Goal: Task Accomplishment & Management: Manage account settings

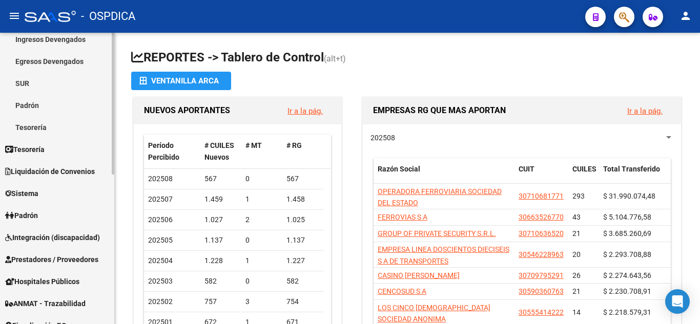
scroll to position [103, 0]
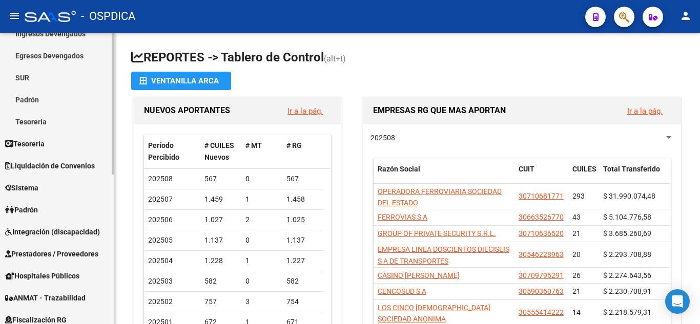
click at [84, 255] on span "Prestadores / Proveedores" at bounding box center [51, 254] width 93 height 11
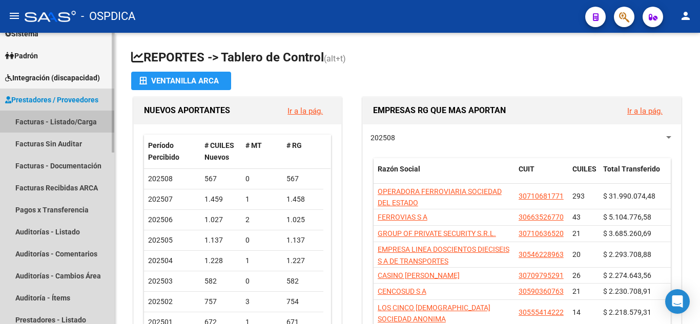
click at [87, 126] on link "Facturas - Listado/Carga" at bounding box center [57, 122] width 114 height 22
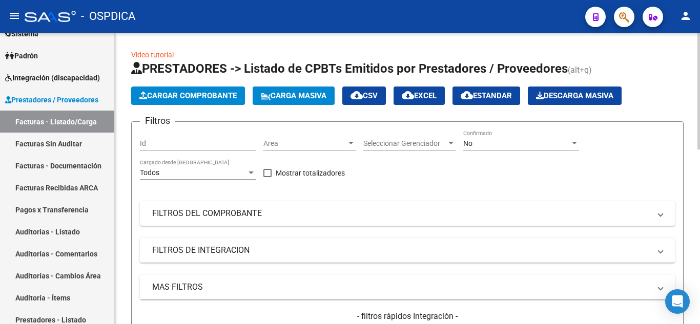
click at [347, 138] on div "Area Area" at bounding box center [309, 140] width 92 height 21
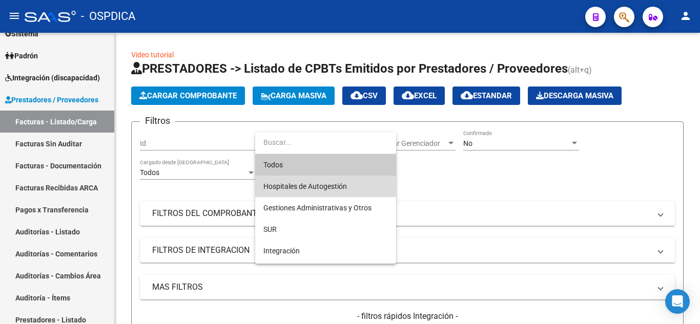
click at [348, 186] on span "Hospitales de Autogestión" at bounding box center [325, 187] width 125 height 22
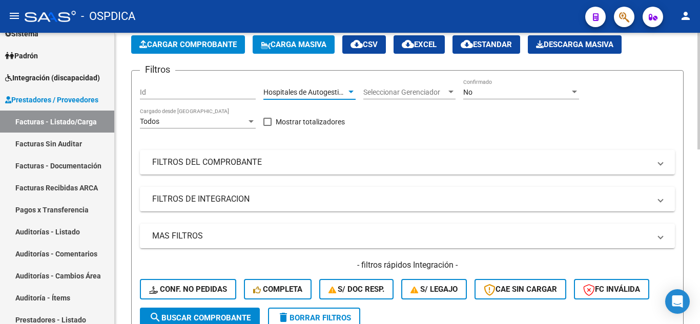
scroll to position [103, 0]
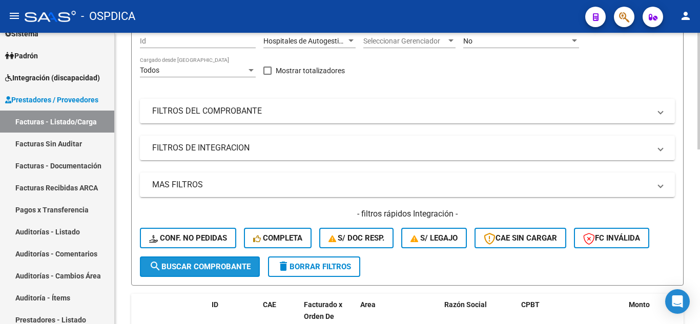
click at [187, 266] on span "search Buscar Comprobante" at bounding box center [199, 266] width 101 height 9
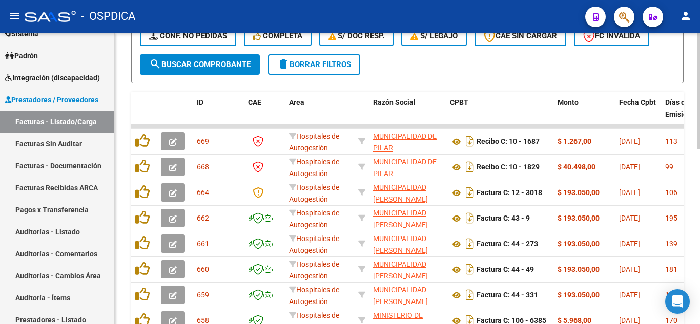
scroll to position [308, 0]
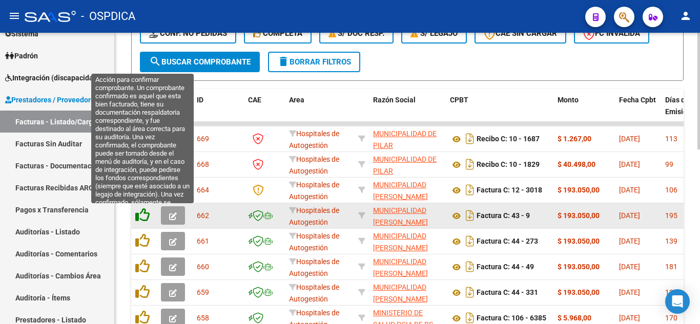
click at [145, 216] on icon at bounding box center [142, 215] width 14 height 14
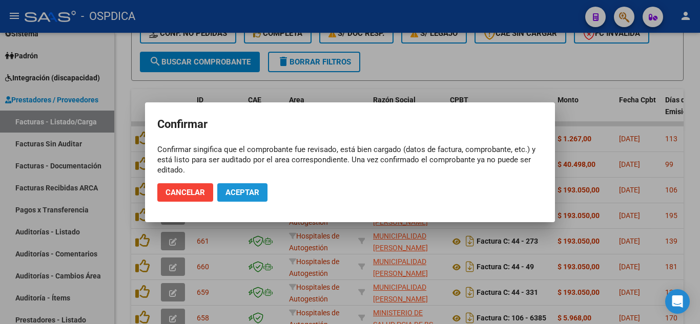
click at [251, 195] on span "Aceptar" at bounding box center [243, 192] width 34 height 9
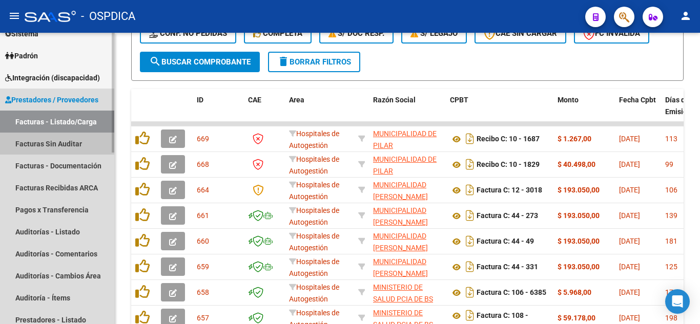
click at [79, 145] on link "Facturas Sin Auditar" at bounding box center [57, 144] width 114 height 22
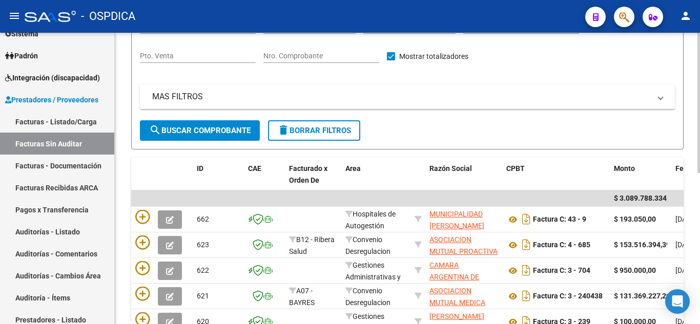
scroll to position [154, 0]
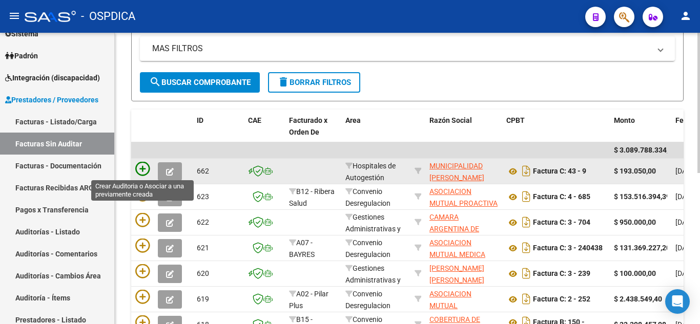
click at [143, 167] on icon at bounding box center [142, 169] width 14 height 14
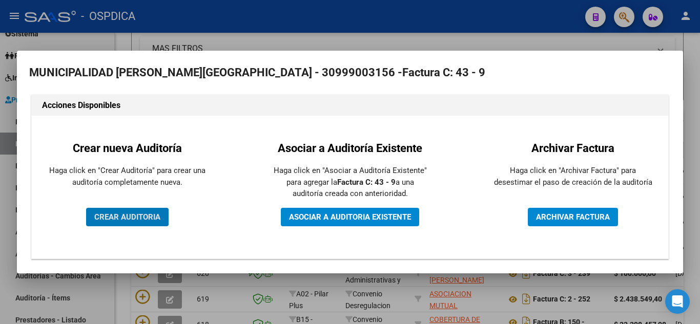
click at [145, 216] on span "CREAR AUDITORIA" at bounding box center [127, 217] width 66 height 9
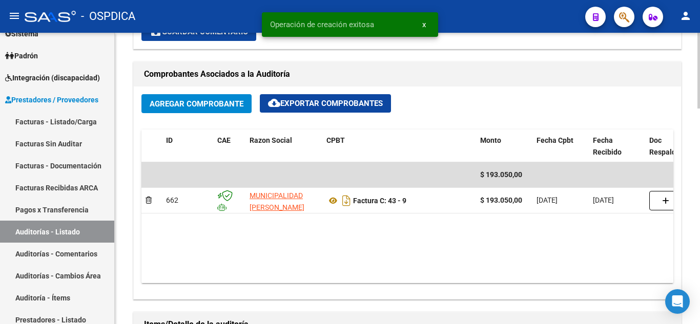
scroll to position [461, 0]
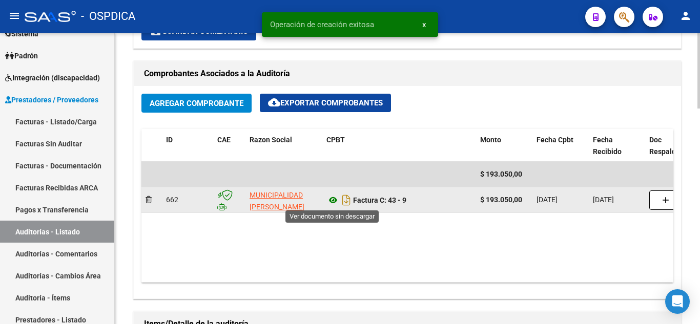
click at [336, 200] on icon at bounding box center [333, 200] width 13 height 12
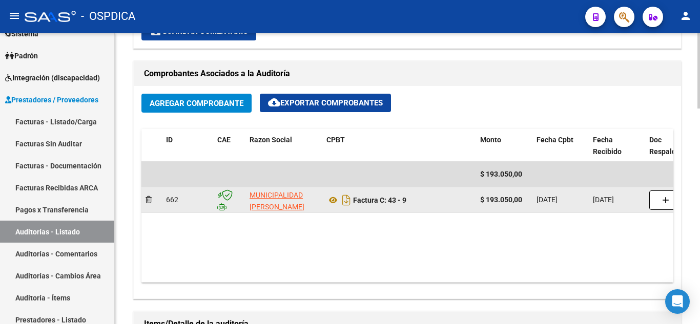
scroll to position [2, 0]
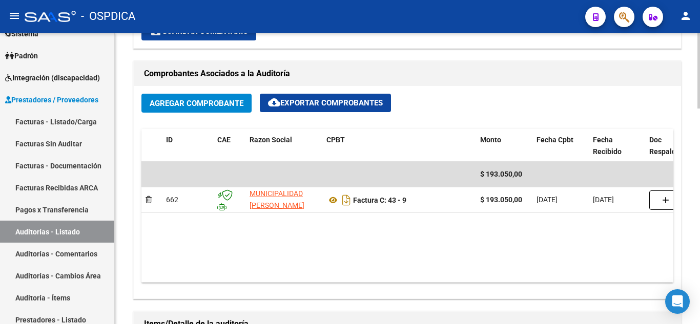
click at [317, 242] on datatable-body "$ 193.050,00 662 MUNICIPALIDAD DE ROSARIO Factura C: 43 - 9 $ 193.050,00 31/01/…" at bounding box center [407, 222] width 532 height 121
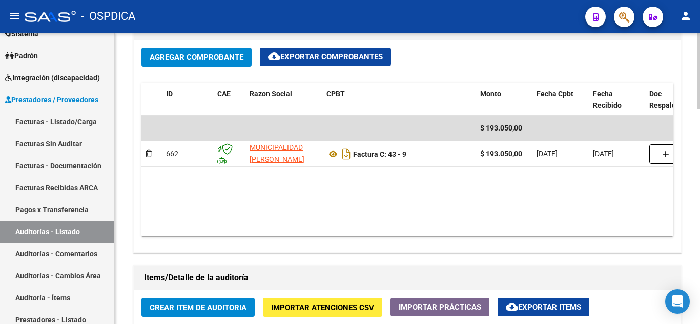
scroll to position [564, 0]
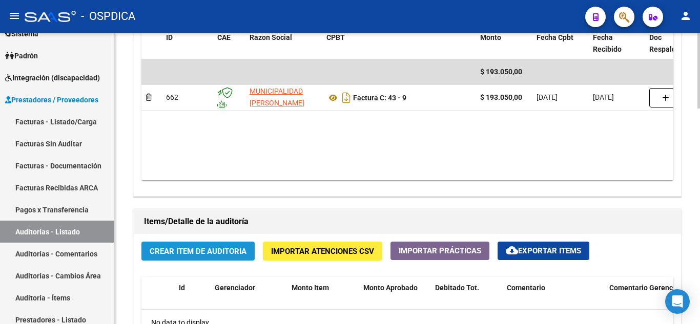
click at [219, 246] on button "Crear Item de Auditoria" at bounding box center [197, 251] width 113 height 19
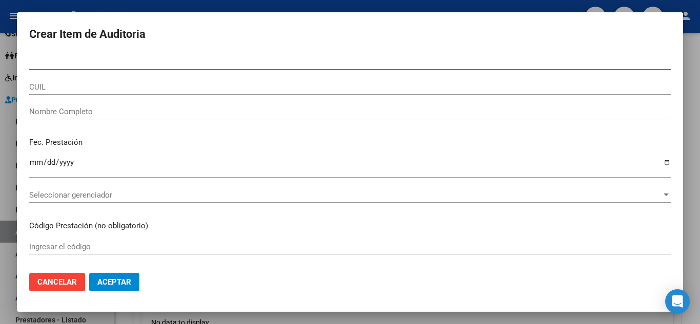
click at [59, 282] on span "Cancelar" at bounding box center [56, 282] width 39 height 9
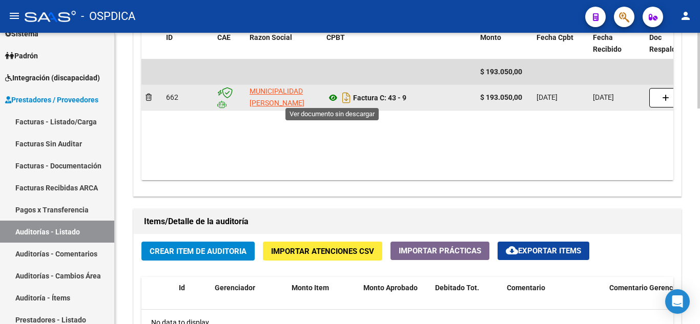
click at [333, 99] on icon at bounding box center [333, 98] width 13 height 12
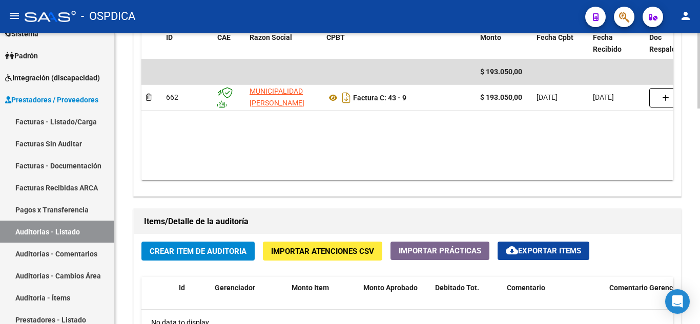
click at [200, 253] on span "Crear Item de Auditoria" at bounding box center [198, 251] width 97 height 9
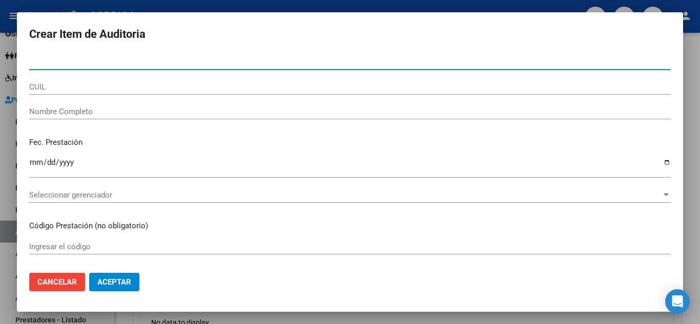
click at [232, 86] on input "CUIL" at bounding box center [350, 87] width 642 height 9
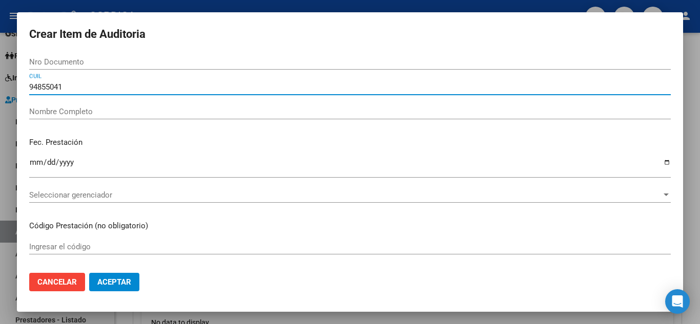
type input "94855041"
click at [126, 104] on div "94855041 CUIL" at bounding box center [350, 91] width 642 height 25
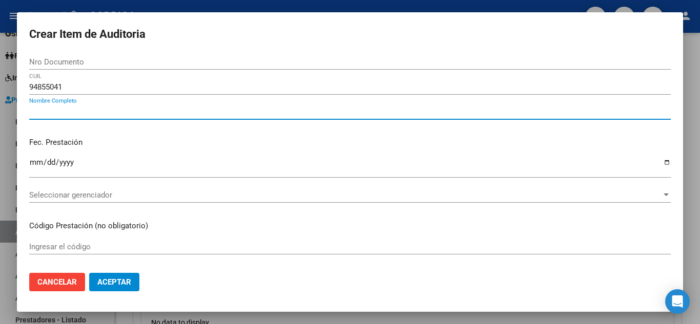
click at [118, 108] on input "Nombre Completo" at bounding box center [350, 111] width 642 height 9
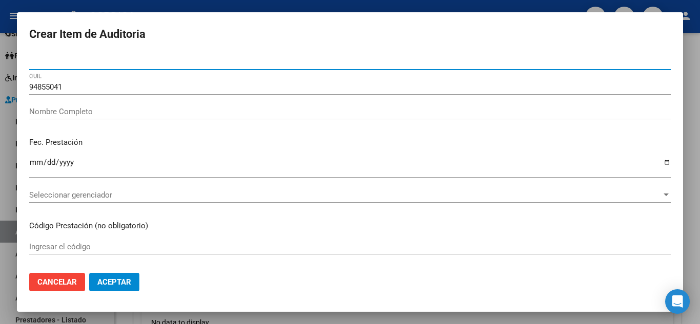
click at [74, 65] on input "Nro Documento" at bounding box center [350, 61] width 642 height 9
type input "94855041"
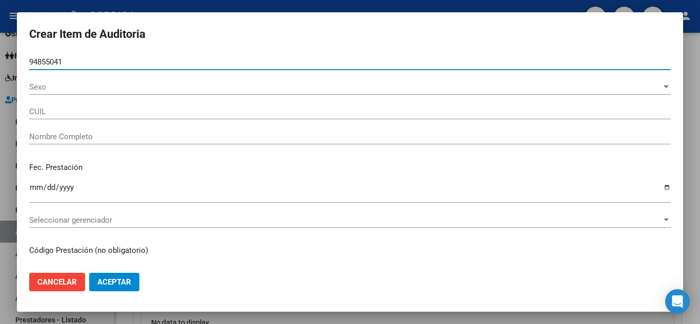
type input "20948550416"
type input "BLANCO ESPINOZA TERECIO"
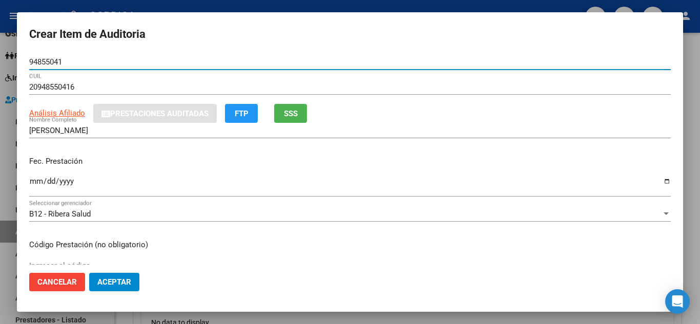
type input "94855041"
click at [76, 91] on input "20948550416" at bounding box center [350, 87] width 642 height 9
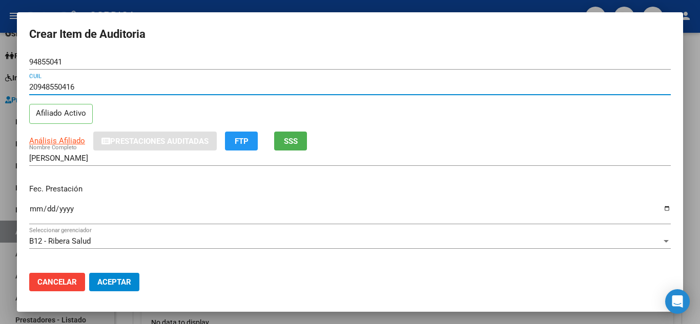
click at [114, 172] on div "BLANCO ESPINOZA TERECIO Nombre Completo" at bounding box center [350, 163] width 642 height 25
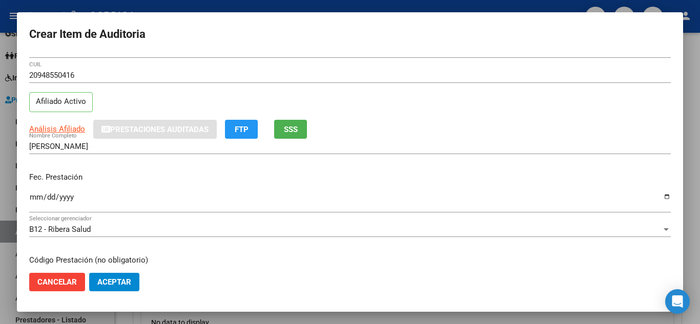
scroll to position [0, 0]
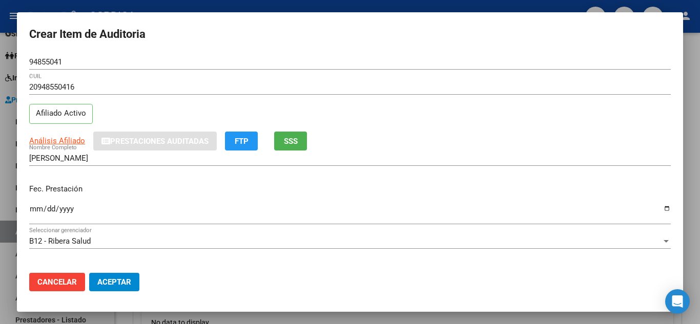
click at [36, 209] on input "Ingresar la fecha" at bounding box center [350, 213] width 642 height 16
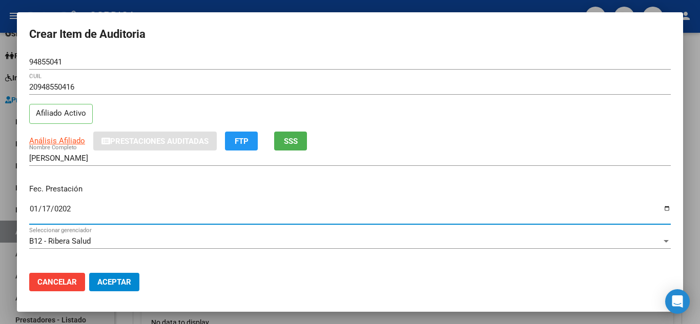
type input "2025-01-17"
click at [246, 186] on p "Fec. Prestación" at bounding box center [350, 190] width 642 height 12
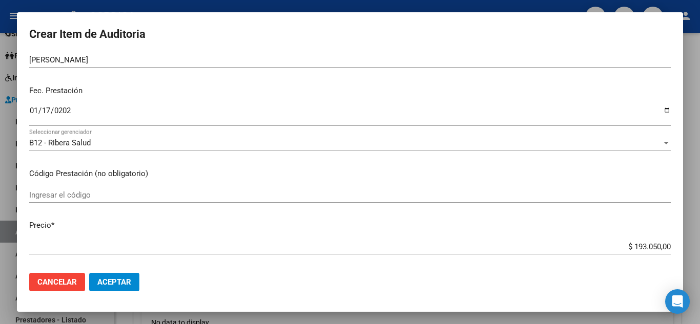
scroll to position [103, 0]
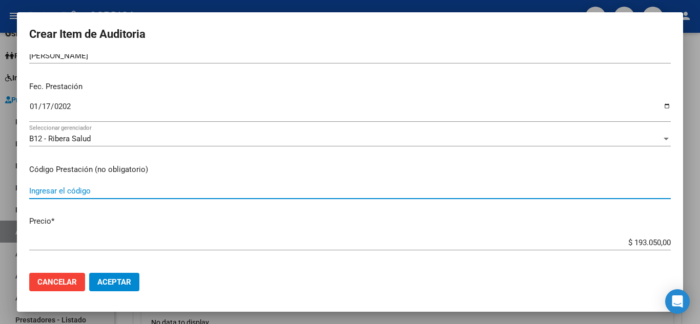
click at [66, 190] on input "Ingresar el código" at bounding box center [350, 191] width 642 height 9
type input "425008"
click at [122, 219] on p "Precio *" at bounding box center [350, 222] width 642 height 12
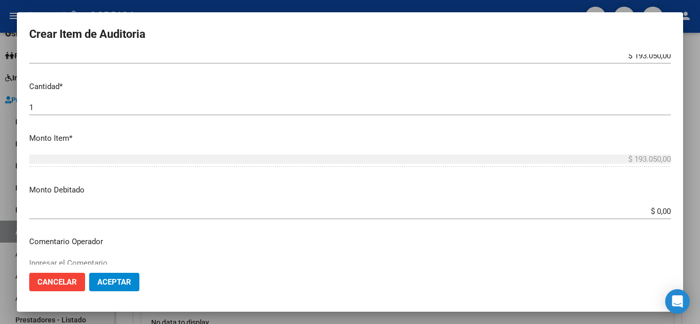
scroll to position [308, 0]
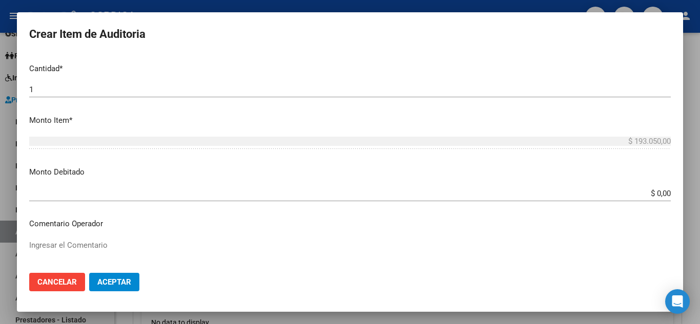
click at [125, 281] on span "Aceptar" at bounding box center [114, 282] width 34 height 9
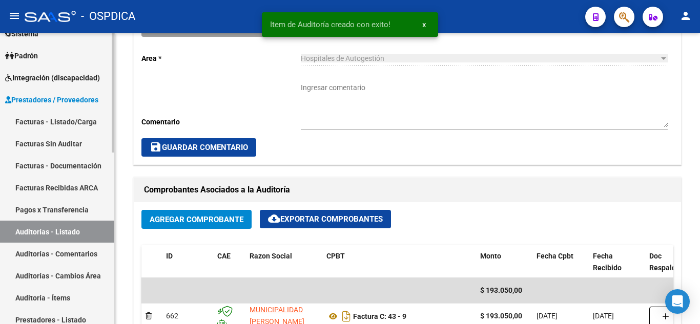
scroll to position [308, 0]
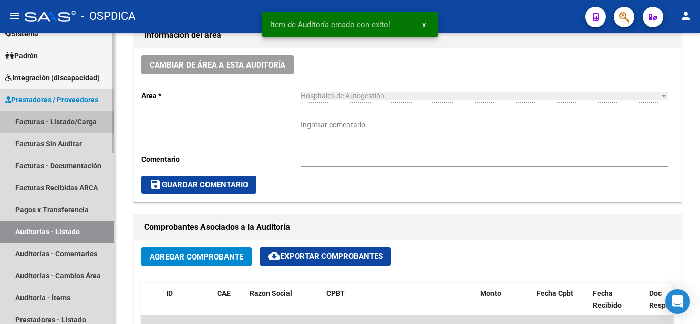
click at [63, 121] on link "Facturas - Listado/Carga" at bounding box center [57, 122] width 114 height 22
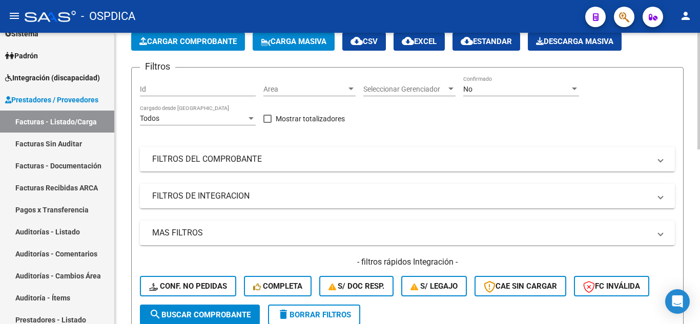
scroll to position [52, 0]
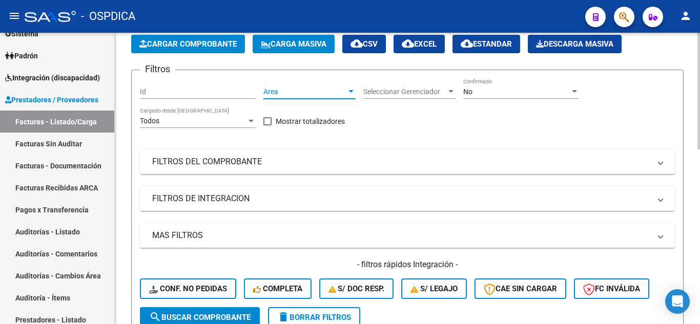
click at [326, 92] on span "Area" at bounding box center [304, 92] width 83 height 9
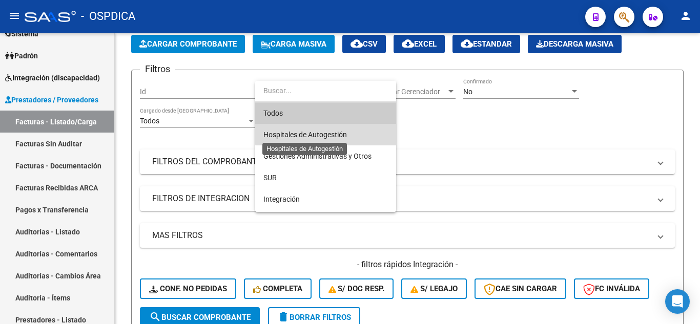
click at [326, 133] on span "Hospitales de Autogestión" at bounding box center [305, 135] width 84 height 8
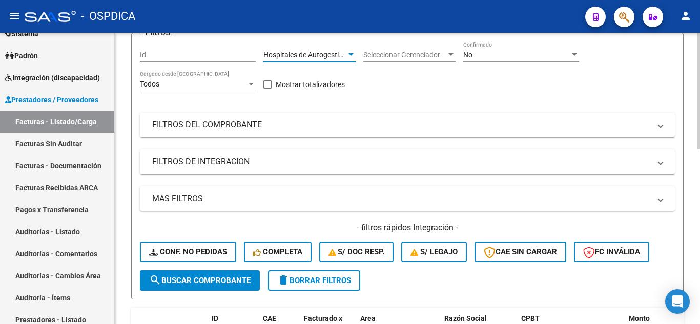
scroll to position [103, 0]
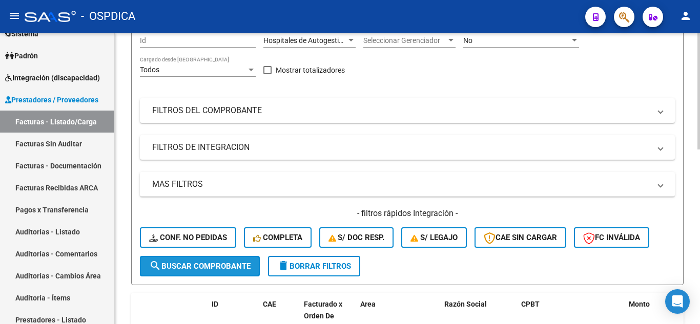
click at [218, 270] on span "search Buscar Comprobante" at bounding box center [199, 266] width 101 height 9
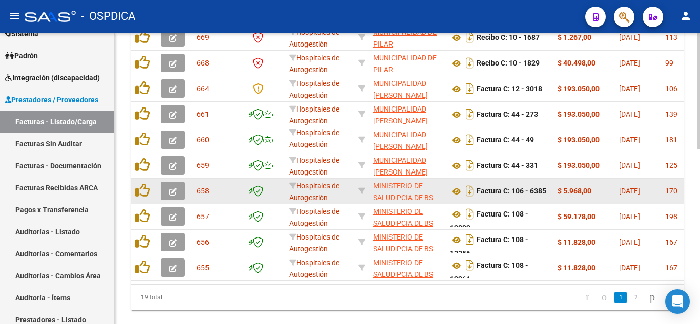
scroll to position [385, 0]
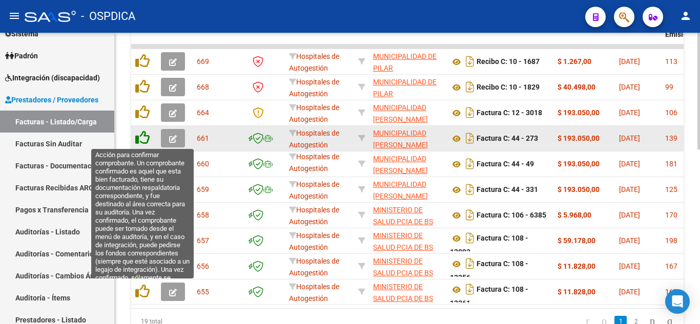
click at [144, 140] on icon at bounding box center [142, 138] width 14 height 14
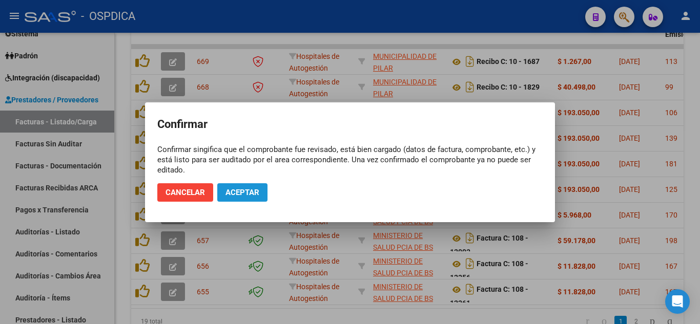
click at [234, 191] on span "Aceptar" at bounding box center [243, 192] width 34 height 9
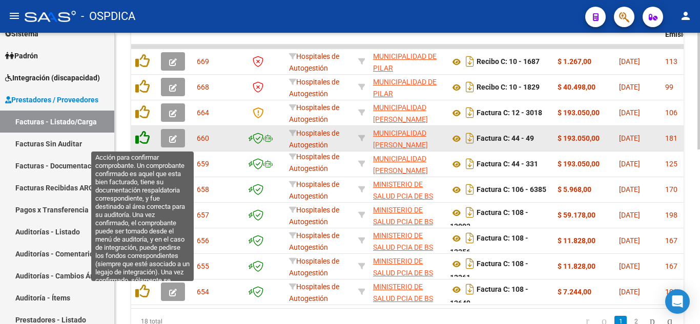
click at [144, 139] on icon at bounding box center [142, 138] width 14 height 14
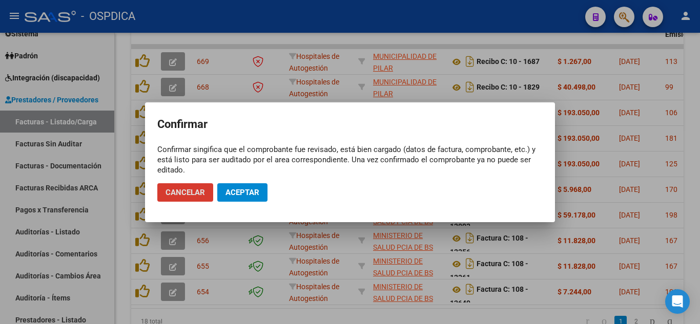
click at [246, 198] on button "Aceptar" at bounding box center [242, 193] width 50 height 18
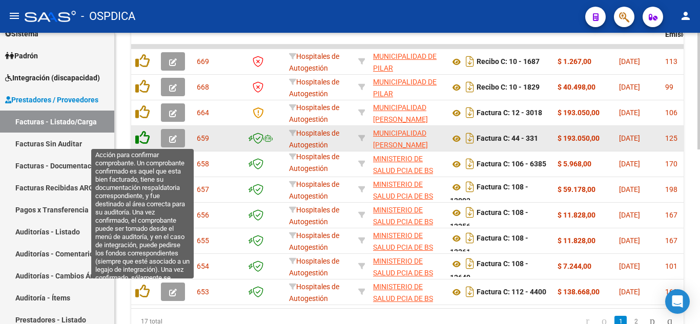
click at [141, 138] on icon at bounding box center [142, 138] width 14 height 14
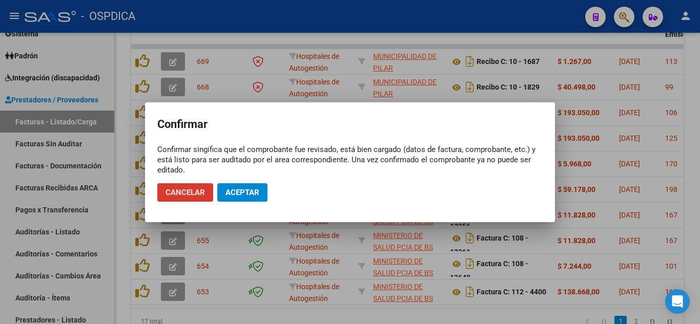
click at [241, 192] on span "Aceptar" at bounding box center [243, 192] width 34 height 9
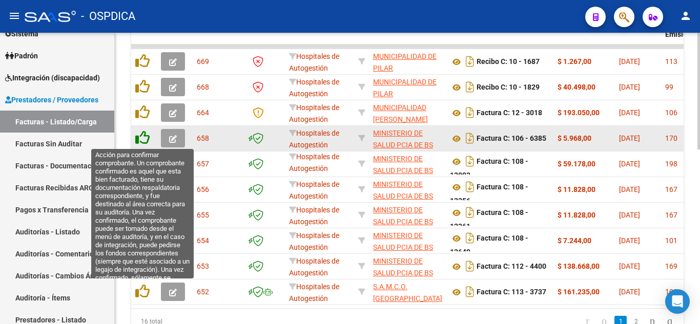
click at [147, 138] on icon at bounding box center [142, 138] width 14 height 14
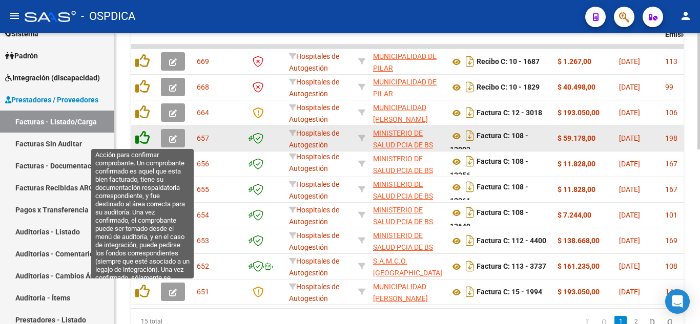
click at [143, 138] on icon at bounding box center [142, 138] width 14 height 14
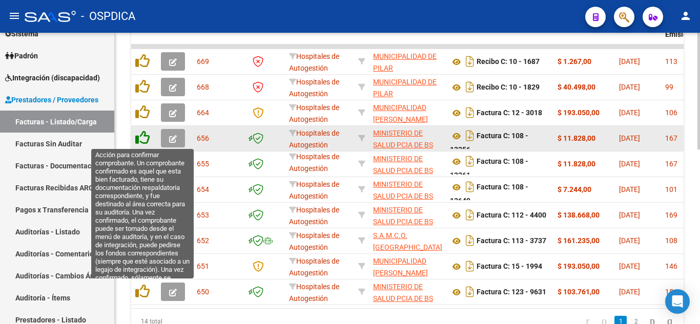
click at [146, 136] on icon at bounding box center [142, 138] width 14 height 14
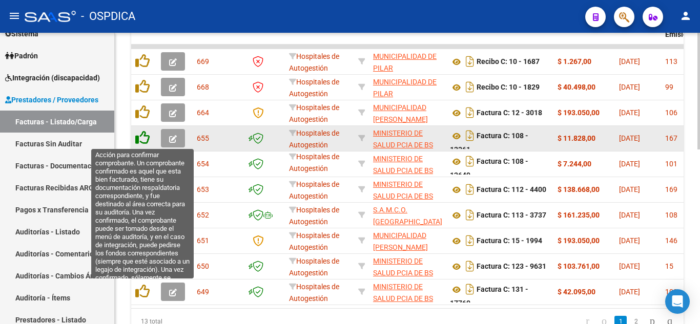
click at [146, 139] on icon at bounding box center [142, 138] width 14 height 14
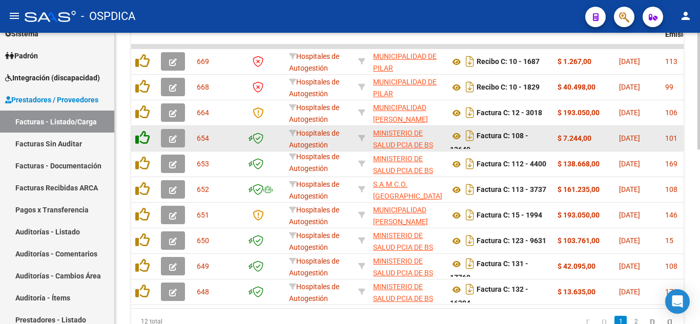
click at [143, 137] on icon at bounding box center [142, 138] width 14 height 14
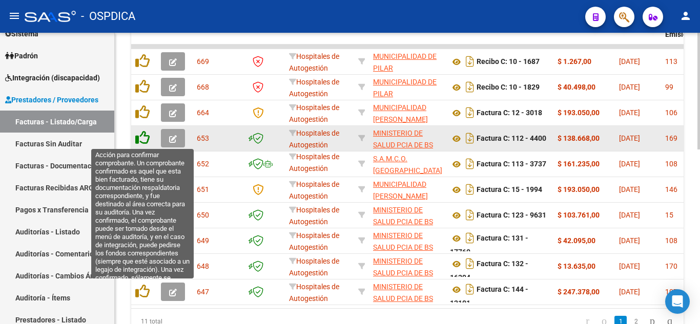
click at [144, 137] on icon at bounding box center [142, 138] width 14 height 14
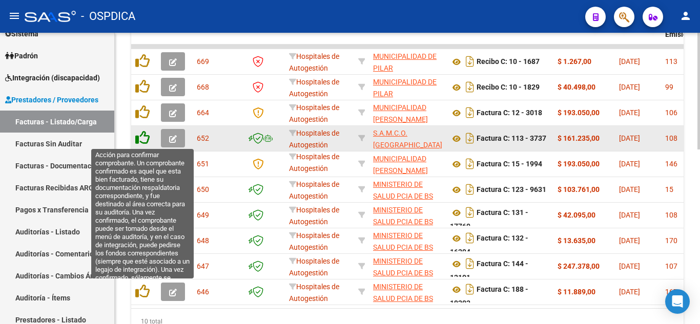
click at [143, 138] on icon at bounding box center [142, 138] width 14 height 14
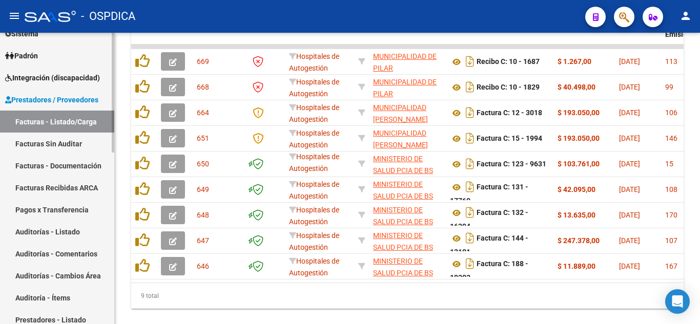
click at [77, 145] on link "Facturas Sin Auditar" at bounding box center [57, 144] width 114 height 22
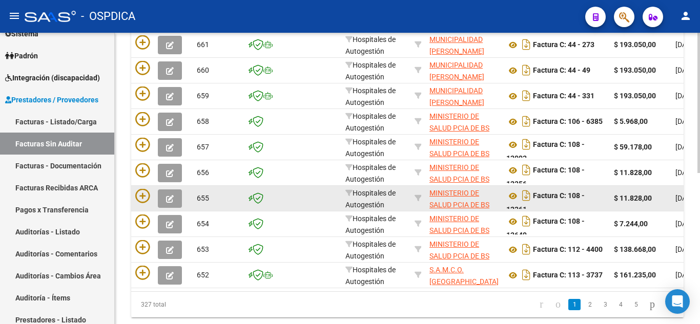
scroll to position [212, 0]
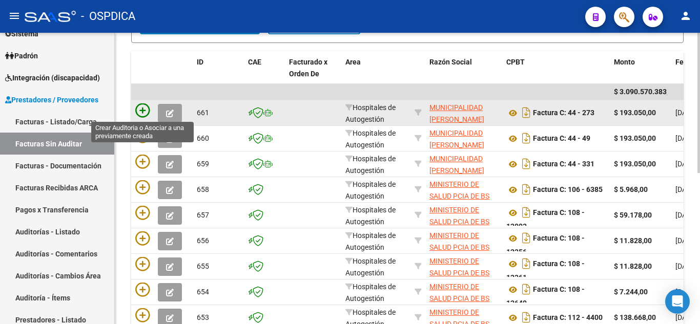
click at [146, 113] on icon at bounding box center [142, 111] width 14 height 14
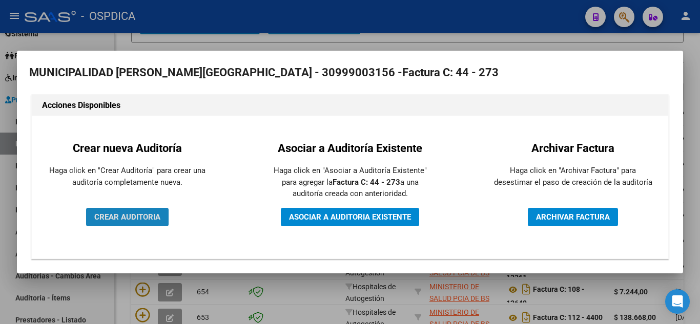
click at [153, 215] on span "CREAR AUDITORIA" at bounding box center [127, 217] width 66 height 9
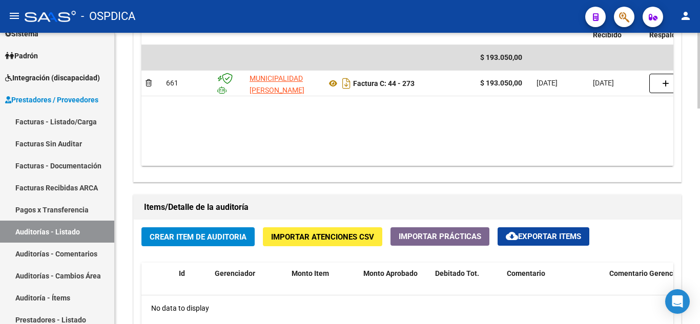
scroll to position [564, 0]
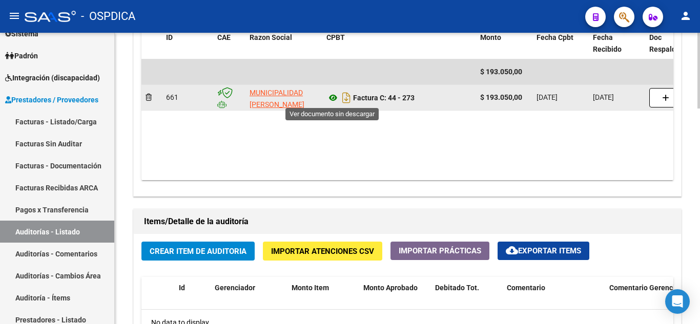
click at [333, 100] on icon at bounding box center [333, 98] width 13 height 12
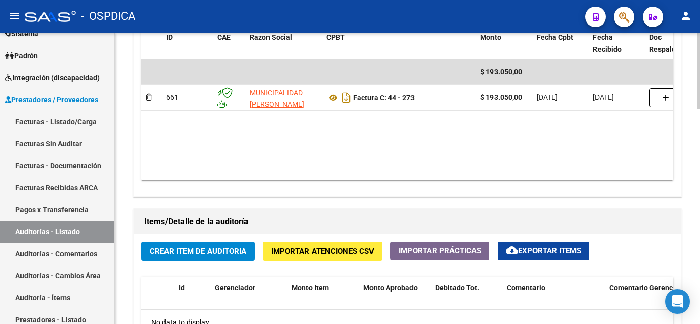
click at [212, 252] on span "Crear Item de Auditoria" at bounding box center [198, 251] width 97 height 9
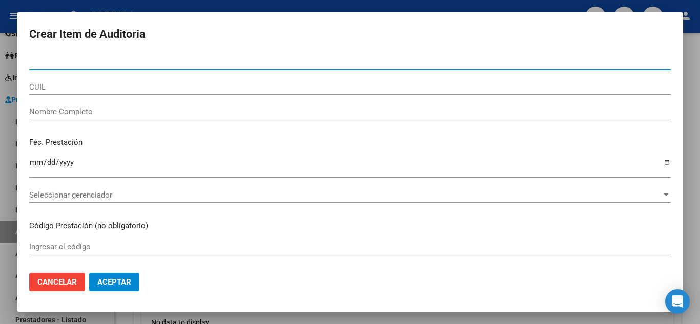
click at [186, 62] on input "Nro Documento" at bounding box center [350, 61] width 642 height 9
click at [131, 63] on input "46446" at bounding box center [350, 61] width 642 height 9
type input "46446069"
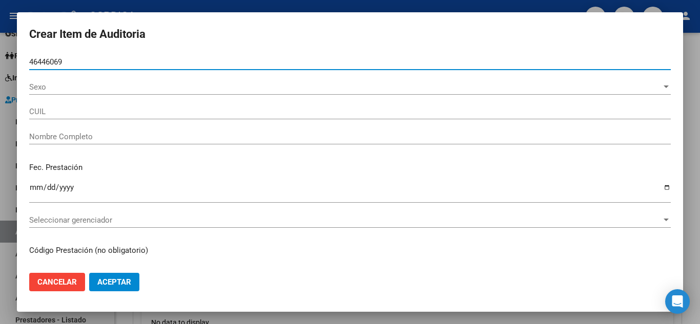
type input "20464460692"
type input "CARABAJAL JOSE CARLOS -"
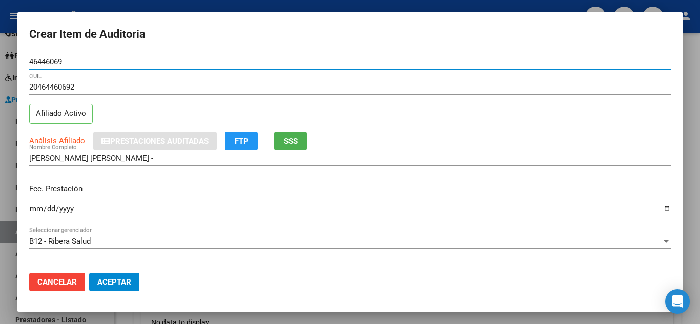
type input "46446069"
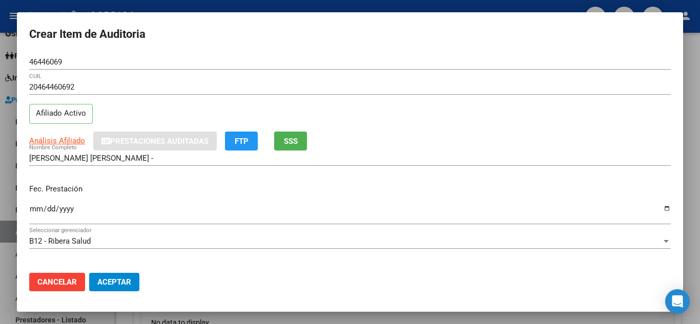
click at [447, 110] on div "20464460692 CUIL Afiliado Activo" at bounding box center [350, 105] width 642 height 52
click at [34, 206] on input "Ingresar la fecha" at bounding box center [350, 213] width 642 height 16
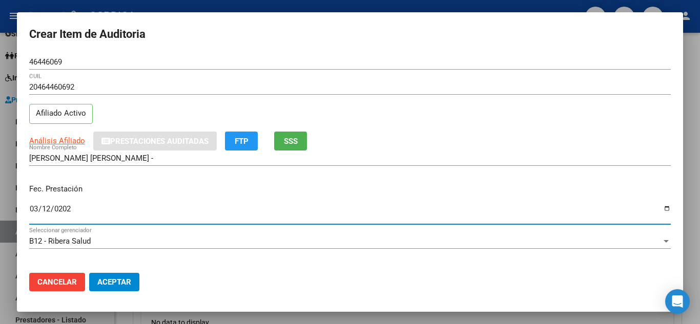
type input "2025-03-12"
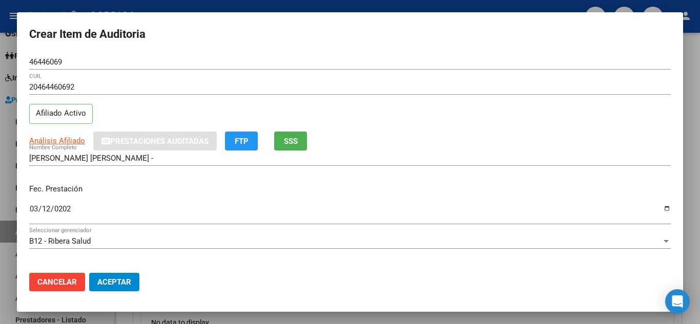
click at [365, 178] on div "Fec. Prestación 2025-03-12 Ingresar la fecha" at bounding box center [350, 205] width 642 height 58
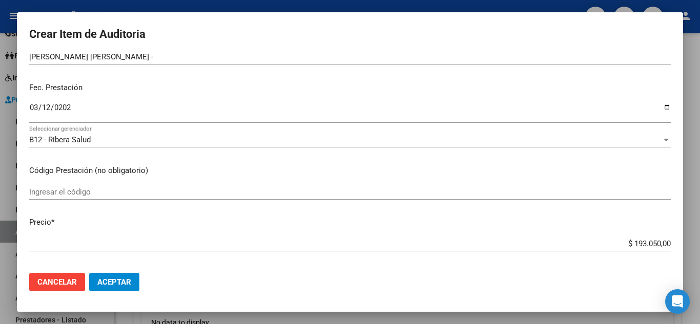
scroll to position [103, 0]
click at [280, 190] on input "Ingresar el código" at bounding box center [350, 191] width 642 height 9
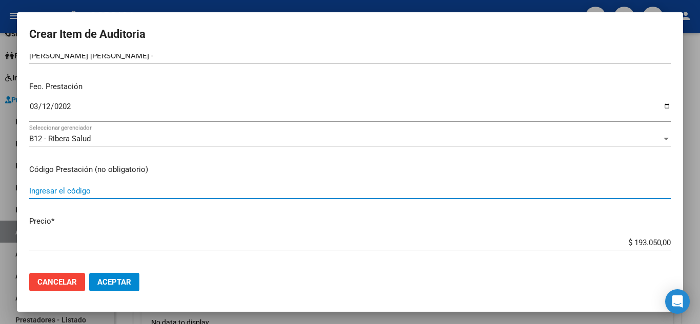
click at [109, 191] on input "Ingresar el código" at bounding box center [350, 191] width 642 height 9
type input "405008"
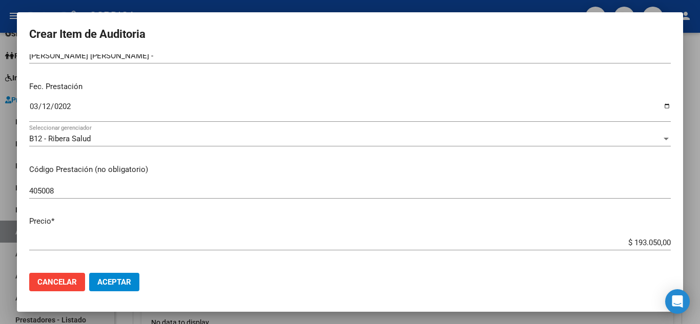
click at [325, 205] on div "405008 Ingresar el código" at bounding box center [350, 196] width 642 height 25
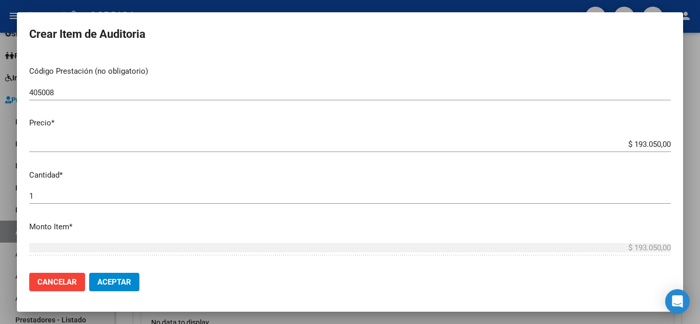
scroll to position [205, 0]
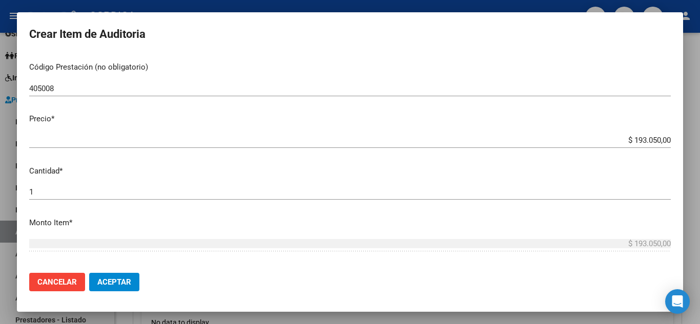
click at [128, 285] on span "Aceptar" at bounding box center [114, 282] width 34 height 9
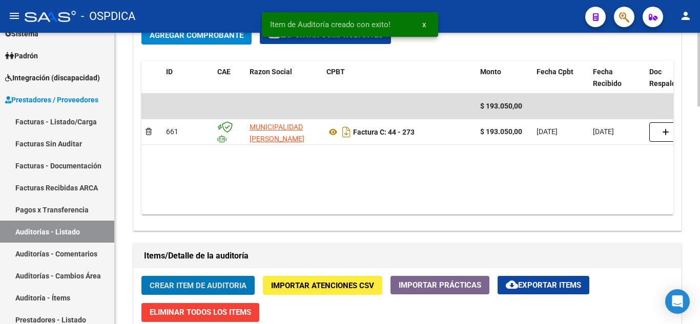
scroll to position [513, 0]
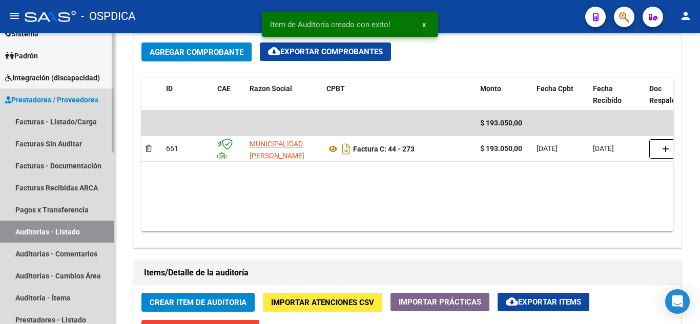
click at [65, 231] on link "Auditorías - Listado" at bounding box center [57, 232] width 114 height 22
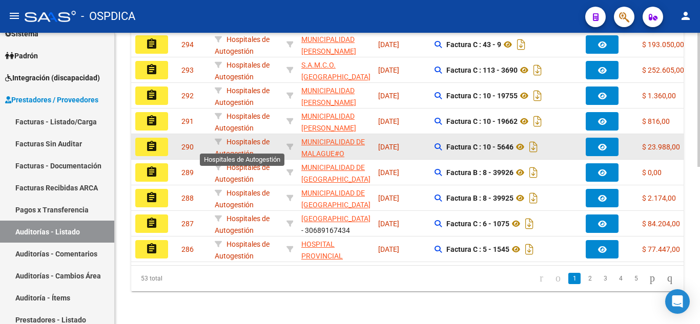
scroll to position [189, 0]
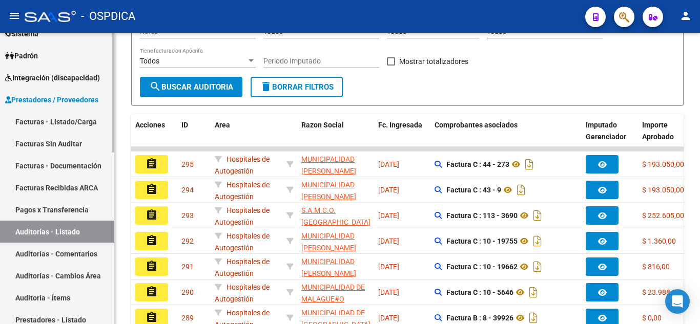
click at [58, 137] on link "Facturas Sin Auditar" at bounding box center [57, 144] width 114 height 22
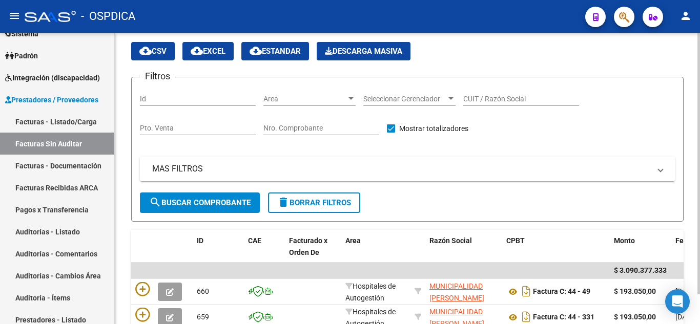
scroll to position [189, 0]
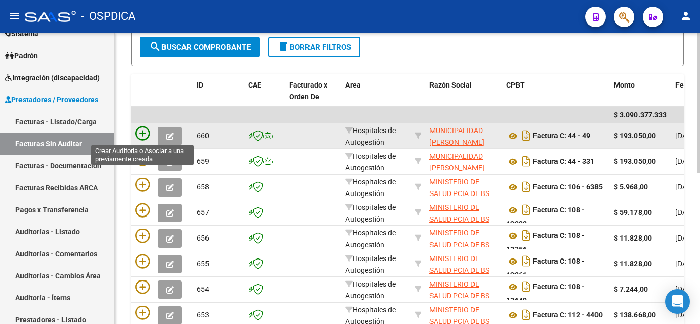
click at [142, 133] on icon at bounding box center [142, 134] width 14 height 14
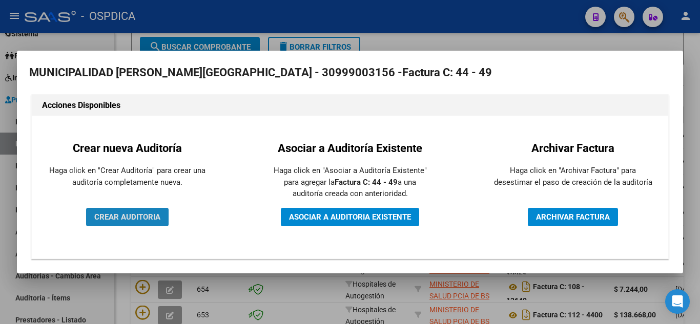
click at [147, 219] on span "CREAR AUDITORIA" at bounding box center [127, 217] width 66 height 9
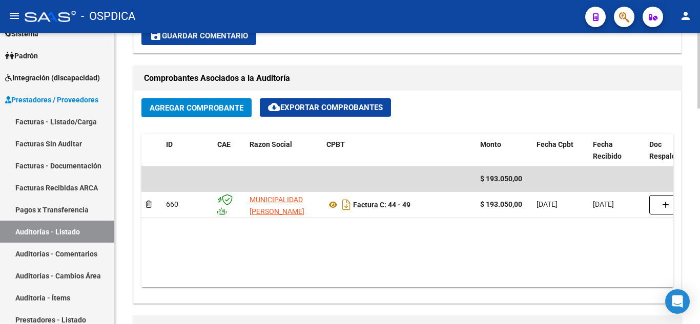
scroll to position [461, 0]
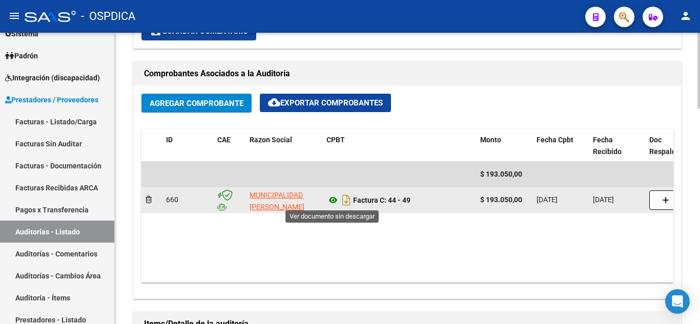
click at [331, 201] on icon at bounding box center [333, 200] width 13 height 12
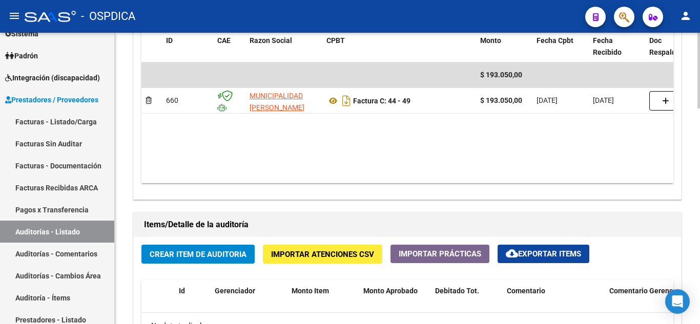
scroll to position [564, 0]
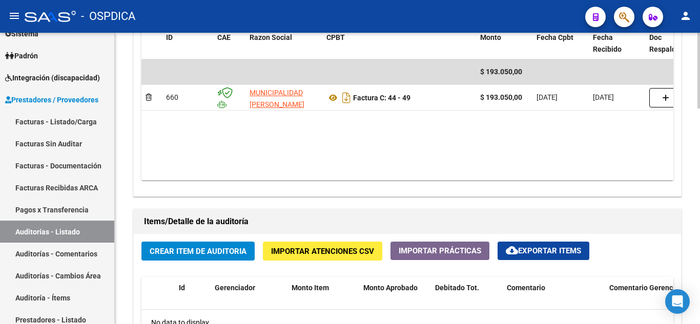
click at [225, 252] on span "Crear Item de Auditoria" at bounding box center [198, 251] width 97 height 9
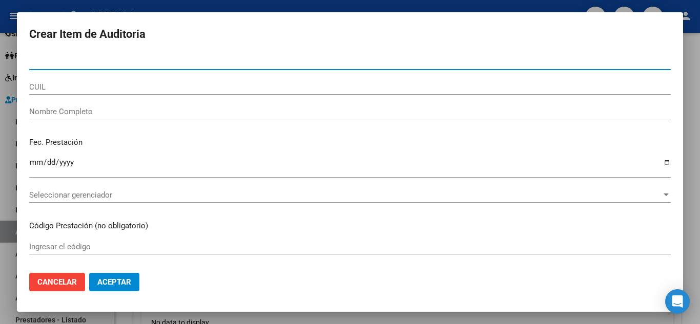
click at [121, 58] on input "Nro Documento" at bounding box center [350, 61] width 642 height 9
click at [159, 63] on input "40450" at bounding box center [350, 61] width 642 height 9
type input "40450866"
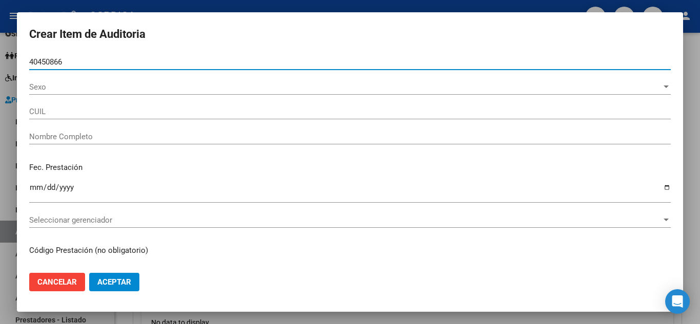
type input "27404508666"
type input "MORALES FLORENCIA AILEN"
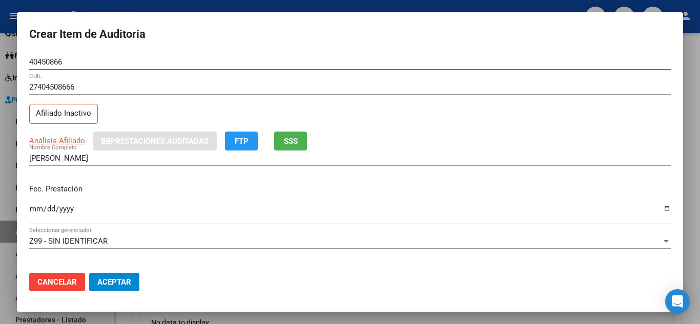
type input "40450866"
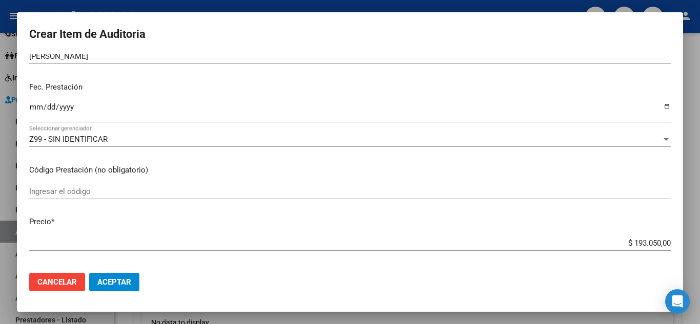
scroll to position [103, 0]
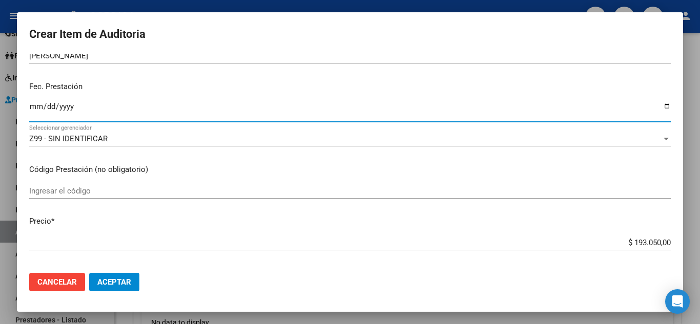
click at [36, 107] on input "Ingresar la fecha" at bounding box center [350, 111] width 642 height 16
type input "2025-01-25"
click at [119, 192] on input "Ingresar el código" at bounding box center [350, 191] width 642 height 9
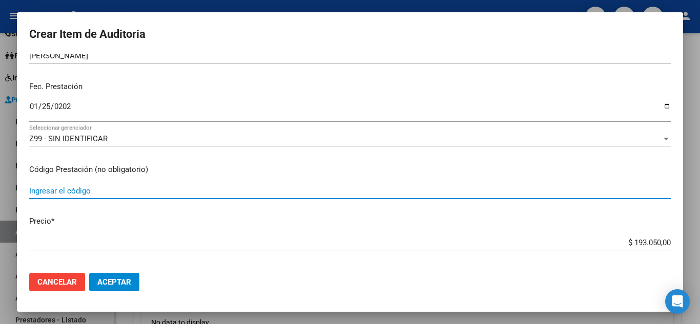
click at [91, 189] on input "Ingresar el código" at bounding box center [350, 191] width 642 height 9
type input "425008"
click at [294, 260] on div "$ 193.050,00 Ingresar el precio" at bounding box center [350, 247] width 642 height 25
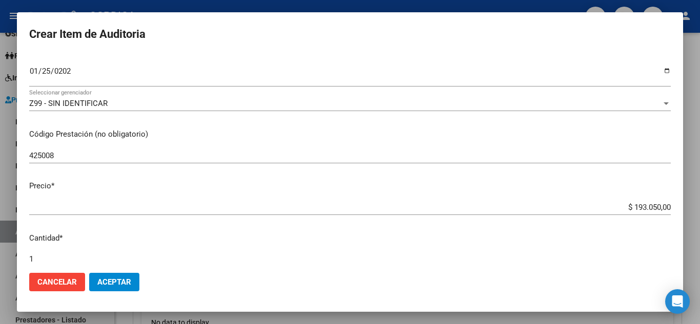
scroll to position [154, 0]
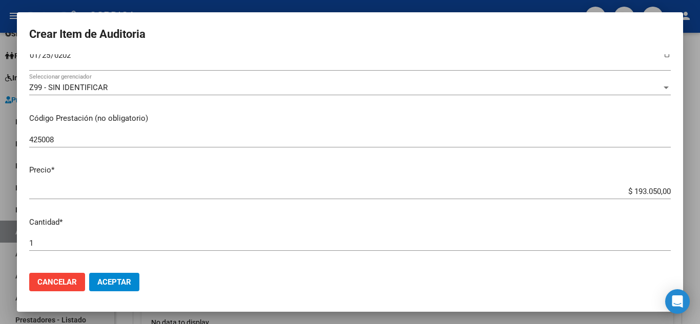
click at [112, 280] on span "Aceptar" at bounding box center [114, 282] width 34 height 9
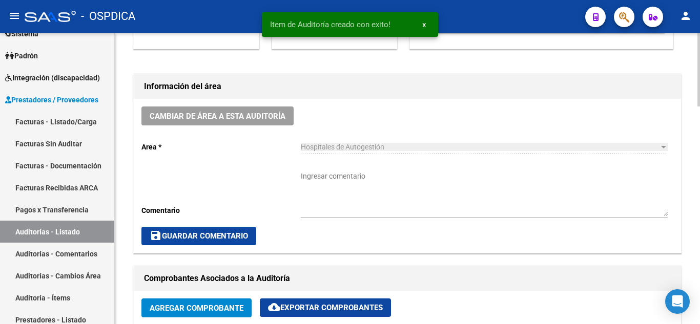
scroll to position [0, 0]
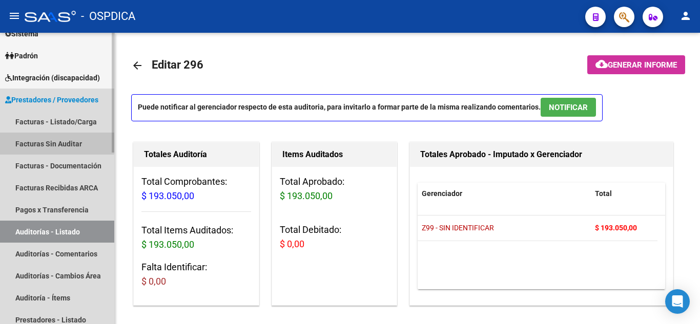
click at [54, 140] on link "Facturas Sin Auditar" at bounding box center [57, 144] width 114 height 22
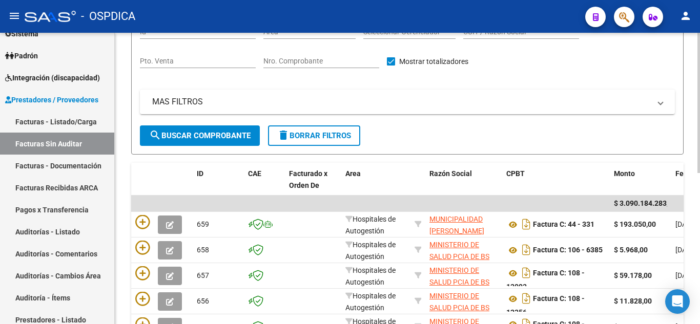
scroll to position [103, 0]
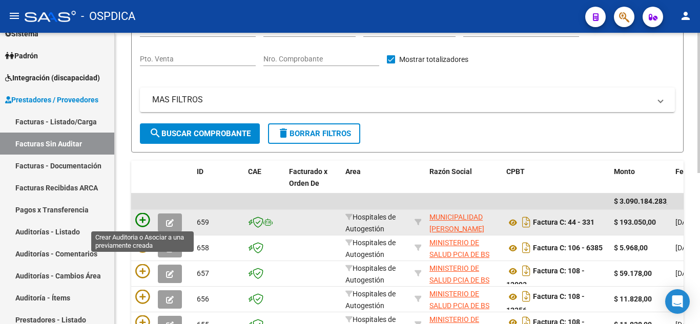
click at [147, 221] on icon at bounding box center [142, 220] width 14 height 14
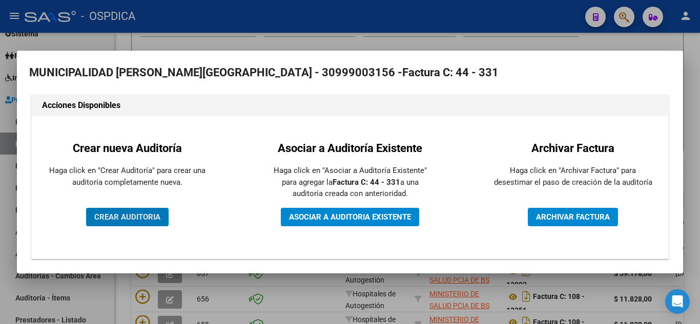
click at [146, 218] on span "CREAR AUDITORIA" at bounding box center [127, 217] width 66 height 9
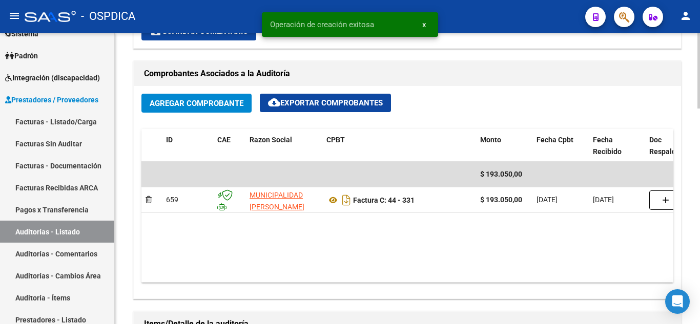
scroll to position [513, 0]
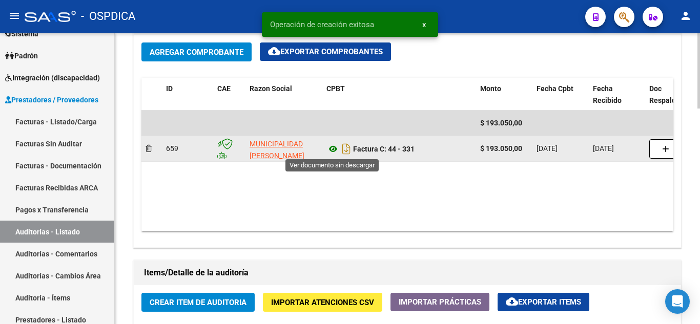
click at [334, 149] on icon at bounding box center [333, 149] width 13 height 12
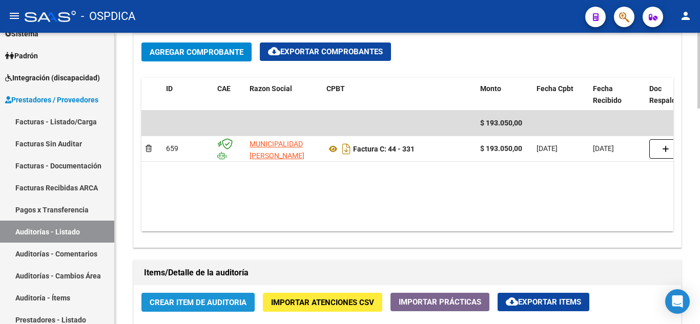
click at [206, 304] on span "Crear Item de Auditoria" at bounding box center [198, 302] width 97 height 9
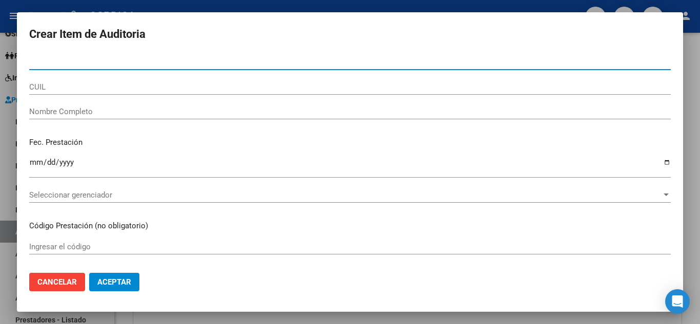
click at [100, 60] on input "Nro Documento" at bounding box center [350, 61] width 642 height 9
type input "27648368"
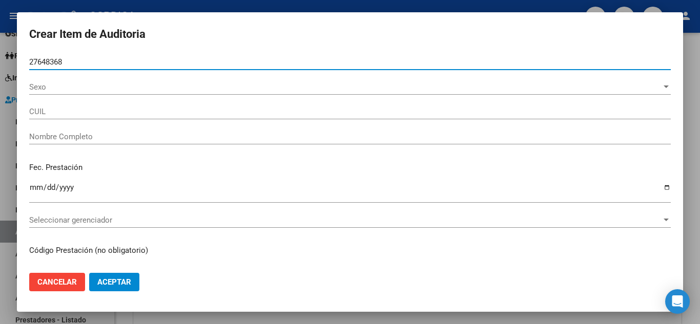
type input "20276483685"
type input "FERNANDEZ ESTEBAN DANIEL -"
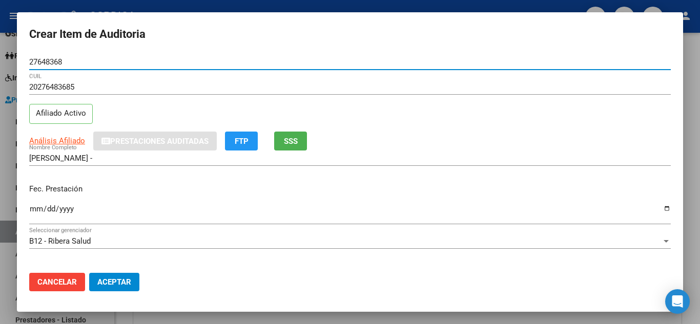
type input "27648368"
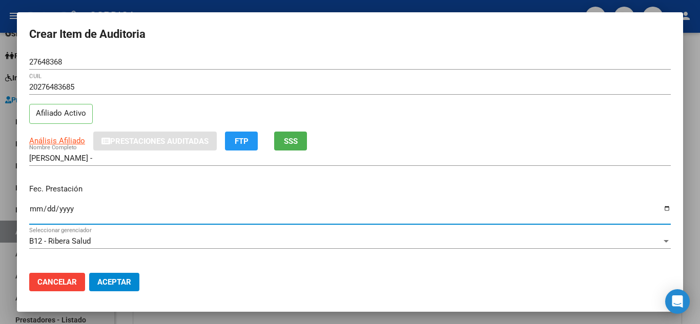
click at [35, 205] on input "Ingresar la fecha" at bounding box center [350, 213] width 642 height 16
type input "2025-03-23"
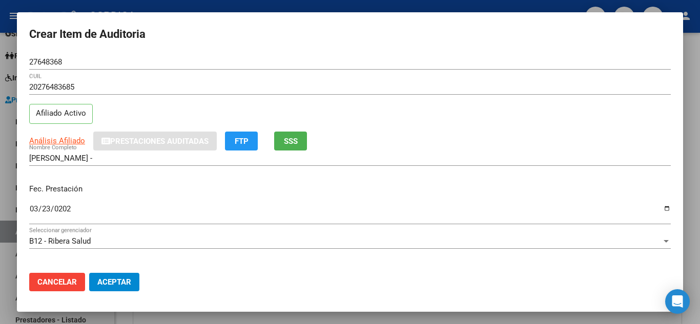
click at [430, 145] on div "Análisis Afiliado Prestaciones Auditadas FTP SSS" at bounding box center [350, 141] width 642 height 19
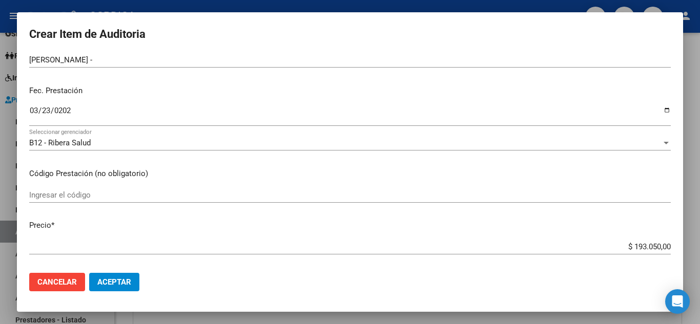
scroll to position [103, 0]
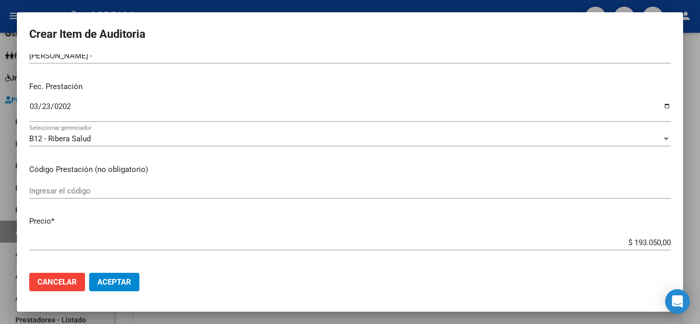
click at [159, 187] on input "Ingresar el código" at bounding box center [350, 191] width 642 height 9
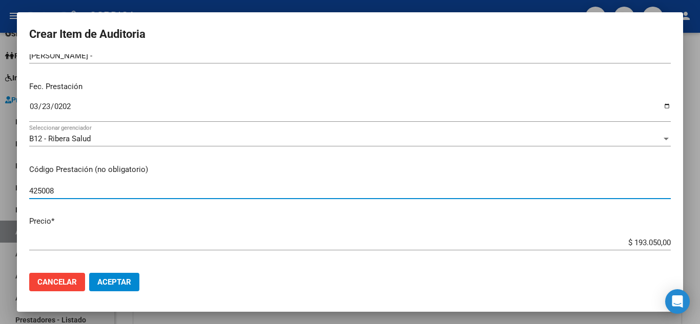
type input "425008"
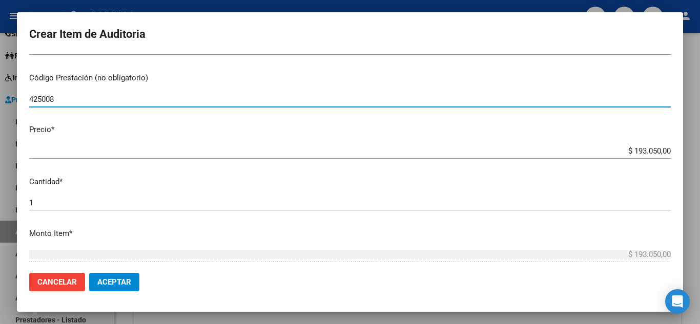
scroll to position [205, 0]
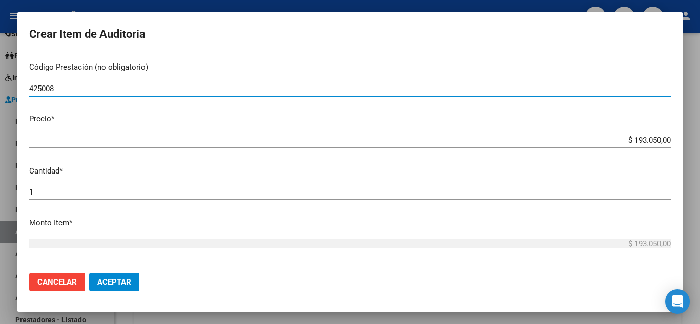
click at [126, 283] on span "Aceptar" at bounding box center [114, 282] width 34 height 9
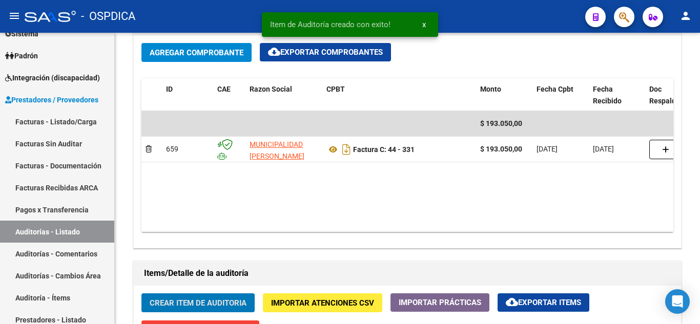
scroll to position [513, 0]
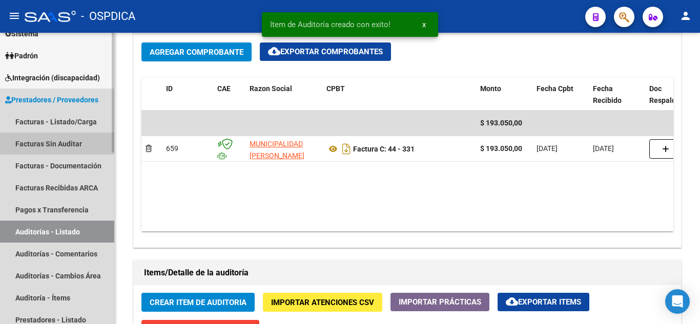
click at [46, 145] on link "Facturas Sin Auditar" at bounding box center [57, 144] width 114 height 22
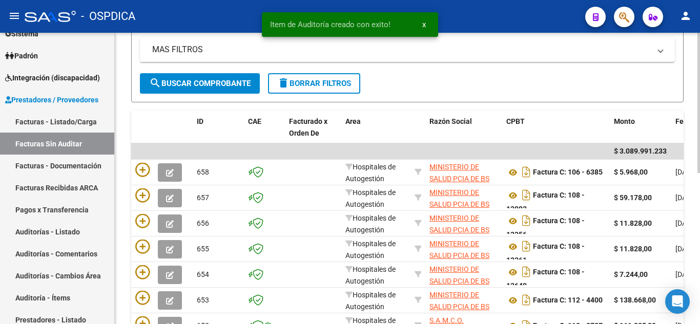
scroll to position [110, 0]
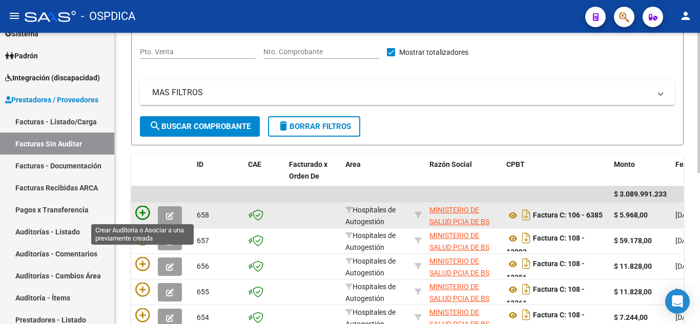
click at [140, 214] on icon at bounding box center [142, 213] width 14 height 14
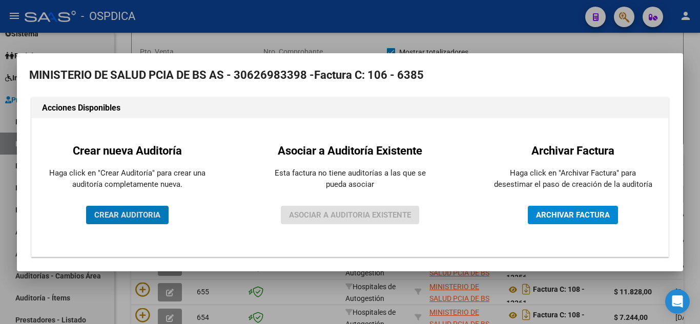
click at [141, 212] on span "CREAR AUDITORIA" at bounding box center [127, 215] width 66 height 9
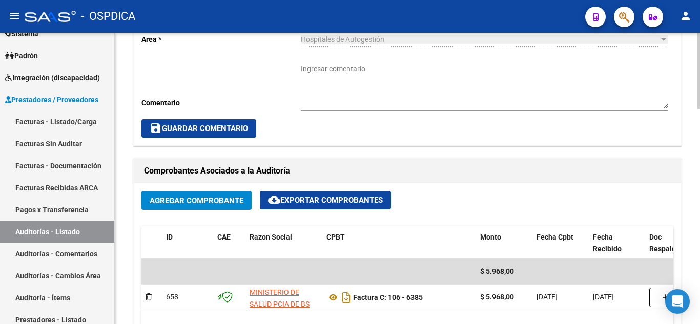
scroll to position [410, 0]
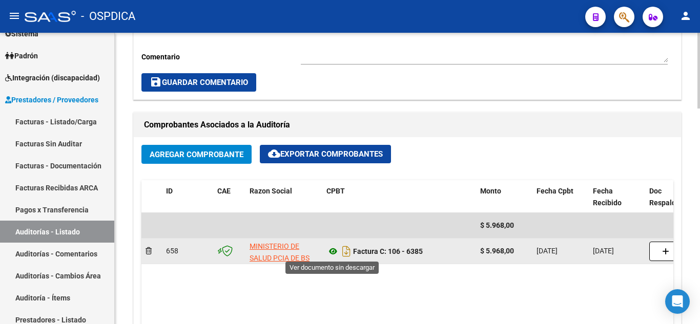
click at [332, 253] on icon at bounding box center [333, 252] width 13 height 12
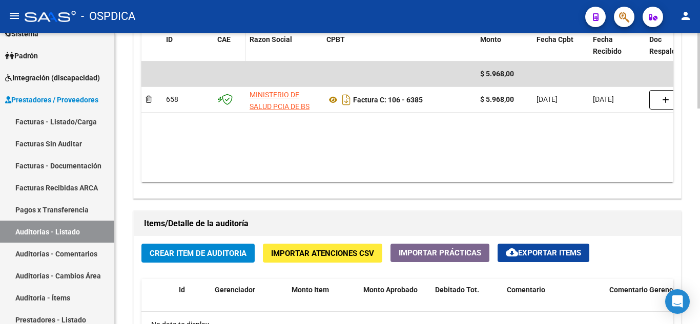
scroll to position [564, 0]
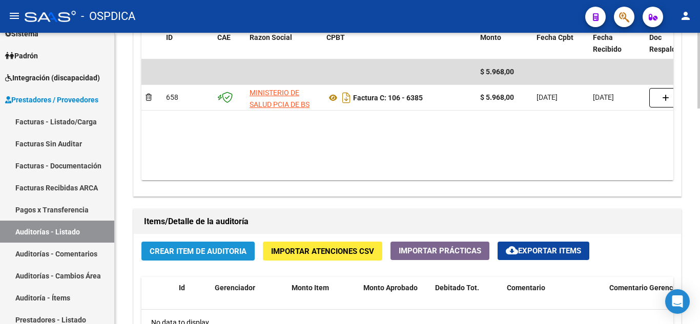
click at [213, 249] on span "Crear Item de Auditoria" at bounding box center [198, 251] width 97 height 9
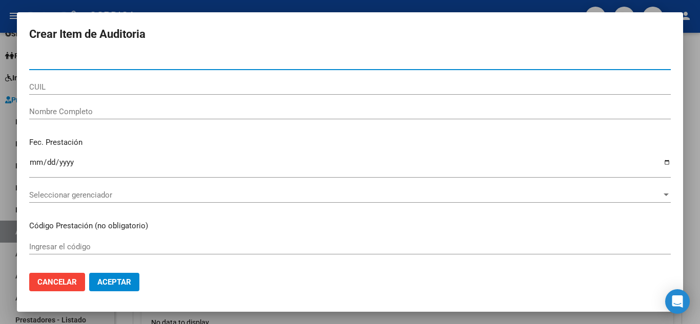
click at [99, 60] on input "Nro Documento" at bounding box center [350, 61] width 642 height 9
click at [77, 58] on input "5435" at bounding box center [350, 61] width 642 height 9
type input "54352843"
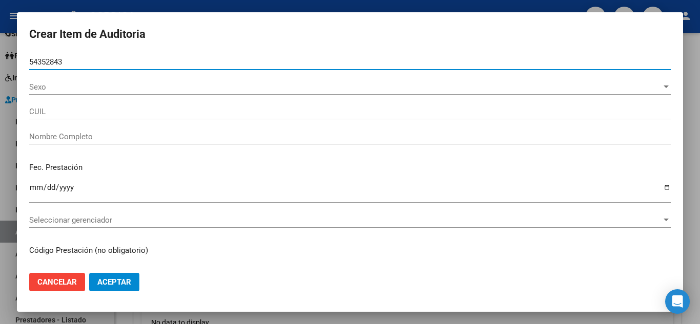
type input "23543528439"
type input "CASTILLO BENICIO SEGUNDO"
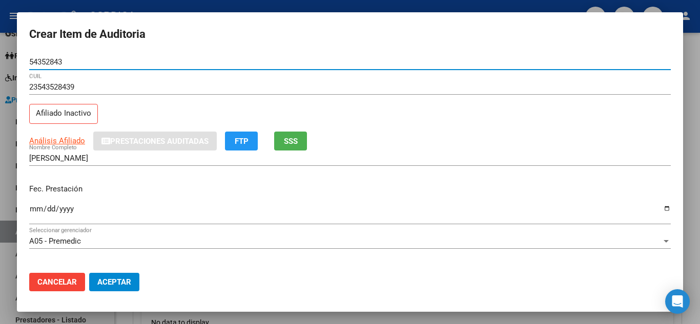
type input "54352843"
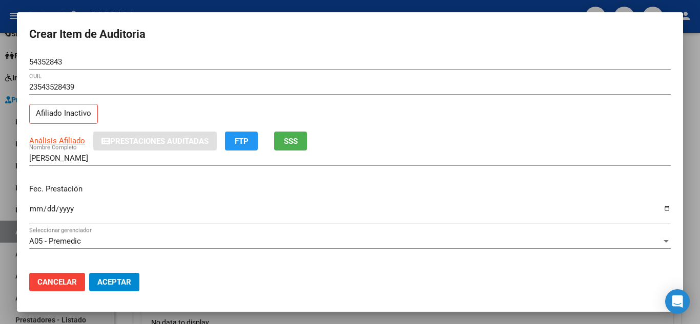
click at [396, 200] on div "Fec. Prestación Ingresar la fecha" at bounding box center [350, 205] width 642 height 58
click at [32, 209] on input "Ingresar la fecha" at bounding box center [350, 213] width 642 height 16
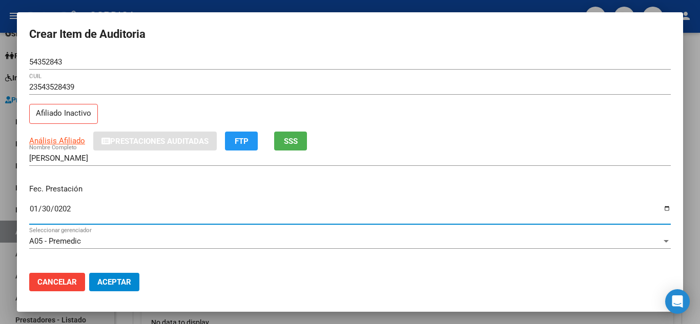
type input "2025-01-30"
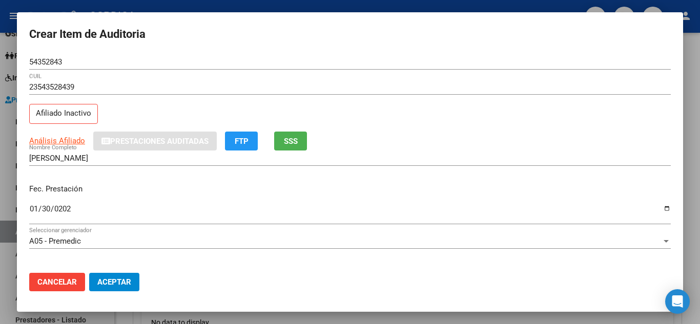
click at [417, 188] on p "Fec. Prestación" at bounding box center [350, 190] width 642 height 12
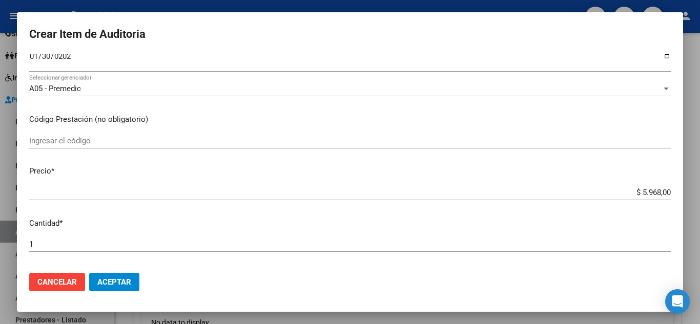
scroll to position [154, 0]
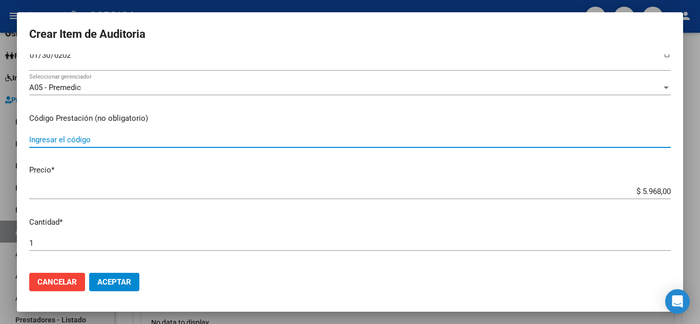
click at [80, 141] on input "Ingresar el código" at bounding box center [350, 139] width 642 height 9
type input "300111"
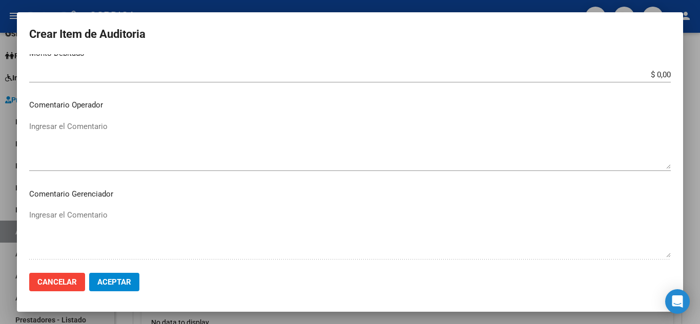
scroll to position [513, 0]
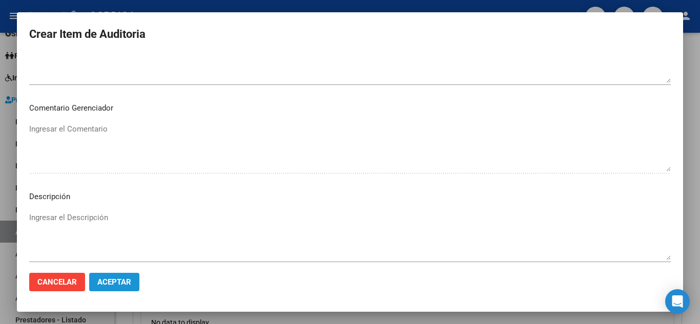
click at [134, 280] on button "Aceptar" at bounding box center [114, 282] width 50 height 18
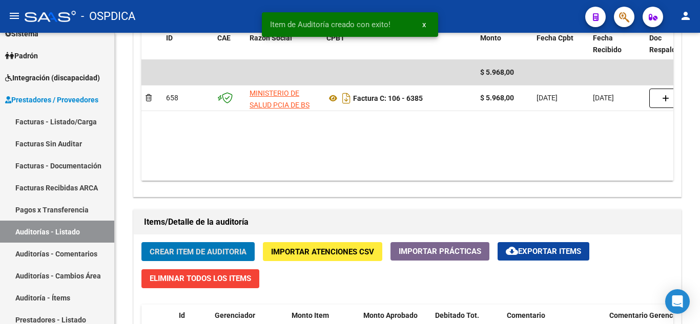
scroll to position [564, 0]
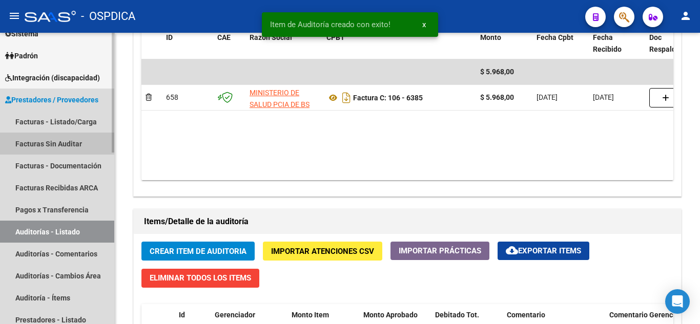
click at [70, 148] on link "Facturas Sin Auditar" at bounding box center [57, 144] width 114 height 22
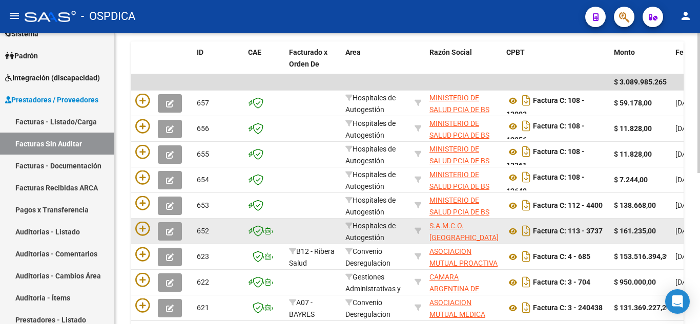
scroll to position [212, 0]
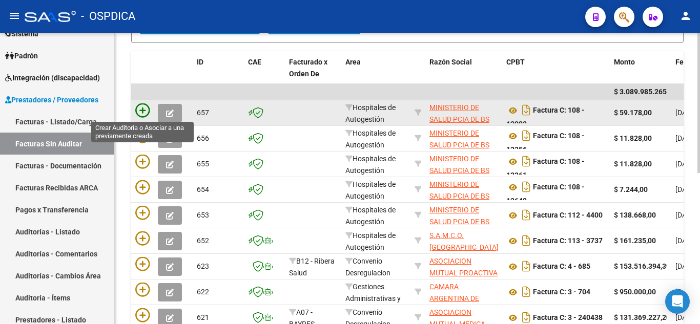
click at [148, 112] on icon at bounding box center [142, 111] width 14 height 14
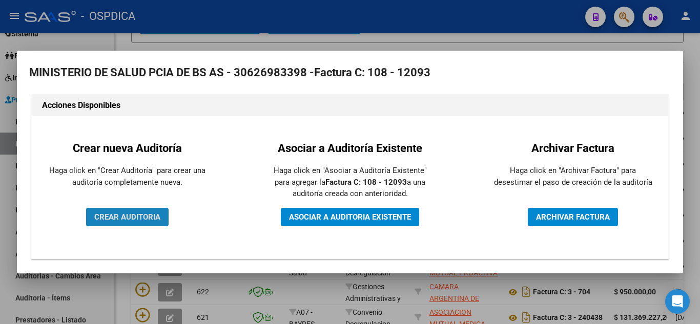
click at [141, 214] on span "CREAR AUDITORIA" at bounding box center [127, 217] width 66 height 9
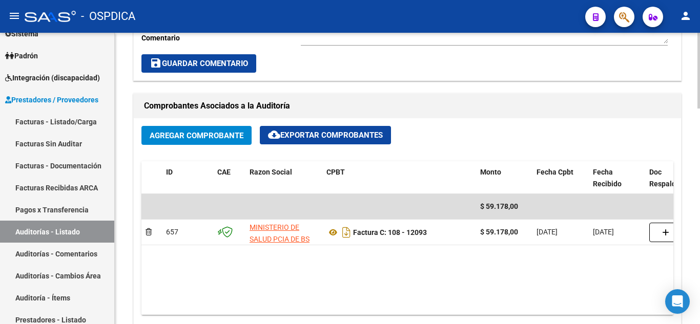
scroll to position [461, 0]
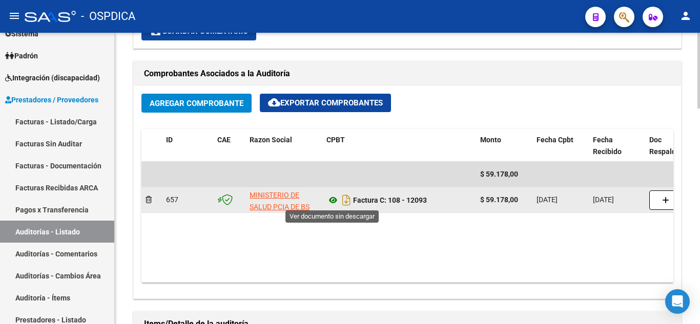
click at [334, 197] on icon at bounding box center [333, 200] width 13 height 12
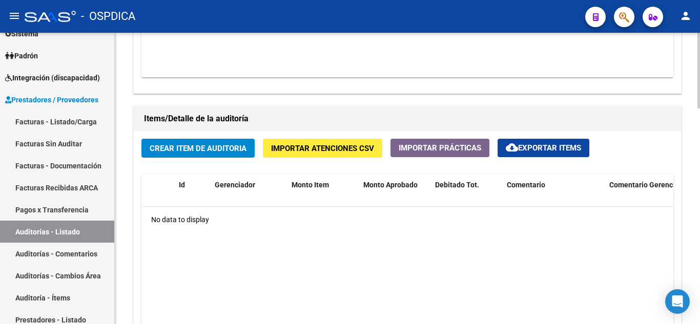
scroll to position [666, 0]
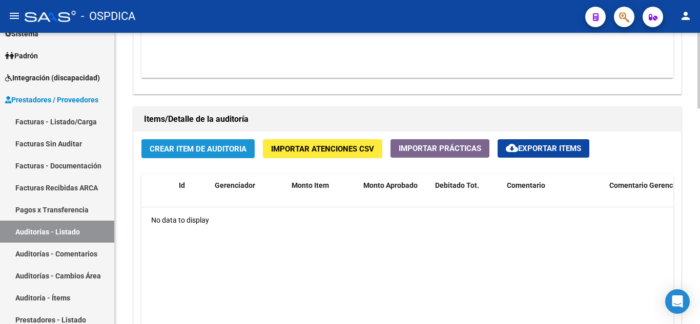
click at [209, 152] on span "Crear Item de Auditoria" at bounding box center [198, 149] width 97 height 9
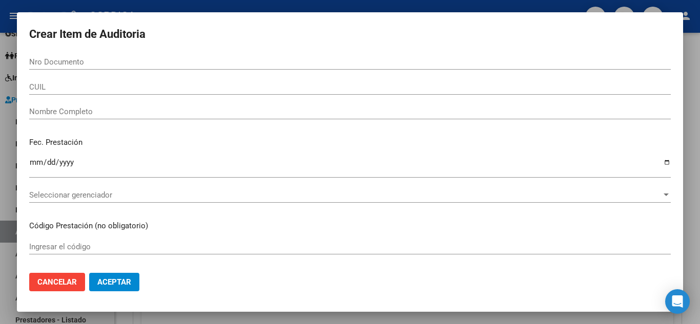
click at [94, 55] on div "Nro Documento" at bounding box center [350, 61] width 642 height 15
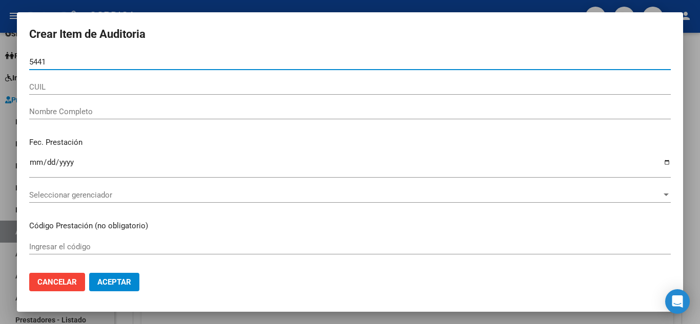
click at [116, 65] on input "5441" at bounding box center [350, 61] width 642 height 9
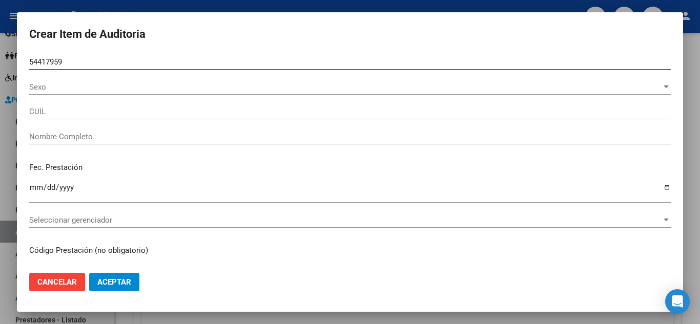
type input "54417959"
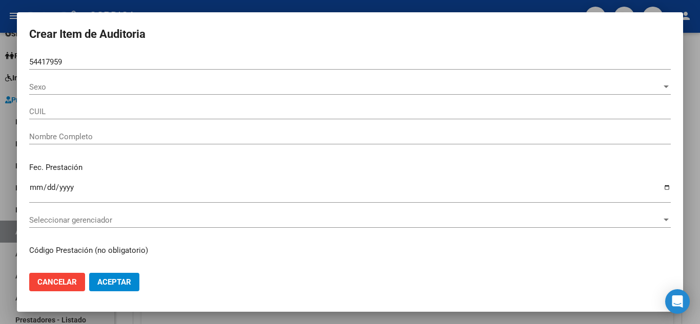
type input "20544179595"
type input "MIRANDA LUCA GABRIEL"
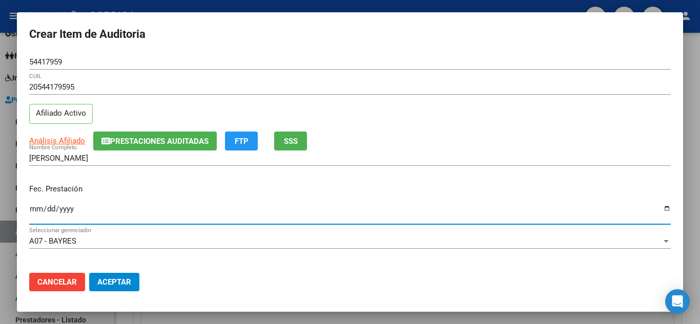
click at [34, 211] on input "Ingresar la fecha" at bounding box center [350, 213] width 642 height 16
type input "2024-12-09"
click at [271, 200] on div "Fec. Prestación 2024-12-09 Ingresar la fecha" at bounding box center [350, 205] width 642 height 58
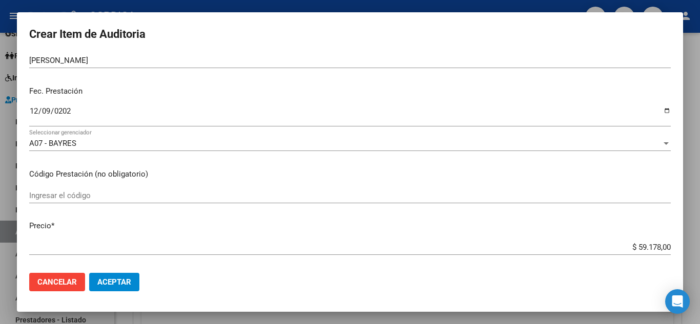
scroll to position [103, 0]
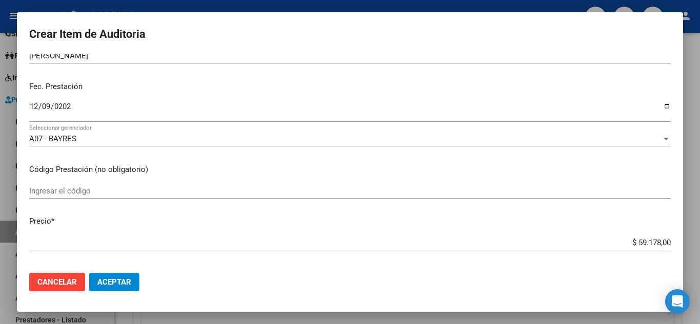
click at [77, 195] on input "Ingresar el código" at bounding box center [350, 191] width 642 height 9
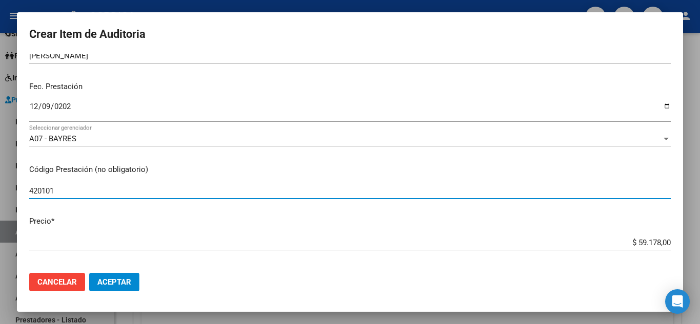
type input "420101"
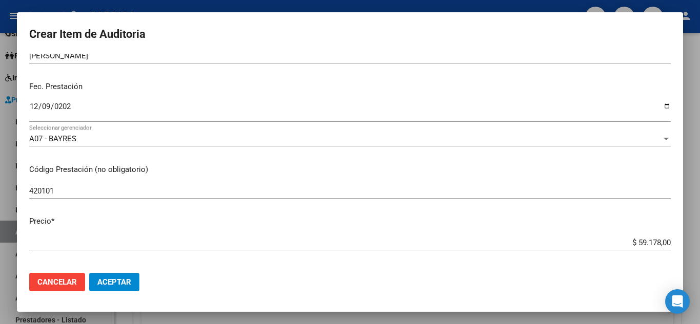
click at [281, 237] on div "$ 59.178,00 Ingresar el precio" at bounding box center [350, 242] width 642 height 15
drag, startPoint x: 663, startPoint y: 243, endPoint x: 651, endPoint y: 241, distance: 13.0
click at [647, 241] on app-form-text-field "Precio * $ 59.178,00 Ingresar el precio" at bounding box center [354, 232] width 650 height 32
drag, startPoint x: 663, startPoint y: 242, endPoint x: 657, endPoint y: 242, distance: 6.2
click at [648, 241] on app-form-text-field "Precio * $ 59.178,00 Ingresar el precio" at bounding box center [354, 232] width 650 height 32
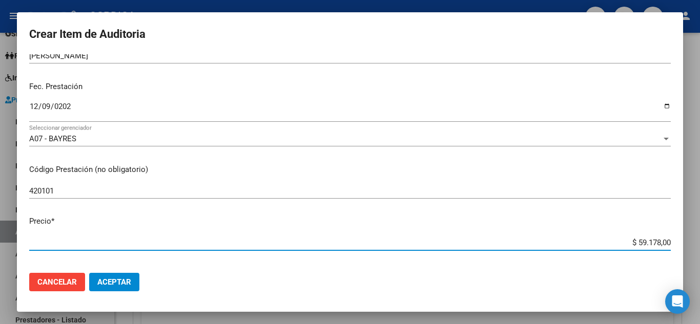
drag, startPoint x: 661, startPoint y: 241, endPoint x: 621, endPoint y: 236, distance: 40.8
click at [621, 236] on div "$ 59.178,00 Ingresar el precio" at bounding box center [350, 242] width 642 height 15
type input "$ 0,07"
type input "$ 0,72"
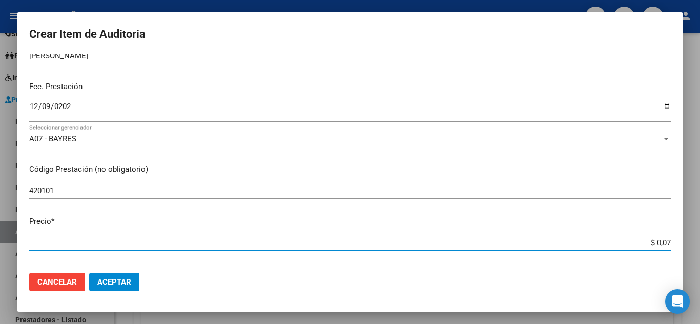
type input "$ 0,72"
type input "$ 7,24"
type input "$ 72,44"
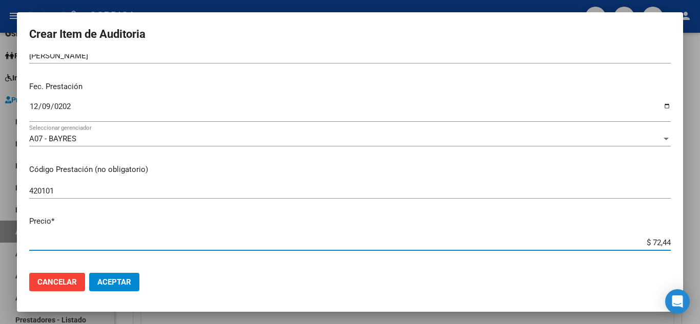
type input "$ 724,40"
type input "$ 7.244,00"
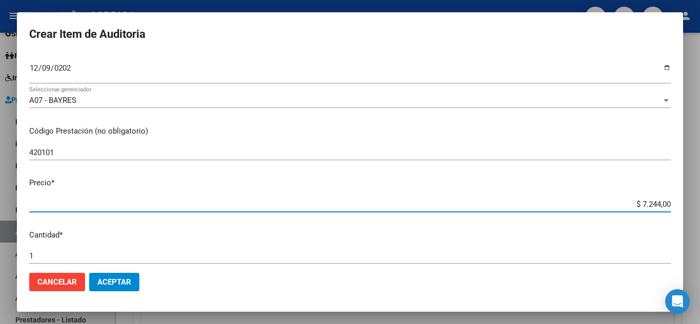
scroll to position [205, 0]
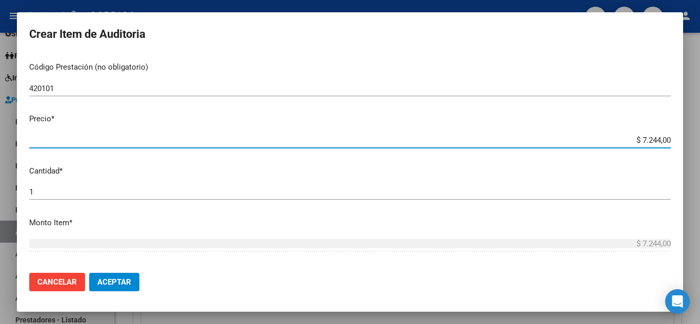
click at [130, 278] on span "Aceptar" at bounding box center [114, 282] width 34 height 9
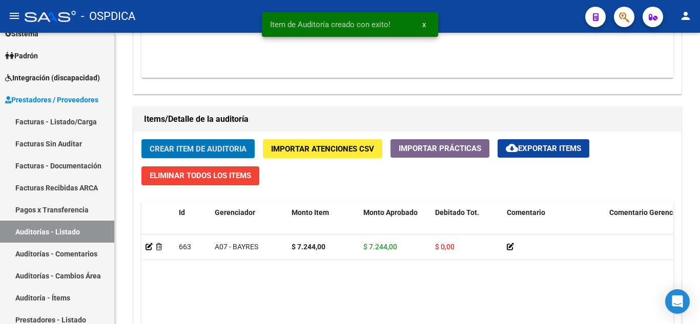
scroll to position [667, 0]
click at [223, 143] on button "Crear Item de Auditoria" at bounding box center [197, 148] width 113 height 19
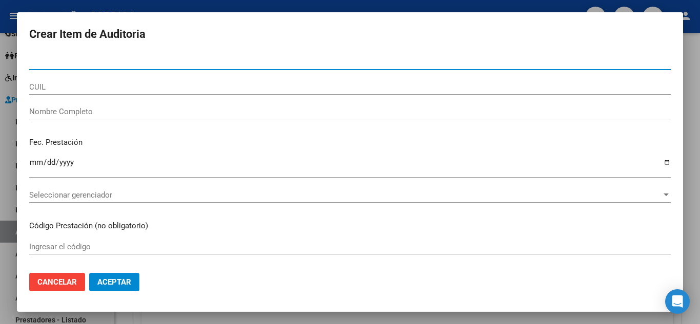
click at [100, 60] on input "Nro Documento" at bounding box center [350, 61] width 642 height 9
click at [139, 63] on input "54417" at bounding box center [350, 61] width 642 height 9
type input "54417959"
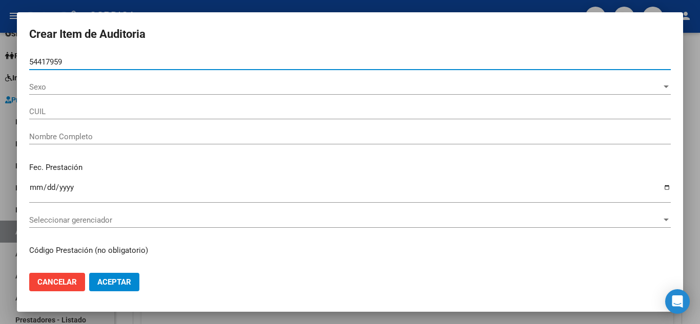
type input "20544179595"
type input "MIRANDA LUCA GABRIEL"
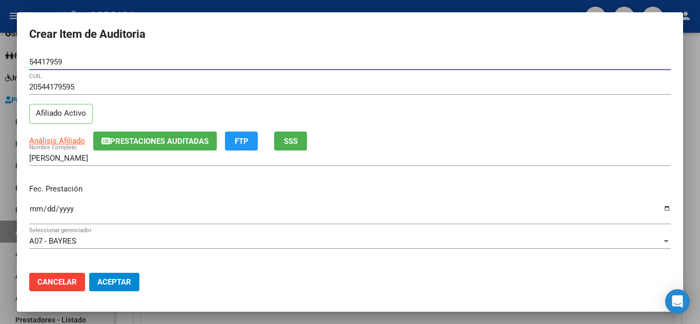
type input "54417959"
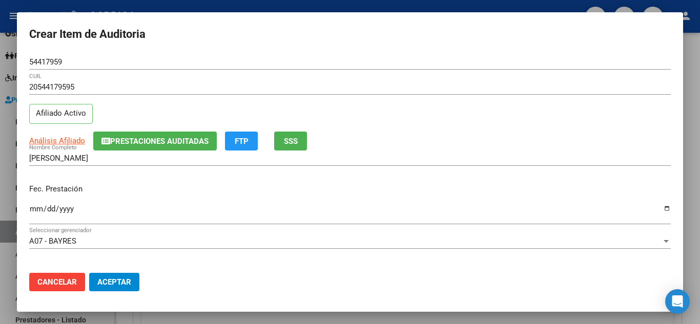
click at [431, 193] on p "Fec. Prestación" at bounding box center [350, 190] width 642 height 12
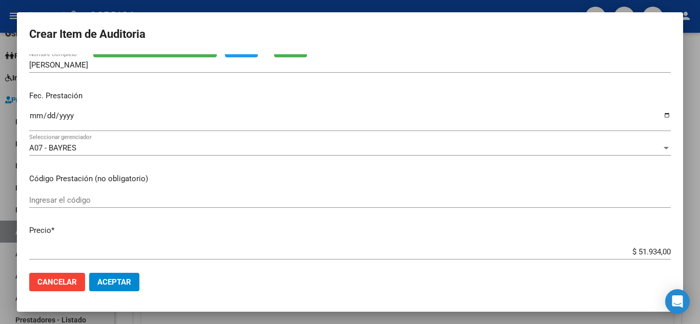
scroll to position [103, 0]
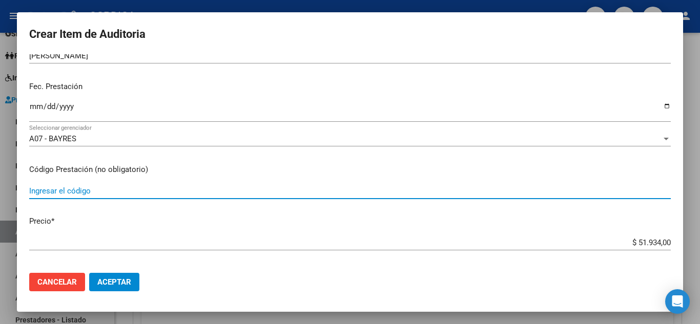
click at [156, 190] on input "Ingresar el código" at bounding box center [350, 191] width 642 height 9
type input "340213"
click at [36, 104] on input "Ingresar la fecha" at bounding box center [350, 111] width 642 height 16
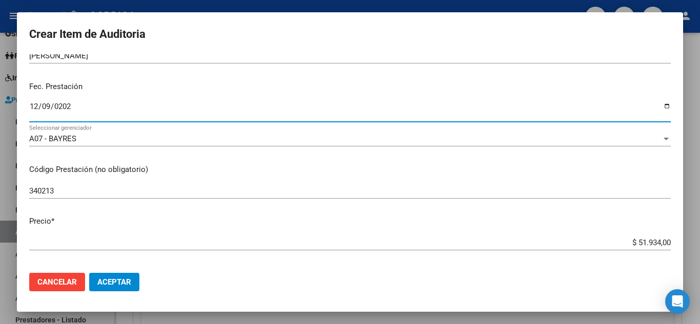
type input "2024-12-09"
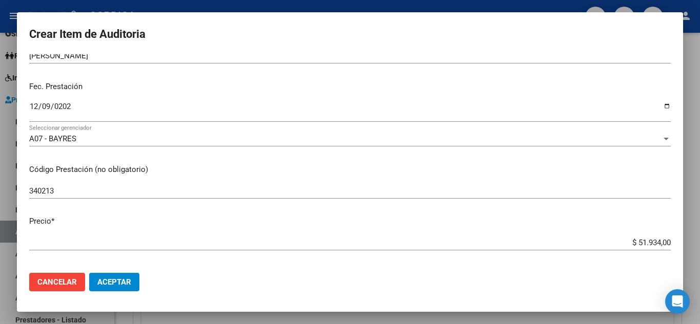
click at [270, 163] on mat-dialog-content "54417959 Nro Documento 20544179595 CUIL Afiliado Activo Análisis Afiliado Prest…" at bounding box center [350, 159] width 666 height 211
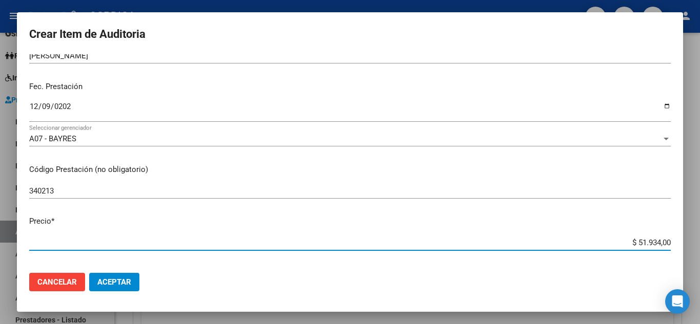
drag, startPoint x: 636, startPoint y: 244, endPoint x: 667, endPoint y: 246, distance: 30.8
click at [667, 246] on app-form-text-field "Precio * $ 51.934,00 Ingresar el precio" at bounding box center [354, 232] width 650 height 32
type input "$ 0,51"
type input "$ 0,05"
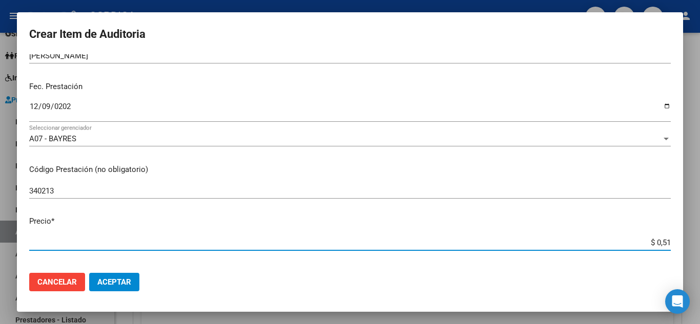
type input "$ 0,05"
type input "$ 0,59"
type input "$ 5,91"
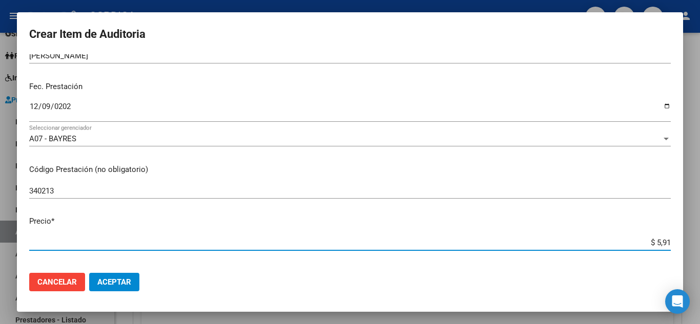
type input "$ 59,14"
type input "$ 591,40"
type input "$ 5.914,00"
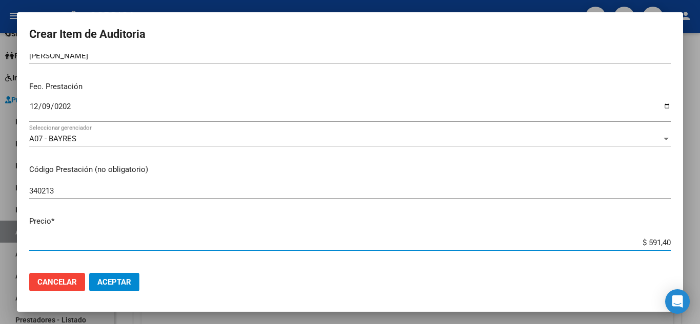
type input "$ 5.914,00"
click at [516, 262] on mat-dialog-content "54417959 Nro Documento 20544179595 CUIL Afiliado Activo Análisis Afiliado Prest…" at bounding box center [350, 159] width 666 height 211
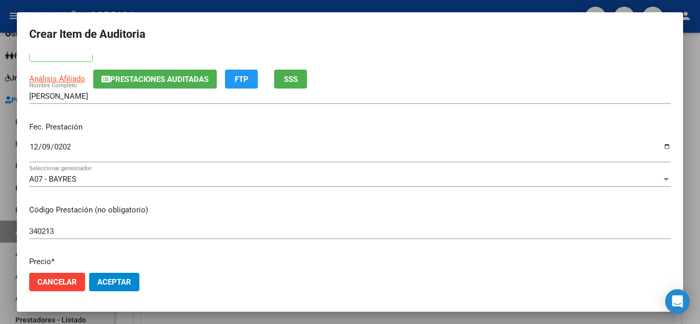
scroll to position [0, 0]
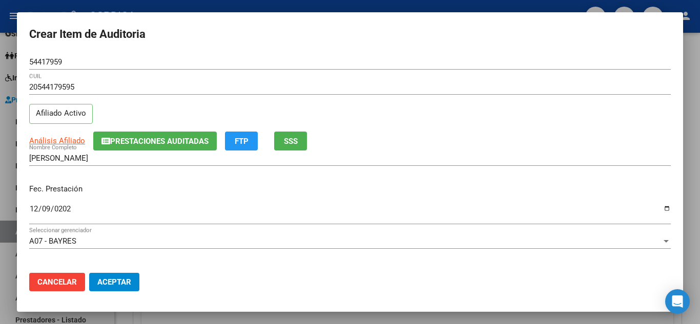
click at [123, 283] on span "Aceptar" at bounding box center [114, 282] width 34 height 9
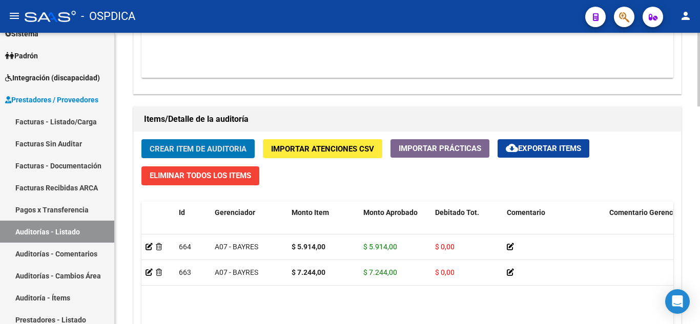
click at [161, 147] on span "Crear Item de Auditoria" at bounding box center [198, 149] width 97 height 9
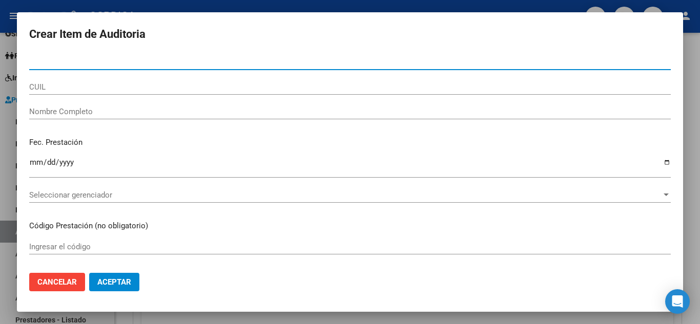
click at [113, 60] on input "Nro Documento" at bounding box center [350, 61] width 642 height 9
click at [85, 59] on input "49159" at bounding box center [350, 61] width 642 height 9
type input "49159853"
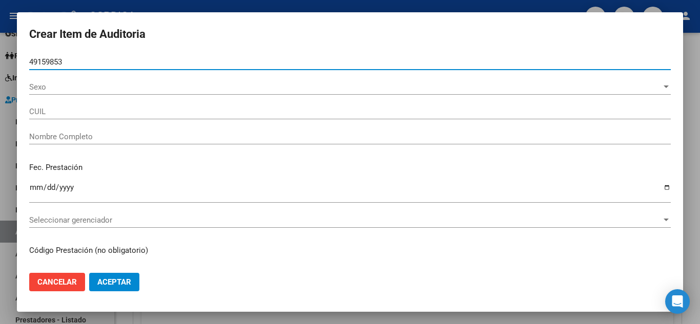
type input "27491598536"
type input "MIRANDA SOFIA MELANY"
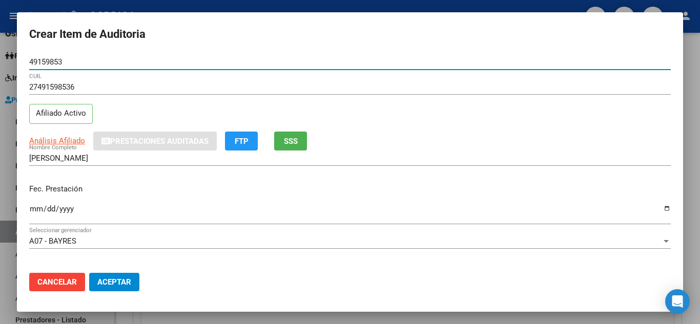
type input "49159853"
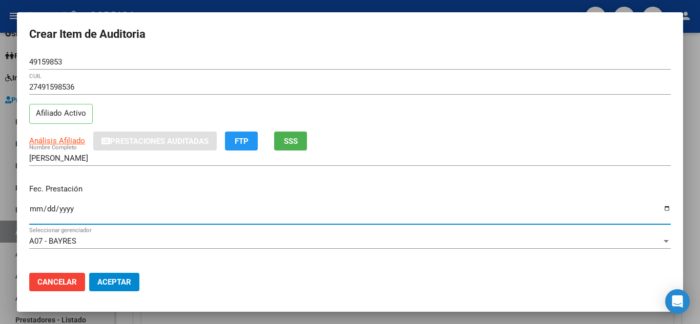
click at [247, 217] on input "Ingresar la fecha" at bounding box center [350, 213] width 642 height 16
type input "2024-09-19"
click at [372, 182] on div "Fec. Prestación 2024-09-19 Ingresar la fecha" at bounding box center [350, 205] width 642 height 58
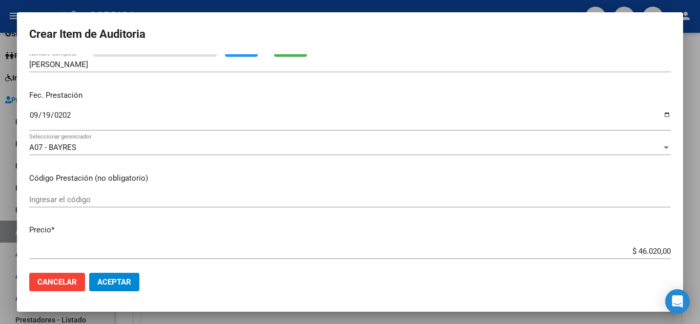
scroll to position [103, 0]
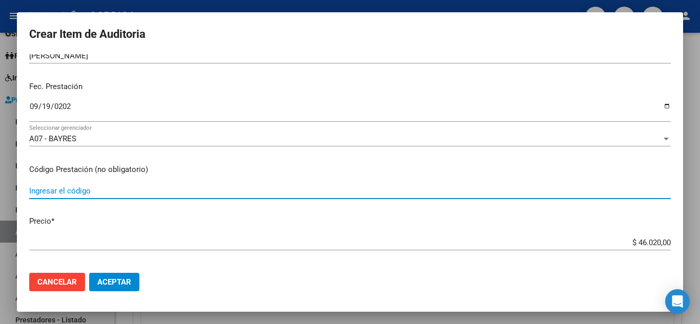
click at [65, 191] on input "Ingresar el código" at bounding box center [350, 191] width 642 height 9
type input "340213"
click at [205, 234] on mat-dialog-content "49159853 Nro Documento 27491598536 CUIL Afiliado Activo Análisis Afiliado Prest…" at bounding box center [350, 159] width 666 height 211
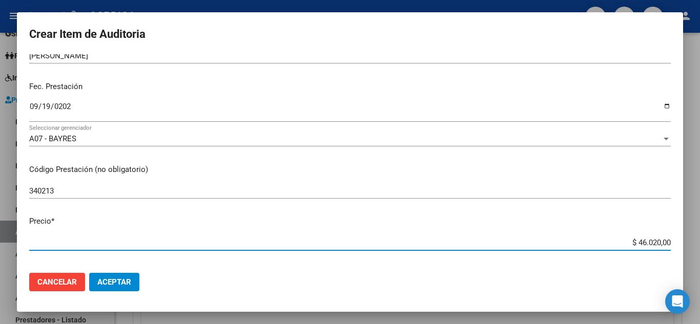
drag, startPoint x: 632, startPoint y: 245, endPoint x: 679, endPoint y: 251, distance: 47.6
click at [679, 251] on mat-dialog-content "49159853 Nro Documento 27491598536 CUIL Afiliado Activo Análisis Afiliado Prest…" at bounding box center [350, 159] width 666 height 211
type input "$ 0,04"
type input "$ 0,03"
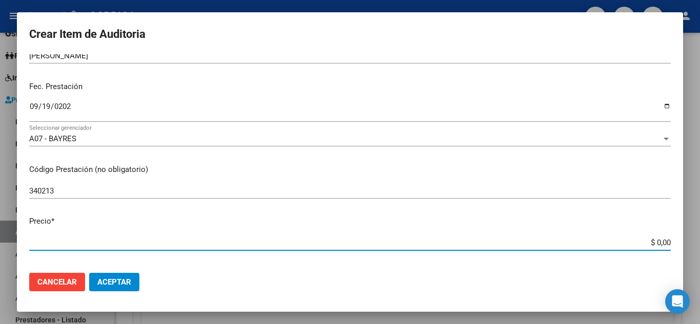
type input "$ 0,03"
type input "$ 0,39"
type input "$ 3,90"
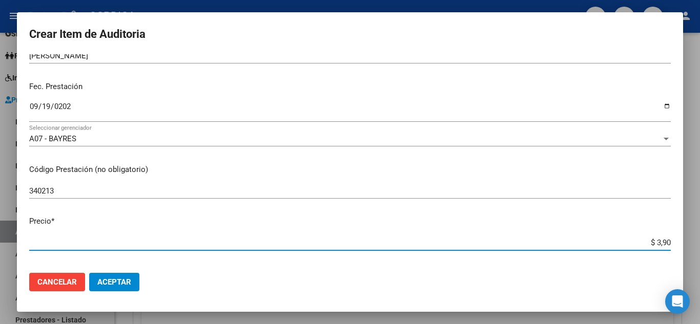
type input "$ 39,00"
type input "$ 390,00"
type input "$ 3.900,00"
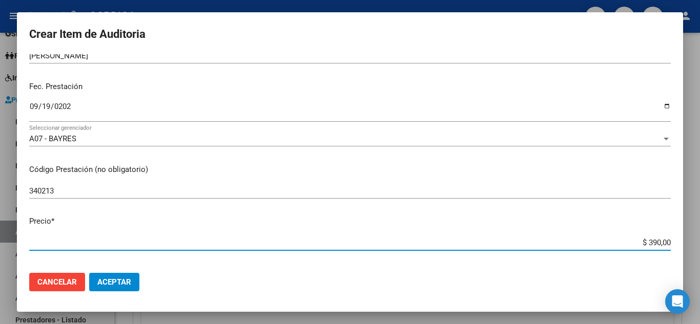
type input "$ 3.900,00"
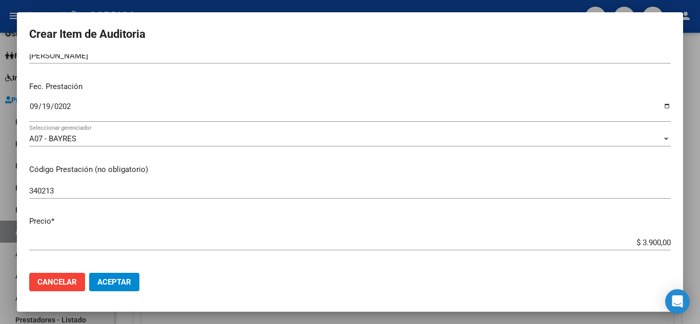
click at [338, 278] on mat-dialog-actions "Cancelar Aceptar" at bounding box center [350, 282] width 642 height 35
click at [320, 184] on div "340213 Ingresar el código" at bounding box center [350, 191] width 642 height 15
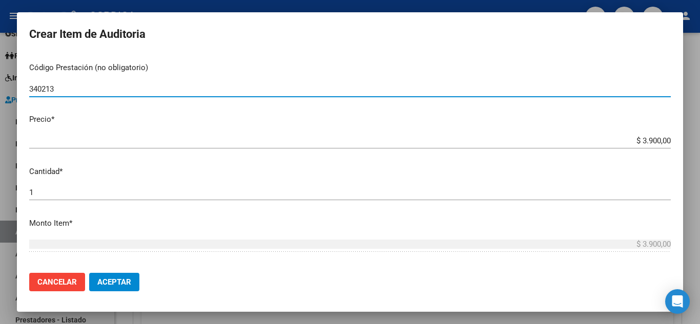
scroll to position [256, 0]
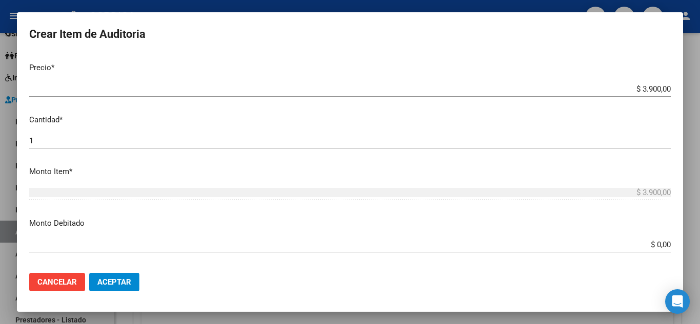
click at [117, 281] on span "Aceptar" at bounding box center [114, 282] width 34 height 9
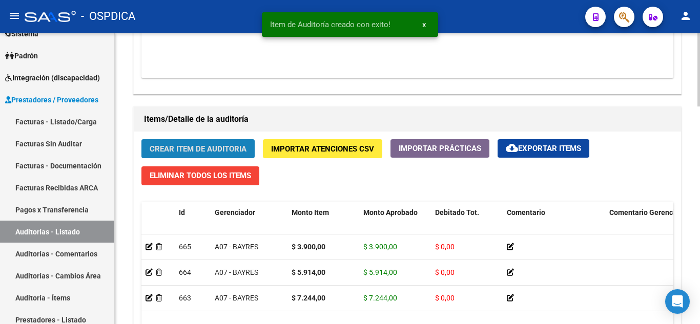
click at [230, 148] on span "Crear Item de Auditoria" at bounding box center [198, 149] width 97 height 9
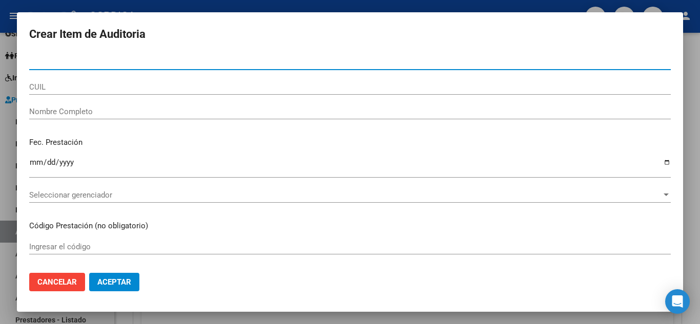
click at [94, 64] on input "Nro Documento" at bounding box center [350, 61] width 642 height 9
click at [116, 60] on input "25086" at bounding box center [350, 61] width 642 height 9
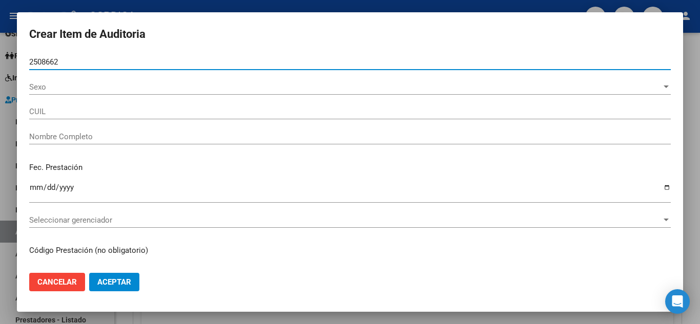
type input "25086626"
type input "20250866268"
type input "ROMERO CESAR ESTEBAN"
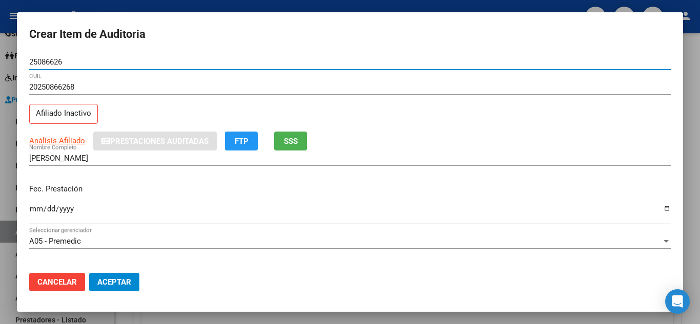
type input "25086626"
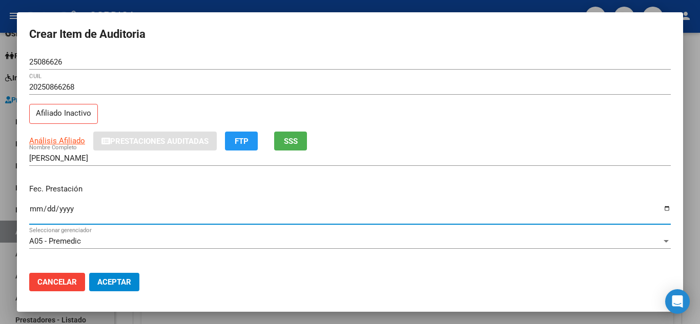
click at [372, 216] on input "Ingresar la fecha" at bounding box center [350, 213] width 642 height 16
type input "2024-10-26"
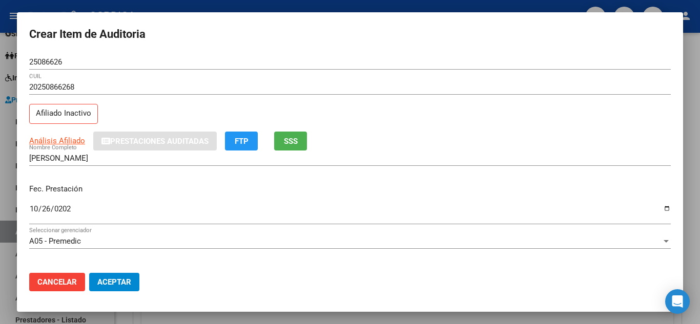
click at [416, 148] on div "Análisis Afiliado Prestaciones Auditadas FTP SSS" at bounding box center [350, 141] width 642 height 19
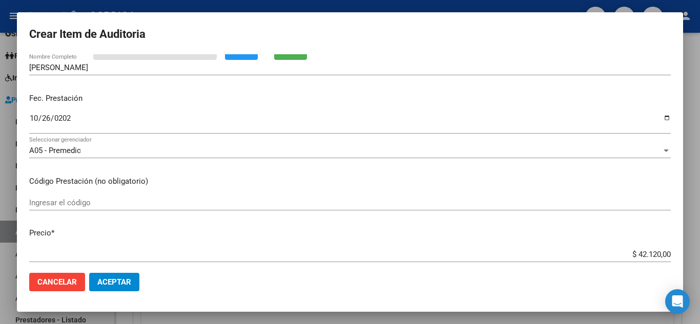
scroll to position [154, 0]
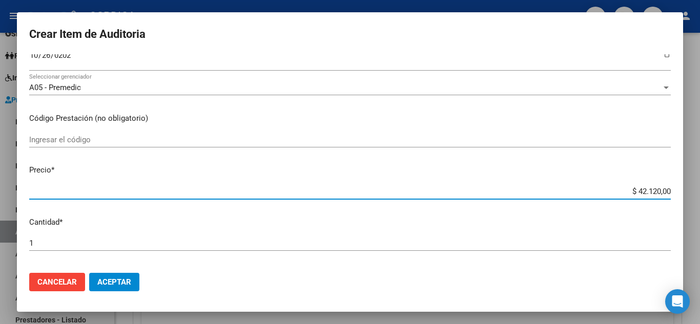
drag, startPoint x: 632, startPoint y: 192, endPoint x: 668, endPoint y: 196, distance: 37.1
click at [668, 196] on mat-dialog-content "25086626 Nro Documento 20250866268 CUIL Afiliado Inactivo Análisis Afiliado Pre…" at bounding box center [350, 159] width 666 height 211
type input "$ 0,03"
type input "$ 0,30"
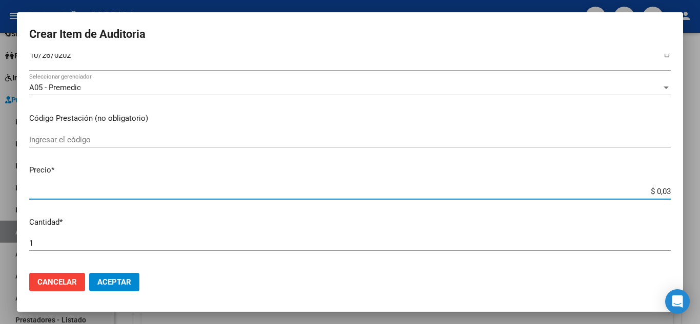
type input "$ 0,30"
type input "$ 3,07"
type input "$ 30,79"
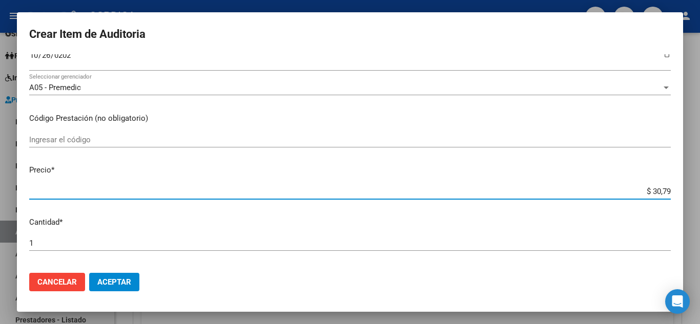
type input "$ 307,92"
type input "$ 3.079,20"
type input "$ 30.792,00"
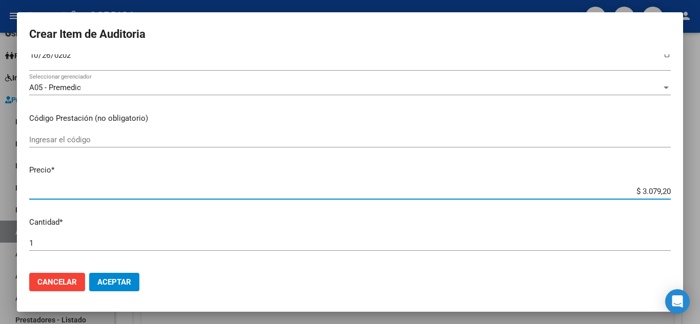
type input "$ 30.792,00"
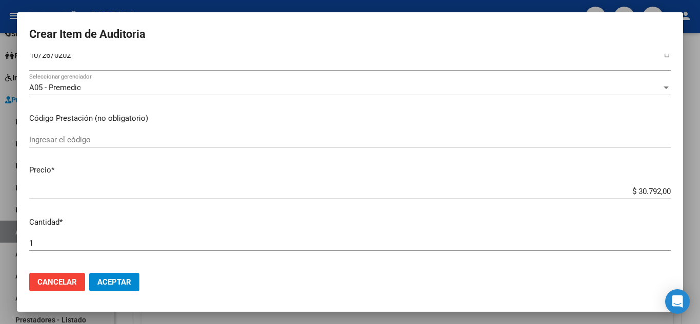
click at [280, 149] on div "Ingresar el código" at bounding box center [350, 144] width 642 height 25
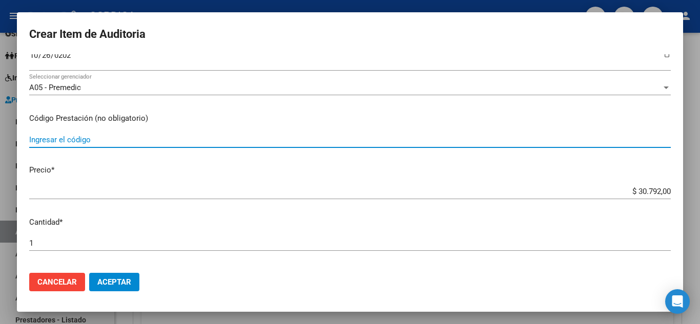
click at [280, 143] on input "Ingresar el código" at bounding box center [350, 139] width 642 height 9
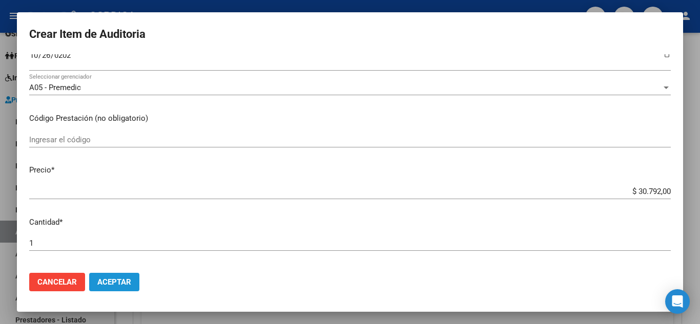
click at [124, 281] on span "Aceptar" at bounding box center [114, 282] width 34 height 9
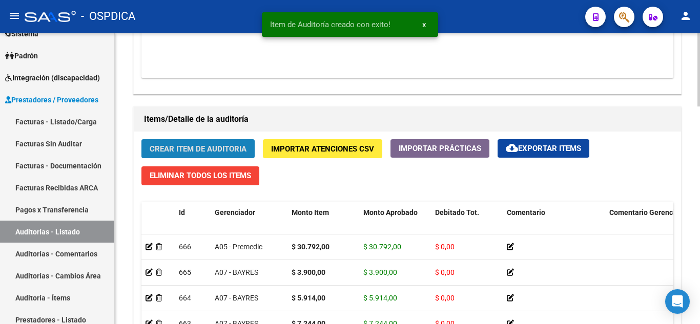
click at [213, 146] on span "Crear Item de Auditoria" at bounding box center [198, 149] width 97 height 9
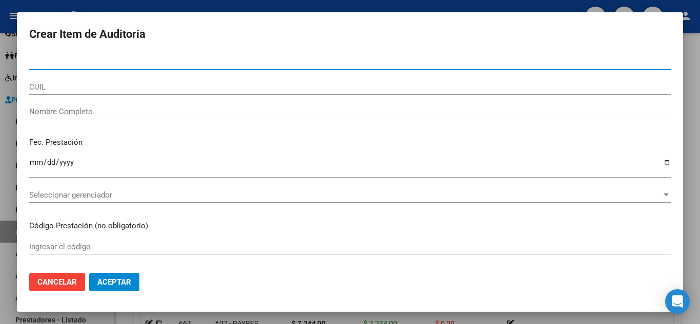
click at [106, 60] on input "Nro Documento" at bounding box center [350, 61] width 642 height 9
click at [108, 64] on input "25086" at bounding box center [350, 61] width 642 height 9
type input "25086626"
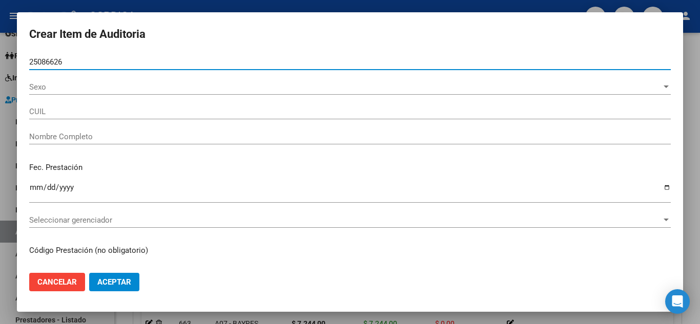
type input "20250866268"
type input "ROMERO CESAR ESTEBAN"
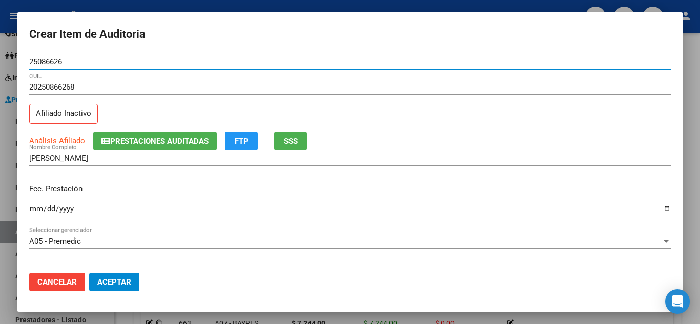
type input "25086626"
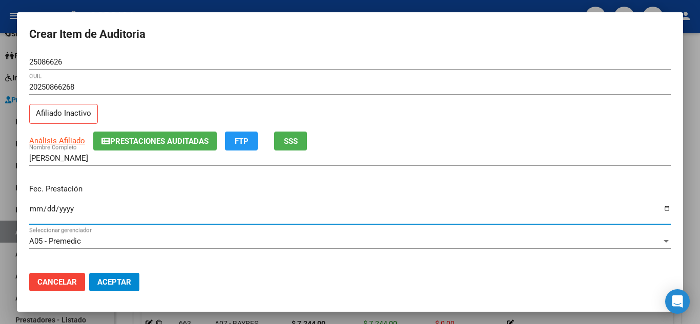
click at [291, 218] on input "Ingresar la fecha" at bounding box center [350, 213] width 642 height 16
type input "2024-10-31"
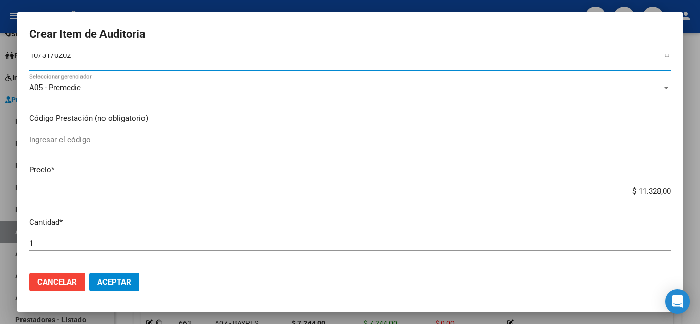
click at [358, 184] on div "$ 11.328,00 Ingresar el precio" at bounding box center [350, 191] width 642 height 15
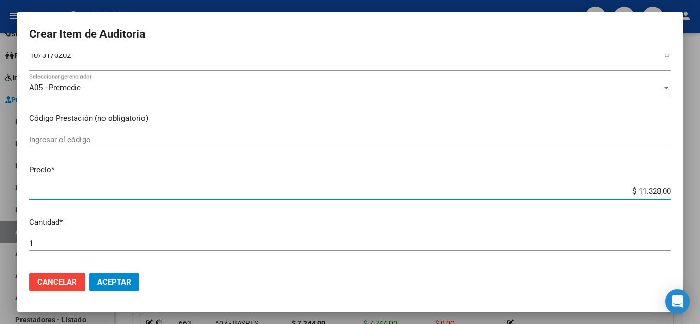
drag, startPoint x: 631, startPoint y: 192, endPoint x: 667, endPoint y: 193, distance: 36.9
click at [667, 193] on app-form-text-field "Precio * $ 11.328,00 Ingresar el precio" at bounding box center [354, 181] width 650 height 32
type input "$ 0,06"
type input "$ 0,65"
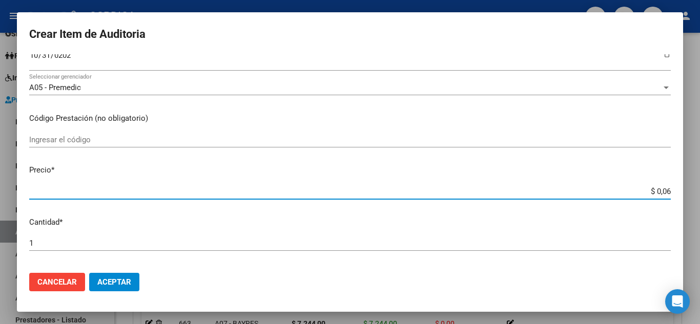
type input "$ 0,65"
type input "$ 6,51"
type input "$ 65,14"
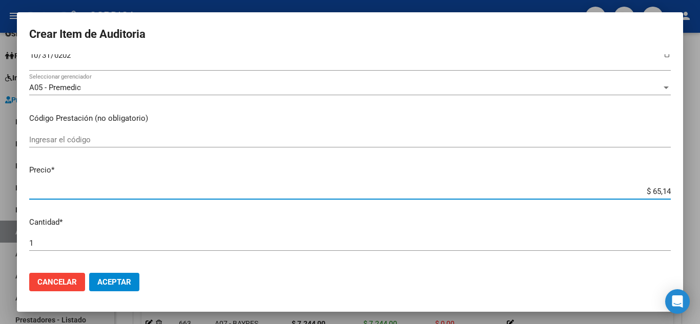
type input "$ 651,40"
type input "$ 6.514,00"
click at [352, 187] on input "$ 6.514,00" at bounding box center [350, 191] width 642 height 9
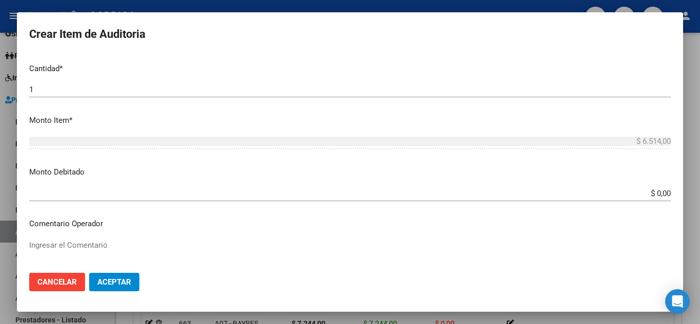
scroll to position [359, 0]
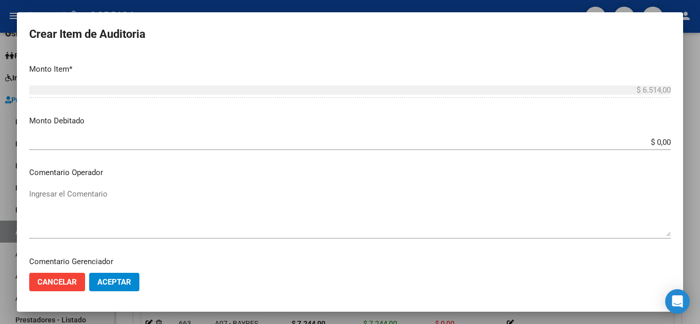
click at [120, 281] on span "Aceptar" at bounding box center [114, 282] width 34 height 9
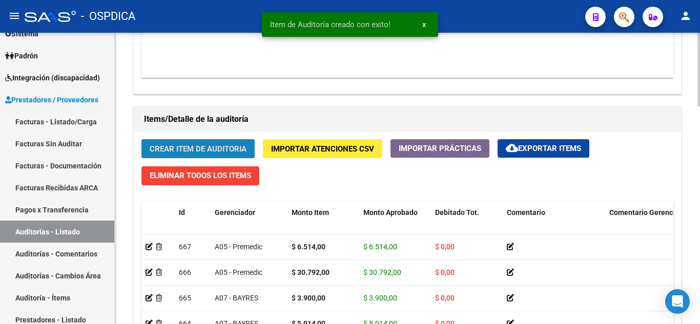
click at [195, 149] on span "Crear Item de Auditoria" at bounding box center [198, 149] width 97 height 9
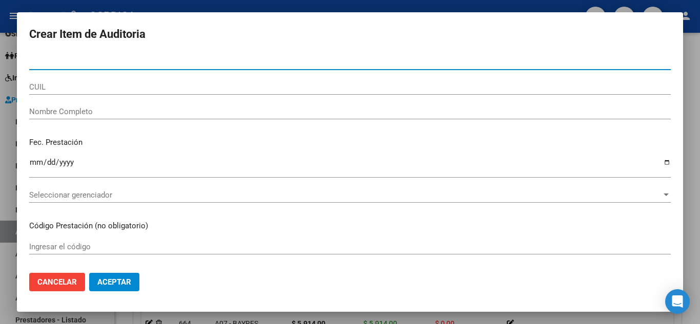
click at [128, 64] on input "Nro Documento" at bounding box center [350, 61] width 642 height 9
click at [104, 65] on input "42229" at bounding box center [350, 61] width 642 height 9
type input "42229277"
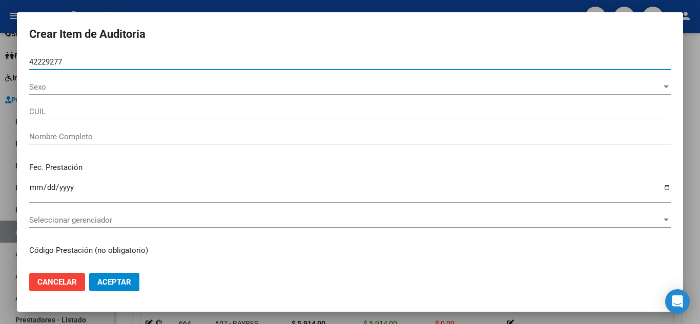
type input "27422292778"
type input "TAPIA VIOLETA SOLEDAD"
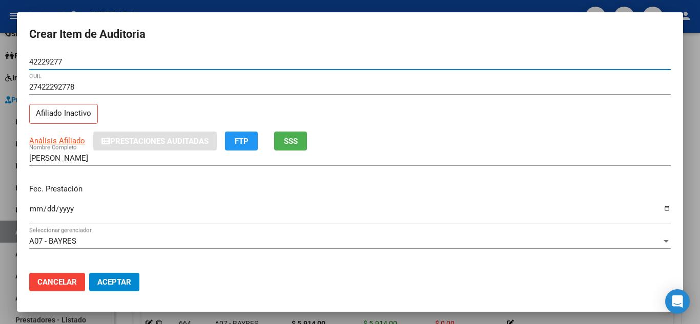
type input "42229277"
click at [147, 207] on input "Ingresar la fecha" at bounding box center [350, 213] width 642 height 16
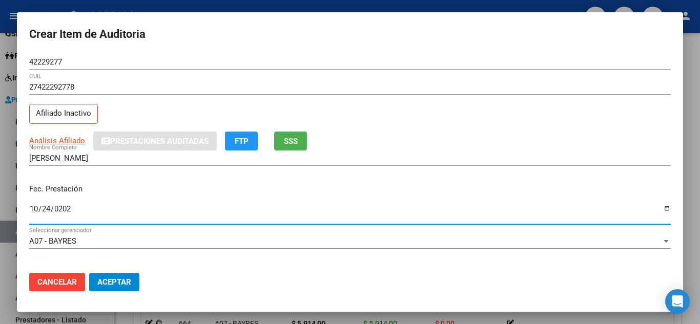
type input "2024-10-24"
click at [449, 180] on div "Fec. Prestación 2024-10-24 Ingresar la fecha" at bounding box center [350, 205] width 642 height 58
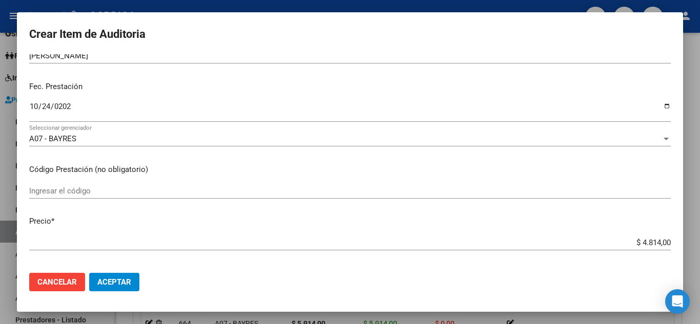
scroll to position [154, 0]
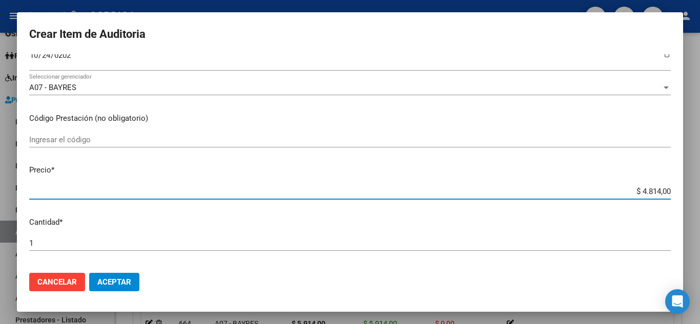
drag, startPoint x: 636, startPoint y: 191, endPoint x: 682, endPoint y: 195, distance: 46.8
click at [682, 195] on mat-dialog-content "42229277 Nro Documento 27422292778 CUIL Afiliado Inactivo Análisis Afiliado Pre…" at bounding box center [350, 159] width 666 height 211
type input "$ 0,01"
type input "$ 0,12"
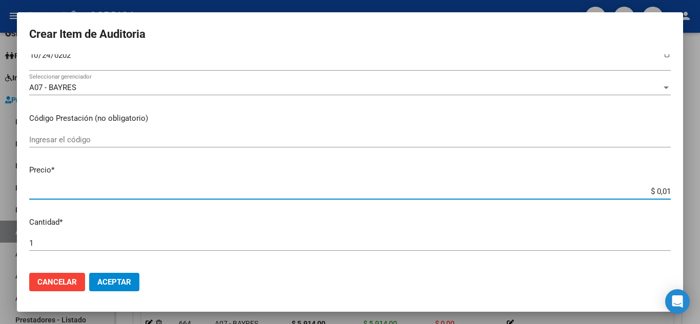
type input "$ 0,12"
type input "$ 1,22"
type input "$ 12,29"
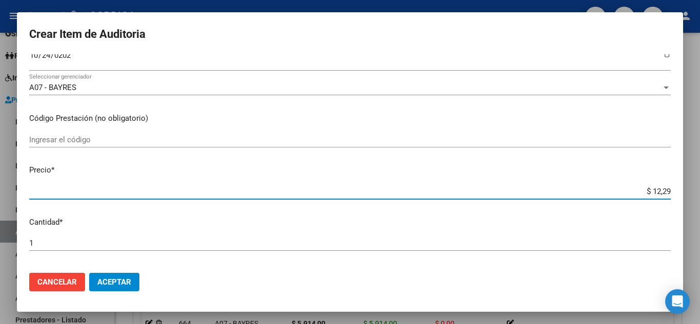
type input "$ 122,90"
type input "$ 1.229,00"
click at [427, 141] on input "Ingresar el código" at bounding box center [350, 139] width 642 height 9
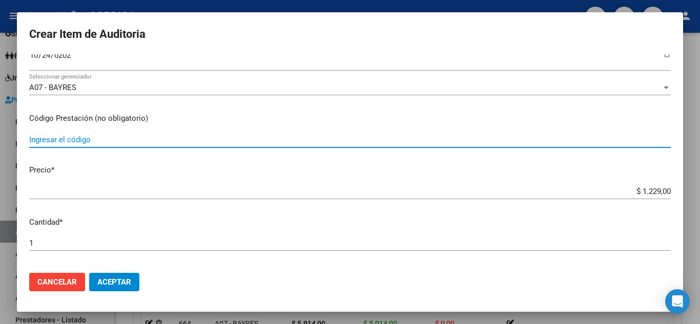
click at [69, 135] on input "Ingresar el código" at bounding box center [350, 139] width 642 height 9
click at [124, 141] on input "10200" at bounding box center [350, 139] width 642 height 9
type input "10200475"
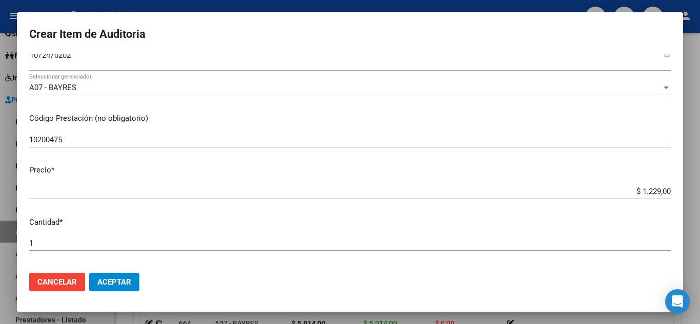
click at [454, 201] on div "$ 1.229,00 Ingresar el precio" at bounding box center [350, 196] width 642 height 25
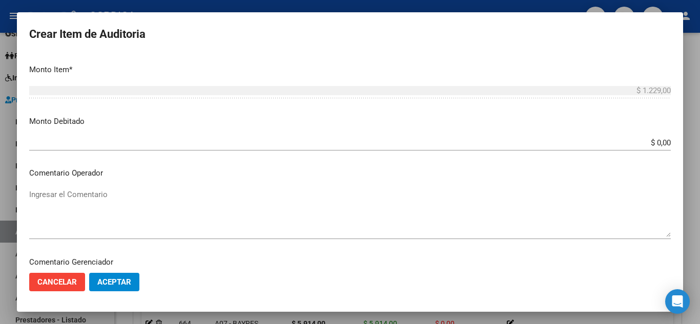
scroll to position [359, 0]
click at [120, 277] on button "Aceptar" at bounding box center [114, 282] width 50 height 18
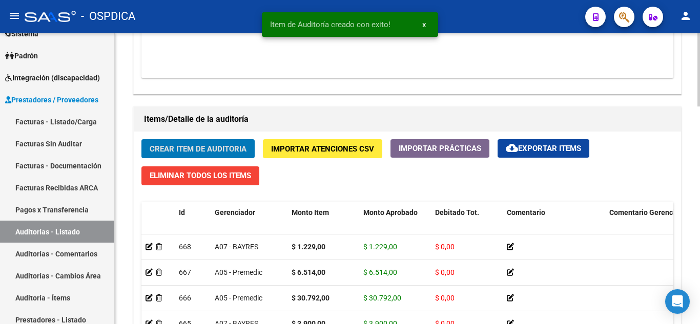
click at [215, 145] on span "Crear Item de Auditoria" at bounding box center [198, 149] width 97 height 9
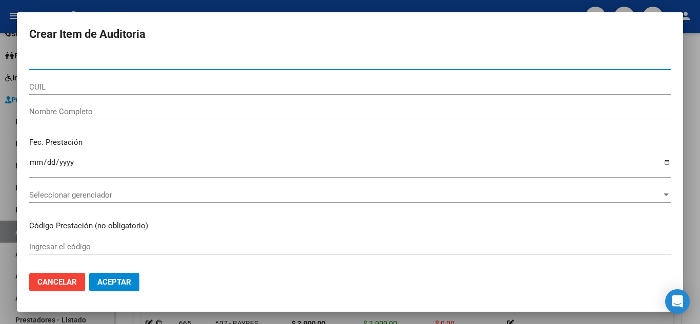
click at [92, 61] on input "Nro Documento" at bounding box center [350, 61] width 642 height 9
type input "42229277"
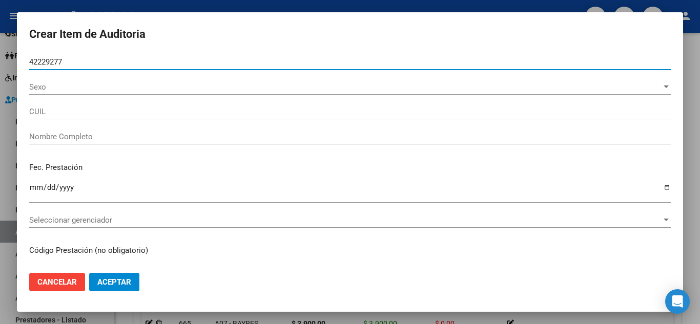
type input "27422292778"
type input "TAPIA VIOLETA SOLEDAD"
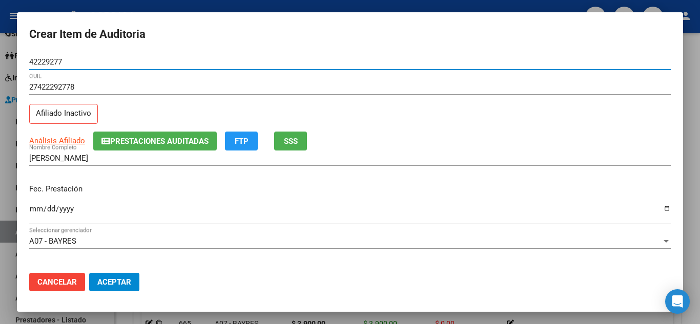
type input "42229277"
click at [33, 239] on span "A07 - BAYRES" at bounding box center [52, 241] width 47 height 9
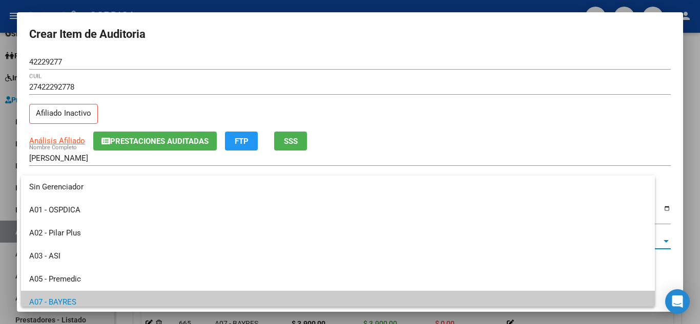
scroll to position [62, 0]
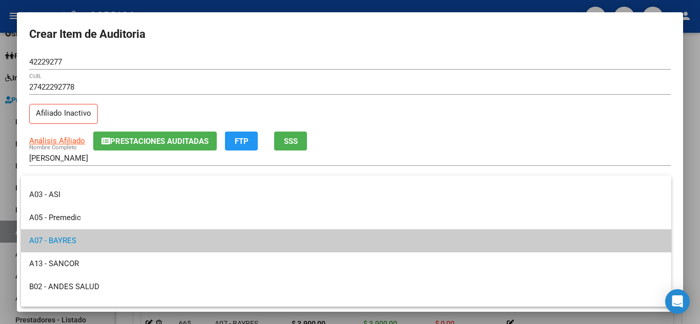
click at [413, 87] on div at bounding box center [350, 162] width 700 height 324
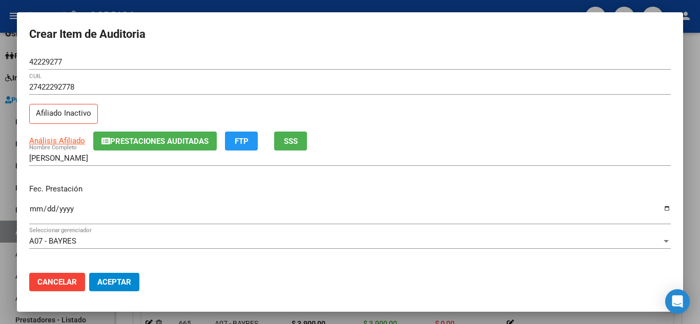
click at [33, 204] on div "Ingresar la fecha" at bounding box center [350, 213] width 642 height 22
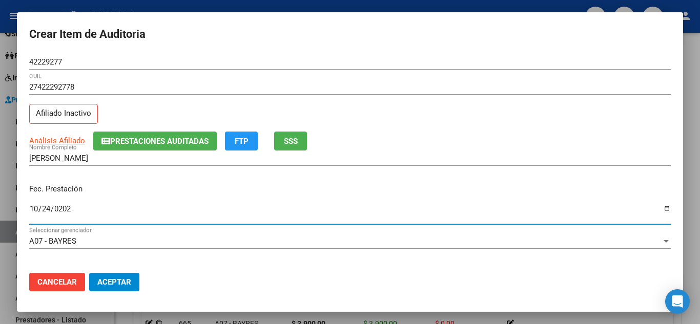
type input "2024-10-24"
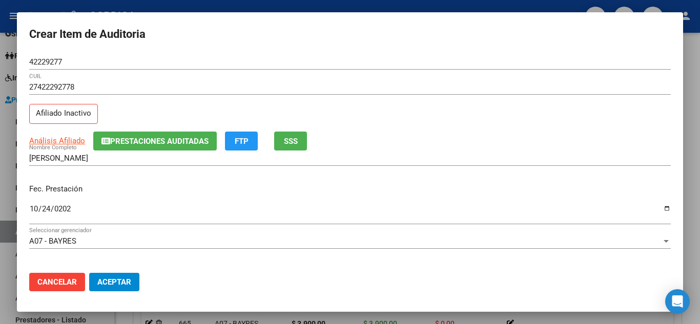
click at [468, 122] on div "27422292778 CUIL Afiliado Inactivo" at bounding box center [350, 105] width 642 height 52
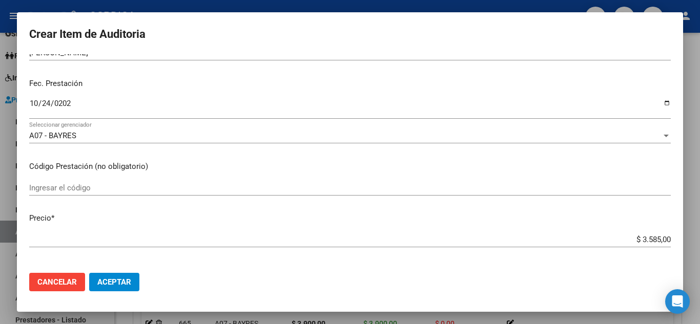
scroll to position [154, 0]
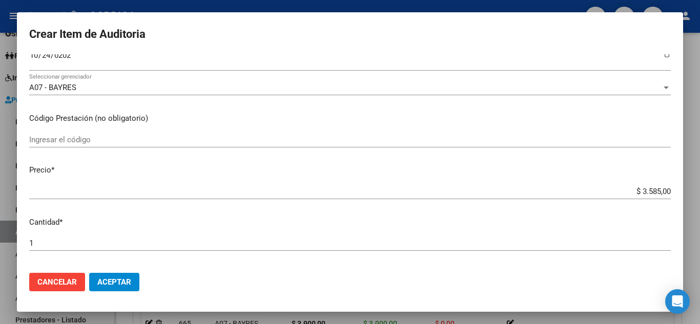
click at [219, 130] on mat-dialog-content "42229277 Nro Documento 27422292778 CUIL Afiliado Inactivo Análisis Afiliado Pre…" at bounding box center [350, 159] width 666 height 211
click at [214, 136] on input "Ingresar el código" at bounding box center [350, 139] width 642 height 9
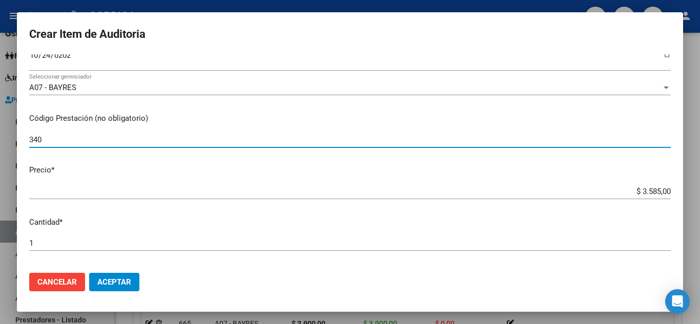
click at [95, 139] on input "340" at bounding box center [350, 139] width 642 height 9
type input "340301"
click at [420, 185] on div "$ 3.585,00 Ingresar el precio" at bounding box center [350, 191] width 642 height 15
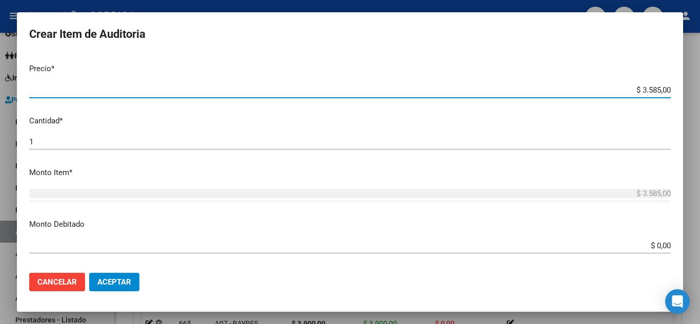
scroll to position [256, 0]
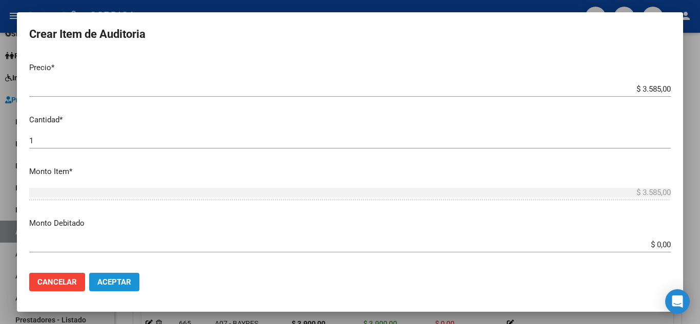
click at [114, 281] on span "Aceptar" at bounding box center [114, 282] width 34 height 9
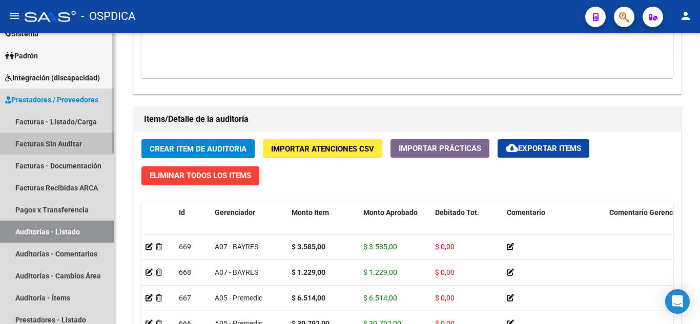
click at [57, 147] on link "Facturas Sin Auditar" at bounding box center [57, 144] width 114 height 22
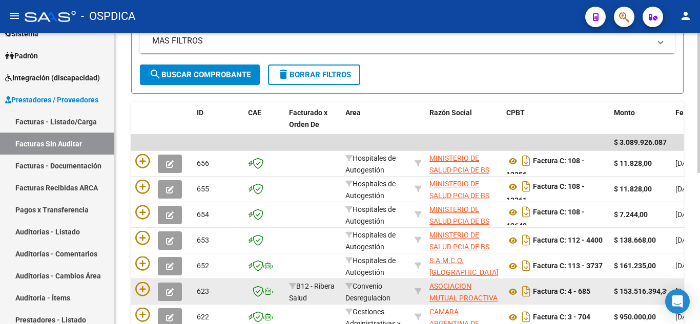
scroll to position [161, 0]
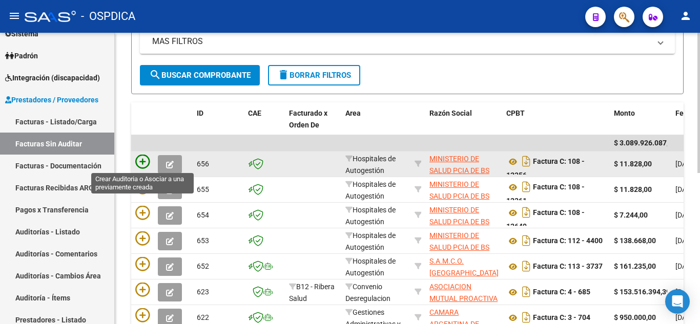
click at [139, 160] on icon at bounding box center [142, 162] width 14 height 14
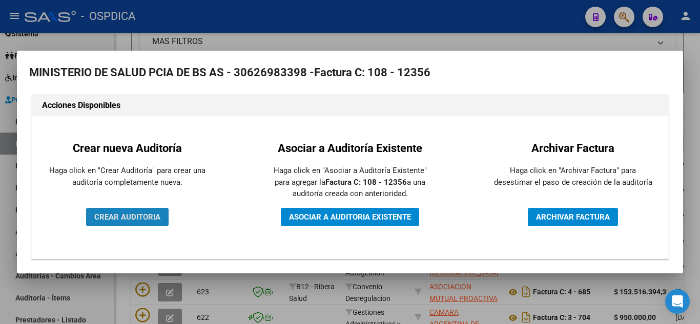
click at [131, 220] on span "CREAR AUDITORIA" at bounding box center [127, 217] width 66 height 9
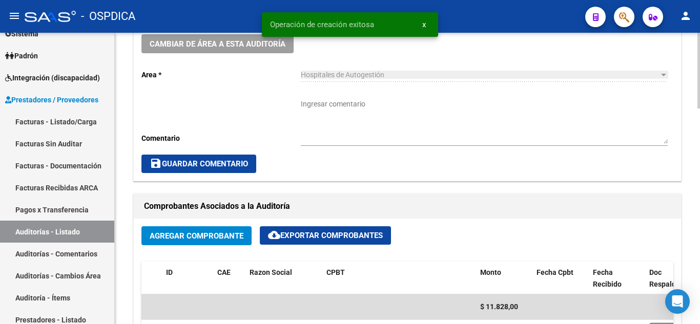
scroll to position [461, 0]
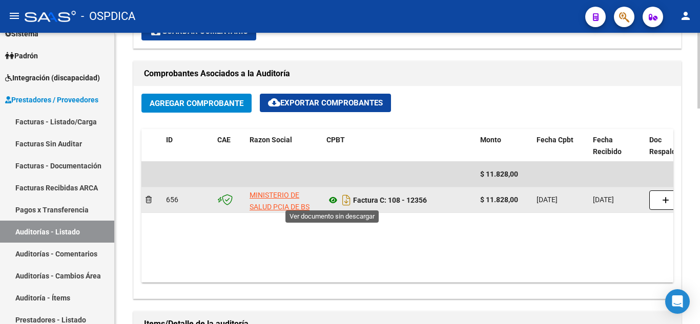
click at [335, 200] on icon at bounding box center [333, 200] width 13 height 12
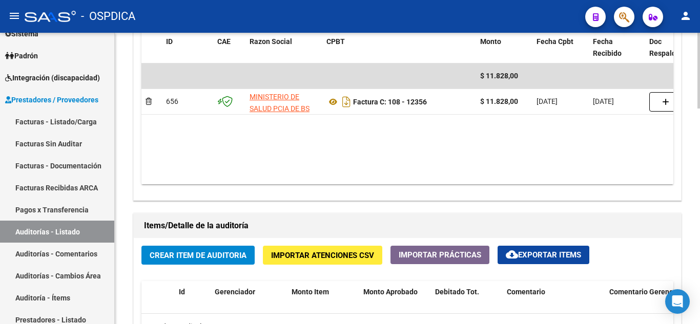
scroll to position [564, 0]
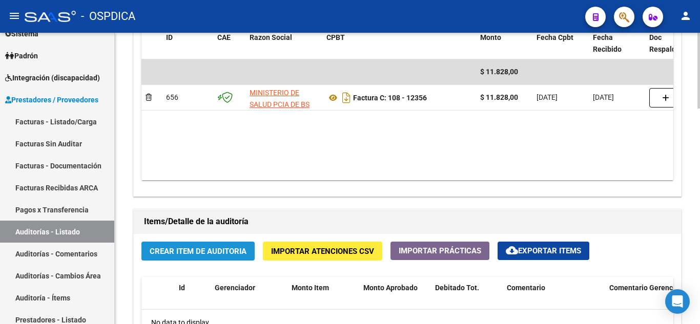
click at [218, 251] on span "Crear Item de Auditoria" at bounding box center [198, 251] width 97 height 9
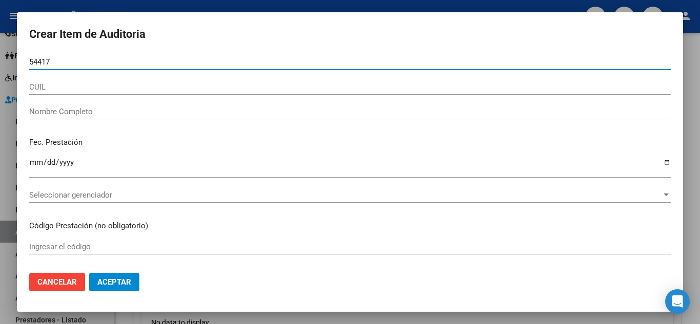
click at [134, 66] on input "54417" at bounding box center [350, 61] width 642 height 9
type input "54417959"
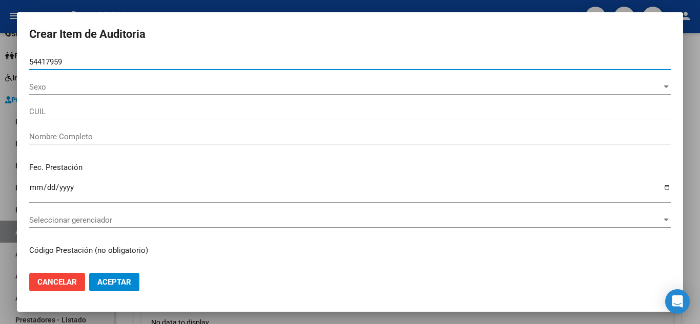
type input "20544179595"
type input "MIRANDA LUCA GABRIEL"
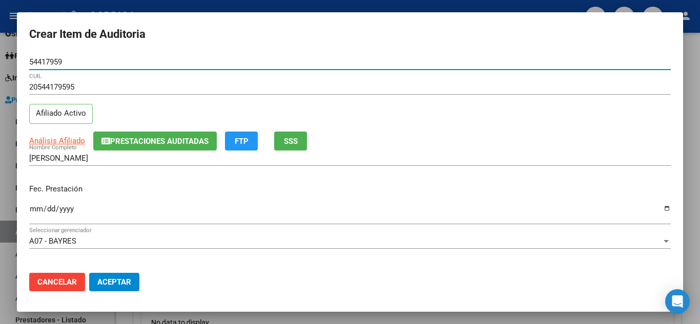
type input "54417959"
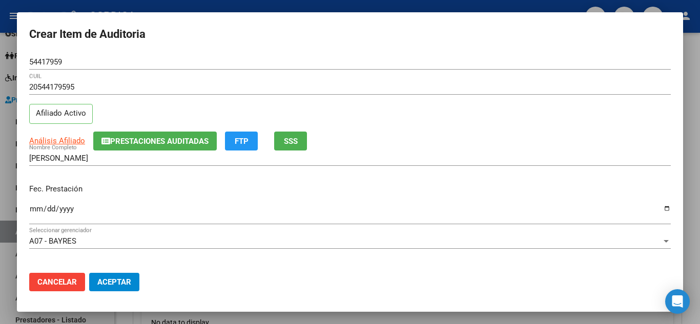
click at [359, 202] on div "Fec. Prestación Ingresar la fecha" at bounding box center [350, 205] width 642 height 58
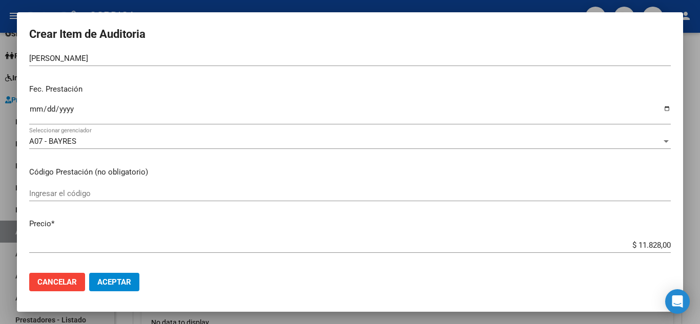
scroll to position [103, 0]
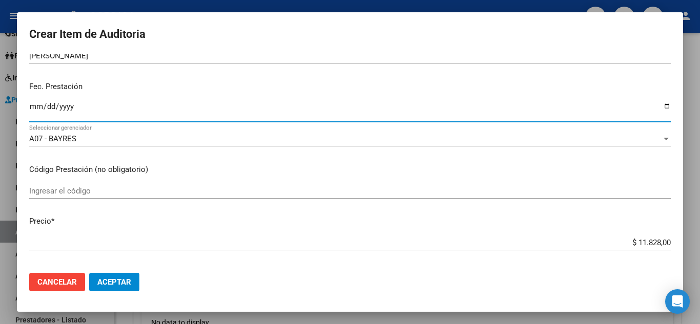
click at [34, 105] on input "Ingresar la fecha" at bounding box center [350, 111] width 642 height 16
type input "2025-02-07"
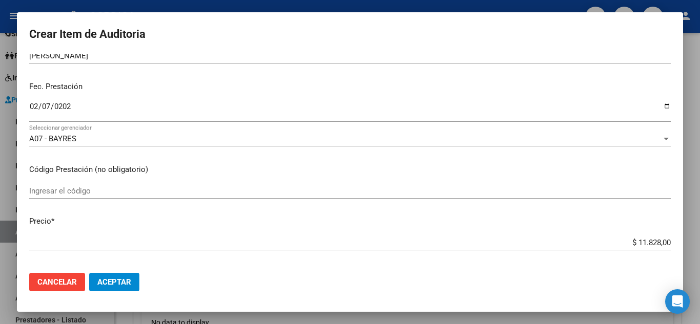
click at [233, 182] on mat-dialog-content "54417959 Nro Documento 20544179595 CUIL Afiliado Activo Análisis Afiliado Prest…" at bounding box center [350, 159] width 666 height 211
click at [53, 192] on input "Ingresar el código" at bounding box center [350, 191] width 642 height 9
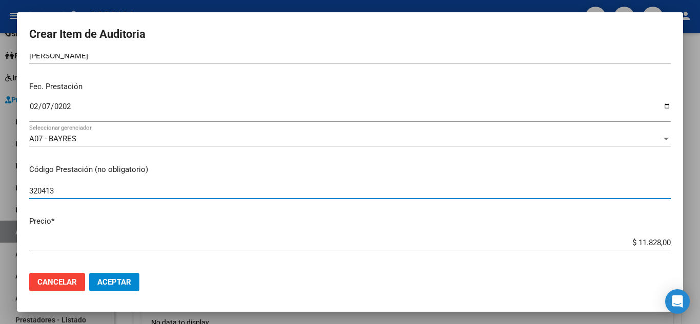
type input "320413"
click at [298, 229] on mat-dialog-content "54417959 Nro Documento 20544179595 CUIL Afiliado Activo Análisis Afiliado Prest…" at bounding box center [350, 159] width 666 height 211
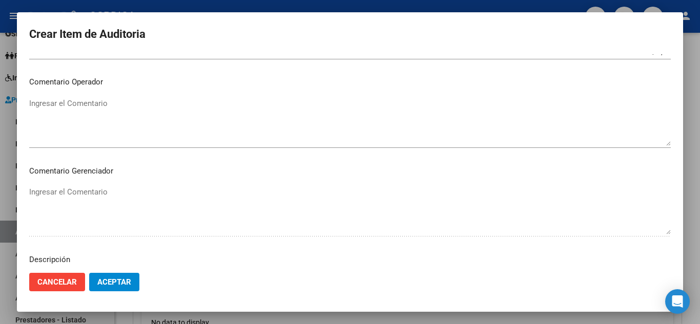
scroll to position [461, 0]
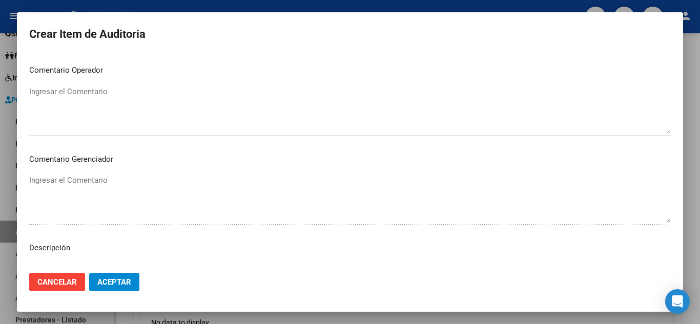
click at [119, 285] on span "Aceptar" at bounding box center [114, 282] width 34 height 9
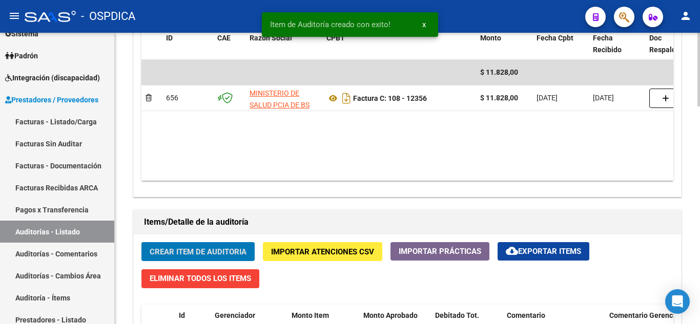
scroll to position [564, 0]
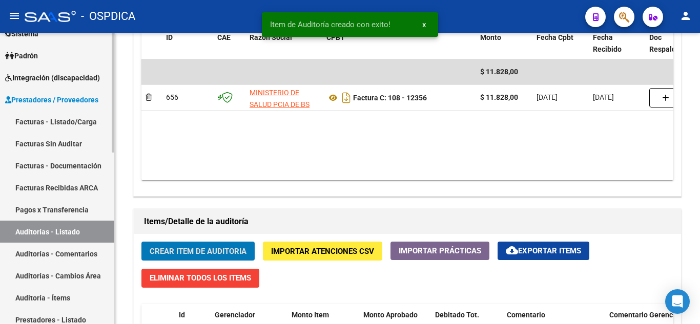
click at [48, 145] on link "Facturas Sin Auditar" at bounding box center [57, 144] width 114 height 22
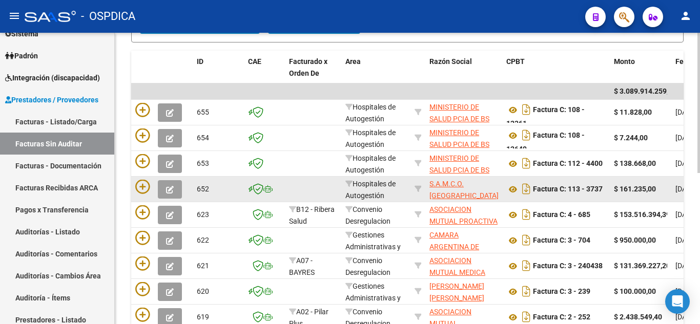
scroll to position [212, 0]
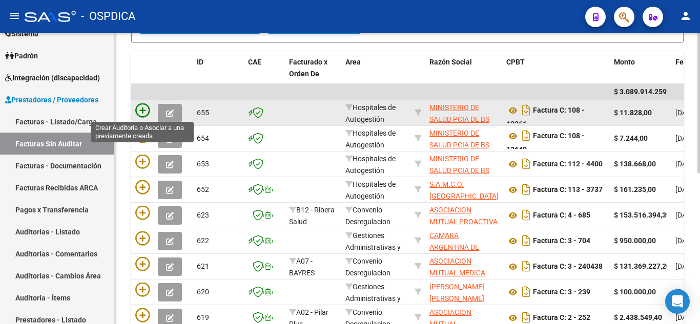
click at [141, 112] on icon at bounding box center [142, 111] width 14 height 14
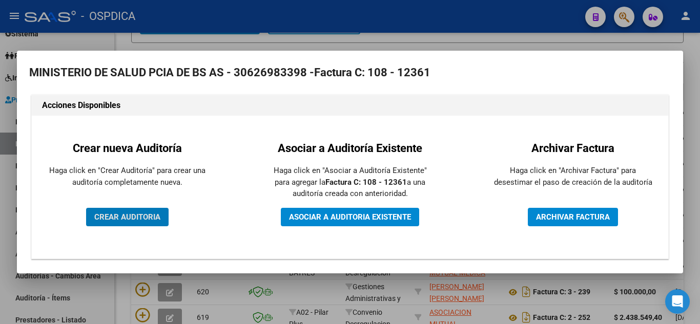
click at [148, 222] on button "CREAR AUDITORIA" at bounding box center [127, 217] width 83 height 18
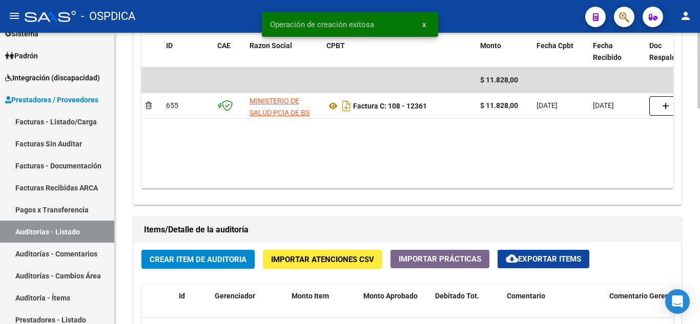
scroll to position [615, 0]
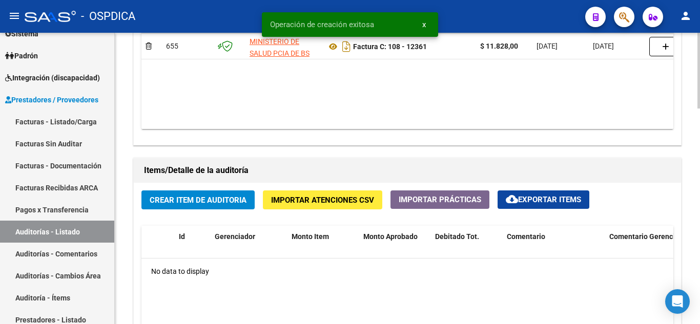
click at [214, 203] on span "Crear Item de Auditoria" at bounding box center [198, 200] width 97 height 9
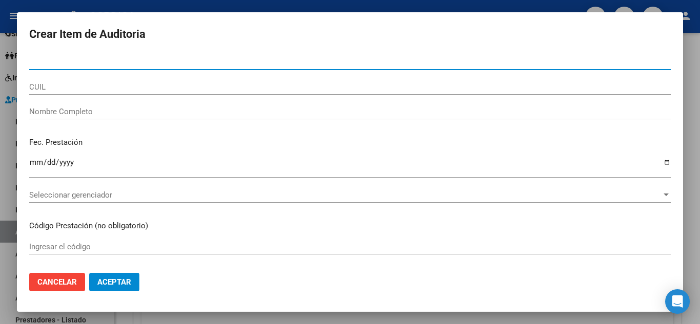
click at [68, 286] on span "Cancelar" at bounding box center [56, 282] width 39 height 9
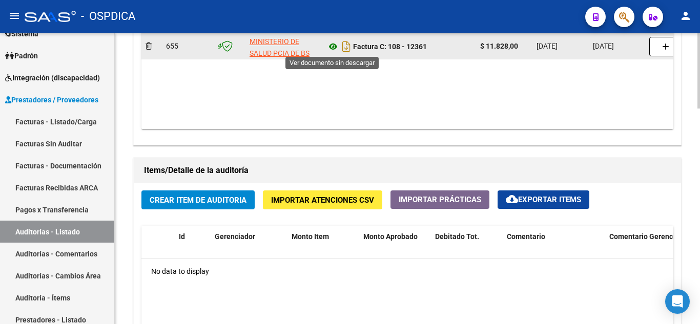
click at [336, 49] on icon at bounding box center [333, 46] width 13 height 12
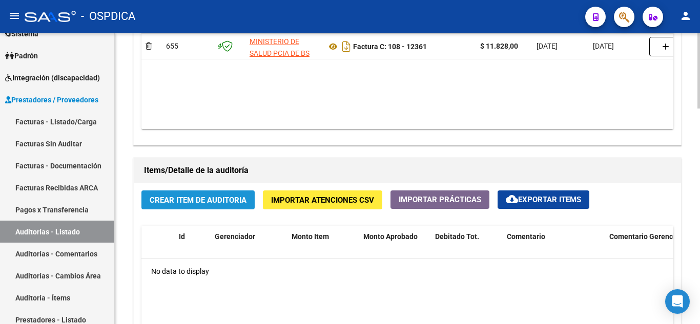
click at [175, 196] on span "Crear Item de Auditoria" at bounding box center [198, 200] width 97 height 9
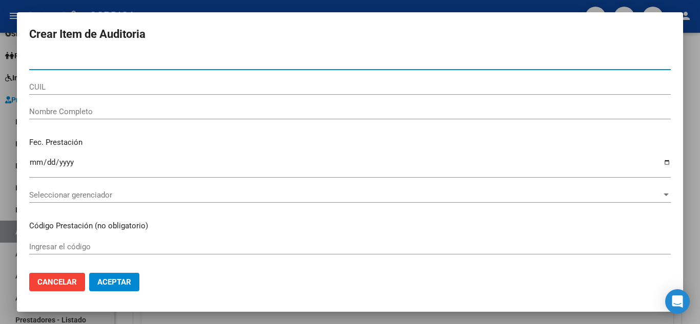
click at [119, 61] on input "Nro Documento" at bounding box center [350, 61] width 642 height 9
type input "40537577"
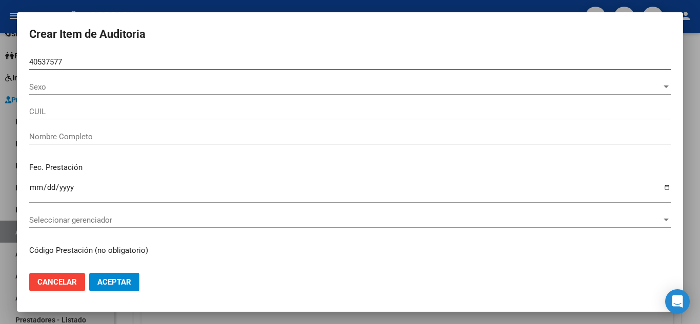
type input "20405375770"
type input "RECALDE GONZALO AYRTON -"
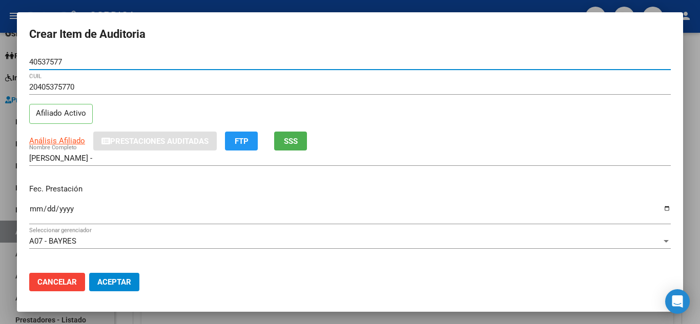
type input "40537577"
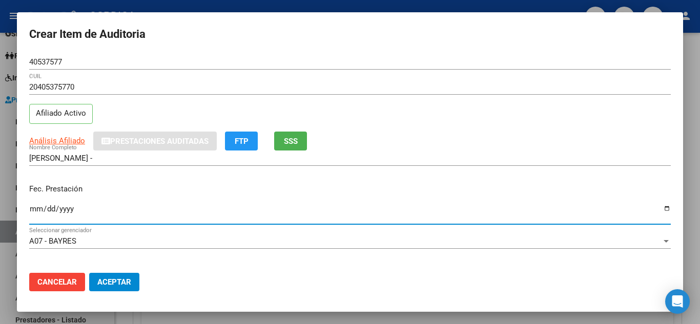
click at [32, 209] on input "Ingresar la fecha" at bounding box center [350, 213] width 642 height 16
type input "2025-02-08"
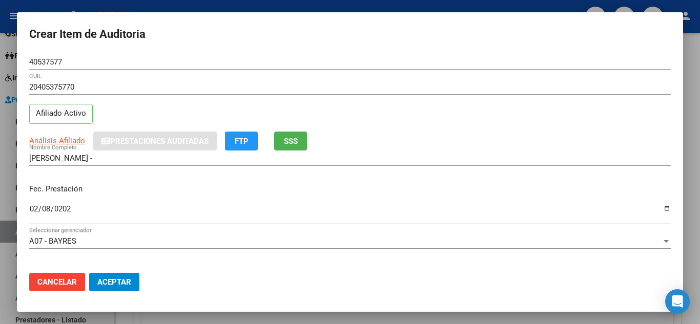
click at [378, 182] on div "Fec. Prestación 2025-02-08 Ingresar la fecha" at bounding box center [350, 205] width 642 height 58
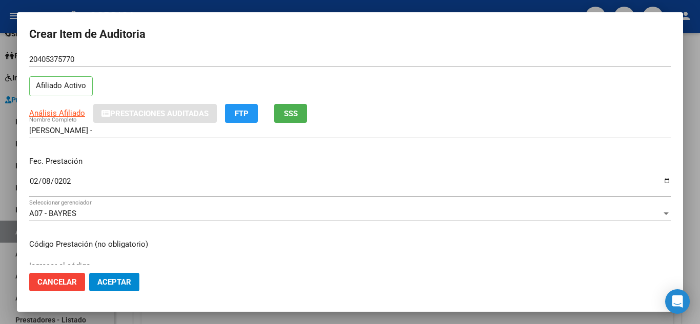
scroll to position [103, 0]
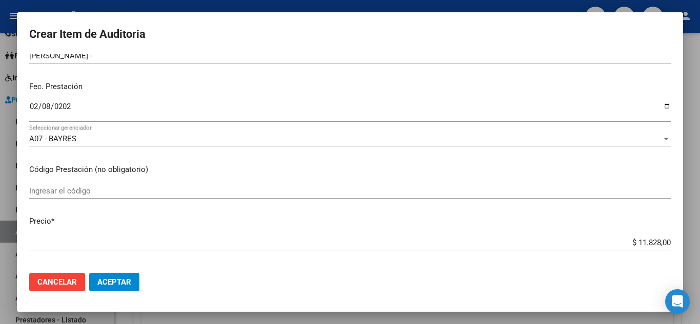
click at [76, 195] on input "Ingresar el código" at bounding box center [350, 191] width 642 height 9
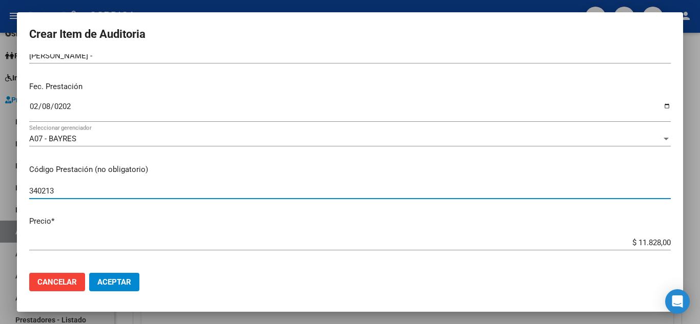
type input "340213"
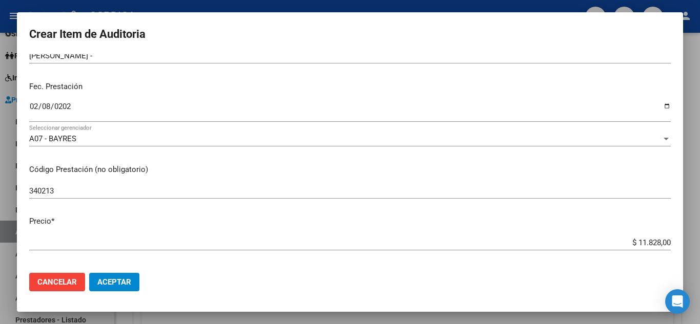
click at [254, 219] on p "Precio *" at bounding box center [350, 222] width 642 height 12
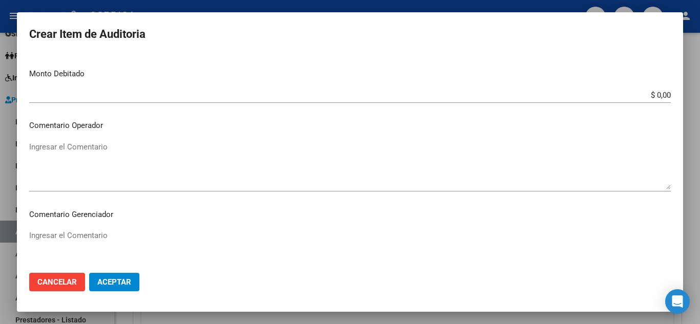
scroll to position [410, 0]
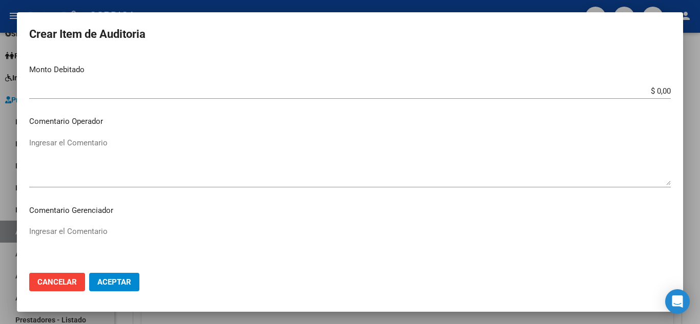
click at [119, 282] on span "Aceptar" at bounding box center [114, 282] width 34 height 9
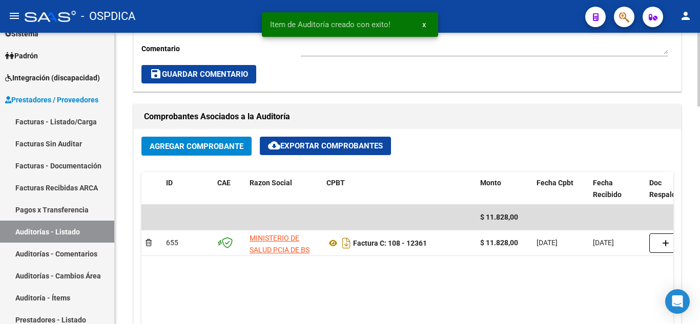
scroll to position [411, 0]
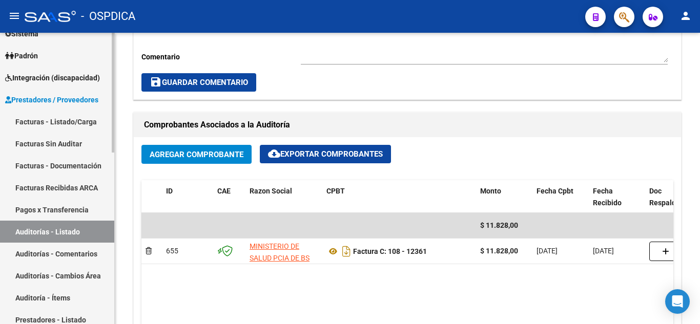
click at [76, 147] on link "Facturas Sin Auditar" at bounding box center [57, 144] width 114 height 22
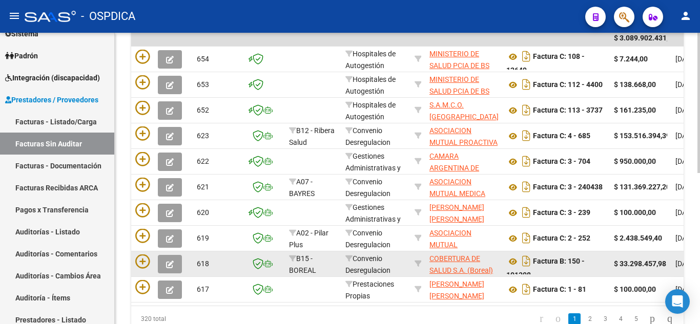
scroll to position [161, 0]
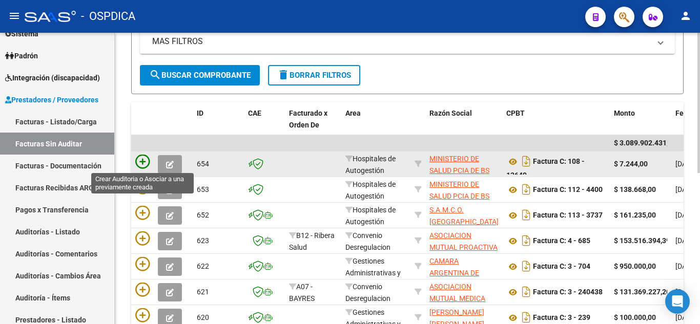
click at [143, 161] on icon at bounding box center [142, 162] width 14 height 14
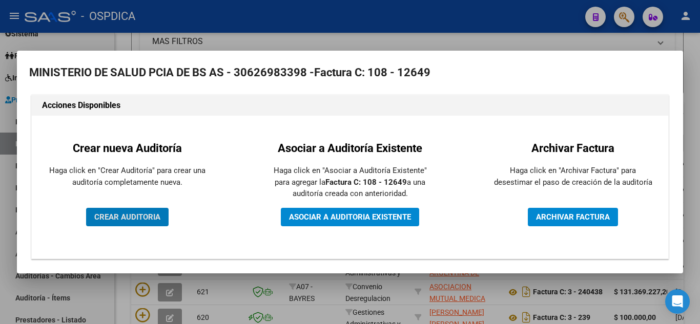
click at [144, 215] on span "CREAR AUDITORIA" at bounding box center [127, 217] width 66 height 9
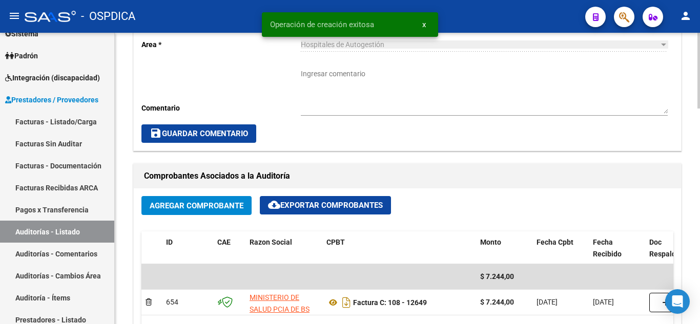
scroll to position [461, 0]
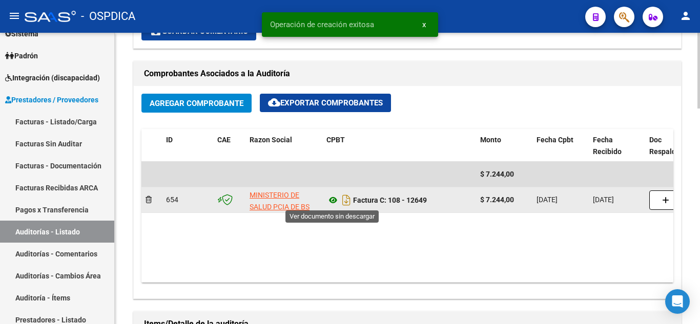
click at [332, 199] on icon at bounding box center [333, 200] width 13 height 12
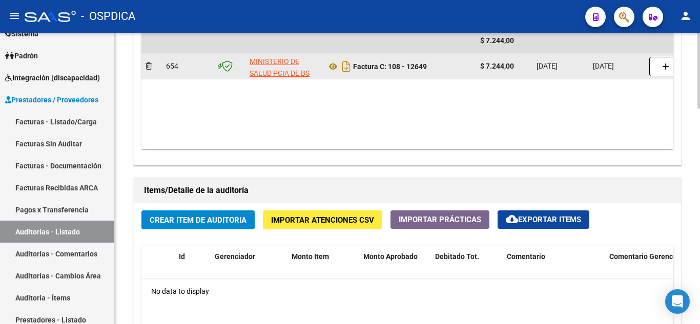
scroll to position [615, 0]
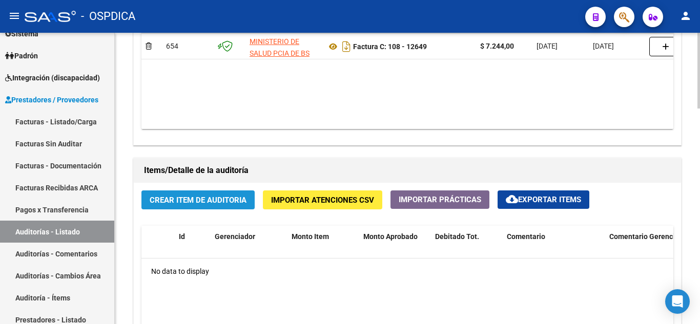
click at [231, 206] on button "Crear Item de Auditoria" at bounding box center [197, 200] width 113 height 19
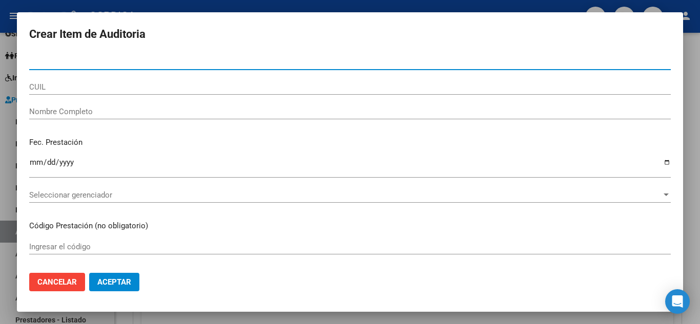
click at [144, 65] on input "Nro Documento" at bounding box center [350, 61] width 642 height 9
click at [114, 65] on input "47146" at bounding box center [350, 61] width 642 height 9
drag, startPoint x: 114, startPoint y: 65, endPoint x: 71, endPoint y: 34, distance: 52.2
click at [97, 49] on form "Crear Item de Auditoria 47146 Nro Documento CUIL Nombre Completo Fec. Prestació…" at bounding box center [350, 162] width 642 height 275
type input "47146919"
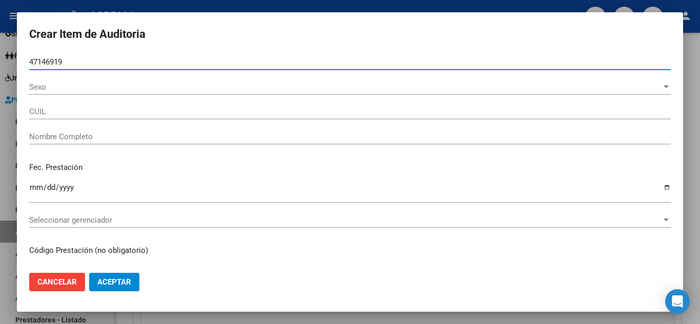
type input "20471469190"
type input "PACHECO MAURO ALEXANDER -"
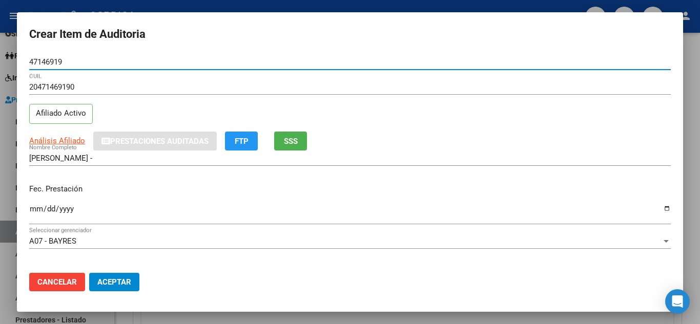
type input "47146919"
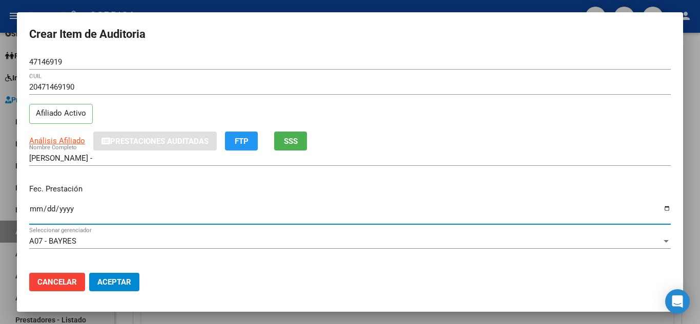
click at [319, 219] on input "Ingresar la fecha" at bounding box center [350, 213] width 642 height 16
type input "2025-03-12"
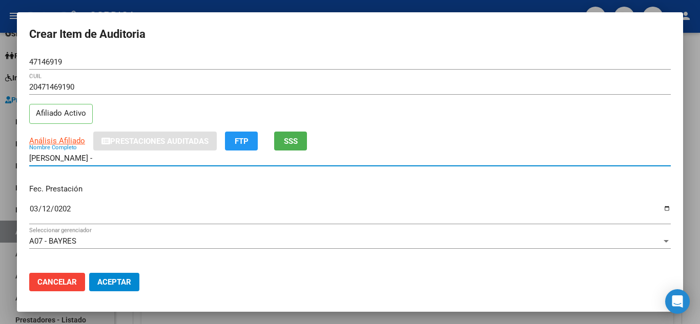
click at [338, 159] on input "PACHECO MAURO ALEXANDER -" at bounding box center [350, 158] width 642 height 9
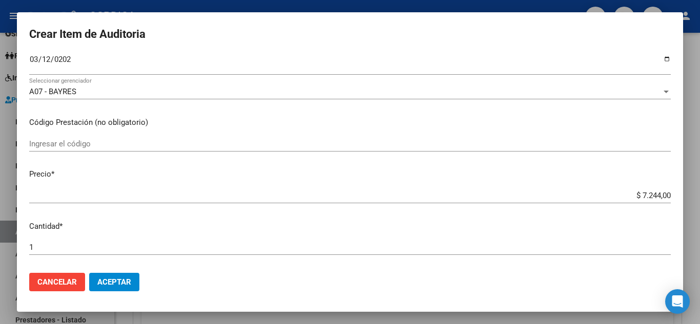
scroll to position [154, 0]
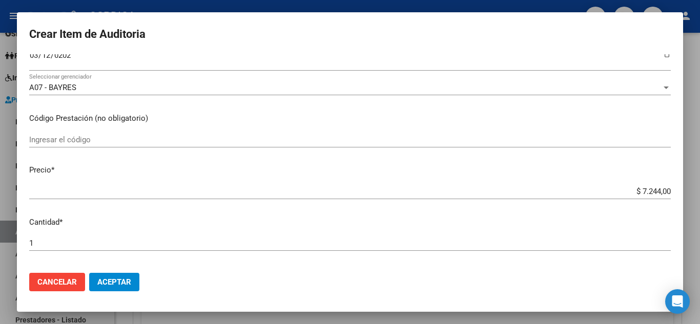
click at [195, 148] on div "Ingresar el código" at bounding box center [350, 144] width 642 height 25
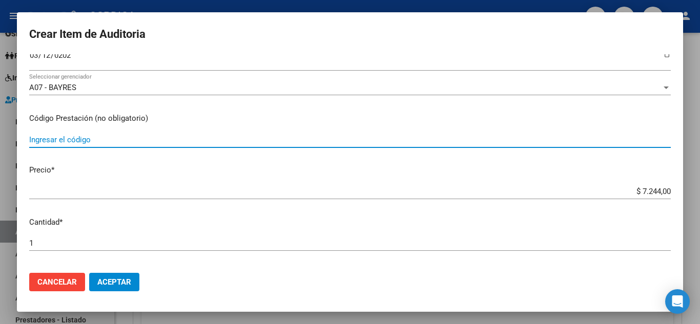
click at [174, 142] on input "Ingresar el código" at bounding box center [350, 139] width 642 height 9
click at [76, 144] on input "Ingresar el código" at bounding box center [350, 139] width 642 height 9
type input "420101"
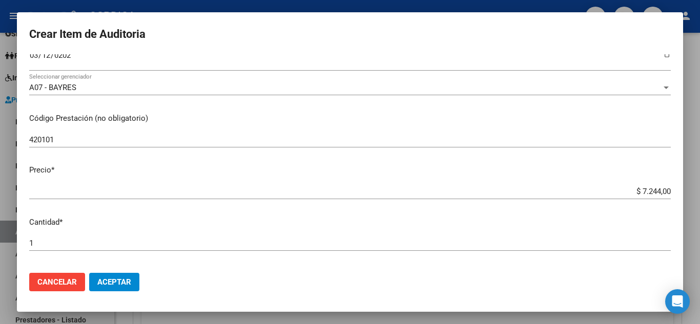
click at [334, 220] on p "Cantidad *" at bounding box center [350, 223] width 642 height 12
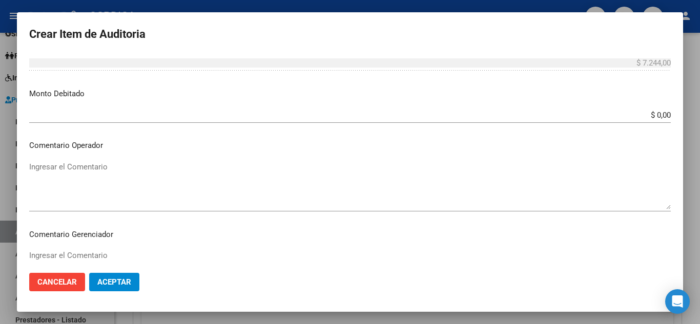
scroll to position [410, 0]
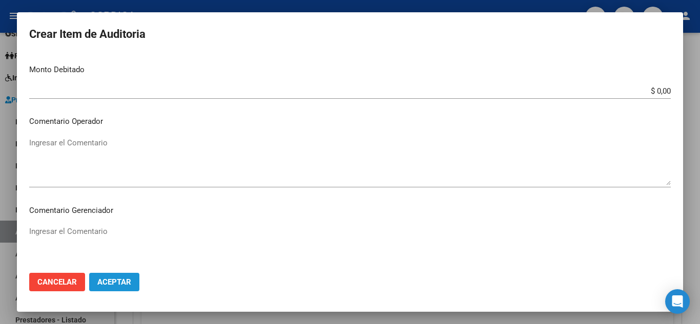
click at [119, 279] on span "Aceptar" at bounding box center [114, 282] width 34 height 9
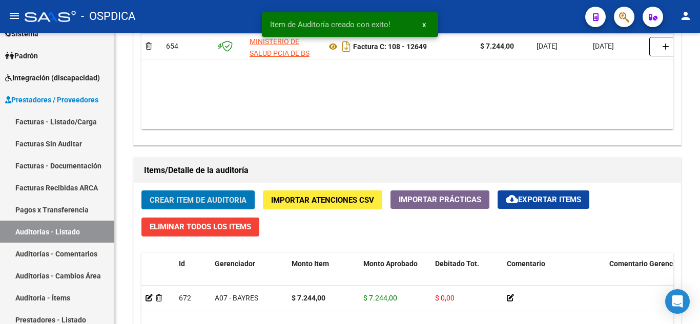
scroll to position [616, 0]
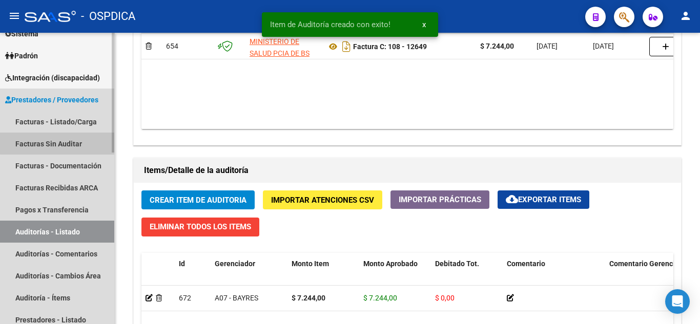
click at [70, 143] on link "Facturas Sin Auditar" at bounding box center [57, 144] width 114 height 22
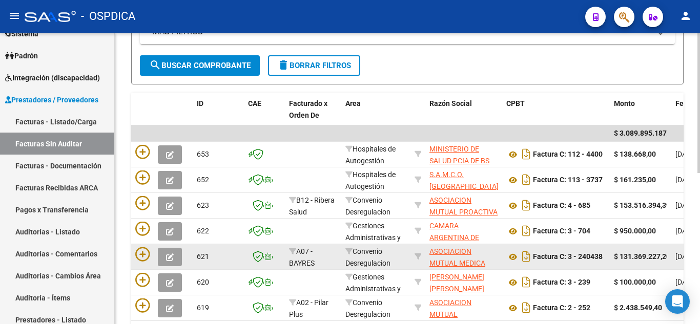
scroll to position [161, 0]
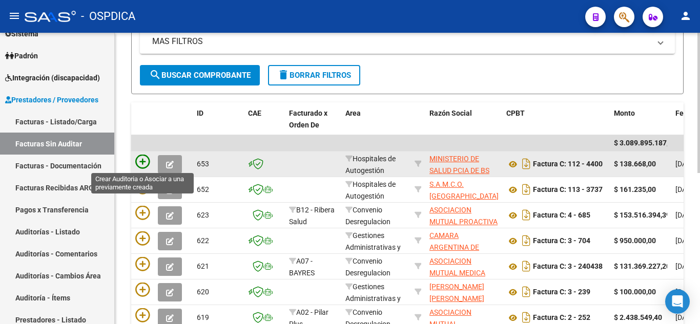
click at [141, 158] on icon at bounding box center [142, 162] width 14 height 14
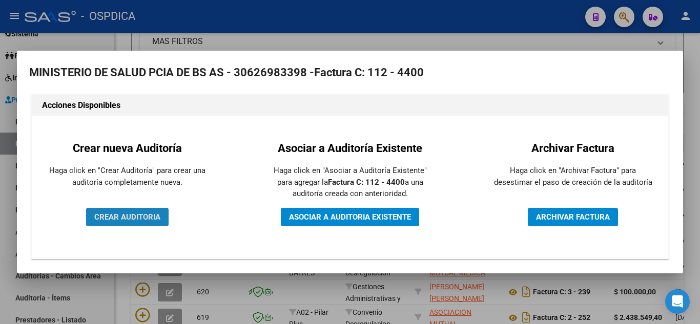
click at [136, 215] on span "CREAR AUDITORIA" at bounding box center [127, 217] width 66 height 9
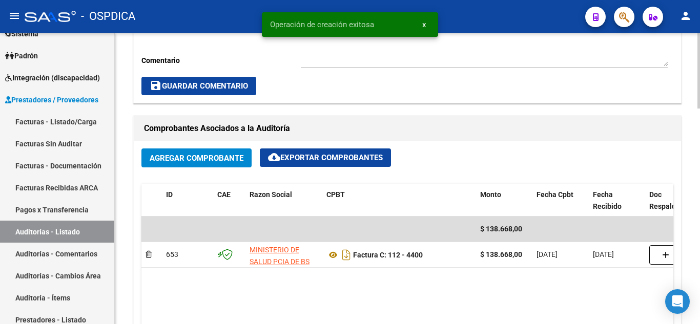
scroll to position [410, 0]
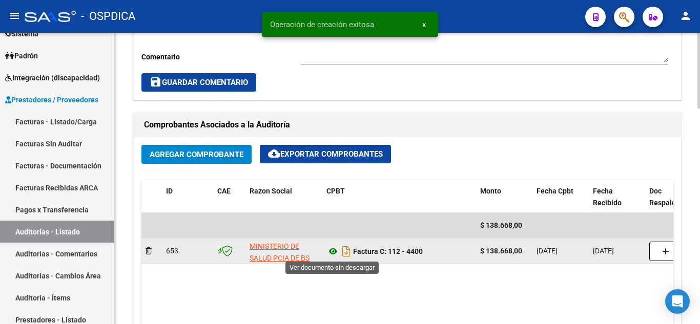
click at [335, 252] on icon at bounding box center [333, 252] width 13 height 12
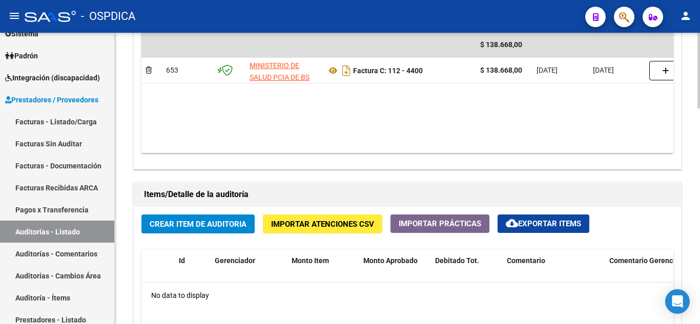
scroll to position [615, 0]
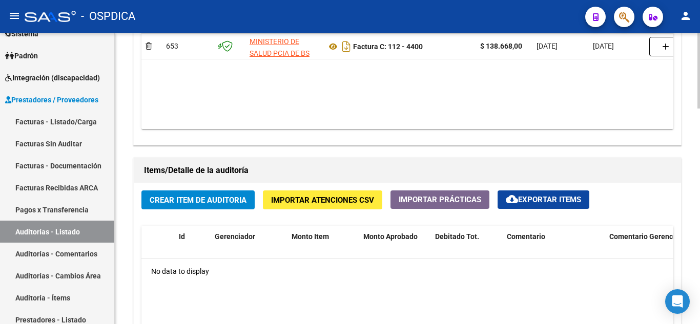
click at [207, 199] on span "Crear Item de Auditoria" at bounding box center [198, 200] width 97 height 9
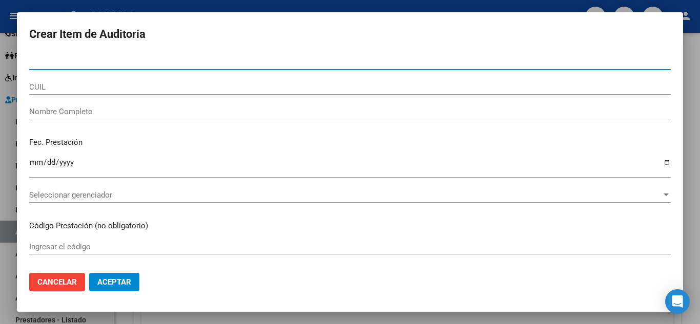
click at [94, 61] on input "Nro Documento" at bounding box center [350, 61] width 642 height 9
click at [140, 63] on input "25174" at bounding box center [350, 61] width 642 height 9
type input "25174057"
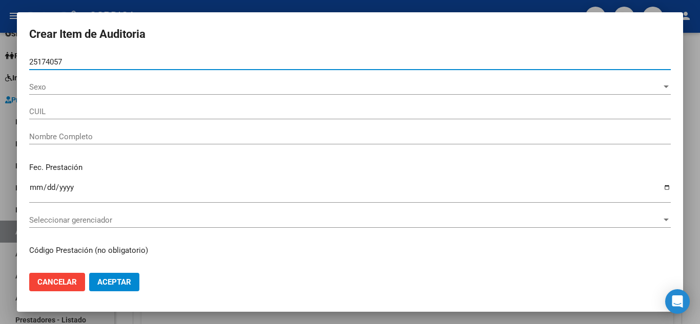
type input "20251740578"
type input "PITURA ORLANDO MARTIN"
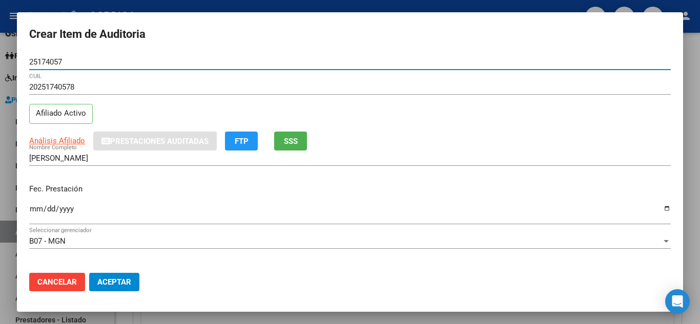
type input "25174057"
click at [31, 206] on input "Ingresar la fecha" at bounding box center [350, 213] width 642 height 16
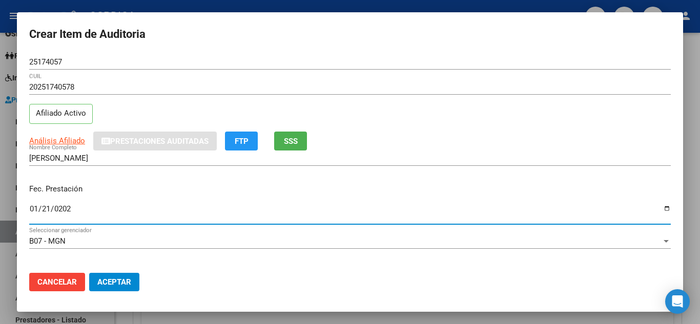
type input "2025-01-21"
click at [494, 111] on div "20251740578 CUIL Afiliado Activo" at bounding box center [350, 105] width 642 height 52
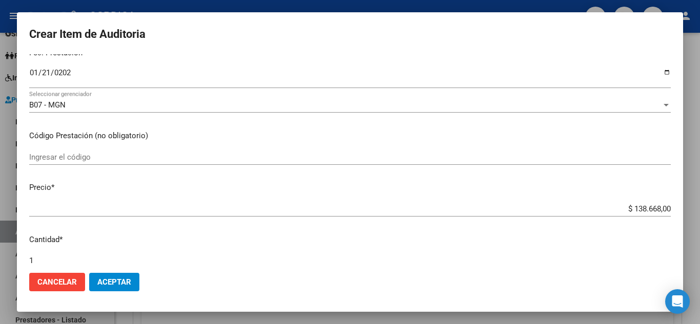
scroll to position [154, 0]
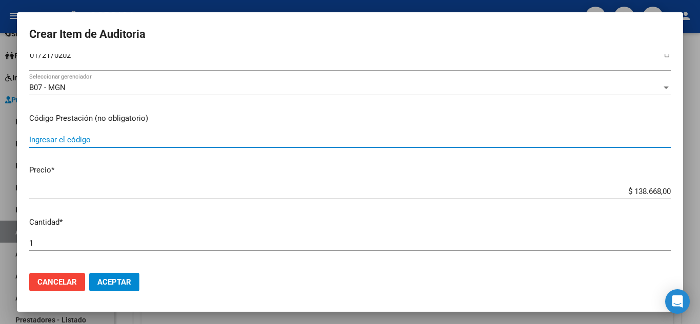
click at [96, 135] on input "Ingresar el código" at bounding box center [350, 139] width 642 height 9
type input "460501"
click at [355, 170] on p "Precio *" at bounding box center [350, 171] width 642 height 12
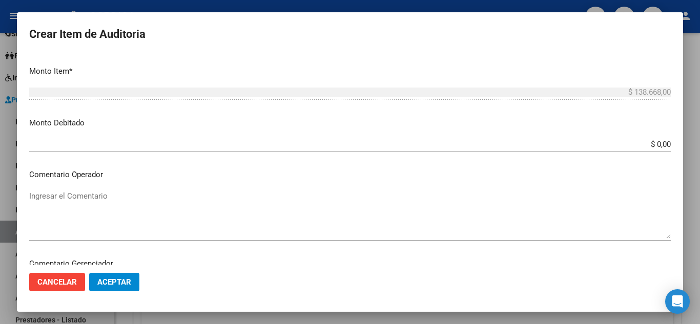
scroll to position [359, 0]
click at [131, 279] on span "Aceptar" at bounding box center [114, 282] width 34 height 9
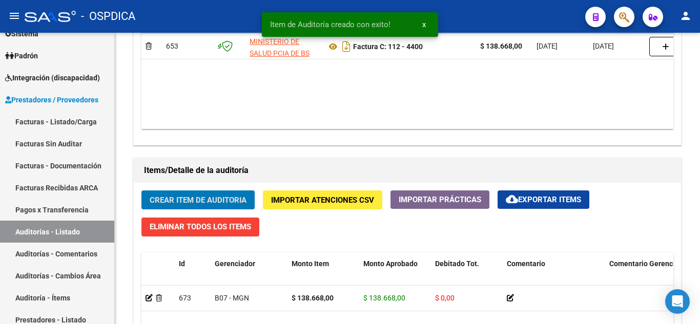
scroll to position [616, 0]
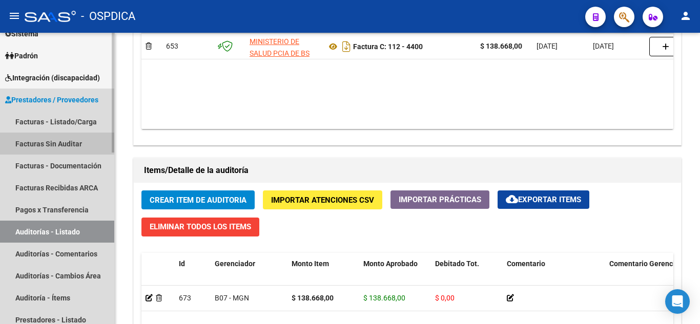
click at [77, 145] on link "Facturas Sin Auditar" at bounding box center [57, 144] width 114 height 22
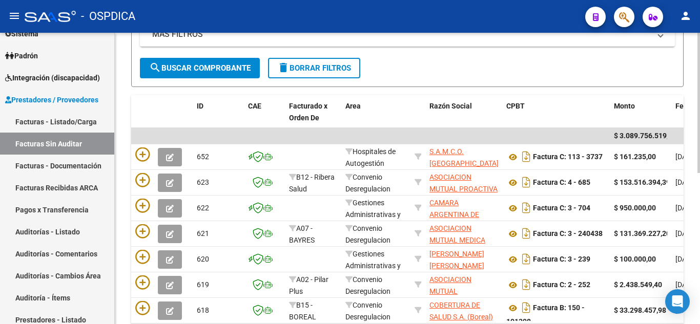
scroll to position [161, 0]
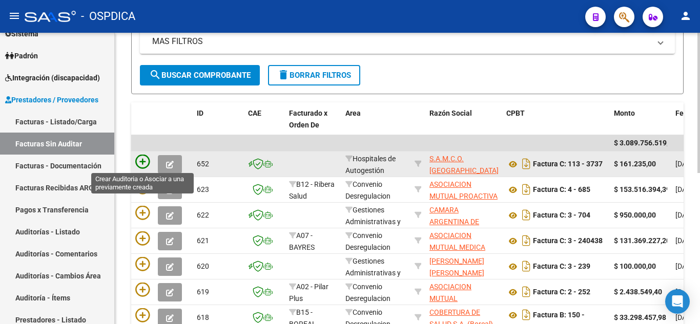
click at [143, 160] on icon at bounding box center [142, 162] width 14 height 14
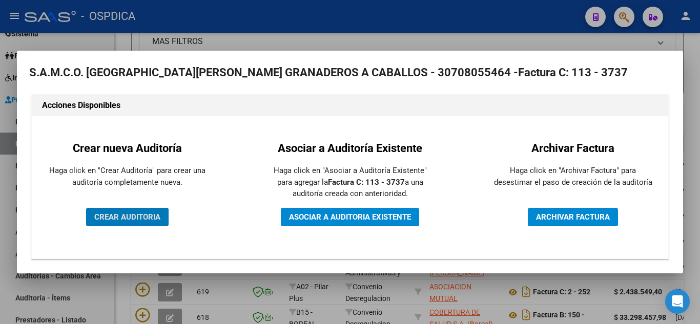
click at [119, 220] on span "CREAR AUDITORIA" at bounding box center [127, 217] width 66 height 9
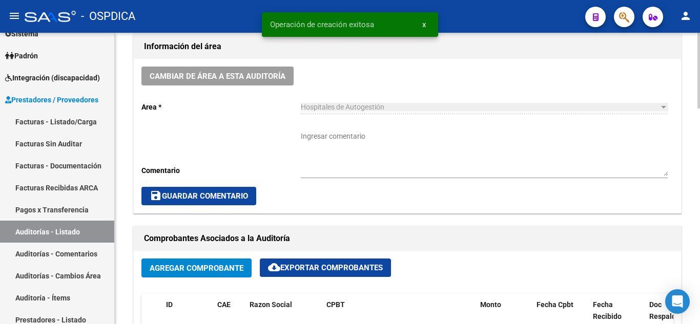
scroll to position [513, 0]
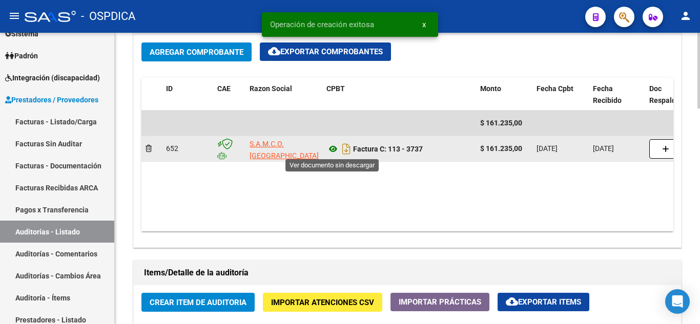
click at [336, 149] on icon at bounding box center [333, 149] width 13 height 12
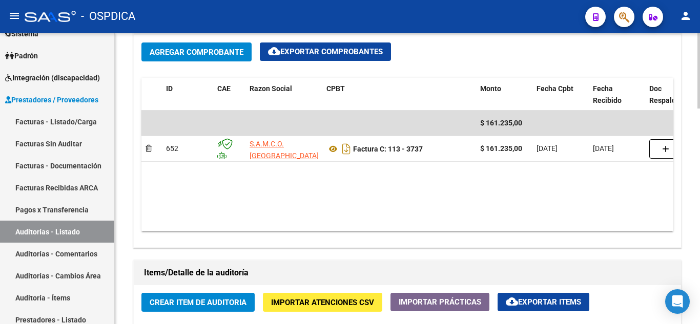
click at [215, 302] on span "Crear Item de Auditoria" at bounding box center [198, 302] width 97 height 9
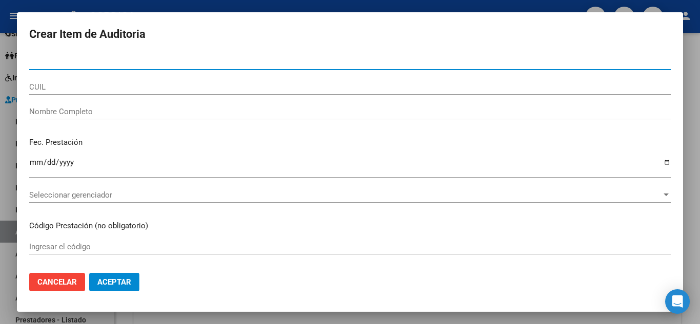
click at [107, 60] on input "Nro Documento" at bounding box center [350, 61] width 642 height 9
type input "47443020"
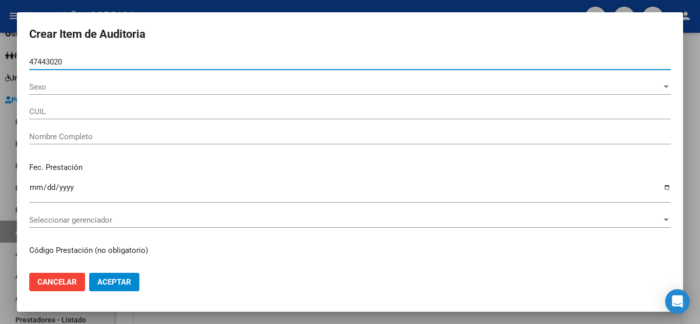
type input "27474430206"
type input "SEGUNDO DANISA GUADALUPE danisa"
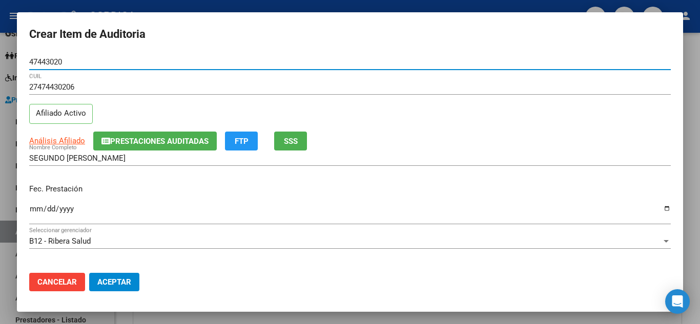
type input "47443020"
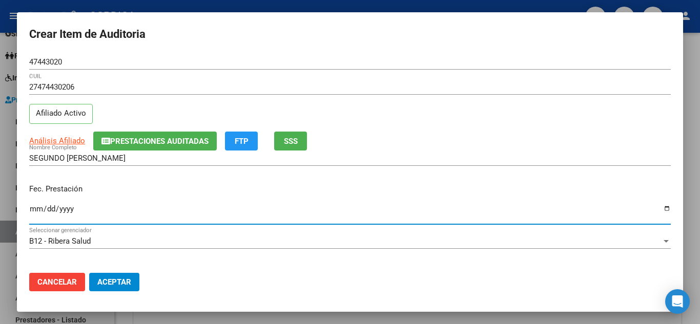
click at [241, 207] on input "Ingresar la fecha" at bounding box center [350, 213] width 642 height 16
type input "2025-02-12"
click at [280, 193] on p "Fec. Prestación" at bounding box center [350, 190] width 642 height 12
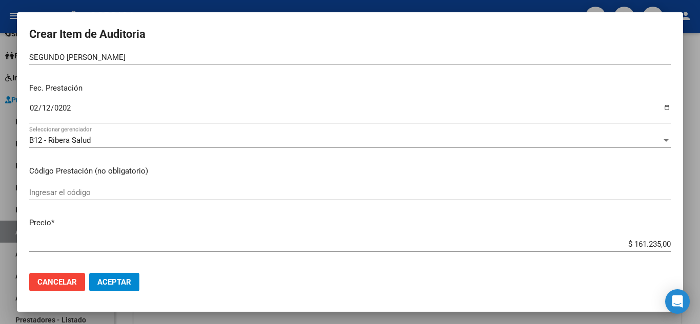
scroll to position [103, 0]
click at [84, 192] on input "Ingresar el código" at bounding box center [350, 191] width 642 height 9
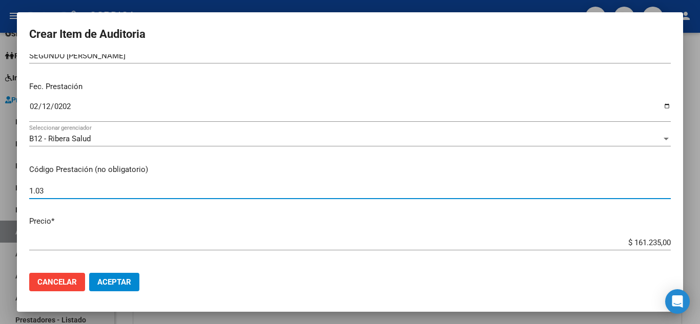
type input "1.03"
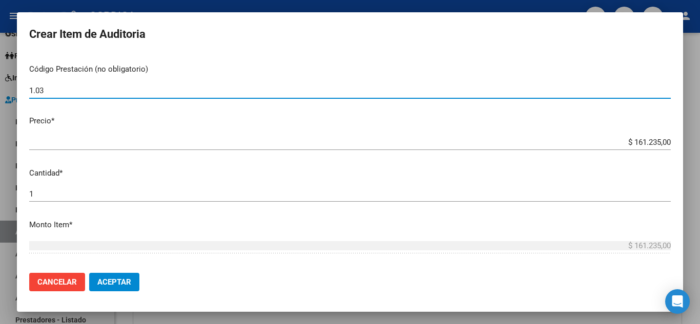
scroll to position [205, 0]
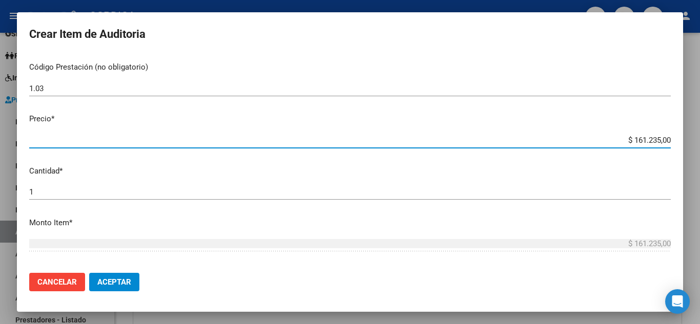
drag, startPoint x: 624, startPoint y: 139, endPoint x: 669, endPoint y: 139, distance: 45.6
click at [669, 139] on app-form-text-field "Precio * $ 161.235,00 Ingresar el precio" at bounding box center [354, 129] width 650 height 32
type input "$ 0,02"
type input "$ 0,25"
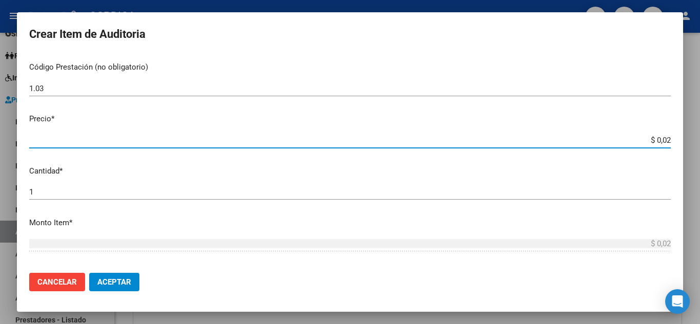
type input "$ 0,25"
type input "$ 2,50"
type input "$ 25,06"
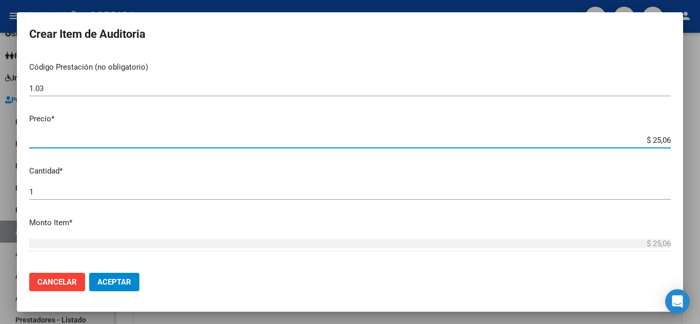
type input "$ 250,64"
type input "$ 2.506,40"
type input "$ 25.064,00"
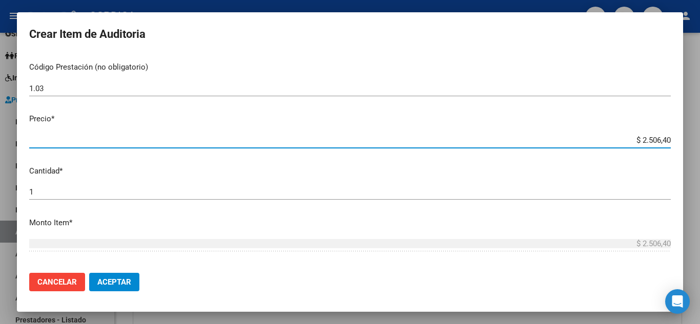
type input "$ 25.064,00"
click at [600, 169] on p "Cantidad *" at bounding box center [350, 172] width 642 height 12
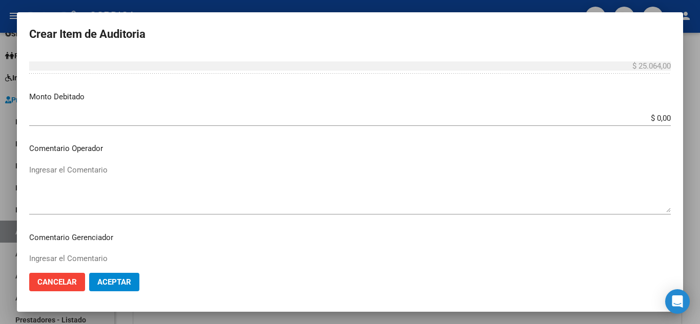
scroll to position [461, 0]
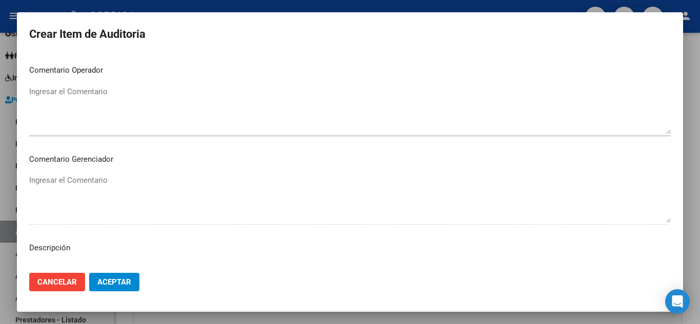
click at [112, 283] on span "Aceptar" at bounding box center [114, 282] width 34 height 9
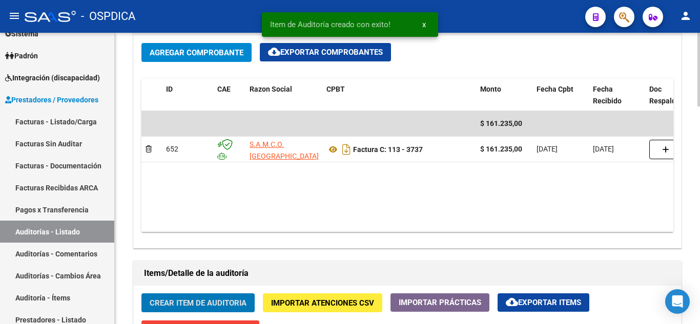
scroll to position [513, 0]
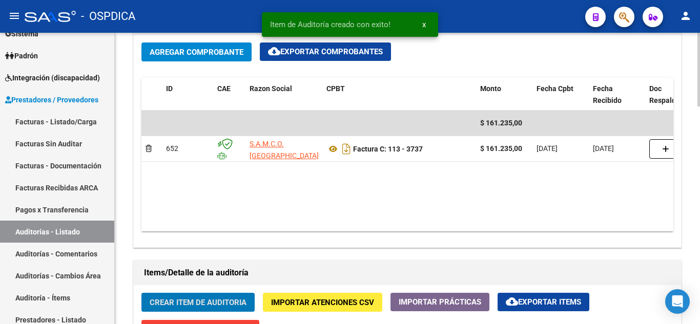
click at [216, 302] on span "Crear Item de Auditoria" at bounding box center [198, 302] width 97 height 9
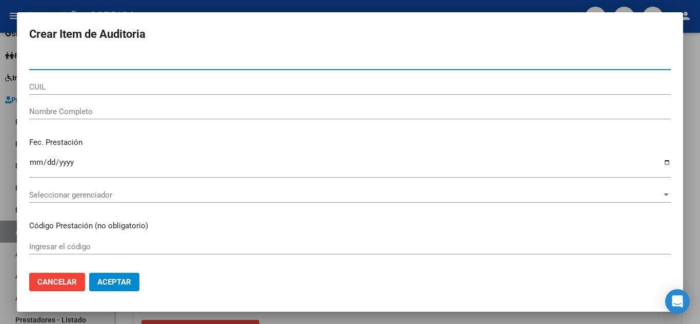
click at [116, 66] on input "Nro Documento" at bounding box center [350, 61] width 642 height 9
click at [118, 65] on input "9586" at bounding box center [350, 61] width 642 height 9
type input "95866647"
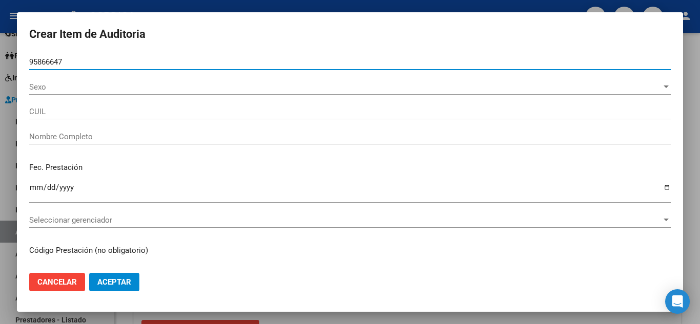
type input "20958666471"
type input "ACOSTA HUGO EVER"
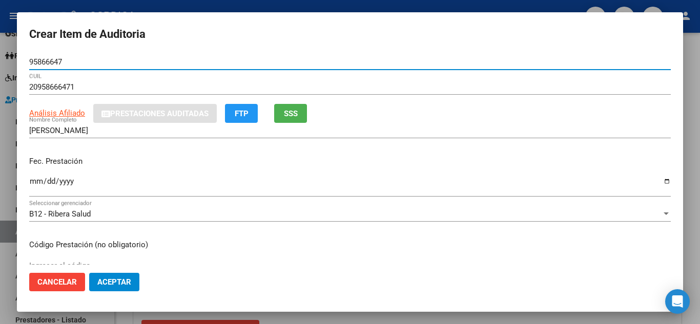
type input "95866647"
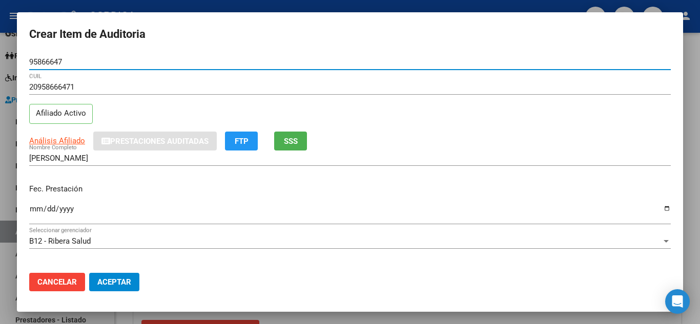
click at [35, 206] on input "Ingresar la fecha" at bounding box center [350, 213] width 642 height 16
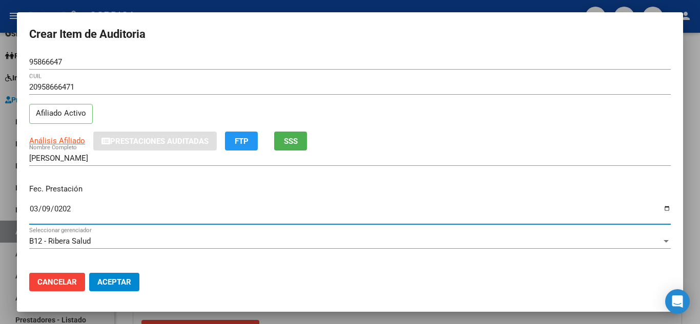
type input "2025-03-09"
click at [437, 145] on div "Análisis Afiliado Prestaciones Auditadas FTP SSS" at bounding box center [350, 141] width 642 height 19
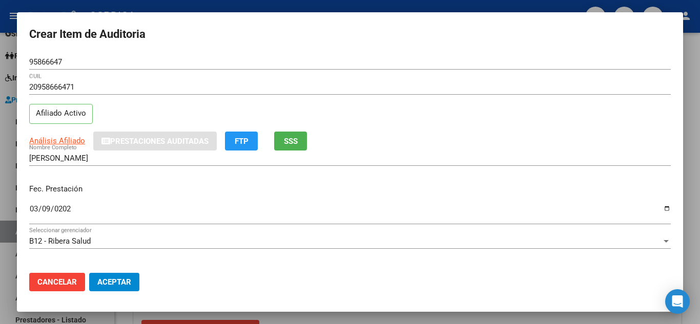
scroll to position [154, 0]
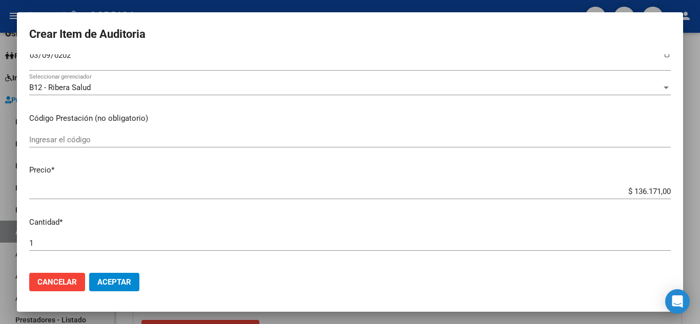
click at [95, 137] on input "Ingresar el código" at bounding box center [350, 139] width 642 height 9
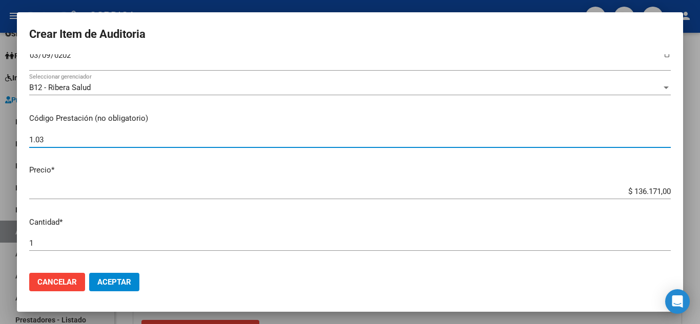
type input "1.03"
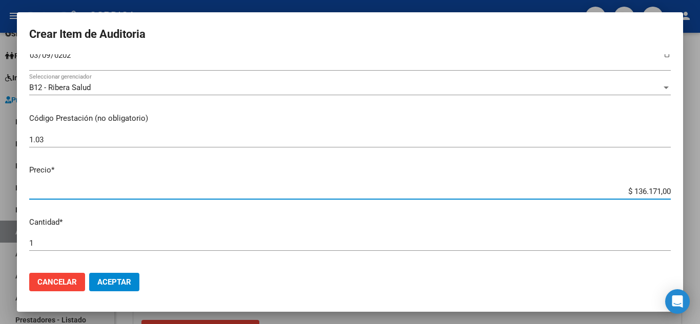
drag, startPoint x: 625, startPoint y: 191, endPoint x: 699, endPoint y: 192, distance: 74.3
click at [699, 192] on div "Crear Item de Auditoria 95866647 Nro Documento 20958666471 CUIL Afiliado Activo…" at bounding box center [350, 162] width 700 height 324
type input "$ 0,02"
click at [362, 118] on p "Código Prestación (no obligatorio)" at bounding box center [350, 119] width 642 height 12
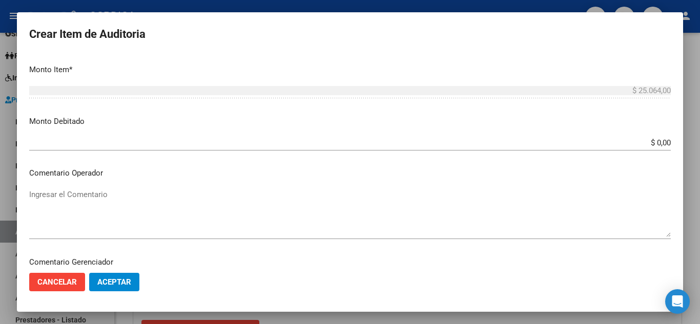
scroll to position [359, 0]
click at [124, 281] on span "Aceptar" at bounding box center [114, 282] width 34 height 9
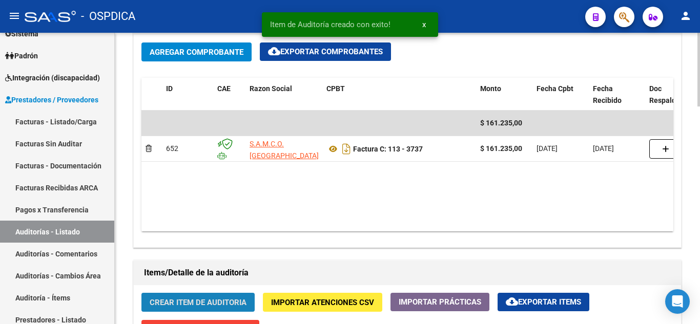
click at [198, 301] on span "Crear Item de Auditoria" at bounding box center [198, 302] width 97 height 9
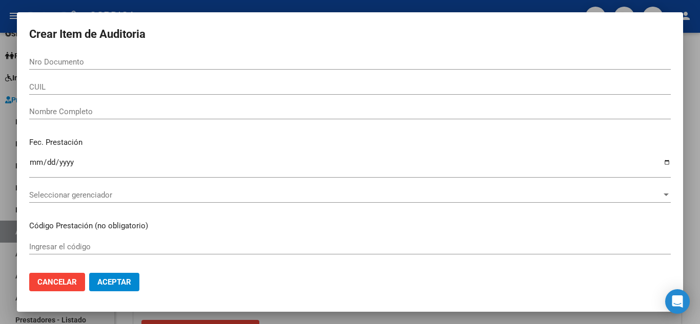
click at [95, 56] on div "Nro Documento" at bounding box center [350, 61] width 642 height 15
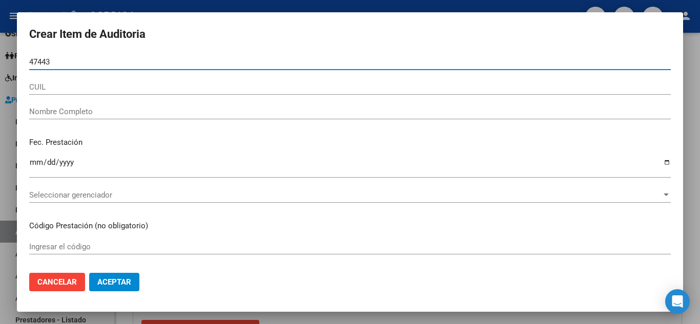
click at [110, 64] on input "47443" at bounding box center [350, 61] width 642 height 9
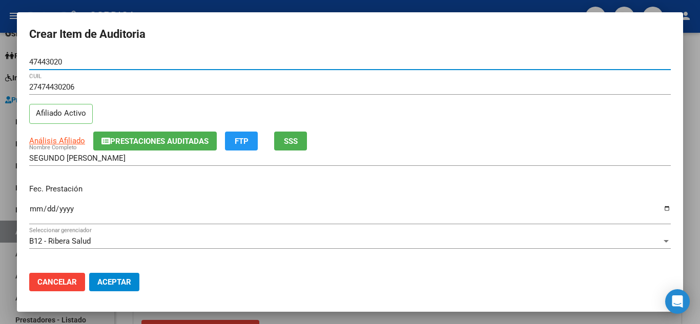
click at [380, 210] on input "Ingresar la fecha" at bounding box center [350, 213] width 642 height 16
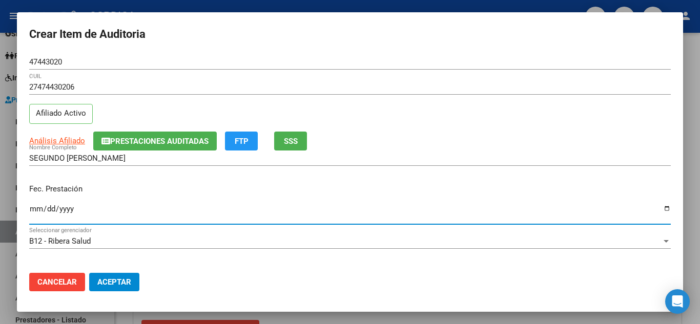
click at [512, 173] on div "SEGUNDO DANISA GUADALUPE danisa Nombre Completo" at bounding box center [350, 163] width 642 height 25
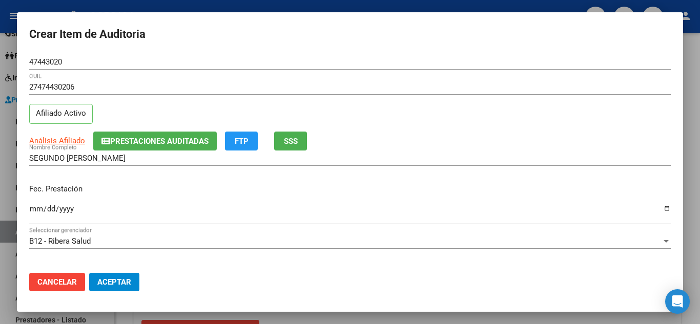
scroll to position [103, 0]
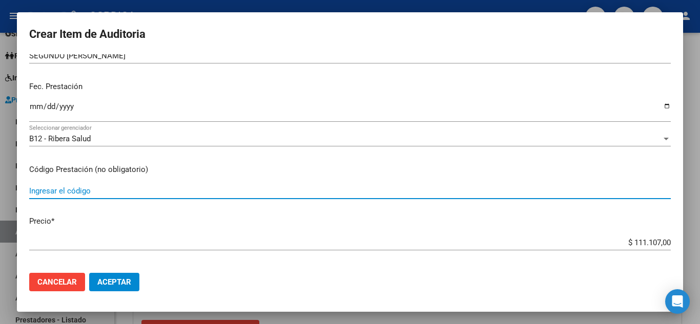
click at [75, 191] on input "Ingresar el código" at bounding box center [350, 191] width 642 height 9
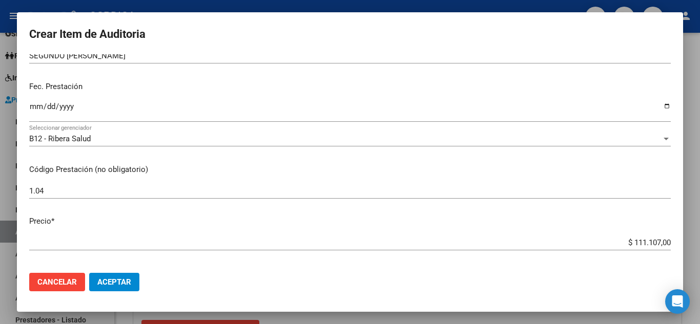
click at [304, 127] on div "2025-03-27 Ingresar la fecha" at bounding box center [350, 115] width 642 height 31
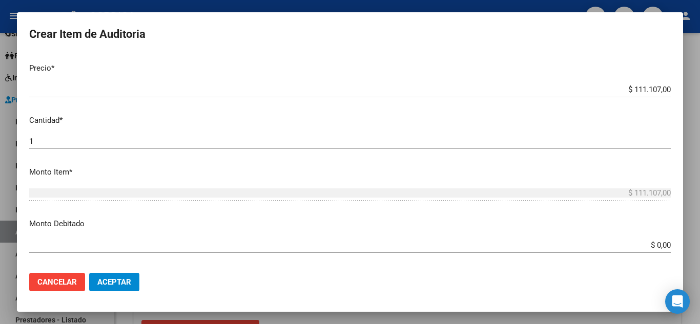
scroll to position [256, 0]
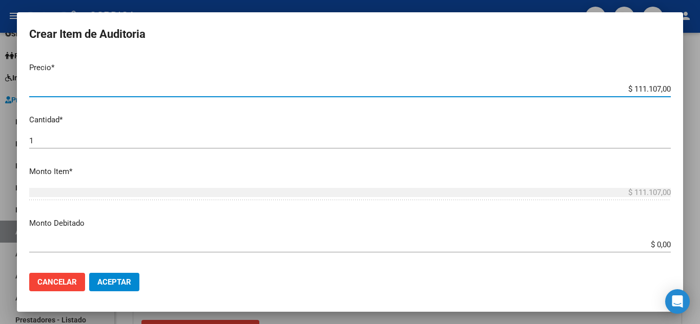
drag, startPoint x: 628, startPoint y: 88, endPoint x: 700, endPoint y: 100, distance: 72.4
click at [700, 100] on div "Crear Item de Auditoria 47443020 Nro Documento 27474430206 CUIL Afiliado Activo…" at bounding box center [350, 162] width 700 height 324
click at [111, 278] on span "Aceptar" at bounding box center [114, 282] width 34 height 9
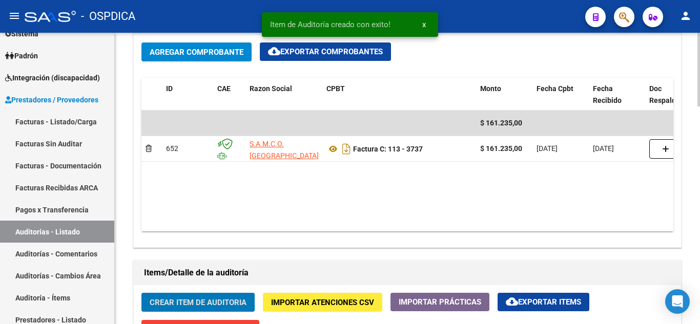
click at [197, 301] on span "Crear Item de Auditoria" at bounding box center [198, 302] width 97 height 9
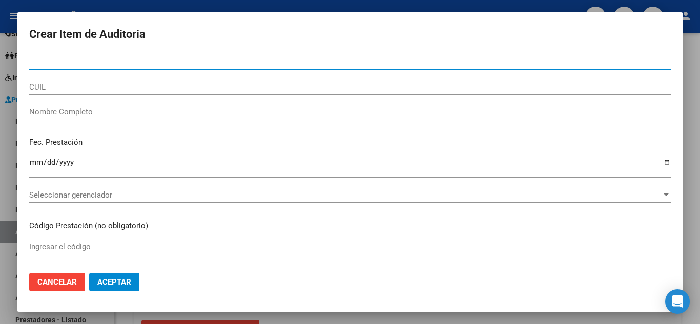
click at [199, 62] on input "Nro Documento" at bounding box center [350, 61] width 642 height 9
click at [107, 62] on input "22631" at bounding box center [350, 61] width 642 height 9
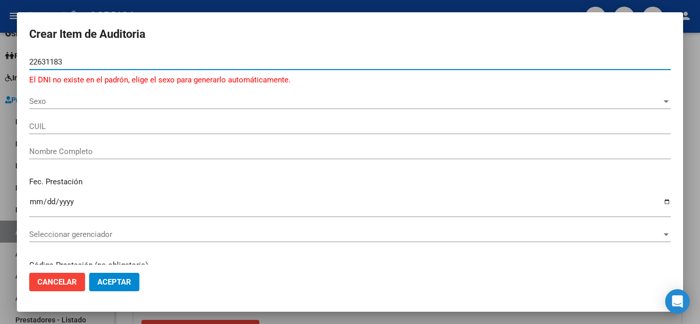
drag, startPoint x: 87, startPoint y: 63, endPoint x: 0, endPoint y: 66, distance: 87.2
click at [0, 66] on div "Crear Item de Auditoria 22631183 Nro Documento El DNI no existe en el padrón, e…" at bounding box center [350, 162] width 700 height 324
click at [121, 59] on input "22631183" at bounding box center [350, 61] width 642 height 9
drag, startPoint x: 95, startPoint y: 62, endPoint x: 77, endPoint y: 58, distance: 18.3
click at [77, 58] on input "22631183" at bounding box center [350, 61] width 642 height 9
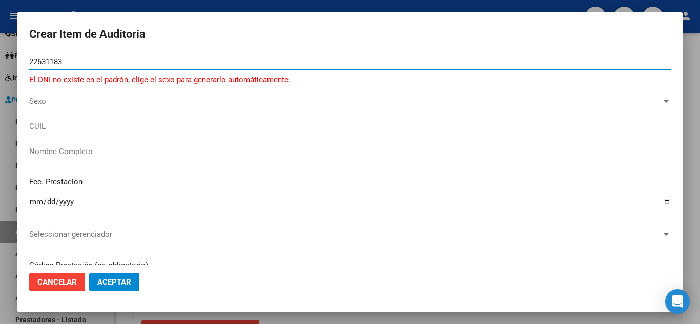
click at [43, 64] on input "22631183" at bounding box center [350, 61] width 642 height 9
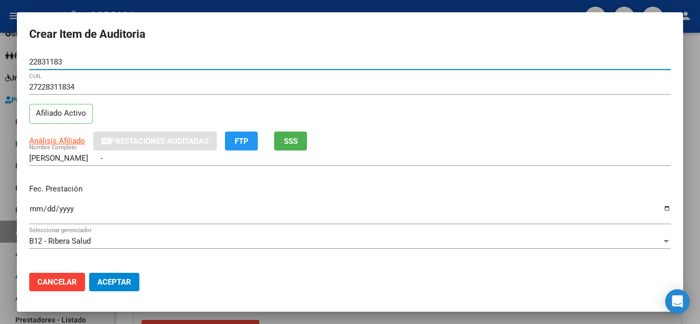
drag, startPoint x: 72, startPoint y: 64, endPoint x: 0, endPoint y: 56, distance: 72.2
click at [0, 56] on div "Crear Item de Auditoria 22831183 Nro Documento 27228311834 CUIL Afiliado Activo…" at bounding box center [350, 162] width 700 height 324
click at [35, 208] on input "Ingresar la fecha" at bounding box center [350, 213] width 642 height 16
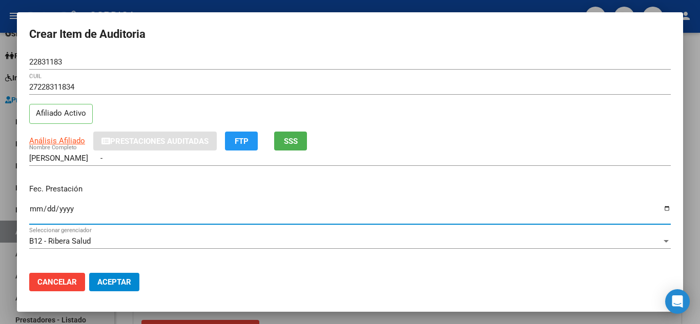
click at [271, 191] on p "Fec. Prestación" at bounding box center [350, 190] width 642 height 12
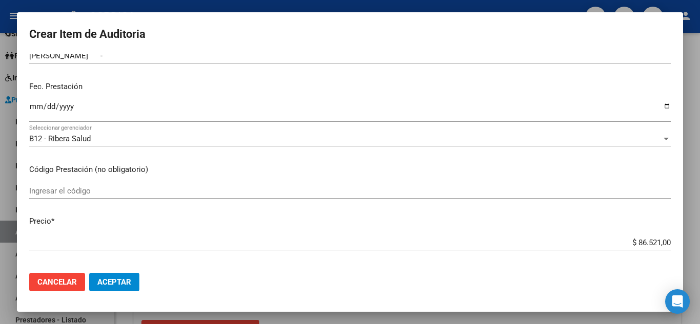
scroll to position [154, 0]
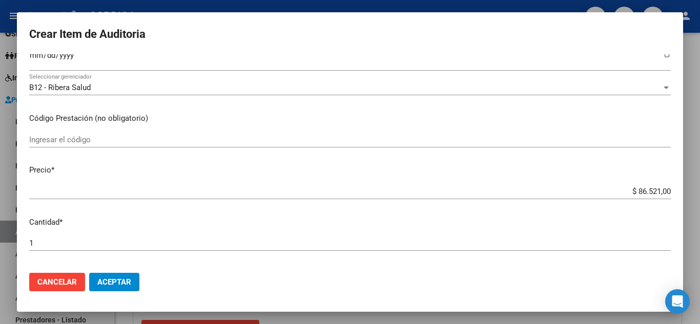
click at [75, 137] on input "Ingresar el código" at bounding box center [350, 139] width 642 height 9
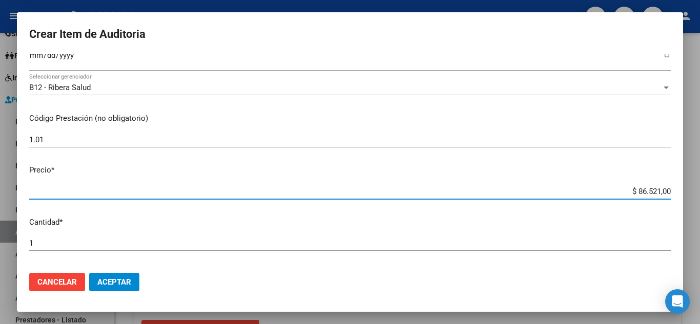
drag, startPoint x: 631, startPoint y: 190, endPoint x: 663, endPoint y: 192, distance: 32.4
click at [663, 192] on input "$ 86.521,00" at bounding box center [350, 191] width 642 height 9
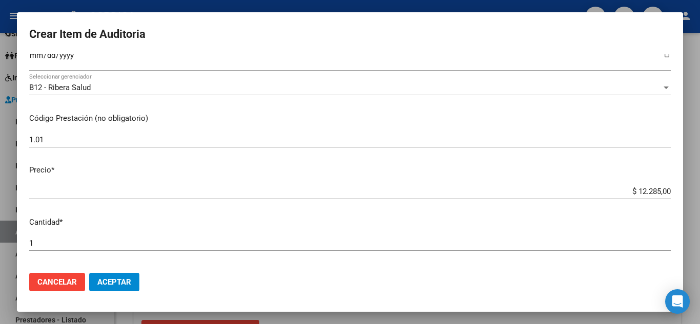
click at [517, 148] on div "1.01 Ingresar el código" at bounding box center [350, 144] width 642 height 25
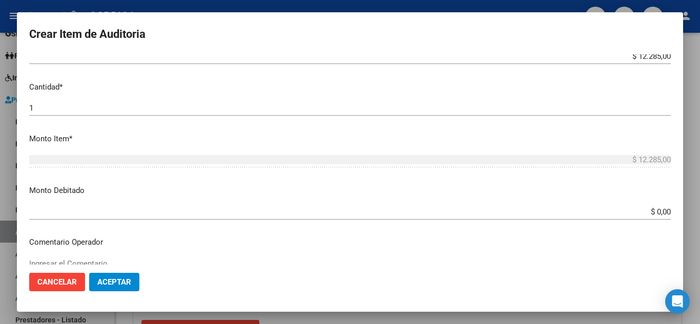
scroll to position [308, 0]
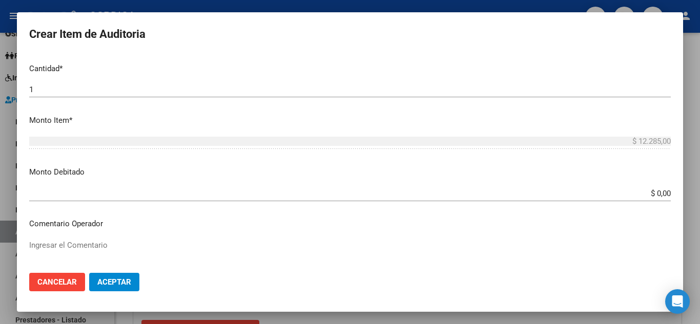
click at [140, 284] on mat-dialog-actions "Cancelar Aceptar" at bounding box center [350, 282] width 642 height 35
click at [127, 284] on span "Aceptar" at bounding box center [114, 282] width 34 height 9
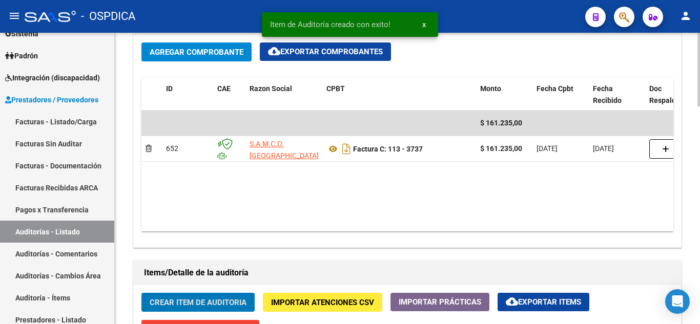
click at [214, 301] on span "Crear Item de Auditoria" at bounding box center [198, 302] width 97 height 9
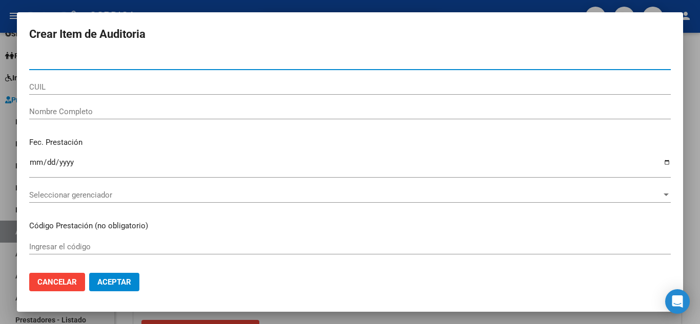
click at [178, 64] on input "Nro Documento" at bounding box center [350, 61] width 642 height 9
paste input "22831183"
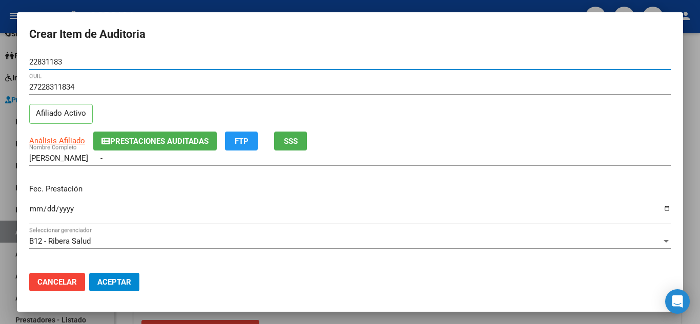
click at [33, 210] on input "Ingresar la fecha" at bounding box center [350, 213] width 642 height 16
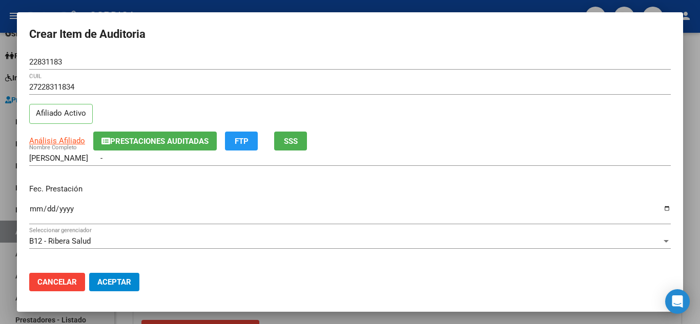
click at [403, 190] on p "Fec. Prestación" at bounding box center [350, 190] width 642 height 12
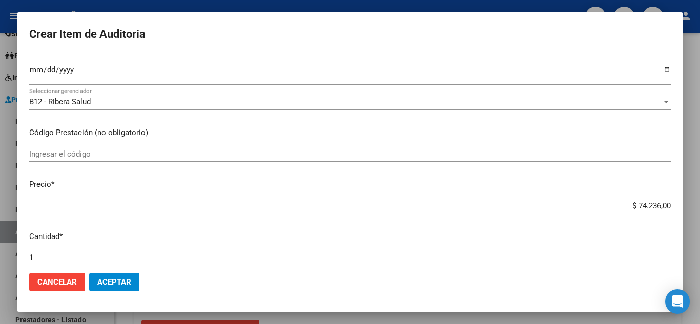
scroll to position [154, 0]
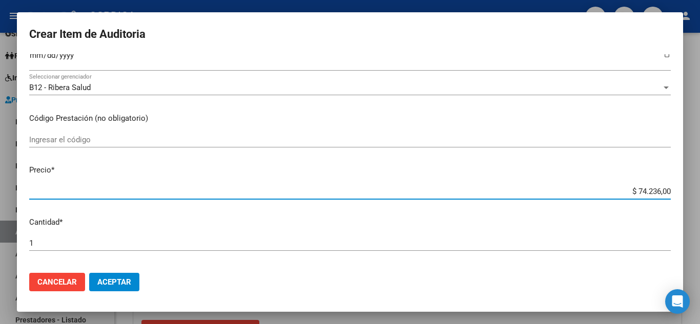
drag, startPoint x: 631, startPoint y: 191, endPoint x: 684, endPoint y: 199, distance: 53.4
click at [684, 199] on div "Crear Item de Auditoria 22831183 Nro Documento 27228311834 CUIL Afiliado Activo…" at bounding box center [350, 162] width 700 height 324
click at [95, 141] on input "Ingresar el código" at bounding box center [350, 139] width 642 height 9
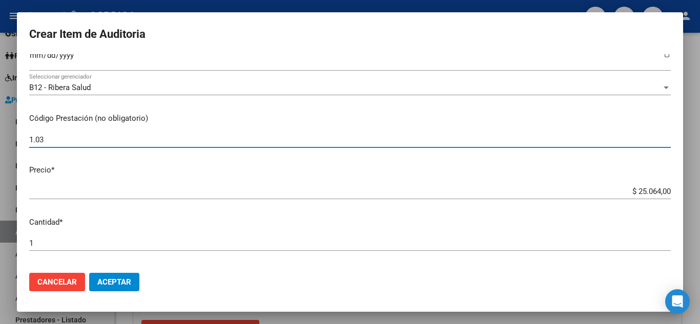
click at [242, 189] on input "$ 25.064,00" at bounding box center [350, 191] width 642 height 9
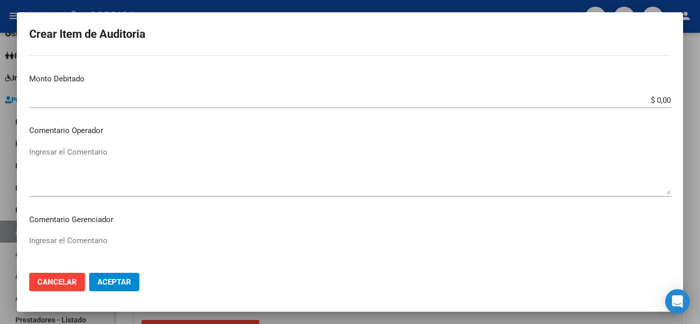
scroll to position [410, 0]
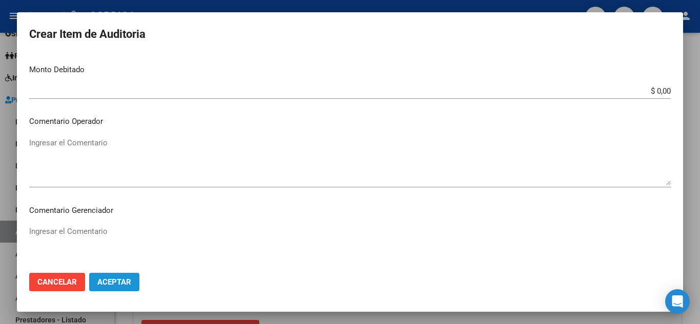
click at [115, 283] on span "Aceptar" at bounding box center [114, 282] width 34 height 9
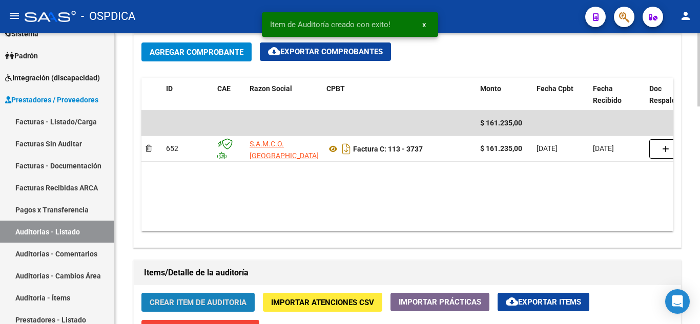
click at [194, 304] on span "Crear Item de Auditoria" at bounding box center [198, 302] width 97 height 9
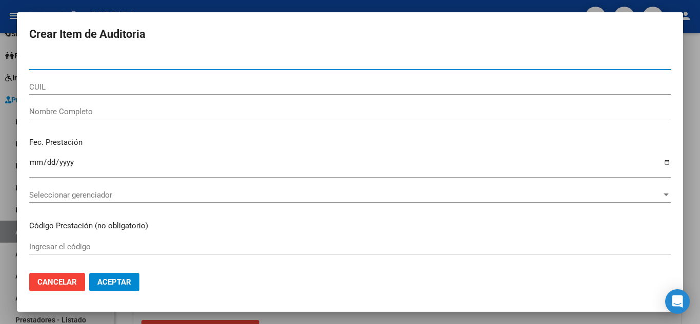
click at [100, 63] on input "Nro Documento" at bounding box center [350, 61] width 642 height 9
click at [87, 61] on input "47658" at bounding box center [350, 61] width 642 height 9
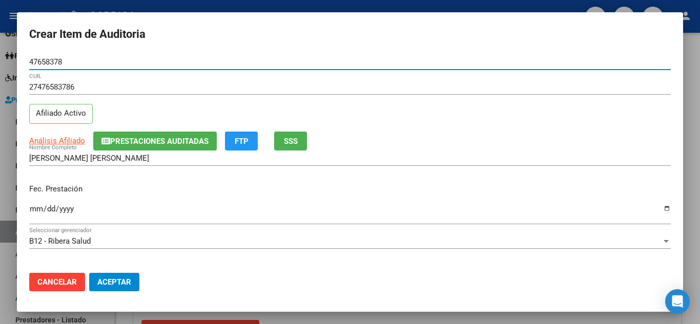
click at [500, 181] on div "Fec. Prestación Ingresar la fecha" at bounding box center [350, 205] width 642 height 58
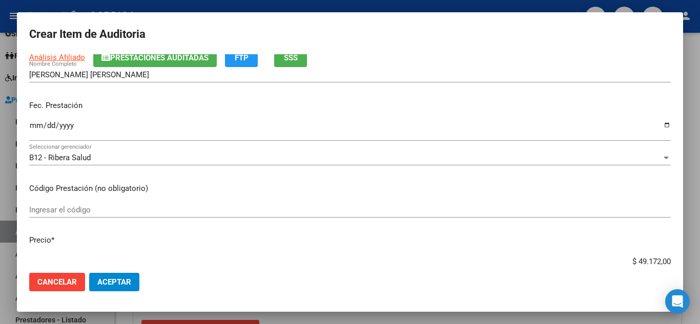
scroll to position [103, 0]
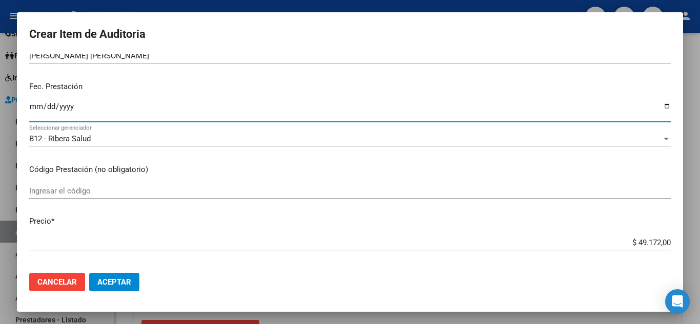
click at [33, 103] on input "Ingresar la fecha" at bounding box center [350, 111] width 642 height 16
click at [316, 163] on mat-dialog-content "47658378 Nro Documento 27476583786 CUIL Afiliado Activo Análisis Afiliado Prest…" at bounding box center [350, 159] width 666 height 211
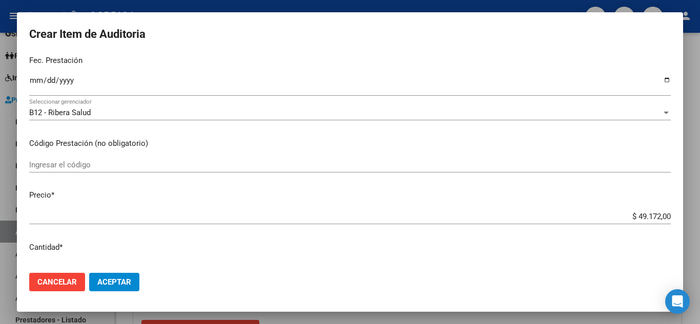
scroll to position [154, 0]
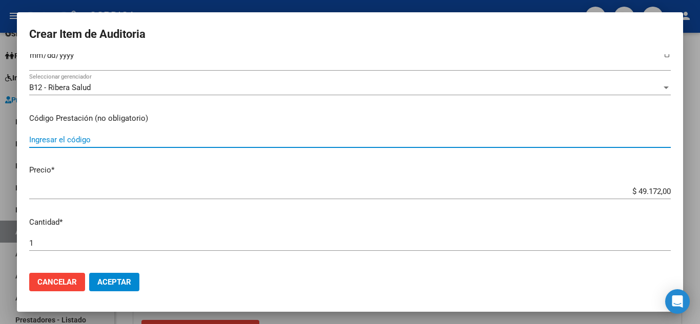
click at [99, 143] on input "Ingresar el código" at bounding box center [350, 139] width 642 height 9
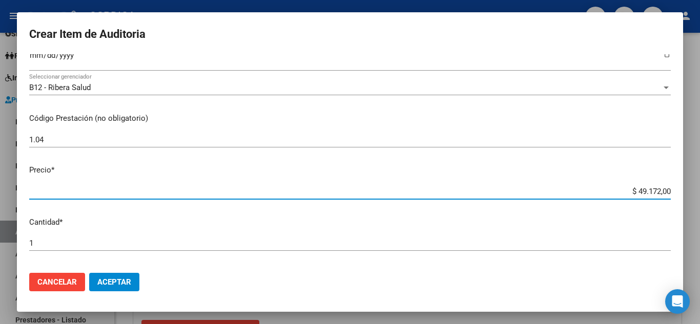
drag, startPoint x: 632, startPoint y: 191, endPoint x: 677, endPoint y: 191, distance: 45.1
click at [677, 191] on mat-dialog-content "47658378 Nro Documento 27476583786 CUIL Afiliado Activo Análisis Afiliado Prest…" at bounding box center [350, 159] width 666 height 211
click at [506, 137] on input "1.04" at bounding box center [350, 139] width 642 height 9
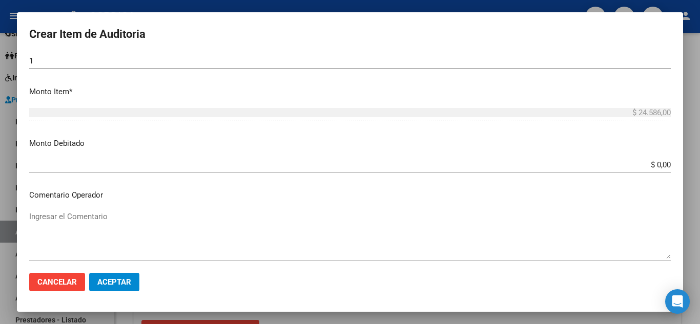
scroll to position [359, 0]
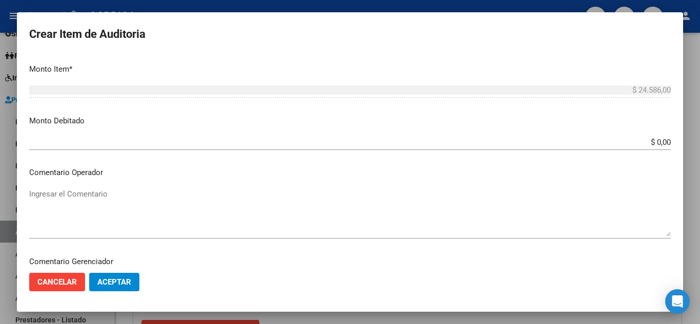
click at [118, 283] on span "Aceptar" at bounding box center [114, 282] width 34 height 9
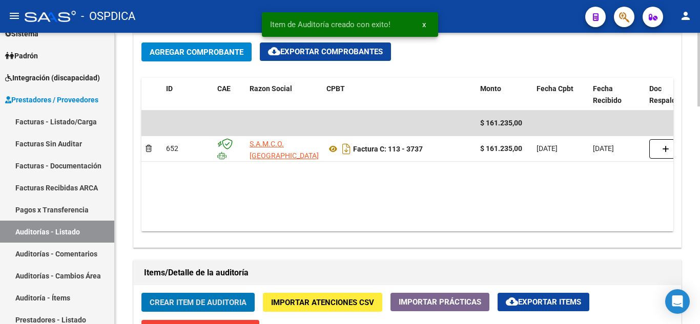
click at [202, 300] on span "Crear Item de Auditoria" at bounding box center [198, 302] width 97 height 9
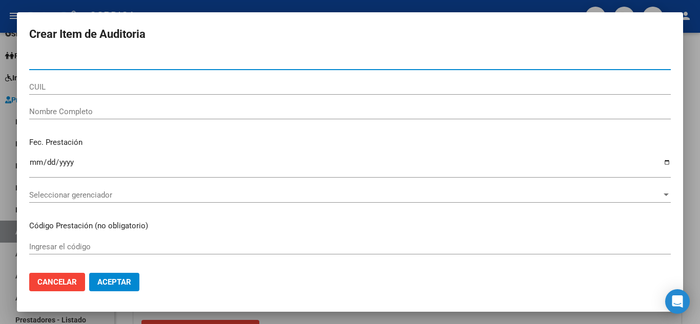
click at [158, 59] on input "Nro Documento" at bounding box center [350, 61] width 642 height 9
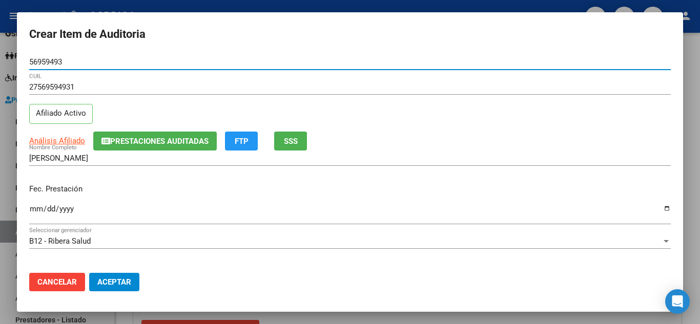
click at [484, 217] on input "Ingresar la fecha" at bounding box center [350, 213] width 642 height 16
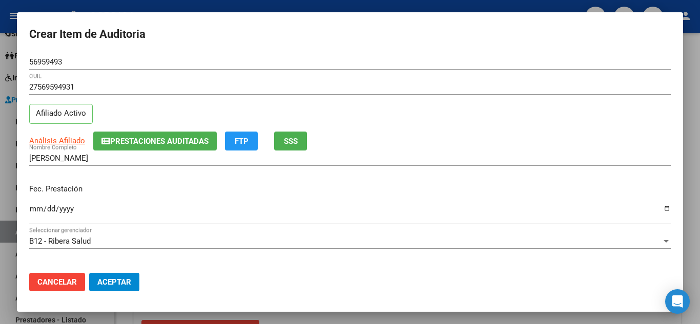
scroll to position [103, 0]
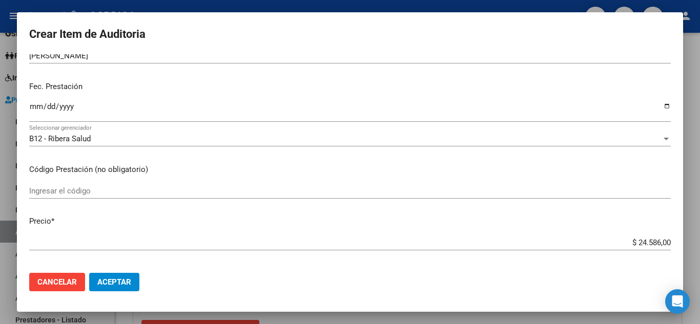
click at [35, 106] on input "Ingresar la fecha" at bounding box center [350, 111] width 642 height 16
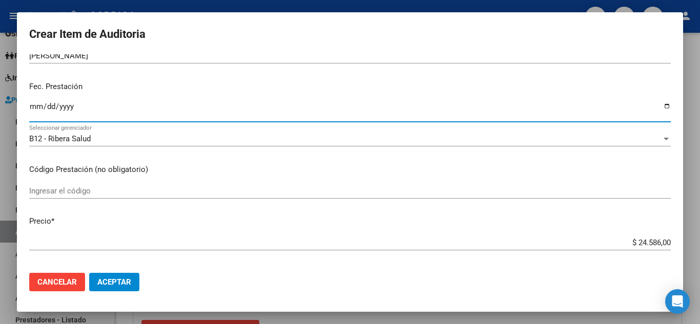
click at [274, 191] on input "Ingresar el código" at bounding box center [350, 191] width 642 height 9
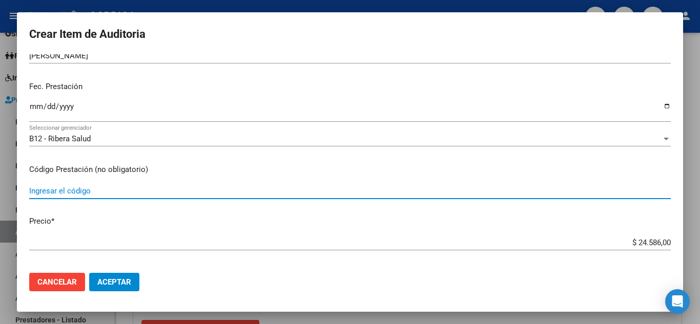
click at [131, 192] on input "Ingresar el código" at bounding box center [350, 191] width 642 height 9
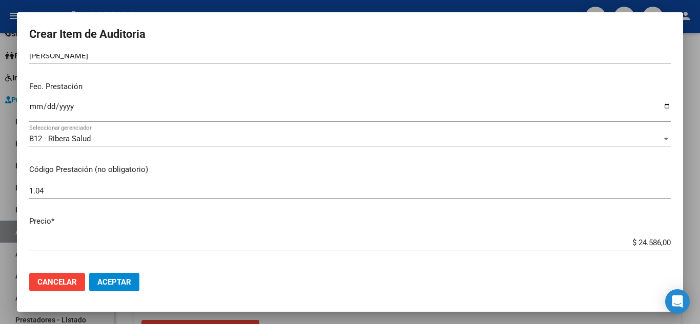
click at [261, 162] on mat-dialog-content "56959493 Nro Documento 27569594931 CUIL Afiliado Activo Análisis Afiliado Prest…" at bounding box center [350, 159] width 666 height 211
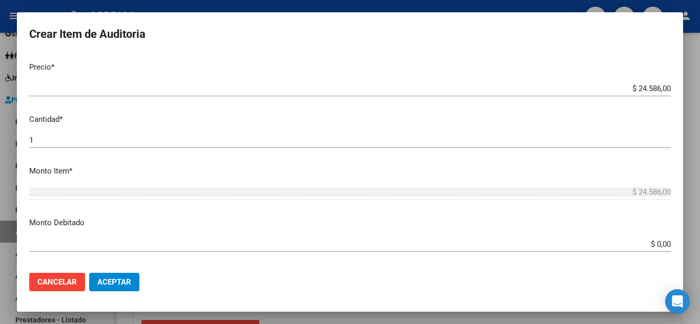
scroll to position [308, 0]
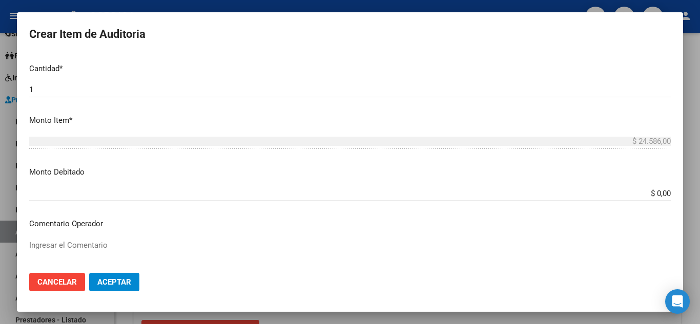
click at [139, 283] on mat-dialog-actions "Cancelar Aceptar" at bounding box center [350, 282] width 642 height 35
click at [119, 285] on span "Aceptar" at bounding box center [114, 282] width 34 height 9
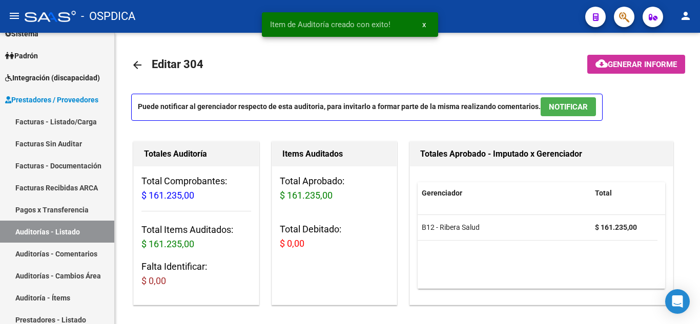
scroll to position [0, 0]
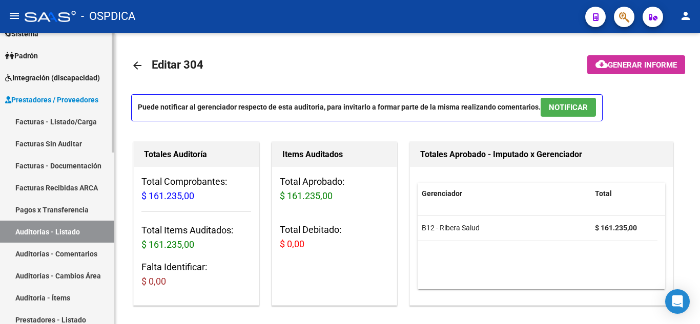
click at [39, 230] on link "Auditorías - Listado" at bounding box center [57, 232] width 114 height 22
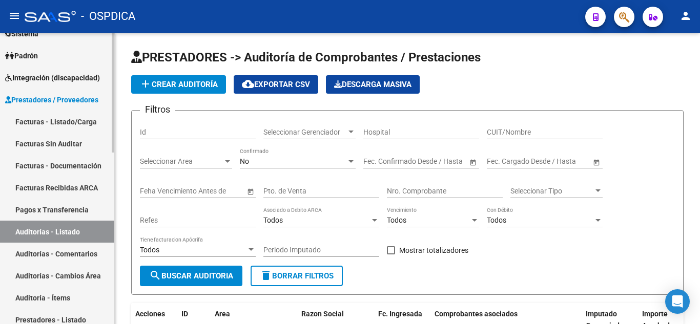
click at [51, 149] on link "Facturas Sin Auditar" at bounding box center [57, 144] width 114 height 22
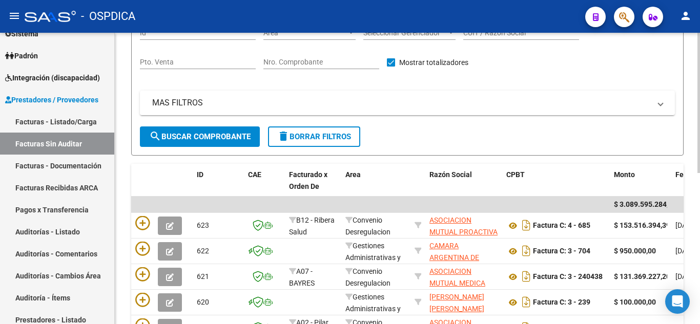
scroll to position [103, 0]
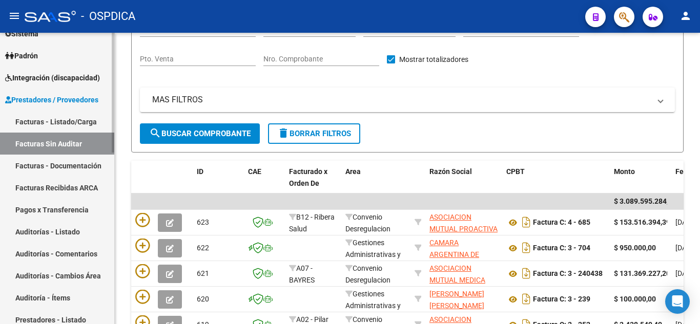
click at [83, 124] on link "Facturas - Listado/Carga" at bounding box center [57, 122] width 114 height 22
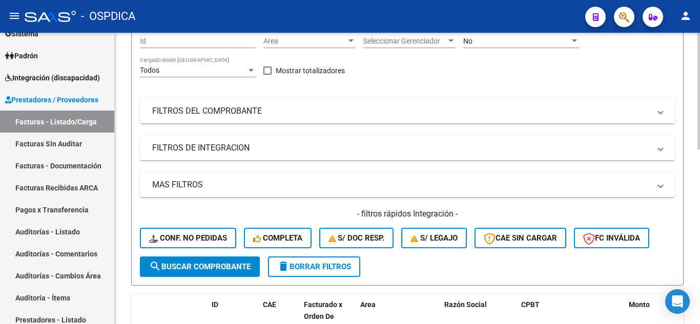
scroll to position [51, 0]
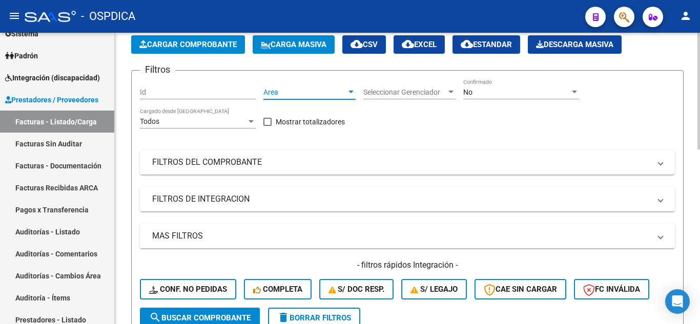
click at [333, 91] on span "Area" at bounding box center [304, 92] width 83 height 9
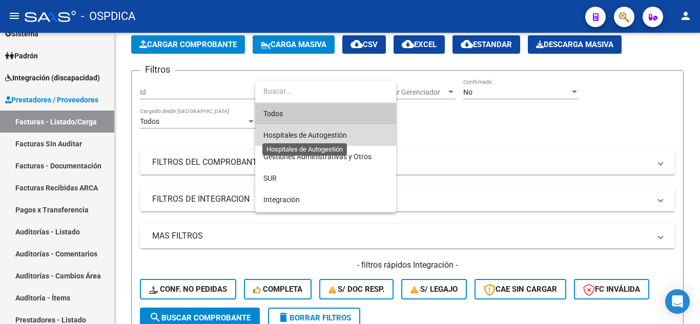
click at [338, 134] on span "Hospitales de Autogestión" at bounding box center [305, 135] width 84 height 8
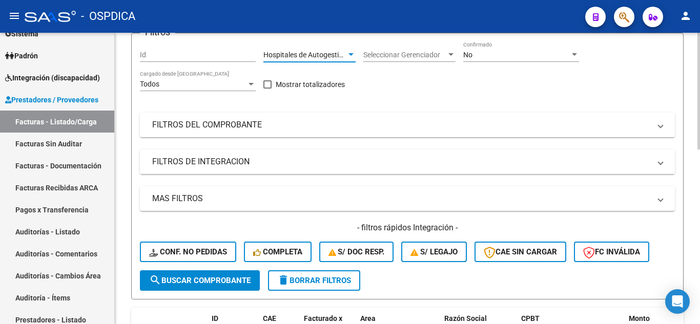
scroll to position [103, 0]
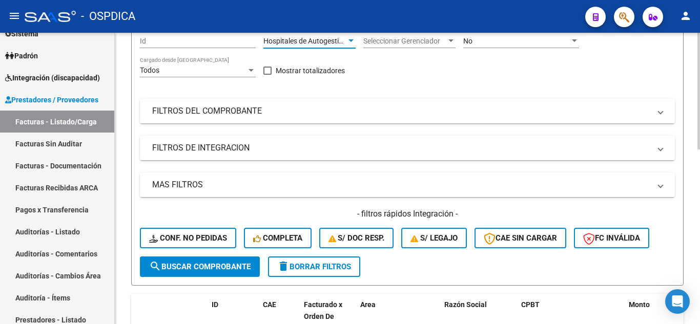
click at [230, 266] on span "search Buscar Comprobante" at bounding box center [199, 266] width 101 height 9
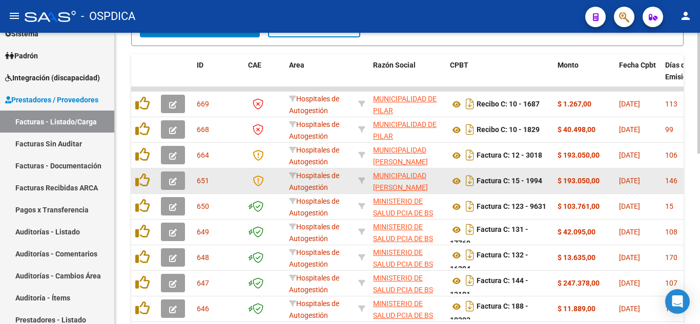
scroll to position [359, 0]
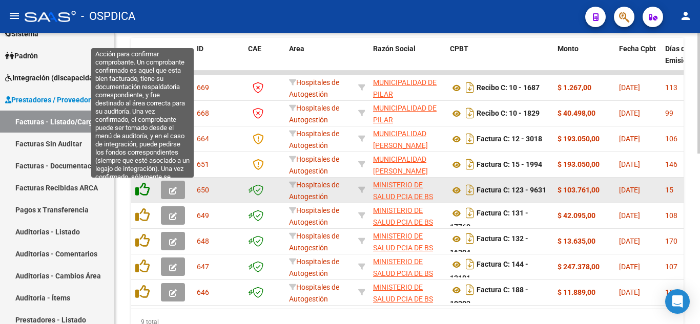
click at [145, 192] on icon at bounding box center [142, 189] width 14 height 14
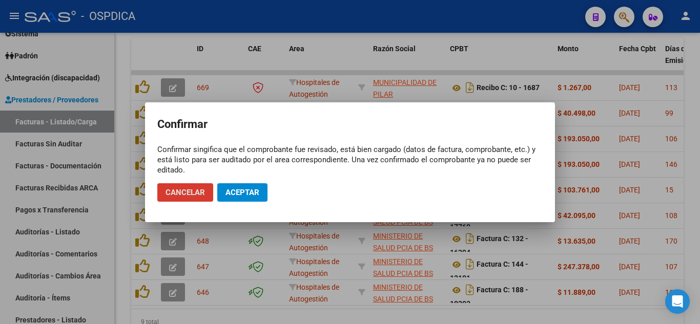
click at [240, 190] on span "Aceptar" at bounding box center [243, 192] width 34 height 9
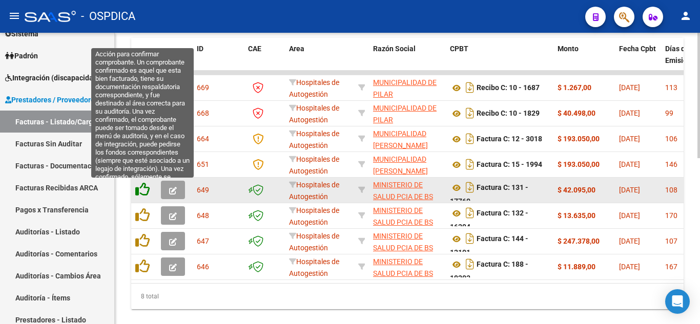
click at [143, 191] on icon at bounding box center [142, 189] width 14 height 14
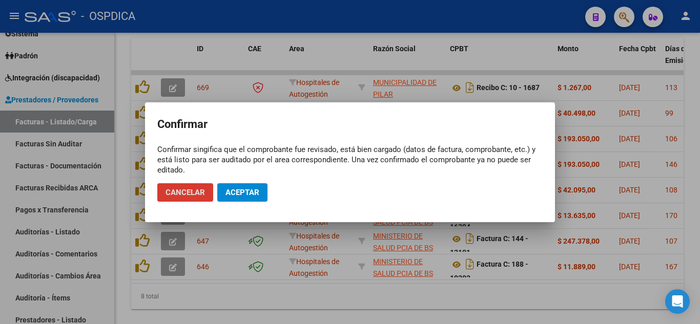
click at [235, 195] on span "Aceptar" at bounding box center [243, 192] width 34 height 9
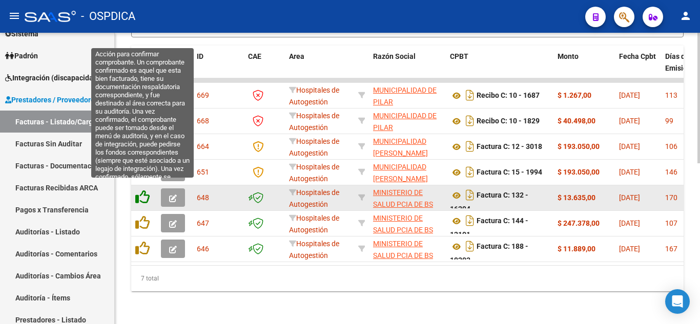
click at [144, 190] on icon at bounding box center [142, 197] width 14 height 14
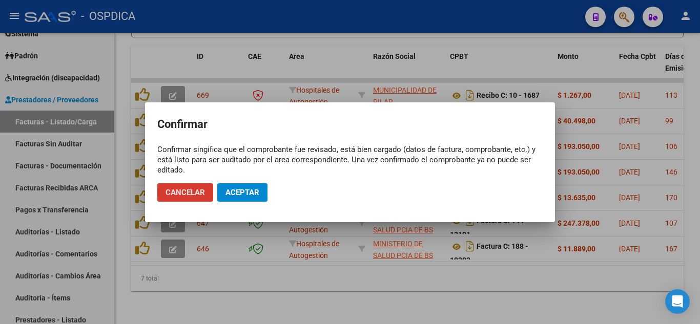
click at [243, 191] on span "Aceptar" at bounding box center [243, 192] width 34 height 9
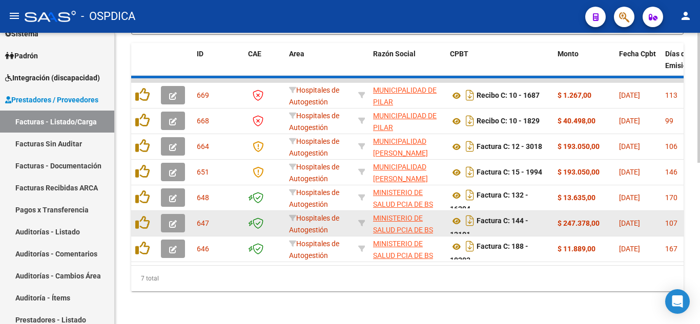
scroll to position [334, 0]
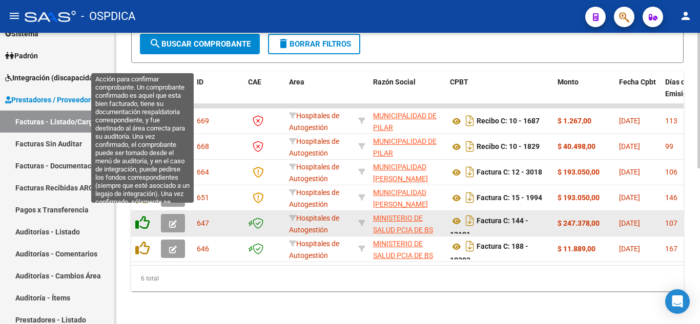
click at [140, 216] on icon at bounding box center [142, 223] width 14 height 14
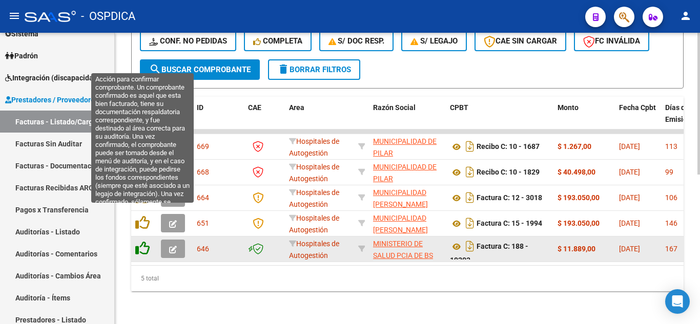
scroll to position [308, 0]
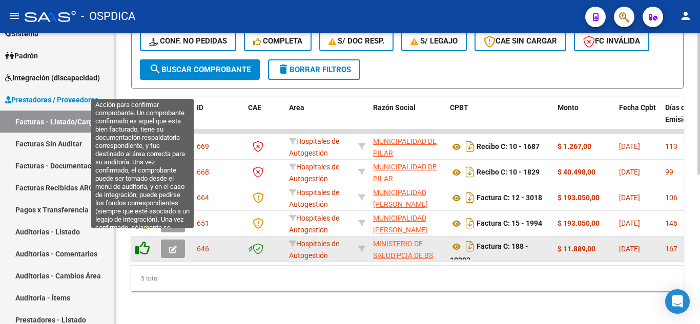
click at [147, 243] on icon at bounding box center [142, 248] width 14 height 14
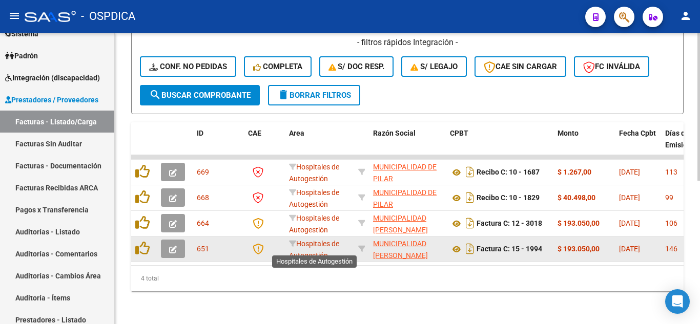
scroll to position [282, 0]
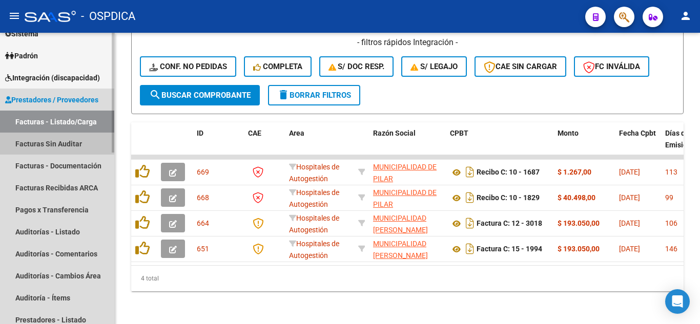
click at [64, 147] on link "Facturas Sin Auditar" at bounding box center [57, 144] width 114 height 22
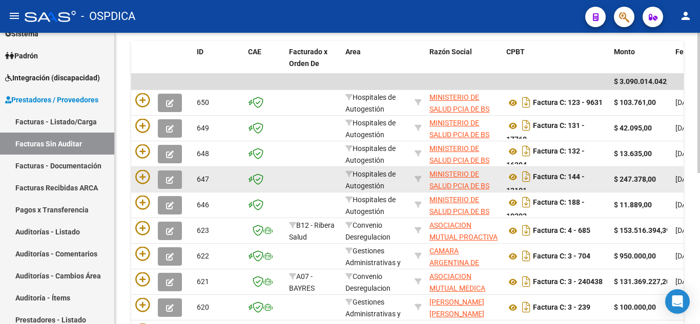
scroll to position [205, 0]
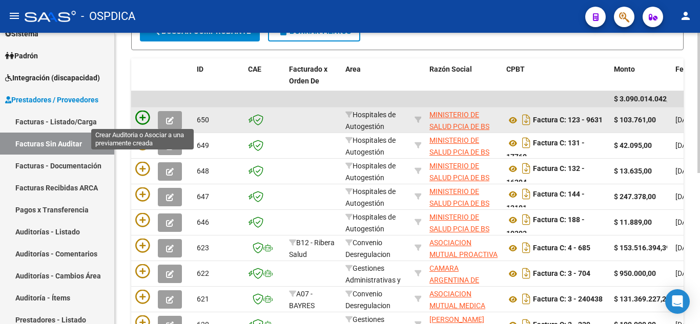
click at [143, 117] on icon at bounding box center [142, 118] width 14 height 14
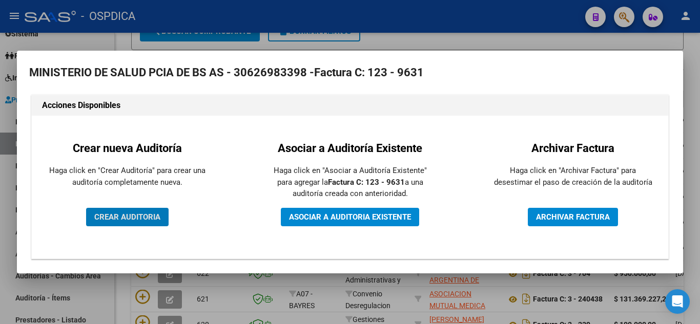
click at [158, 214] on span "CREAR AUDITORIA" at bounding box center [127, 217] width 66 height 9
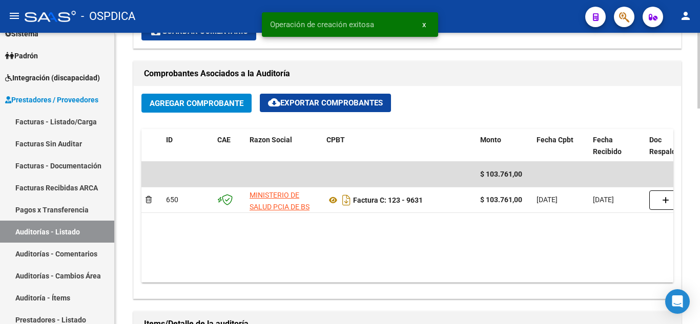
scroll to position [564, 0]
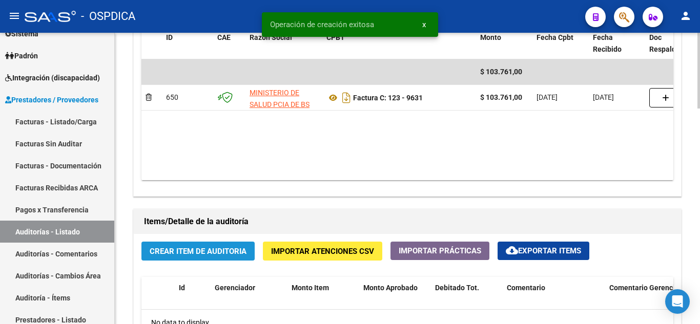
click at [205, 250] on span "Crear Item de Auditoria" at bounding box center [198, 251] width 97 height 9
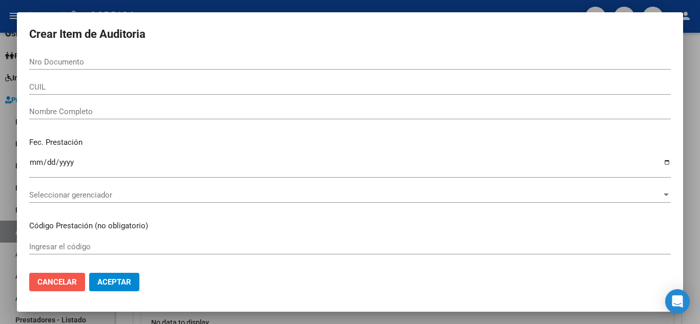
click at [67, 281] on span "Cancelar" at bounding box center [56, 282] width 39 height 9
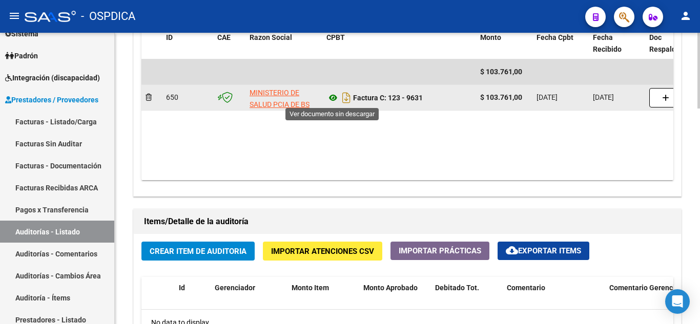
click at [335, 96] on icon at bounding box center [333, 98] width 13 height 12
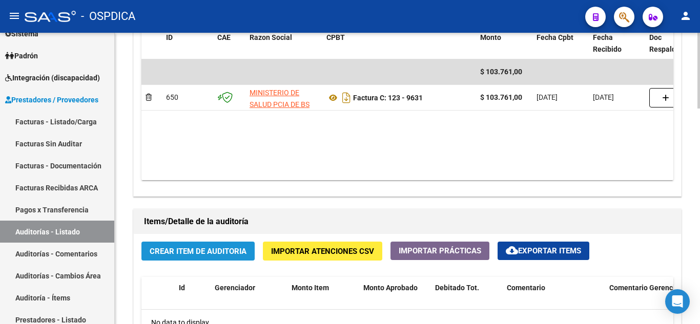
click at [177, 255] on span "Crear Item de Auditoria" at bounding box center [198, 251] width 97 height 9
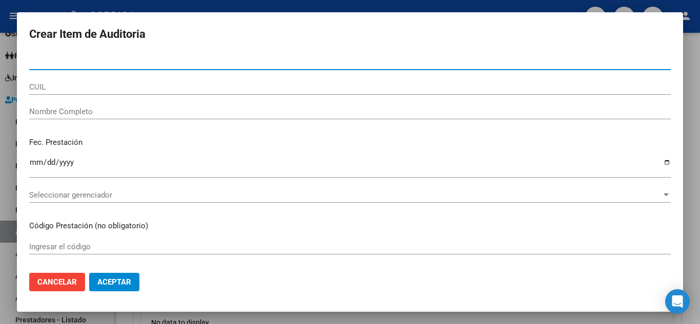
click at [93, 62] on input "Nro Documento" at bounding box center [350, 61] width 642 height 9
click at [107, 65] on input "38283" at bounding box center [350, 61] width 642 height 9
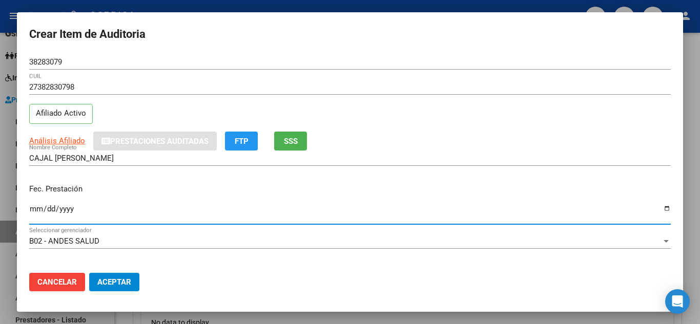
click at [397, 212] on input "Ingresar la fecha" at bounding box center [350, 213] width 642 height 16
click at [441, 181] on div "Fec. Prestación 2025-06-18 Ingresar la fecha" at bounding box center [350, 205] width 642 height 58
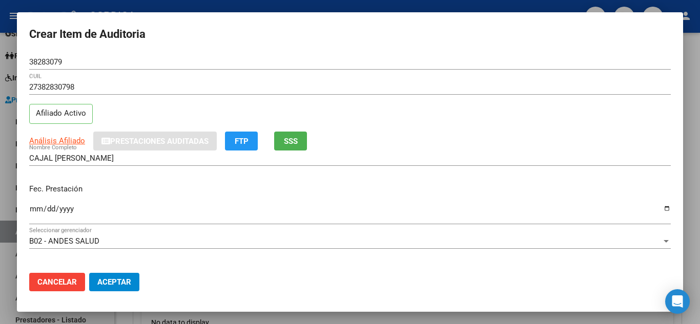
click at [443, 190] on p "Fec. Prestación" at bounding box center [350, 190] width 642 height 12
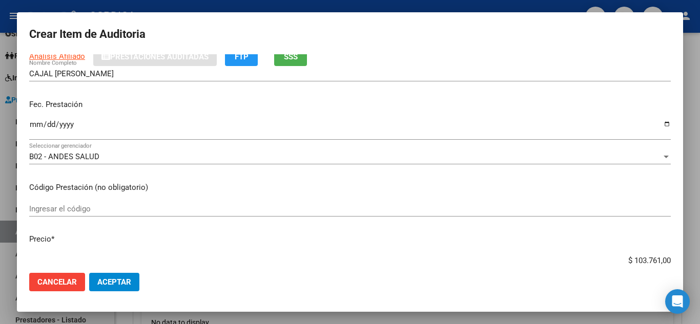
scroll to position [103, 0]
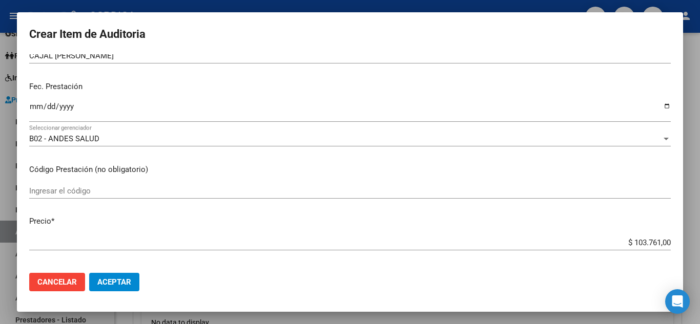
click at [151, 185] on div "Ingresar el código" at bounding box center [350, 191] width 642 height 15
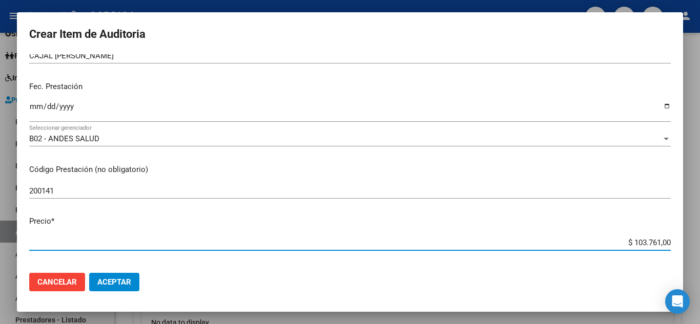
click at [388, 243] on input "$ 103.761,00" at bounding box center [350, 242] width 642 height 9
drag, startPoint x: 626, startPoint y: 243, endPoint x: 680, endPoint y: 246, distance: 53.9
click at [680, 246] on mat-dialog-content "38283079 Nro Documento 27382830798 CUIL Afiliado Activo Análisis Afiliado Prest…" at bounding box center [350, 159] width 666 height 211
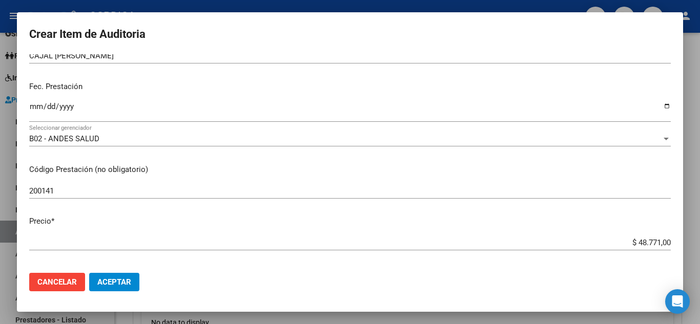
click at [550, 220] on p "Precio *" at bounding box center [350, 222] width 642 height 12
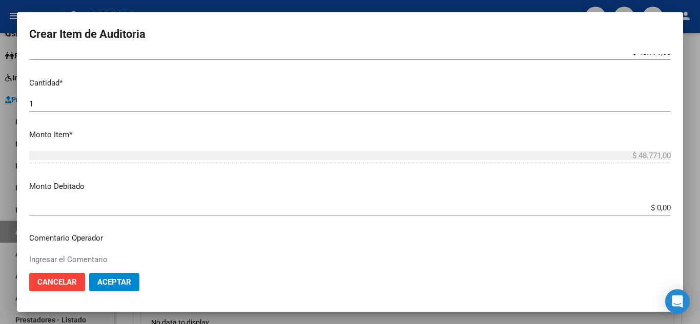
scroll to position [359, 0]
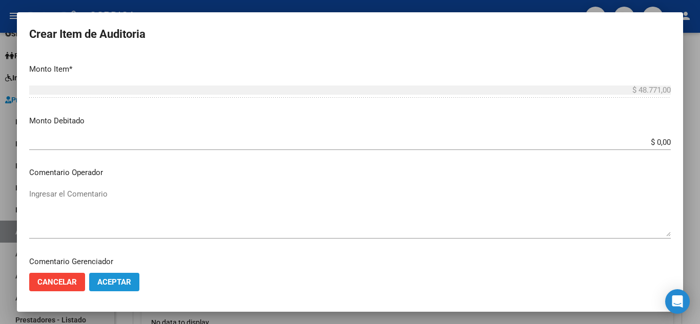
click at [130, 286] on span "Aceptar" at bounding box center [114, 282] width 34 height 9
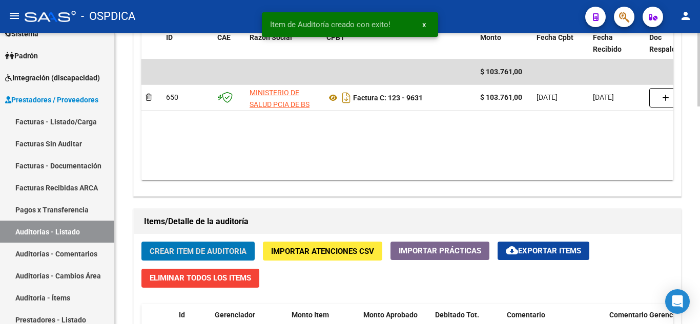
scroll to position [564, 0]
click at [207, 250] on span "Crear Item de Auditoria" at bounding box center [198, 251] width 97 height 9
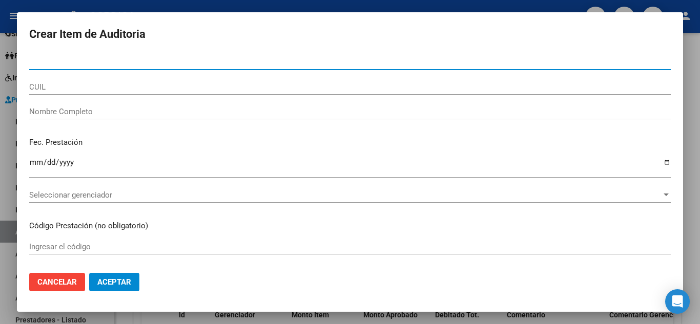
click at [90, 59] on input "Nro Documento" at bounding box center [350, 61] width 642 height 9
click at [113, 61] on input "48283" at bounding box center [350, 61] width 642 height 9
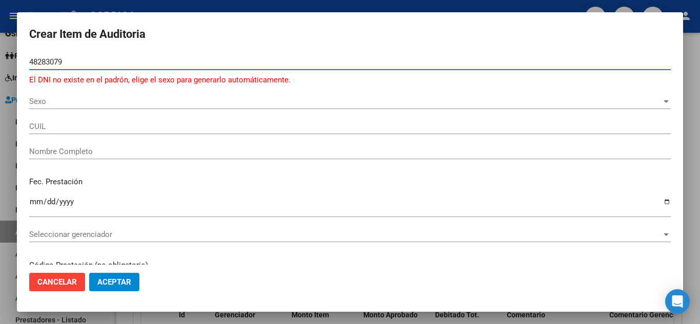
click at [31, 63] on input "48283079" at bounding box center [350, 61] width 642 height 9
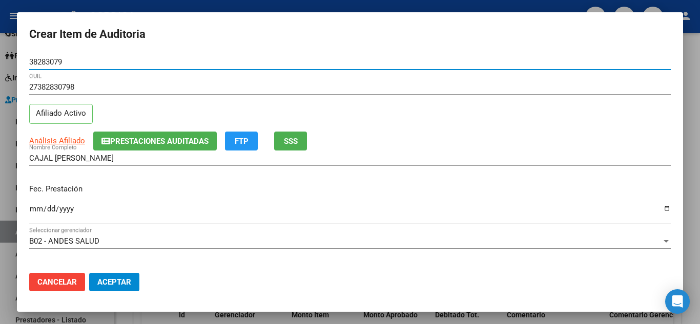
click at [318, 202] on div "Ingresar la fecha" at bounding box center [350, 213] width 642 height 22
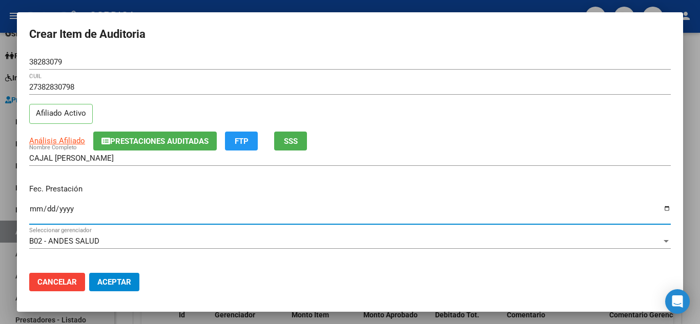
click at [307, 267] on mat-dialog-actions "Cancelar Aceptar" at bounding box center [350, 282] width 642 height 35
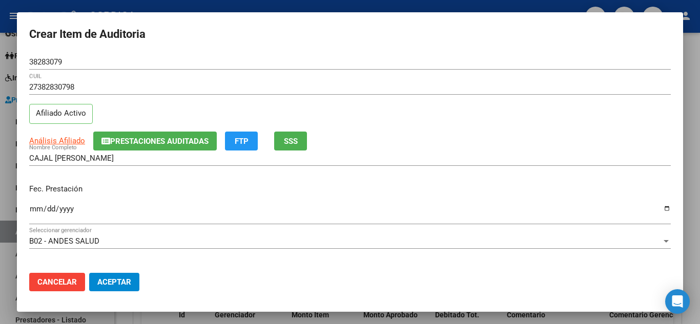
click at [352, 259] on mat-dialog-content "38283079 Nro Documento 27382830798 CUIL Afiliado Activo Análisis Afiliado Prest…" at bounding box center [350, 159] width 666 height 211
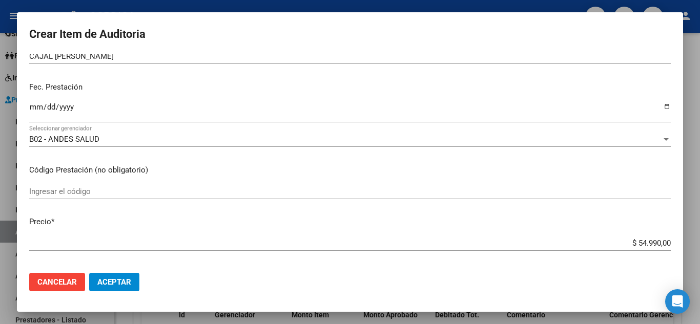
scroll to position [103, 0]
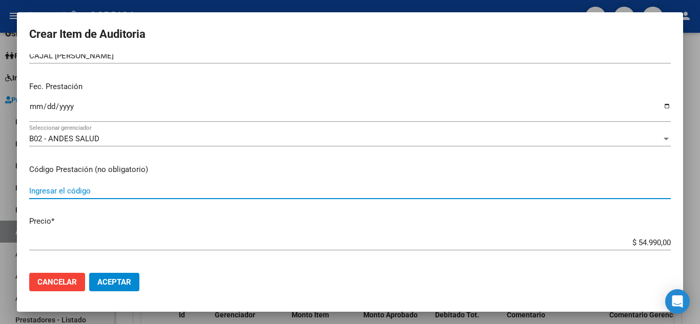
click at [89, 189] on input "Ingresar el código" at bounding box center [350, 191] width 642 height 9
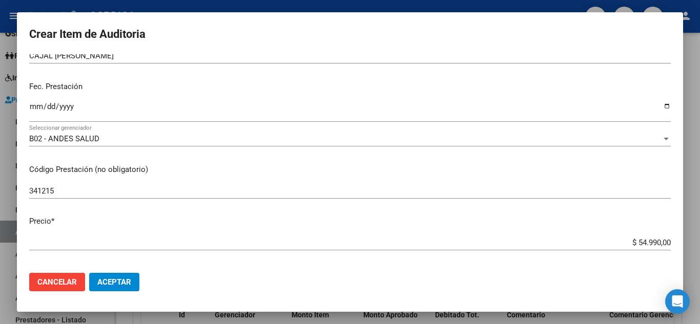
click at [248, 229] on mat-dialog-content "38283079 Nro Documento 27382830798 CUIL Afiliado Activo Análisis Afiliado Prest…" at bounding box center [350, 159] width 666 height 211
click at [324, 230] on mat-dialog-content "38283079 Nro Documento 27382830798 CUIL Afiliado Activo Análisis Afiliado Prest…" at bounding box center [350, 159] width 666 height 211
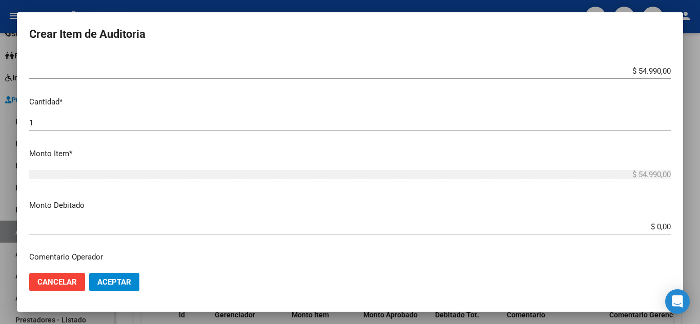
scroll to position [308, 0]
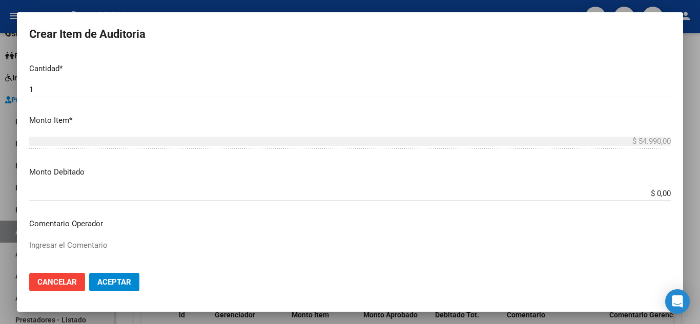
click at [122, 285] on span "Aceptar" at bounding box center [114, 282] width 34 height 9
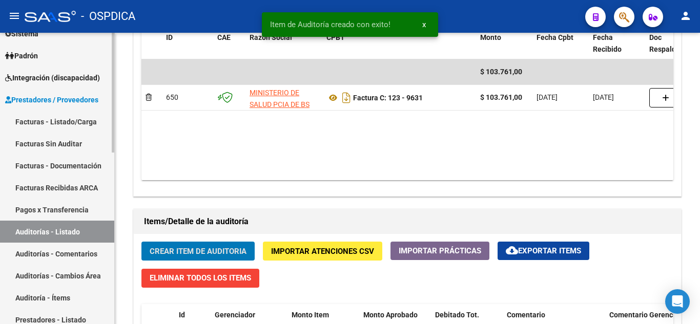
click at [53, 141] on link "Facturas Sin Auditar" at bounding box center [57, 144] width 114 height 22
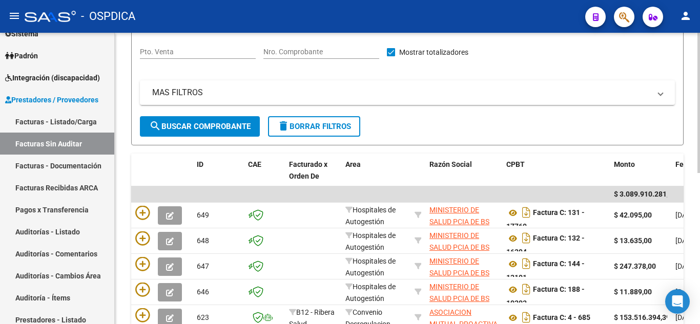
scroll to position [161, 0]
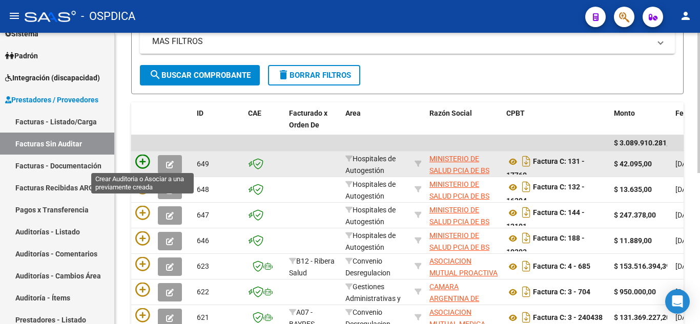
click at [145, 160] on icon at bounding box center [142, 162] width 14 height 14
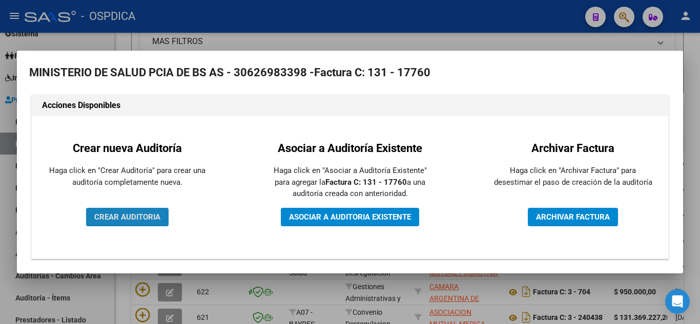
click at [138, 214] on span "CREAR AUDITORIA" at bounding box center [127, 217] width 66 height 9
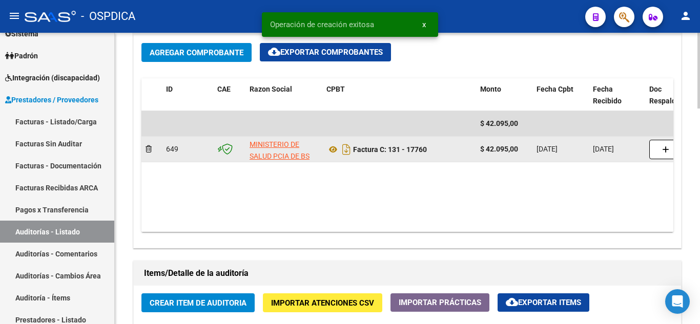
scroll to position [513, 0]
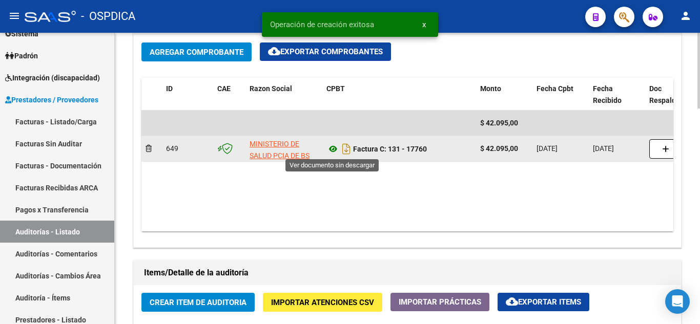
click at [333, 149] on icon at bounding box center [333, 149] width 13 height 12
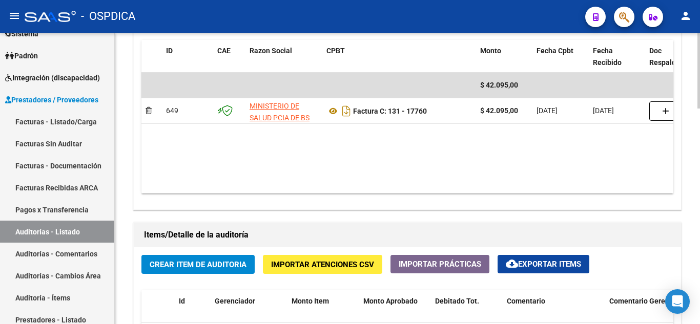
scroll to position [615, 0]
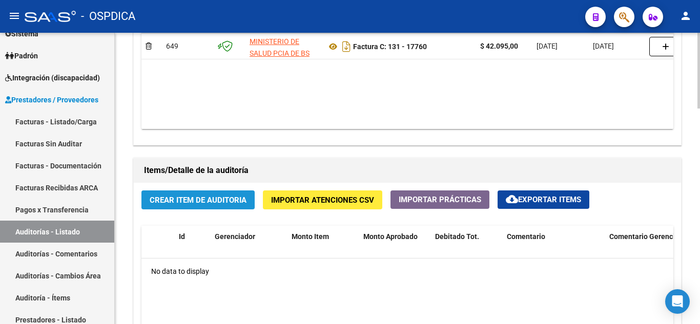
click at [200, 196] on span "Crear Item de Auditoria" at bounding box center [198, 200] width 97 height 9
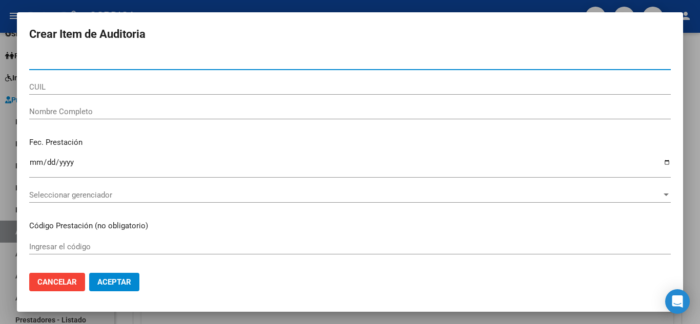
click at [92, 61] on input "Nro Documento" at bounding box center [350, 61] width 642 height 9
click at [136, 63] on input "55946" at bounding box center [350, 61] width 642 height 9
type input "55946649"
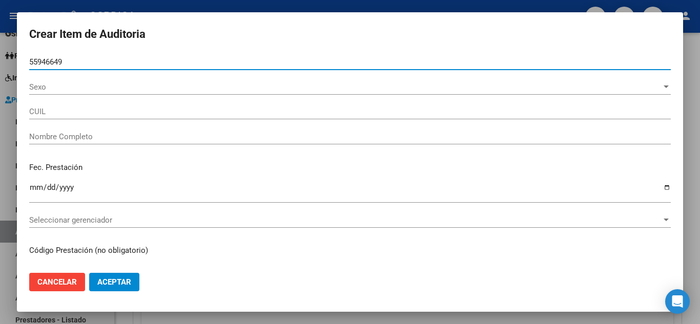
type input "27559466498"
type input "CASTELLINI PALOMA ANELEY -"
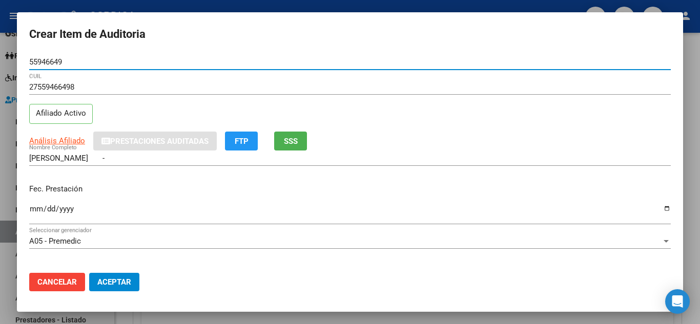
type input "55946649"
click at [403, 207] on input "Ingresar la fecha" at bounding box center [350, 213] width 642 height 16
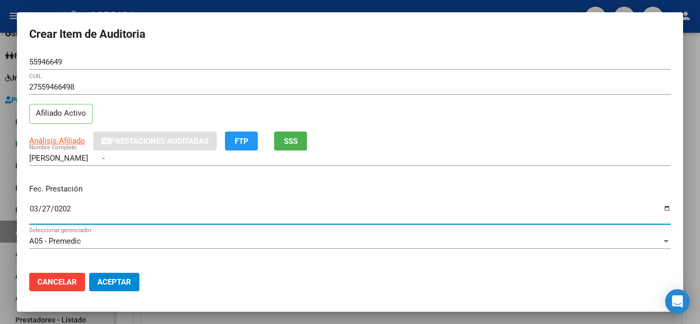
type input "2025-03-27"
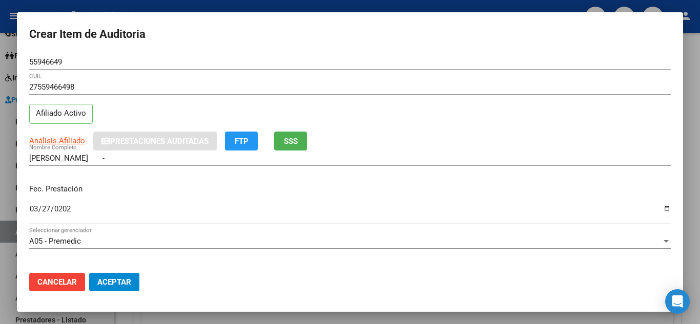
click at [250, 184] on p "Fec. Prestación" at bounding box center [350, 190] width 642 height 12
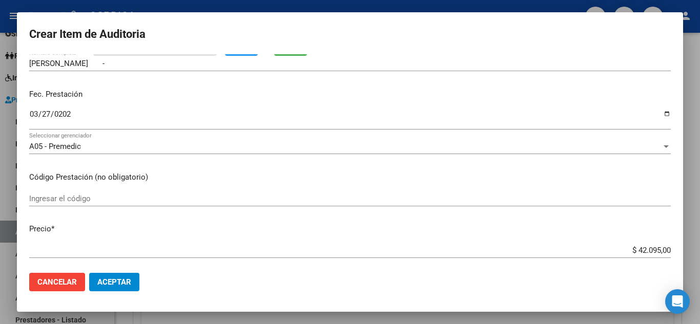
scroll to position [103, 0]
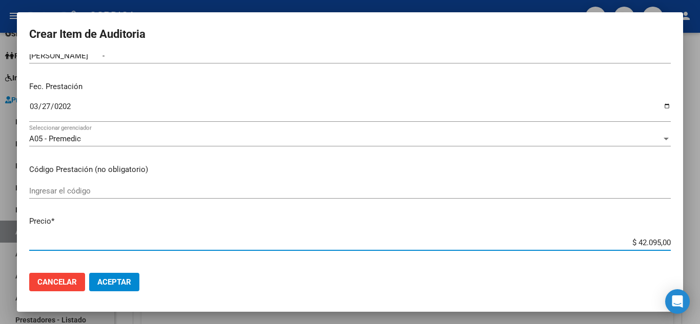
drag, startPoint x: 632, startPoint y: 242, endPoint x: 667, endPoint y: 246, distance: 35.6
click at [667, 246] on app-form-text-field "Precio * $ 42.095,00 Ingresar el precio" at bounding box center [354, 232] width 650 height 32
type input "$ 0,04"
type input "$ 0,03"
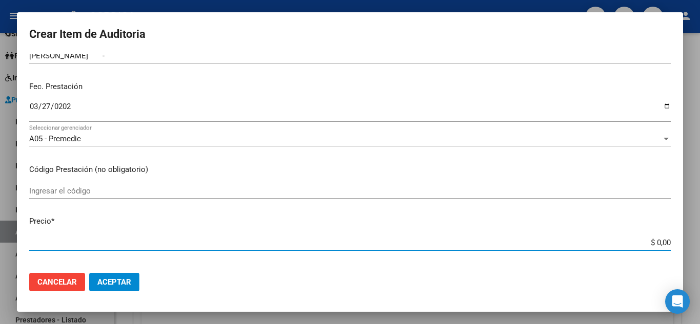
type input "$ 0,03"
type input "$ 0,33"
type input "$ 0,03"
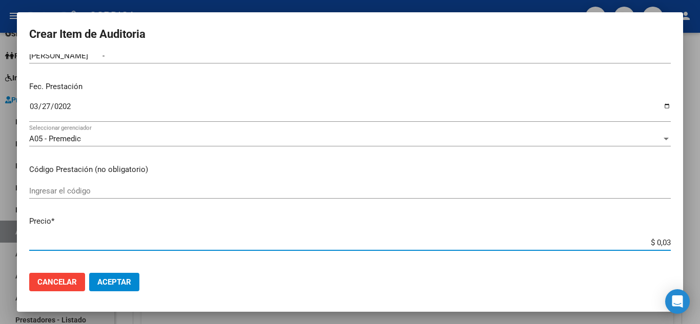
type input "$ 0,33"
type input "$ 3,36"
type input "$ 33,65"
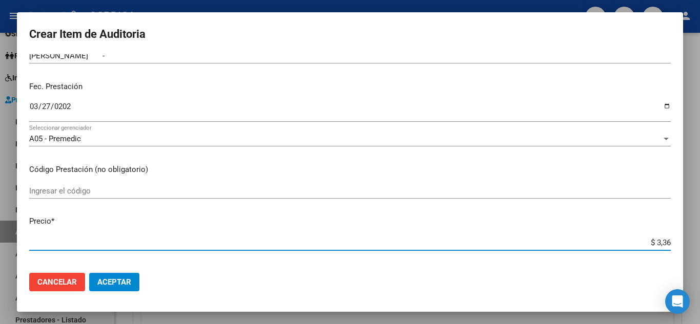
type input "$ 33,65"
type input "$ 336,51"
type input "$ 3.365,10"
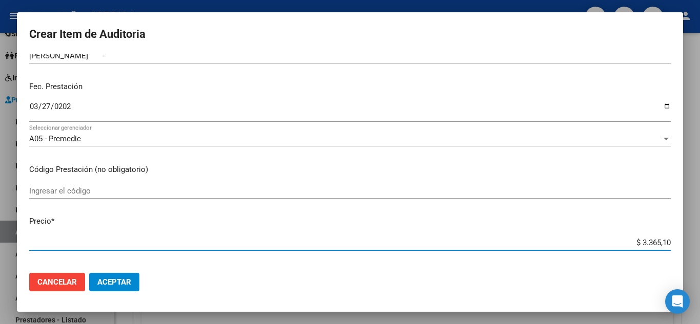
type input "$ 33.651,00"
click at [438, 209] on mat-dialog-content "55946649 Nro Documento 27559466498 CUIL Afiliado Activo Análisis Afiliado Prest…" at bounding box center [350, 159] width 666 height 211
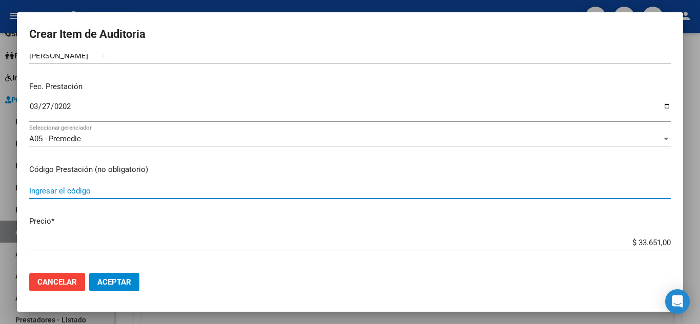
click at [307, 188] on input "Ingresar el código" at bounding box center [350, 191] width 642 height 9
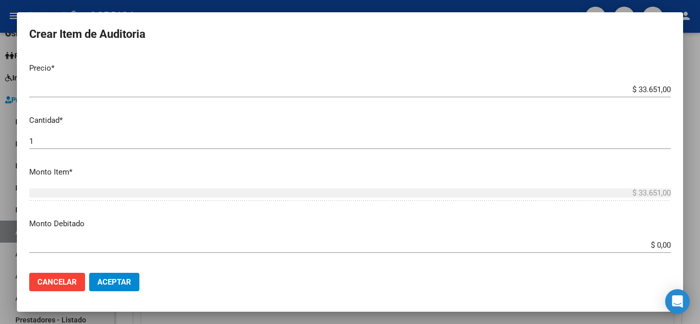
scroll to position [256, 0]
click at [115, 280] on span "Aceptar" at bounding box center [114, 282] width 34 height 9
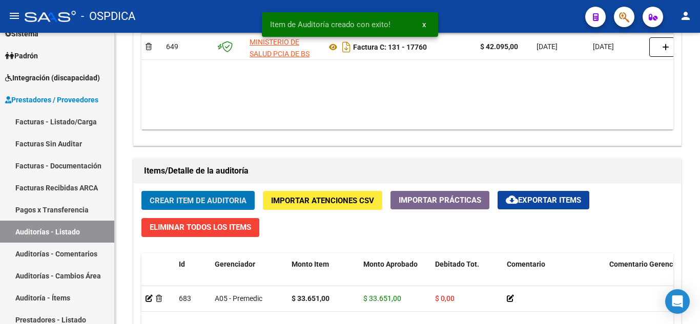
scroll to position [616, 0]
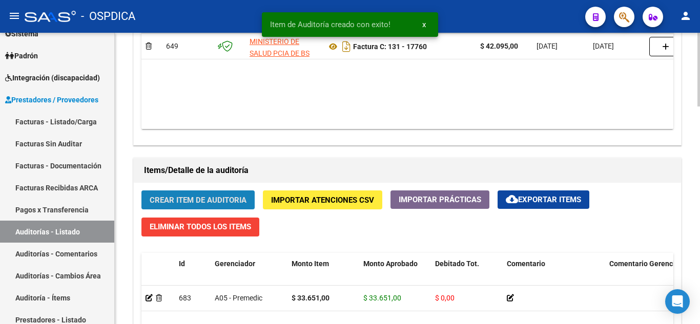
click at [213, 195] on span "Crear Item de Auditoria" at bounding box center [198, 199] width 97 height 9
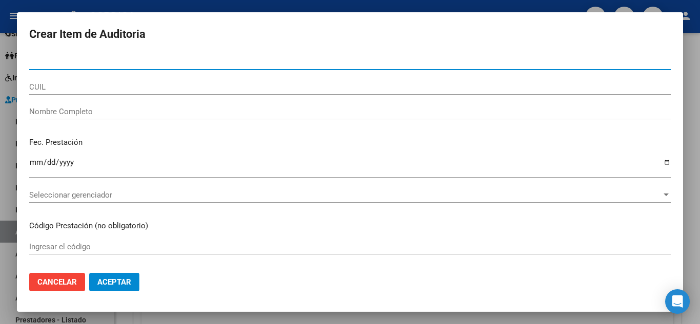
click at [125, 61] on input "Nro Documento" at bounding box center [350, 61] width 642 height 9
click at [145, 65] on input "31656" at bounding box center [350, 61] width 642 height 9
type input "31656000"
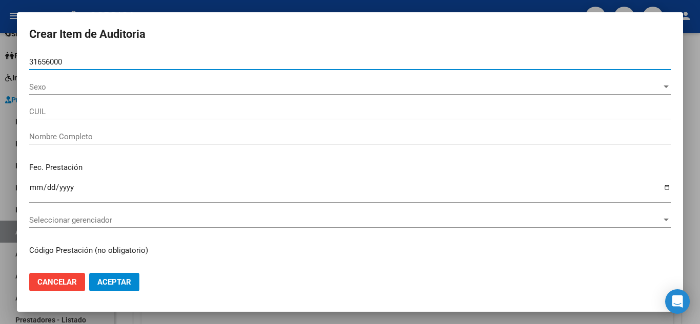
type input "20316560009"
type input "JEREZ JORGE EDUARDO -"
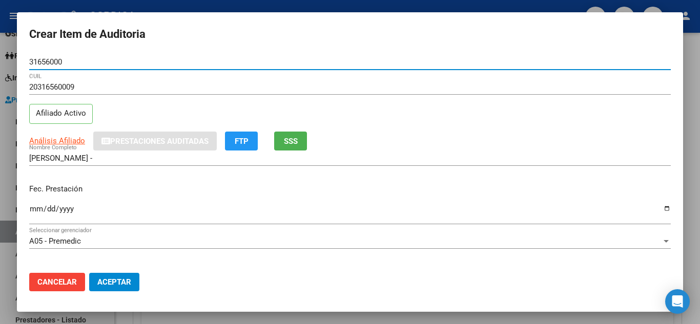
type input "31656000"
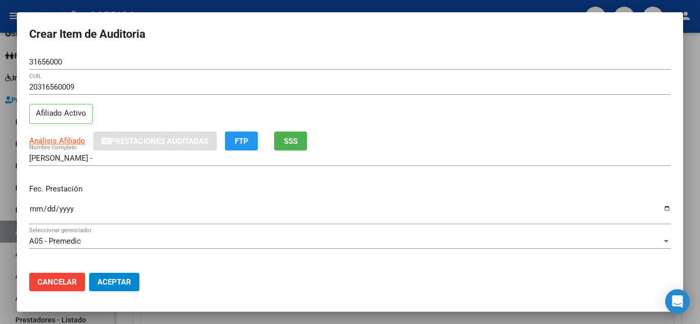
click at [391, 189] on p "Fec. Prestación" at bounding box center [350, 190] width 642 height 12
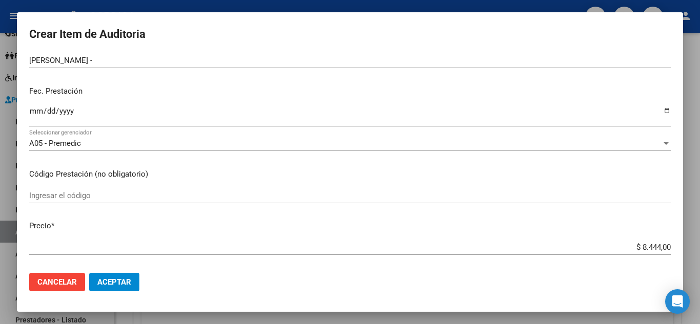
scroll to position [103, 0]
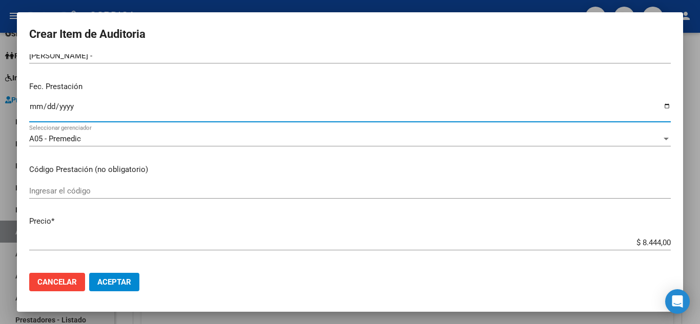
click at [35, 103] on input "Ingresar la fecha" at bounding box center [350, 111] width 642 height 16
type input "2024-11-12"
click at [353, 180] on mat-dialog-content "31656000 Nro Documento 20316560009 CUIL Afiliado Activo Análisis Afiliado Prest…" at bounding box center [350, 159] width 666 height 211
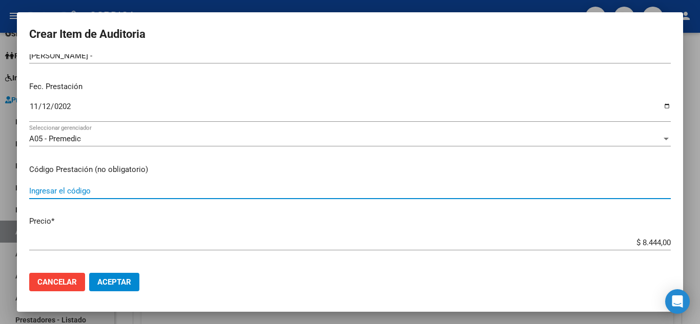
click at [109, 193] on input "Ingresar el código" at bounding box center [350, 191] width 642 height 9
type input "340202"
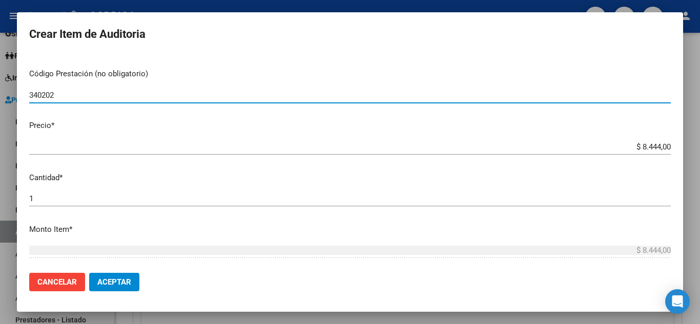
scroll to position [205, 0]
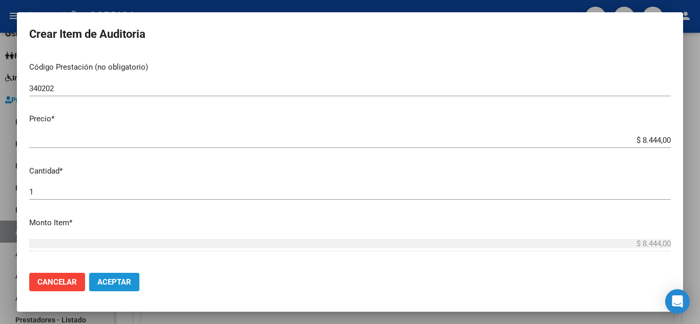
click at [127, 283] on span "Aceptar" at bounding box center [114, 282] width 34 height 9
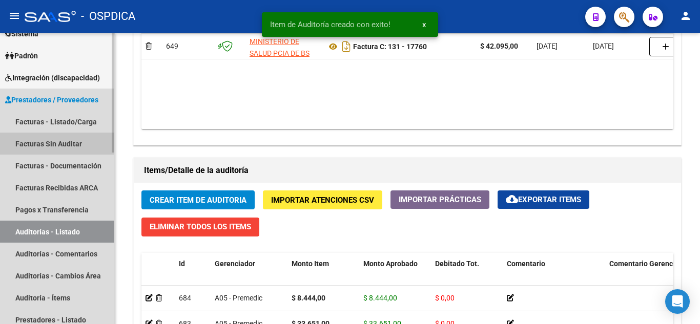
click at [42, 139] on link "Facturas Sin Auditar" at bounding box center [57, 144] width 114 height 22
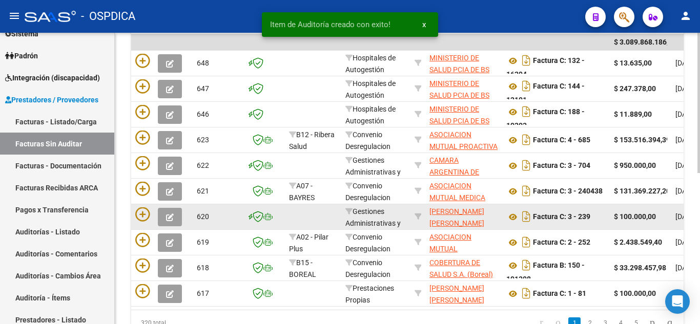
scroll to position [161, 0]
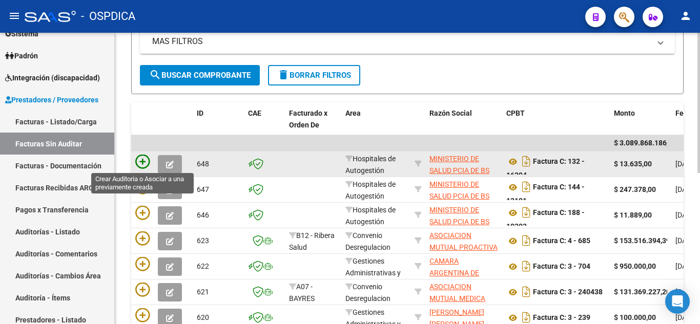
click at [144, 161] on icon at bounding box center [142, 162] width 14 height 14
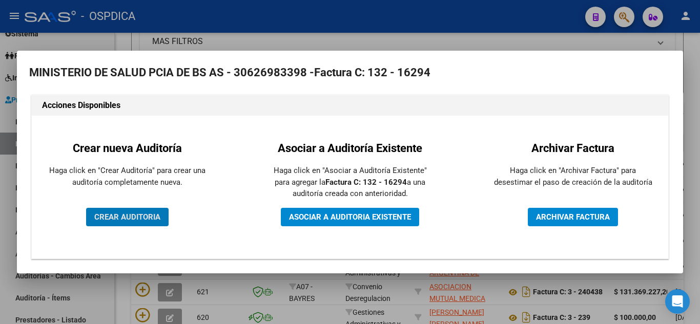
click at [151, 215] on span "CREAR AUDITORIA" at bounding box center [127, 217] width 66 height 9
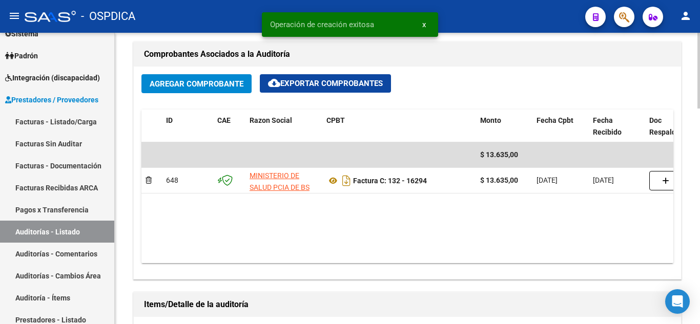
scroll to position [513, 0]
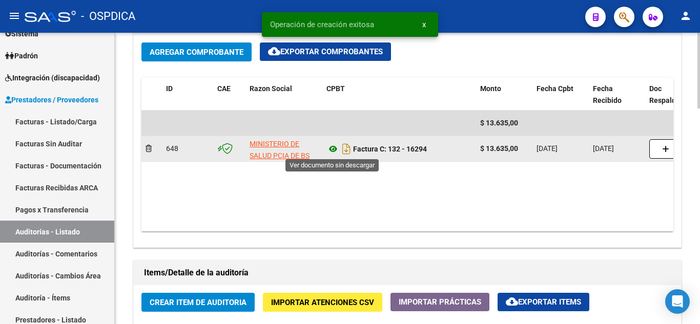
click at [334, 147] on icon at bounding box center [333, 149] width 13 height 12
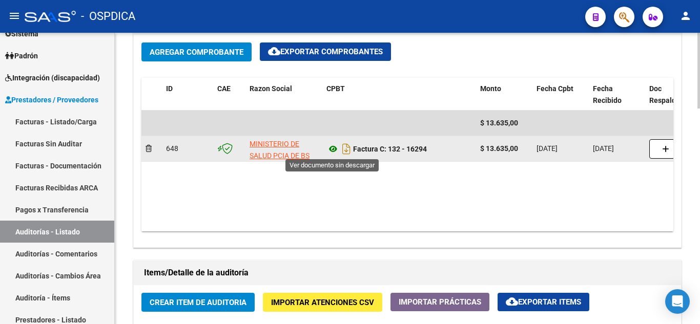
click at [333, 150] on icon at bounding box center [333, 149] width 13 height 12
click at [333, 147] on icon at bounding box center [333, 149] width 13 height 12
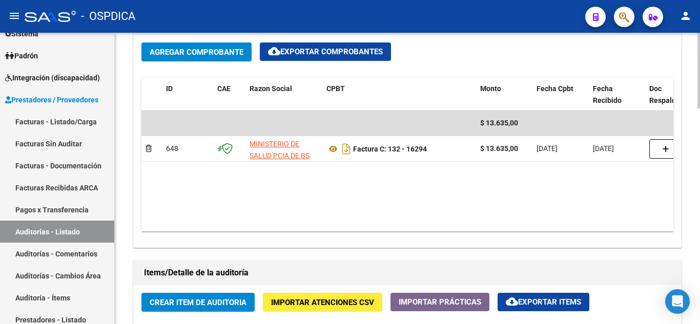
click at [231, 306] on span "Crear Item de Auditoria" at bounding box center [198, 302] width 97 height 9
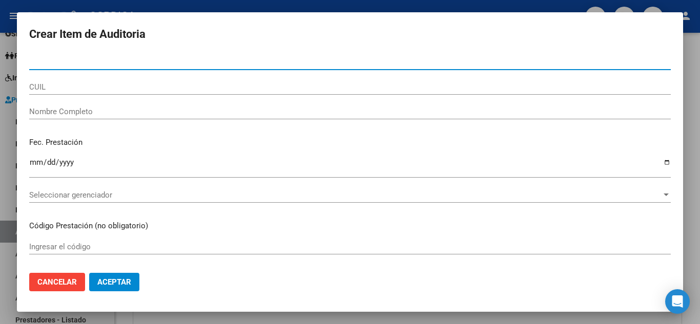
click at [95, 62] on input "Nro Documento" at bounding box center [350, 61] width 642 height 9
click at [110, 62] on input "42621" at bounding box center [350, 61] width 642 height 9
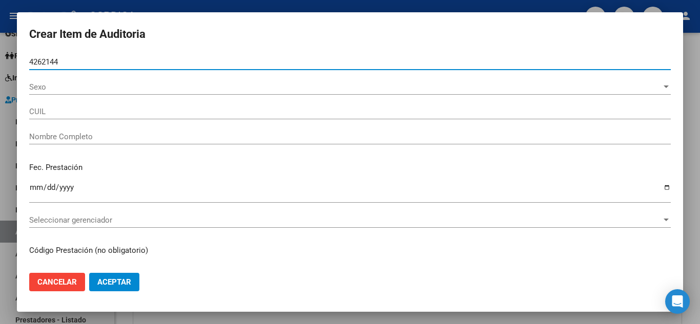
type input "42621442"
type input "27426214429"
type input "FERNANDEZ DAIANA -"
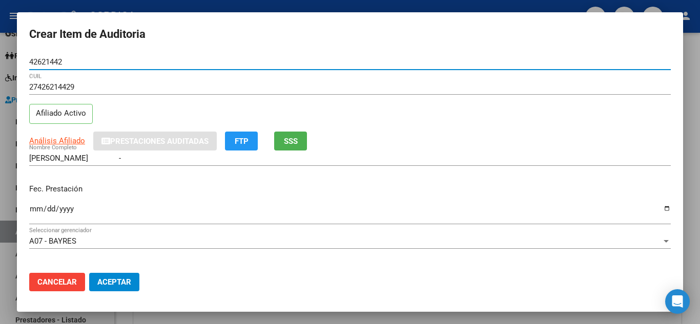
type input "42621442"
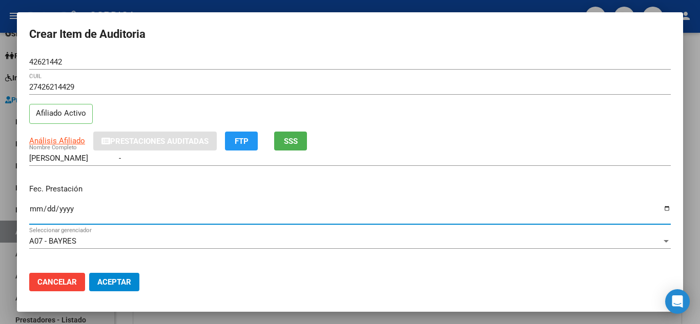
click at [166, 216] on input "Ingresar la fecha" at bounding box center [350, 213] width 642 height 16
type input "2024-08-27"
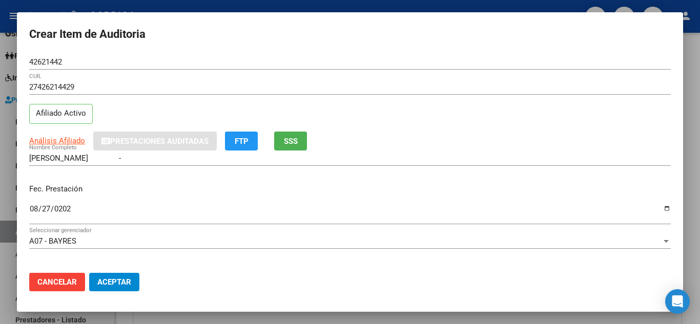
click at [487, 109] on div "27426214429 CUIL Afiliado Activo" at bounding box center [350, 105] width 642 height 52
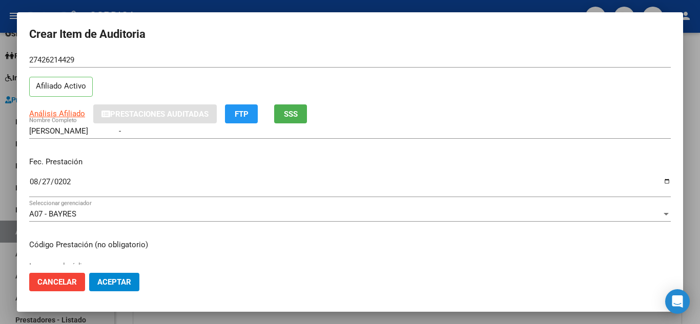
scroll to position [51, 0]
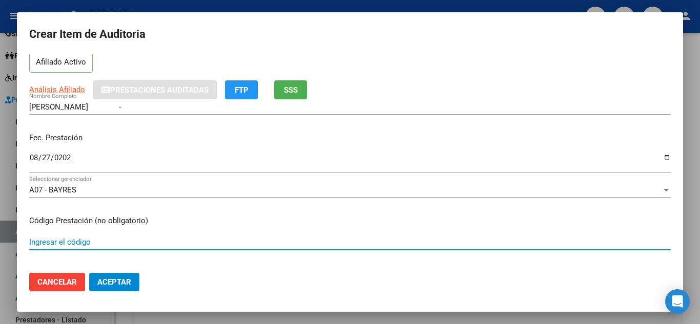
click at [115, 238] on input "Ingresar el código" at bounding box center [350, 242] width 642 height 9
type input "z01.4"
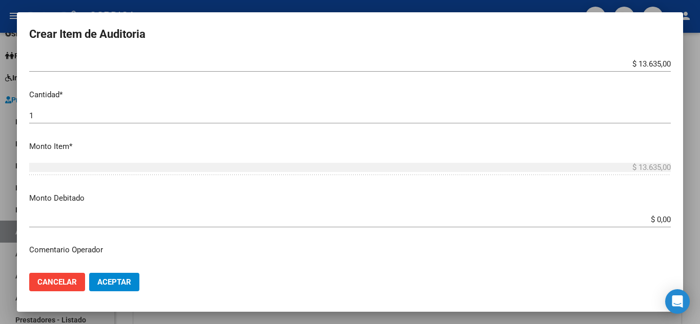
scroll to position [308, 0]
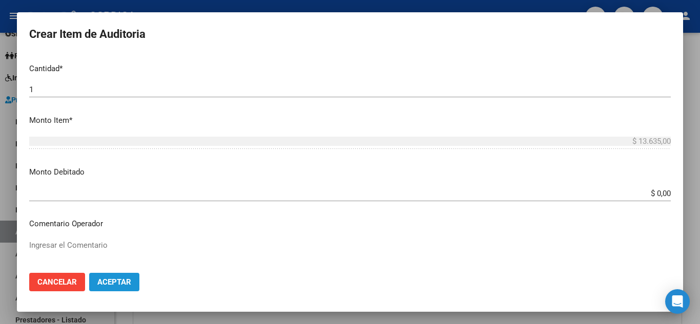
click at [116, 279] on span "Aceptar" at bounding box center [114, 282] width 34 height 9
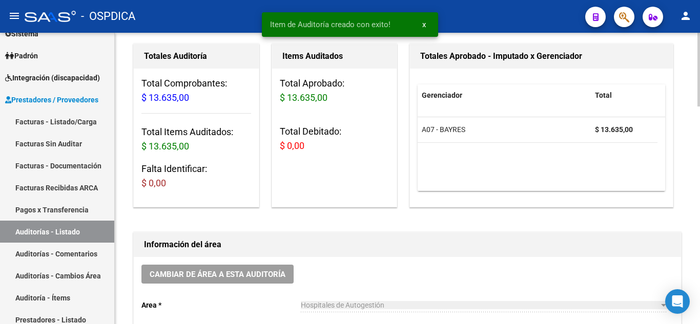
scroll to position [0, 0]
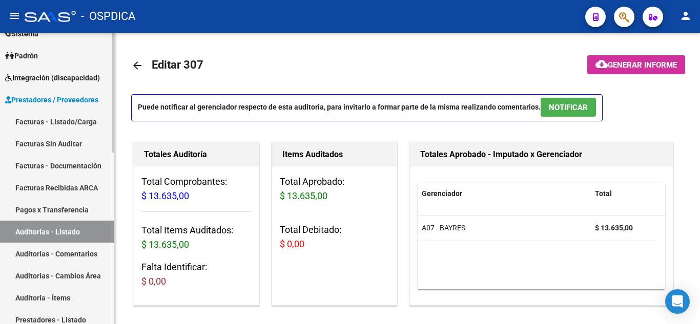
click at [66, 143] on link "Facturas Sin Auditar" at bounding box center [57, 144] width 114 height 22
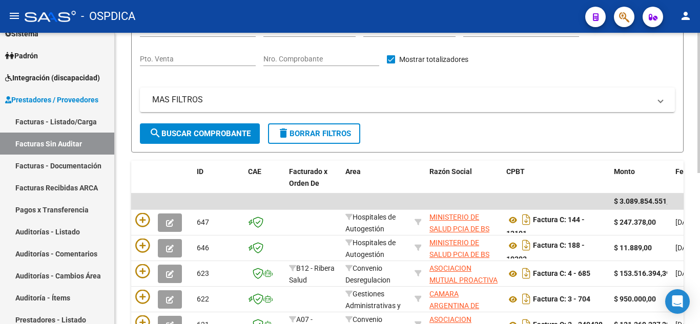
scroll to position [154, 0]
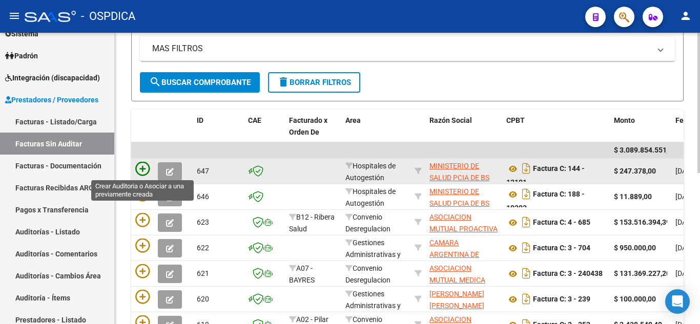
click at [138, 170] on icon at bounding box center [142, 169] width 14 height 14
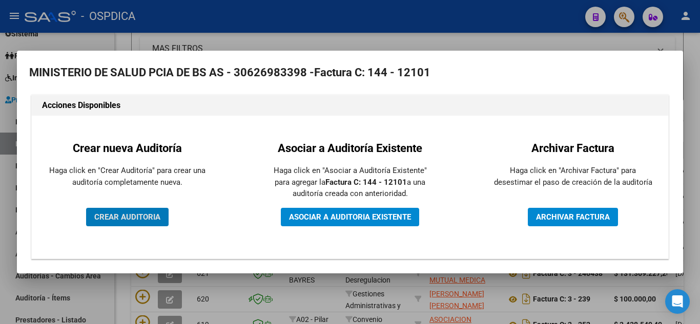
click at [135, 213] on span "CREAR AUDITORIA" at bounding box center [127, 217] width 66 height 9
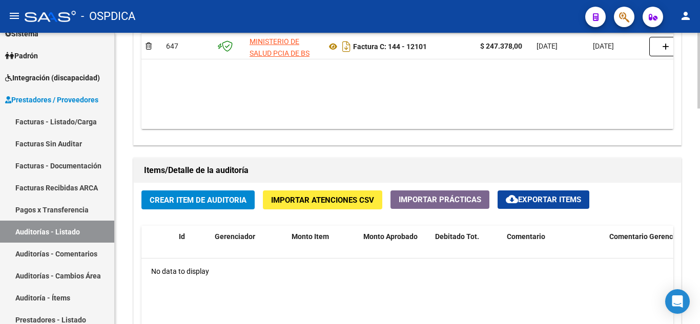
scroll to position [410, 0]
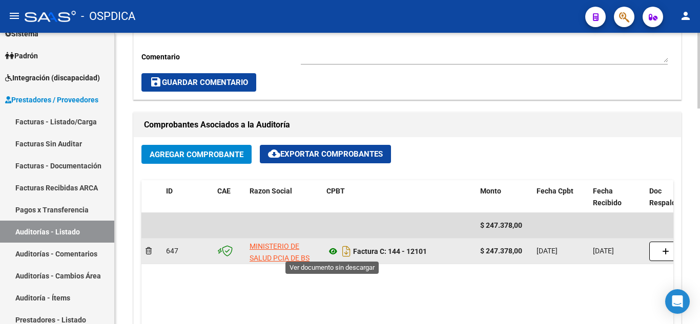
click at [334, 253] on icon at bounding box center [333, 252] width 13 height 12
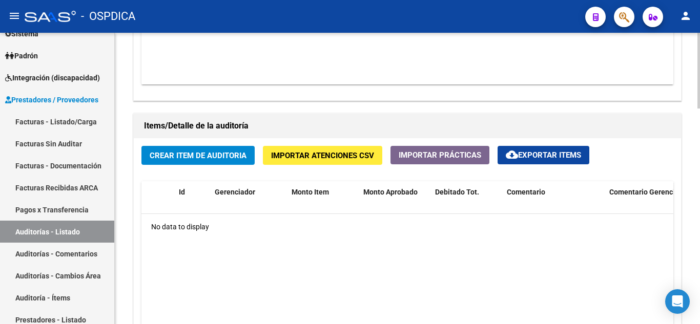
scroll to position [666, 0]
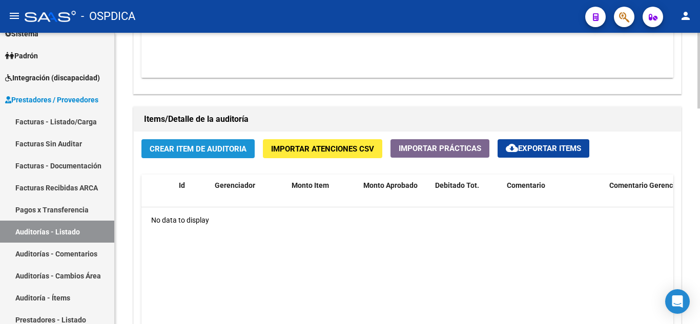
click at [206, 151] on span "Crear Item de Auditoria" at bounding box center [198, 149] width 97 height 9
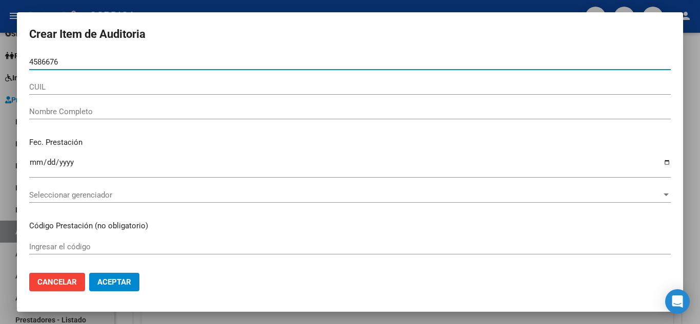
type input "45866765"
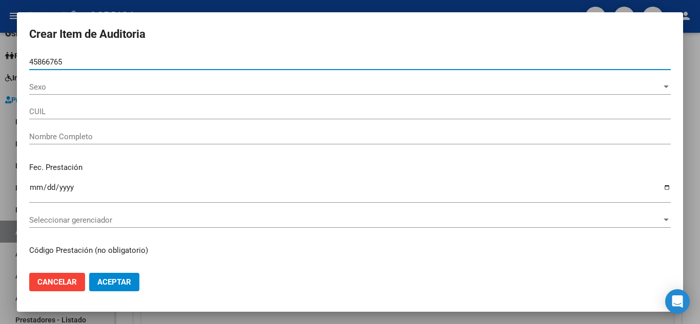
type input "23458667659"
type input "TAKACH ALEX EZEQUIEL"
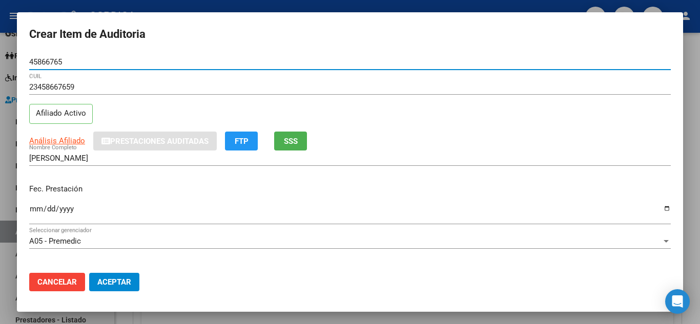
type input "45866765"
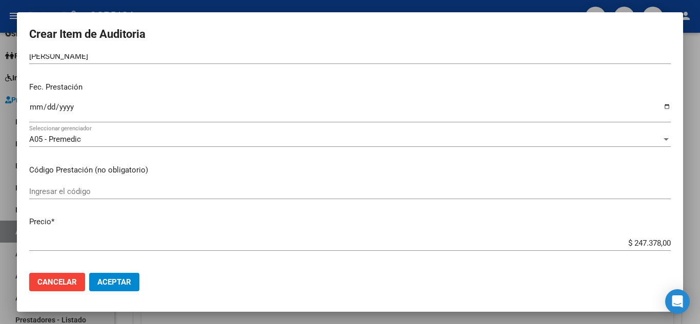
scroll to position [103, 0]
click at [96, 187] on input "Ingresar el código" at bounding box center [350, 191] width 642 height 9
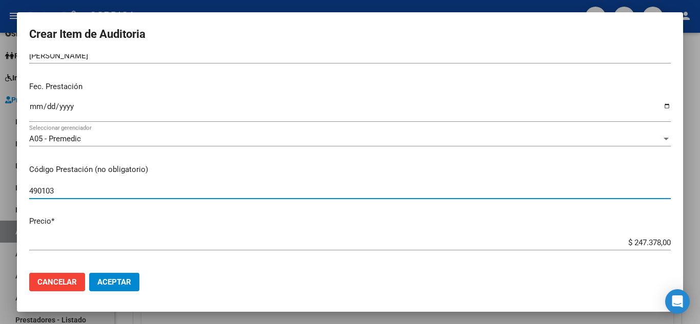
type input "490103"
click at [36, 107] on input "Ingresar la fecha" at bounding box center [350, 111] width 642 height 16
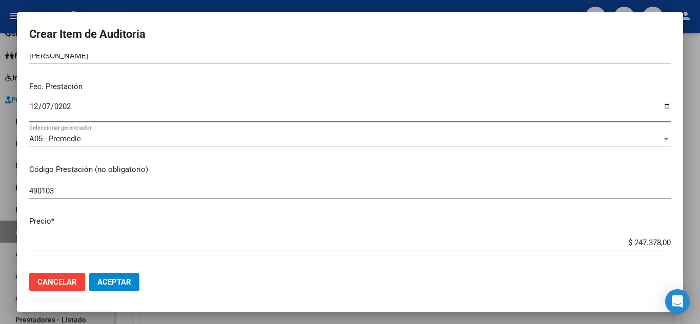
type input "2024-12-07"
click at [253, 94] on div "Fec. Prestación 2024-12-07 Ingresar la fecha" at bounding box center [350, 102] width 642 height 58
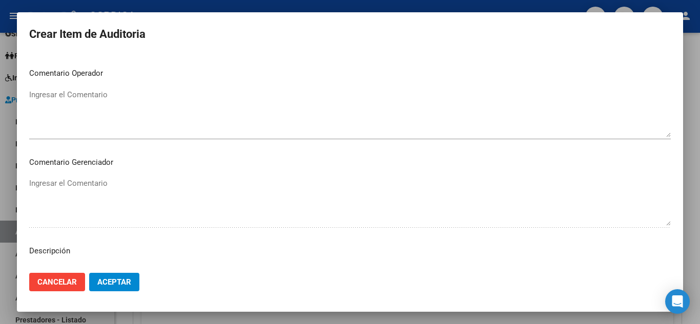
scroll to position [461, 0]
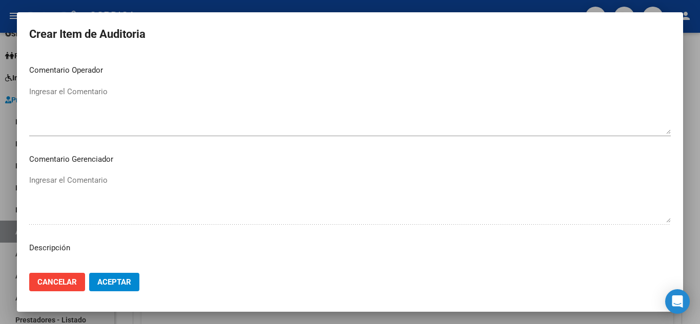
click at [120, 283] on span "Aceptar" at bounding box center [114, 282] width 34 height 9
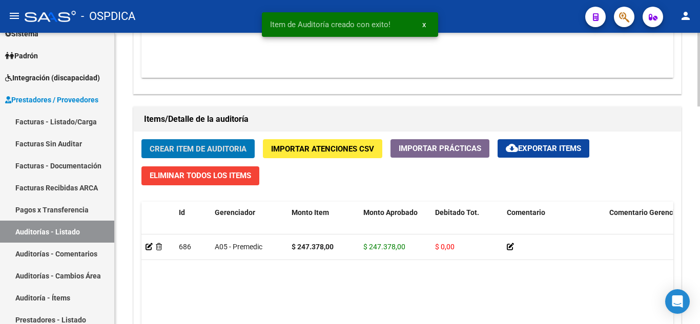
scroll to position [667, 0]
click at [60, 233] on link "Auditorías - Listado" at bounding box center [57, 232] width 114 height 22
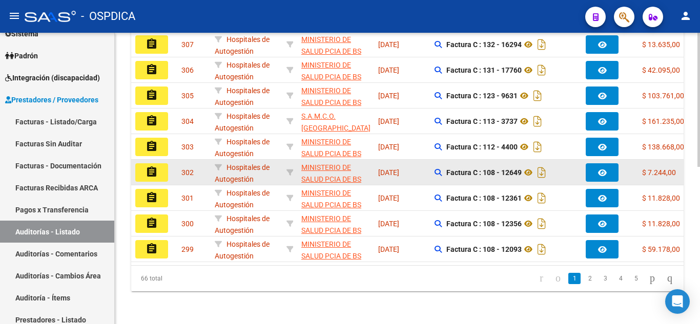
scroll to position [240, 0]
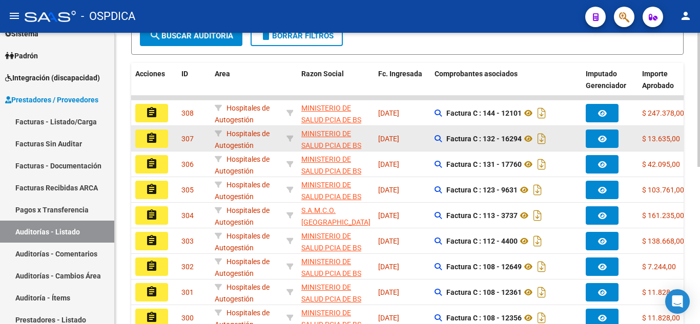
click at [153, 136] on mat-icon "assignment" at bounding box center [152, 138] width 12 height 12
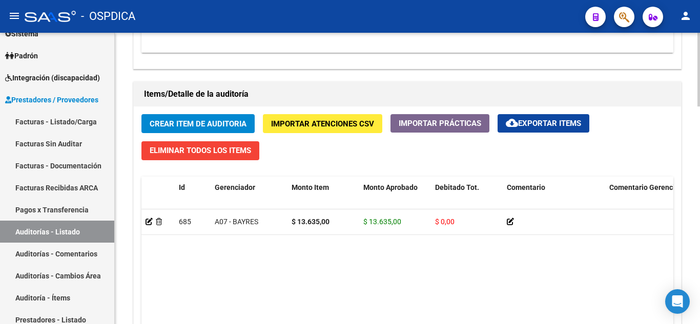
scroll to position [718, 0]
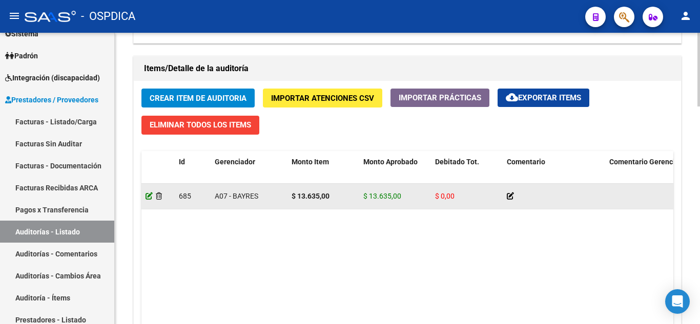
click at [146, 194] on icon at bounding box center [149, 196] width 7 height 7
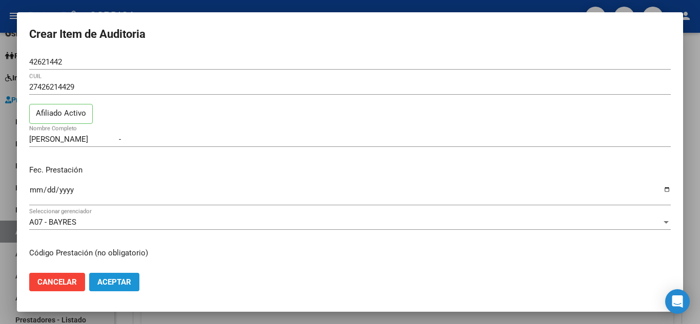
click at [111, 286] on span "Aceptar" at bounding box center [114, 282] width 34 height 9
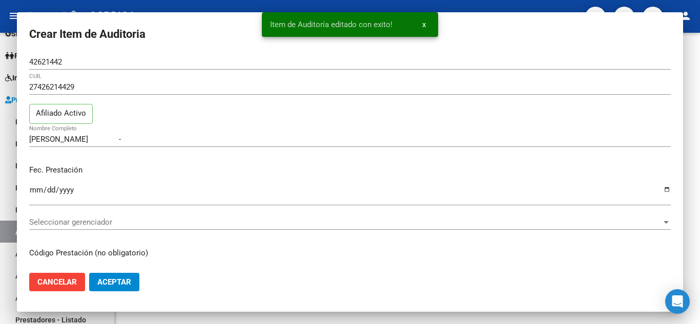
scroll to position [0, 0]
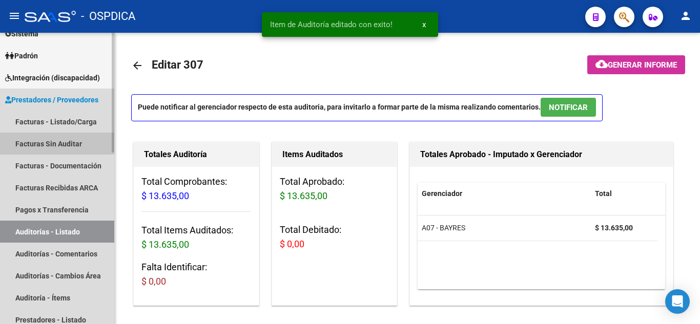
click at [58, 144] on link "Facturas Sin Auditar" at bounding box center [57, 144] width 114 height 22
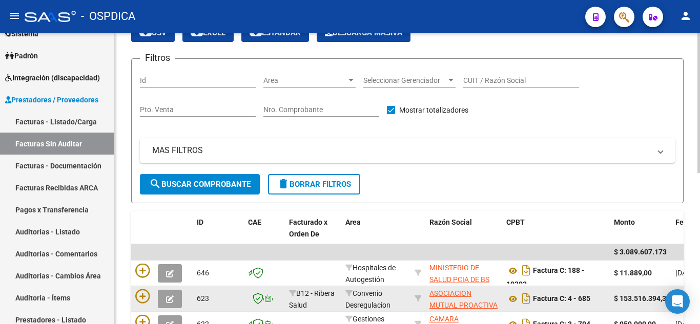
scroll to position [154, 0]
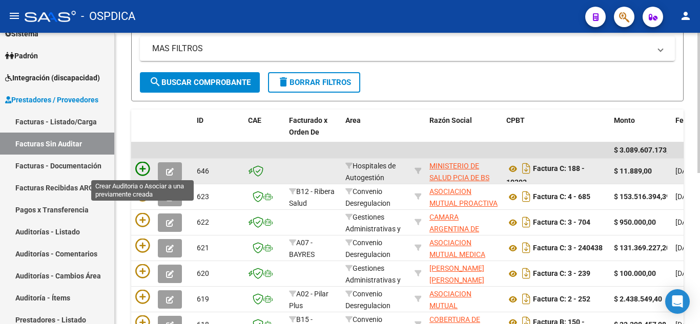
click at [143, 167] on icon at bounding box center [142, 169] width 14 height 14
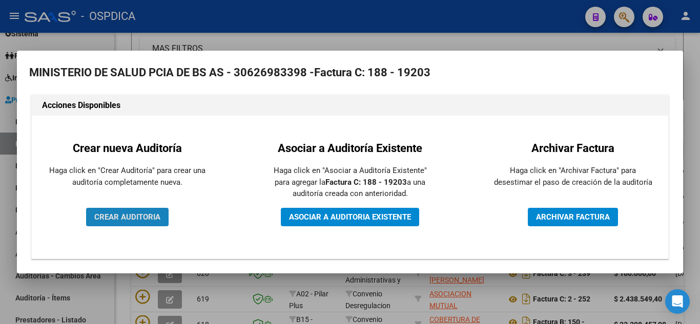
click at [155, 218] on span "CREAR AUDITORIA" at bounding box center [127, 217] width 66 height 9
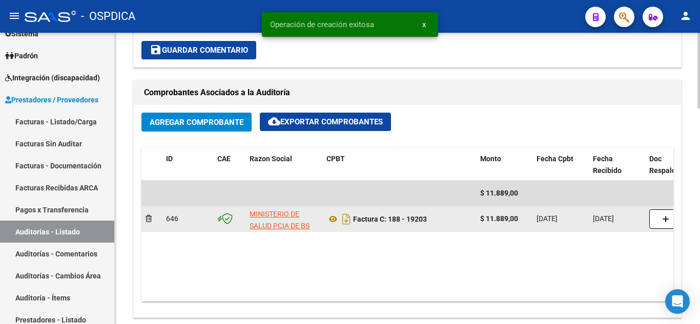
scroll to position [461, 0]
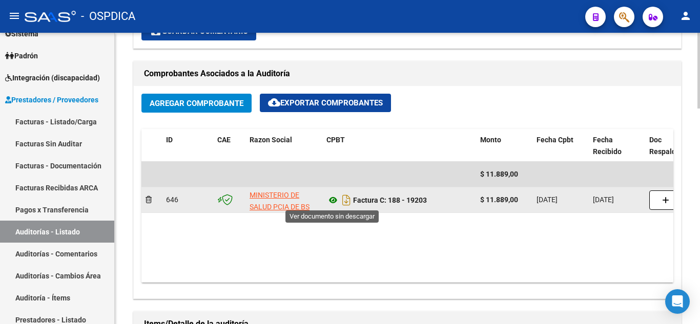
click at [331, 203] on icon at bounding box center [333, 200] width 13 height 12
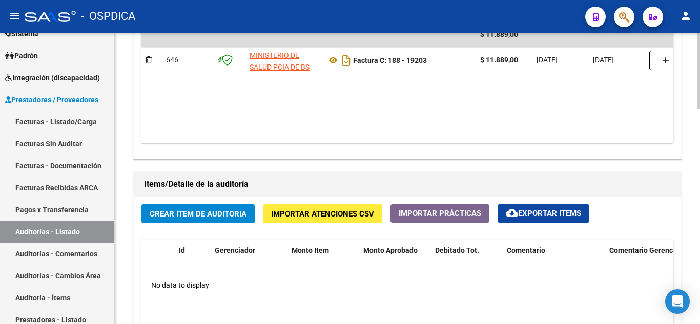
scroll to position [615, 0]
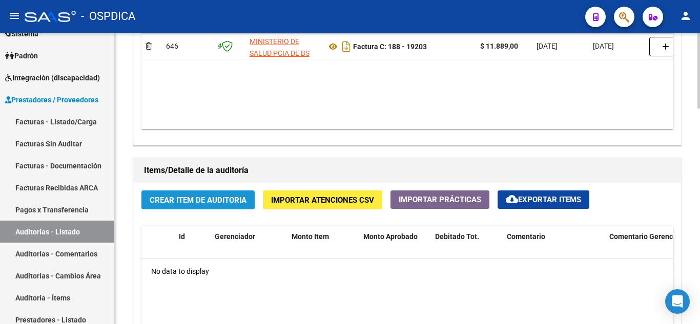
click at [214, 198] on span "Crear Item de Auditoria" at bounding box center [198, 200] width 97 height 9
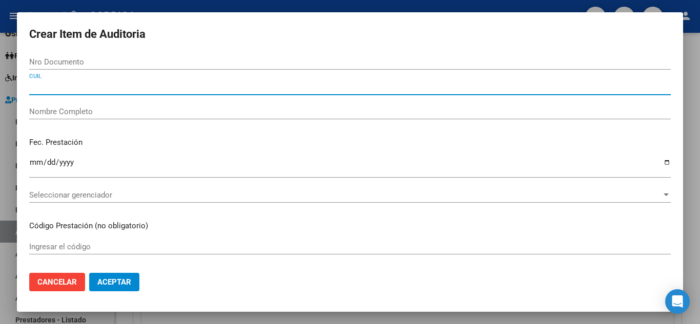
click at [195, 83] on input "CUIL" at bounding box center [350, 87] width 642 height 9
click at [115, 88] on input "49724" at bounding box center [350, 87] width 642 height 9
type input "49724166"
drag, startPoint x: 70, startPoint y: 86, endPoint x: 11, endPoint y: 87, distance: 59.0
click at [11, 87] on div "Crear Item de Auditoria Nro Documento 49724166 CUIL Nombre Completo Fec. Presta…" at bounding box center [350, 162] width 700 height 324
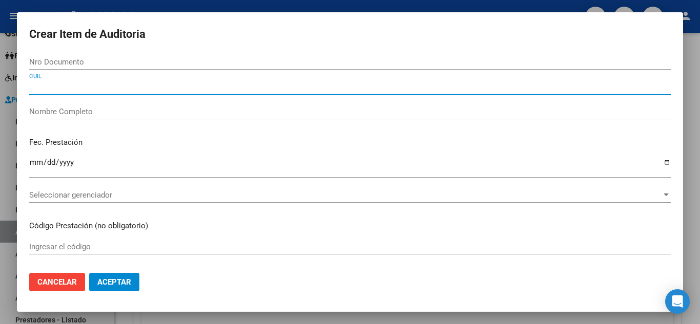
click at [111, 63] on input "Nro Documento" at bounding box center [350, 61] width 642 height 9
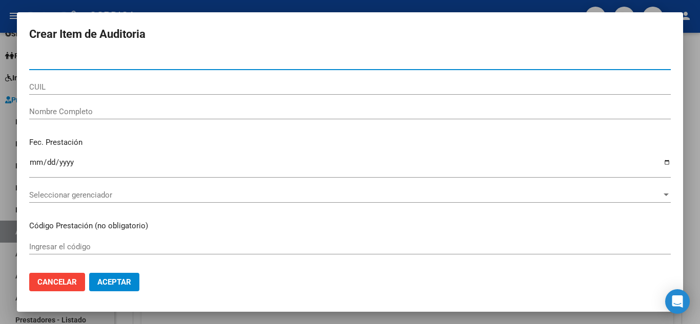
paste input "49724166"
type input "49724166"
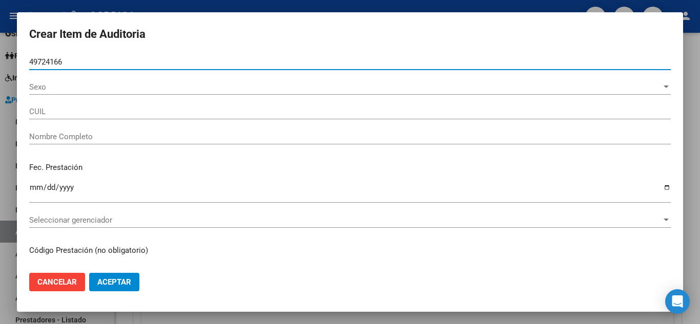
type input "27497241664"
type input "RIVERO MAIA XIOMARA"
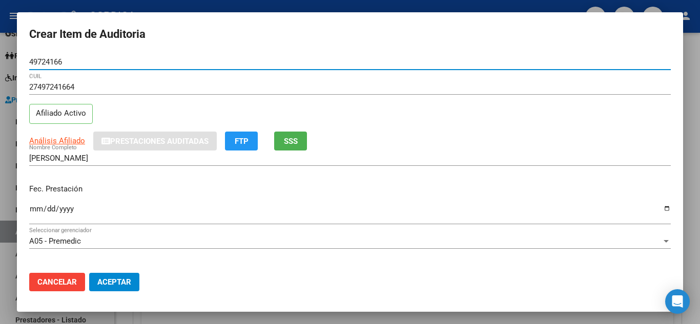
type input "49724166"
click at [409, 204] on div "Ingresar la fecha" at bounding box center [350, 213] width 642 height 22
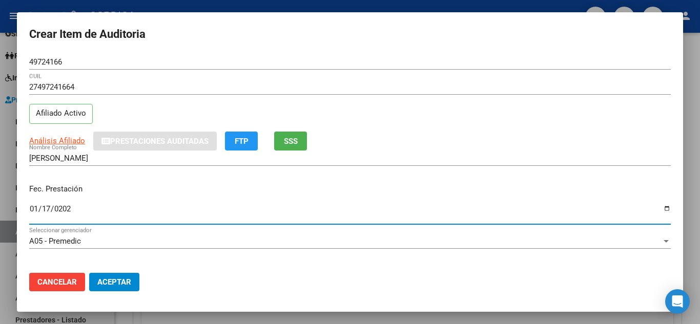
type input "2025-01-17"
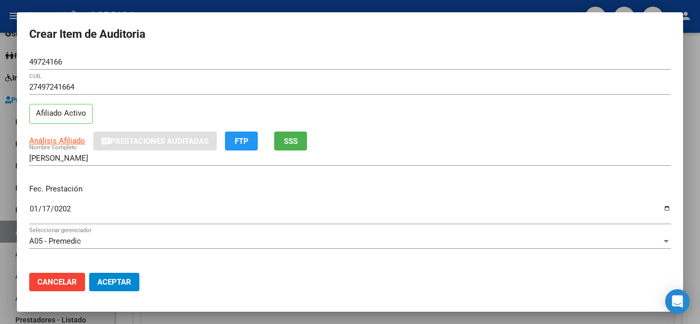
click at [399, 166] on div "RIVERO MAIA XIOMARA Nombre Completo" at bounding box center [350, 158] width 642 height 15
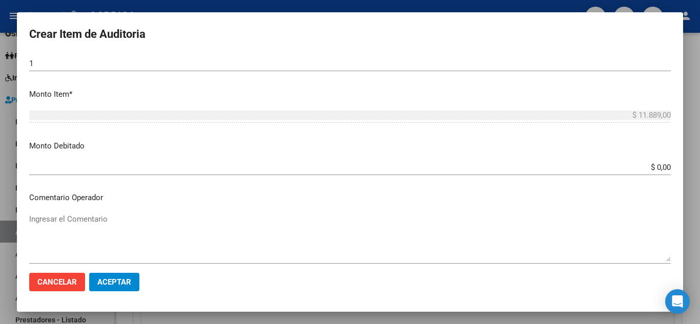
scroll to position [359, 0]
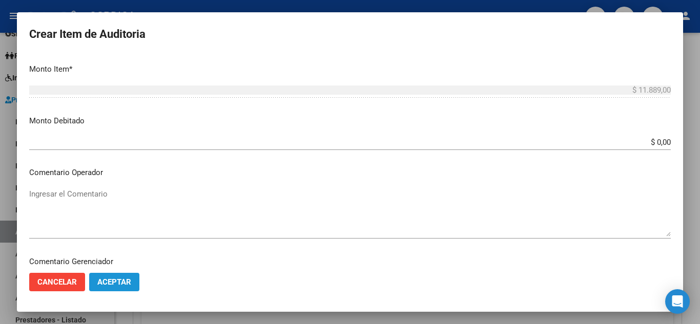
click at [129, 280] on span "Aceptar" at bounding box center [114, 282] width 34 height 9
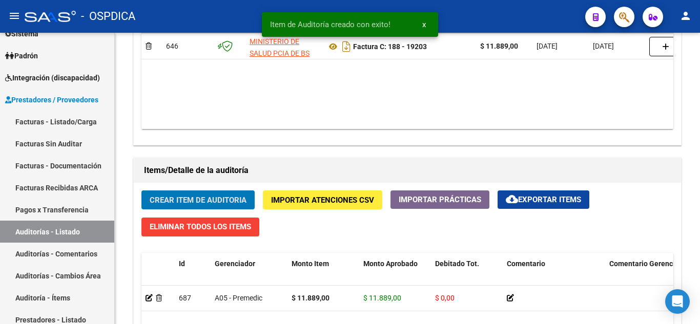
scroll to position [616, 0]
click at [52, 145] on link "Facturas Sin Auditar" at bounding box center [57, 144] width 114 height 22
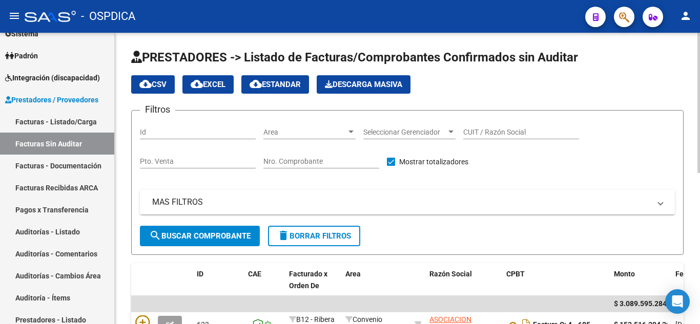
click at [331, 129] on span "Area" at bounding box center [304, 132] width 83 height 9
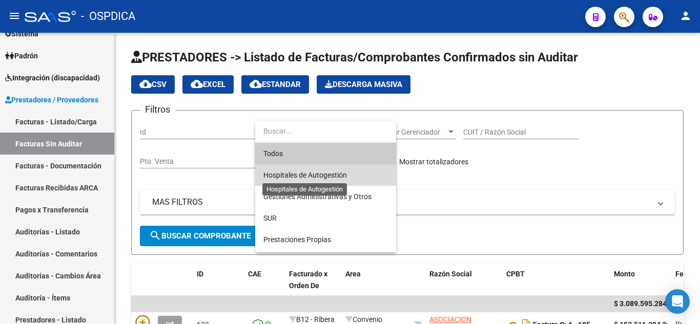
click at [336, 178] on span "Hospitales de Autogestión" at bounding box center [305, 175] width 84 height 8
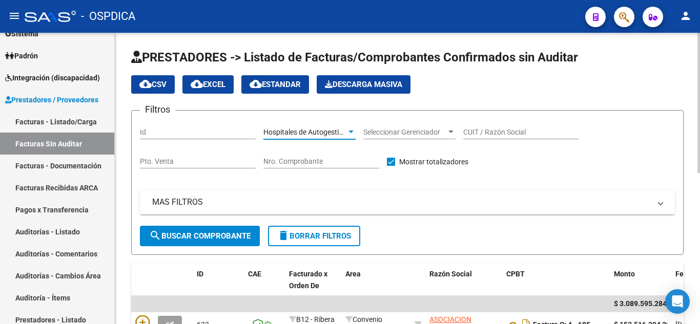
click at [227, 238] on span "search Buscar Comprobante" at bounding box center [199, 236] width 101 height 9
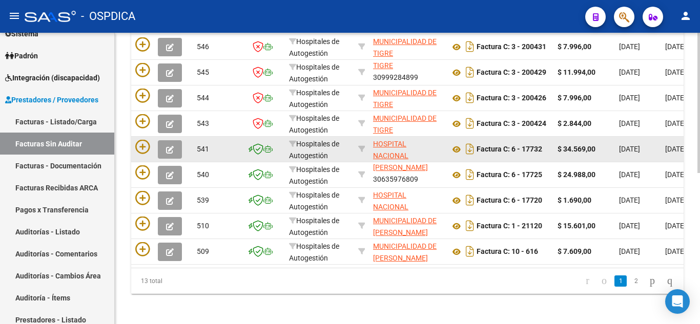
scroll to position [315, 0]
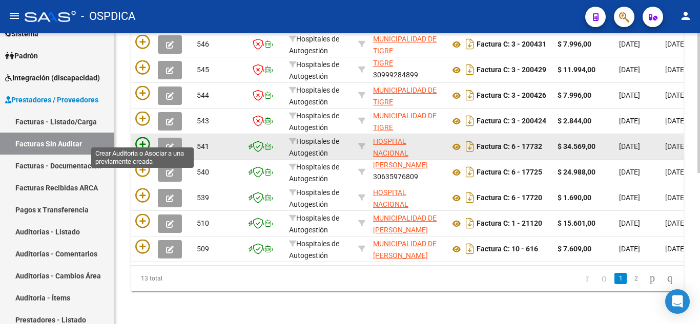
click at [144, 137] on icon at bounding box center [142, 144] width 14 height 14
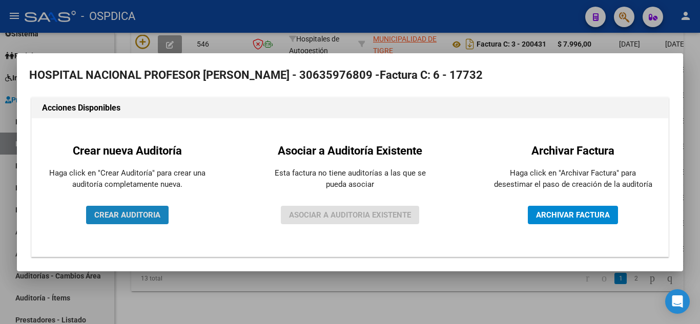
click at [147, 218] on span "CREAR AUDITORIA" at bounding box center [127, 215] width 66 height 9
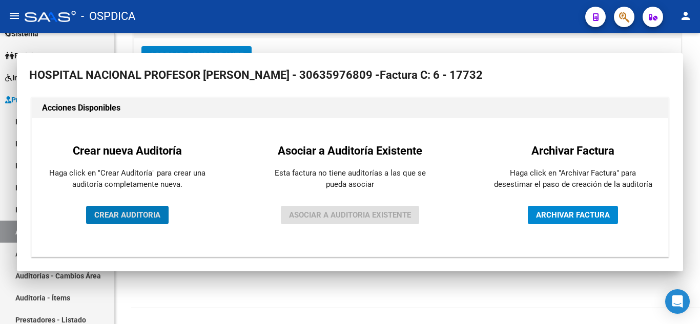
scroll to position [249, 0]
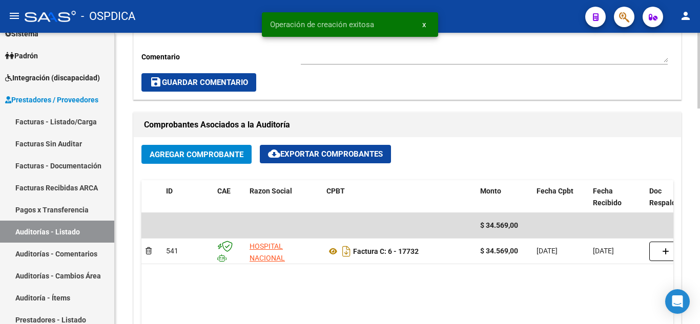
scroll to position [513, 0]
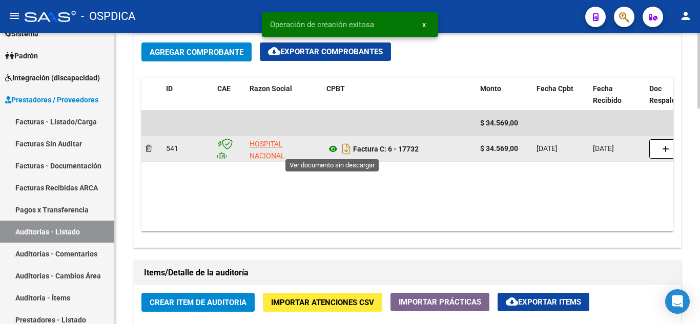
click at [331, 149] on icon at bounding box center [333, 149] width 13 height 12
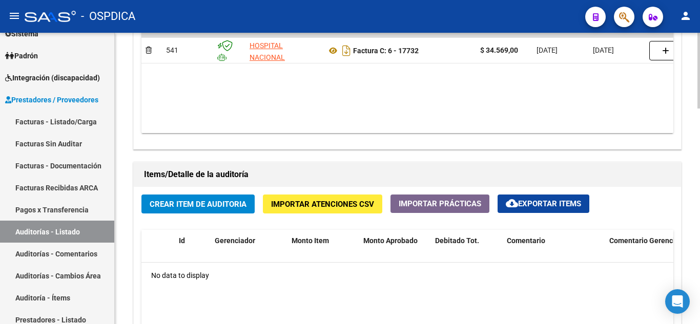
scroll to position [615, 0]
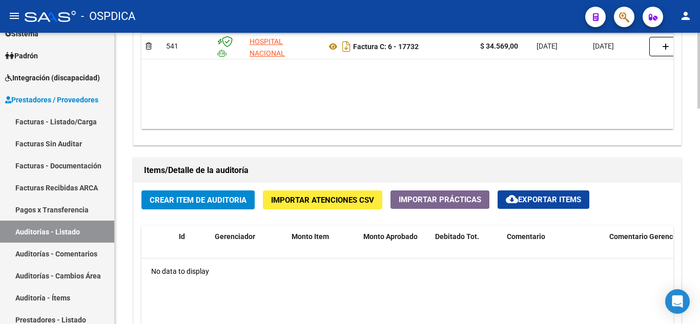
click at [226, 195] on span "Crear Item de Auditoria" at bounding box center [198, 199] width 97 height 9
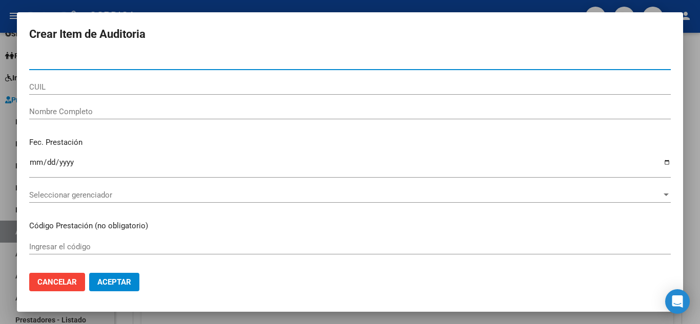
click at [89, 62] on input "Nro Documento" at bounding box center [350, 61] width 642 height 9
click at [125, 59] on input "27280" at bounding box center [350, 61] width 642 height 9
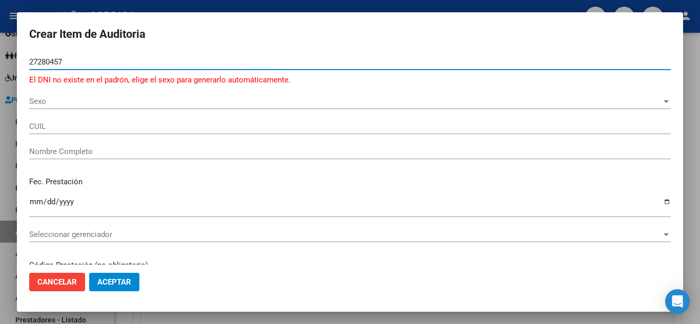
type input "27280457"
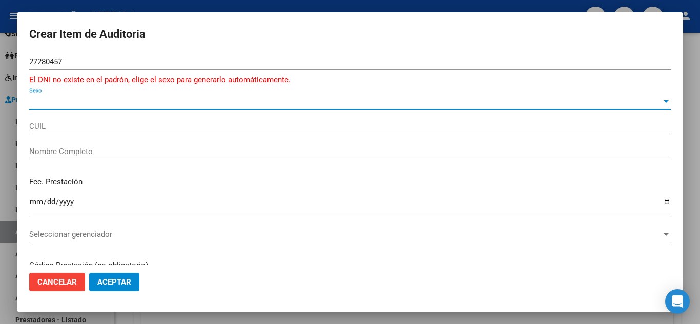
click at [79, 101] on span "Sexo" at bounding box center [345, 101] width 633 height 9
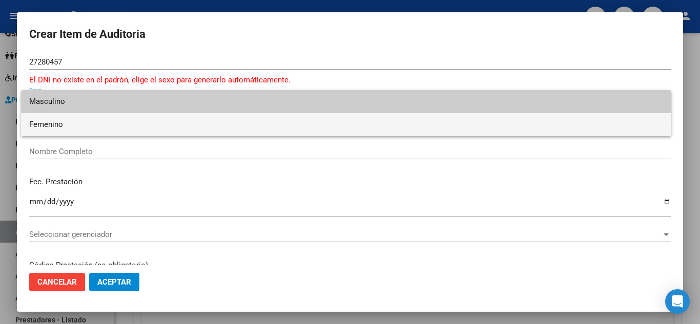
click at [59, 129] on span "Femenino" at bounding box center [346, 124] width 634 height 23
type input "27272804570"
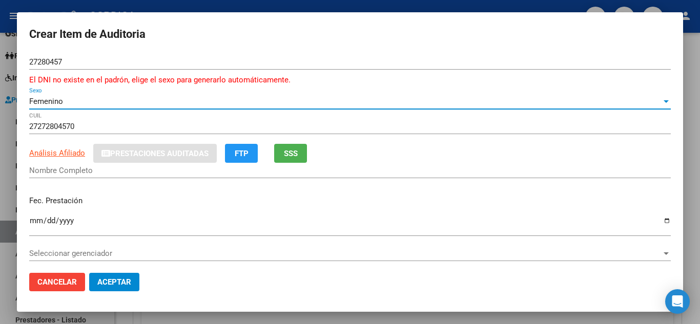
type input "GAMBOA MARIA LAURA"
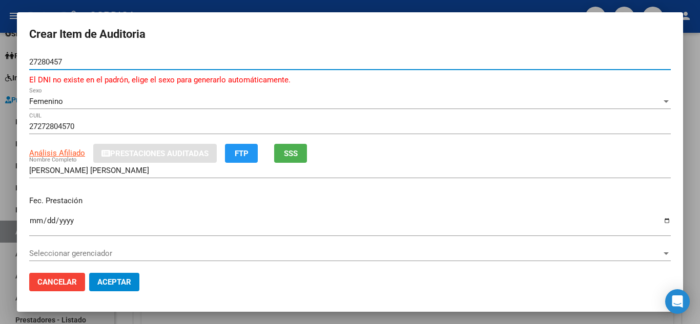
drag, startPoint x: 86, startPoint y: 60, endPoint x: 0, endPoint y: 58, distance: 86.1
click at [0, 58] on div "Crear Item de Auditoria 27280457 Nro Documento El DNI no existe en el padrón, e…" at bounding box center [350, 162] width 700 height 324
click at [83, 60] on input "Nro Documento" at bounding box center [350, 61] width 642 height 9
click at [117, 62] on input "27280" at bounding box center [350, 61] width 642 height 9
type input "27280467"
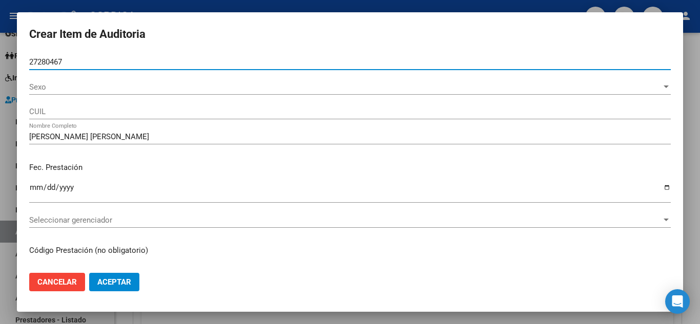
type input "27272804678"
type input "NU�EZ RAQUEL HAYDEE"
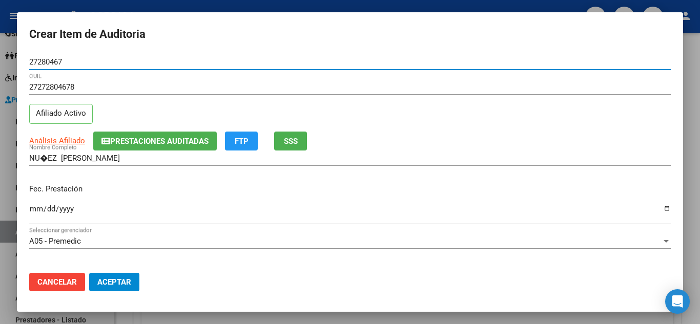
type input "27280467"
click at [336, 226] on div "Ingresar la fecha" at bounding box center [350, 217] width 642 height 31
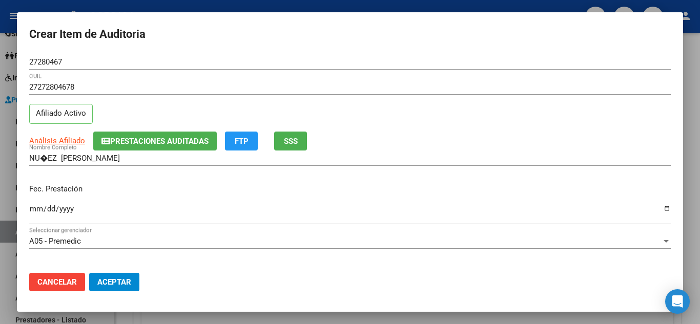
click at [37, 207] on input "Ingresar la fecha" at bounding box center [350, 213] width 642 height 16
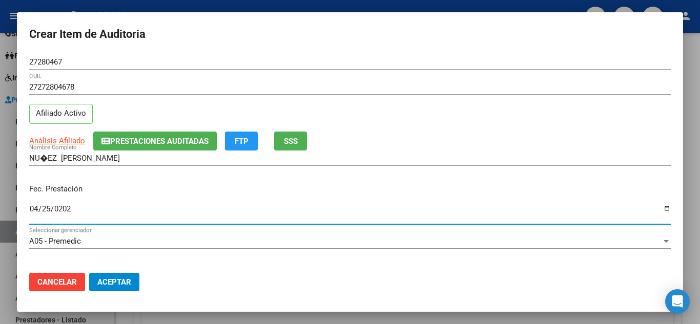
type input "2025-04-25"
click at [391, 186] on p "Fec. Prestación" at bounding box center [350, 190] width 642 height 12
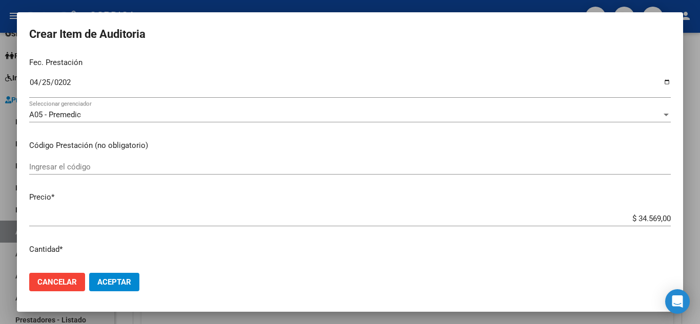
scroll to position [154, 0]
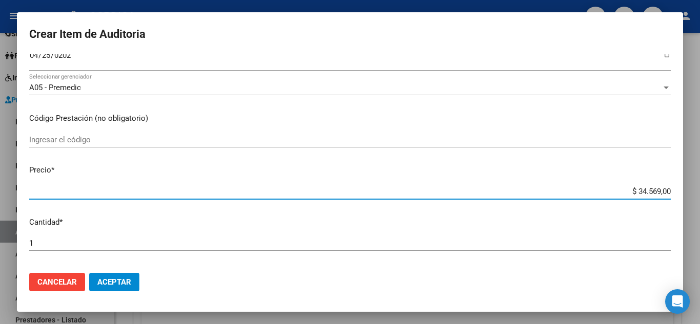
click at [79, 190] on input "$ 34.569,00" at bounding box center [350, 191] width 642 height 9
type input "$ 134.569,00"
type input "$ 6.134.569,00"
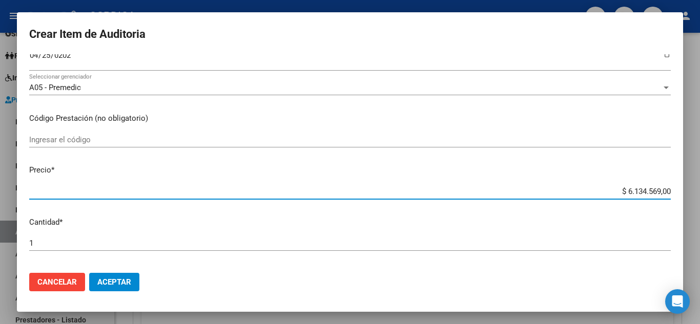
type input "$ 60.134.569,00"
type input "$ 606.134.569,00"
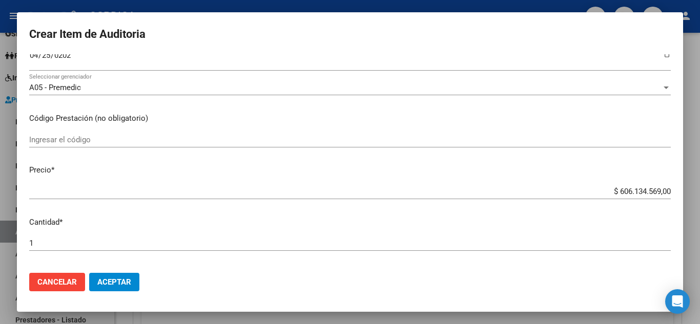
click at [136, 134] on div "Ingresar el código" at bounding box center [350, 139] width 642 height 15
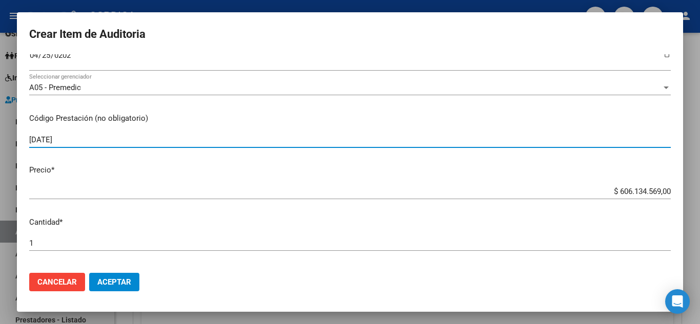
type input "1.06.06"
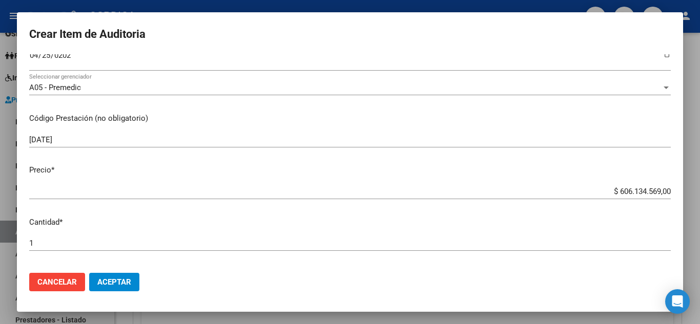
click at [313, 199] on div "$ 606.134.569,00 Ingresar el precio" at bounding box center [350, 191] width 642 height 15
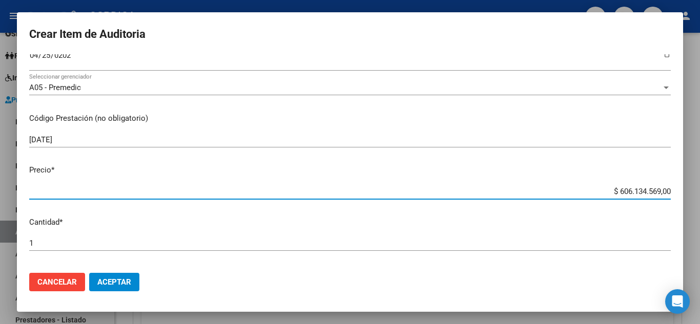
drag, startPoint x: 614, startPoint y: 191, endPoint x: 695, endPoint y: 193, distance: 81.5
click at [695, 193] on div "Crear Item de Auditoria 27280467 Nro Documento 27272804678 CUIL Afiliado Activo…" at bounding box center [350, 162] width 700 height 324
type input "$ 0,06"
type input "$ 0,01"
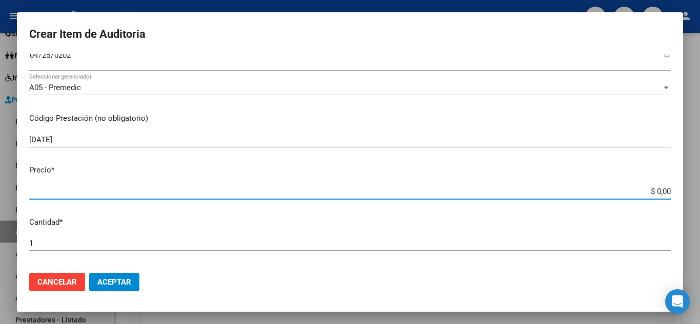
type input "$ 0,01"
type input "$ 0,11"
type input "$ 1,17"
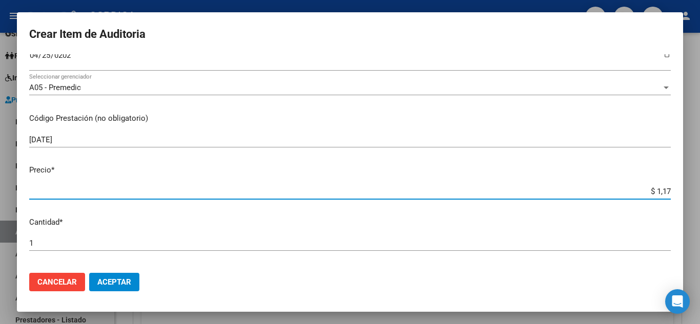
type input "$ 11,74"
type input "$ 117,41"
type input "$ 1.174,10"
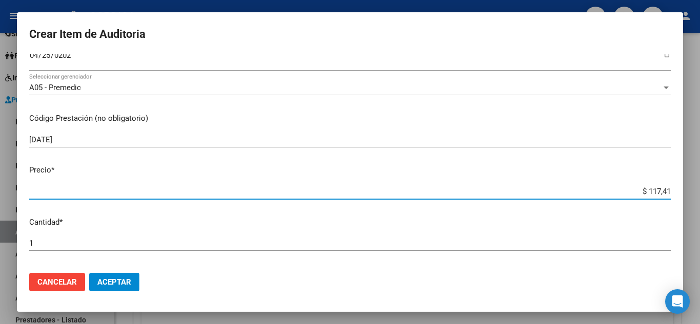
type input "$ 1.174,10"
type input "$ 11.741,00"
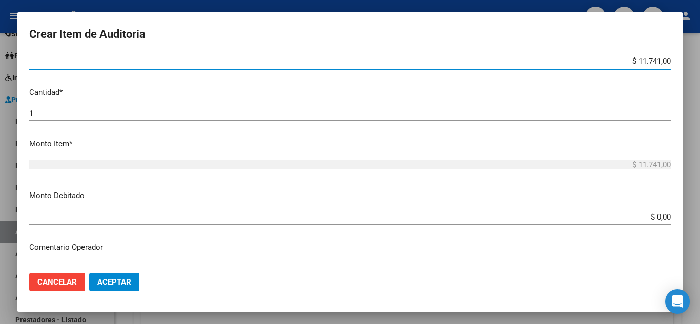
scroll to position [308, 0]
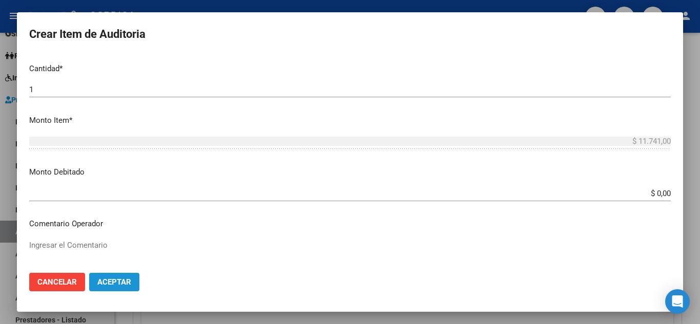
click at [100, 280] on span "Aceptar" at bounding box center [114, 282] width 34 height 9
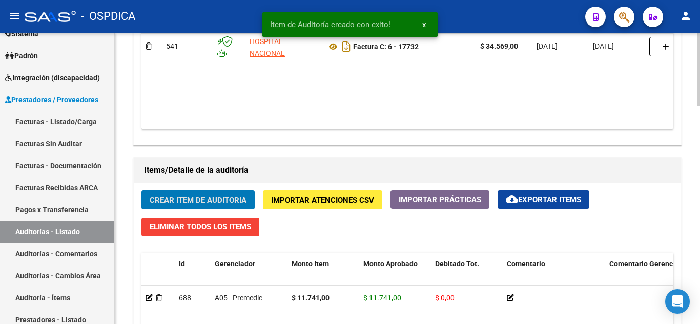
scroll to position [616, 0]
click at [219, 199] on span "Crear Item de Auditoria" at bounding box center [198, 200] width 97 height 9
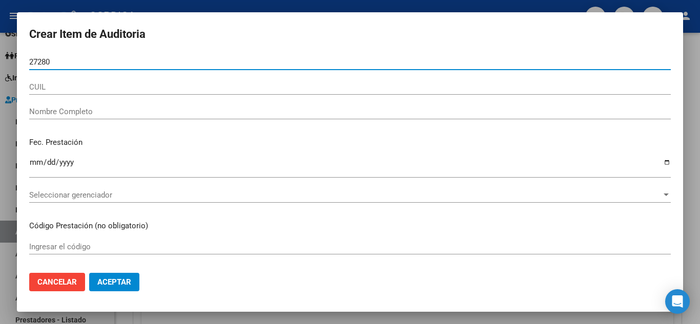
click at [83, 63] on input "27280" at bounding box center [350, 61] width 642 height 9
type input "27280467"
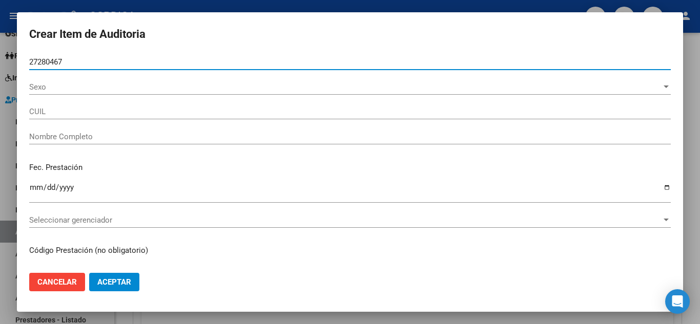
type input "27272804678"
type input "NU�EZ RAQUEL HAYDEE"
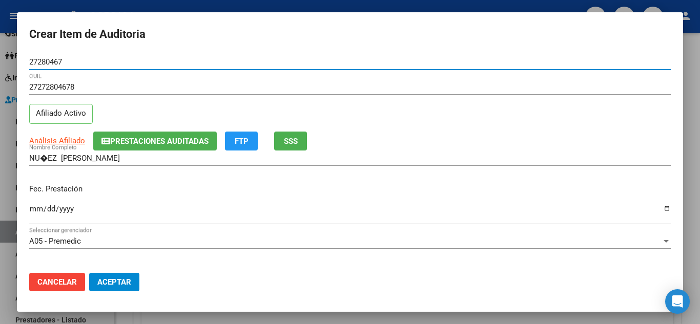
type input "27280467"
click at [36, 204] on div "Ingresar la fecha" at bounding box center [350, 213] width 642 height 22
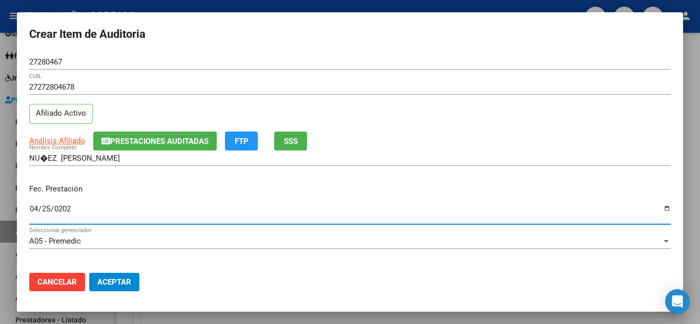
type input "2025-04-25"
click at [379, 178] on div "Fec. Prestación 2025-04-25 Ingresar la fecha" at bounding box center [350, 205] width 642 height 58
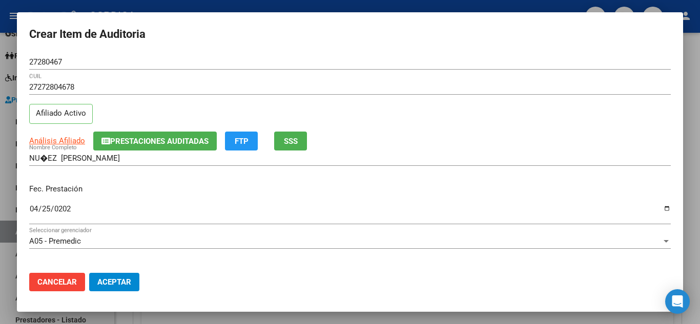
click at [400, 186] on p "Fec. Prestación" at bounding box center [350, 190] width 642 height 12
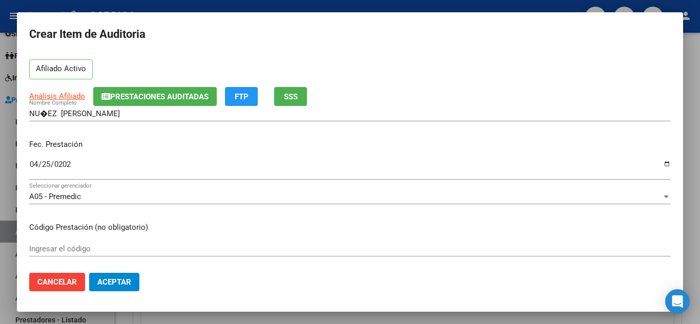
scroll to position [103, 0]
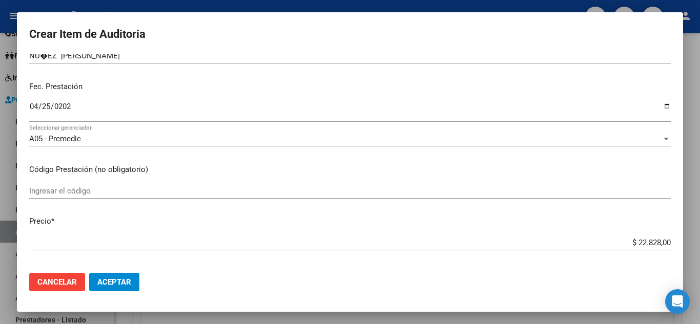
click at [57, 192] on input "Ingresar el código" at bounding box center [350, 191] width 642 height 9
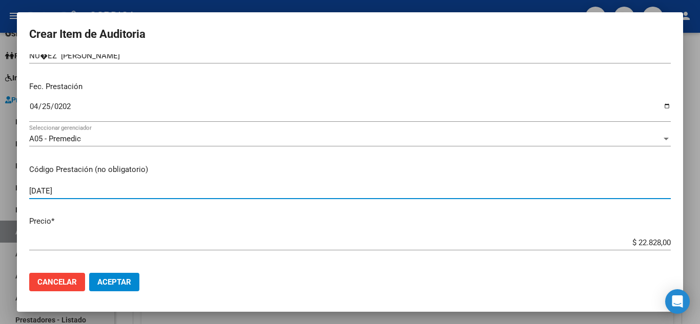
type input "1.09.01"
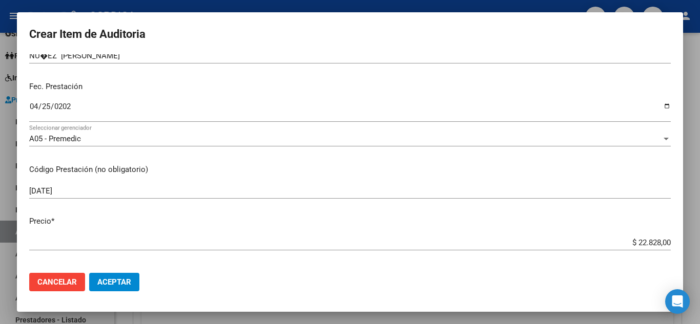
click at [244, 159] on mat-dialog-content "27280467 Nro Documento 27272804678 CUIL Afiliado Activo Análisis Afiliado Prest…" at bounding box center [350, 159] width 666 height 211
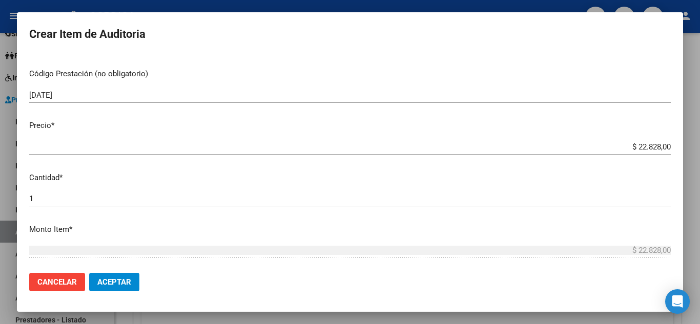
scroll to position [205, 0]
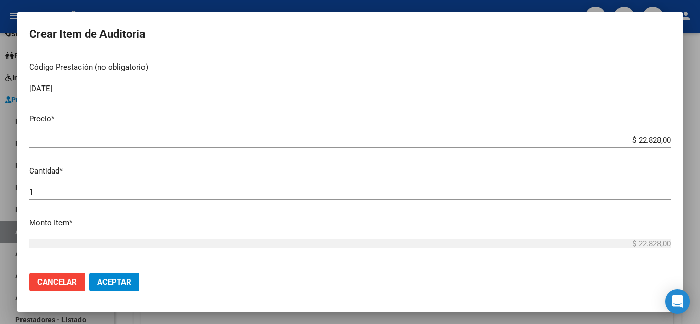
click at [353, 186] on div "1 Ingresar la cantidad" at bounding box center [350, 192] width 642 height 15
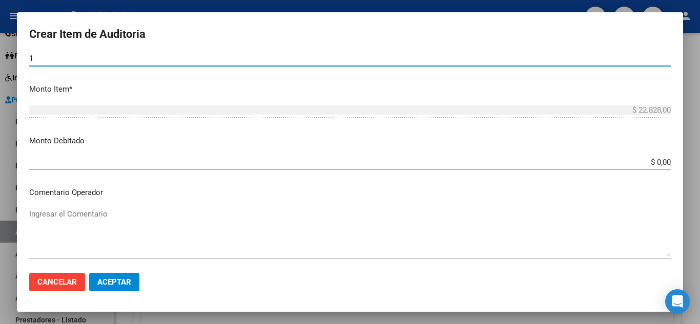
scroll to position [359, 0]
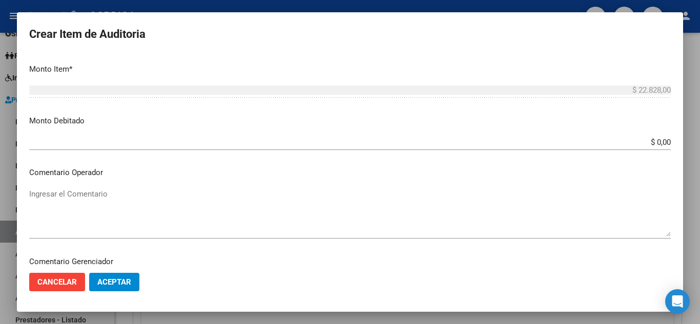
click at [109, 285] on span "Aceptar" at bounding box center [114, 282] width 34 height 9
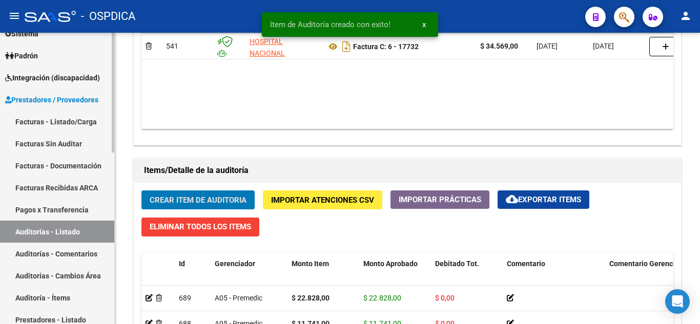
click at [72, 145] on link "Facturas Sin Auditar" at bounding box center [57, 144] width 114 height 22
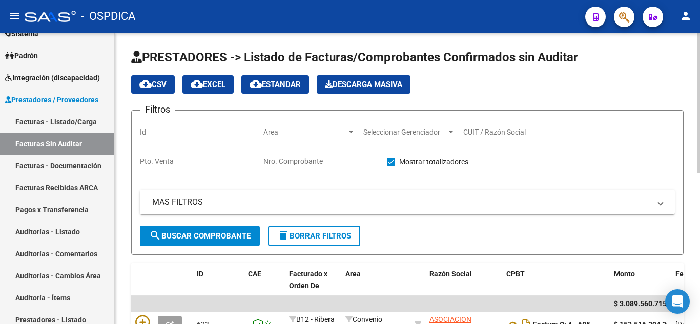
click at [331, 136] on span "Area" at bounding box center [304, 132] width 83 height 9
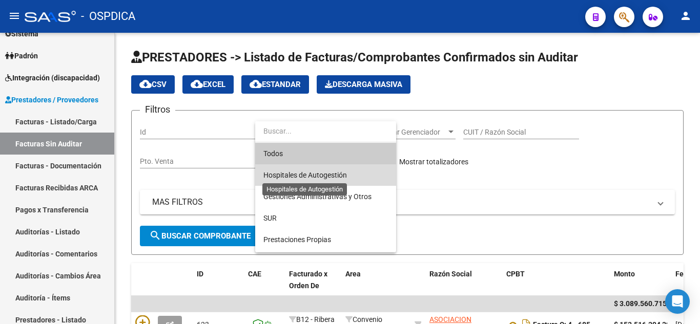
click at [325, 176] on span "Hospitales de Autogestión" at bounding box center [305, 175] width 84 height 8
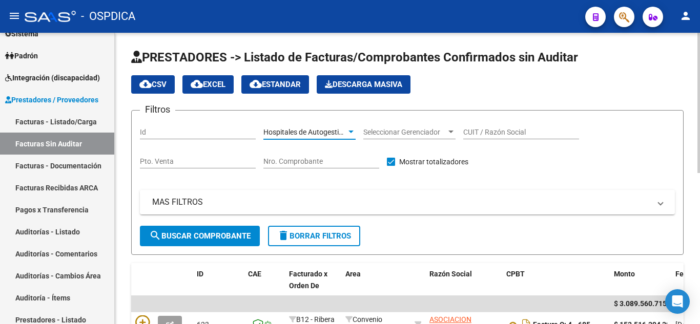
click at [207, 236] on span "search Buscar Comprobante" at bounding box center [199, 236] width 101 height 9
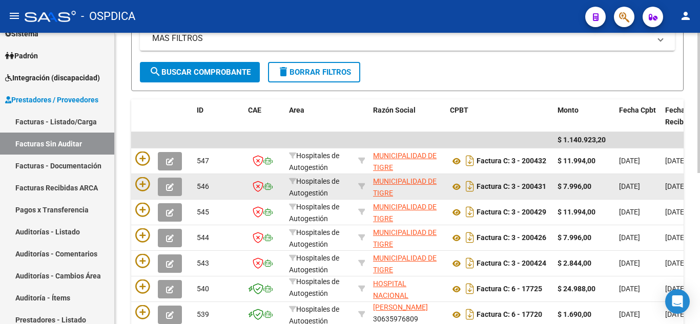
scroll to position [161, 0]
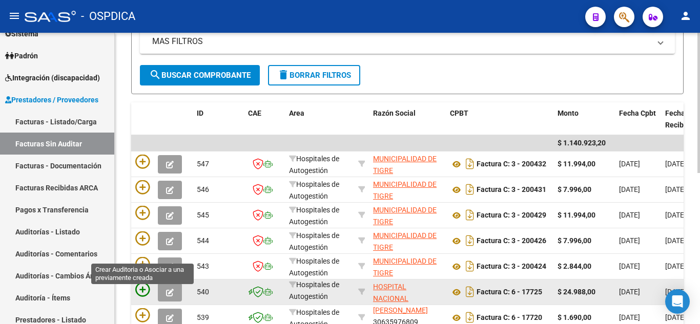
click at [146, 290] on icon at bounding box center [142, 290] width 14 height 14
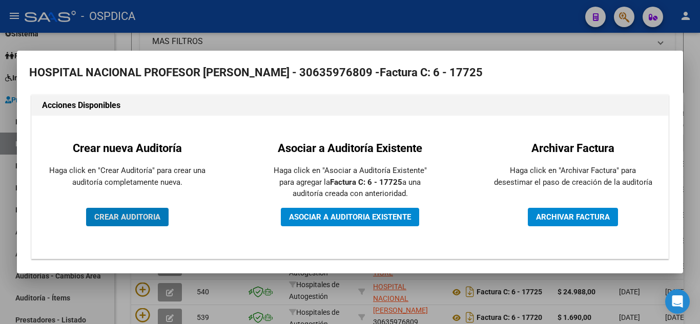
click at [147, 220] on span "CREAR AUDITORIA" at bounding box center [127, 217] width 66 height 9
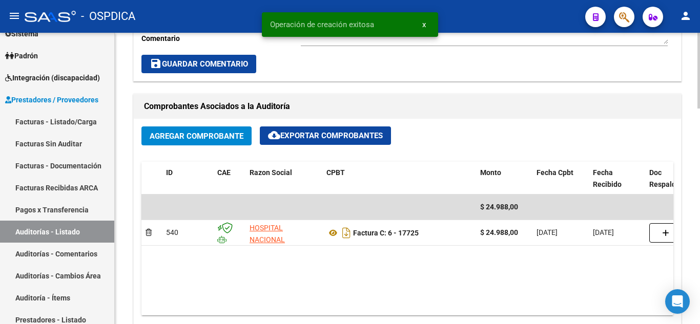
scroll to position [461, 0]
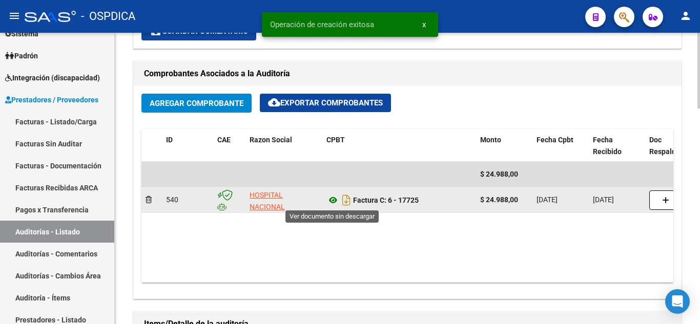
click at [331, 201] on icon at bounding box center [333, 200] width 13 height 12
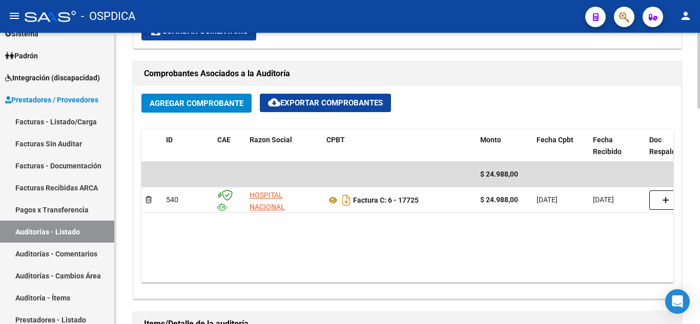
scroll to position [615, 0]
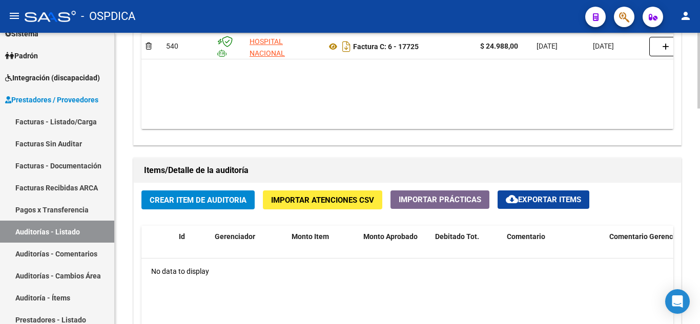
click at [219, 201] on span "Crear Item de Auditoria" at bounding box center [198, 200] width 97 height 9
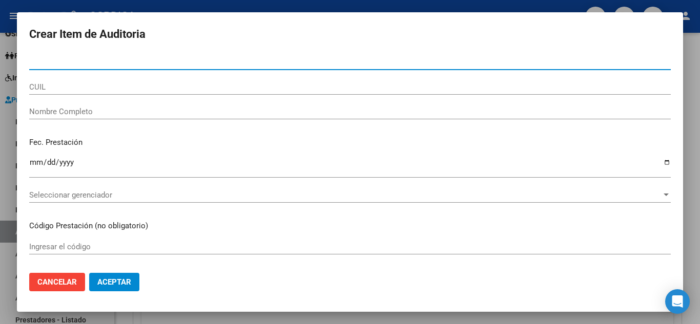
click at [93, 59] on input "Nro Documento" at bounding box center [350, 61] width 642 height 9
click at [95, 62] on input "27280" at bounding box center [350, 61] width 642 height 9
type input "27280467"
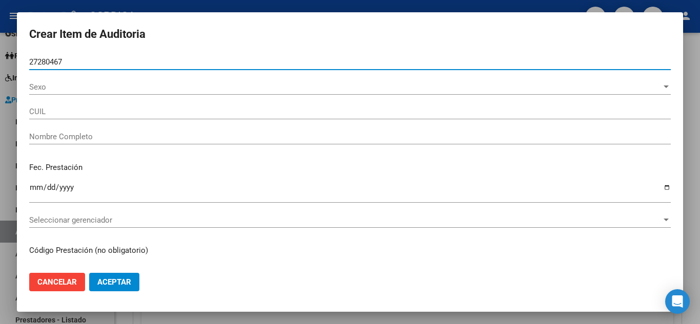
type input "27272804678"
type input "NU�EZ RAQUEL HAYDEE"
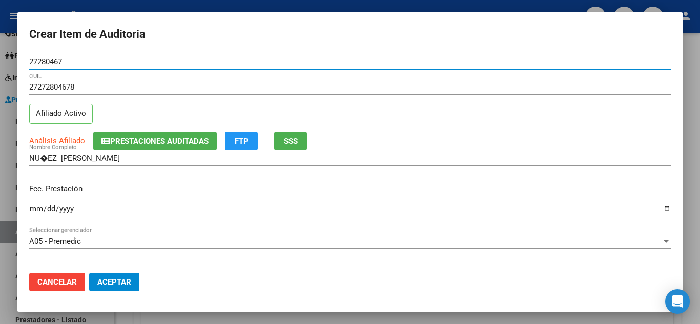
type input "27280467"
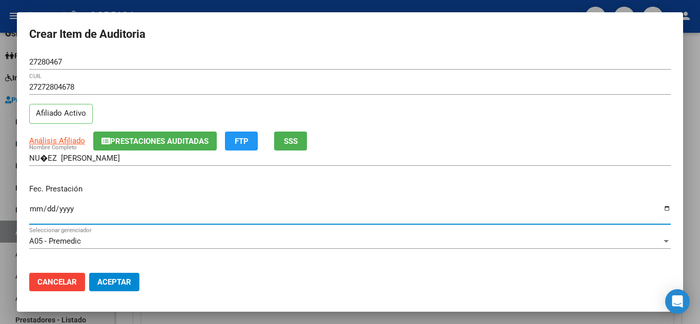
click at [281, 211] on input "Ingresar la fecha" at bounding box center [350, 213] width 642 height 16
type input "2025-03-26"
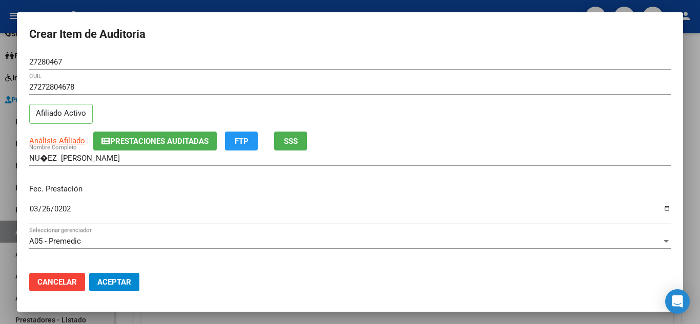
click at [315, 176] on div "Fec. Prestación 2025-03-26 Ingresar la fecha" at bounding box center [350, 205] width 642 height 58
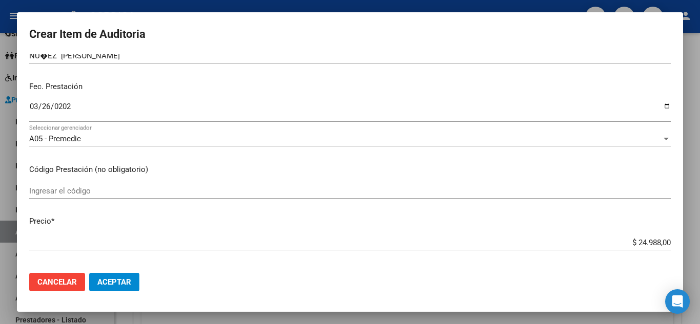
scroll to position [154, 0]
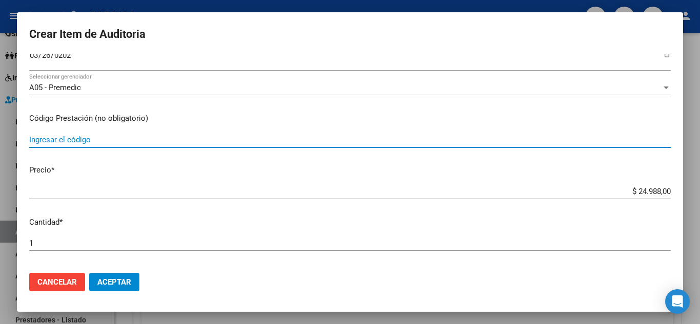
click at [82, 137] on input "Ingresar el código" at bounding box center [350, 139] width 642 height 9
type input "1.05.2"
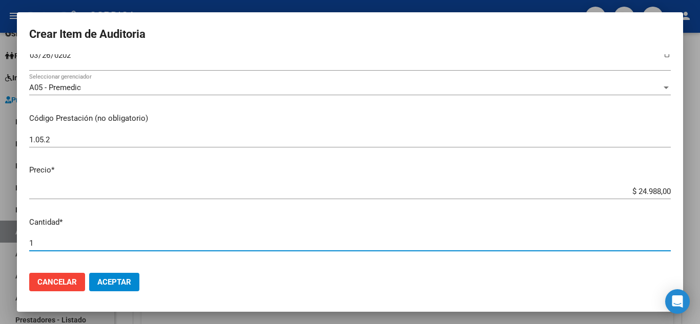
click at [175, 239] on input "1" at bounding box center [350, 243] width 642 height 9
type input "2"
type input "$ 49.976,00"
type input "2"
click at [145, 182] on mat-dialog-content "27280467 Nro Documento 27272804678 CUIL Afiliado Activo Análisis Afiliado Prest…" at bounding box center [350, 159] width 666 height 211
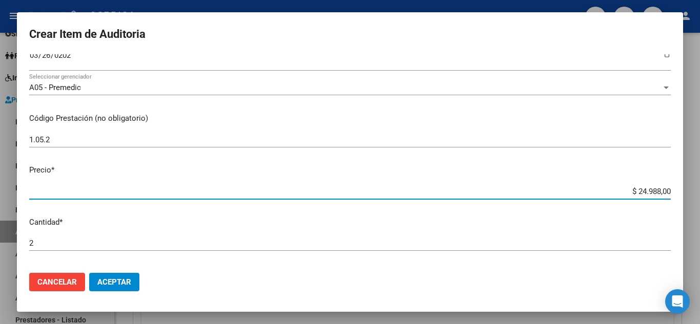
drag, startPoint x: 630, startPoint y: 191, endPoint x: 678, endPoint y: 192, distance: 48.2
click at [678, 192] on mat-dialog-content "27280467 Nro Documento 27272804678 CUIL Afiliado Activo Análisis Afiliado Prest…" at bounding box center [350, 159] width 666 height 211
type input "$ 0,01"
type input "$ 0,02"
type input "$ 0,11"
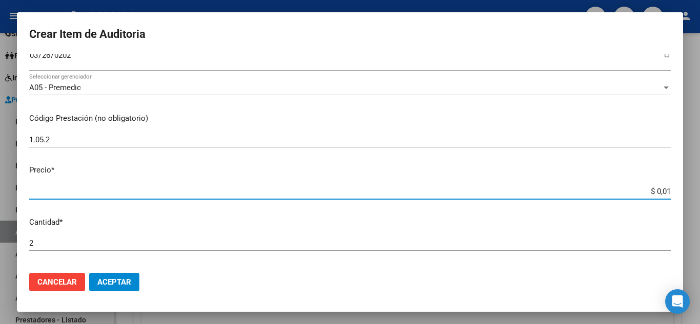
type input "$ 0,22"
type input "$ 1,17"
type input "$ 2,34"
type input "$ 11,74"
type input "$ 23,48"
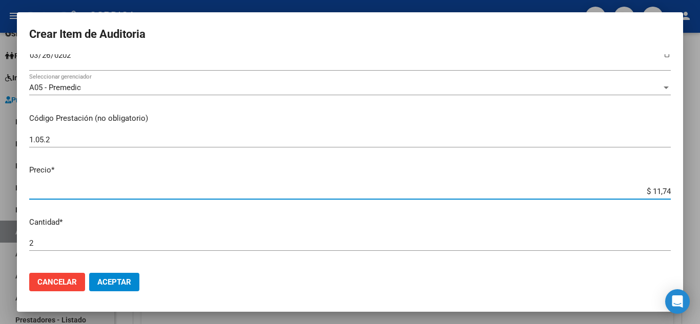
type input "$ 117,41"
type input "$ 234,82"
type input "$ 1.174,10"
type input "$ 2.348,20"
type input "$ 11.741,00"
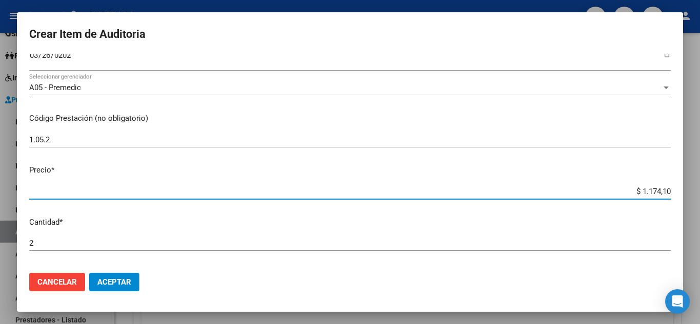
type input "$ 23.482,00"
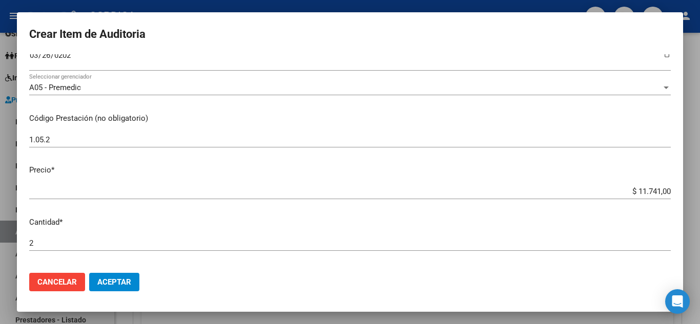
click at [443, 226] on p "Cantidad *" at bounding box center [350, 223] width 642 height 12
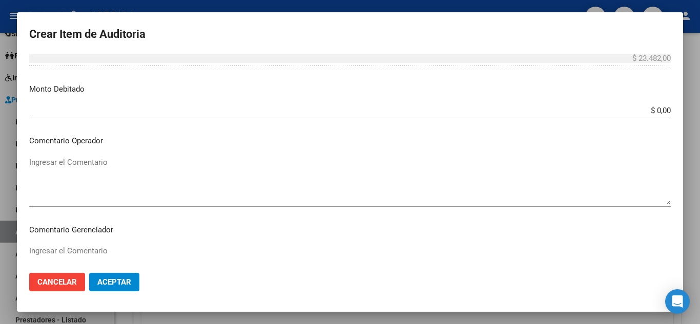
scroll to position [410, 0]
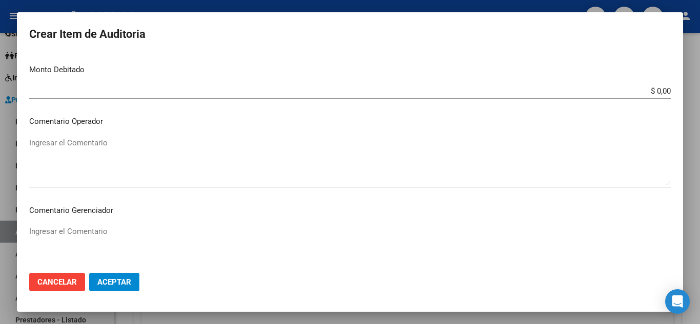
click at [125, 284] on span "Aceptar" at bounding box center [114, 282] width 34 height 9
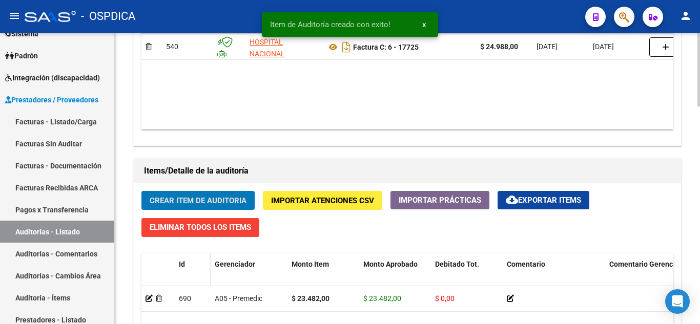
scroll to position [616, 0]
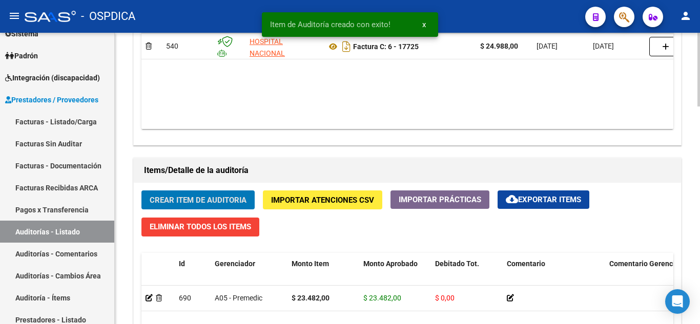
click at [212, 200] on span "Crear Item de Auditoria" at bounding box center [198, 200] width 97 height 9
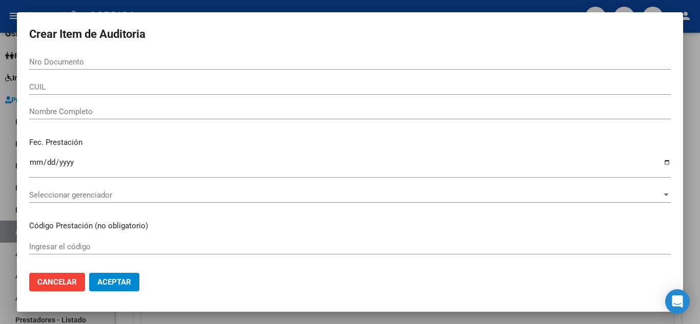
click at [93, 55] on div "Nro Documento" at bounding box center [350, 61] width 642 height 15
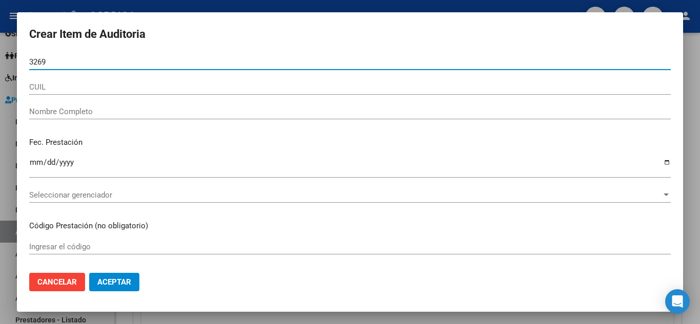
click at [77, 63] on input "3269" at bounding box center [350, 61] width 642 height 9
type input "32693134"
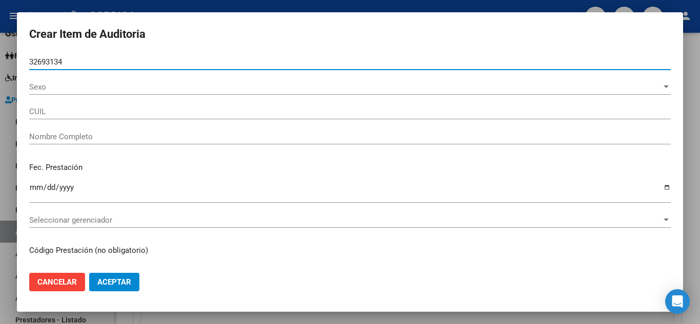
type input "27326931344"
type input "GONZALEZ ROMINA NOEMI -"
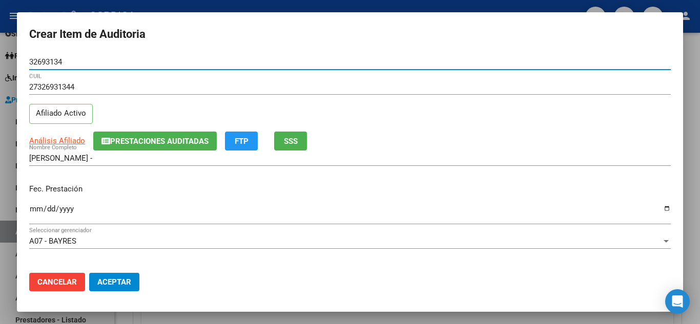
type input "32693134"
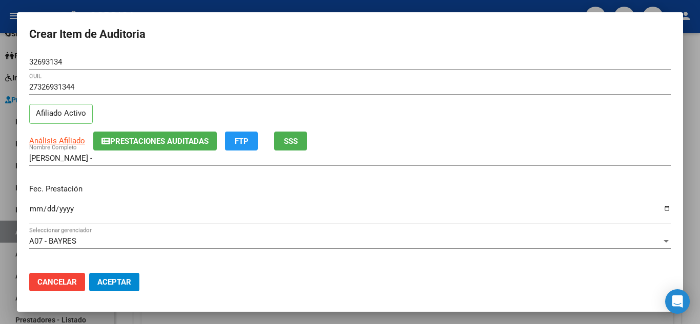
click at [345, 199] on div "Fec. Prestación Ingresar la fecha" at bounding box center [350, 205] width 642 height 58
click at [35, 207] on input "Ingresar la fecha" at bounding box center [350, 213] width 642 height 16
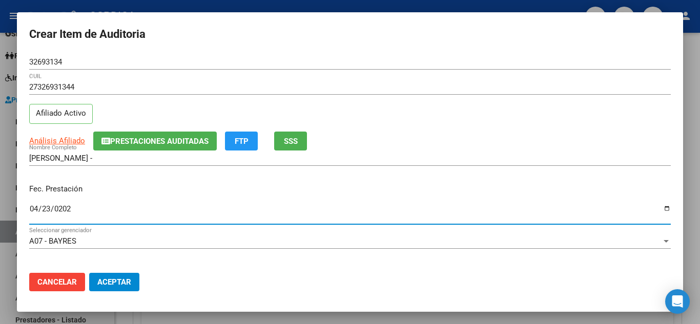
type input "2025-04-23"
click at [461, 206] on input "2025-04-23" at bounding box center [350, 213] width 642 height 16
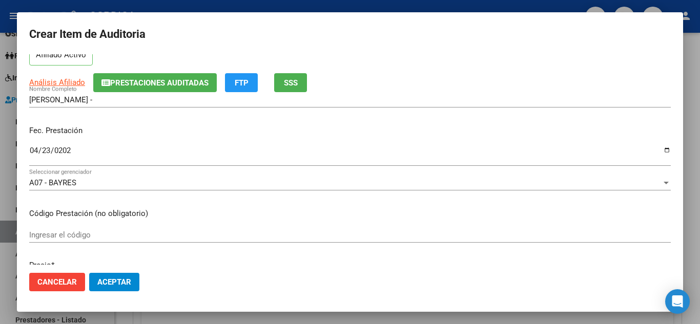
scroll to position [103, 0]
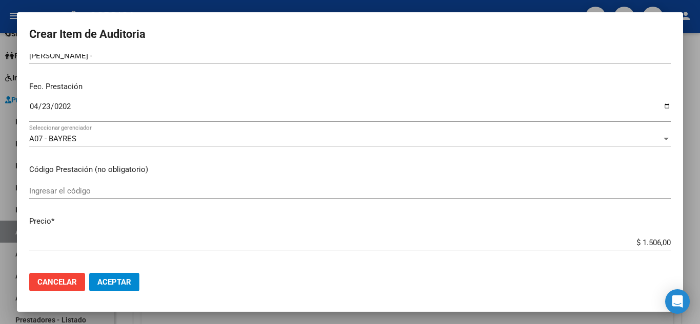
click at [57, 189] on input "Ingresar el código" at bounding box center [350, 191] width 642 height 9
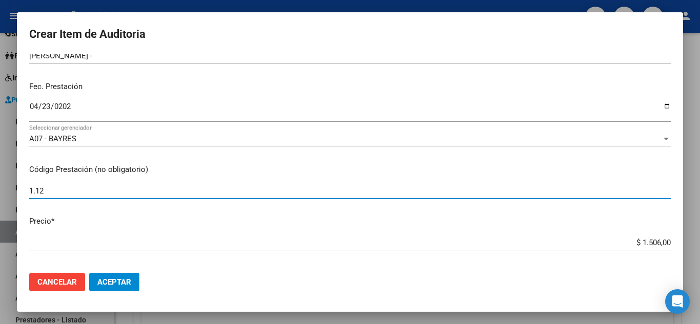
type input "1.12"
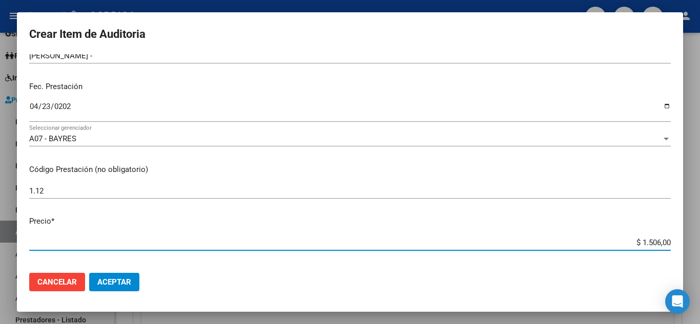
drag, startPoint x: 634, startPoint y: 245, endPoint x: 667, endPoint y: 246, distance: 33.3
click at [667, 246] on app-form-text-field "Precio * $ 1.506,00 Ingresar el precio" at bounding box center [354, 232] width 650 height 32
type input "$ 0,07"
type input "$ 0,75"
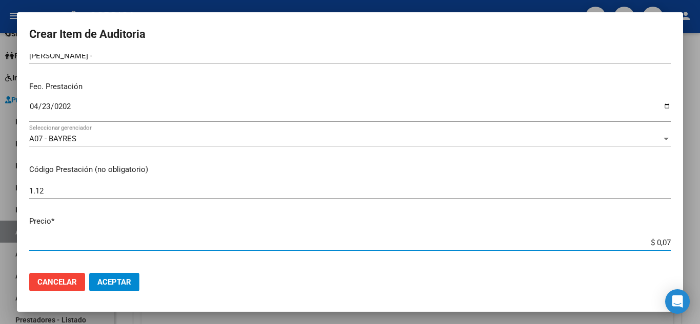
type input "$ 0,75"
type input "$ 7,53"
type input "$ 75,30"
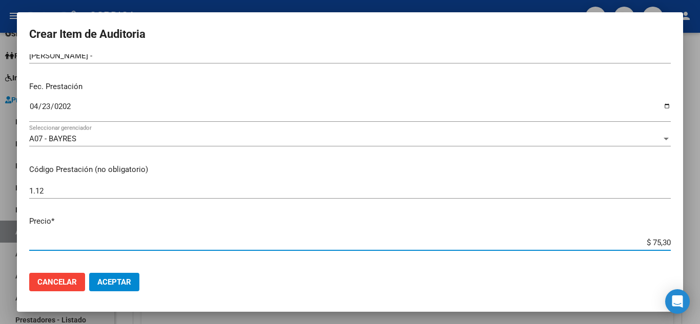
type input "$ 753,00"
click at [321, 217] on p "Precio *" at bounding box center [350, 222] width 642 height 12
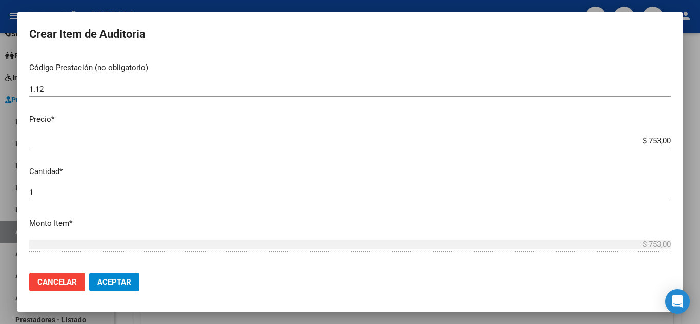
scroll to position [205, 0]
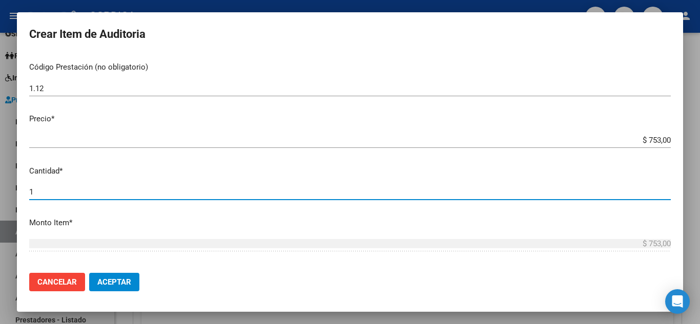
click at [75, 191] on input "1" at bounding box center [350, 192] width 642 height 9
type input "2"
type input "$ 1.506,00"
type input "2"
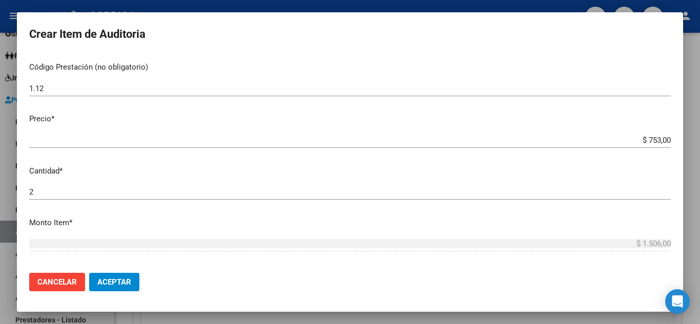
click at [294, 222] on p "Monto Item *" at bounding box center [350, 223] width 642 height 12
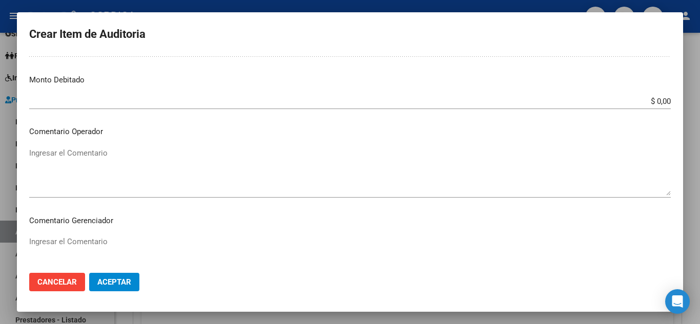
scroll to position [410, 0]
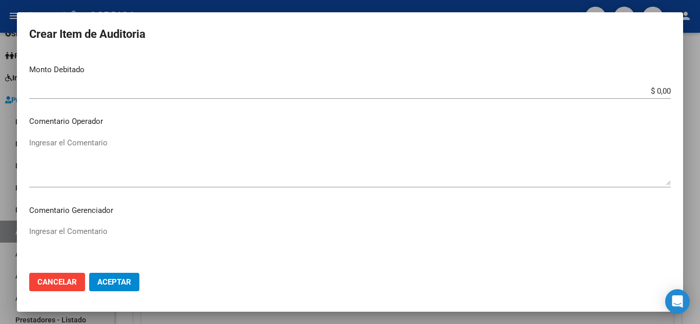
click at [109, 281] on span "Aceptar" at bounding box center [114, 282] width 34 height 9
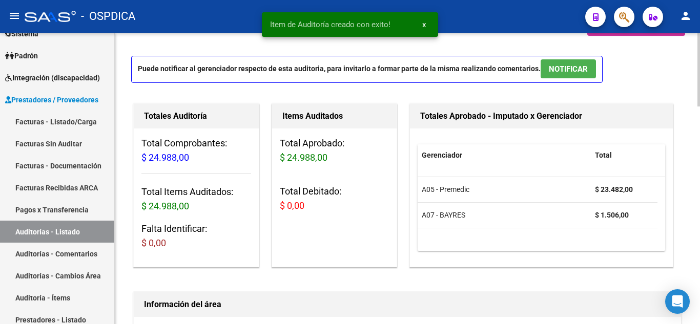
scroll to position [0, 0]
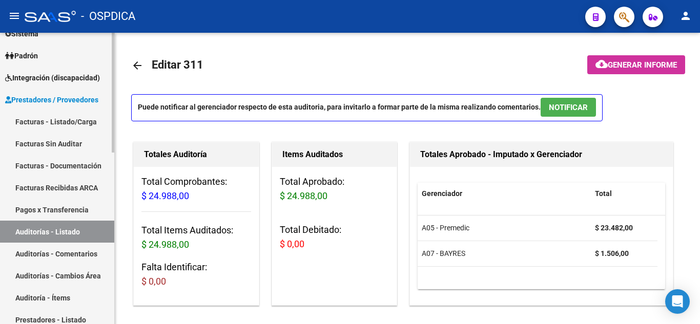
click at [58, 140] on link "Facturas Sin Auditar" at bounding box center [57, 144] width 114 height 22
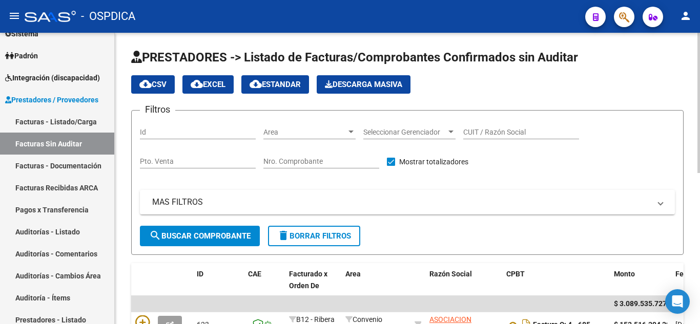
click at [341, 130] on span "Area" at bounding box center [304, 132] width 83 height 9
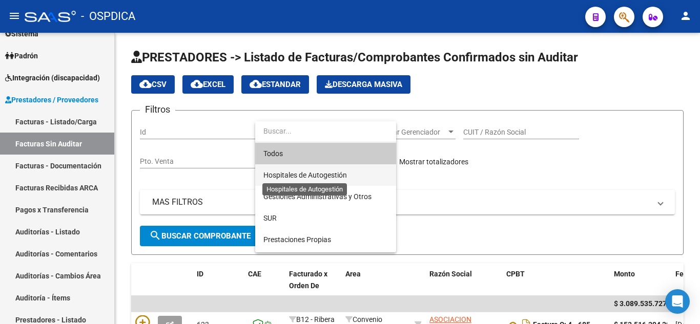
click at [327, 171] on span "Hospitales de Autogestión" at bounding box center [305, 175] width 84 height 8
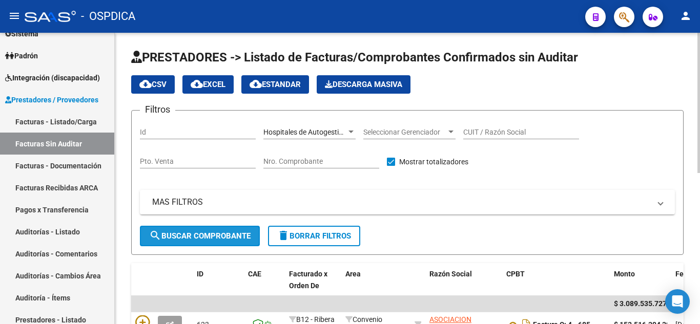
click at [176, 234] on span "search Buscar Comprobante" at bounding box center [199, 236] width 101 height 9
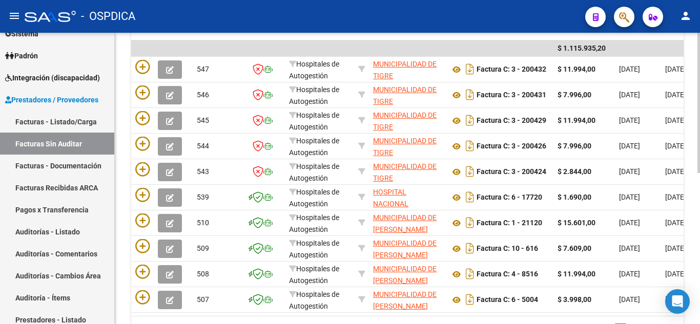
scroll to position [256, 0]
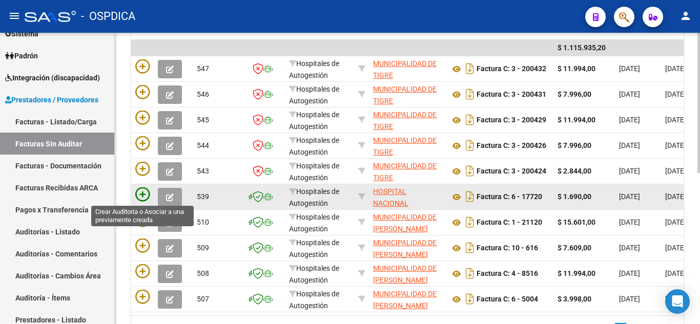
click at [143, 193] on icon at bounding box center [142, 195] width 14 height 14
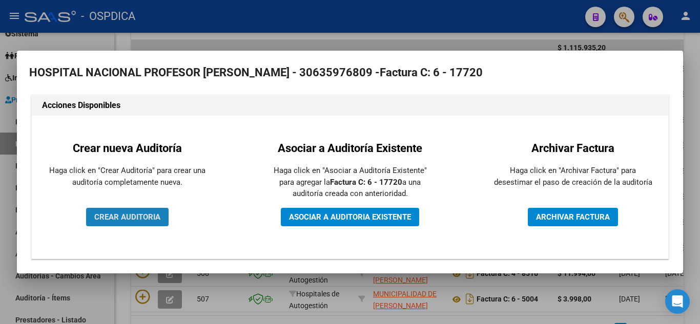
click at [148, 213] on span "CREAR AUDITORIA" at bounding box center [127, 217] width 66 height 9
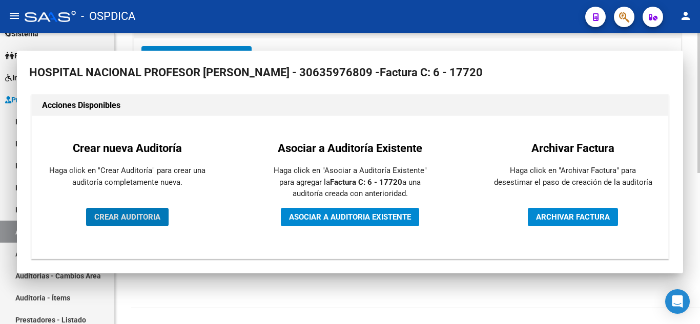
scroll to position [249, 0]
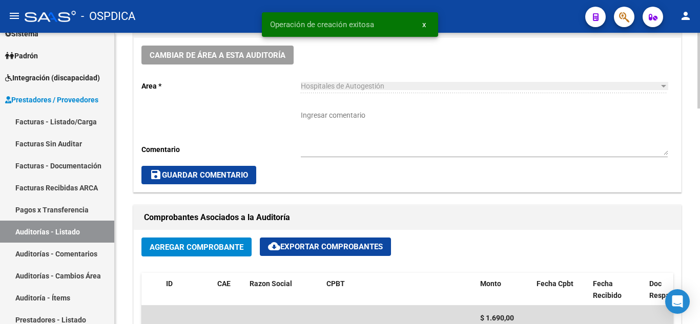
scroll to position [410, 0]
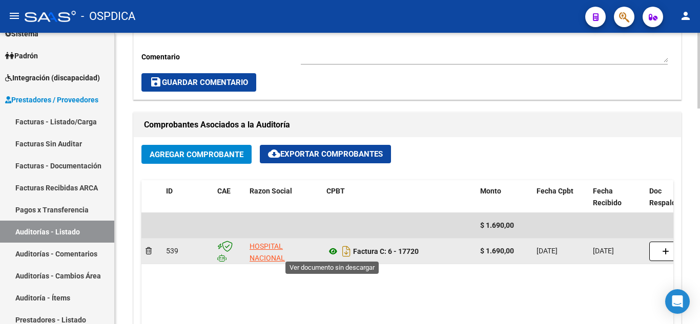
click at [332, 251] on icon at bounding box center [333, 252] width 13 height 12
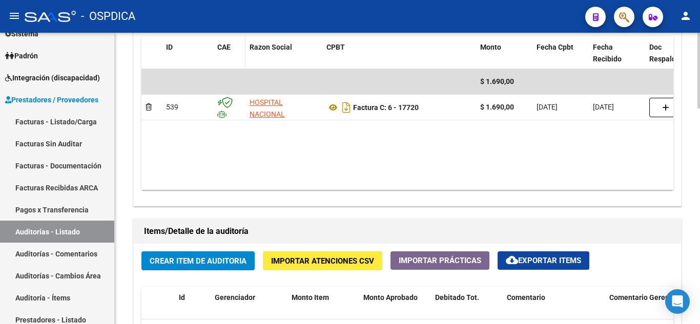
scroll to position [564, 0]
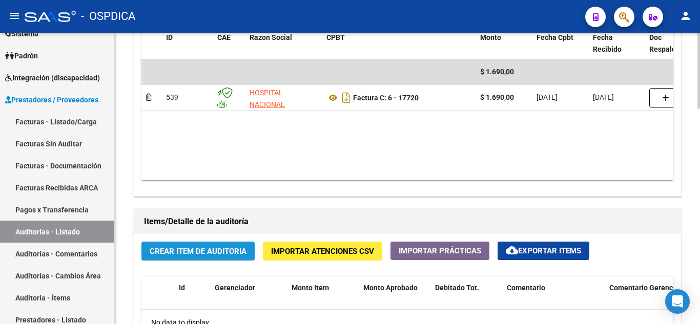
click at [197, 248] on span "Crear Item de Auditoria" at bounding box center [198, 251] width 97 height 9
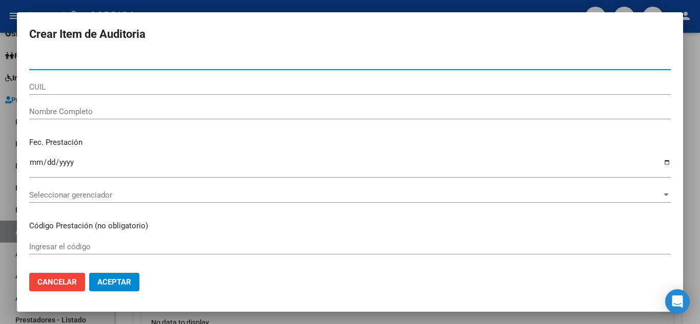
click at [151, 60] on input "Nro Documento" at bounding box center [350, 61] width 642 height 9
click at [118, 62] on input "32" at bounding box center [350, 61] width 642 height 9
click at [86, 65] on input "32809" at bounding box center [350, 61] width 642 height 9
type input "32809547"
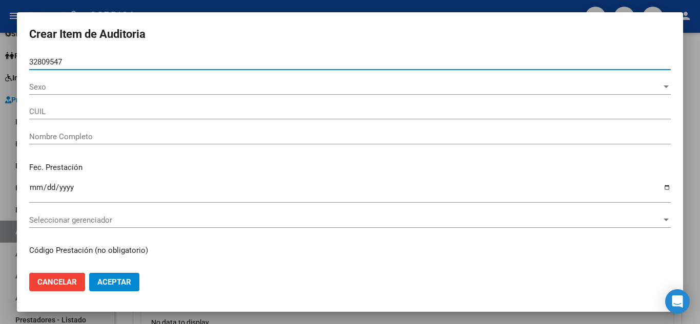
type input "27328095470"
type input "RIVERO MARIELA ITATI -"
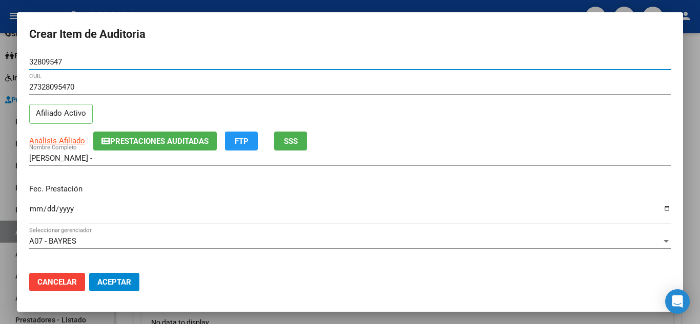
type input "32809547"
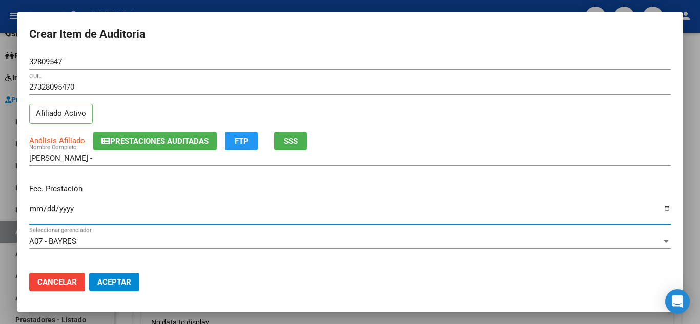
click at [376, 212] on input "Ingresar la fecha" at bounding box center [350, 213] width 642 height 16
type input "2025-01-26"
click at [346, 184] on p "Fec. Prestación" at bounding box center [350, 190] width 642 height 12
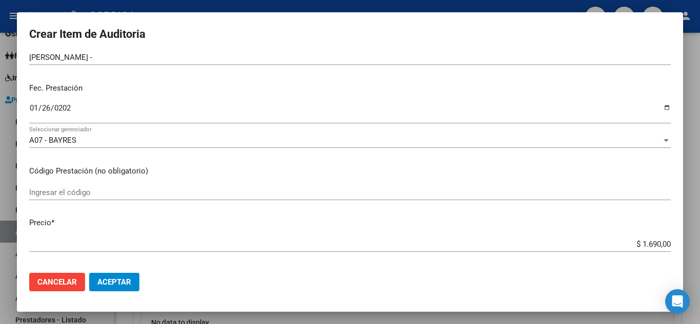
scroll to position [103, 0]
click at [60, 190] on input "Ingresar el código" at bounding box center [350, 191] width 642 height 9
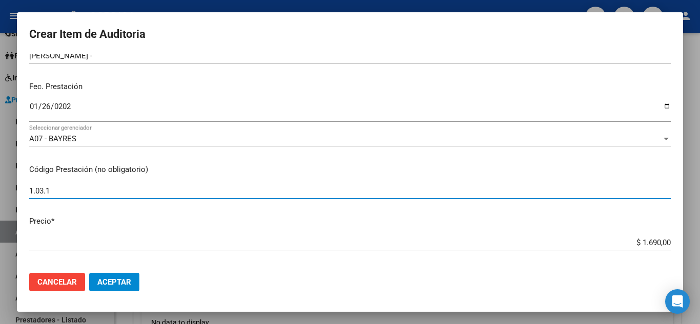
type input "1.03.1"
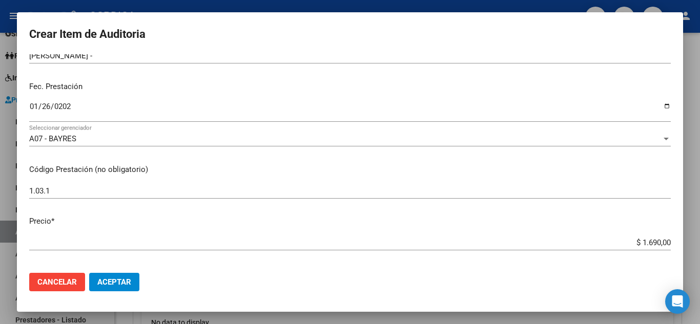
click at [183, 248] on div "$ 1.690,00 Ingresar el precio" at bounding box center [350, 242] width 642 height 15
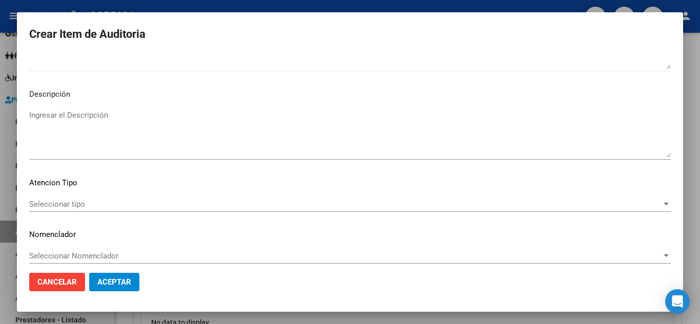
scroll to position [624, 0]
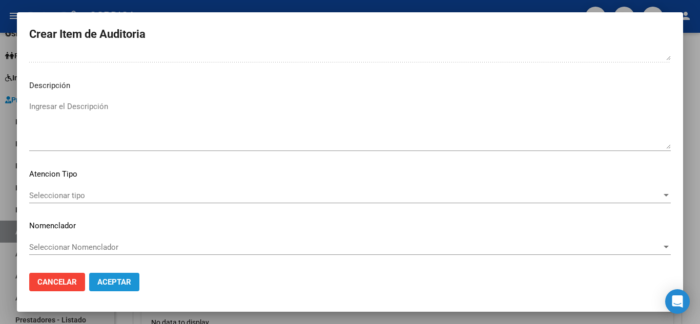
click at [102, 280] on span "Aceptar" at bounding box center [114, 282] width 34 height 9
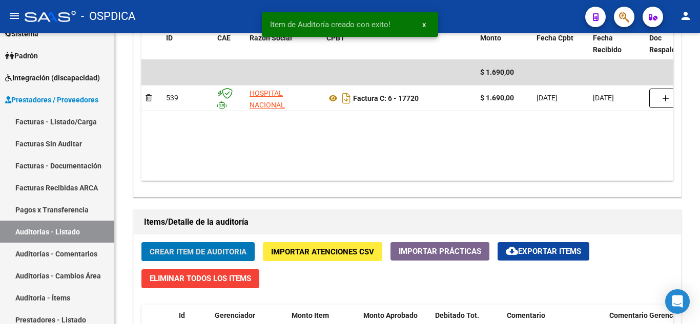
scroll to position [564, 0]
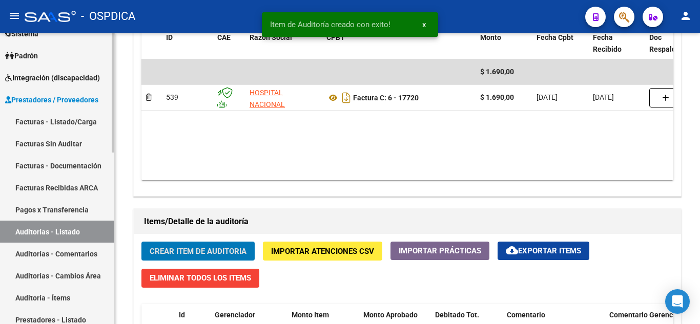
click at [40, 142] on link "Facturas Sin Auditar" at bounding box center [57, 144] width 114 height 22
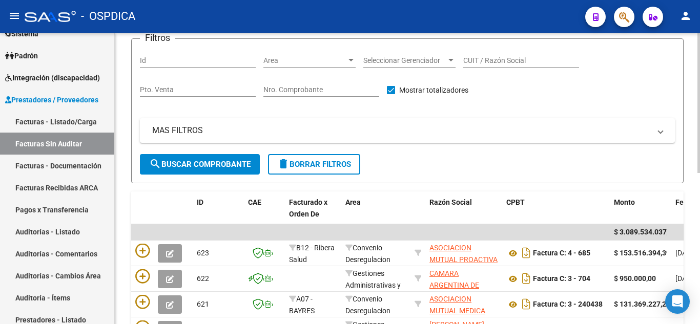
scroll to position [7, 0]
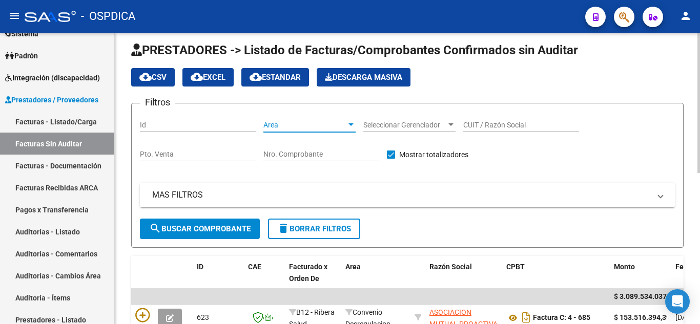
click at [332, 124] on span "Area" at bounding box center [304, 125] width 83 height 9
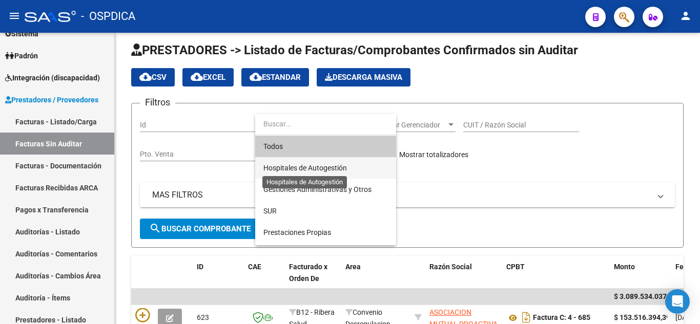
click at [333, 166] on span "Hospitales de Autogestión" at bounding box center [305, 168] width 84 height 8
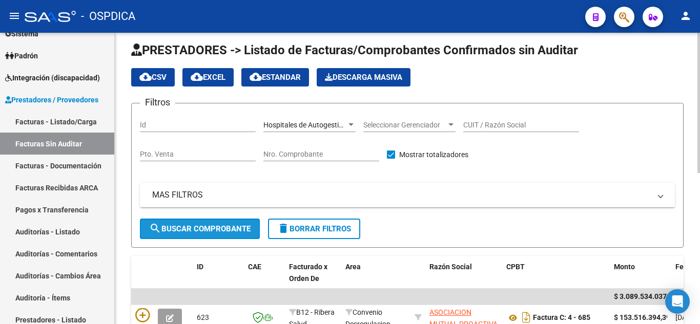
click at [219, 224] on button "search Buscar Comprobante" at bounding box center [200, 229] width 120 height 21
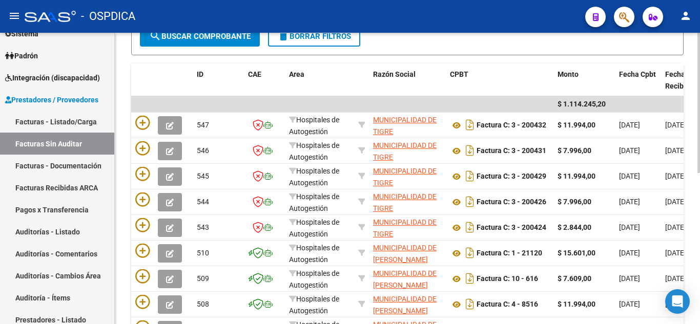
scroll to position [263, 0]
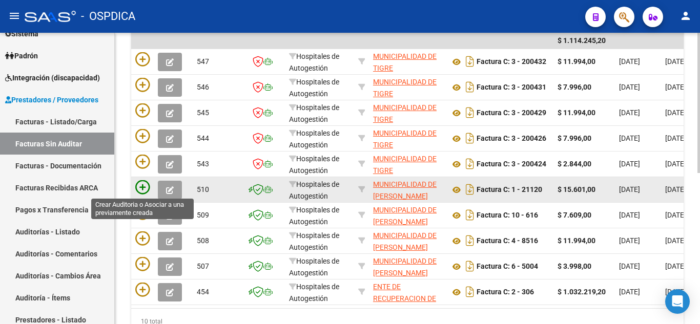
click at [143, 186] on icon at bounding box center [142, 187] width 14 height 14
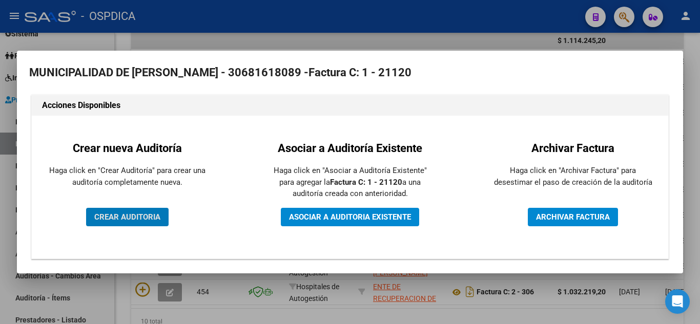
click at [147, 217] on span "CREAR AUDITORIA" at bounding box center [127, 217] width 66 height 9
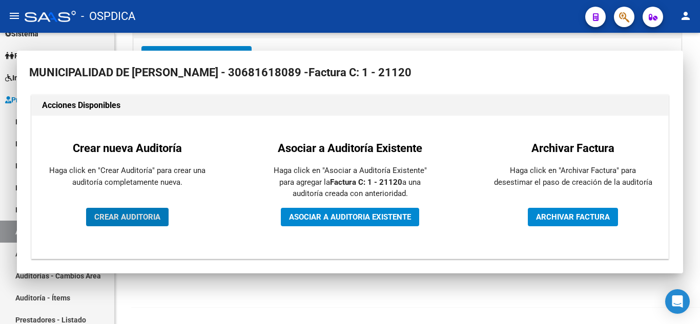
scroll to position [249, 0]
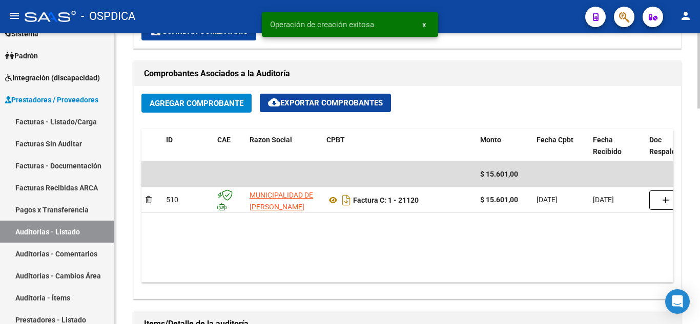
scroll to position [1, 0]
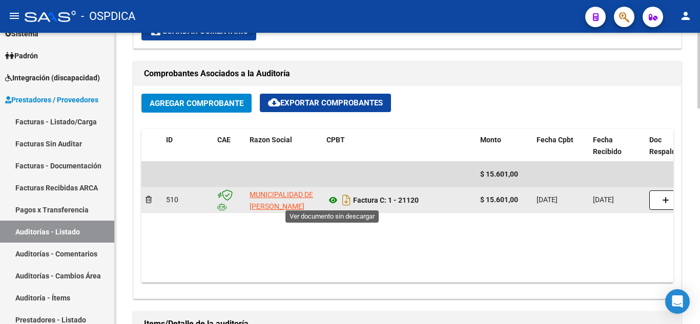
click at [332, 199] on icon at bounding box center [333, 200] width 13 height 12
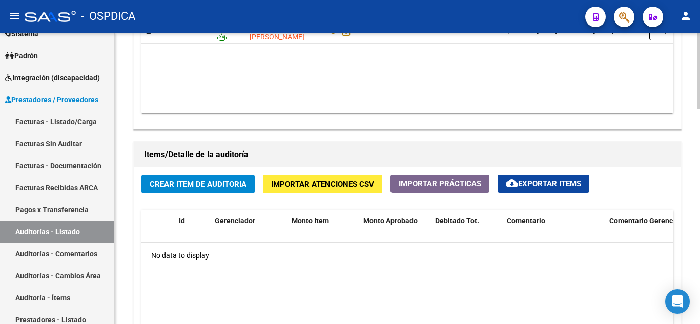
scroll to position [666, 0]
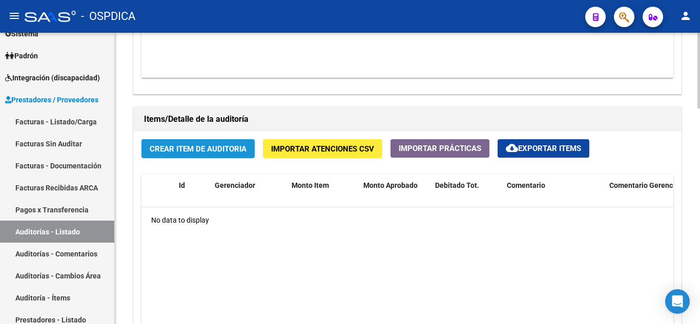
click at [185, 148] on span "Crear Item de Auditoria" at bounding box center [198, 149] width 97 height 9
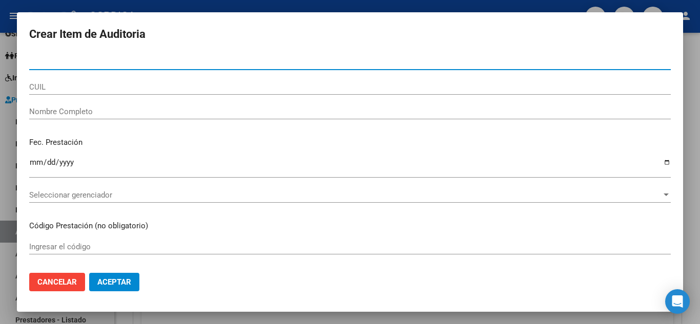
click at [103, 62] on input "Nro Documento" at bounding box center [350, 61] width 642 height 9
click at [121, 65] on input "28497" at bounding box center [350, 61] width 642 height 9
type input "28497196"
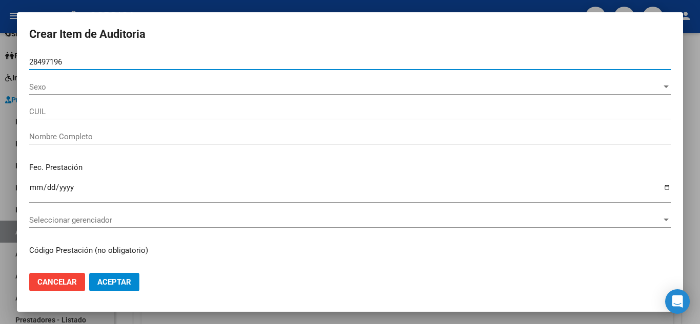
type input "20284971966"
type input "ARANDA JORGE ARIEL"
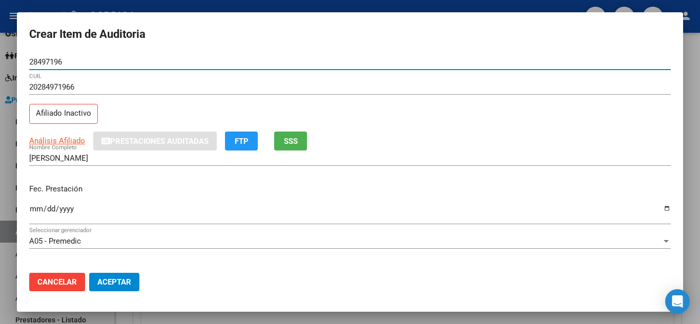
type input "28497196"
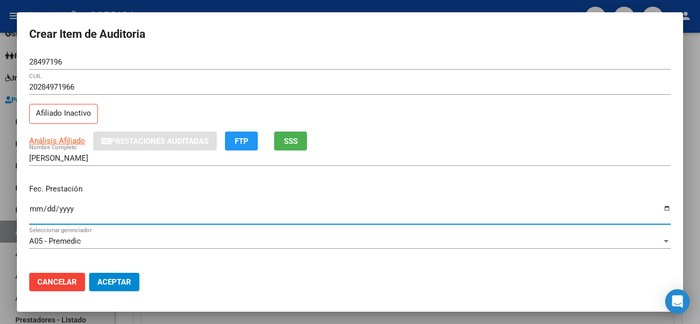
click at [37, 205] on input "Ingresar la fecha" at bounding box center [350, 213] width 642 height 16
type input "2025-01-24"
click at [370, 177] on div "Fec. Prestación 2025-01-24 Ingresar la fecha" at bounding box center [350, 205] width 642 height 58
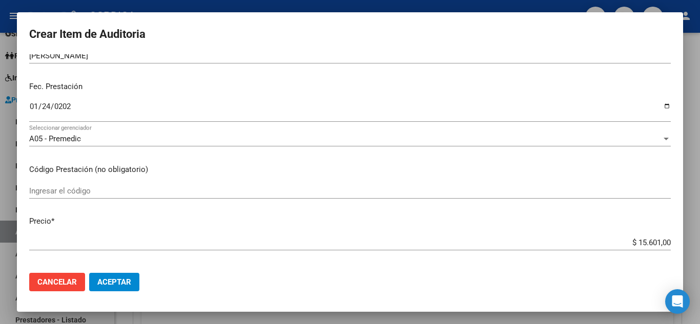
scroll to position [154, 0]
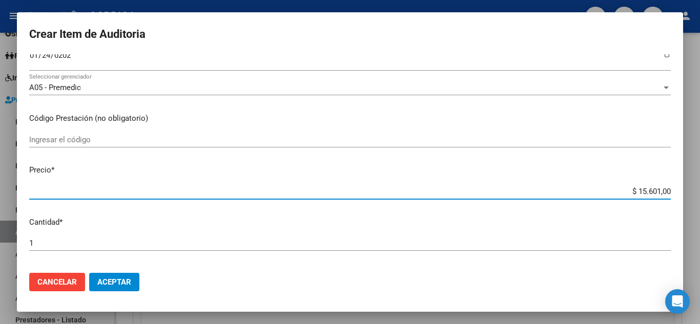
drag, startPoint x: 630, startPoint y: 191, endPoint x: 668, endPoint y: 194, distance: 38.6
click at [668, 194] on app-form-text-field "Precio * $ 15.601,00 Ingresar el precio" at bounding box center [354, 181] width 650 height 32
type input "$ 0,05"
type input "$ 0,59"
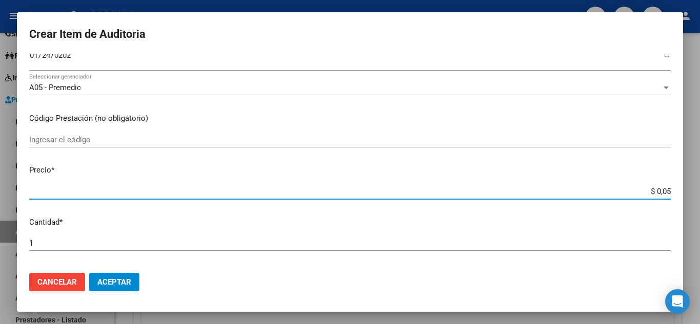
type input "$ 0,59"
type input "$ 5,90"
type input "$ 59,04"
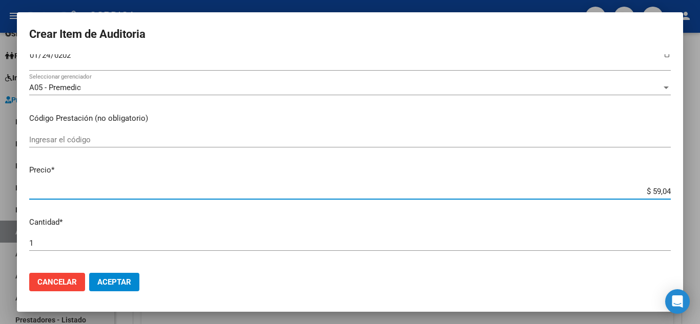
type input "$ 590,40"
type input "$ 5.904,00"
click at [523, 165] on p "Precio *" at bounding box center [350, 171] width 642 height 12
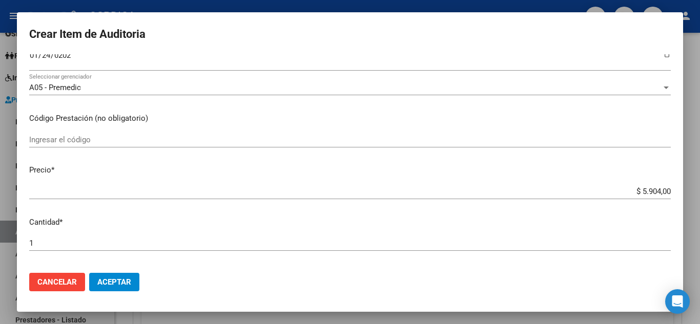
click at [119, 282] on span "Aceptar" at bounding box center [114, 282] width 34 height 9
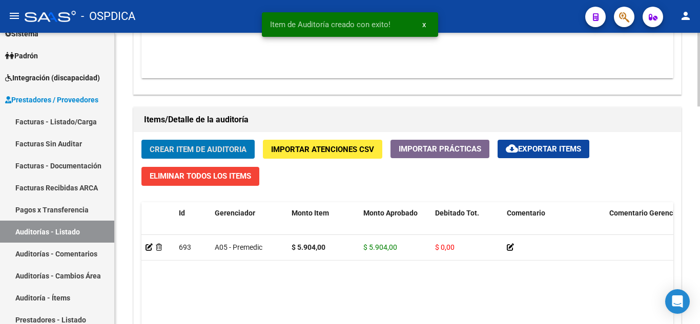
scroll to position [667, 0]
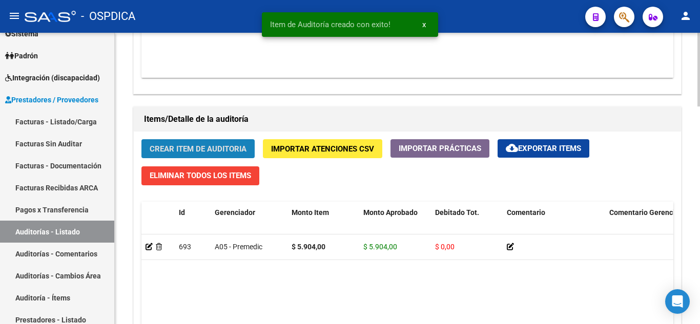
click at [219, 145] on span "Crear Item de Auditoria" at bounding box center [198, 149] width 97 height 9
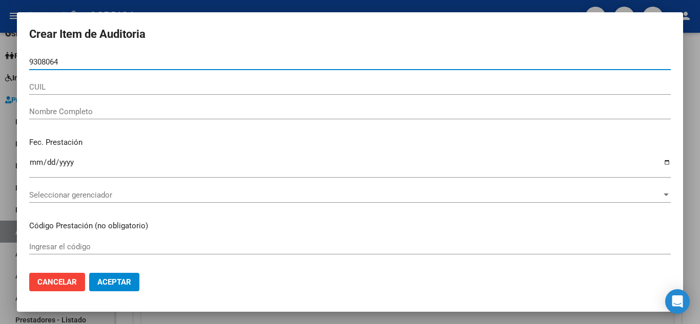
type input "93080641"
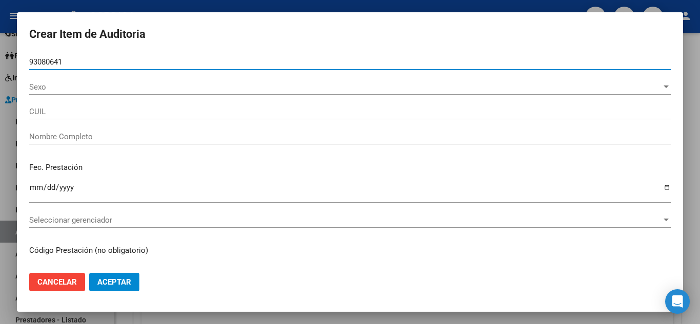
type input "20930806413"
type input "BAEZ ACOSTA CARLOS JAVIER -"
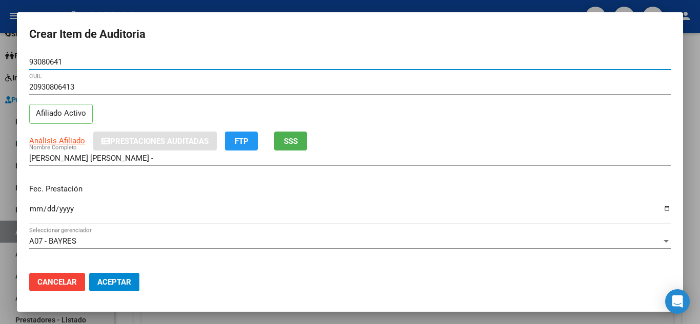
type input "93080641"
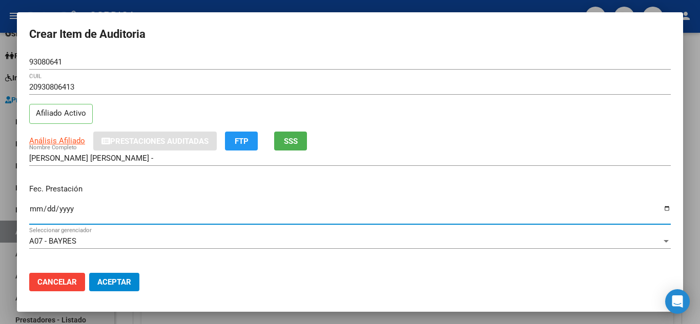
click at [35, 209] on input "Ingresar la fecha" at bounding box center [350, 213] width 642 height 16
type input "2024-12-18"
click at [246, 208] on input "2024-12-18" at bounding box center [350, 213] width 642 height 16
click at [312, 189] on p "Fec. Prestación" at bounding box center [350, 190] width 642 height 12
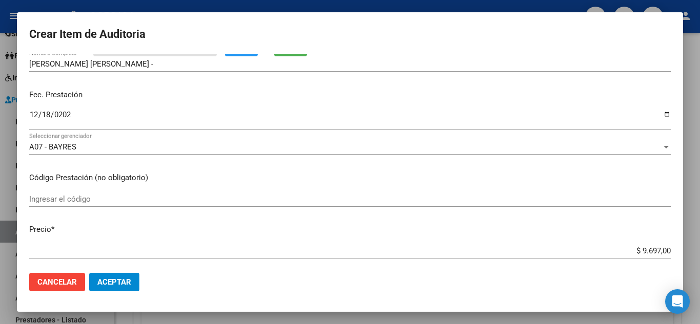
scroll to position [103, 0]
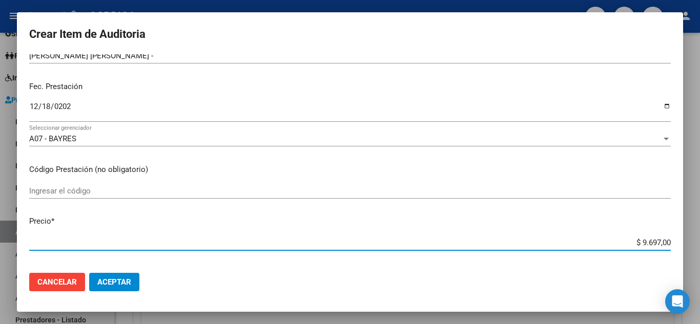
drag, startPoint x: 634, startPoint y: 242, endPoint x: 700, endPoint y: 244, distance: 66.1
click at [700, 244] on div "Crear Item de Auditoria 93080641 Nro Documento 20930806413 CUIL Afiliado Activo…" at bounding box center [350, 162] width 700 height 324
type input "$ 0,05"
type input "$ 0,59"
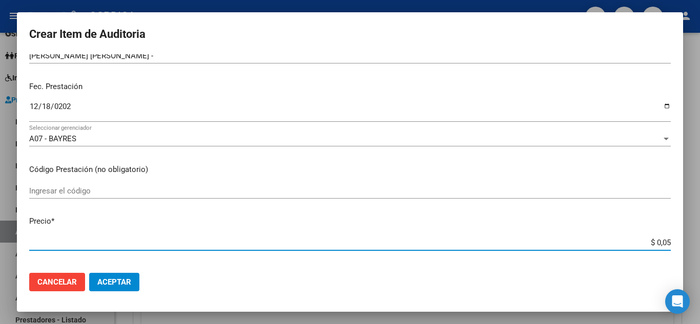
type input "$ 0,59"
type input "$ 5,90"
type input "$ 59,04"
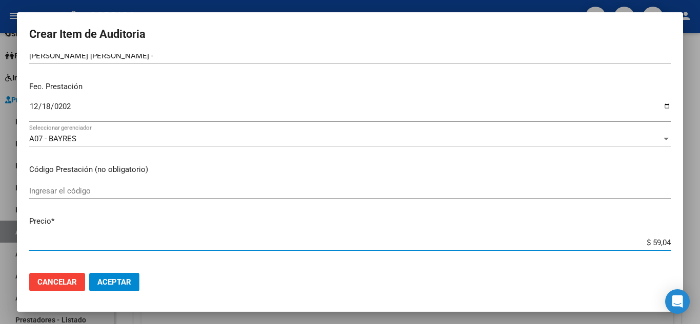
type input "$ 590,40"
type input "$ 5.904,00"
click at [436, 170] on p "Código Prestación (no obligatorio)" at bounding box center [350, 170] width 642 height 12
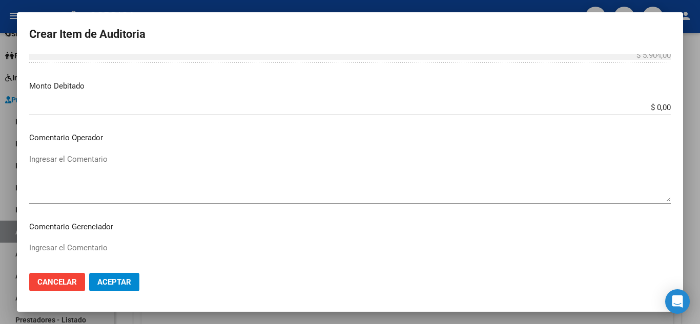
scroll to position [410, 0]
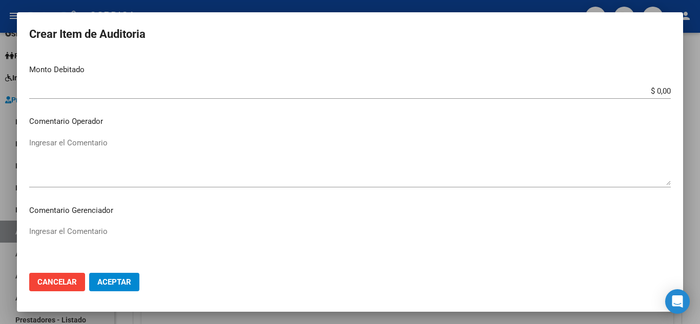
click at [106, 280] on span "Aceptar" at bounding box center [114, 282] width 34 height 9
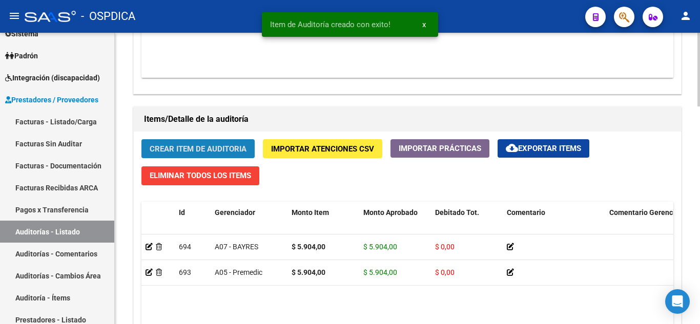
click at [195, 151] on span "Crear Item de Auditoria" at bounding box center [198, 149] width 97 height 9
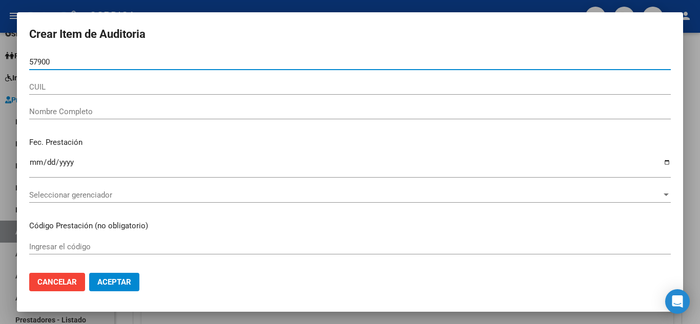
click at [116, 59] on input "57900" at bounding box center [350, 61] width 642 height 9
type input "57900796"
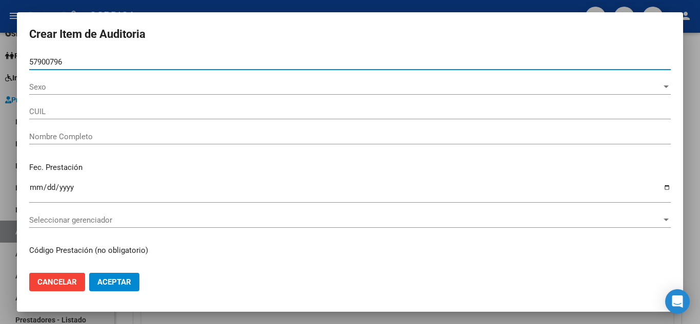
type input "20579007967"
type input "OCAMPO MACIEL LOAN URIEL"
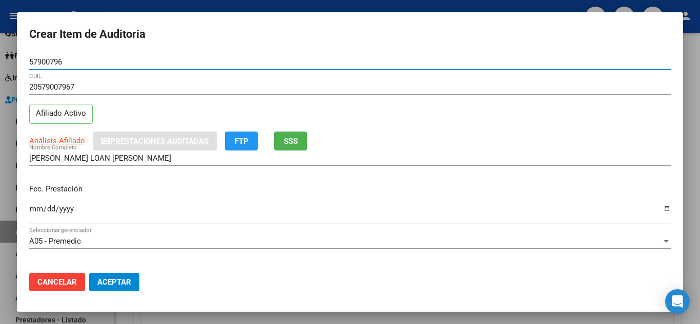
type input "57900796"
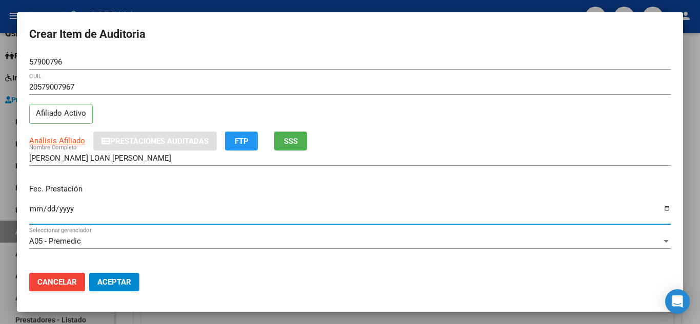
click at [331, 214] on input "Ingresar la fecha" at bounding box center [350, 213] width 642 height 16
type input "2025-03-12"
click at [204, 185] on p "Fec. Prestación" at bounding box center [350, 190] width 642 height 12
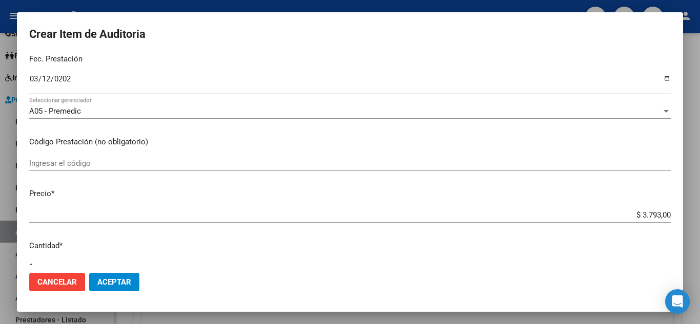
scroll to position [154, 0]
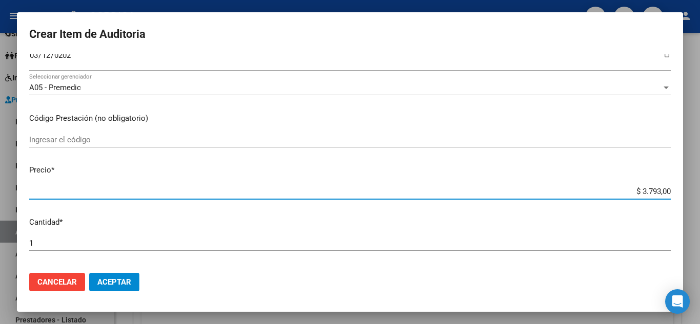
drag, startPoint x: 626, startPoint y: 188, endPoint x: 689, endPoint y: 198, distance: 63.4
click at [689, 198] on div "Crear Item de Auditoria 57900796 Nro Documento 20579007967 CUIL Afiliado Activo…" at bounding box center [350, 162] width 700 height 324
type input "$ 0,01"
type input "$ 0,15"
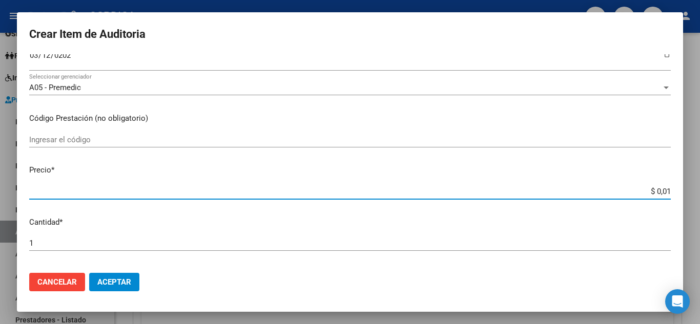
type input "$ 0,15"
type input "$ 1,52"
type input "$ 15,20"
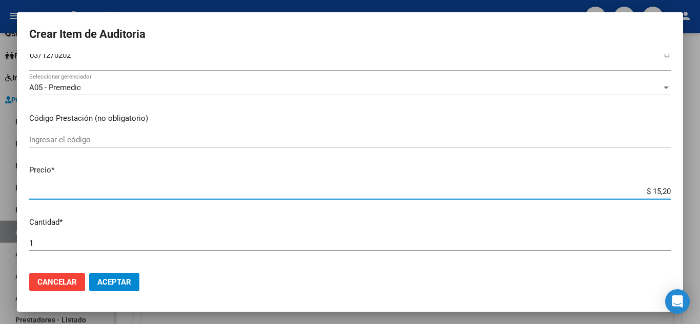
type input "$ 152,00"
type input "$ 1.520,00"
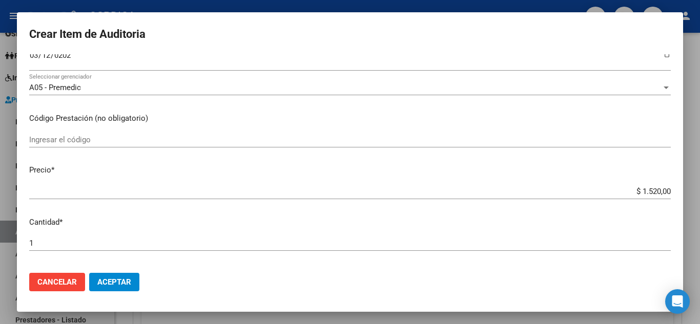
click at [471, 169] on p "Precio *" at bounding box center [350, 171] width 642 height 12
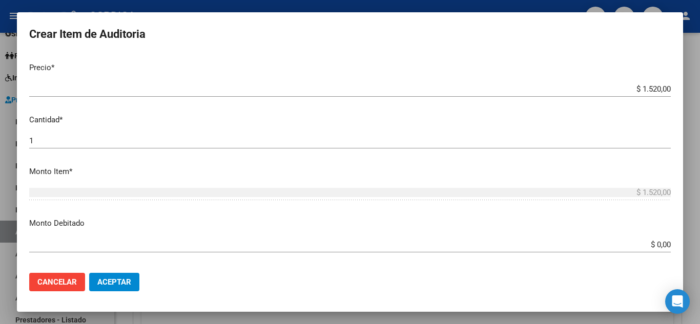
click at [121, 283] on span "Aceptar" at bounding box center [114, 282] width 34 height 9
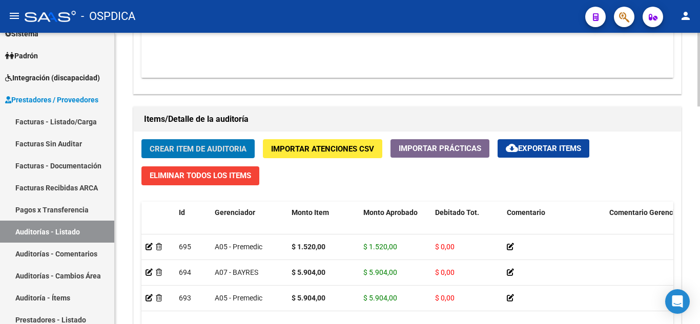
click at [197, 145] on span "Crear Item de Auditoria" at bounding box center [198, 149] width 97 height 9
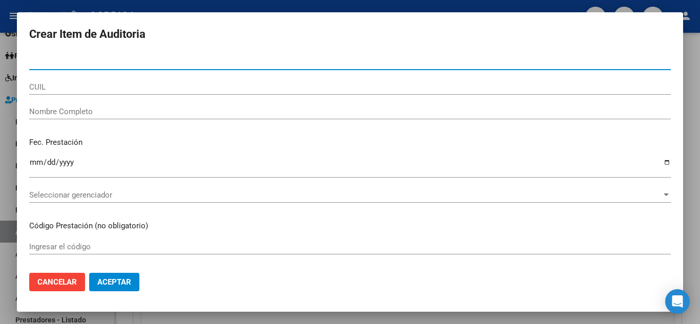
click at [135, 63] on input "Nro Documento" at bounding box center [350, 61] width 642 height 9
click at [141, 67] on div "5244 Nro Documento" at bounding box center [350, 61] width 642 height 15
click at [142, 66] on input "5244" at bounding box center [350, 61] width 642 height 9
type input "52441306"
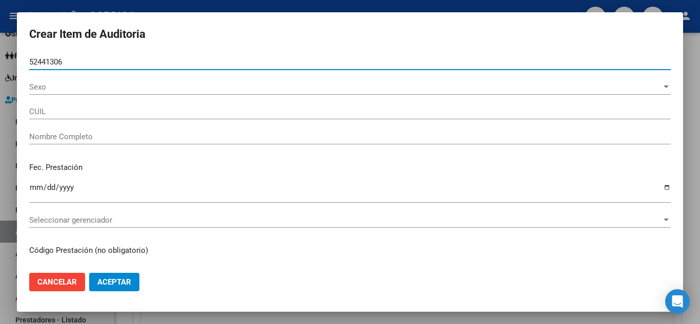
type input "27524413065"
type input "ARANDA MARTINA ELIZABETH"
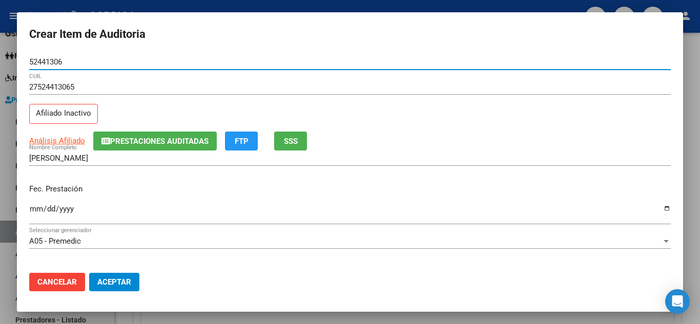
type input "52441306"
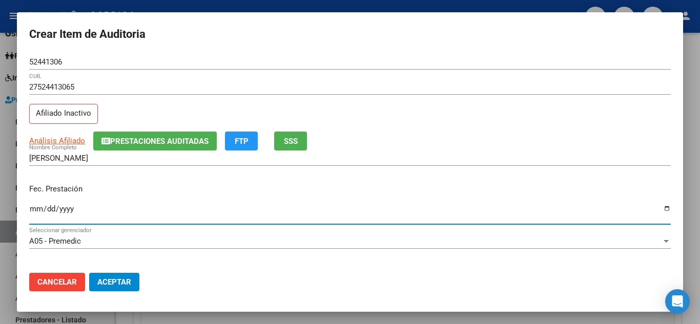
click at [34, 206] on input "Ingresar la fecha" at bounding box center [350, 213] width 642 height 16
type input "2025-02-25"
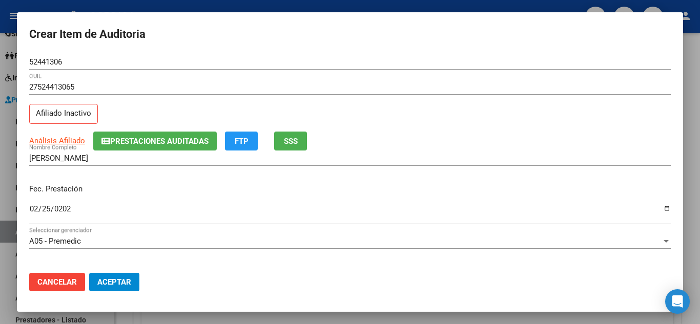
click at [350, 185] on p "Fec. Prestación" at bounding box center [350, 190] width 642 height 12
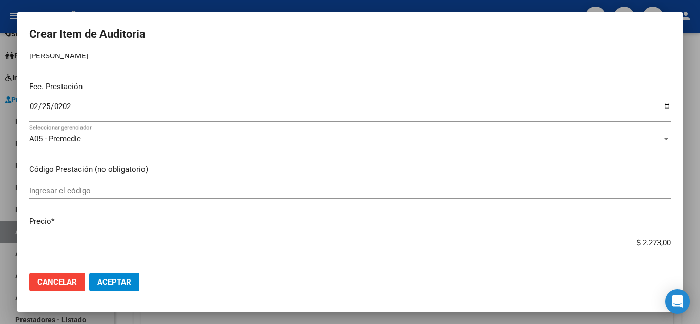
scroll to position [154, 0]
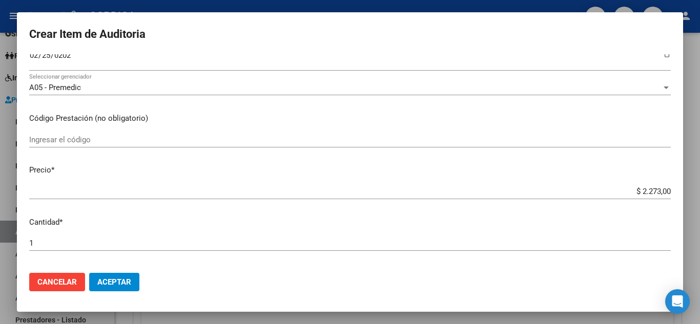
click at [503, 205] on div "$ 2.273,00 Ingresar el precio" at bounding box center [350, 196] width 642 height 25
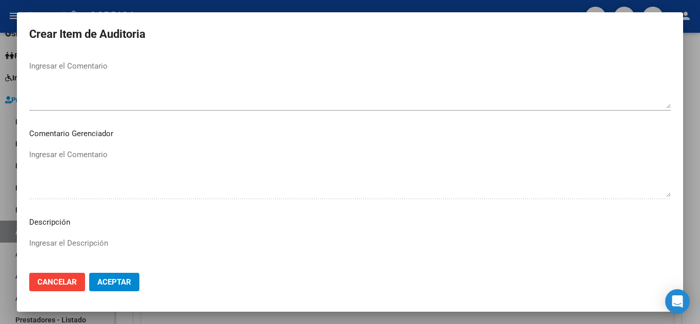
scroll to position [513, 0]
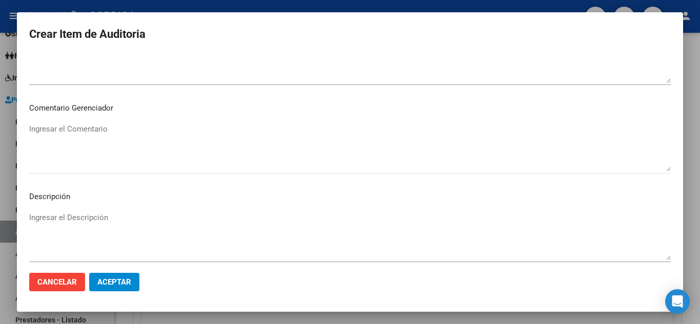
click at [121, 283] on span "Aceptar" at bounding box center [114, 282] width 34 height 9
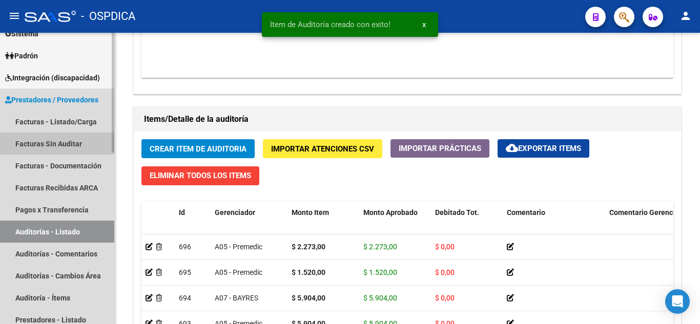
click at [62, 139] on link "Facturas Sin Auditar" at bounding box center [57, 144] width 114 height 22
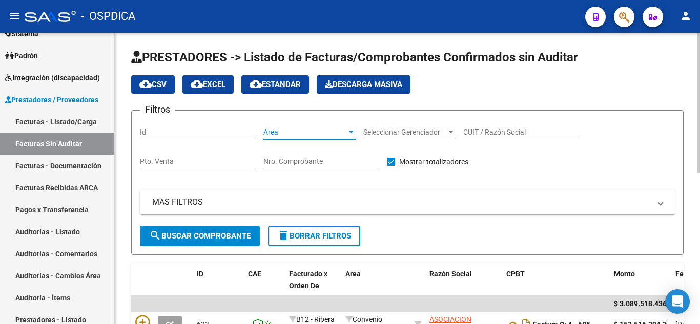
click at [346, 131] on div "Area" at bounding box center [309, 132] width 92 height 9
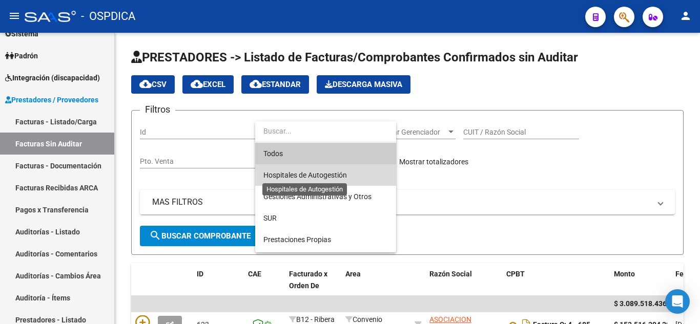
click at [346, 171] on span "Hospitales de Autogestión" at bounding box center [305, 175] width 84 height 8
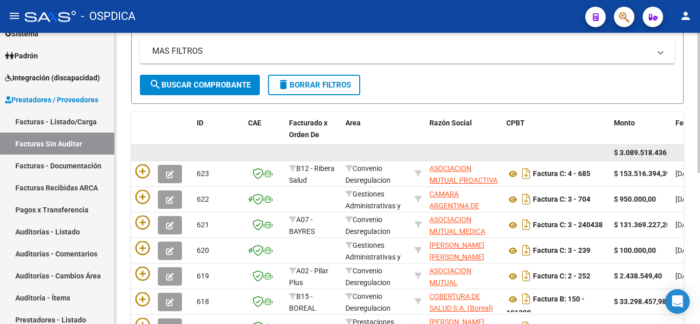
scroll to position [154, 0]
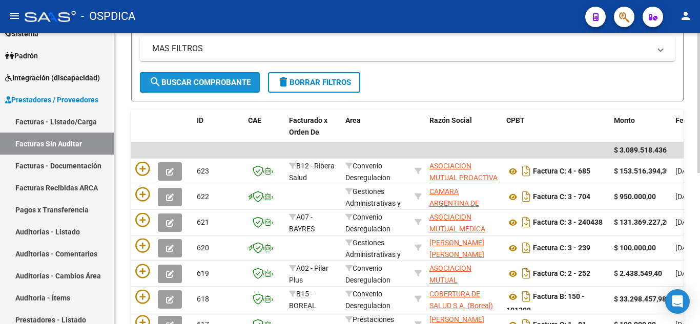
click at [239, 80] on span "search Buscar Comprobante" at bounding box center [199, 82] width 101 height 9
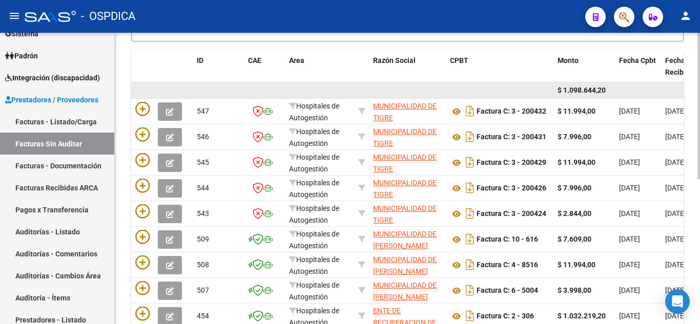
scroll to position [256, 0]
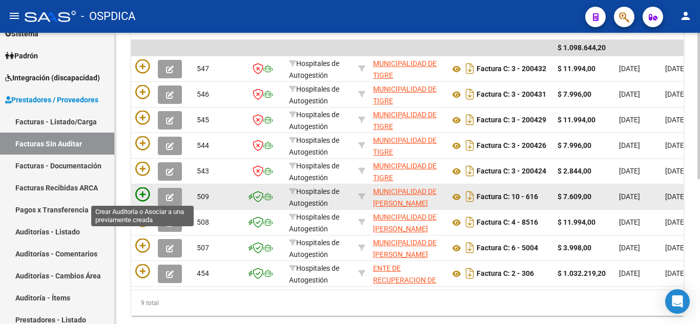
click at [147, 196] on icon at bounding box center [142, 195] width 14 height 14
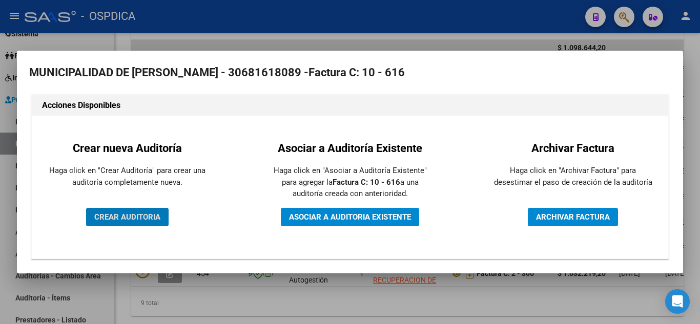
click at [146, 216] on span "CREAR AUDITORIA" at bounding box center [127, 217] width 66 height 9
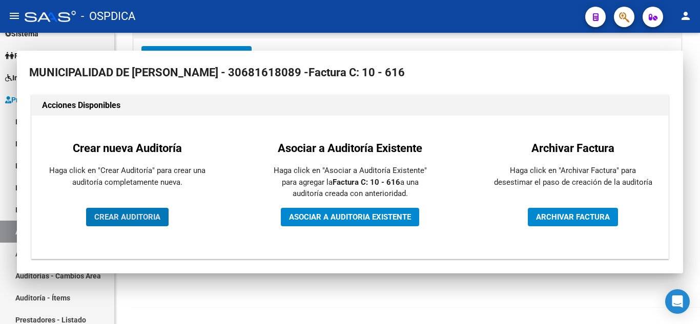
scroll to position [249, 0]
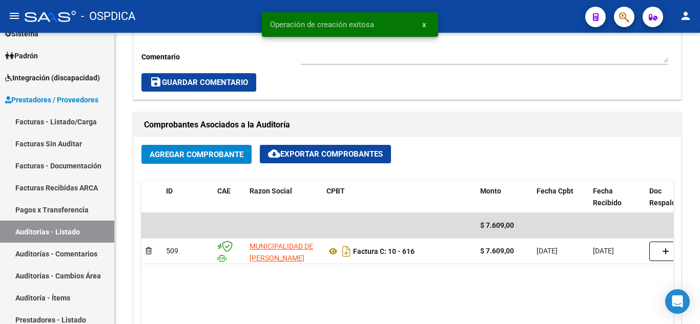
scroll to position [461, 0]
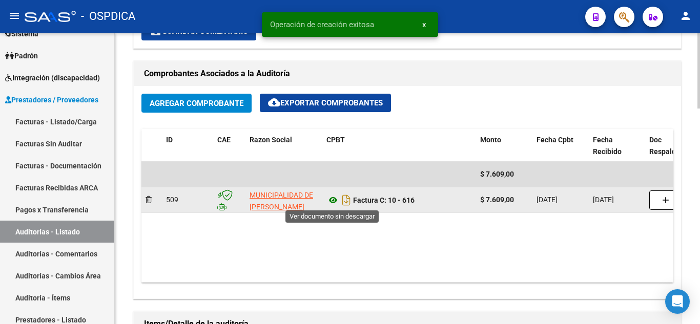
click at [332, 202] on icon at bounding box center [333, 200] width 13 height 12
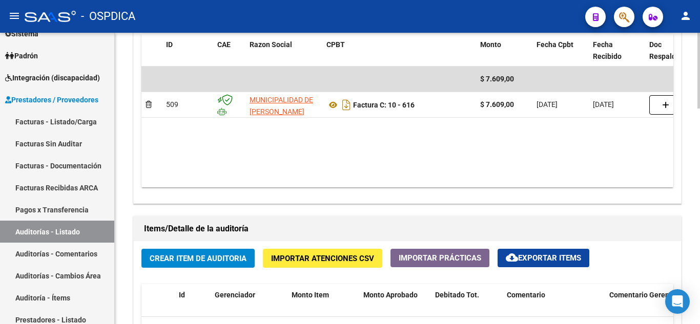
scroll to position [564, 0]
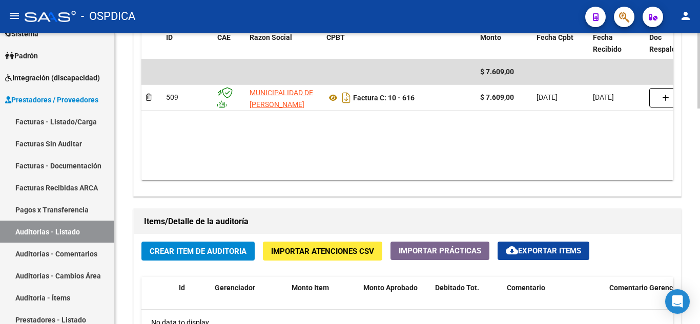
click at [212, 252] on span "Crear Item de Auditoria" at bounding box center [198, 251] width 97 height 9
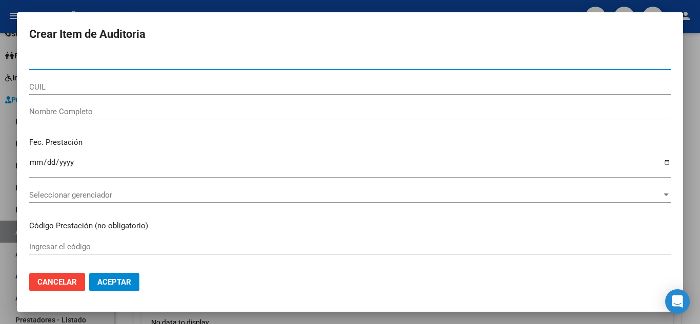
click at [117, 57] on input "Nro Documento" at bounding box center [350, 61] width 642 height 9
click at [121, 59] on input "4954" at bounding box center [350, 61] width 642 height 9
type input "49545492"
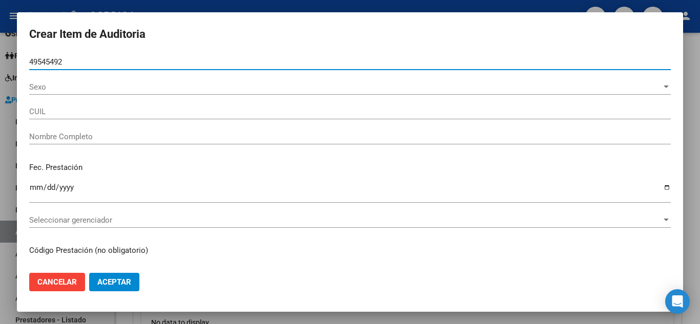
type input "23495454924"
type input "MAIDANA ANGELES ELIANA"
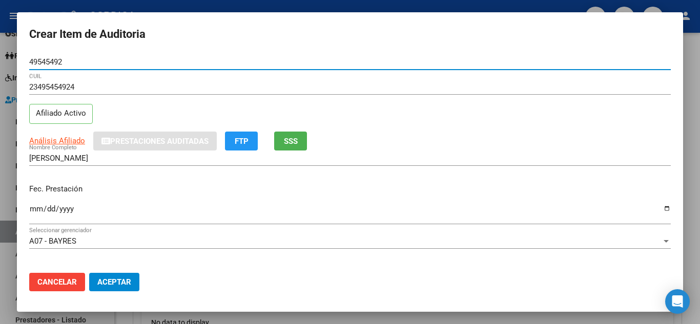
type input "49545492"
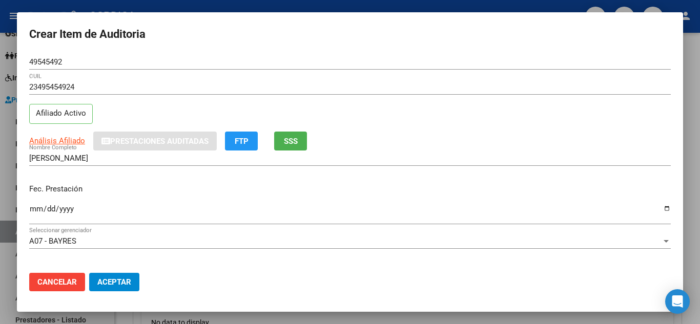
click at [495, 149] on div "Análisis Afiliado Prestaciones Auditadas FTP SSS" at bounding box center [350, 141] width 642 height 19
click at [422, 131] on div "23495454924 CUIL Afiliado Activo" at bounding box center [350, 105] width 642 height 52
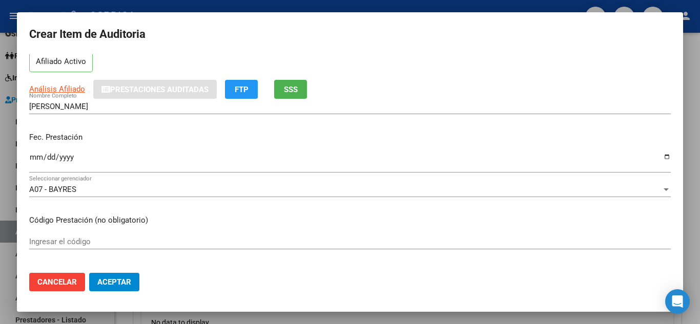
scroll to position [154, 0]
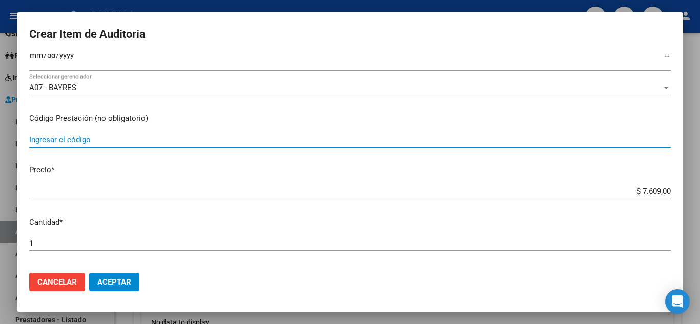
click at [145, 139] on input "Ingresar el código" at bounding box center [350, 139] width 642 height 9
type input "107"
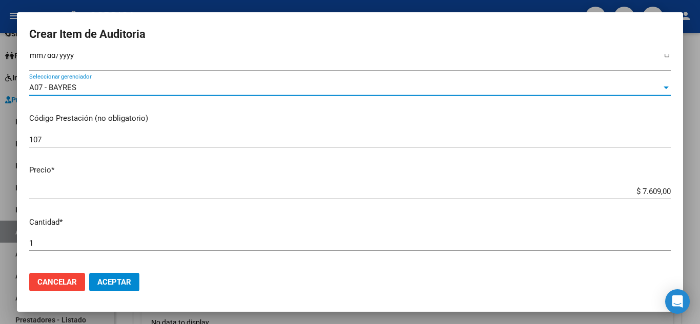
click at [282, 92] on div "A07 - BAYRES" at bounding box center [345, 87] width 633 height 9
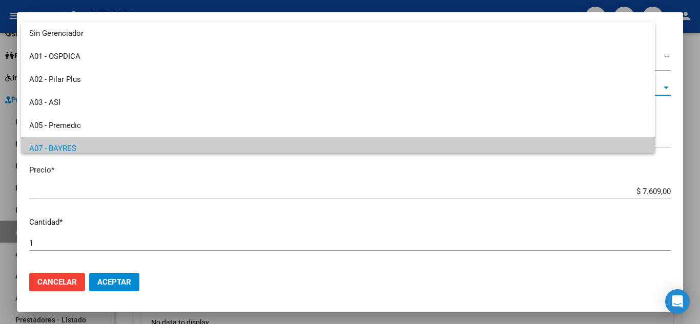
scroll to position [62, 0]
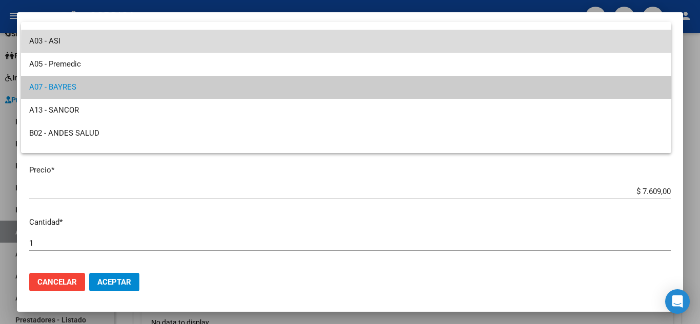
click at [455, 44] on span "A03 - ASI" at bounding box center [346, 41] width 634 height 23
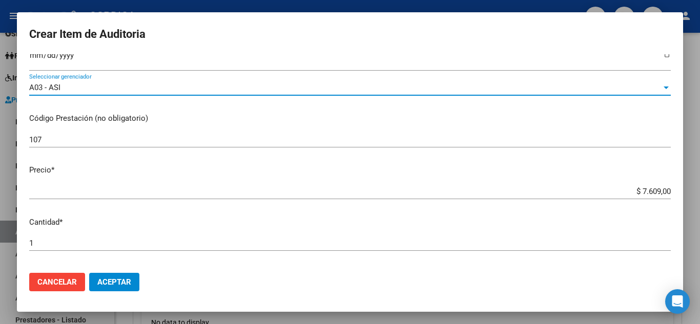
click at [291, 87] on div "A03 - ASI" at bounding box center [345, 87] width 633 height 9
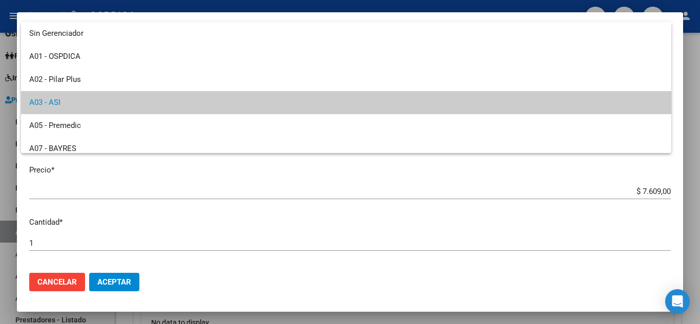
scroll to position [15, 0]
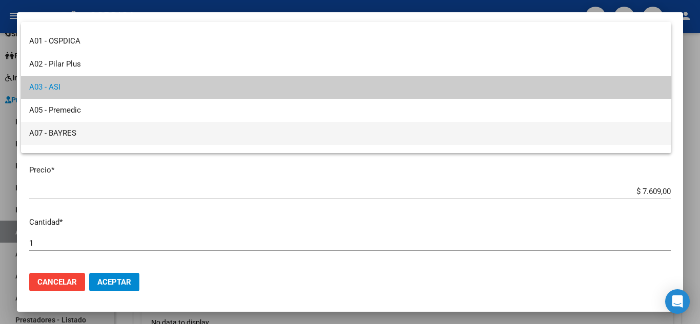
click at [159, 127] on span "A07 - BAYRES" at bounding box center [346, 133] width 634 height 23
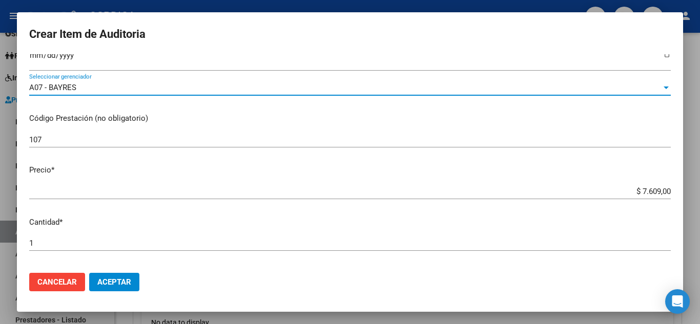
click at [488, 140] on input "107" at bounding box center [350, 139] width 642 height 9
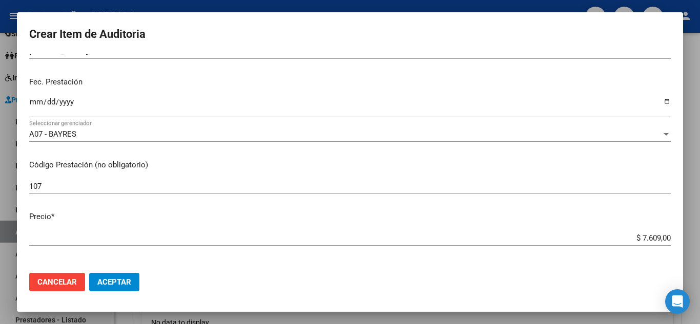
scroll to position [51, 0]
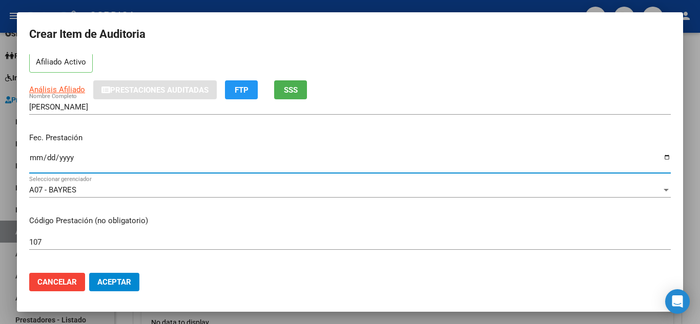
click at [35, 158] on input "Ingresar la fecha" at bounding box center [350, 162] width 642 height 16
type input "2024-11-12"
click at [220, 154] on input "2024-11-12" at bounding box center [350, 162] width 642 height 16
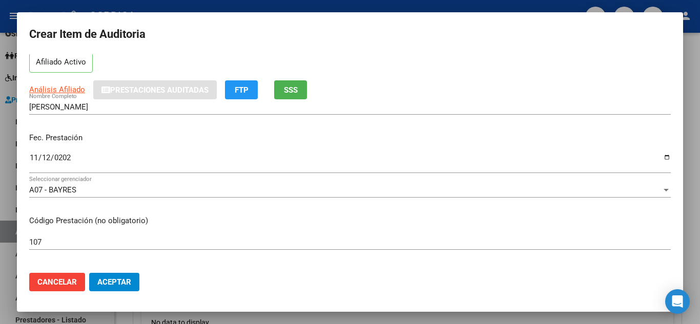
click at [428, 127] on div "Fec. Prestación 2024-11-12 Ingresar la fecha" at bounding box center [350, 154] width 642 height 58
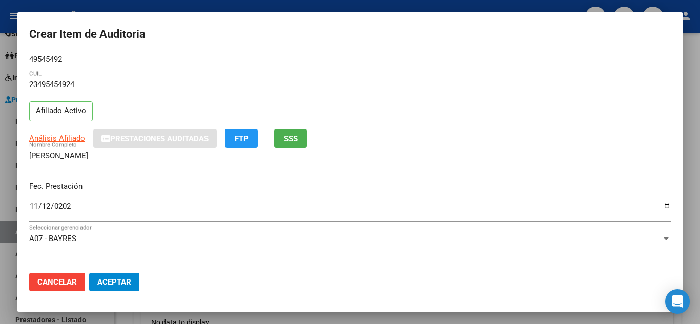
scroll to position [0, 0]
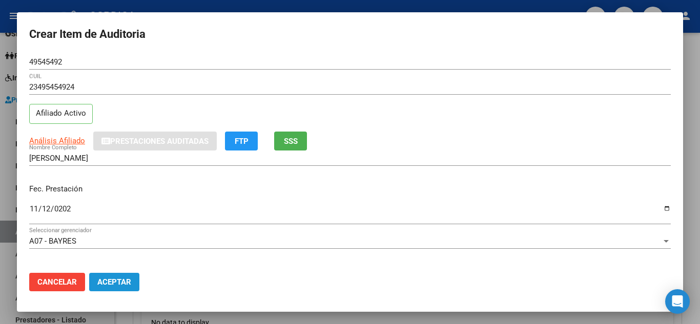
click at [126, 285] on span "Aceptar" at bounding box center [114, 282] width 34 height 9
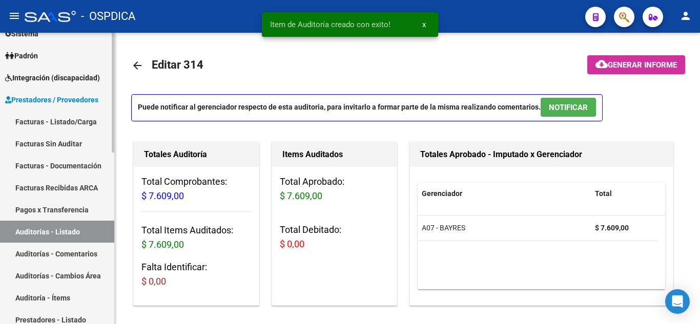
click at [69, 147] on link "Facturas Sin Auditar" at bounding box center [57, 144] width 114 height 22
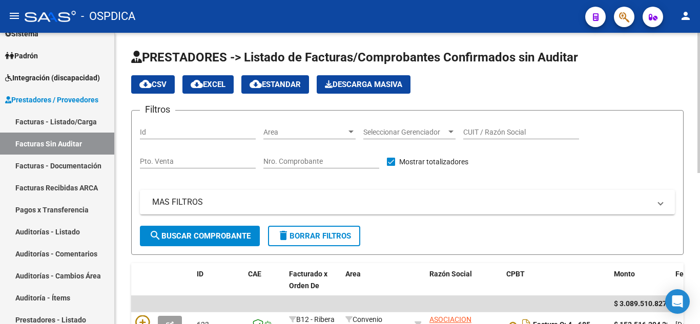
click at [326, 133] on span "Area" at bounding box center [304, 132] width 83 height 9
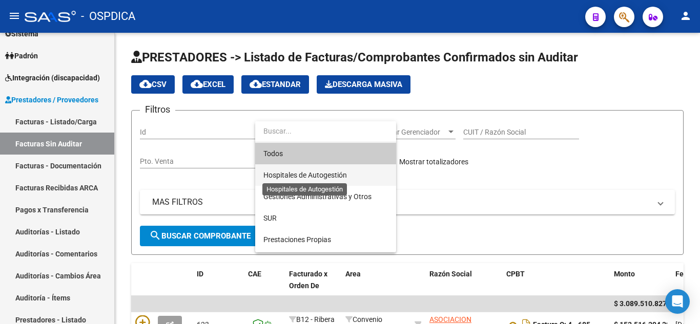
click at [329, 175] on span "Hospitales de Autogestión" at bounding box center [305, 175] width 84 height 8
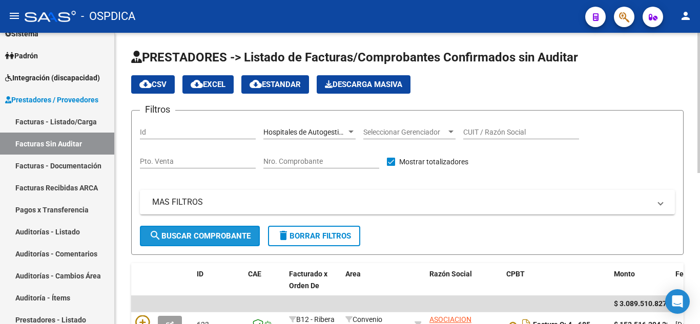
click at [174, 236] on span "search Buscar Comprobante" at bounding box center [199, 236] width 101 height 9
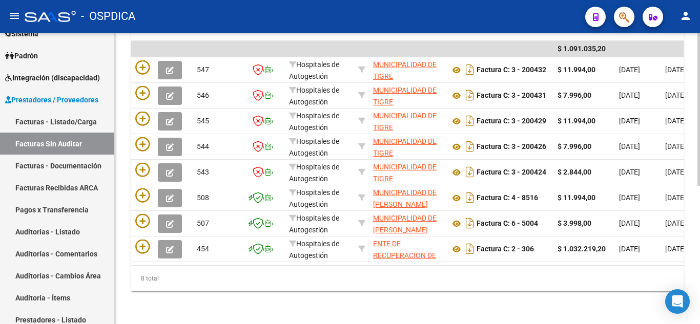
scroll to position [263, 0]
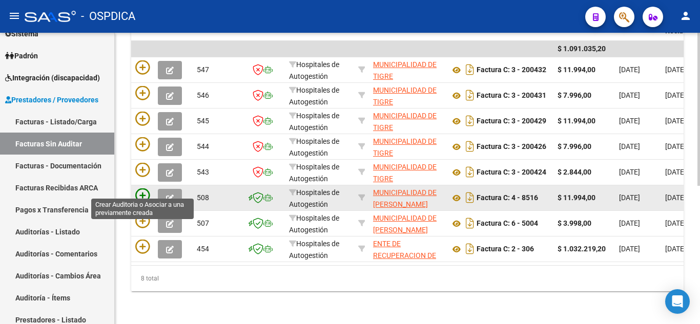
click at [146, 189] on icon at bounding box center [142, 196] width 14 height 14
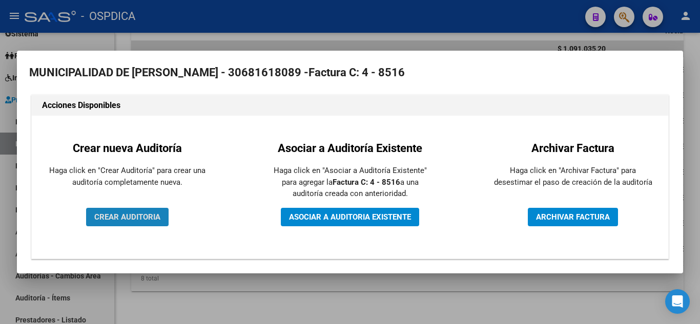
click at [145, 214] on span "CREAR AUDITORIA" at bounding box center [127, 217] width 66 height 9
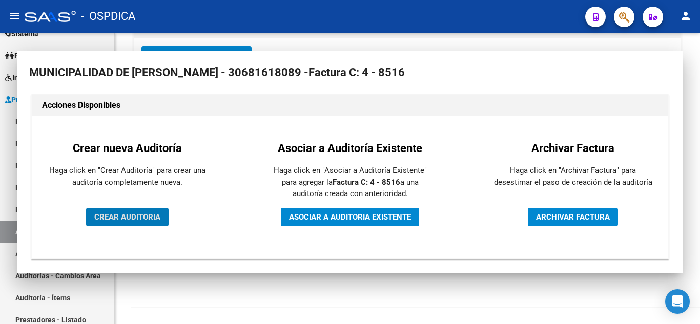
scroll to position [249, 0]
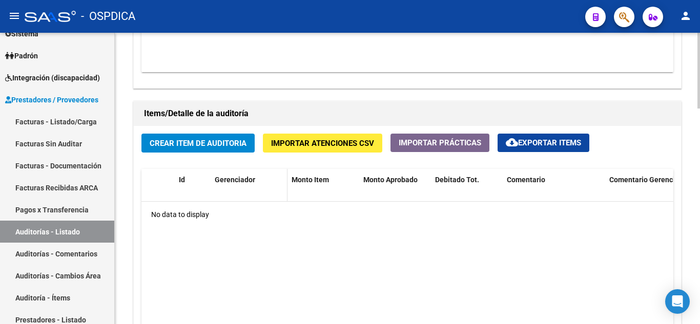
scroll to position [577, 0]
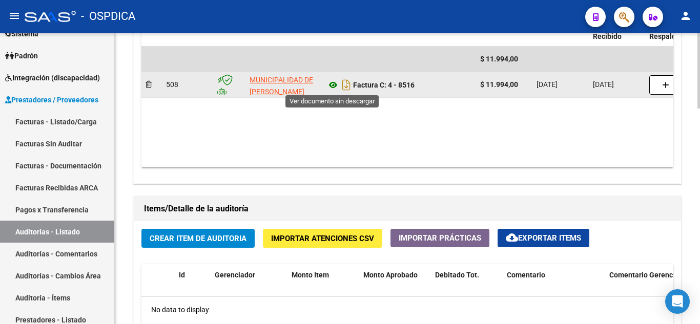
click at [336, 87] on icon at bounding box center [333, 85] width 13 height 12
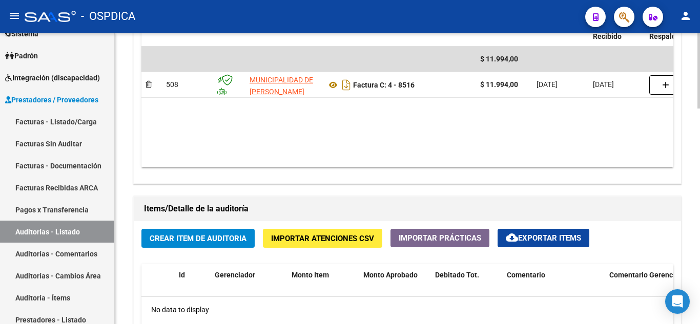
click at [195, 236] on span "Crear Item de Auditoria" at bounding box center [198, 238] width 97 height 9
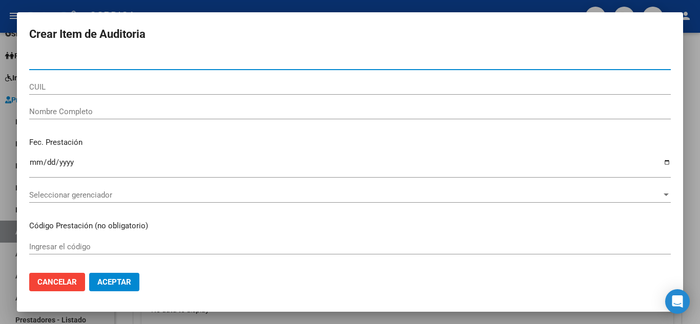
click at [122, 58] on input "Nro Documento" at bounding box center [350, 61] width 642 height 9
click at [117, 61] on input "35" at bounding box center [350, 61] width 642 height 9
click at [99, 64] on input "35396" at bounding box center [350, 61] width 642 height 9
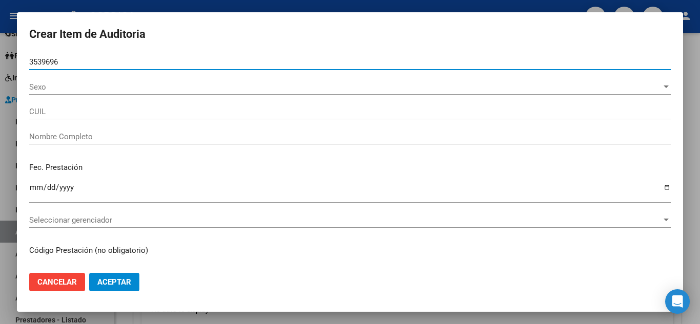
type input "35396967"
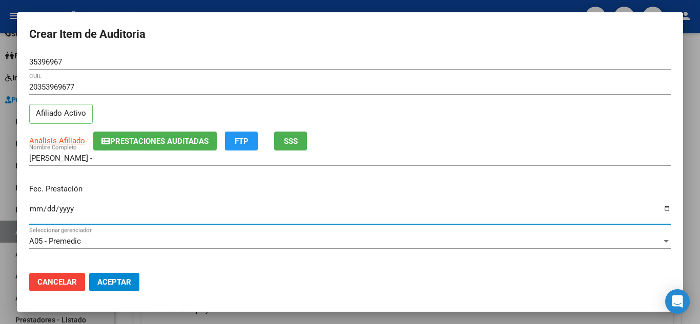
click at [397, 218] on input "Ingresar la fecha" at bounding box center [350, 213] width 642 height 16
click at [426, 176] on div "Fec. Prestación 2025-02-10 Ingresar la fecha" at bounding box center [350, 205] width 642 height 58
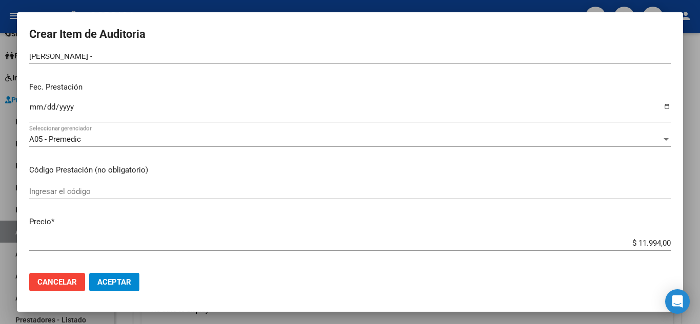
scroll to position [103, 0]
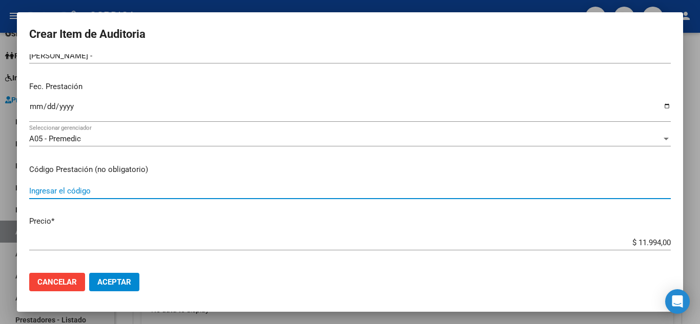
click at [95, 190] on input "Ingresar el código" at bounding box center [350, 191] width 642 height 9
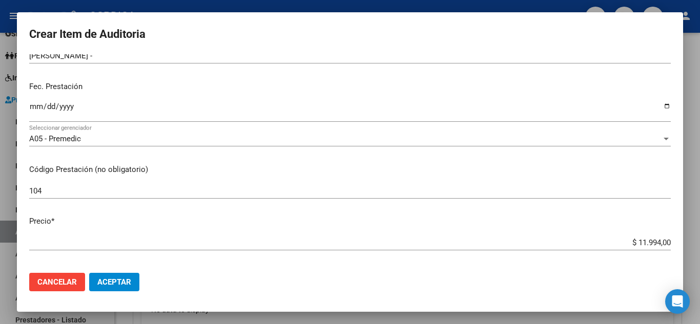
click at [365, 216] on p "Precio *" at bounding box center [350, 222] width 642 height 12
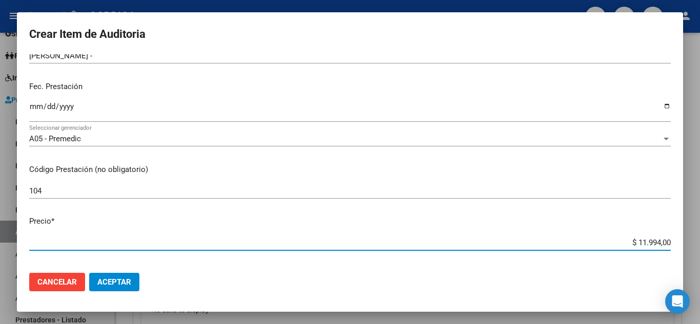
drag, startPoint x: 632, startPoint y: 244, endPoint x: 671, endPoint y: 244, distance: 39.5
click at [671, 244] on app-form-text-field "Precio * $ 11.994,00 Ingresar el precio" at bounding box center [354, 232] width 650 height 32
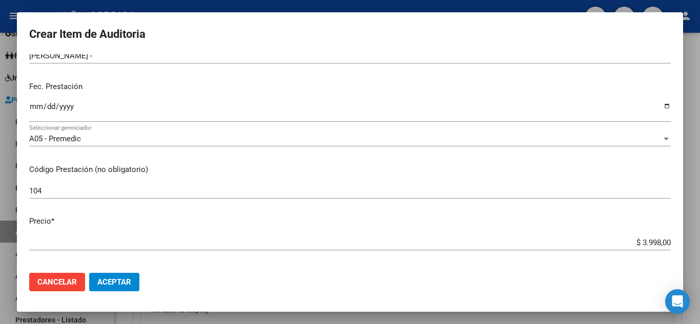
click at [474, 272] on mat-dialog-actions "Cancelar Aceptar" at bounding box center [350, 282] width 642 height 35
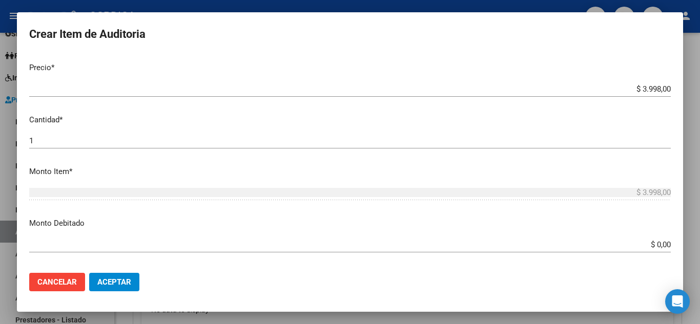
scroll to position [308, 0]
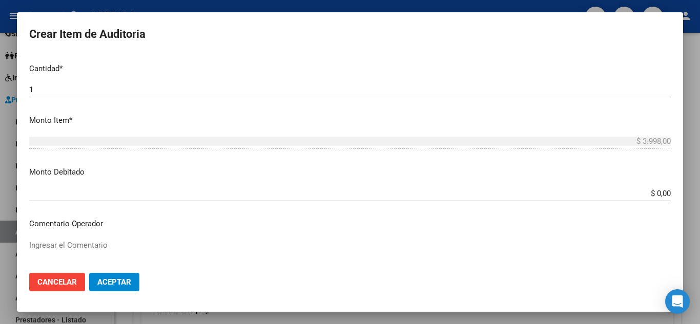
click at [120, 275] on button "Aceptar" at bounding box center [114, 282] width 50 height 18
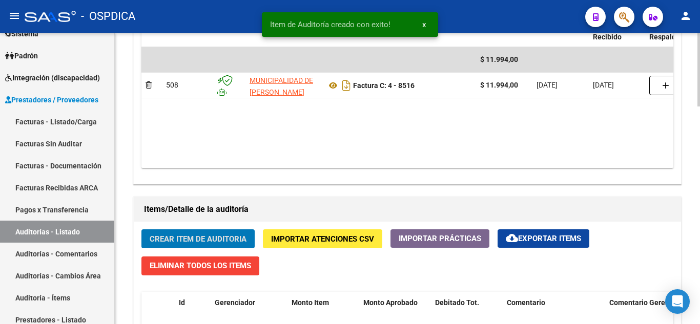
scroll to position [577, 0]
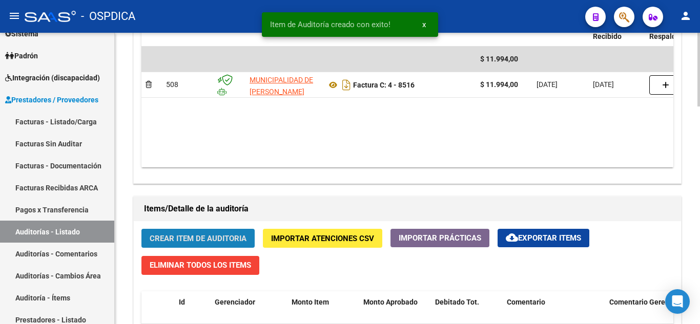
click at [207, 234] on span "Crear Item de Auditoria" at bounding box center [198, 238] width 97 height 9
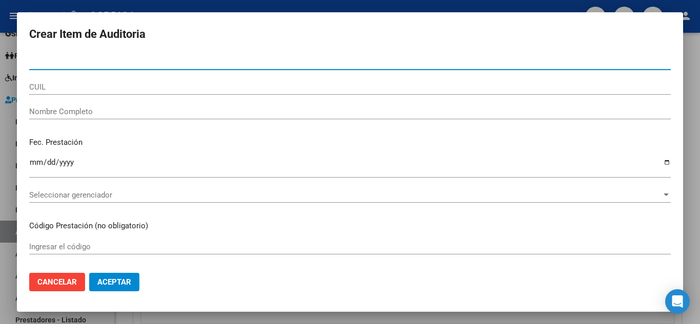
click at [109, 62] on input "Nro Documento" at bounding box center [350, 61] width 642 height 9
click at [134, 63] on input "5027" at bounding box center [350, 61] width 642 height 9
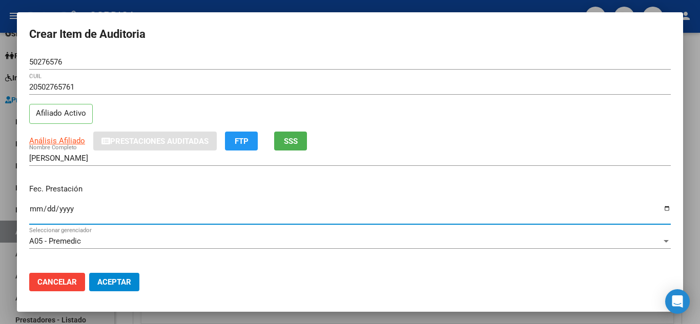
click at [33, 206] on input "Ingresar la fecha" at bounding box center [350, 213] width 642 height 16
click at [430, 256] on div "A05 - Premedic Seleccionar gerenciador" at bounding box center [350, 246] width 642 height 25
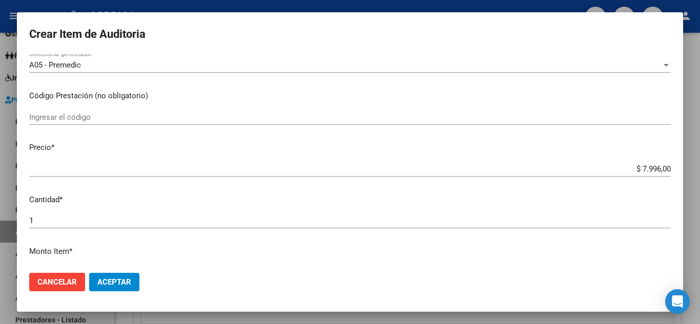
scroll to position [154, 0]
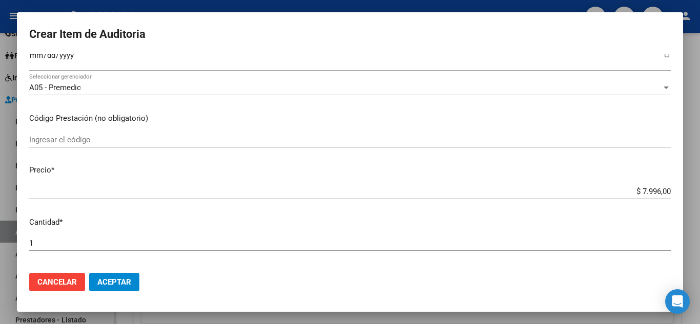
click at [144, 137] on input "Ingresar el código" at bounding box center [350, 139] width 642 height 9
click at [341, 209] on div "$ 7.996,00 Ingresar el precio" at bounding box center [350, 196] width 642 height 25
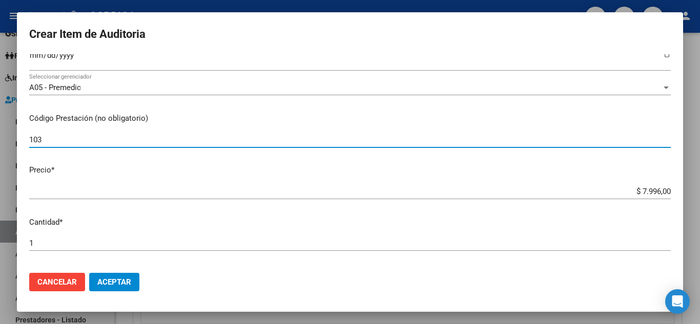
click at [108, 139] on input "103" at bounding box center [350, 139] width 642 height 9
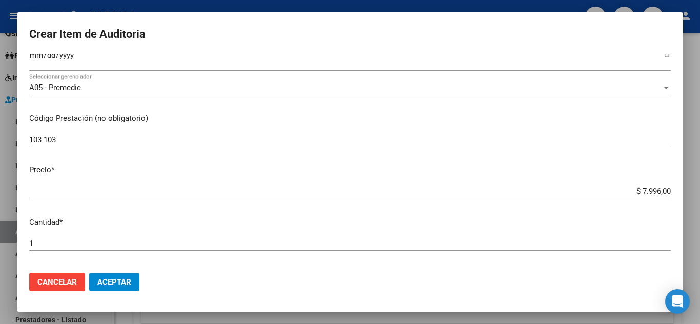
click at [174, 186] on div "$ 7.996,00 Ingresar el precio" at bounding box center [350, 191] width 642 height 15
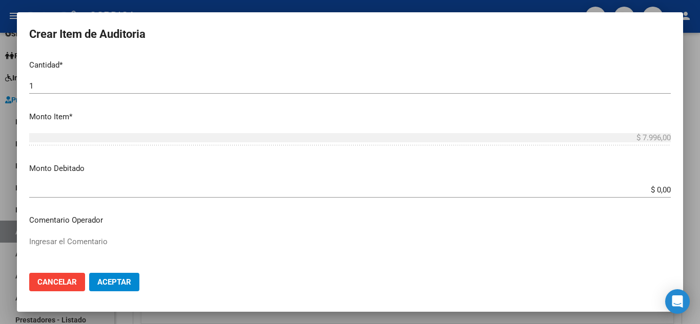
scroll to position [359, 0]
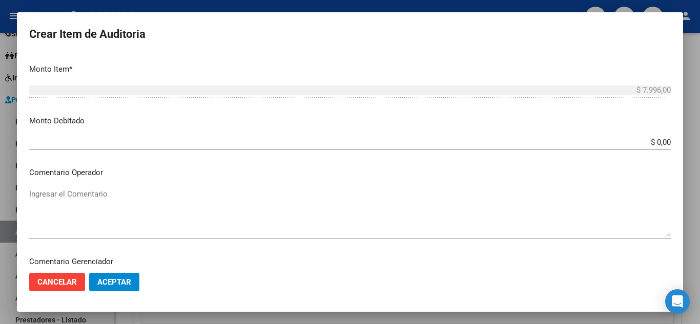
click at [110, 280] on span "Aceptar" at bounding box center [114, 282] width 34 height 9
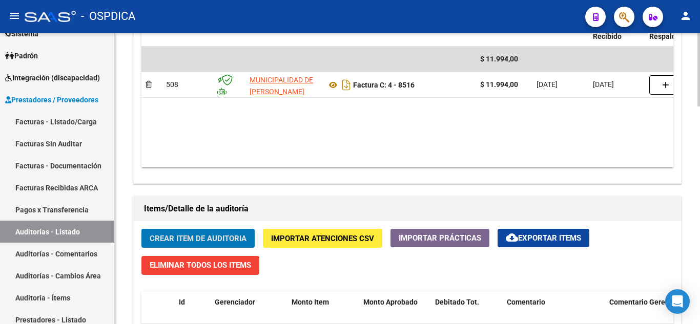
click at [351, 191] on div "Información del área Cambiar de área a esta auditoría Area * Hospitales de Auto…" at bounding box center [407, 157] width 553 height 828
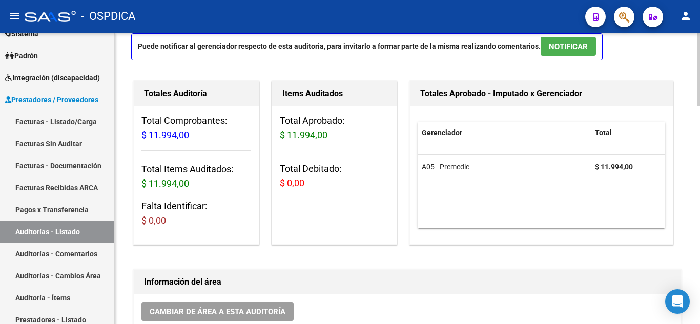
scroll to position [0, 0]
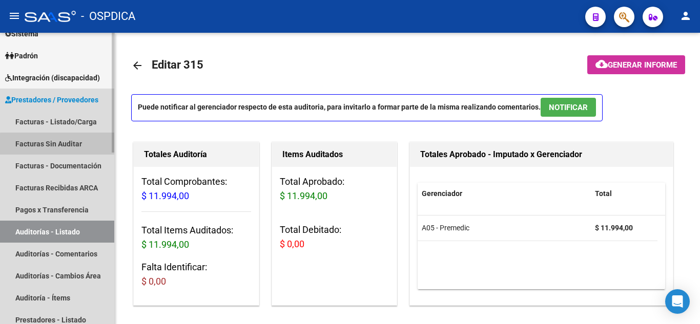
click at [72, 146] on link "Facturas Sin Auditar" at bounding box center [57, 144] width 114 height 22
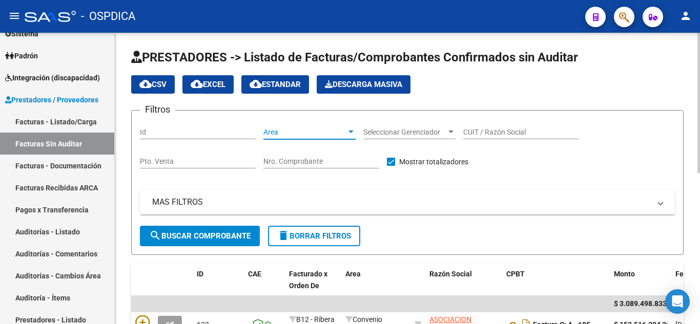
click at [305, 131] on span "Area" at bounding box center [304, 132] width 83 height 9
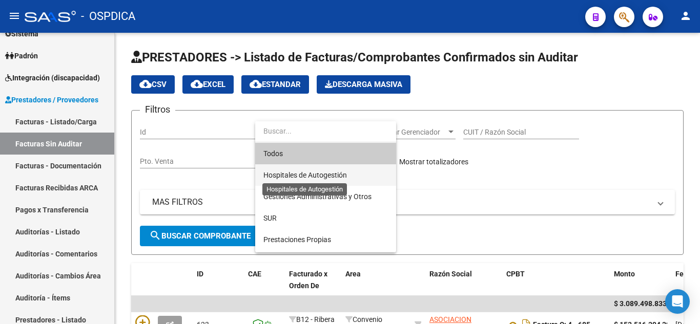
click at [316, 174] on span "Hospitales de Autogestión" at bounding box center [305, 175] width 84 height 8
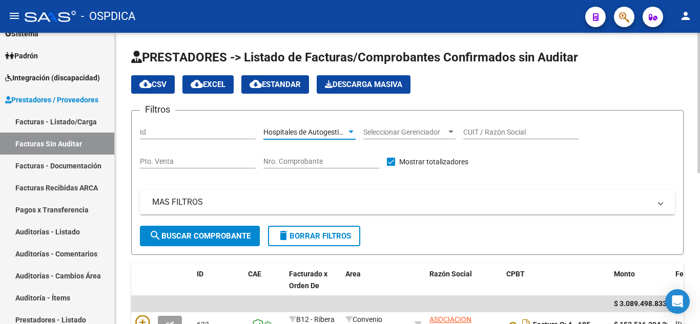
click at [217, 239] on span "search Buscar Comprobante" at bounding box center [199, 236] width 101 height 9
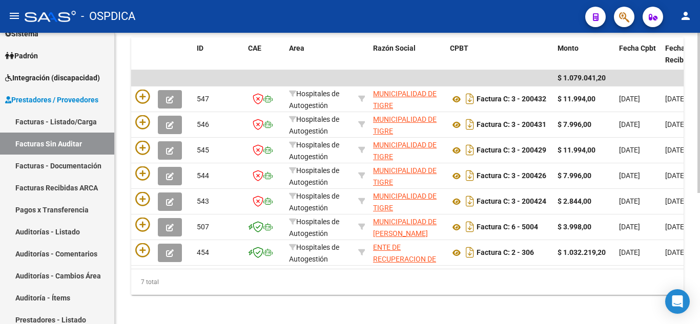
scroll to position [238, 0]
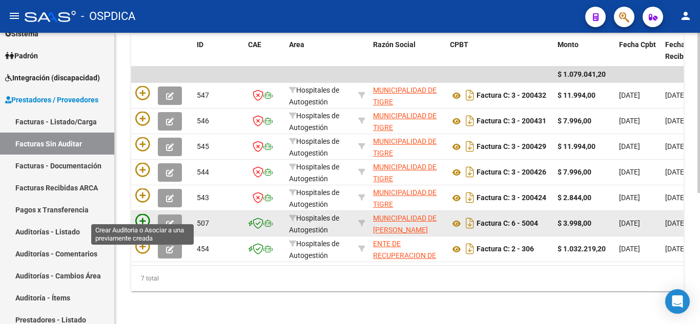
click at [146, 216] on icon at bounding box center [142, 221] width 14 height 14
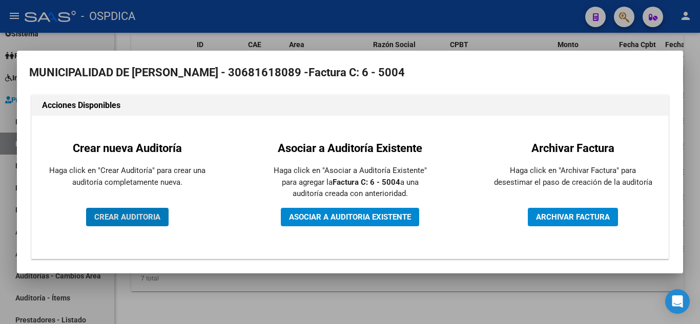
click at [157, 212] on button "CREAR AUDITORIA" at bounding box center [127, 217] width 83 height 18
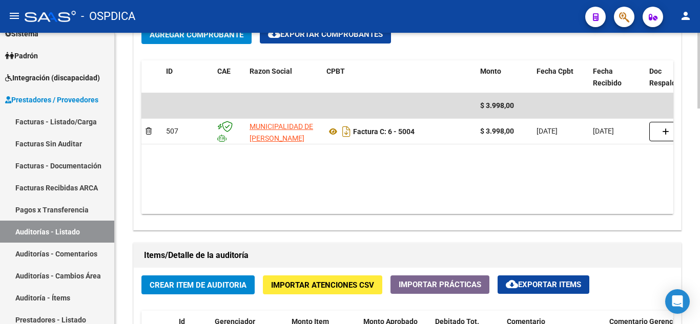
scroll to position [525, 0]
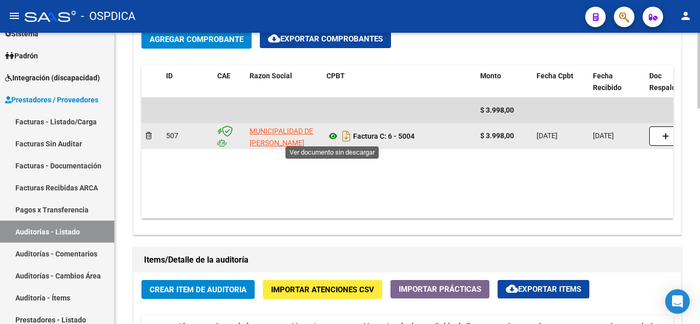
click at [334, 137] on icon at bounding box center [333, 136] width 13 height 12
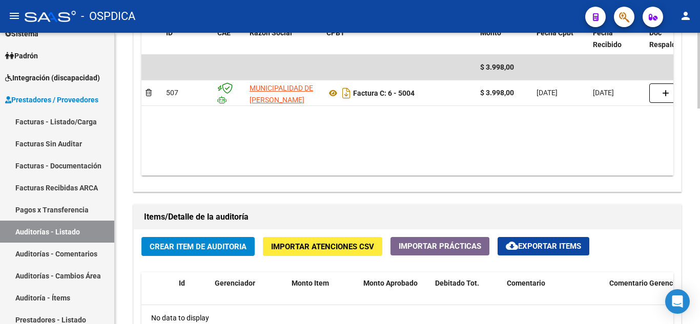
scroll to position [679, 0]
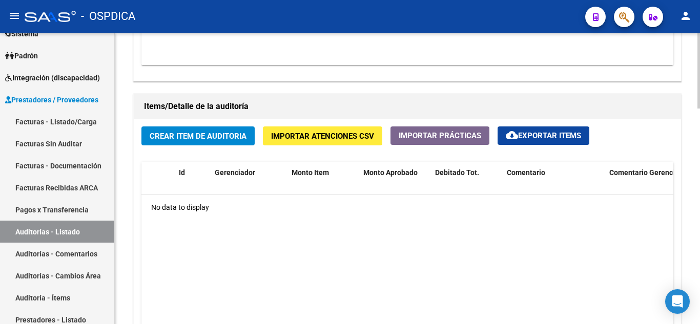
click at [201, 135] on span "Crear Item de Auditoria" at bounding box center [198, 136] width 97 height 9
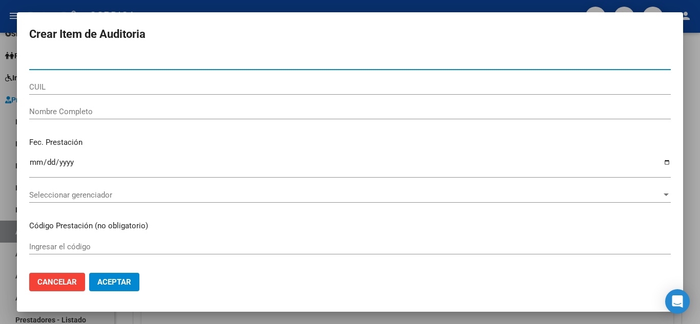
click at [101, 59] on input "Nro Documento" at bounding box center [350, 61] width 642 height 9
click at [123, 63] on input "5909" at bounding box center [350, 61] width 642 height 9
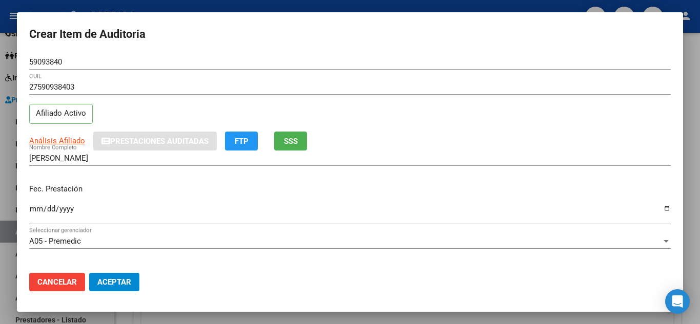
click at [261, 221] on div "Ingresar la fecha" at bounding box center [350, 213] width 642 height 22
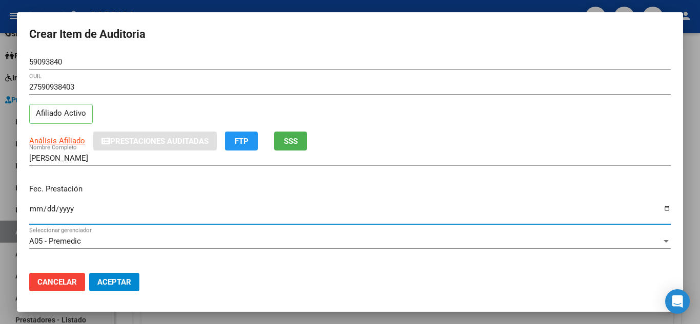
click at [397, 177] on div "Fec. Prestación 2025-03-05 Ingresar la fecha" at bounding box center [350, 205] width 642 height 58
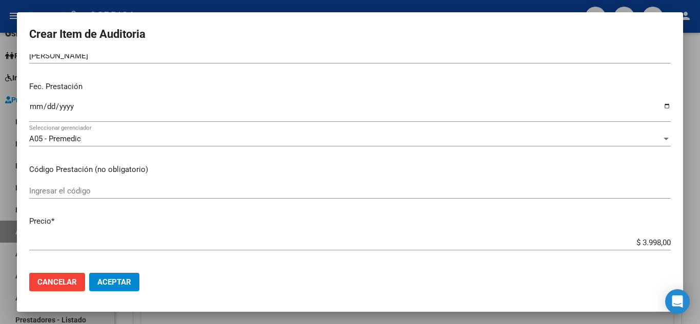
scroll to position [154, 0]
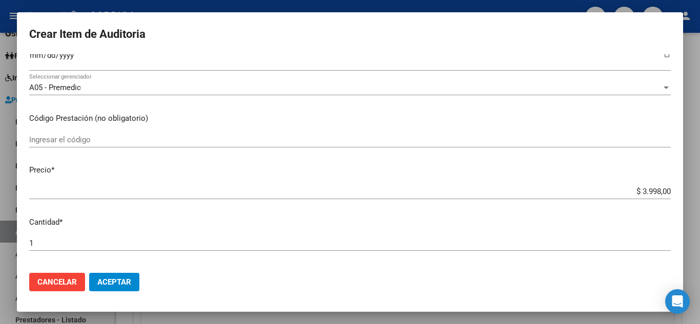
click at [86, 141] on input "Ingresar el código" at bounding box center [350, 139] width 642 height 9
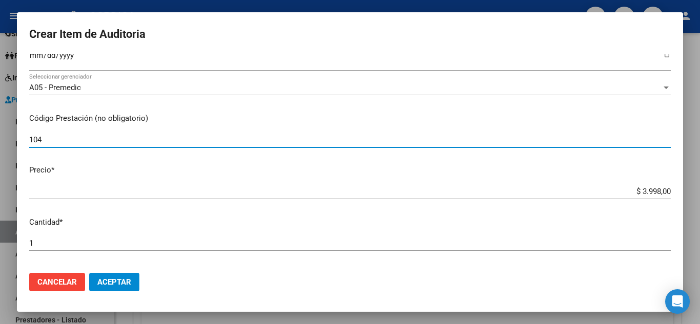
click at [181, 194] on input "$ 3.998,00" at bounding box center [350, 191] width 642 height 9
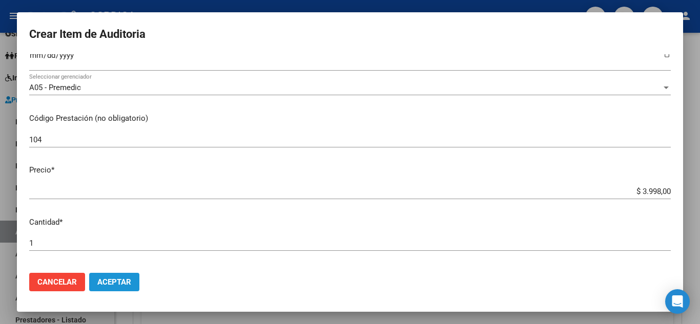
click at [112, 285] on span "Aceptar" at bounding box center [114, 282] width 34 height 9
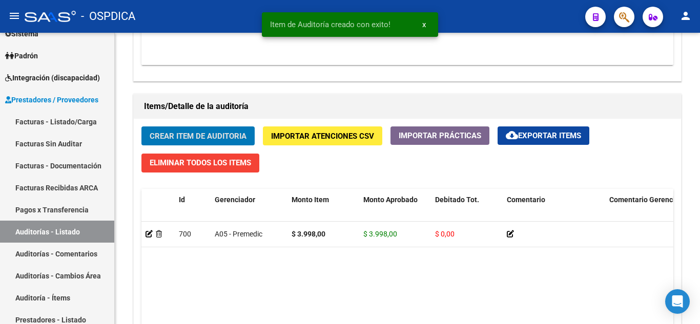
scroll to position [680, 0]
click at [64, 233] on link "Auditorías - Listado" at bounding box center [57, 232] width 114 height 22
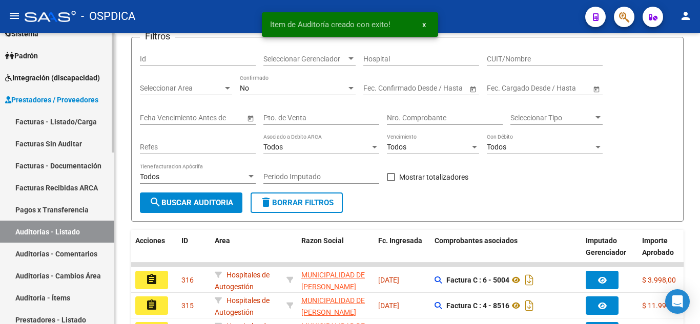
scroll to position [343, 0]
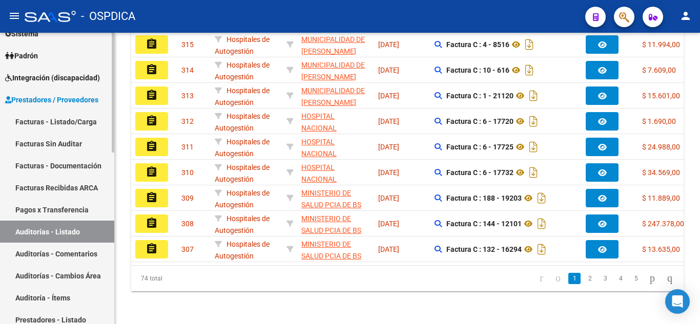
click at [53, 144] on link "Facturas Sin Auditar" at bounding box center [57, 144] width 114 height 22
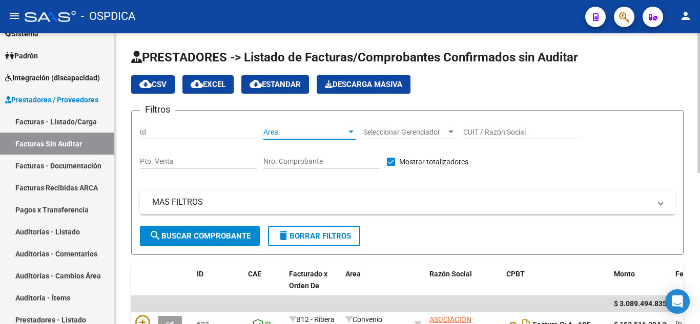
click at [334, 128] on span "Area" at bounding box center [304, 132] width 83 height 9
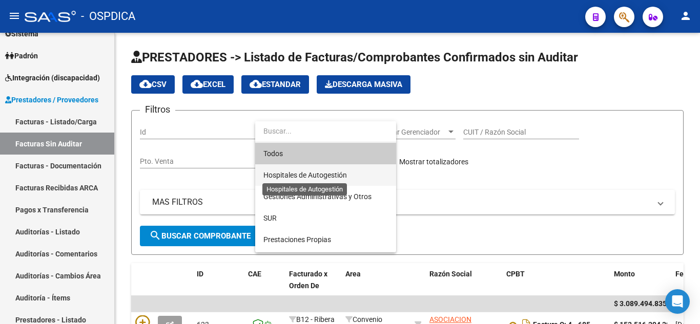
click at [335, 176] on span "Hospitales de Autogestión" at bounding box center [305, 175] width 84 height 8
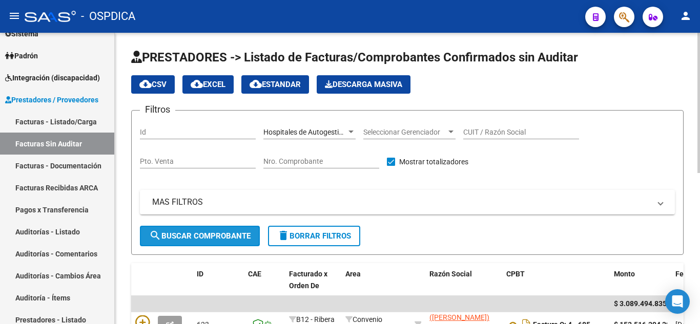
click at [197, 236] on span "search Buscar Comprobante" at bounding box center [199, 236] width 101 height 9
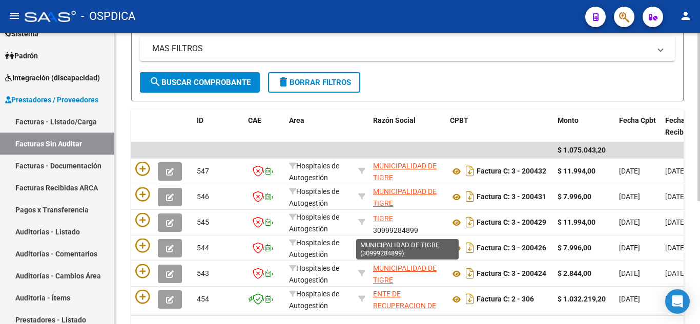
scroll to position [13, 0]
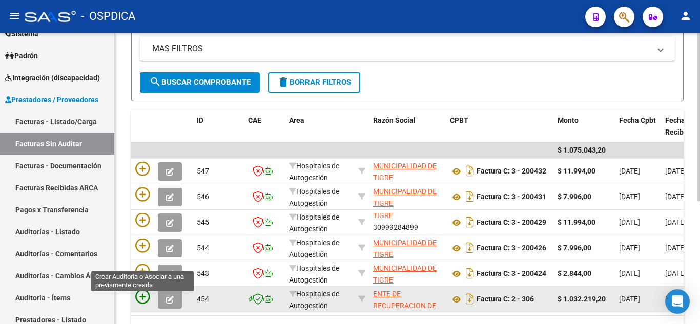
click at [144, 295] on icon at bounding box center [142, 297] width 14 height 14
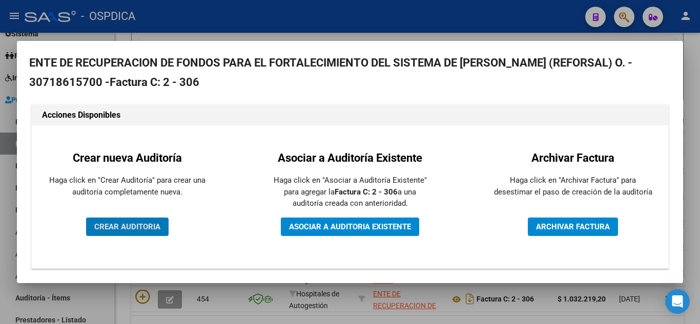
click at [145, 224] on span "CREAR AUDITORIA" at bounding box center [127, 226] width 66 height 9
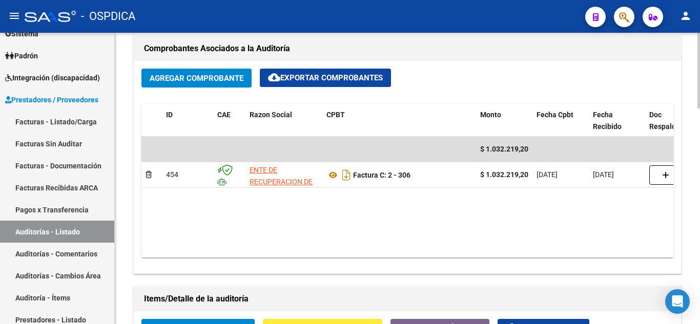
scroll to position [513, 0]
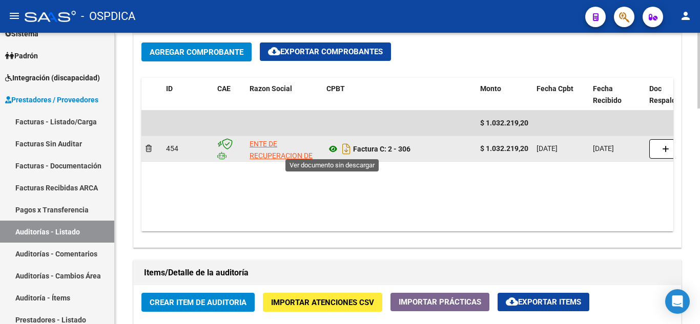
click at [331, 152] on icon at bounding box center [333, 149] width 13 height 12
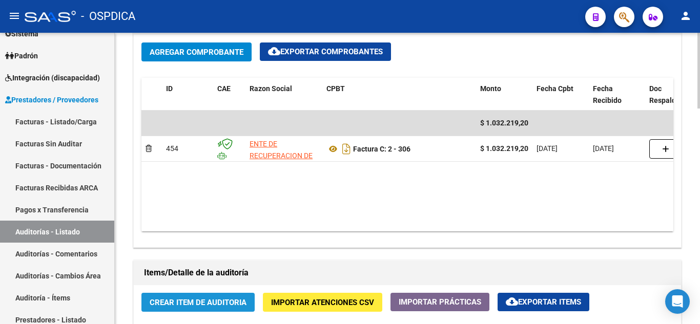
click at [212, 301] on span "Crear Item de Auditoria" at bounding box center [198, 302] width 97 height 9
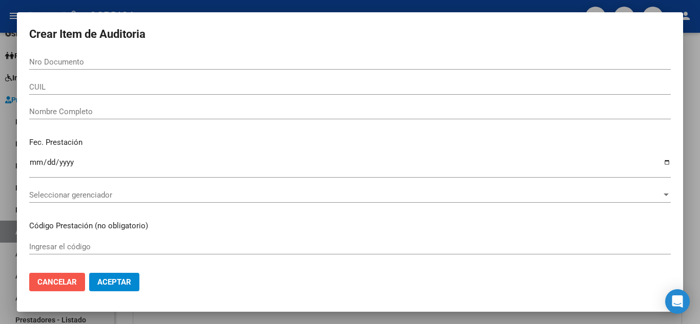
click at [62, 280] on span "Cancelar" at bounding box center [56, 282] width 39 height 9
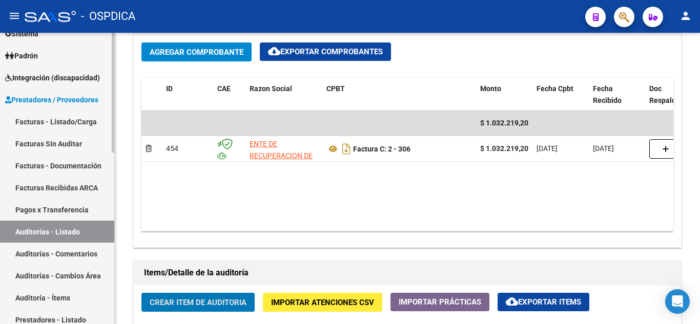
click at [32, 234] on link "Auditorías - Listado" at bounding box center [57, 232] width 114 height 22
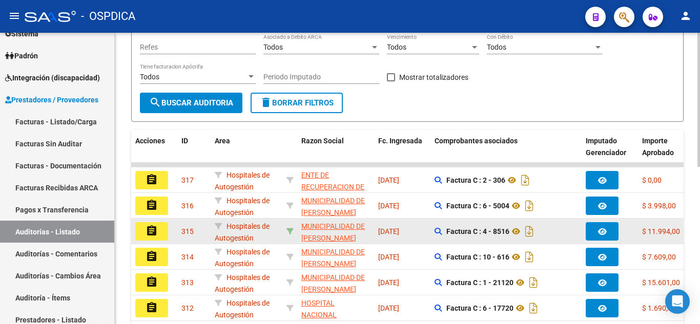
scroll to position [189, 0]
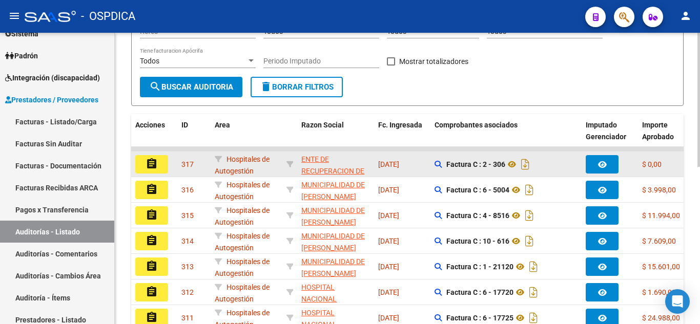
click at [154, 166] on mat-icon "assignment" at bounding box center [152, 164] width 12 height 12
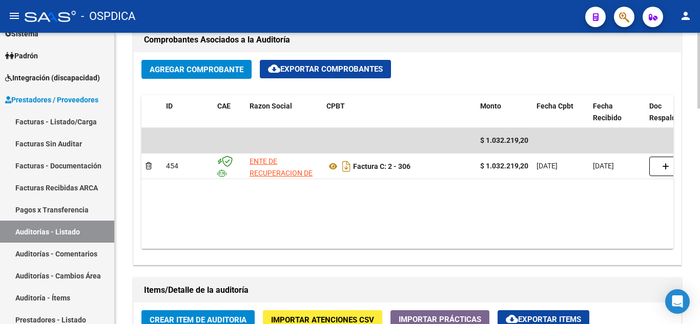
scroll to position [513, 0]
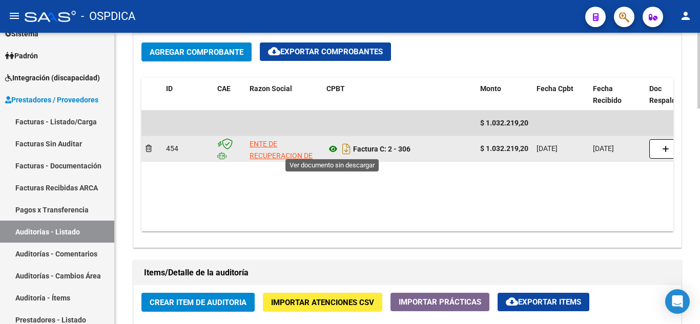
click at [333, 151] on icon at bounding box center [333, 149] width 13 height 12
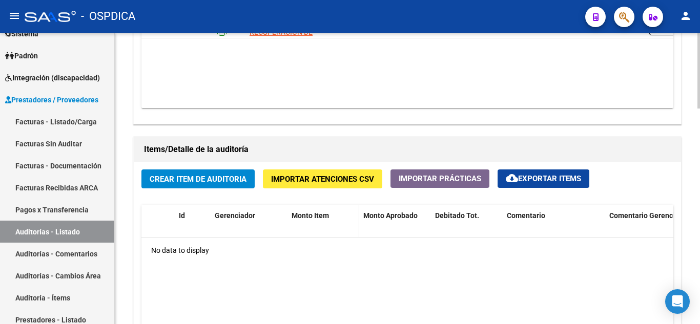
scroll to position [666, 0]
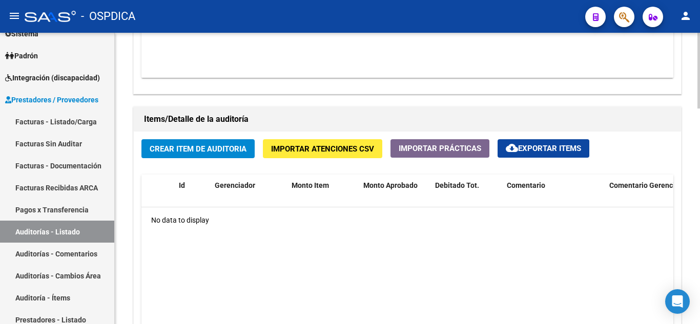
click at [228, 152] on span "Crear Item de Auditoria" at bounding box center [198, 149] width 97 height 9
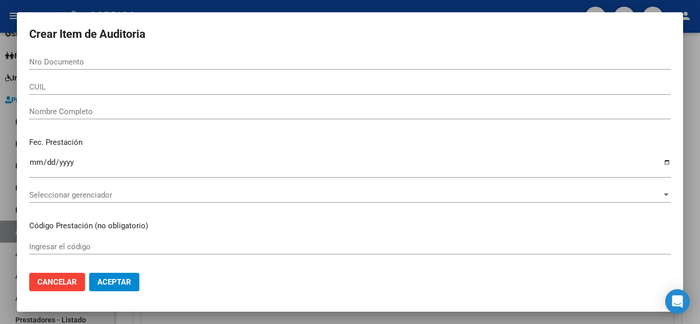
click at [79, 272] on mat-dialog-actions "Cancelar Aceptar" at bounding box center [350, 282] width 642 height 35
click at [77, 282] on button "Cancelar" at bounding box center [57, 282] width 56 height 18
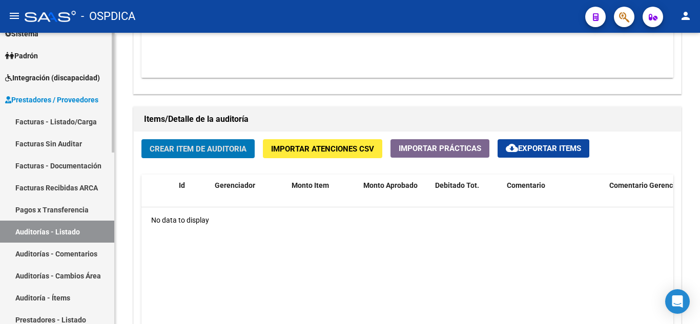
click at [80, 226] on link "Auditorías - Listado" at bounding box center [57, 232] width 114 height 22
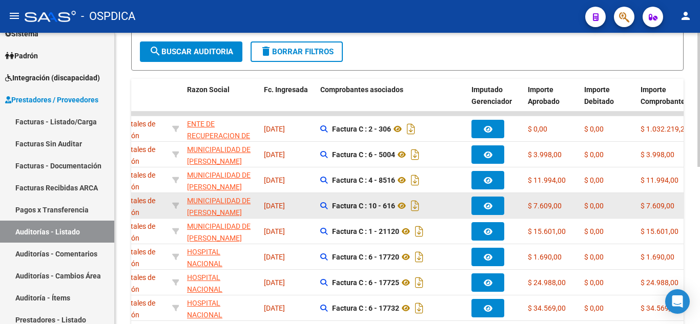
scroll to position [240, 0]
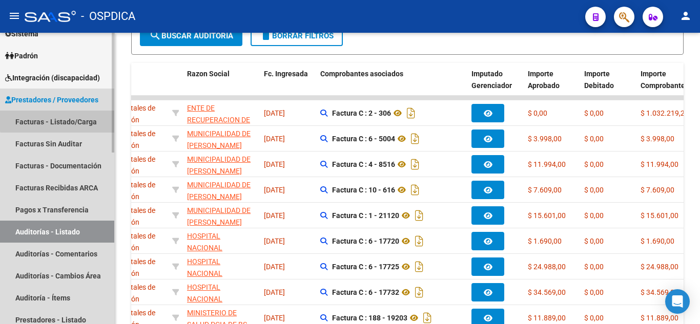
click at [69, 115] on link "Facturas - Listado/Carga" at bounding box center [57, 122] width 114 height 22
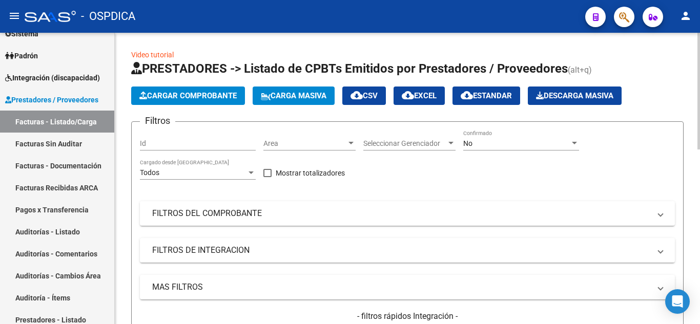
click at [481, 148] on div "No" at bounding box center [516, 143] width 107 height 9
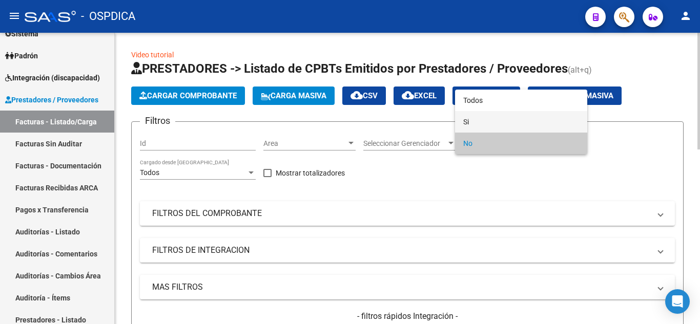
click at [482, 121] on span "Si" at bounding box center [521, 122] width 116 height 22
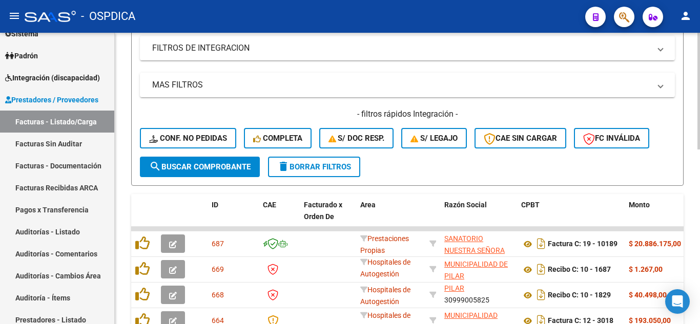
scroll to position [205, 0]
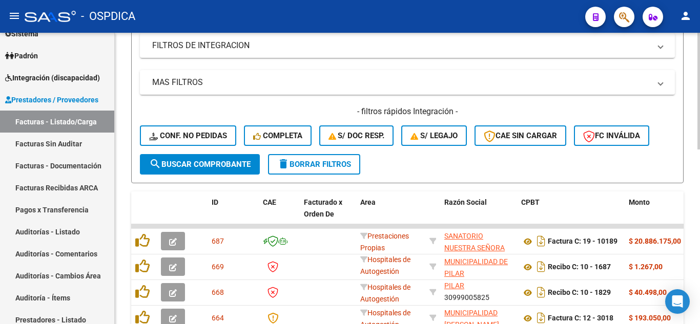
click at [206, 168] on span "search Buscar Comprobante" at bounding box center [199, 164] width 101 height 9
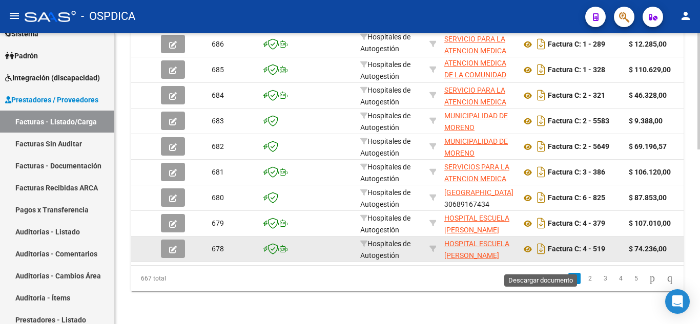
scroll to position [436, 0]
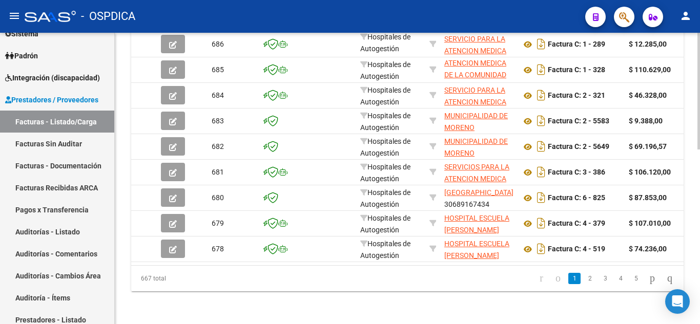
click at [585, 280] on link "2" at bounding box center [590, 278] width 12 height 11
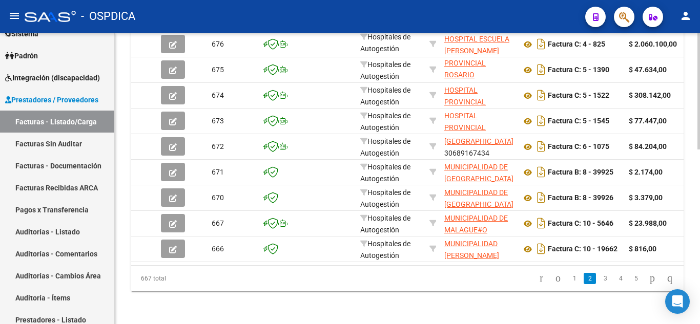
click at [598, 279] on li "3" at bounding box center [605, 278] width 15 height 17
click at [599, 279] on link "3" at bounding box center [605, 278] width 12 height 11
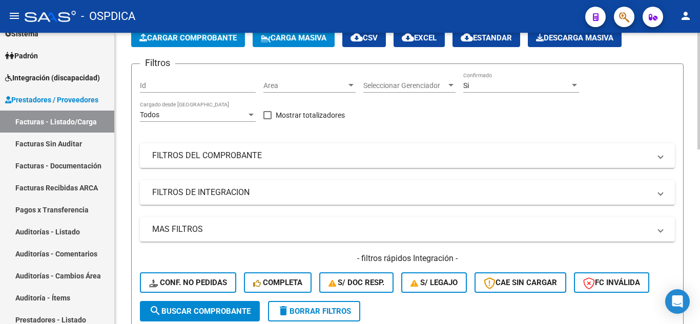
scroll to position [0, 0]
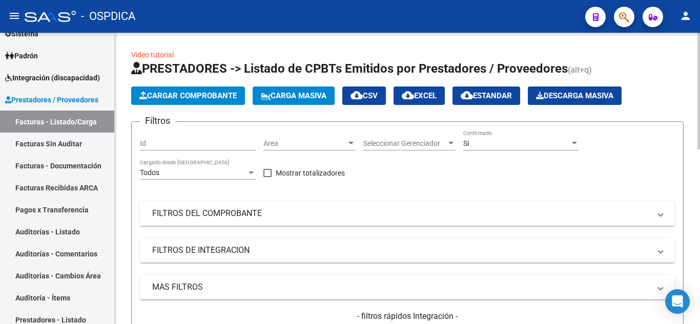
click at [236, 204] on mat-expansion-panel-header "FILTROS DEL COMPROBANTE" at bounding box center [407, 213] width 535 height 25
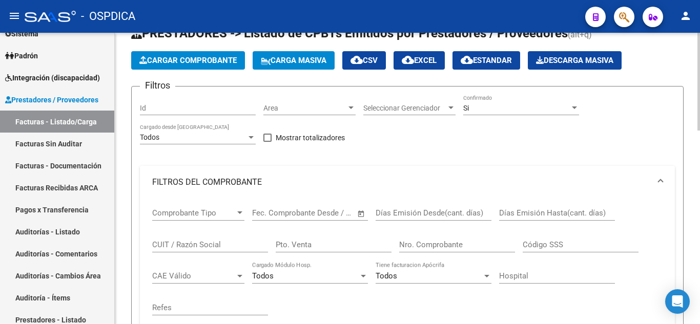
scroll to position [51, 0]
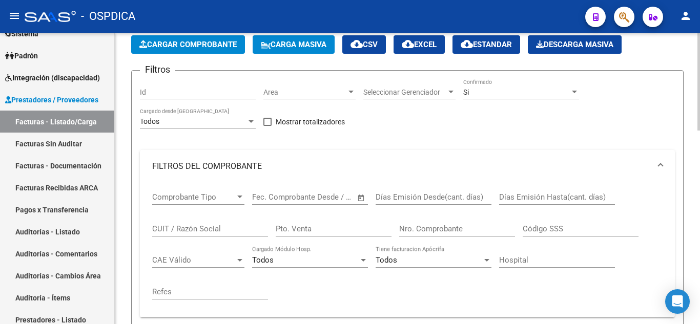
click at [222, 225] on input "CUIT / Razón Social" at bounding box center [210, 229] width 116 height 9
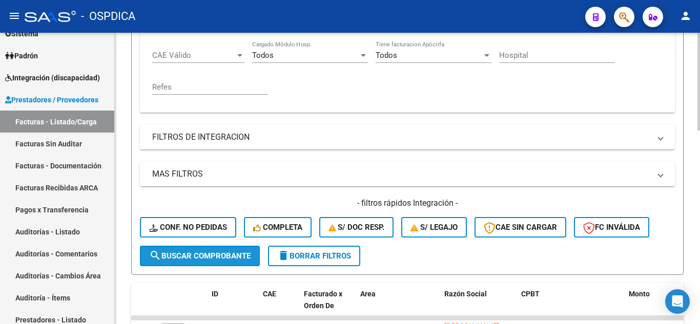
click at [190, 250] on button "search Buscar Comprobante" at bounding box center [200, 256] width 120 height 21
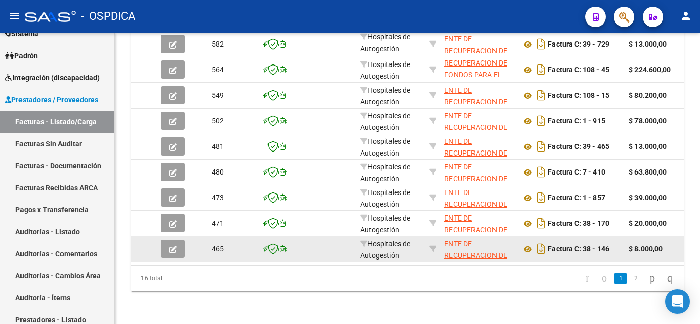
scroll to position [579, 0]
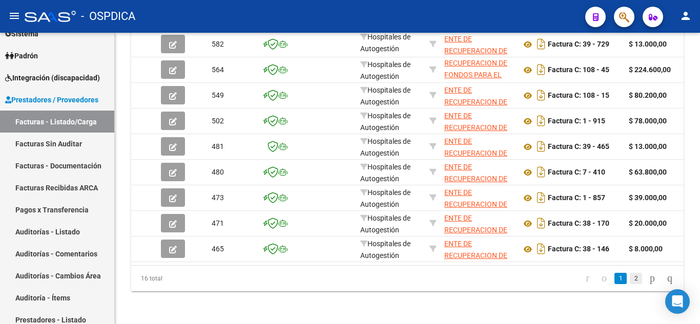
click at [630, 278] on link "2" at bounding box center [636, 278] width 12 height 11
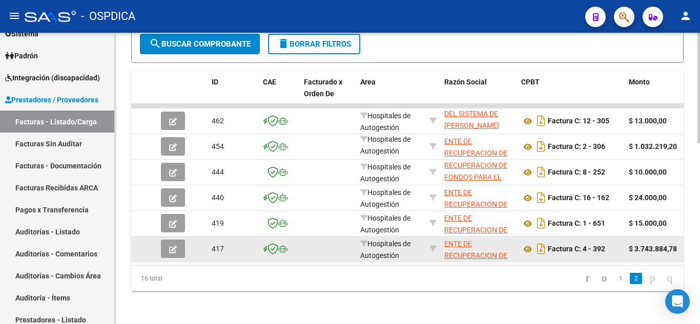
scroll to position [477, 0]
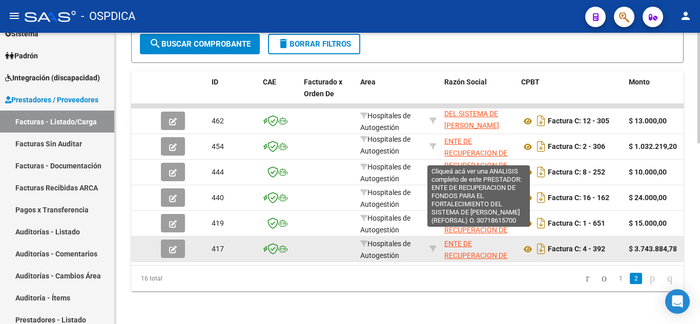
click at [459, 245] on span "ENTE DE RECUPERACION DE FONDOS PARA EL FORTALECIMIENTO DEL SISTEMA DE SALUD DE …" at bounding box center [475, 279] width 63 height 78
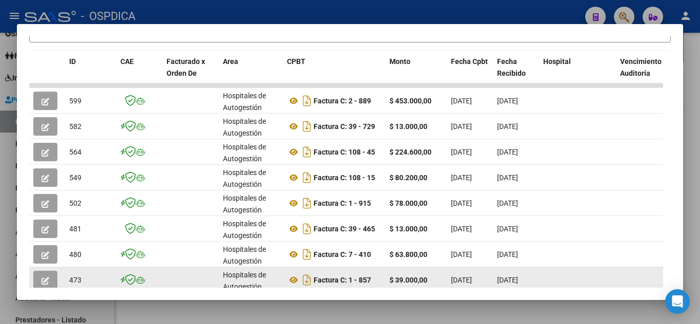
scroll to position [374, 0]
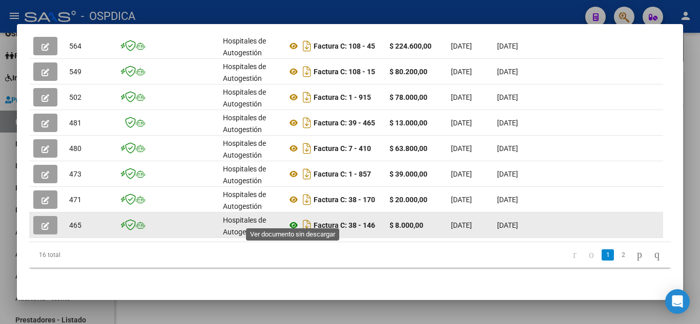
click at [298, 219] on icon at bounding box center [293, 225] width 13 height 12
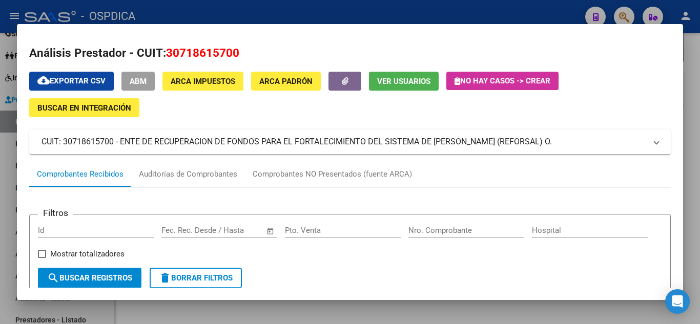
scroll to position [0, 0]
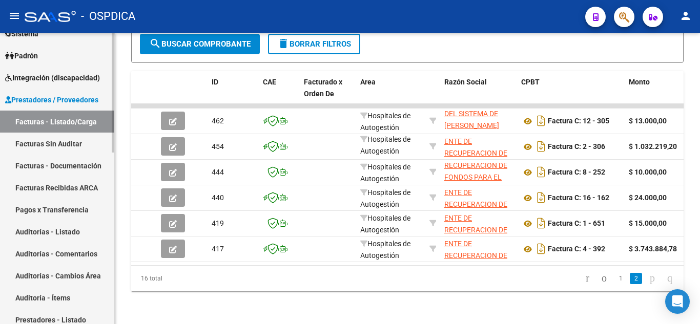
drag, startPoint x: 67, startPoint y: 227, endPoint x: 74, endPoint y: 226, distance: 7.8
click at [66, 227] on link "Auditorías - Listado" at bounding box center [57, 232] width 114 height 22
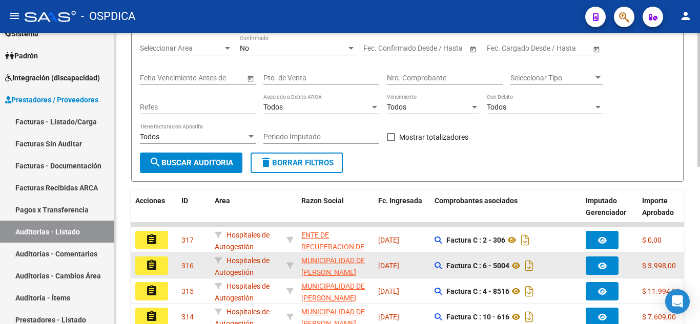
scroll to position [176, 0]
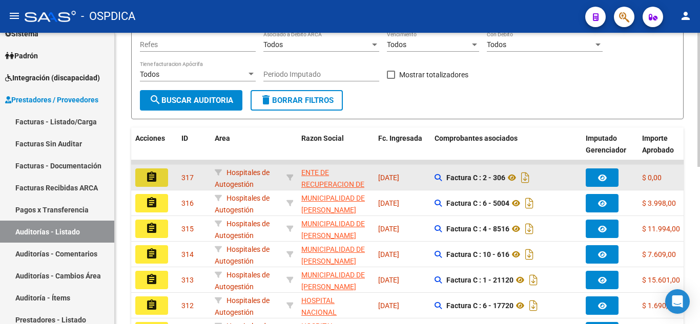
click at [155, 178] on mat-icon "assignment" at bounding box center [152, 177] width 12 height 12
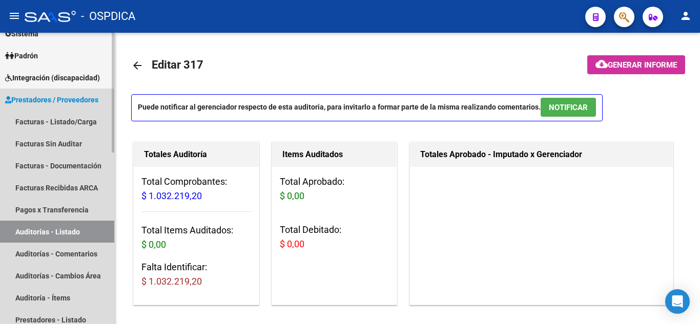
click at [72, 230] on link "Auditorías - Listado" at bounding box center [57, 232] width 114 height 22
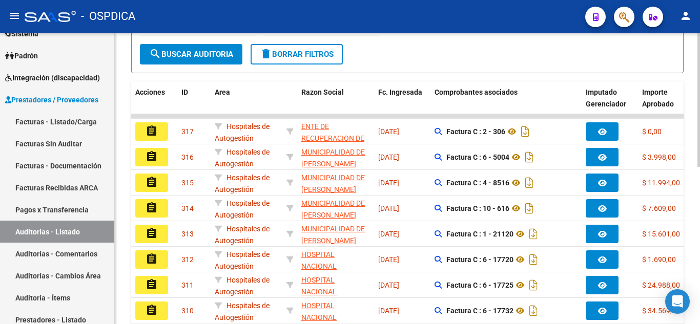
scroll to position [227, 0]
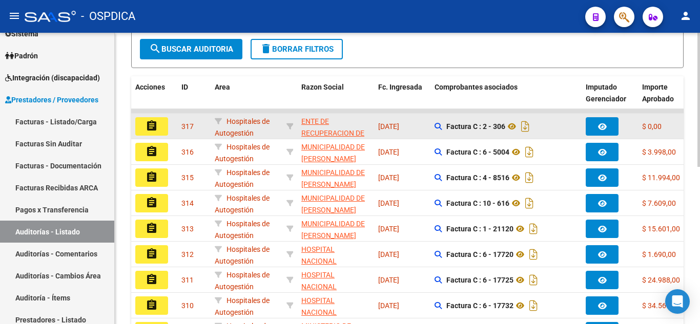
click at [155, 123] on mat-icon "assignment" at bounding box center [152, 126] width 12 height 12
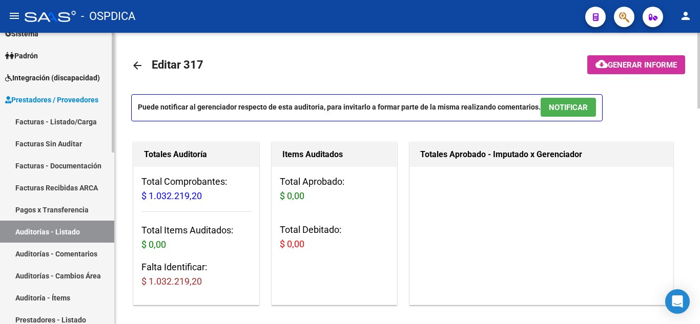
click at [54, 229] on link "Auditorías - Listado" at bounding box center [57, 232] width 114 height 22
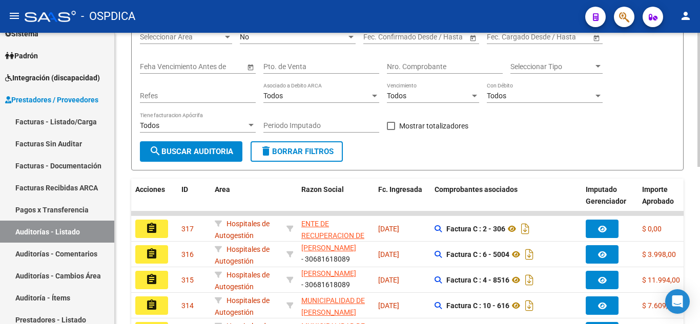
scroll to position [22, 0]
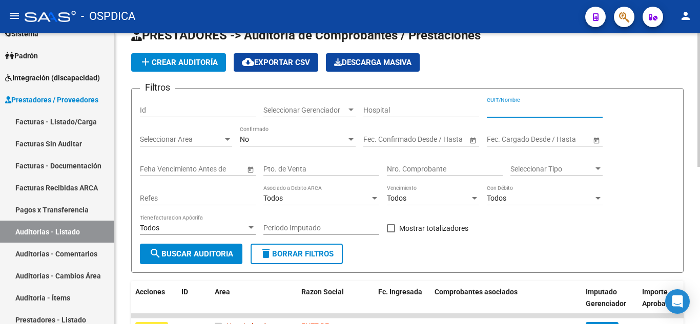
click at [507, 113] on input "CUIT/Nombre" at bounding box center [545, 110] width 116 height 9
click at [183, 252] on span "search Buscar Auditoria" at bounding box center [191, 254] width 84 height 9
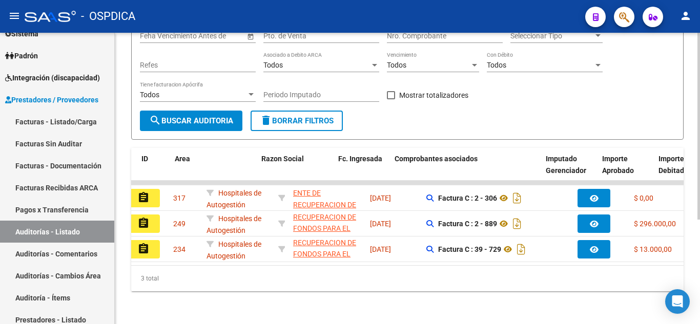
scroll to position [0, 0]
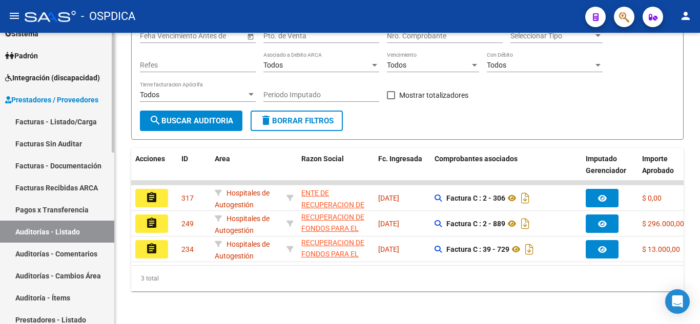
click at [65, 230] on link "Auditorías - Listado" at bounding box center [57, 232] width 114 height 22
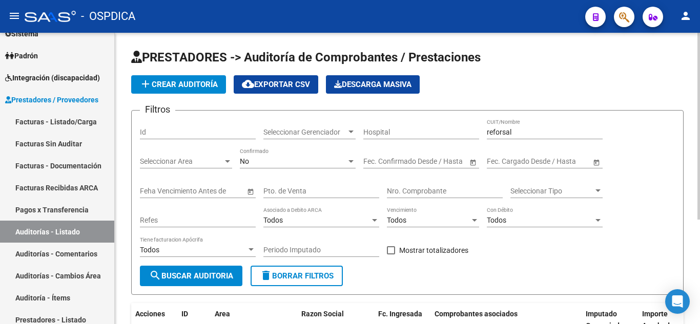
click at [176, 84] on span "add Crear Auditoría" at bounding box center [178, 84] width 78 height 9
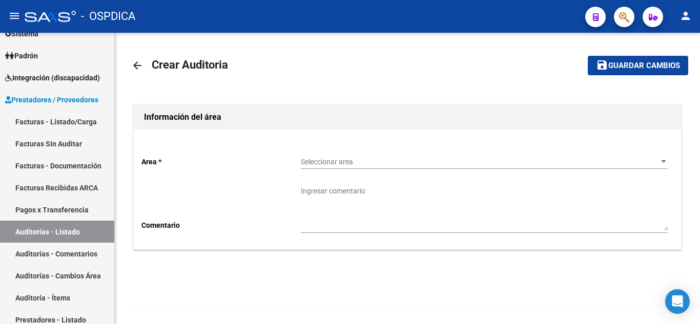
click at [328, 158] on span "Seleccionar area" at bounding box center [480, 162] width 358 height 9
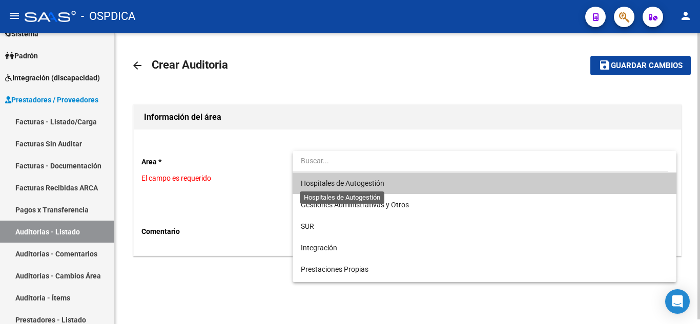
click at [352, 185] on span "Hospitales de Autogestión" at bounding box center [343, 183] width 84 height 8
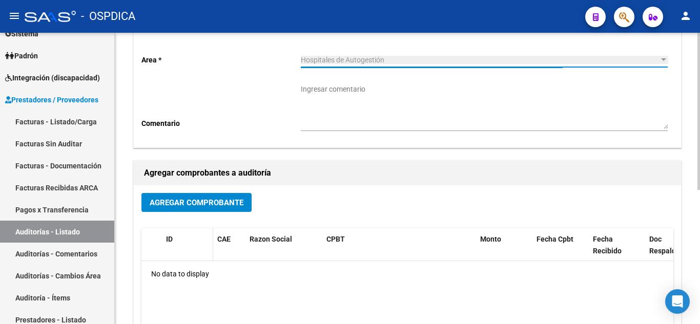
scroll to position [103, 0]
click at [213, 204] on span "Agregar Comprobante" at bounding box center [197, 202] width 94 height 9
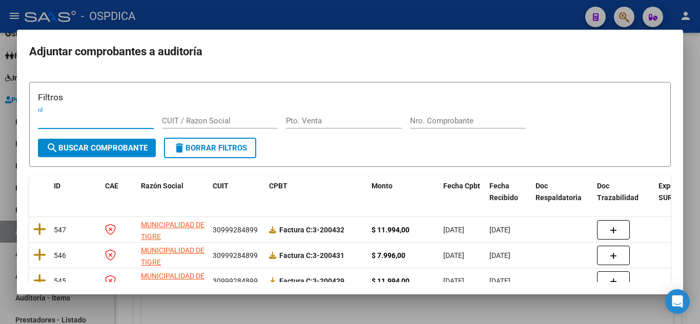
click at [218, 119] on input "CUIT / Razon Social" at bounding box center [220, 120] width 116 height 9
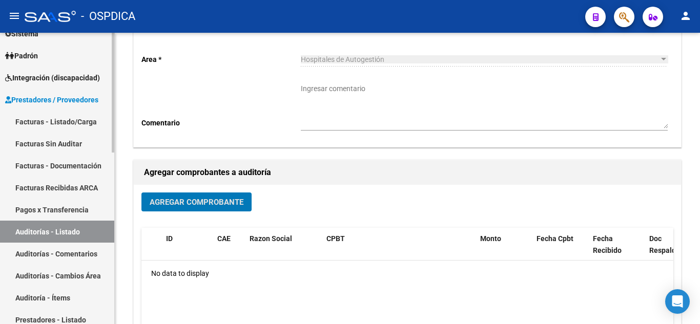
click at [46, 235] on link "Auditorías - Listado" at bounding box center [57, 232] width 114 height 22
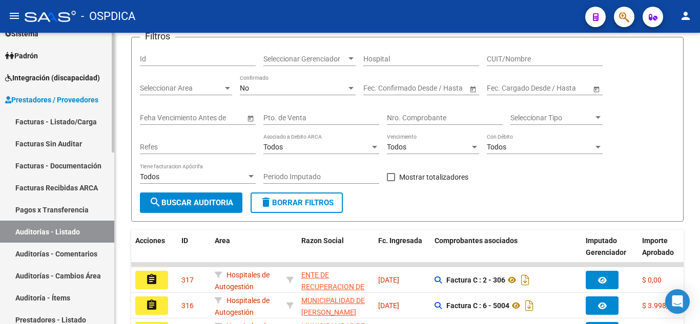
scroll to position [103, 0]
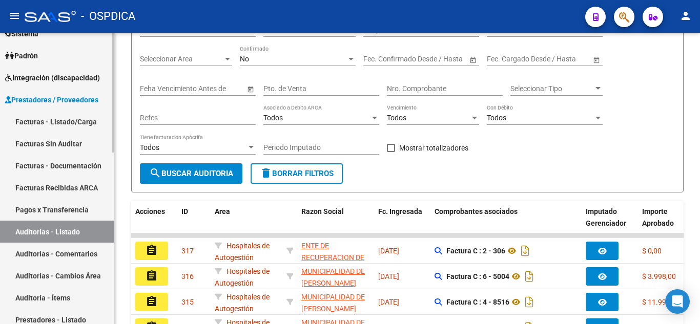
click at [50, 122] on link "Facturas - Listado/Carga" at bounding box center [57, 122] width 114 height 22
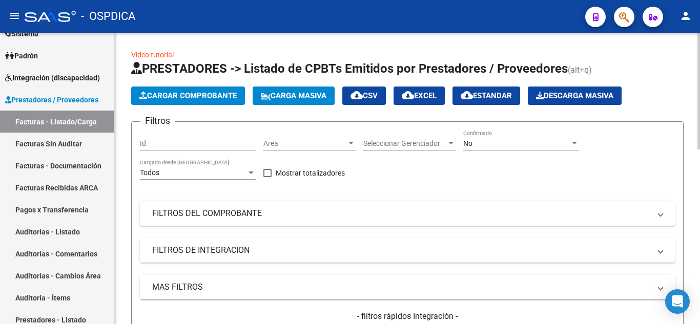
click at [346, 140] on span "Area" at bounding box center [304, 143] width 83 height 9
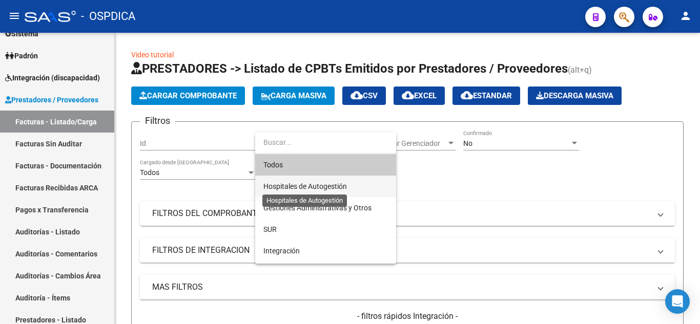
click at [341, 182] on span "Hospitales de Autogestión" at bounding box center [305, 186] width 84 height 8
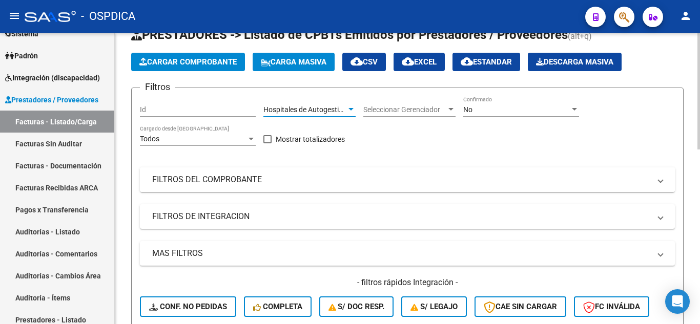
scroll to position [51, 0]
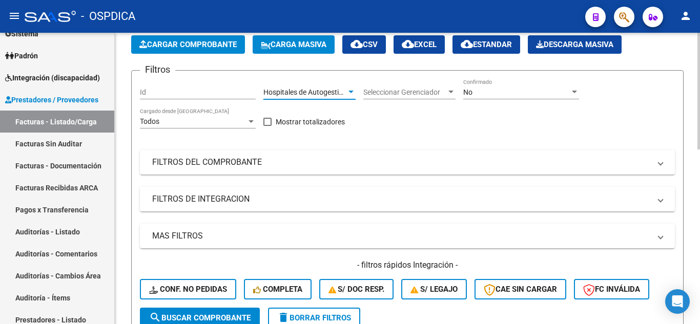
click at [209, 315] on span "search Buscar Comprobante" at bounding box center [199, 318] width 101 height 9
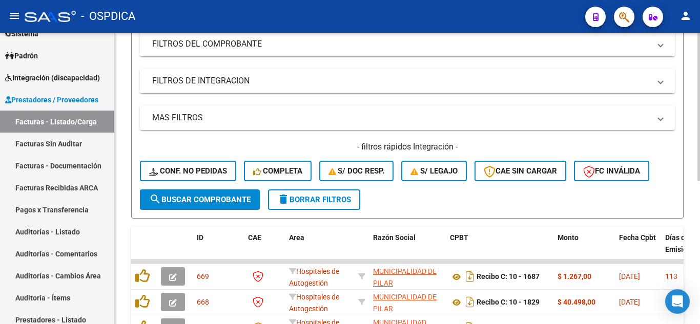
scroll to position [282, 0]
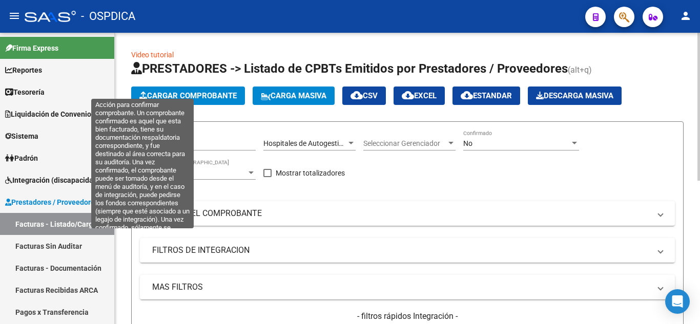
scroll to position [282, 0]
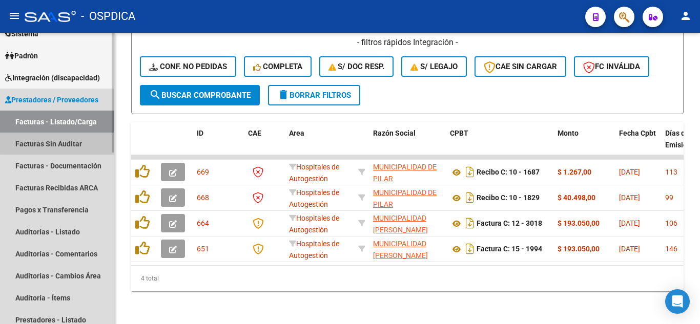
click at [59, 139] on link "Facturas Sin Auditar" at bounding box center [57, 144] width 114 height 22
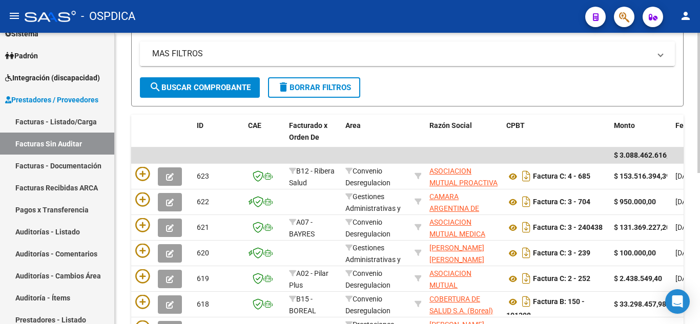
scroll to position [154, 0]
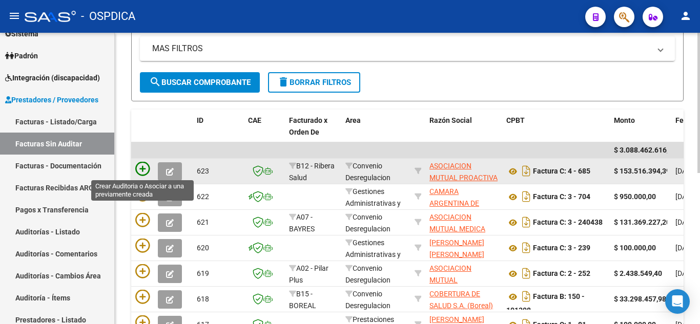
click at [145, 168] on icon at bounding box center [142, 169] width 14 height 14
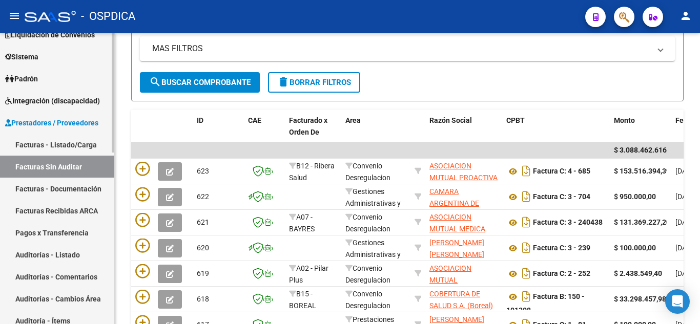
scroll to position [103, 0]
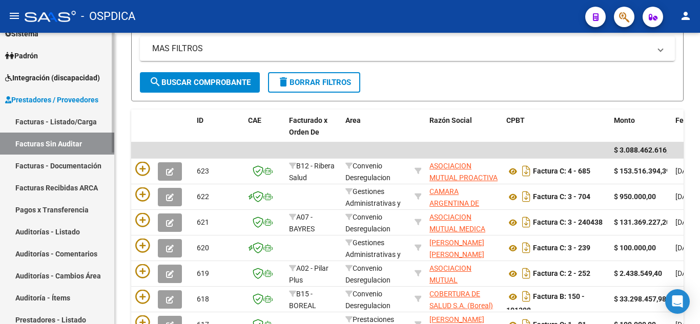
click at [65, 227] on link "Auditorías - Listado" at bounding box center [57, 232] width 114 height 22
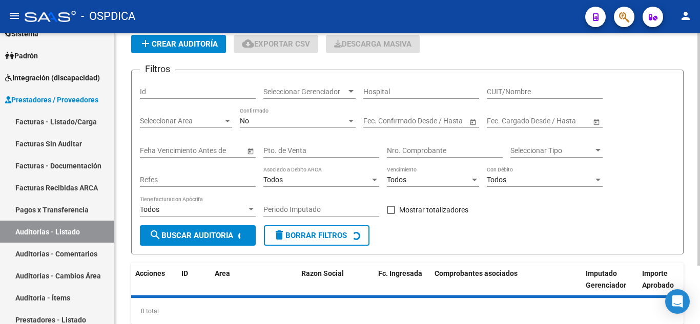
scroll to position [22, 0]
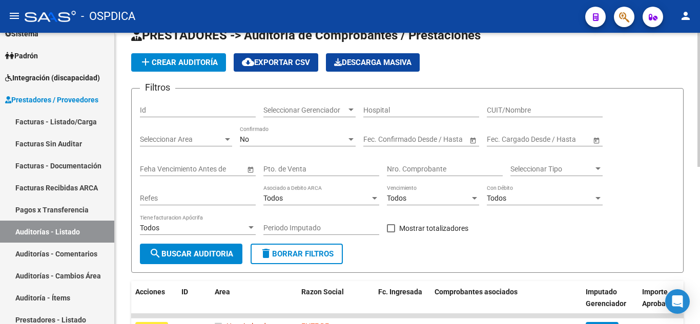
click at [181, 64] on span "add Crear Auditoría" at bounding box center [178, 62] width 78 height 9
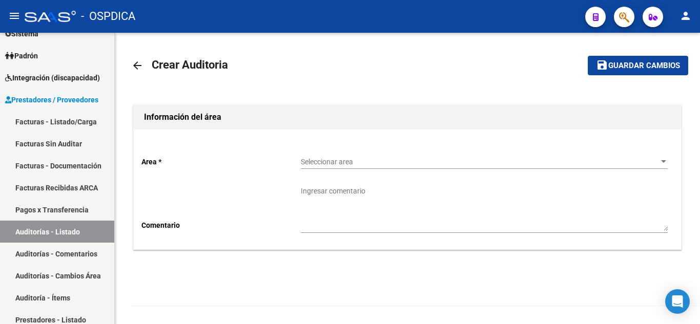
click at [430, 164] on span "Seleccionar area" at bounding box center [480, 162] width 358 height 9
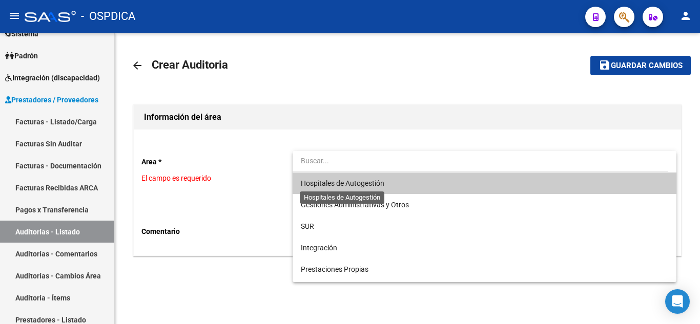
click at [373, 181] on span "Hospitales de Autogestión" at bounding box center [343, 183] width 84 height 8
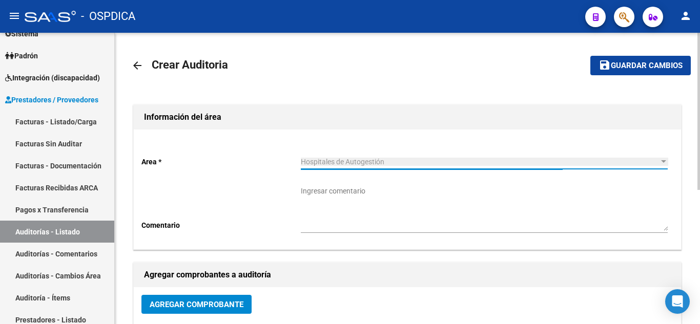
click at [182, 303] on span "Agregar Comprobante" at bounding box center [197, 304] width 94 height 9
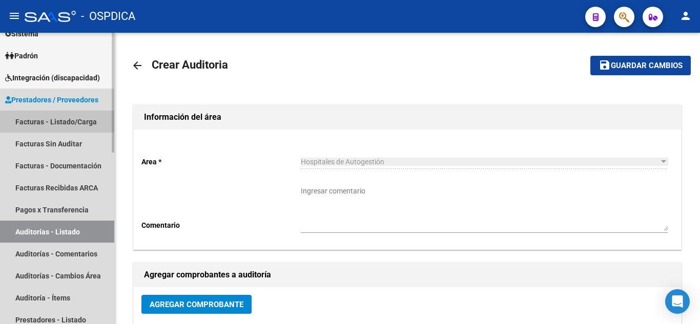
click at [50, 117] on link "Facturas - Listado/Carga" at bounding box center [57, 122] width 114 height 22
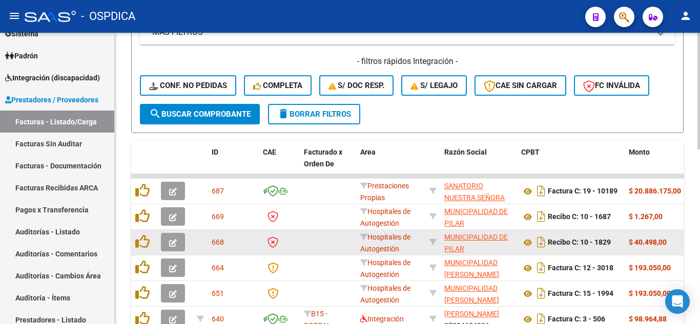
scroll to position [256, 0]
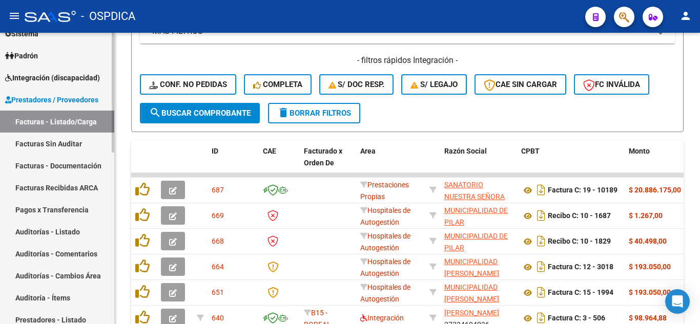
click at [50, 139] on link "Facturas Sin Auditar" at bounding box center [57, 144] width 114 height 22
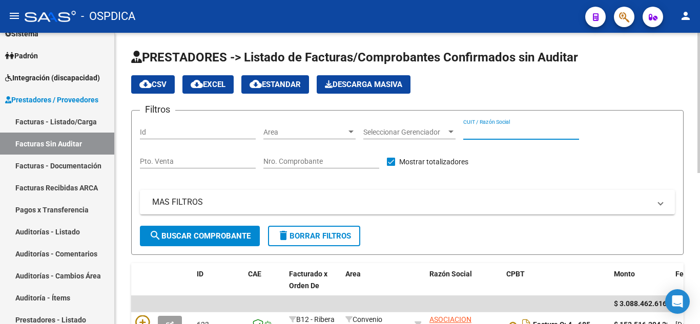
click at [476, 131] on input "CUIT / Razón Social" at bounding box center [521, 132] width 116 height 9
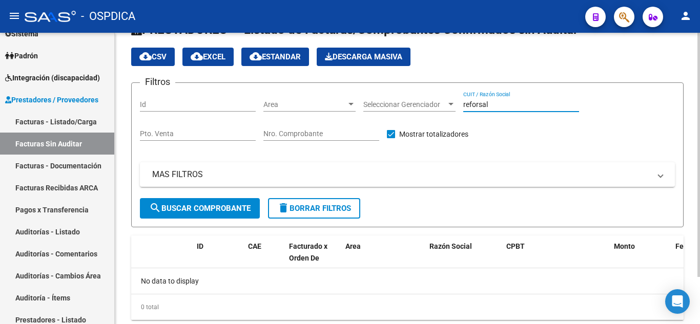
scroll to position [5, 0]
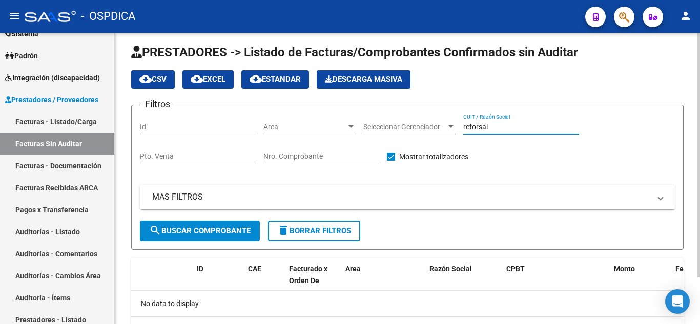
click at [504, 128] on input "reforsal" at bounding box center [521, 127] width 116 height 9
type input "r"
click at [66, 236] on link "Auditorías - Listado" at bounding box center [57, 232] width 114 height 22
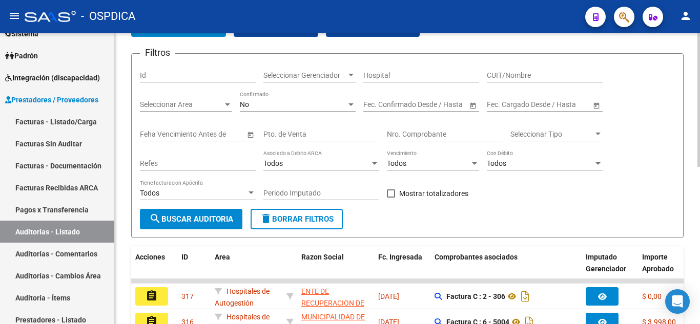
scroll to position [108, 0]
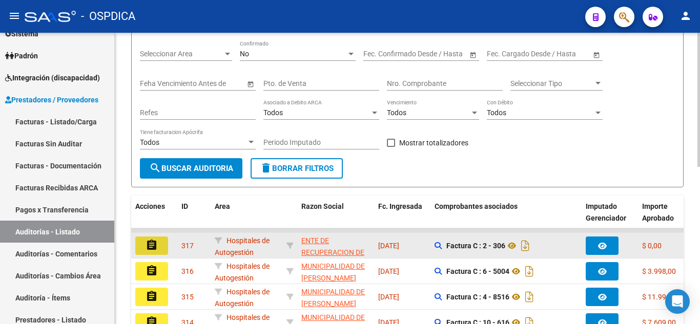
click at [159, 245] on button "assignment" at bounding box center [151, 246] width 33 height 18
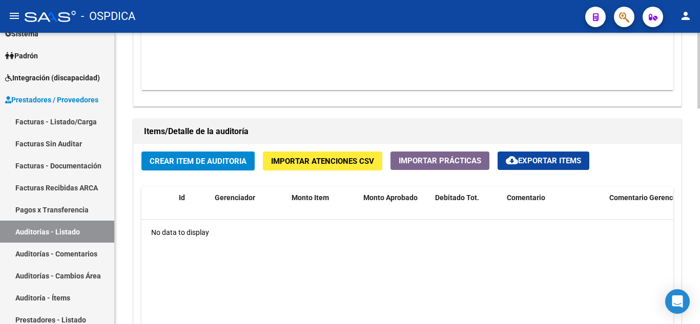
scroll to position [666, 0]
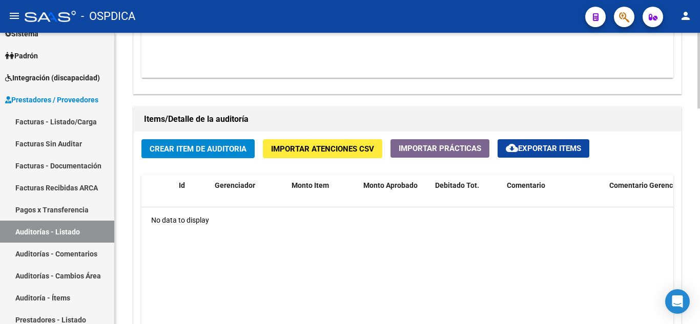
click at [226, 150] on span "Crear Item de Auditoria" at bounding box center [198, 149] width 97 height 9
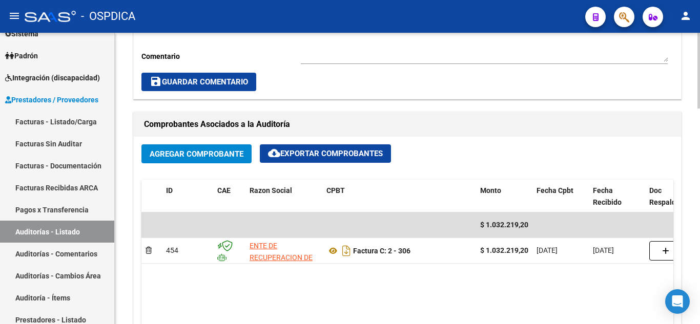
scroll to position [410, 0]
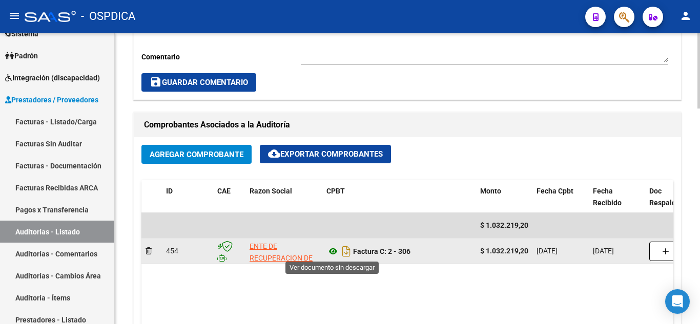
click at [330, 251] on icon at bounding box center [333, 252] width 13 height 12
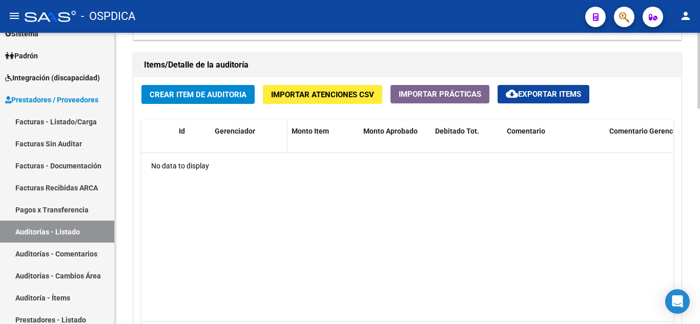
scroll to position [718, 0]
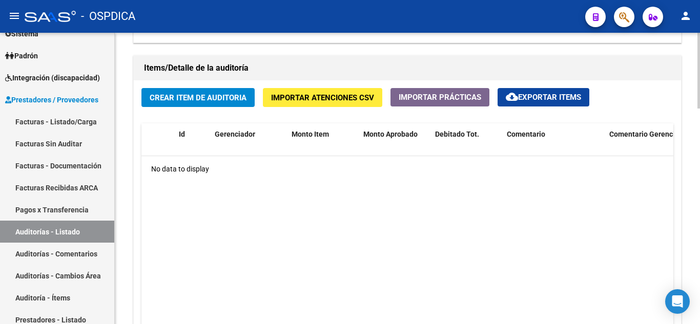
click at [215, 97] on span "Crear Item de Auditoria" at bounding box center [198, 97] width 97 height 9
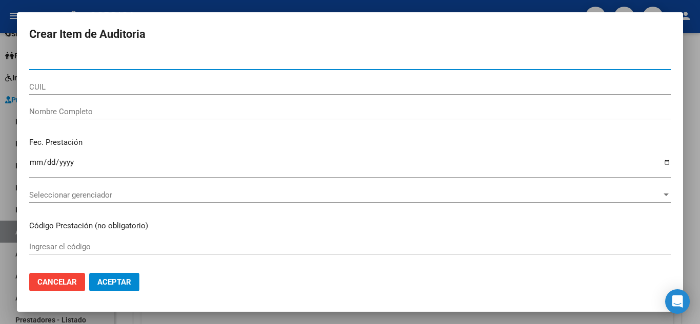
paste input "57582844"
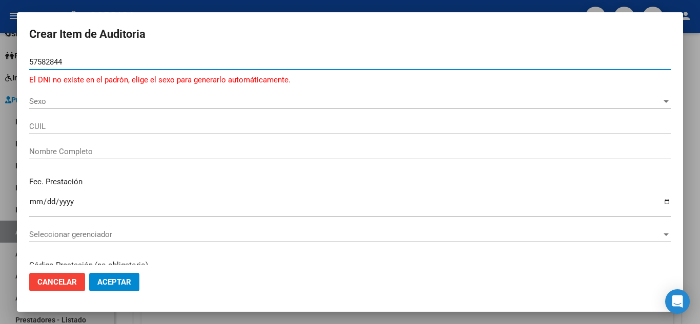
type input "57582844"
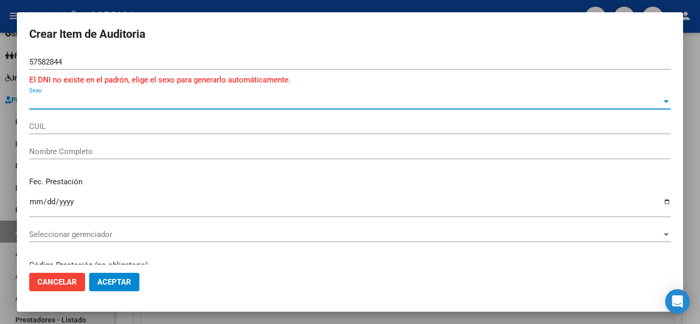
click at [80, 101] on span "Sexo" at bounding box center [345, 101] width 633 height 9
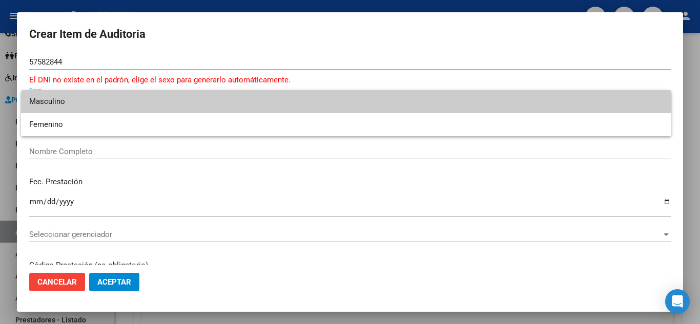
click at [125, 48] on div at bounding box center [350, 162] width 700 height 324
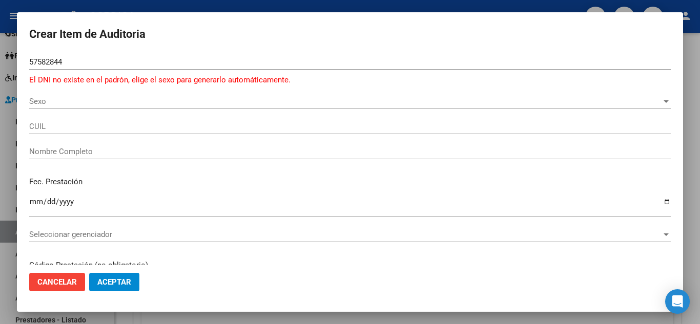
click at [67, 98] on span "Sexo" at bounding box center [345, 101] width 633 height 9
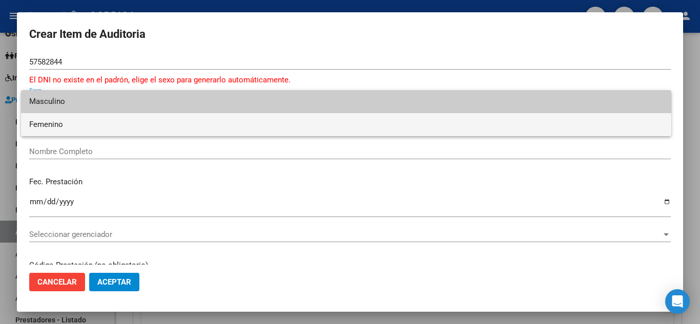
click at [74, 123] on span "Femenino" at bounding box center [346, 124] width 634 height 23
type input "27575828448"
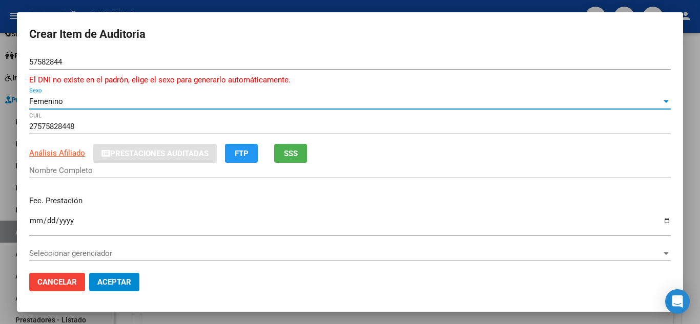
type input "RUIZ KASSIA GIULIANA"
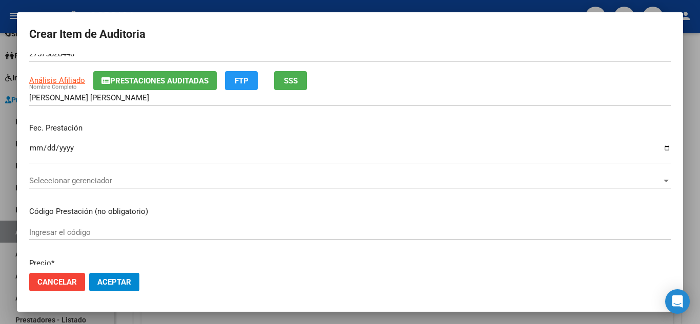
scroll to position [51, 0]
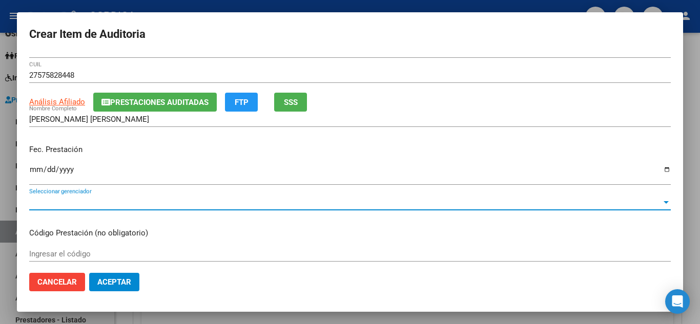
click at [83, 201] on span "Seleccionar gerenciador" at bounding box center [345, 202] width 633 height 9
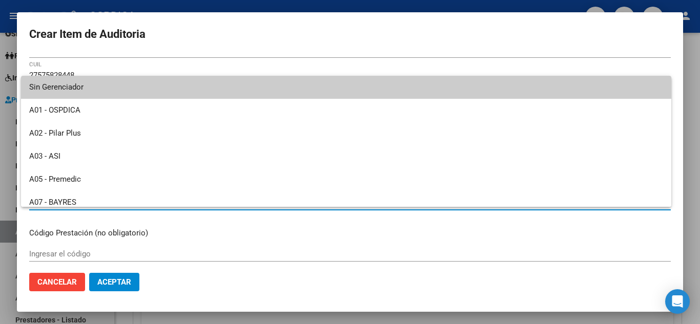
click at [92, 224] on div at bounding box center [350, 162] width 700 height 324
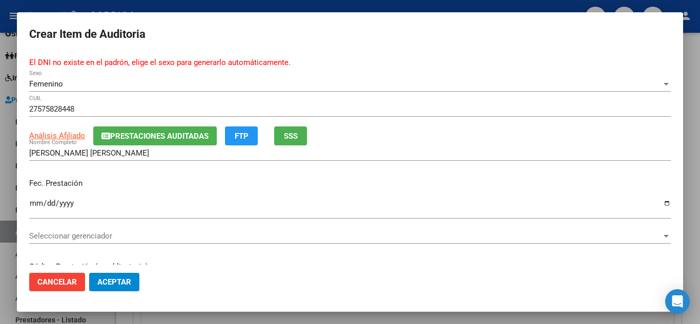
scroll to position [0, 0]
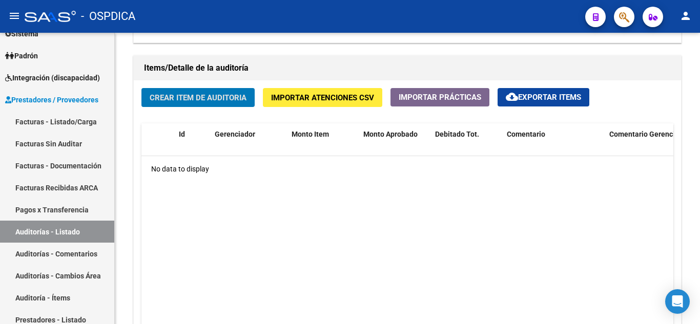
click at [623, 17] on icon "button" at bounding box center [624, 17] width 10 height 12
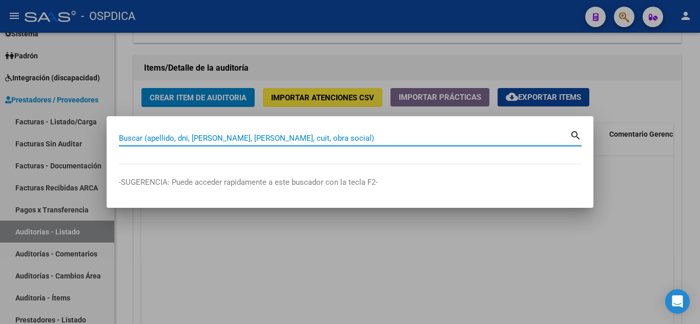
paste input "57582844"
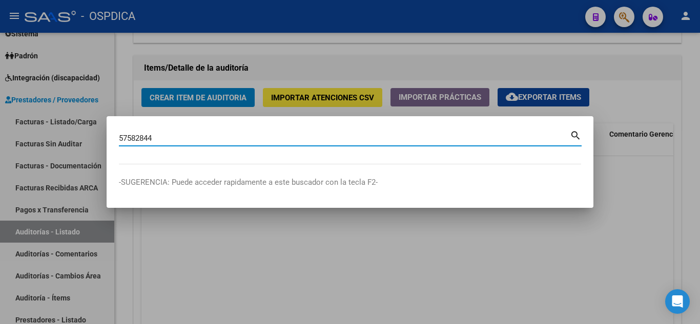
type input "57582844"
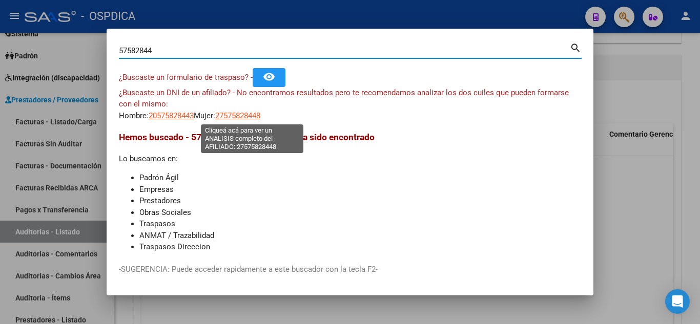
click at [244, 114] on span "27575828448" at bounding box center [237, 115] width 45 height 9
type textarea "27575828448"
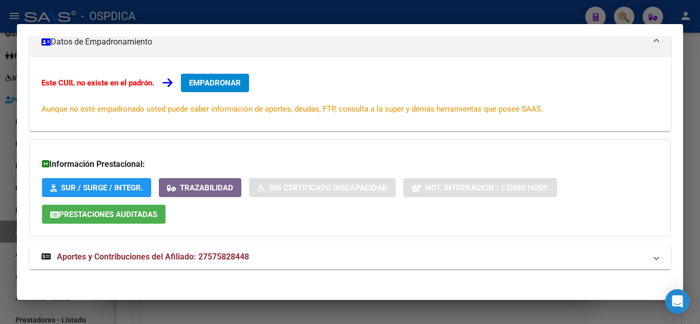
scroll to position [156, 0]
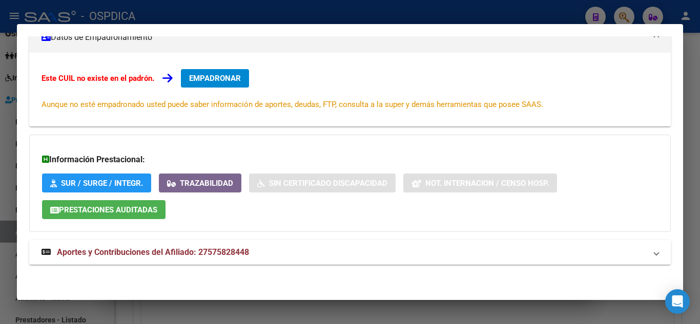
click at [240, 247] on strong "Aportes y Contribuciones del Afiliado: 27575828448" at bounding box center [146, 253] width 208 height 12
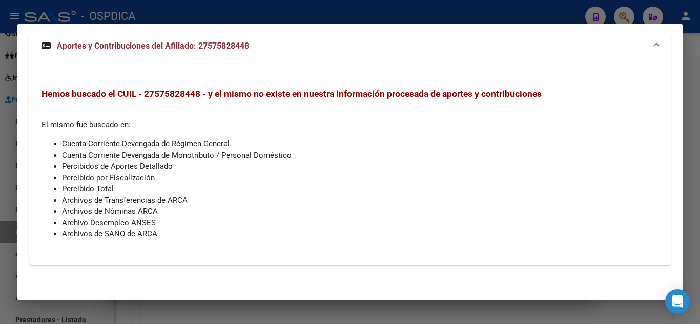
scroll to position [0, 0]
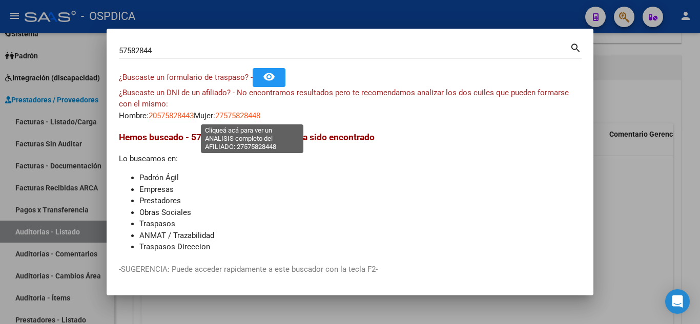
click at [260, 117] on span "27575828448" at bounding box center [237, 115] width 45 height 9
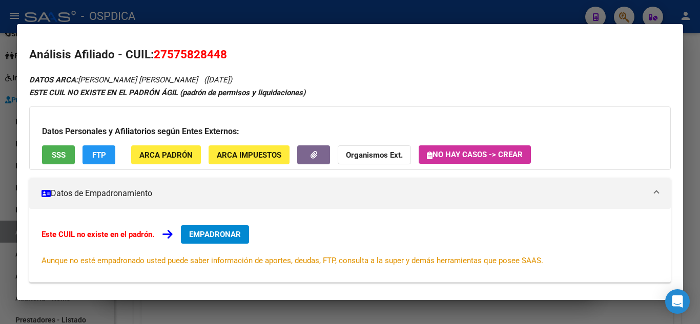
click at [52, 161] on button "SSS" at bounding box center [58, 155] width 33 height 19
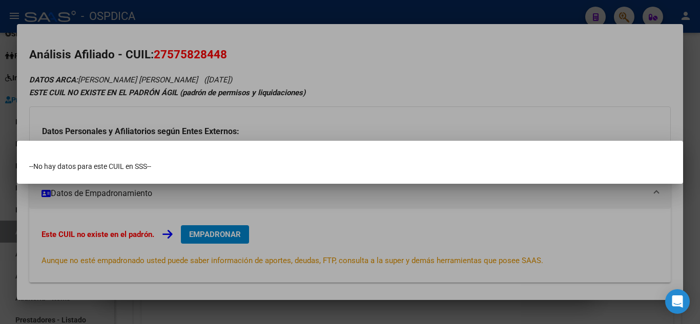
click at [319, 108] on div at bounding box center [350, 162] width 700 height 324
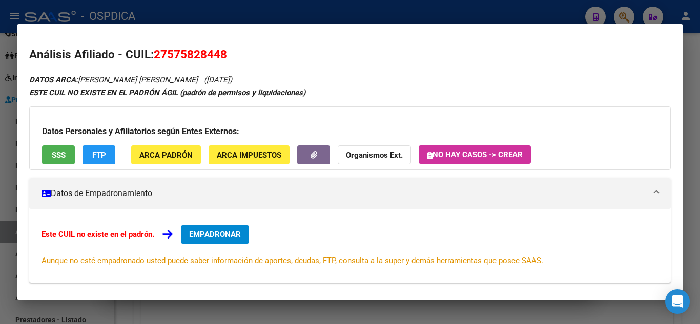
click at [361, 159] on strong "Organismos Ext." at bounding box center [374, 155] width 57 height 9
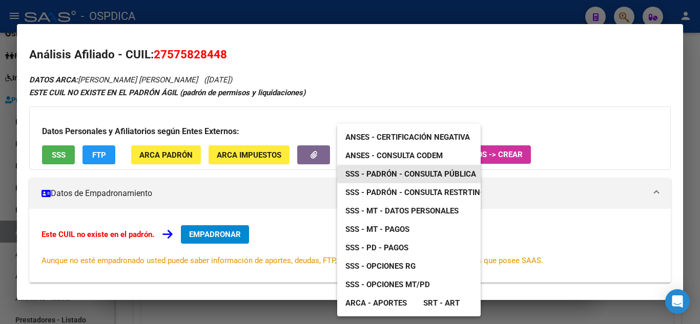
click at [405, 175] on span "SSS - Padrón - Consulta Pública" at bounding box center [411, 174] width 131 height 9
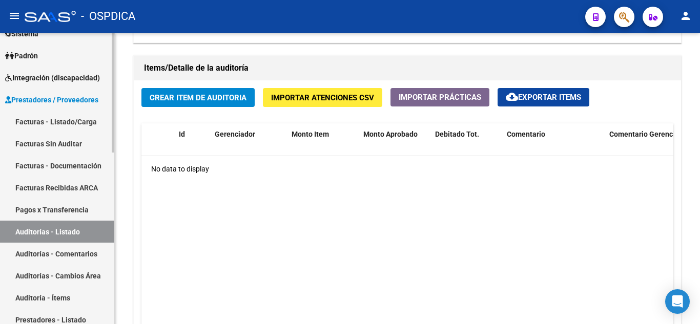
click at [70, 242] on link "Auditorías - Listado" at bounding box center [57, 232] width 114 height 22
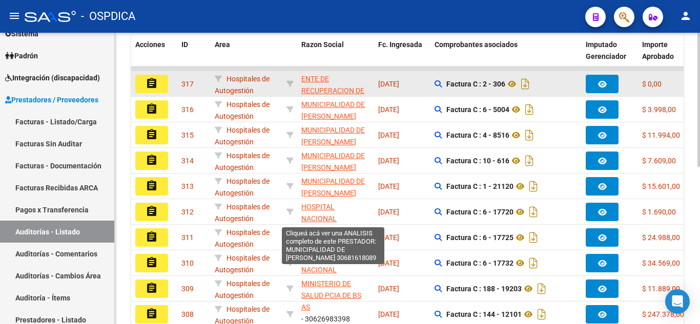
scroll to position [240, 0]
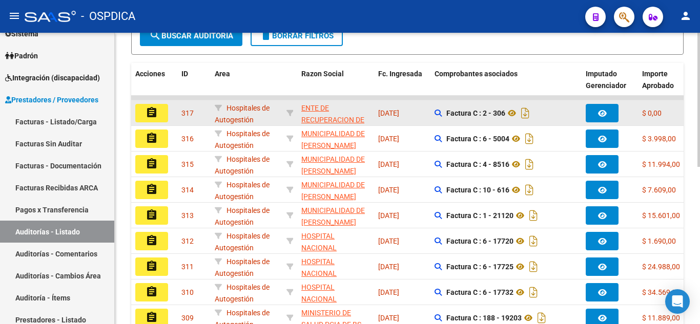
click at [163, 109] on button "assignment" at bounding box center [151, 113] width 33 height 18
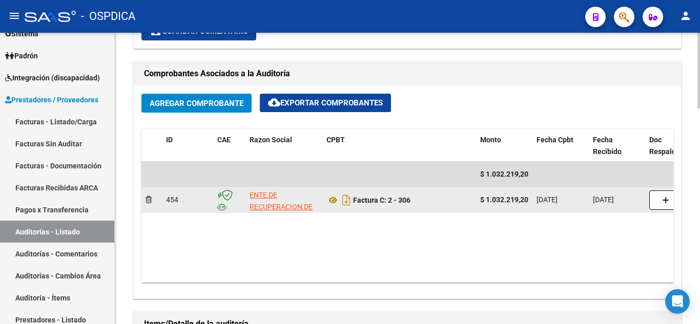
scroll to position [513, 0]
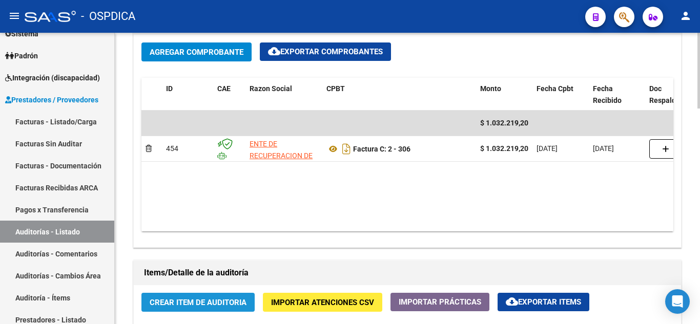
click at [210, 298] on span "Crear Item de Auditoria" at bounding box center [198, 302] width 97 height 9
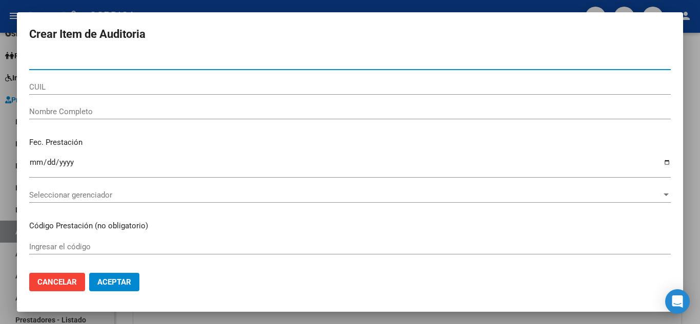
paste input "27575828448"
type input "27575828448"
click at [63, 88] on input "CUIL" at bounding box center [350, 87] width 642 height 9
drag, startPoint x: 90, startPoint y: 64, endPoint x: 25, endPoint y: 55, distance: 65.6
click at [25, 55] on mat-dialog-content "27575828448 Nro Documento CUIL Nombre Completo Fec. Prestación Ingresar la fech…" at bounding box center [350, 159] width 666 height 211
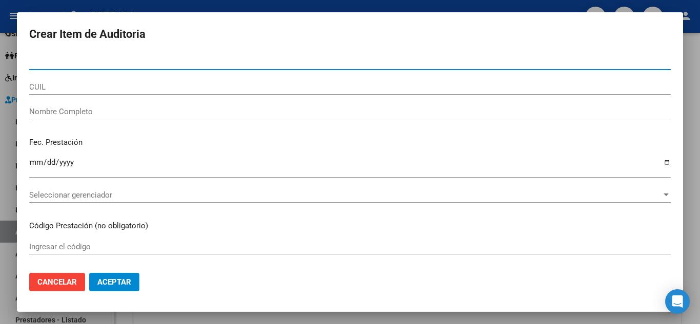
click at [90, 83] on input "CUIL" at bounding box center [350, 87] width 642 height 9
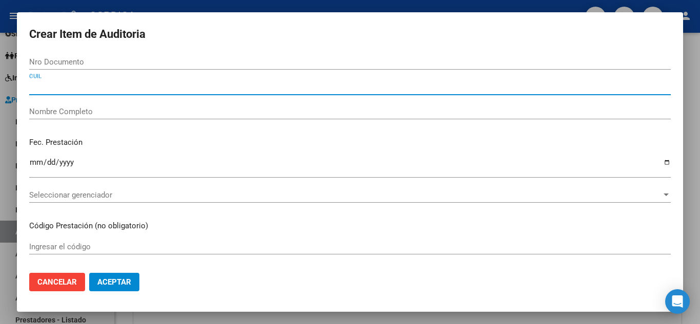
paste input "27575828448"
type input "27575828448"
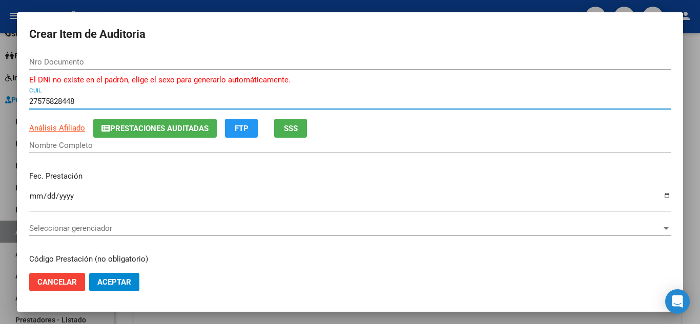
type input "57582844"
type input "RUIZ KASSIA GIULIANA"
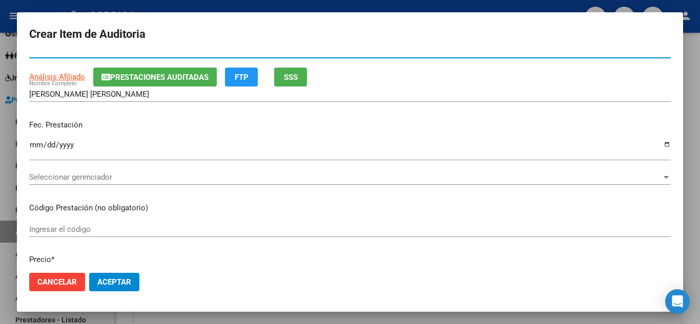
scroll to position [103, 0]
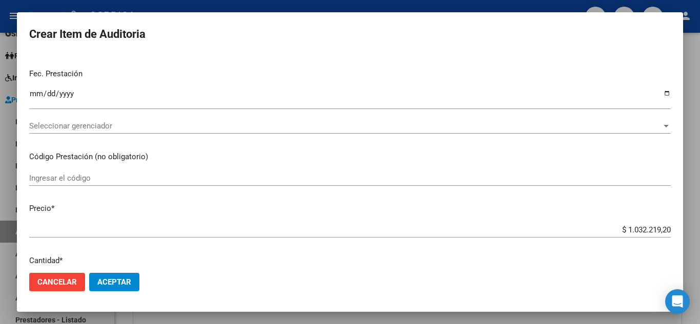
type input "27575828448"
click at [26, 94] on mat-dialog-content "57582844 Nro Documento El DNI no existe en el padrón, elige el sexo para genera…" at bounding box center [350, 159] width 666 height 211
click at [22, 85] on mat-dialog-content "57582844 Nro Documento El DNI no existe en el padrón, elige el sexo para genera…" at bounding box center [350, 159] width 666 height 211
click at [32, 93] on input "Ingresar la fecha" at bounding box center [350, 98] width 642 height 16
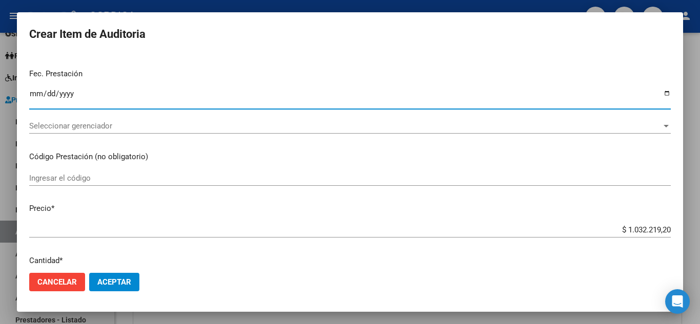
type input "0244-09-06"
click at [54, 126] on span "Seleccionar gerenciador" at bounding box center [345, 125] width 633 height 9
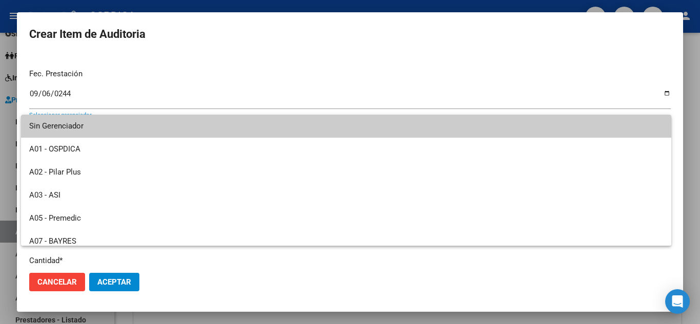
click at [58, 93] on div at bounding box center [350, 162] width 700 height 324
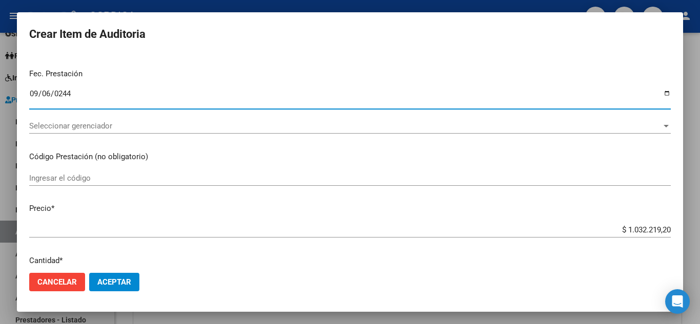
click at [88, 98] on input "0244-09-06" at bounding box center [350, 98] width 642 height 16
drag, startPoint x: 76, startPoint y: 97, endPoint x: 63, endPoint y: 89, distance: 15.2
click at [72, 95] on input "0244-09-06" at bounding box center [350, 98] width 642 height 16
click at [63, 89] on div "0244-09-06 Ingresar la fecha" at bounding box center [350, 98] width 642 height 22
click at [64, 95] on input "0244-09-06" at bounding box center [350, 98] width 642 height 16
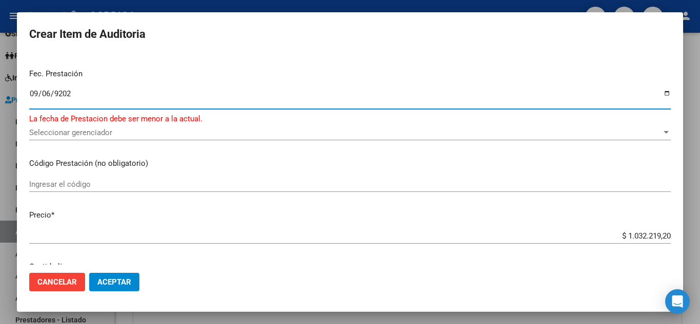
type input "2024-09-06"
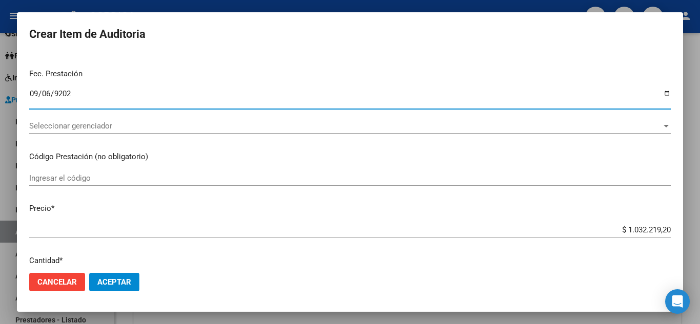
click at [74, 110] on div "2024-09-06 Ingresar la fecha" at bounding box center [350, 102] width 642 height 31
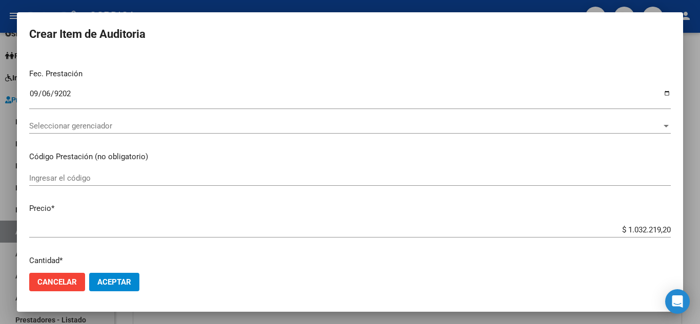
click at [73, 132] on div "Seleccionar gerenciador Seleccionar gerenciador" at bounding box center [350, 125] width 642 height 15
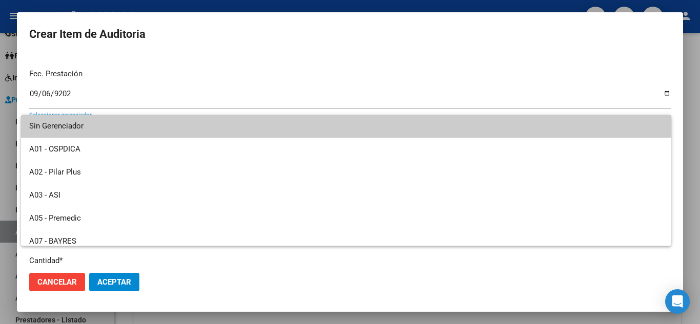
click at [73, 132] on span "Sin Gerenciador" at bounding box center [346, 126] width 634 height 23
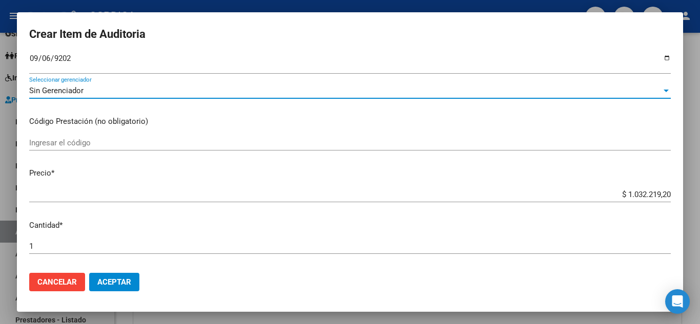
scroll to position [154, 0]
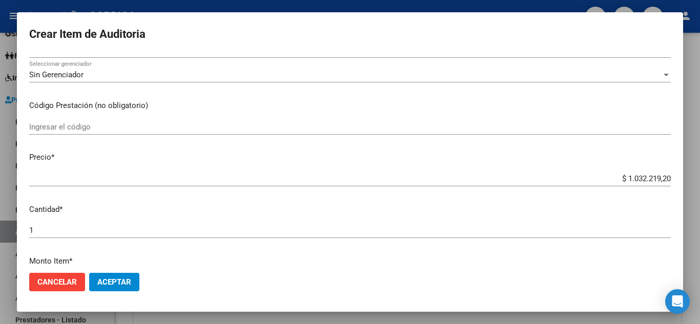
click at [79, 134] on div "Ingresar el código" at bounding box center [350, 126] width 642 height 15
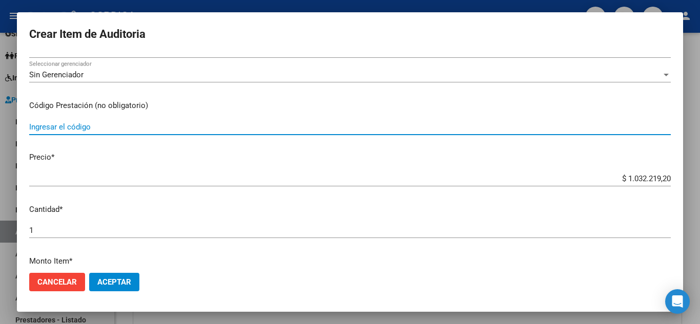
click at [53, 172] on div "$ 1.032.219,20 Ingresar el precio" at bounding box center [350, 178] width 642 height 15
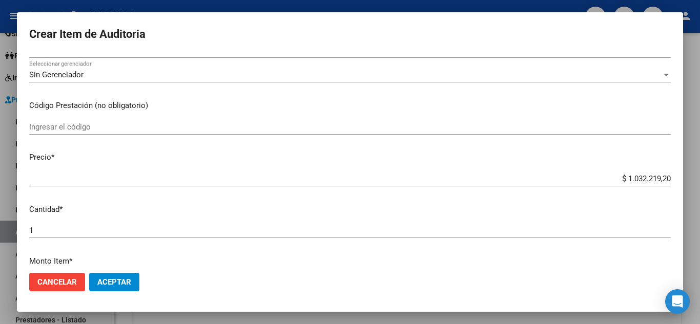
drag, startPoint x: 48, startPoint y: 134, endPoint x: 48, endPoint y: 124, distance: 10.3
click at [48, 133] on div "Ingresar el código" at bounding box center [350, 126] width 642 height 15
click at [51, 120] on div "Ingresar el código" at bounding box center [350, 126] width 642 height 15
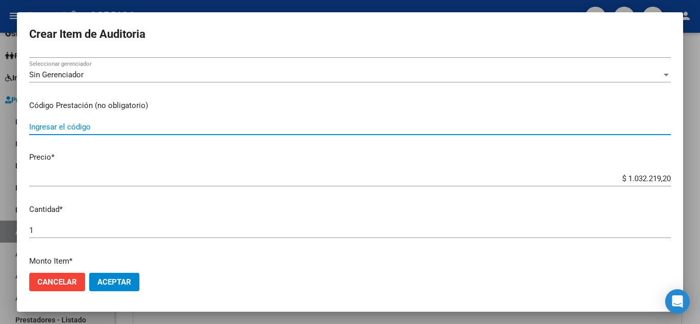
click at [55, 171] on div "$ 1.032.219,20 Ingresar el precio" at bounding box center [350, 178] width 642 height 15
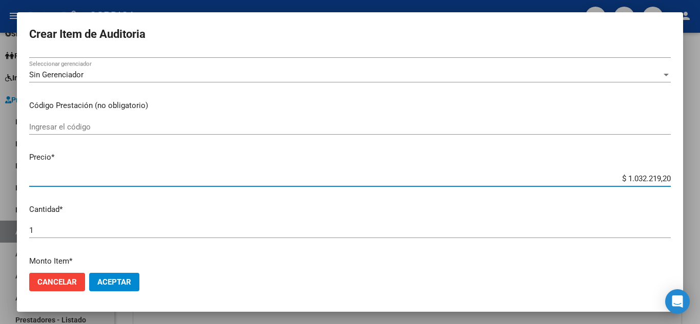
click at [53, 180] on input "$ 1.032.219,20" at bounding box center [350, 178] width 642 height 9
click at [625, 182] on input "$ 1.032.219,20" at bounding box center [350, 178] width 642 height 9
drag, startPoint x: 613, startPoint y: 179, endPoint x: 690, endPoint y: 169, distance: 78.1
click at [690, 169] on div "Crear Item de Auditoria 57582844 Nro Documento El DNI no existe en el padrón, e…" at bounding box center [350, 162] width 700 height 324
type input "$ 0,01"
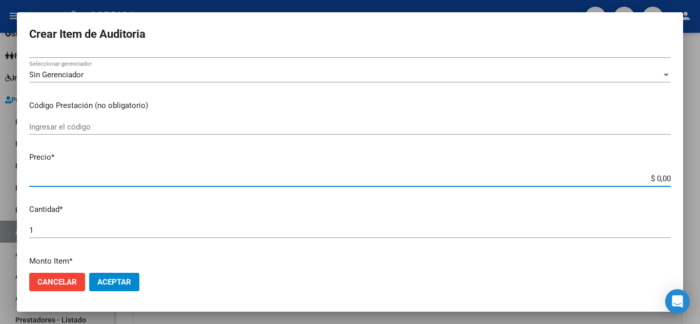
type input "$ 0,01"
type input "$ 0,16"
type input "$ 1,60"
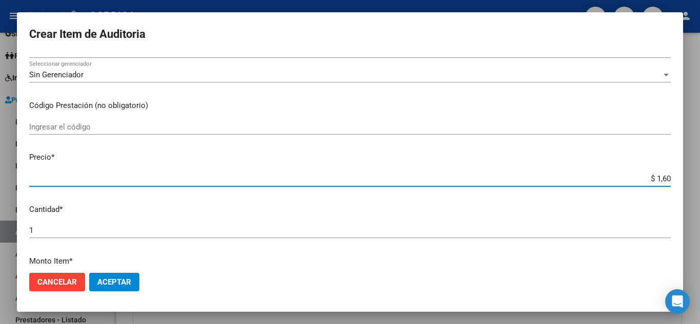
type input "$ 16,00"
type input "$ 160,00"
type input "$ 1.600,00"
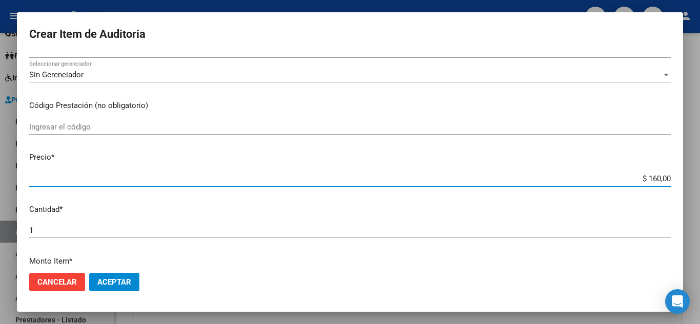
type input "$ 1.600,00"
type input "$ 16.000,00"
type input "$ 160.000,00"
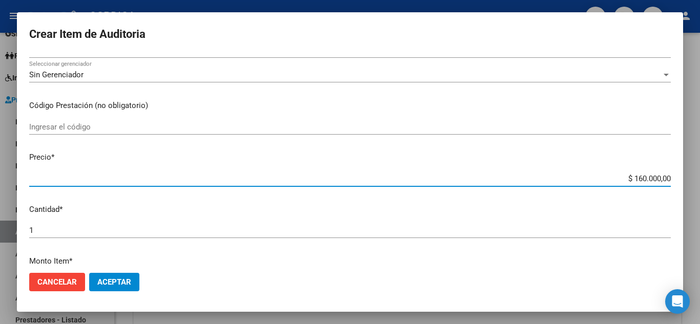
click at [175, 235] on input "1" at bounding box center [350, 230] width 642 height 9
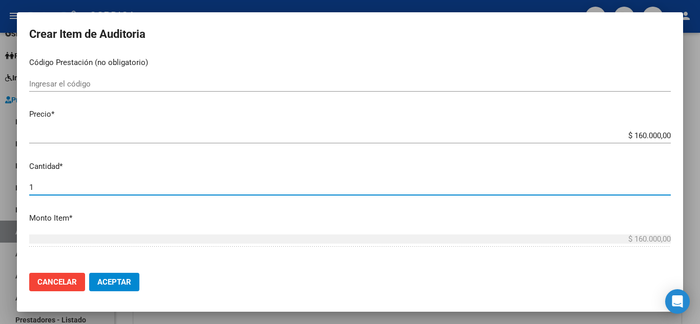
scroll to position [256, 0]
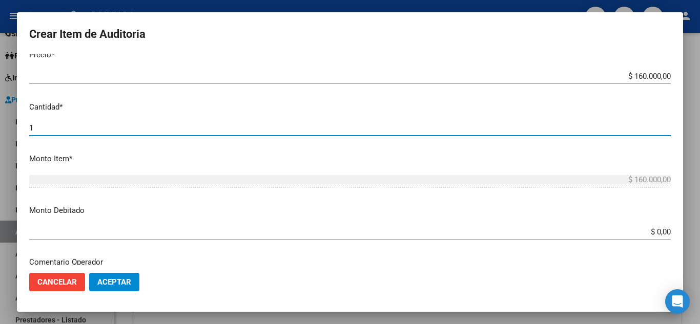
click at [645, 79] on input "$ 160.000,00" at bounding box center [350, 76] width 642 height 9
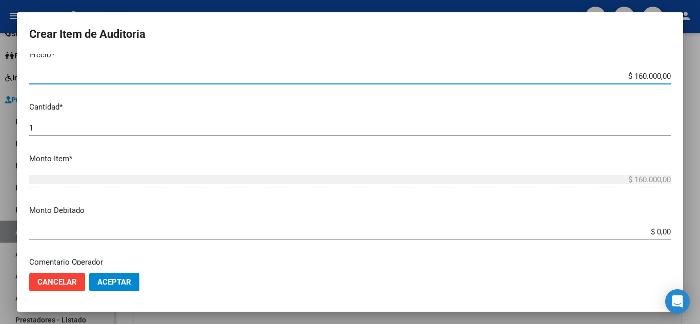
type input "$ 16.000,00"
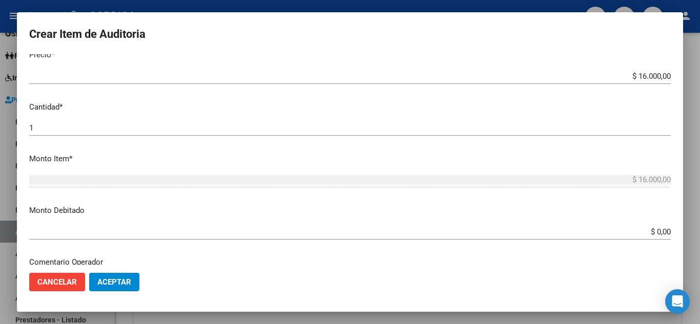
click at [550, 118] on mat-dialog-content "57582844 Nro Documento El DNI no existe en el padrón, elige el sexo para genera…" at bounding box center [350, 159] width 666 height 211
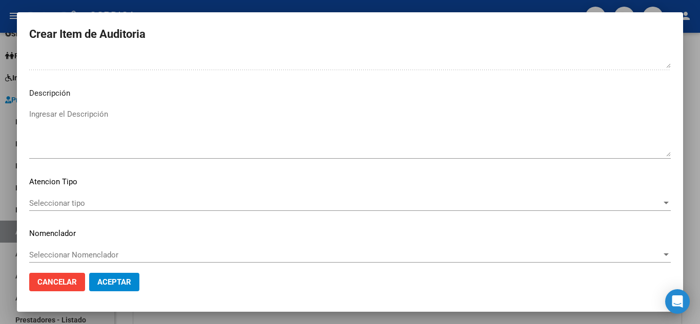
scroll to position [611, 0]
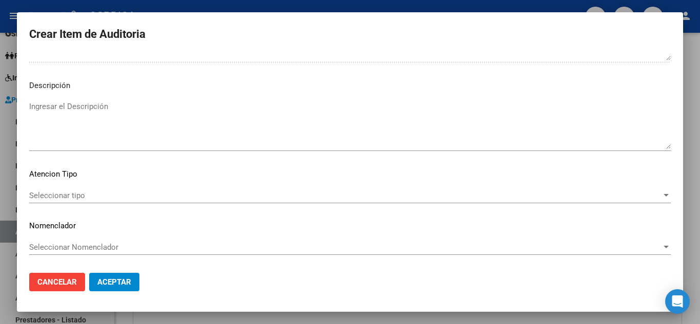
click at [84, 121] on textarea "Ingresar el Descripción" at bounding box center [350, 125] width 642 height 48
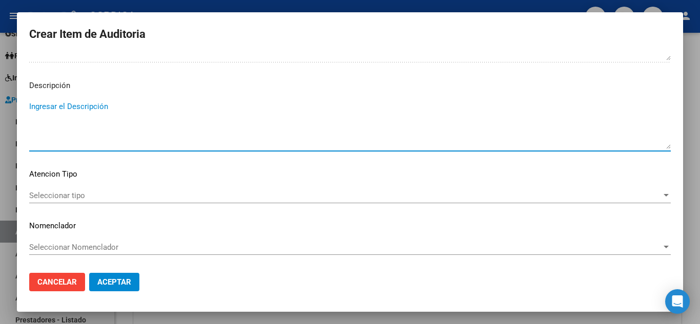
click at [105, 193] on span "Seleccionar tipo" at bounding box center [345, 195] width 633 height 9
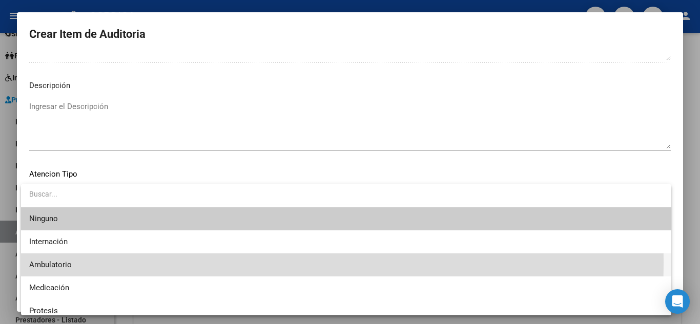
click at [83, 262] on span "Ambulatorio" at bounding box center [346, 265] width 634 height 23
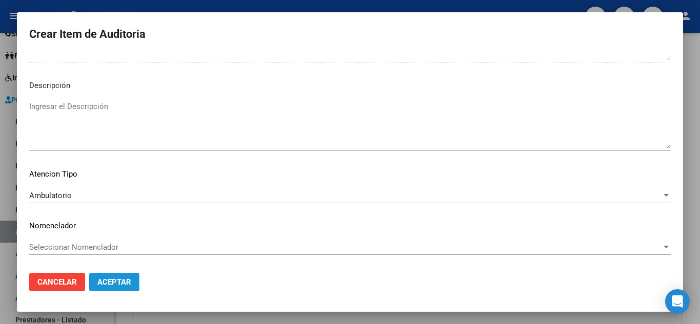
click at [93, 281] on button "Aceptar" at bounding box center [114, 282] width 50 height 18
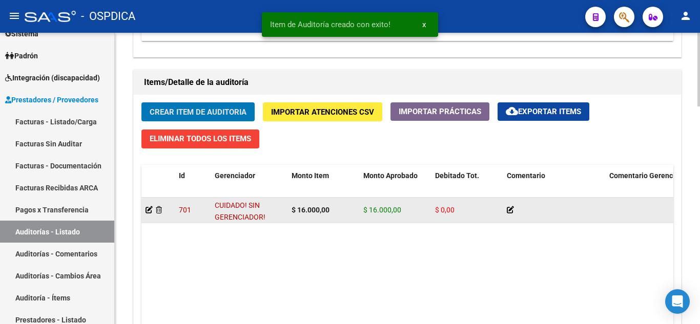
scroll to position [718, 0]
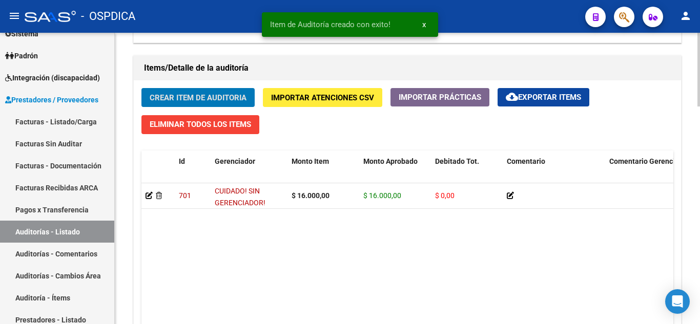
click at [199, 97] on span "Crear Item de Auditoria" at bounding box center [198, 97] width 97 height 9
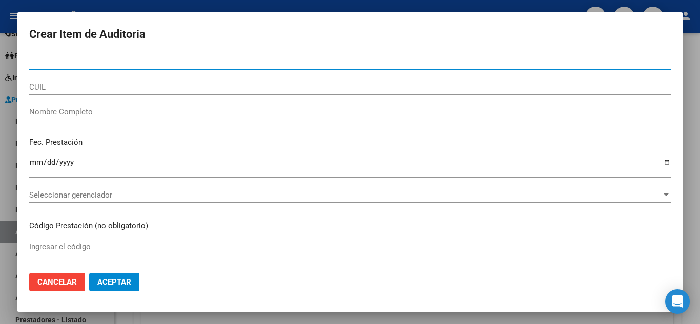
paste input "5679863"
type input "5679863"
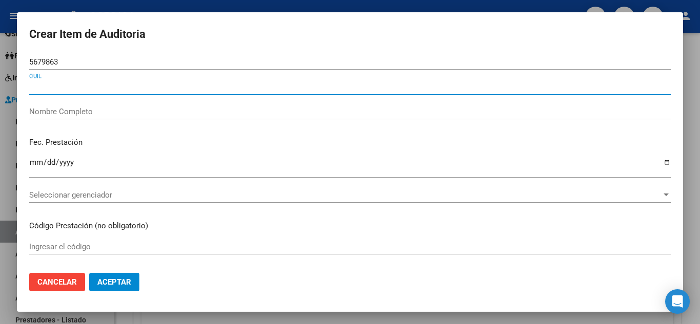
click at [59, 86] on input "CUIL" at bounding box center [350, 87] width 642 height 9
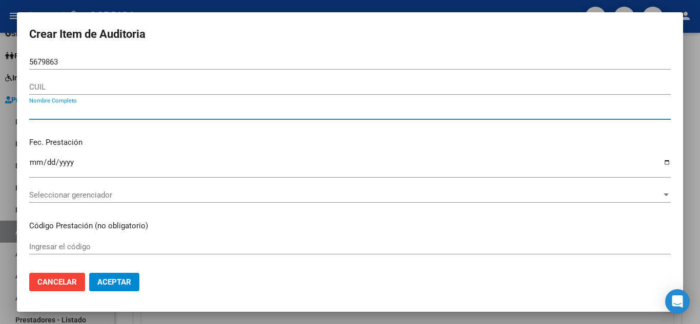
click at [79, 107] on input "Nombre Completo" at bounding box center [350, 111] width 642 height 9
click at [76, 65] on input "5679863" at bounding box center [350, 61] width 642 height 9
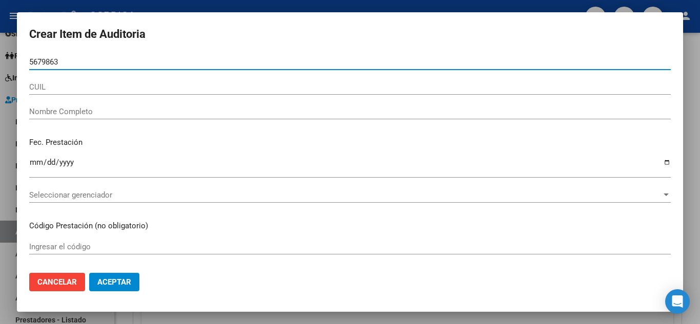
click at [64, 87] on input "CUIL" at bounding box center [350, 87] width 642 height 9
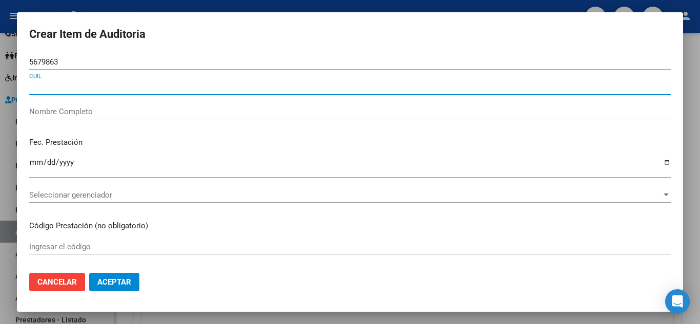
click at [66, 106] on div "Nombre Completo" at bounding box center [350, 111] width 642 height 15
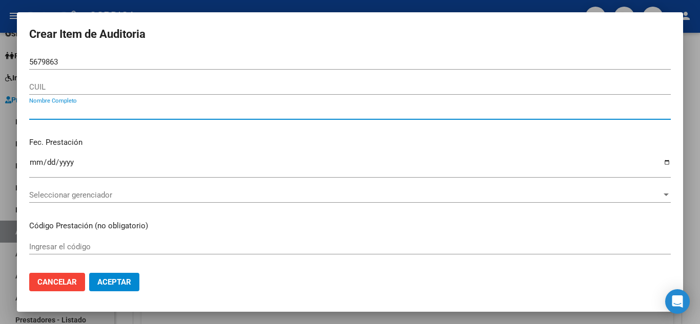
click at [75, 59] on input "5679863" at bounding box center [350, 61] width 642 height 9
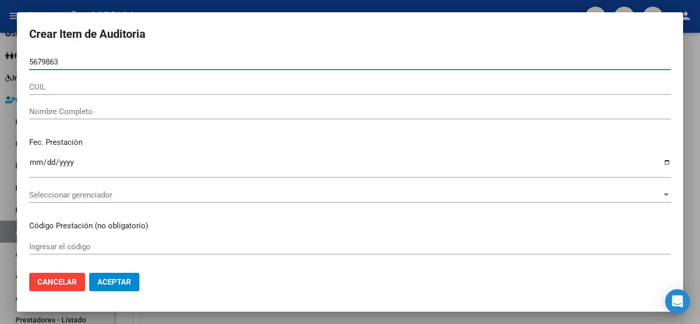
drag, startPoint x: 75, startPoint y: 59, endPoint x: 17, endPoint y: 58, distance: 58.4
click at [17, 58] on mat-dialog-content "5679863 Nro Documento CUIL Nombre Completo Fec. Prestación Ingresar la fecha Se…" at bounding box center [350, 159] width 666 height 211
paste input "5679863"
type input "5679863"
click at [55, 78] on div "5679863 Nro Documento" at bounding box center [350, 66] width 642 height 25
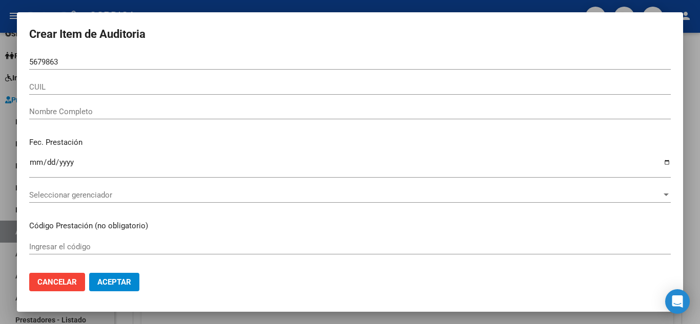
click at [57, 93] on div "CUIL" at bounding box center [350, 86] width 642 height 15
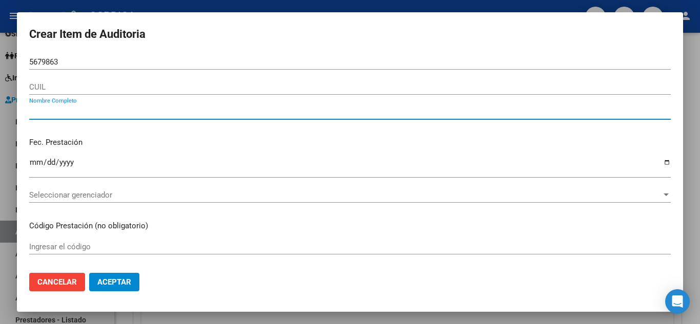
click at [54, 110] on input "Nombre Completo" at bounding box center [350, 111] width 642 height 9
click at [56, 89] on input "CUIL" at bounding box center [350, 87] width 642 height 9
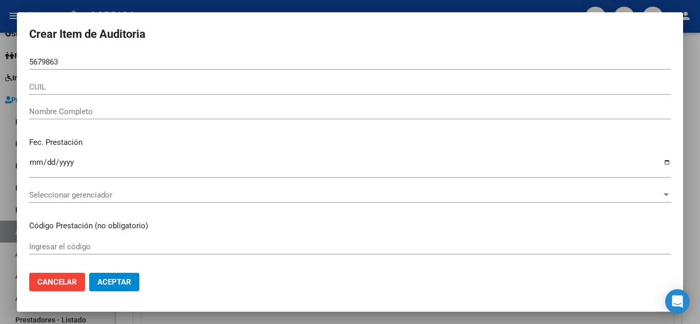
click at [79, 88] on input "CUIL" at bounding box center [350, 87] width 642 height 9
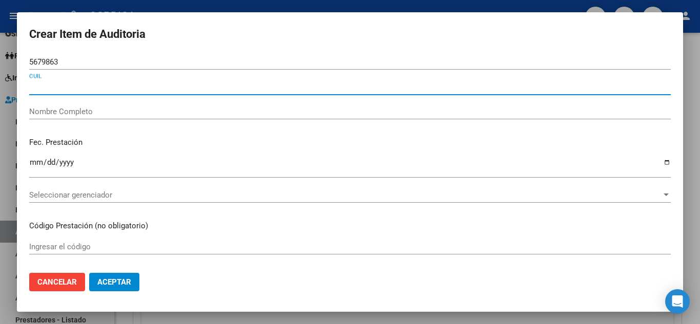
paste input "27567986360"
type input "27567986360"
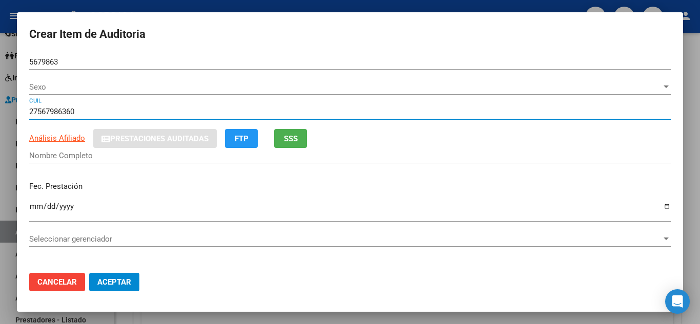
type input "56798636"
type input "GONZALEZ PELAYES MARTINA NICOL -"
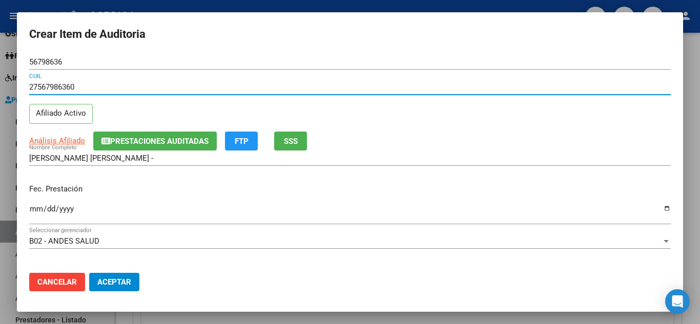
type input "27567986360"
click at [34, 209] on input "Ingresar la fecha" at bounding box center [350, 213] width 642 height 16
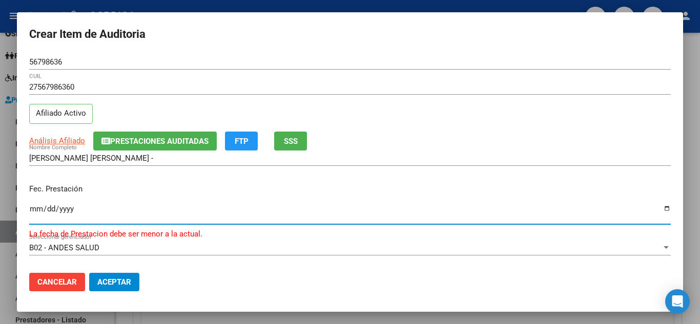
type input "0254-09-10"
type input "2024-09-10"
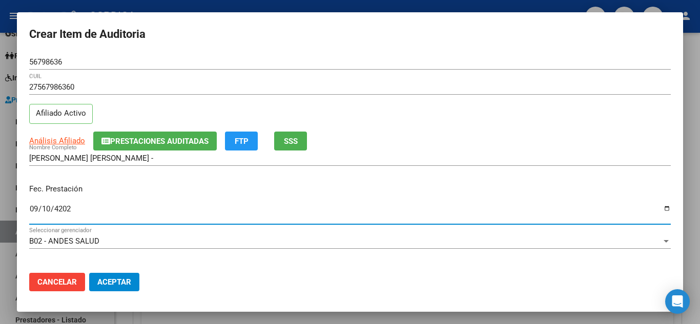
click at [308, 259] on div "B02 - ANDES SALUD Seleccionar gerenciador" at bounding box center [350, 246] width 642 height 25
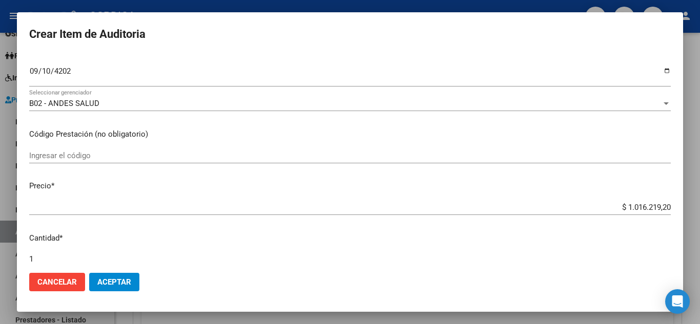
scroll to position [154, 0]
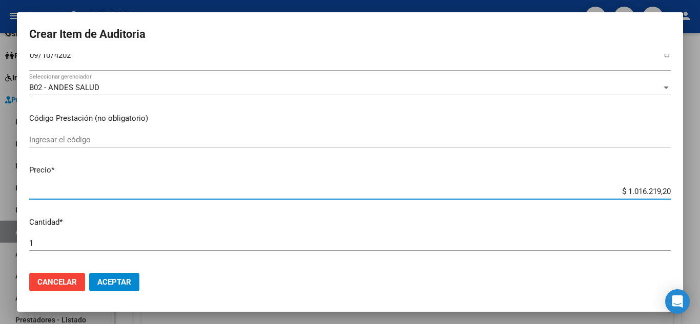
click at [92, 189] on input "$ 1.016.219,20" at bounding box center [350, 191] width 642 height 9
type input "$ 11.016.219,20"
type input "$ 511.016.219,20"
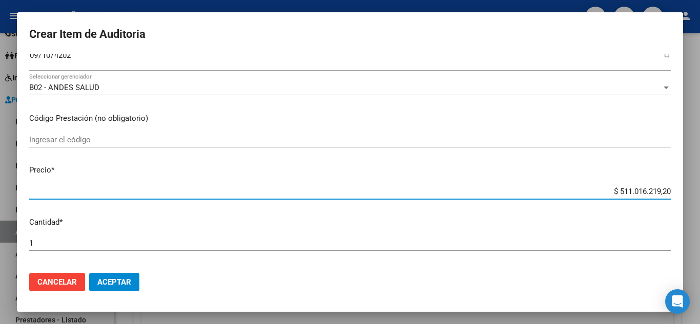
type input "$ 5.011.016.219,20"
type input "$ 50.011.016.219,20"
type input "$ 500.011.016.219,20"
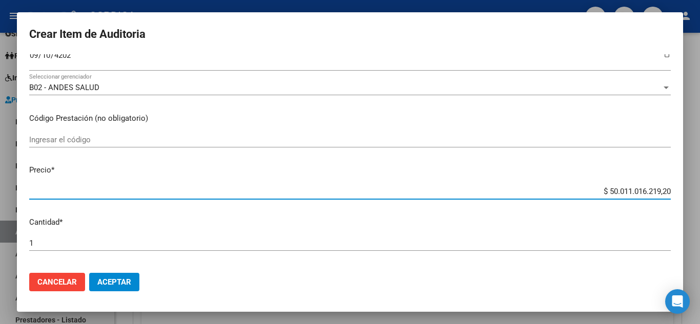
type input "$ 500.011.016.219,20"
type input "$ 5.000.011.016.219,20"
type input "$ 50.000.011.016.219,20"
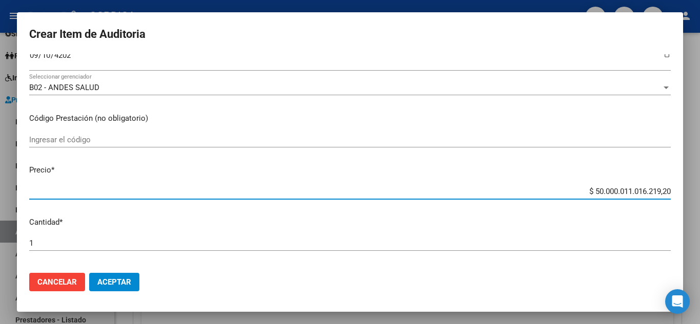
type input "$ 5.000.011.016.219,20"
type input "$ 500.011.016.219,20"
type input "$ 50.011.016.219,20"
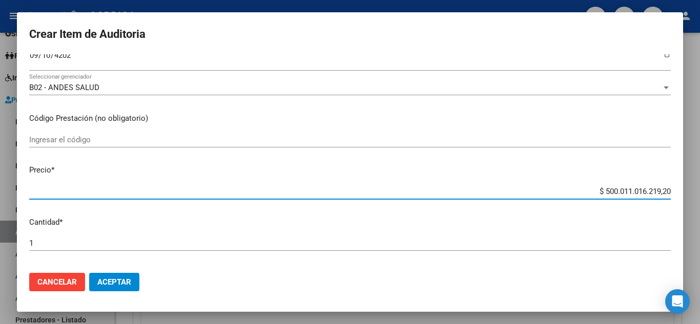
type input "$ 50.011.016.219,20"
type input "$ 5.011.016.219,20"
type input "$ 511.016.219,20"
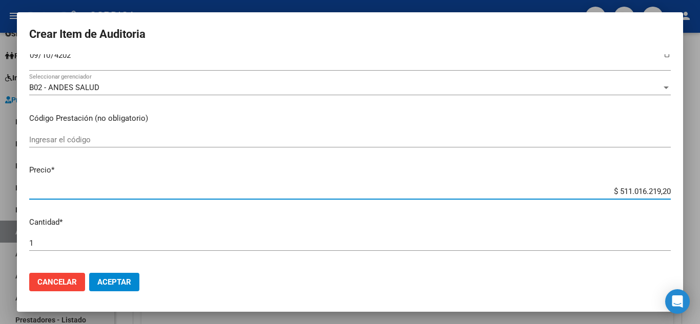
type input "$ 11.016.219,20"
type input "$ 1.016.219,20"
type input "$ 16.219,20"
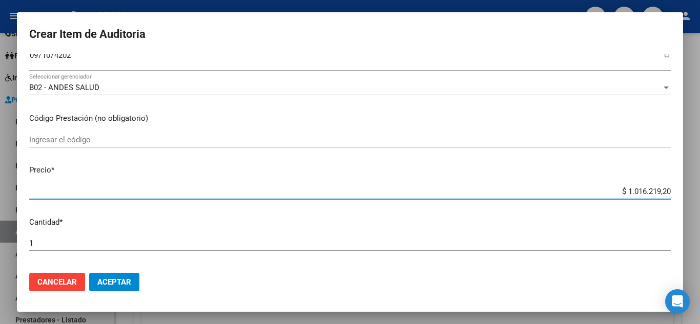
type input "$ 16.219,20"
type input "$ 6.219,20"
type input "$ 19,20"
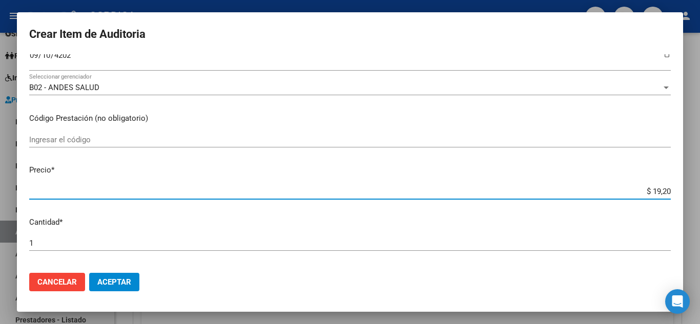
type input "$ 9,20"
type input "$ 0,20"
type input "$ 0,01"
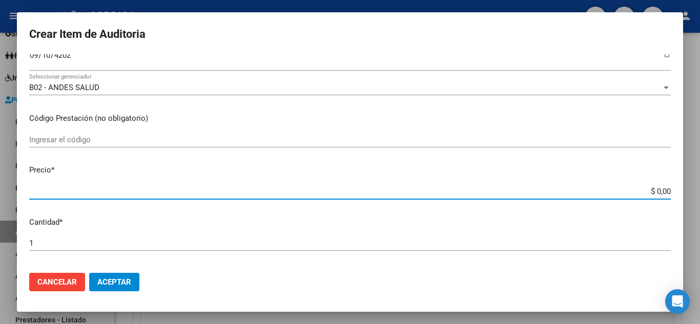
type input "$ 0,01"
type input "$ 0,15"
type input "$ 1,50"
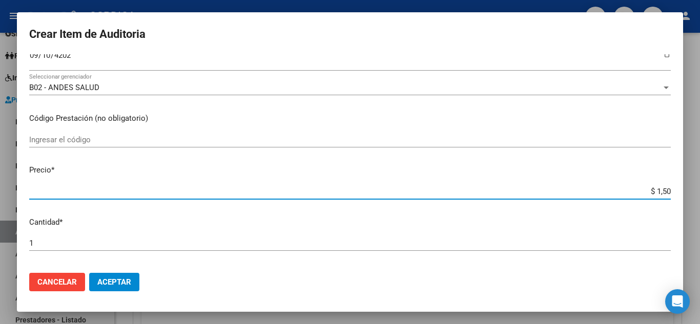
type input "$ 15,00"
type input "$ 150,00"
type input "$ 1.500,00"
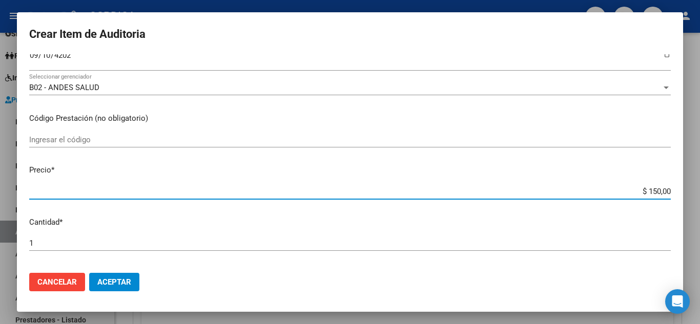
type input "$ 1.500,00"
type input "$ 15.000,00"
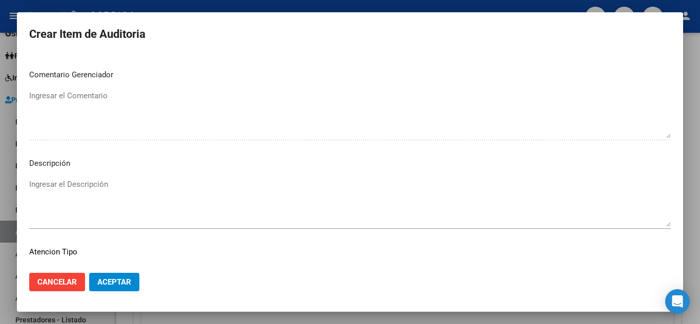
scroll to position [564, 0]
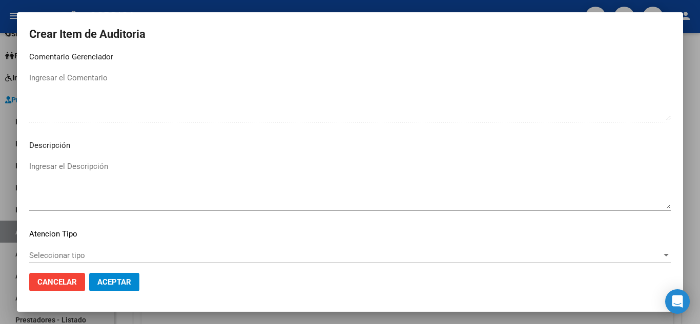
click at [84, 261] on div "Seleccionar tipo Seleccionar tipo" at bounding box center [350, 255] width 642 height 15
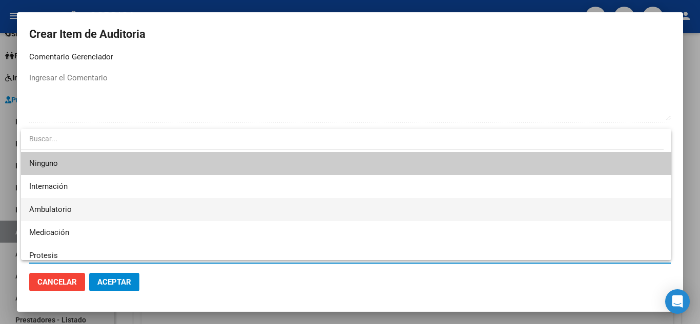
click at [77, 206] on span "Ambulatorio" at bounding box center [346, 209] width 634 height 23
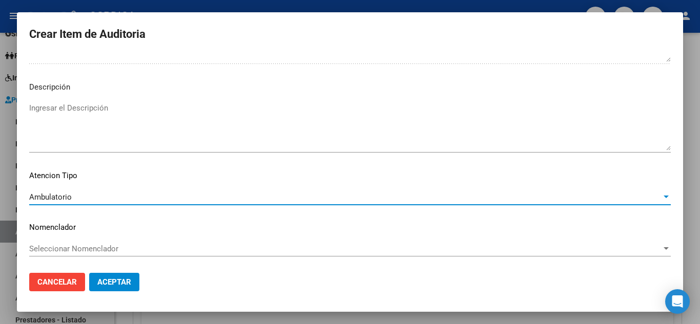
scroll to position [624, 0]
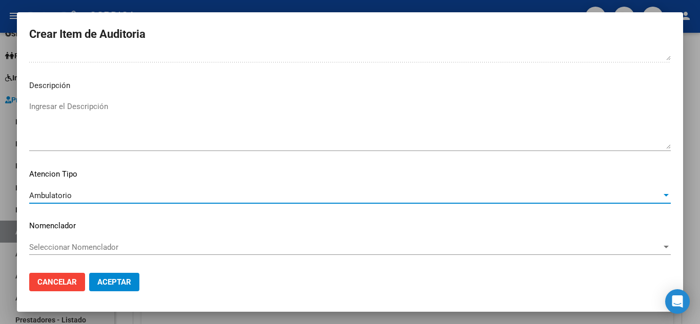
click at [123, 283] on span "Aceptar" at bounding box center [114, 282] width 34 height 9
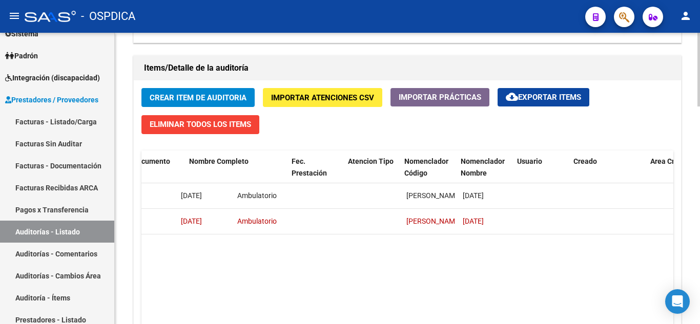
scroll to position [0, 885]
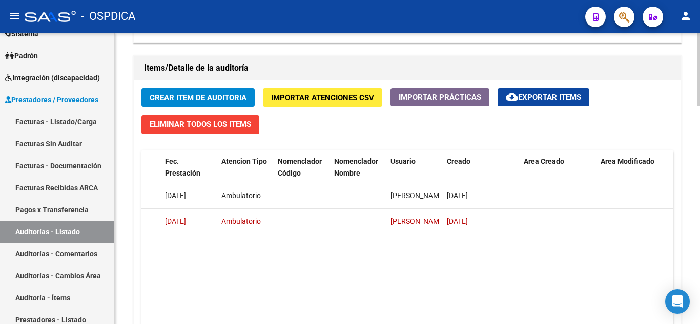
click at [351, 320] on datatable-body "702 B02 - ANDES SALUD $ 15.000,00 $ 15.000,00 $ 0,00 27567986360 56798636 GONZA…" at bounding box center [407, 268] width 532 height 169
click at [376, 287] on datatable-body "702 B02 - ANDES SALUD $ 15.000,00 $ 15.000,00 $ 0,00 27567986360 56798636 GONZA…" at bounding box center [407, 268] width 532 height 169
click at [357, 267] on datatable-body "702 B02 - ANDES SALUD $ 15.000,00 $ 15.000,00 $ 0,00 27567986360 56798636 GONZA…" at bounding box center [407, 268] width 532 height 169
click at [371, 316] on datatable-body "702 B02 - ANDES SALUD $ 15.000,00 $ 15.000,00 $ 0,00 27567986360 56798636 GONZA…" at bounding box center [407, 268] width 532 height 169
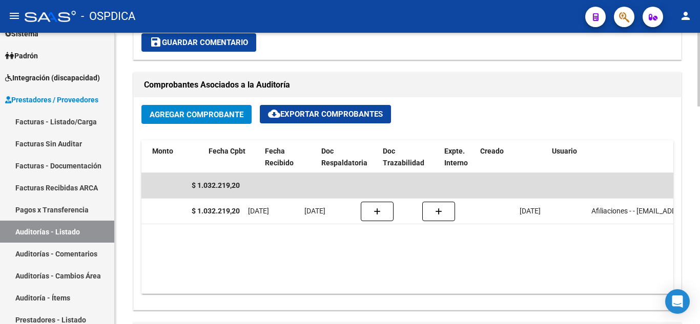
scroll to position [0, 379]
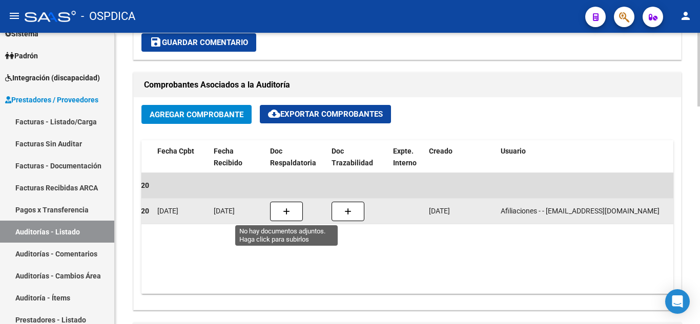
click at [282, 215] on button "button" at bounding box center [286, 211] width 33 height 19
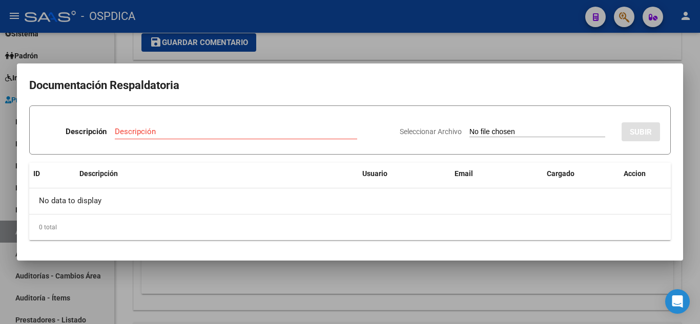
click at [493, 133] on input "Seleccionar Archivo" at bounding box center [538, 133] width 136 height 10
click at [470, 131] on input "Seleccionar Archivo" at bounding box center [538, 133] width 136 height 10
type input "C:\fakepath\Reporte_listado_encuentro_54961.zip"
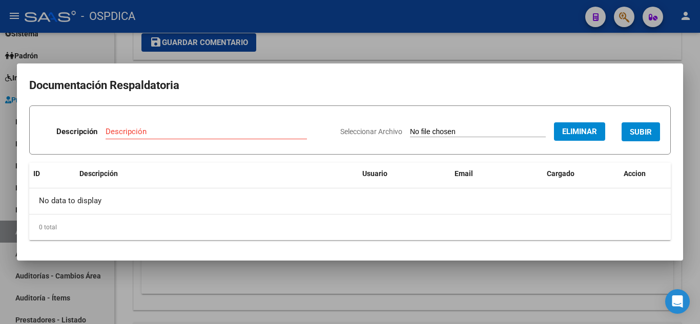
click at [273, 136] on input "Descripción" at bounding box center [206, 131] width 201 height 9
type input "Doc1"
click at [583, 134] on span "Eliminar" at bounding box center [579, 131] width 35 height 9
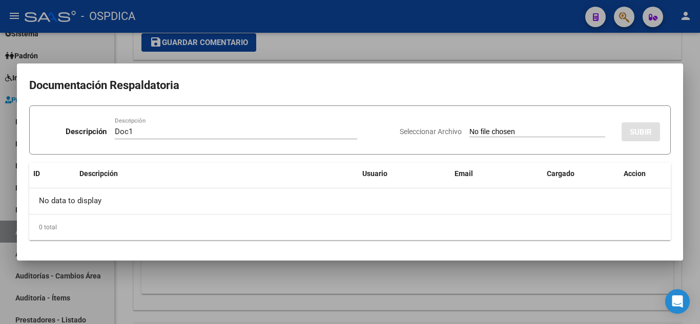
click at [586, 130] on input "Seleccionar Archivo" at bounding box center [538, 133] width 136 height 10
type input "C:\fakepath\ruiz kassia.pdf"
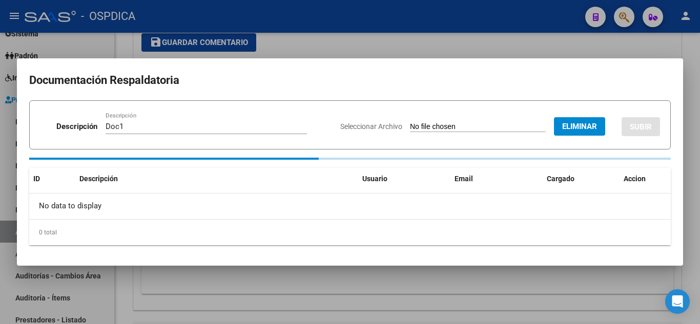
click at [147, 123] on input "Doc1" at bounding box center [206, 126] width 201 height 9
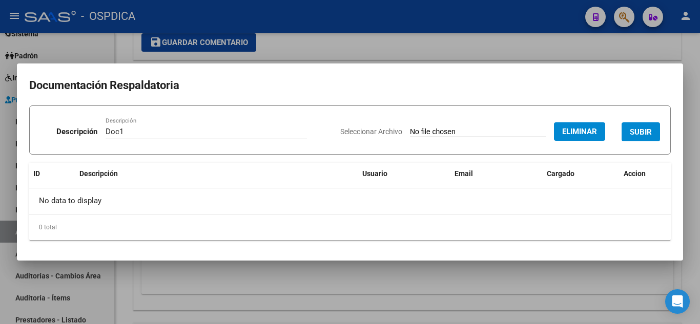
drag, startPoint x: 135, startPoint y: 119, endPoint x: 95, endPoint y: 110, distance: 40.9
click at [95, 110] on form "Descripción Doc1 Descripción Seleccionar Archivo Eliminar SUBIR" at bounding box center [350, 130] width 642 height 49
drag, startPoint x: 148, startPoint y: 133, endPoint x: 96, endPoint y: 124, distance: 53.2
click at [96, 124] on div "Descripción Doc1 Descripción" at bounding box center [186, 133] width 292 height 31
type input "Ruiz Kassia"
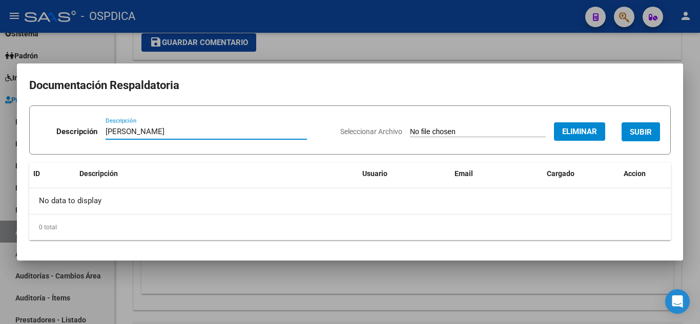
click at [635, 133] on span "SUBIR" at bounding box center [641, 132] width 22 height 9
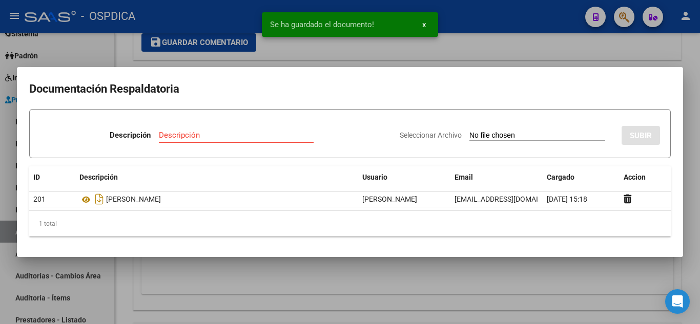
click at [187, 123] on div "Descripción Descripción" at bounding box center [216, 137] width 352 height 31
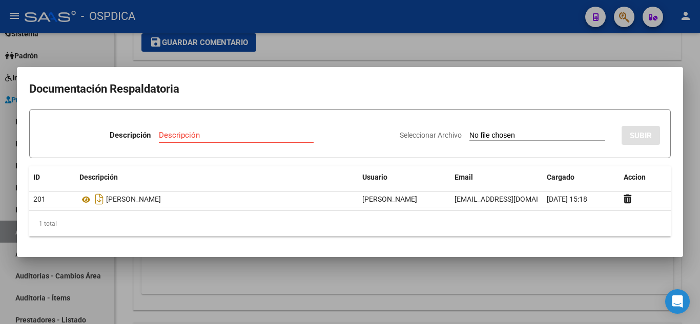
click at [585, 138] on input "Seleccionar Archivo" at bounding box center [538, 136] width 136 height 10
type input "C:\fakepath\gonzalez martina.pdf"
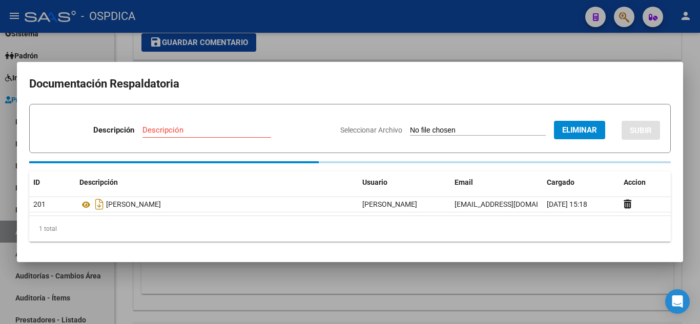
click at [208, 136] on div "Descripción" at bounding box center [207, 130] width 129 height 15
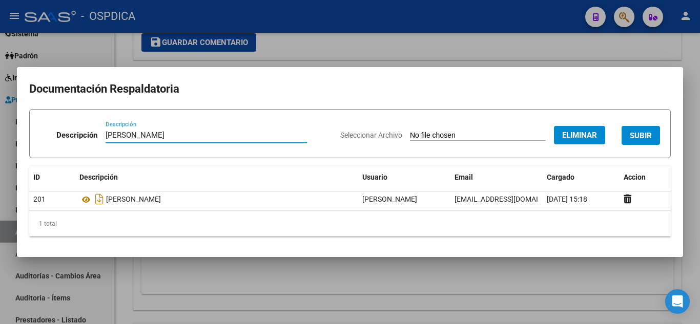
type input "Gonzalez"
click at [659, 142] on button "SUBIR" at bounding box center [641, 135] width 38 height 19
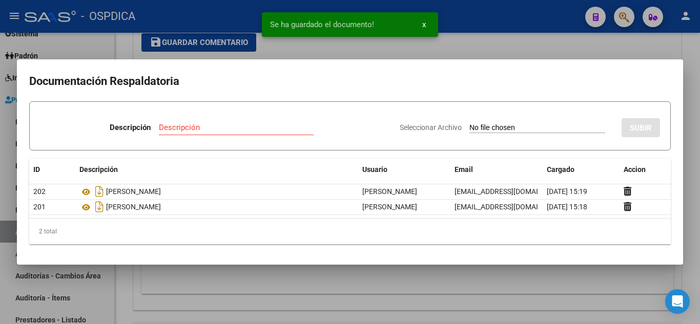
click at [462, 134] on div "Seleccionar Archivo SUBIR" at bounding box center [530, 125] width 260 height 31
click at [470, 127] on input "Seleccionar Archivo" at bounding box center [538, 129] width 136 height 10
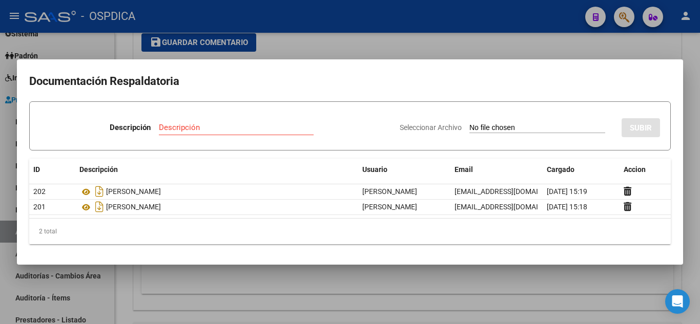
type input "C:\fakepath\navarro liam.pdf"
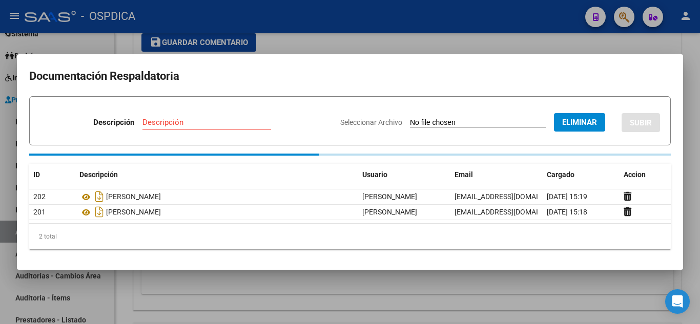
click at [212, 119] on input "Descripción" at bounding box center [207, 122] width 129 height 9
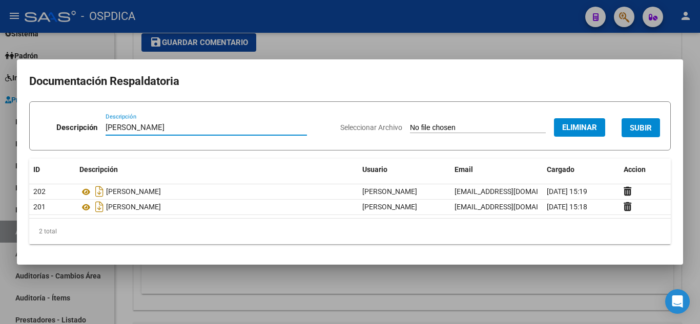
type input "Navarro"
click at [643, 130] on span "SUBIR" at bounding box center [641, 128] width 22 height 9
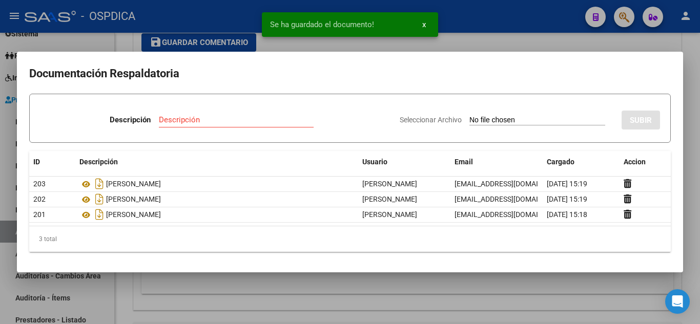
click at [554, 124] on input "Seleccionar Archivo" at bounding box center [538, 121] width 136 height 10
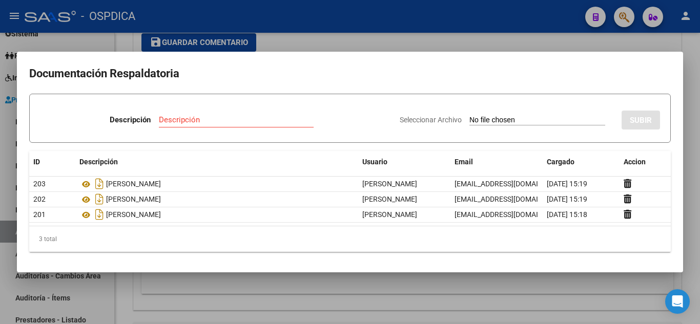
type input "C:\fakepath\HC-683563-260824 OSPDICA.pdf"
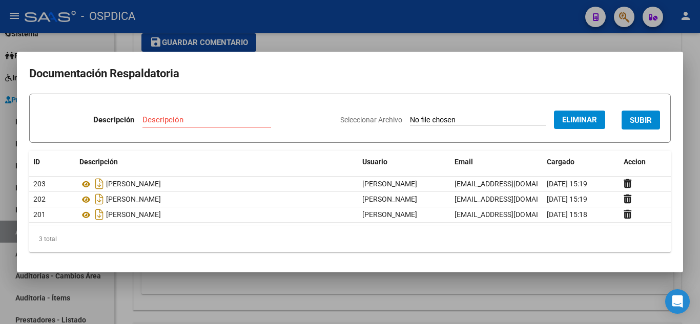
click at [143, 119] on input "Descripción" at bounding box center [207, 119] width 129 height 9
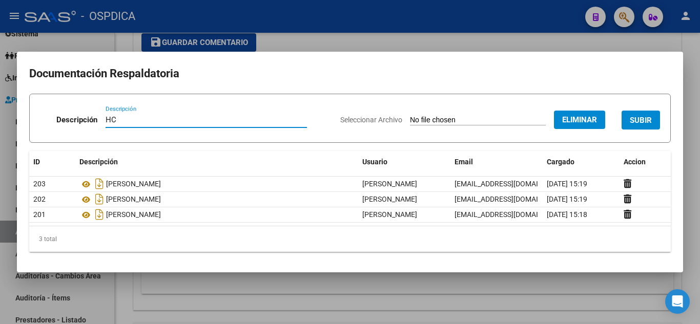
type input "HC"
click at [639, 125] on button "SUBIR" at bounding box center [641, 120] width 38 height 19
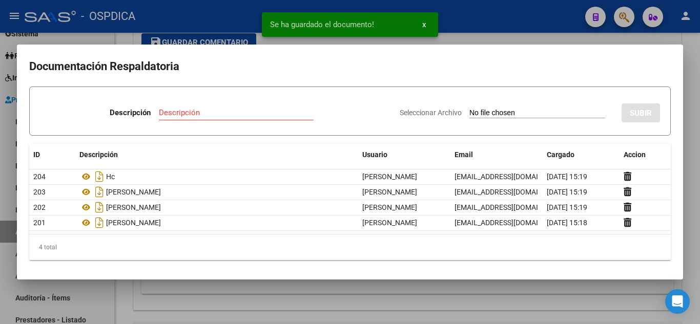
click at [558, 115] on input "Seleccionar Archivo" at bounding box center [538, 114] width 136 height 10
type input "C:\fakepath\683563-OSPDICA-F.CONSUMO.pdf"
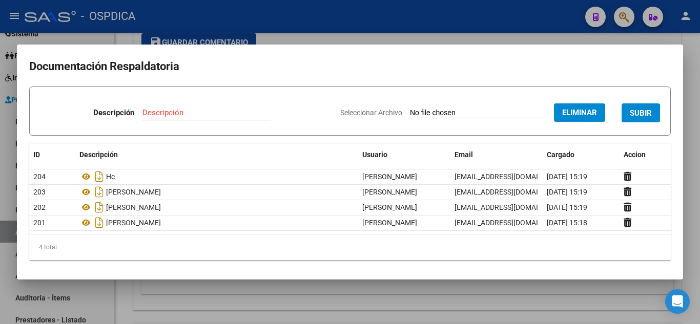
click at [207, 110] on input "Descripción" at bounding box center [207, 112] width 129 height 9
type input "Consumo"
click at [628, 107] on button "SUBIR" at bounding box center [641, 113] width 38 height 19
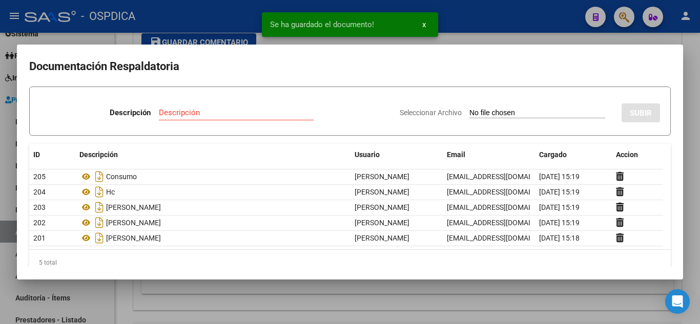
click at [541, 111] on input "Seleccionar Archivo" at bounding box center [538, 114] width 136 height 10
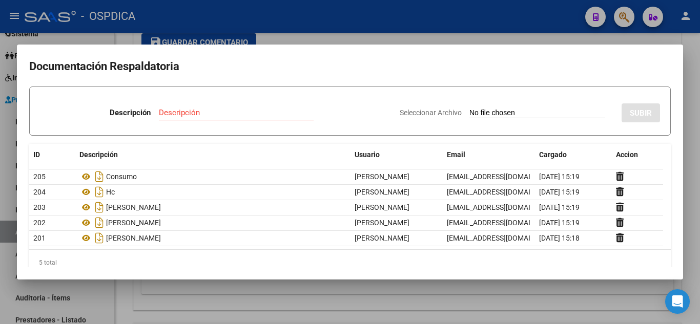
type input "C:\fakepath\navarro liam.pdf"
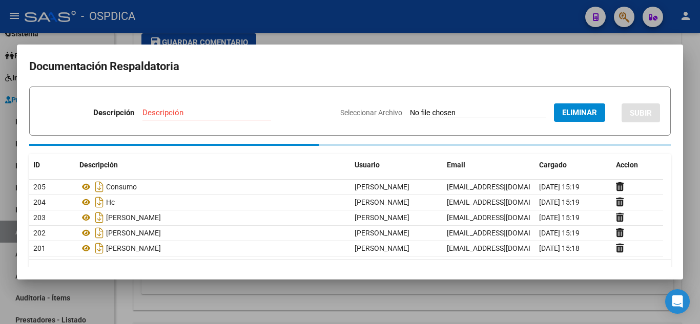
click at [204, 107] on div "Descripción" at bounding box center [207, 112] width 129 height 15
click at [195, 115] on input "Descripción" at bounding box center [207, 112] width 129 height 9
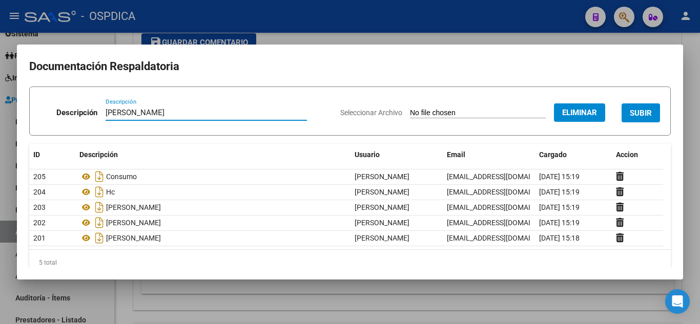
type input "Navarro"
click at [635, 110] on span "SUBIR" at bounding box center [641, 113] width 22 height 9
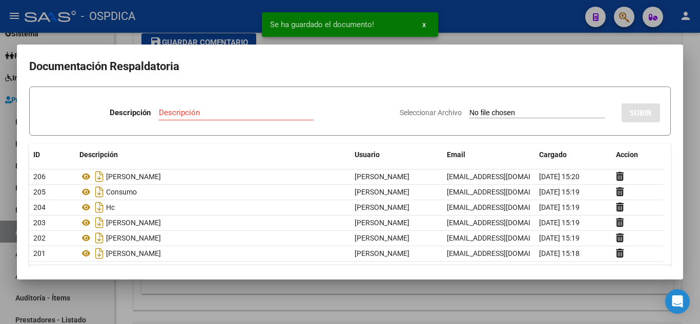
click at [579, 45] on mat-dialog-container "Documentación Respaldatoria Descripción Descripción Seleccionar Archivo SUBIR I…" at bounding box center [350, 162] width 666 height 235
click at [490, 41] on div at bounding box center [350, 162] width 700 height 324
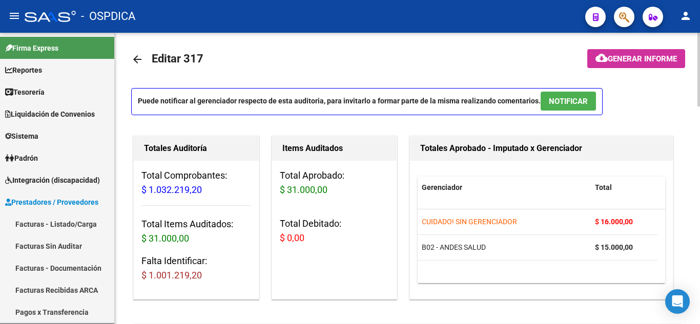
scroll to position [0, 0]
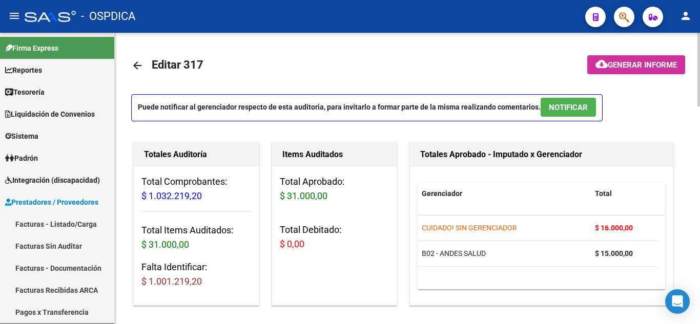
drag, startPoint x: 145, startPoint y: 193, endPoint x: 199, endPoint y: 198, distance: 55.1
click at [199, 198] on span "$ 1.032.219,20" at bounding box center [171, 196] width 60 height 11
drag, startPoint x: 143, startPoint y: 278, endPoint x: 193, endPoint y: 285, distance: 50.1
click at [193, 285] on span "$ 1.001.219,20" at bounding box center [171, 281] width 60 height 11
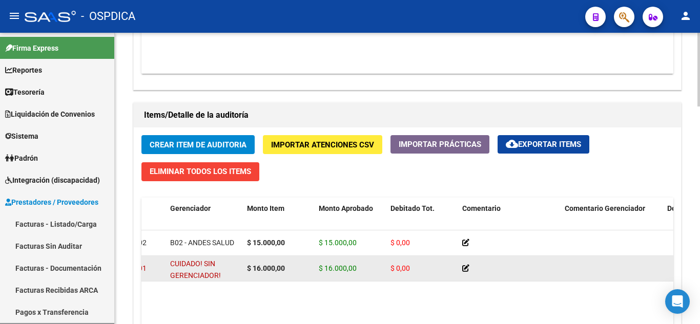
scroll to position [718, 0]
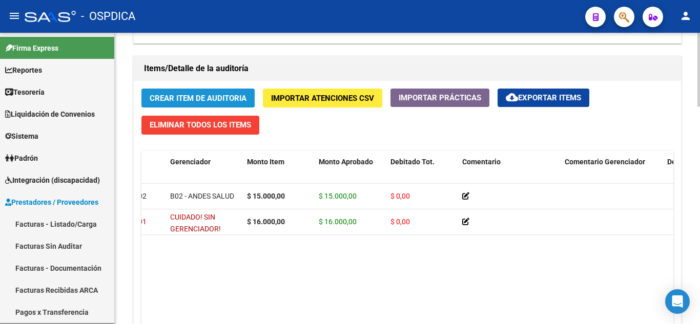
click at [218, 94] on span "Crear Item de Auditoria" at bounding box center [198, 98] width 97 height 9
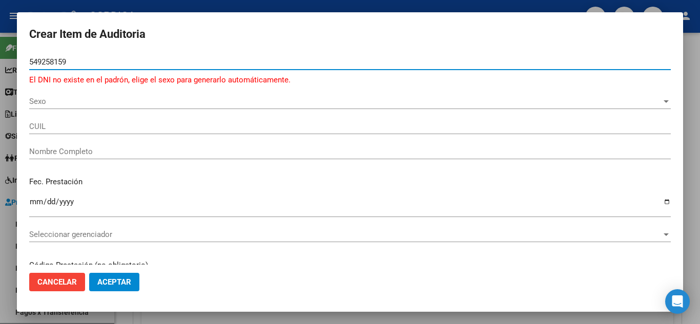
drag, startPoint x: 94, startPoint y: 62, endPoint x: 15, endPoint y: 51, distance: 79.7
click at [15, 52] on div "Crear Item de Auditoria 549258159 Nro Documento El DNI no existe en el padrón, …" at bounding box center [350, 162] width 700 height 324
click at [124, 59] on input "54925" at bounding box center [350, 61] width 642 height 9
type input "549258159"
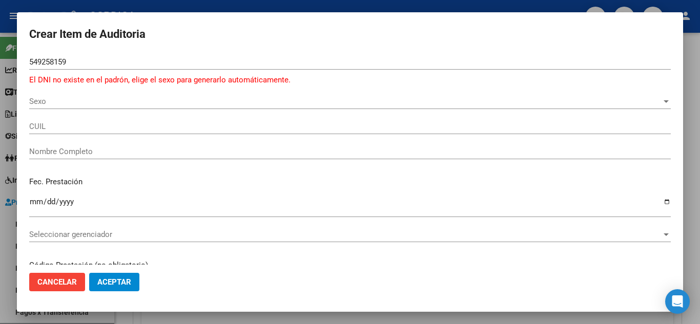
click at [229, 95] on div "Sexo Sexo" at bounding box center [350, 101] width 642 height 15
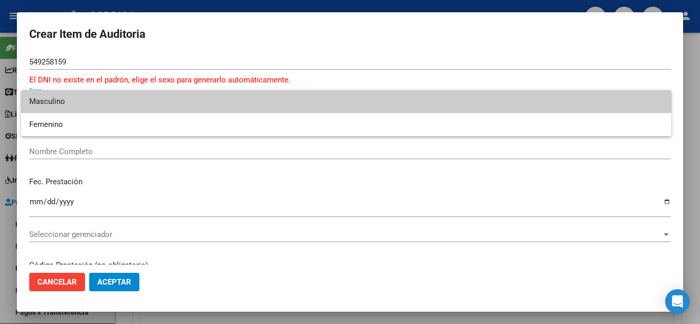
click at [111, 101] on span "Masculino" at bounding box center [346, 101] width 634 height 23
type input "20549258159"
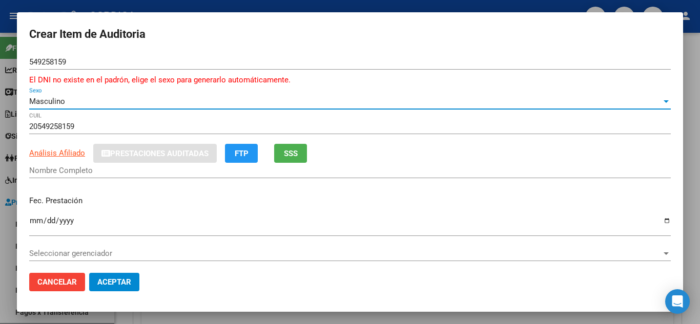
type input "54925815"
type input "SEGURA EFIMENCO JULIAN"
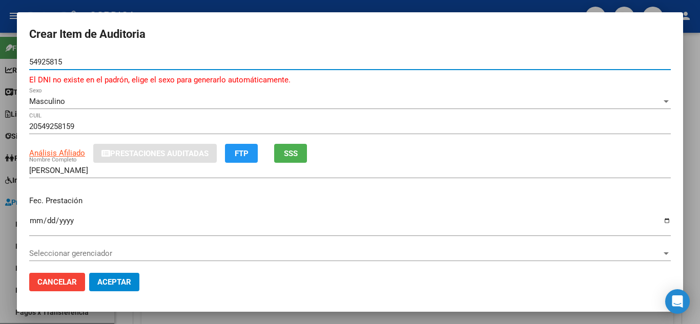
click at [85, 60] on input "54925815" at bounding box center [350, 61] width 642 height 9
click at [79, 99] on div "Masculino" at bounding box center [345, 101] width 633 height 9
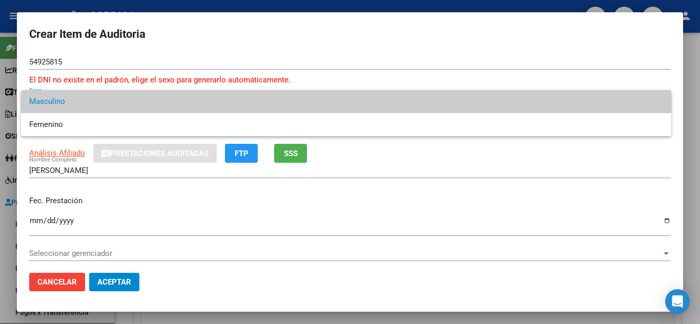
click at [79, 99] on span "Masculino" at bounding box center [346, 101] width 634 height 23
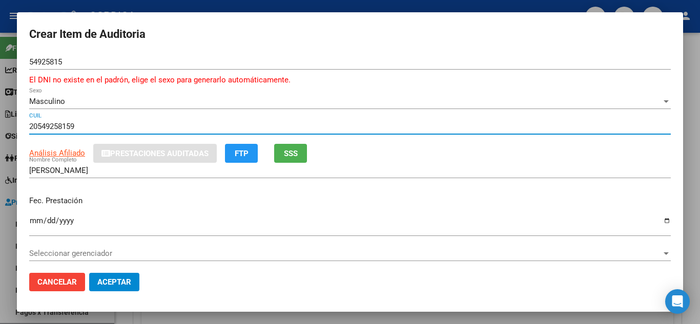
click at [37, 125] on input "20549258159" at bounding box center [350, 126] width 642 height 9
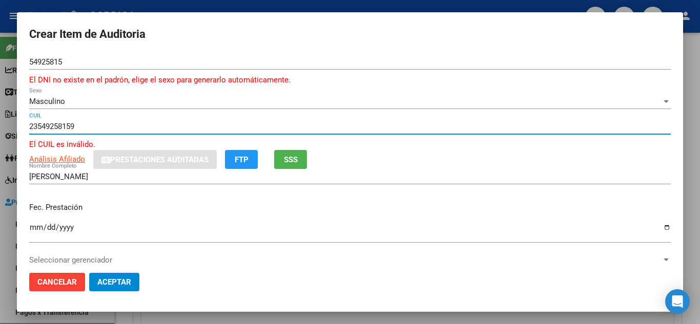
click at [101, 128] on input "23549258159" at bounding box center [350, 126] width 642 height 9
click at [89, 273] on button "Aceptar" at bounding box center [114, 282] width 50 height 18
type input "2354925815"
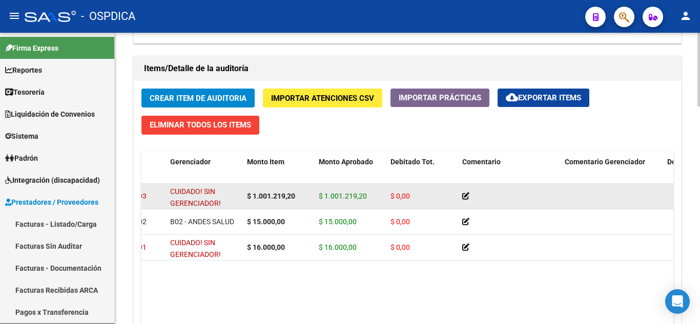
click at [466, 193] on icon at bounding box center [465, 196] width 7 height 7
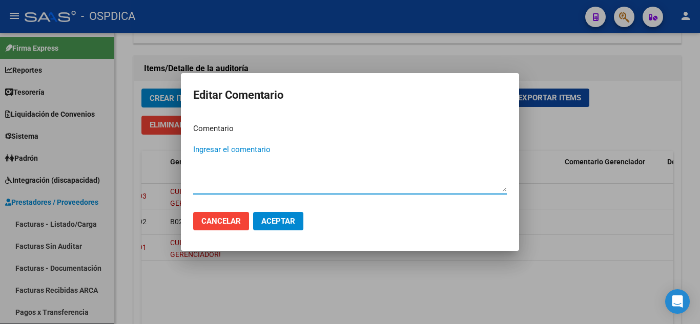
click at [225, 217] on span "Cancelar" at bounding box center [220, 221] width 39 height 9
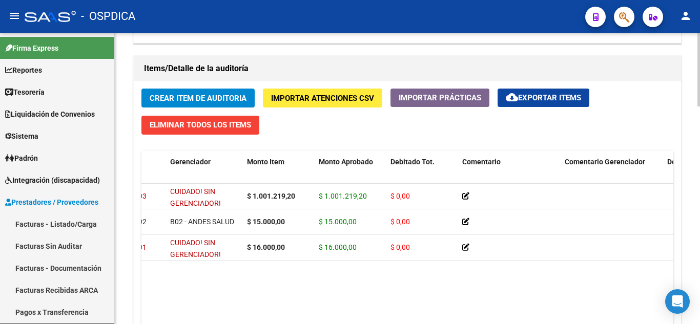
scroll to position [0, 0]
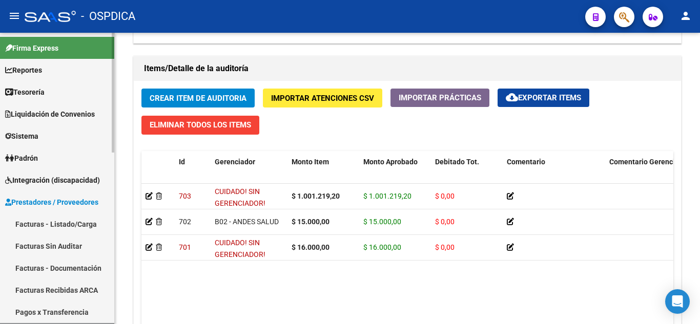
drag, startPoint x: 252, startPoint y: 192, endPoint x: 78, endPoint y: 190, distance: 173.3
click at [78, 190] on mat-sidenav-container "Firma Express Reportes Tablero de Control Ingresos Percibidos Análisis de todos…" at bounding box center [350, 179] width 700 height 292
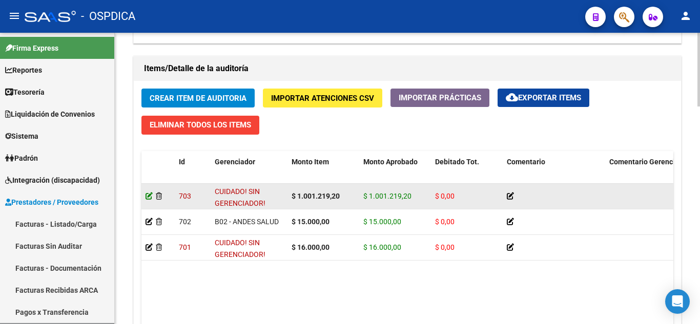
click at [147, 195] on icon at bounding box center [149, 196] width 7 height 7
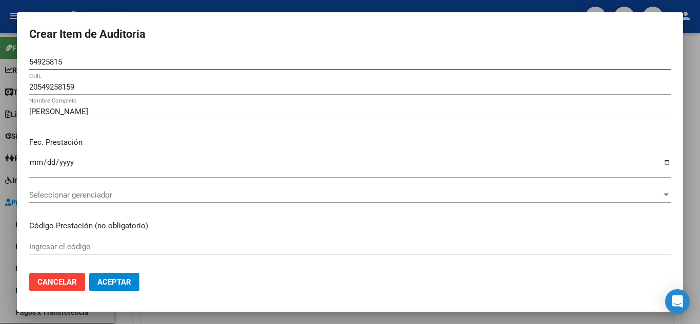
click at [80, 80] on div "20549258159 CUIL" at bounding box center [350, 86] width 642 height 15
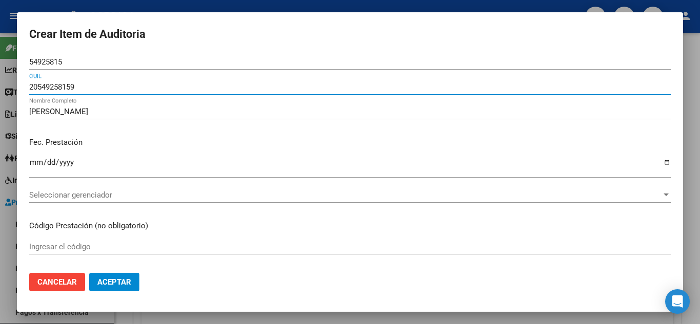
drag, startPoint x: 84, startPoint y: 83, endPoint x: 14, endPoint y: 81, distance: 70.3
click at [14, 81] on div "Crear Item de Auditoria 54925815 Nro Documento 20549258159 CUIL SEGURA EFIMENCO…" at bounding box center [350, 162] width 700 height 324
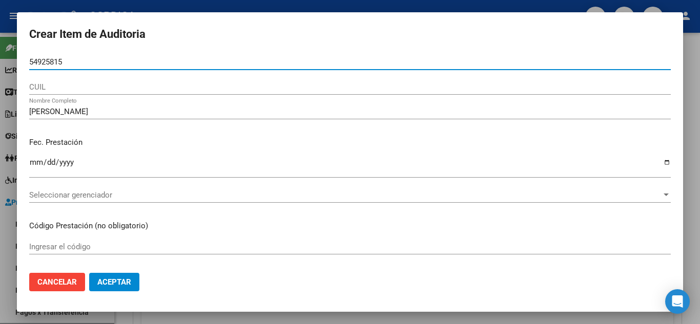
drag, startPoint x: 79, startPoint y: 57, endPoint x: 13, endPoint y: 53, distance: 66.3
click at [13, 53] on div "Crear Item de Auditoria 54925815 Nro Documento CUIL SEGURA EFIMENCO JULIAN Nomb…" at bounding box center [350, 162] width 700 height 324
paste input "20549281592"
type input "20549281592"
click at [84, 91] on input "CUIL" at bounding box center [350, 87] width 642 height 9
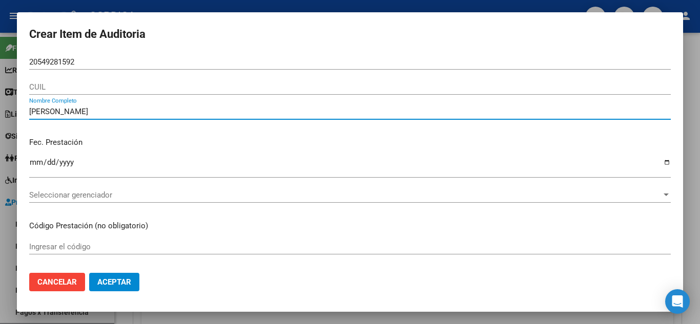
click at [77, 109] on input "SEGURA EFIMENCO JULIAN" at bounding box center [350, 111] width 642 height 9
click at [86, 61] on input "20549281592" at bounding box center [350, 61] width 642 height 9
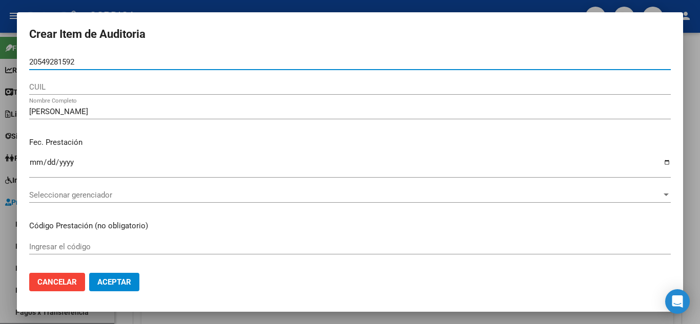
drag, startPoint x: 86, startPoint y: 61, endPoint x: 12, endPoint y: 53, distance: 74.7
click at [12, 53] on div "Crear Item de Auditoria 20549281592 Nro Documento CUIL SEGURA EFIMENCO JULIAN N…" at bounding box center [350, 162] width 700 height 324
drag, startPoint x: 78, startPoint y: 88, endPoint x: 75, endPoint y: 79, distance: 9.2
click at [75, 86] on input "CUIL" at bounding box center [350, 87] width 642 height 9
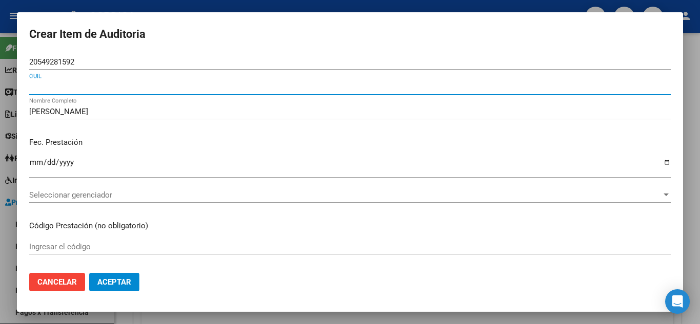
paste input "20549281592"
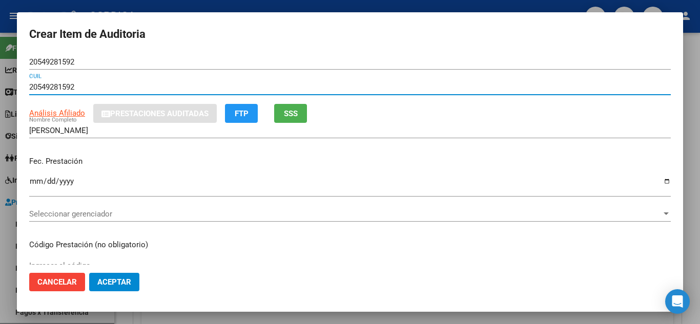
type input "20549281592"
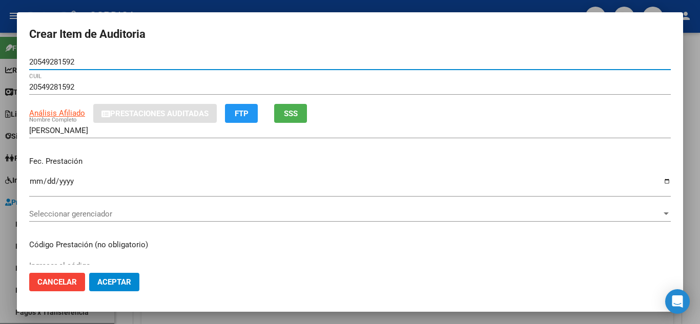
drag, startPoint x: 81, startPoint y: 62, endPoint x: 19, endPoint y: 65, distance: 62.1
click at [19, 65] on mat-dialog-content "20549281592 Nro Documento 20549281592 CUIL Análisis Afiliado Prestaciones Audit…" at bounding box center [350, 159] width 666 height 211
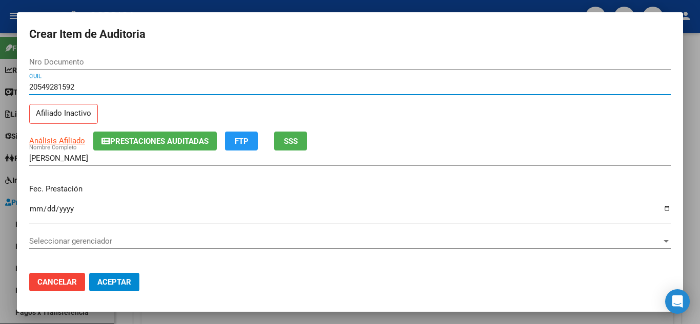
click at [106, 86] on input "20549281592" at bounding box center [350, 87] width 642 height 9
click at [110, 172] on div "SEGURA EFIMENCO JULIAN Nombre Completo" at bounding box center [350, 163] width 642 height 25
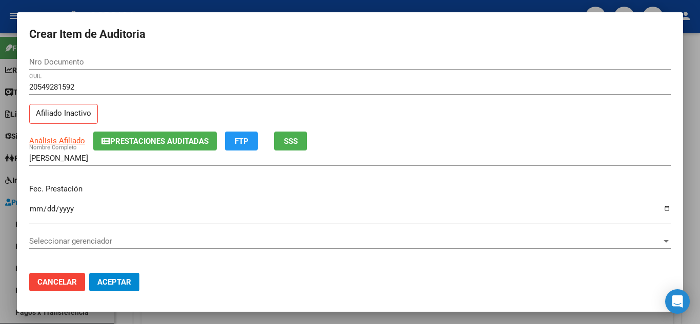
click at [105, 155] on input "SEGURA EFIMENCO JULIAN" at bounding box center [350, 158] width 642 height 9
click at [110, 176] on div "Fec. Prestación Ingresar la fecha" at bounding box center [350, 205] width 642 height 58
click at [101, 199] on div "Fec. Prestación Ingresar la fecha" at bounding box center [350, 205] width 642 height 58
click at [97, 223] on div "Ingresar la fecha" at bounding box center [350, 213] width 642 height 22
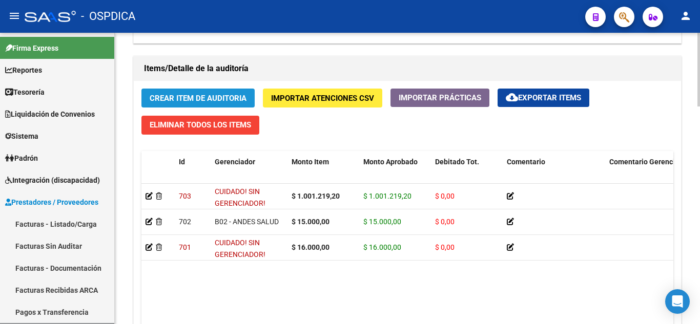
click at [194, 95] on span "Crear Item de Auditoria" at bounding box center [198, 98] width 97 height 9
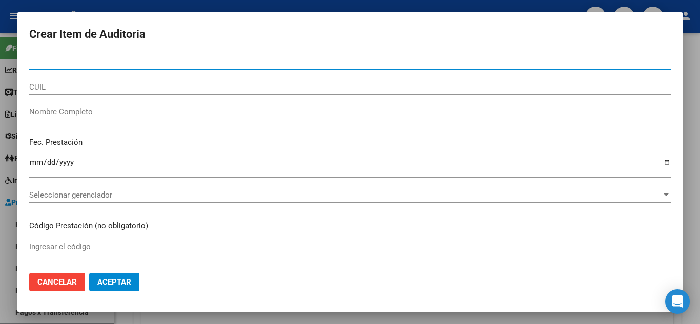
click at [38, 86] on input "CUIL" at bounding box center [350, 87] width 642 height 9
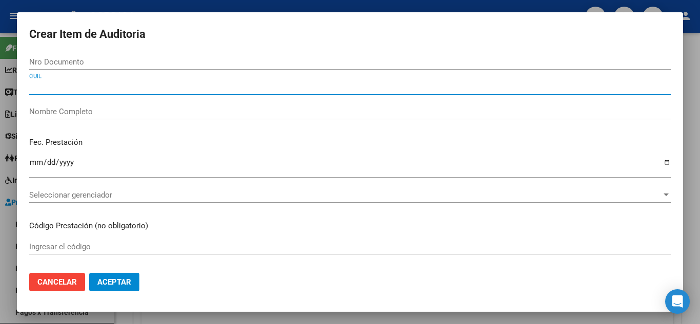
paste input "20549281592"
type input "20549281592"
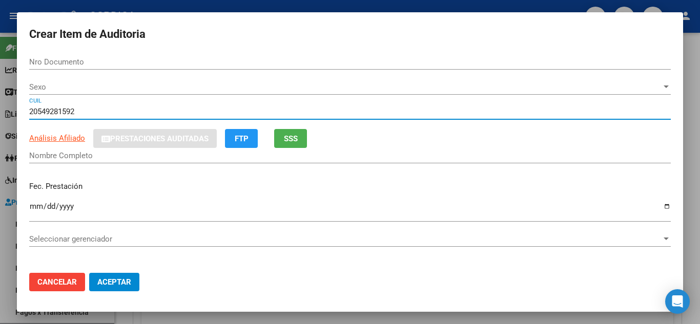
type input "54928159"
type input "NAVARRO MOLINA LIAM ARIEL"
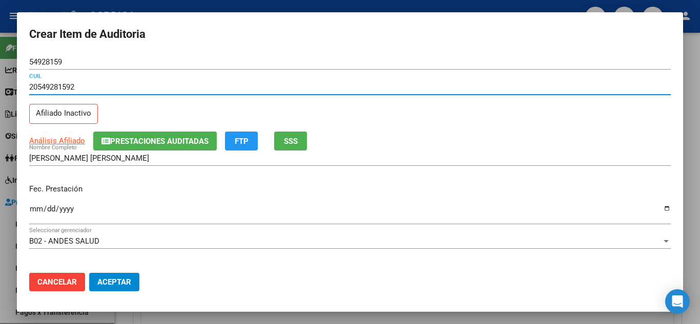
type input "20549281592"
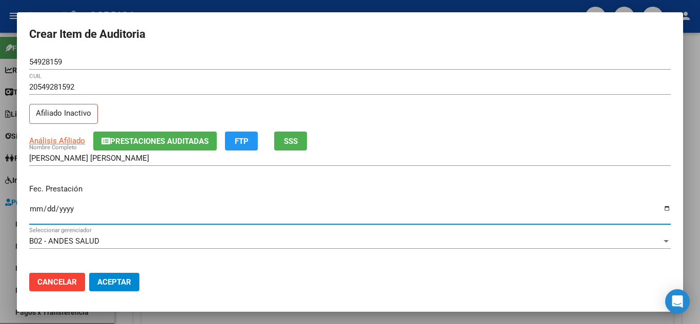
click at [34, 209] on input "Ingresar la fecha" at bounding box center [350, 213] width 642 height 16
type input "2024-09-03"
click at [404, 112] on div "20549281592 CUIL Afiliado Inactivo" at bounding box center [350, 105] width 642 height 52
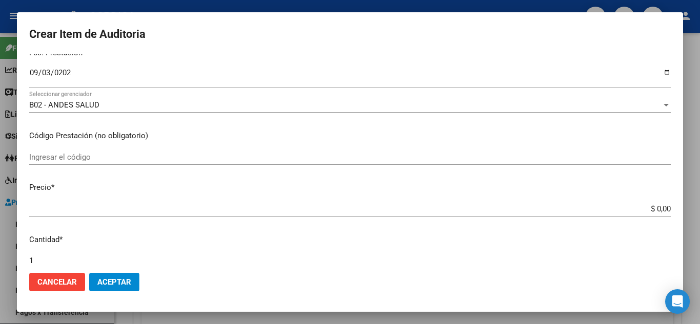
scroll to position [154, 0]
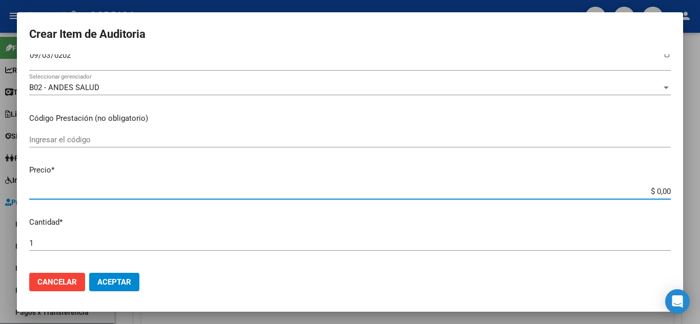
drag, startPoint x: 642, startPoint y: 188, endPoint x: 684, endPoint y: 193, distance: 41.8
click at [684, 193] on div "Crear Item de Auditoria 54928159 Nro Documento 20549281592 CUIL Afiliado Inacti…" at bounding box center [350, 162] width 700 height 324
type input "$ 0,01"
type input "$ 0,15"
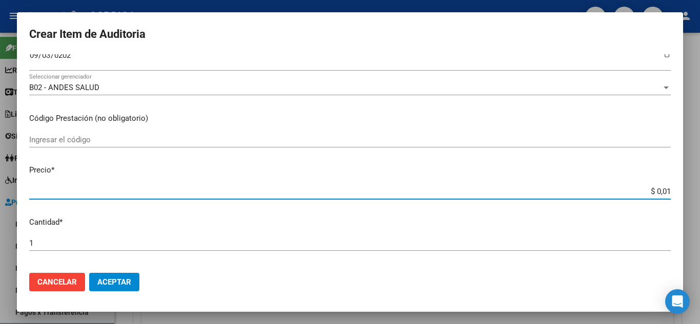
type input "$ 0,15"
type input "$ 1,50"
type input "$ 15,00"
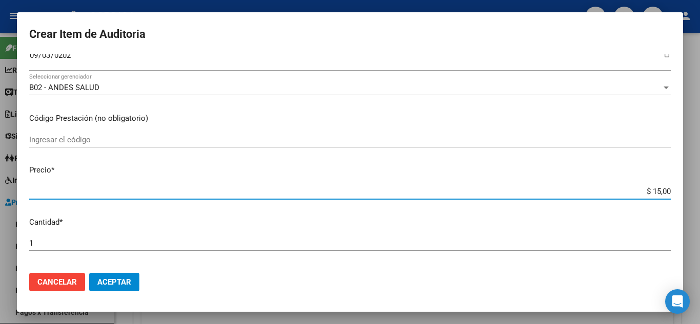
type input "$ 150,00"
type input "$ 1.500,00"
type input "$ 15.000,00"
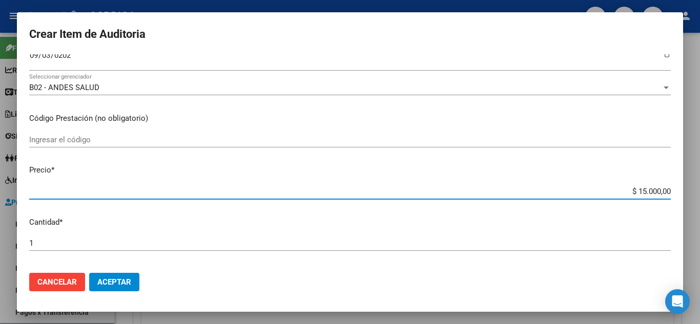
type input "$ 15.000,00"
click at [407, 231] on mat-dialog-content "54928159 Nro Documento 20549281592 CUIL Afiliado Inactivo Análisis Afiliado Pre…" at bounding box center [350, 159] width 666 height 211
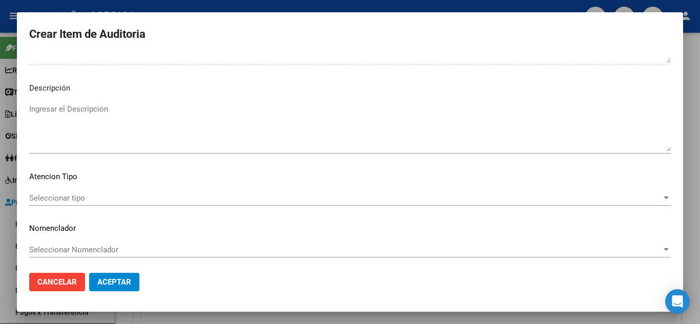
scroll to position [624, 0]
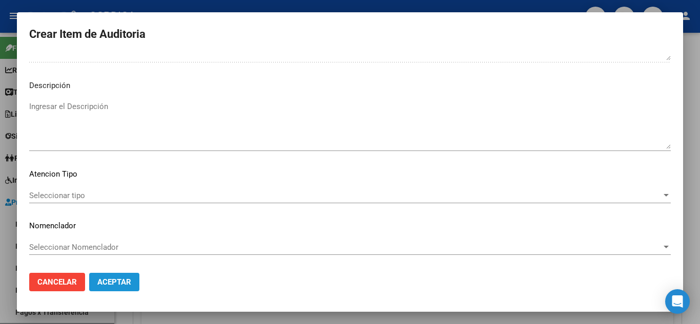
click at [120, 280] on span "Aceptar" at bounding box center [114, 282] width 34 height 9
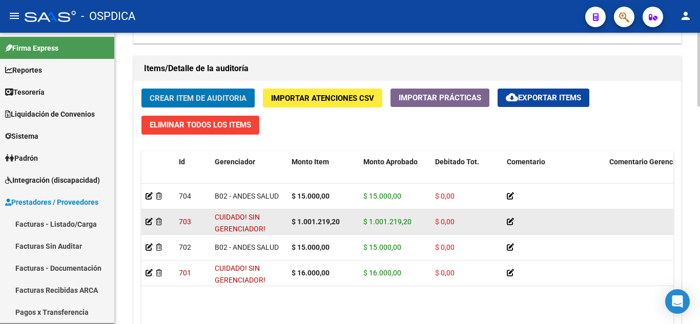
click at [145, 221] on datatable-body-cell at bounding box center [157, 222] width 33 height 25
click at [147, 223] on icon at bounding box center [149, 221] width 7 height 7
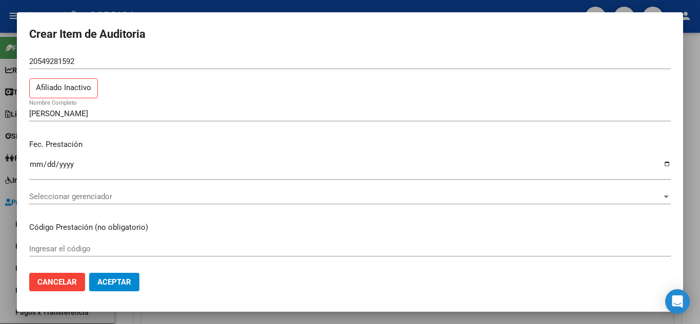
scroll to position [0, 0]
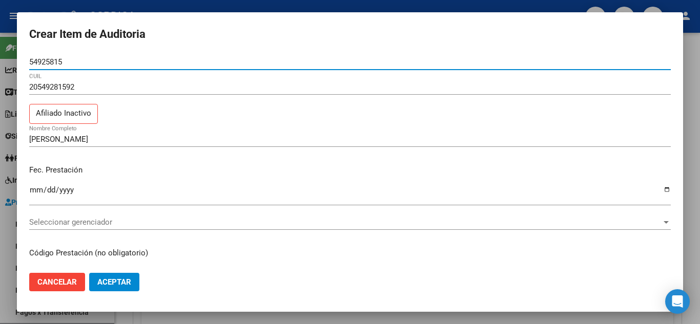
click at [86, 277] on mat-dialog-actions "Cancelar Aceptar" at bounding box center [350, 282] width 642 height 35
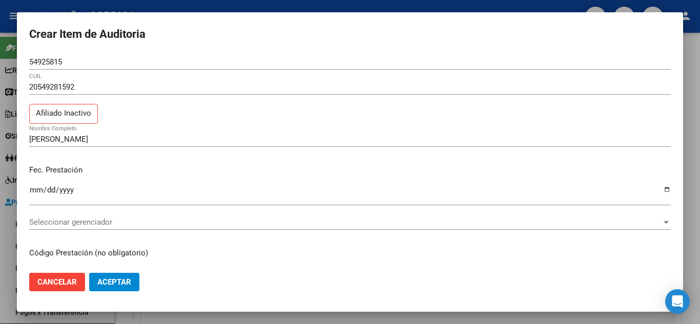
click at [66, 277] on button "Cancelar" at bounding box center [57, 282] width 56 height 18
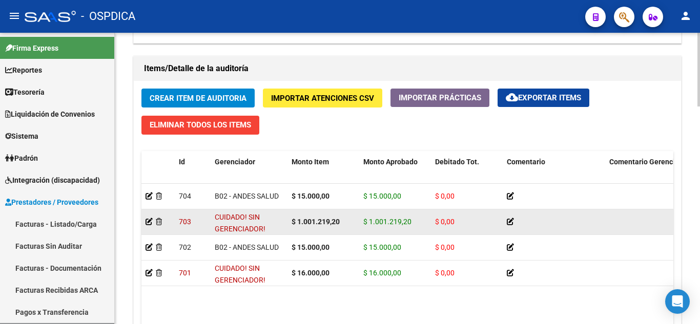
click at [164, 220] on div at bounding box center [158, 222] width 25 height 12
click at [155, 217] on div at bounding box center [158, 222] width 25 height 12
click at [160, 224] on icon at bounding box center [159, 221] width 6 height 7
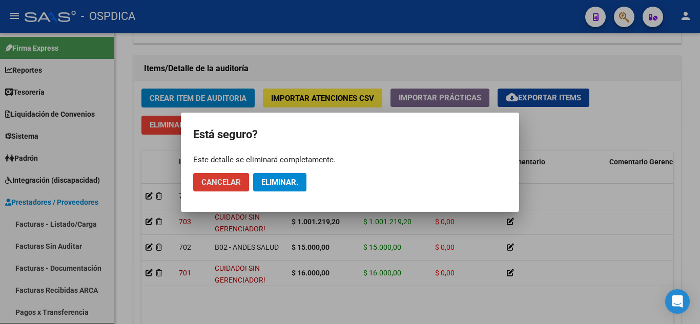
click at [276, 180] on span "Eliminar." at bounding box center [279, 182] width 37 height 9
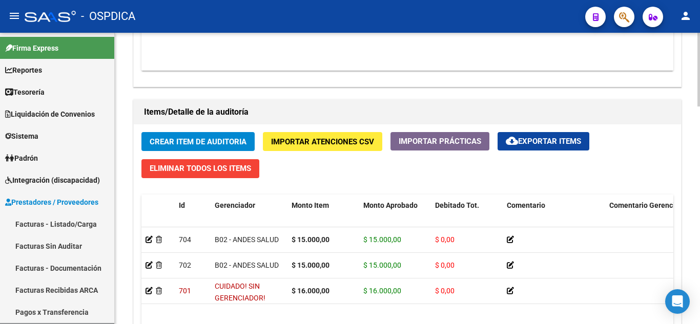
scroll to position [666, 0]
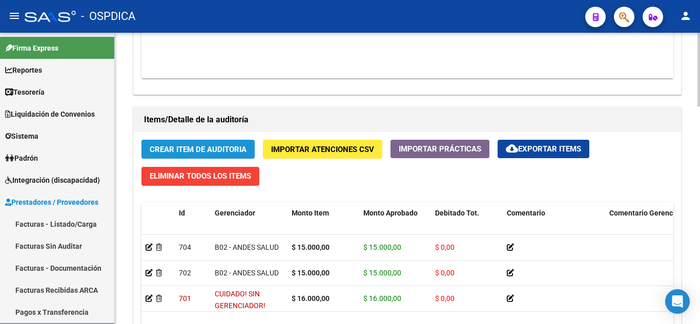
click at [218, 152] on span "Crear Item de Auditoria" at bounding box center [198, 149] width 97 height 9
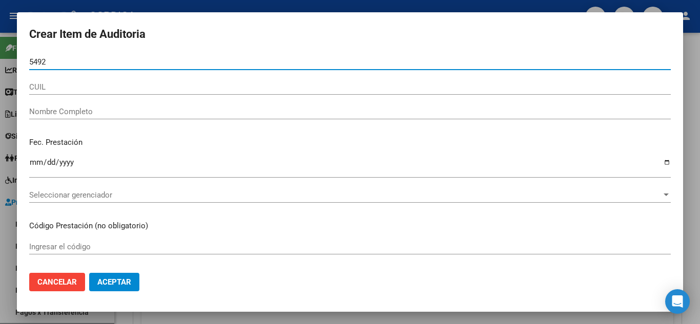
click at [102, 63] on input "5492" at bounding box center [350, 61] width 642 height 9
click at [108, 63] on input "549281" at bounding box center [350, 61] width 642 height 9
type input "54928159"
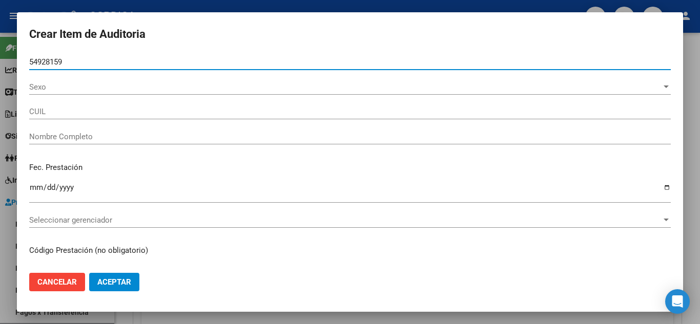
type input "20549281592"
type input "NAVARRO MOLINA LIAM ARIEL"
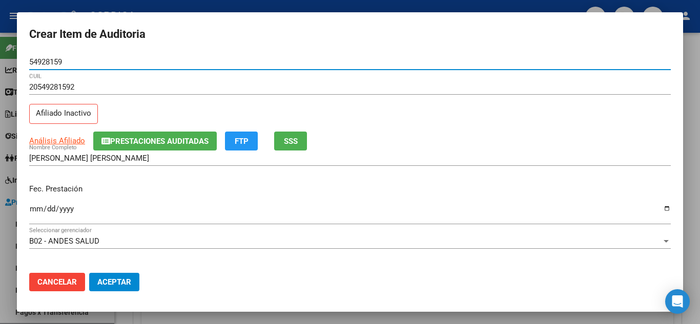
type input "54928159"
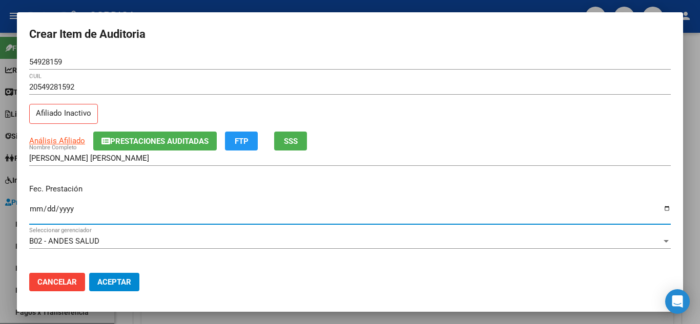
click at [35, 210] on input "Ingresar la fecha" at bounding box center [350, 213] width 642 height 16
type input "2024-08-26"
click at [212, 196] on div "Fec. Prestación 2024-08-26 Ingresar la fecha" at bounding box center [350, 205] width 642 height 58
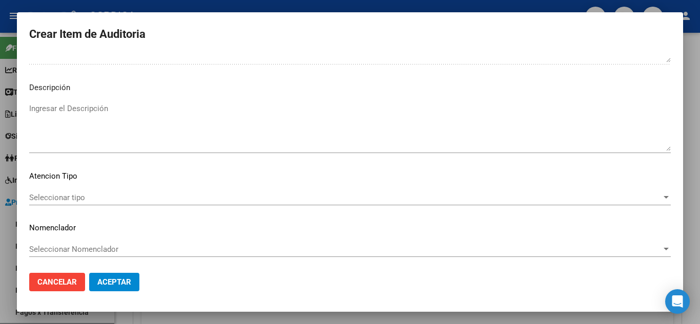
scroll to position [624, 0]
click at [144, 189] on div "Seleccionar tipo Seleccionar tipo" at bounding box center [350, 195] width 642 height 15
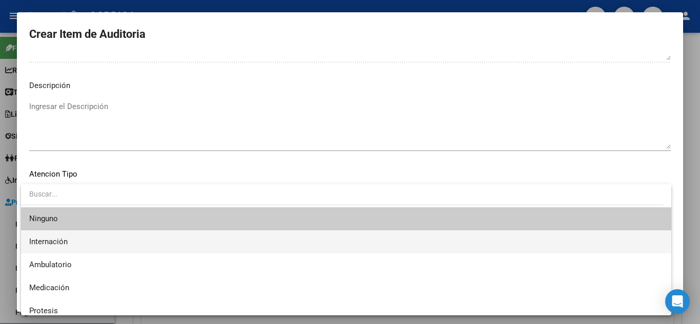
click at [85, 243] on span "Internación" at bounding box center [346, 242] width 634 height 23
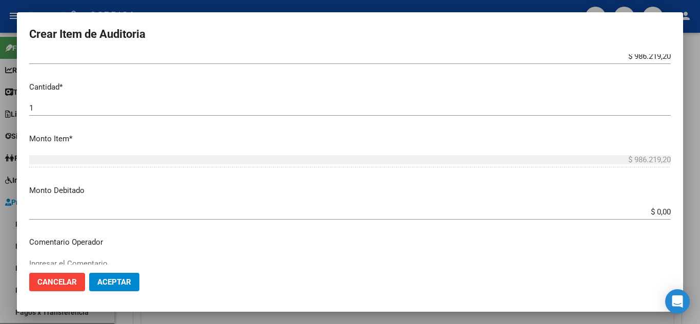
scroll to position [265, 0]
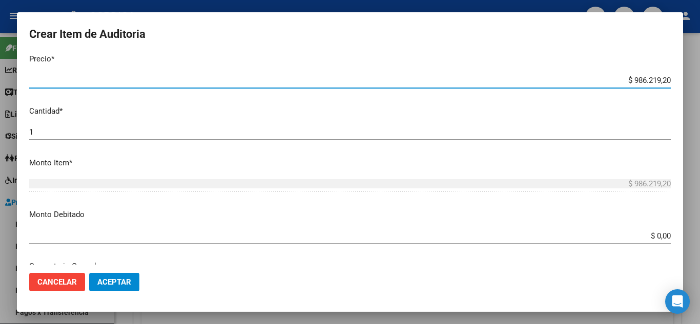
drag, startPoint x: 626, startPoint y: 81, endPoint x: 675, endPoint y: 87, distance: 49.6
click at [675, 87] on mat-dialog-content "54928159 Nro Documento 20549281592 CUIL Afiliado Inactivo Análisis Afiliado Pre…" at bounding box center [350, 159] width 666 height 211
type input "$ 0,07"
type input "$ 0,73"
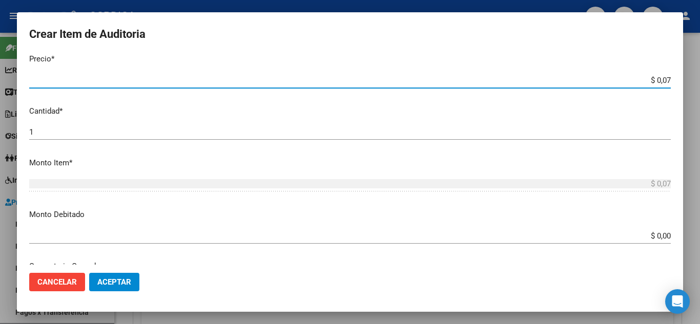
type input "$ 0,73"
type input "$ 7,31"
type input "$ 73,10"
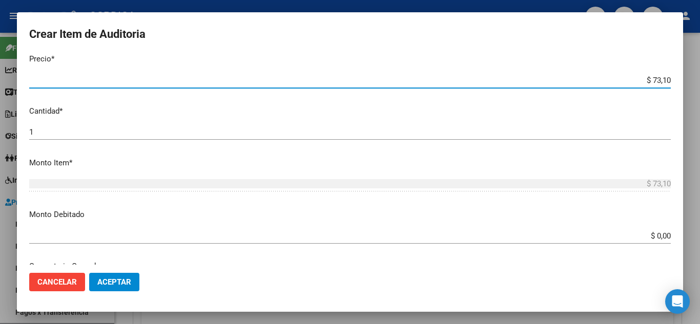
type input "$ 731,01"
type input "$ 7.310,19"
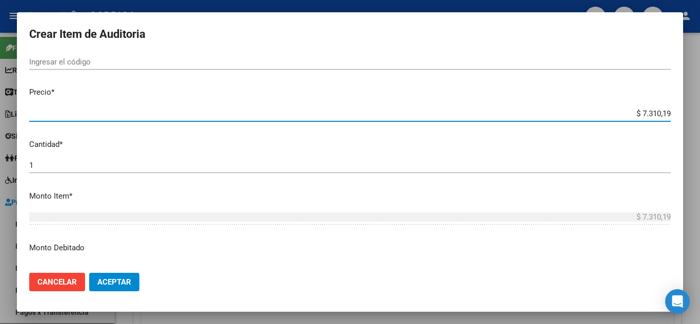
scroll to position [214, 0]
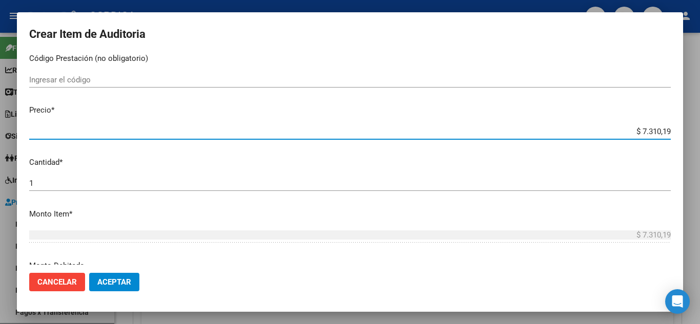
type input "$ 73.101,92"
type input "$ 731.019,20"
click at [110, 278] on span "Aceptar" at bounding box center [114, 282] width 34 height 9
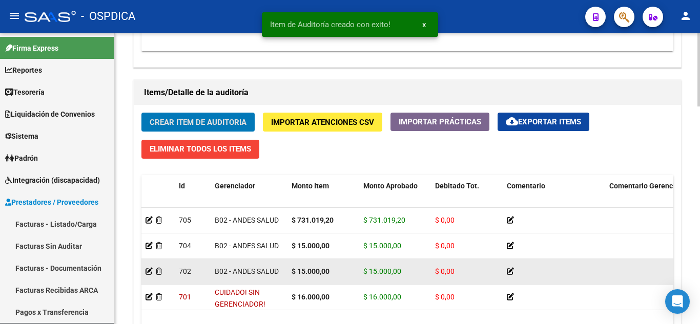
scroll to position [718, 0]
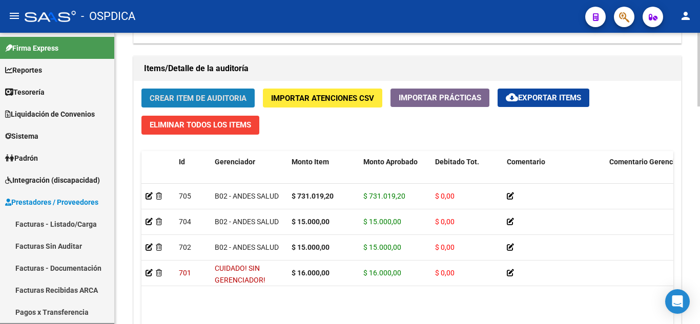
click at [229, 97] on span "Crear Item de Auditoria" at bounding box center [198, 98] width 97 height 9
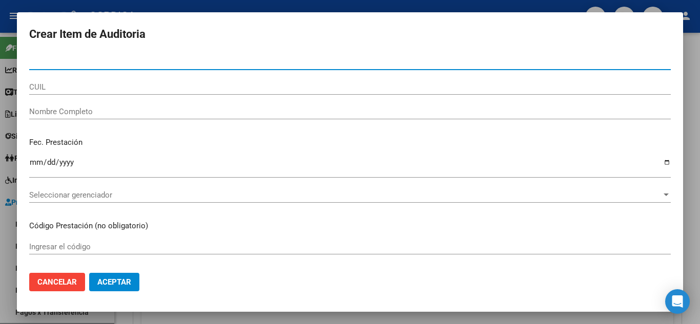
click at [70, 63] on input "Nro Documento" at bounding box center [350, 61] width 642 height 9
click at [94, 59] on input "5492" at bounding box center [350, 61] width 642 height 9
type input "54928159"
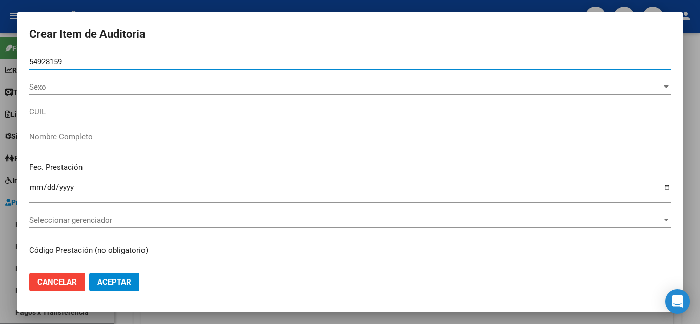
type input "20549281592"
type input "NAVARRO MOLINA LIAM ARIEL"
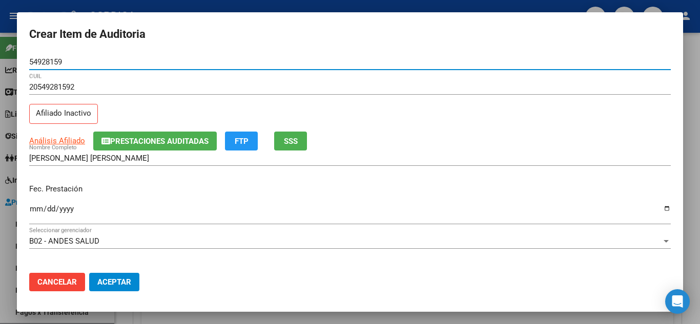
type input "54928159"
click at [35, 209] on input "Ingresar la fecha" at bounding box center [350, 213] width 642 height 16
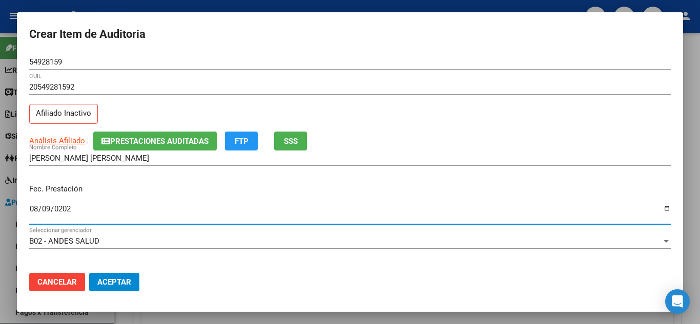
type input "2024-08-09"
click at [258, 177] on div "Fec. Prestación 2024-08-09 Ingresar la fecha" at bounding box center [350, 205] width 642 height 58
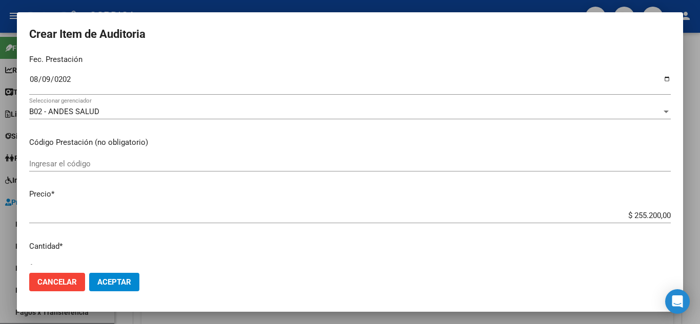
scroll to position [154, 0]
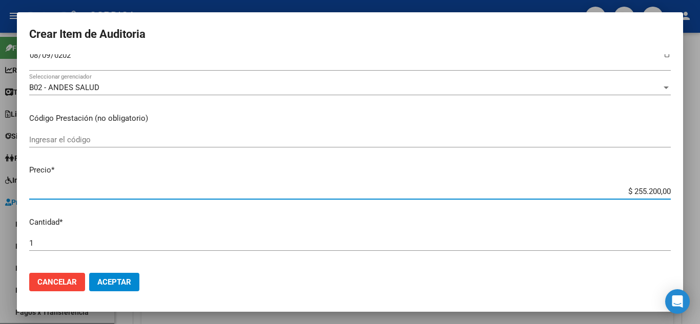
drag, startPoint x: 626, startPoint y: 191, endPoint x: 685, endPoint y: 191, distance: 59.5
click at [685, 191] on div "Crear Item de Auditoria 54928159 Nro Documento 20549281592 CUIL Afiliado Inacti…" at bounding box center [350, 162] width 700 height 324
type input "$ 0,01"
type input "$ 0,12"
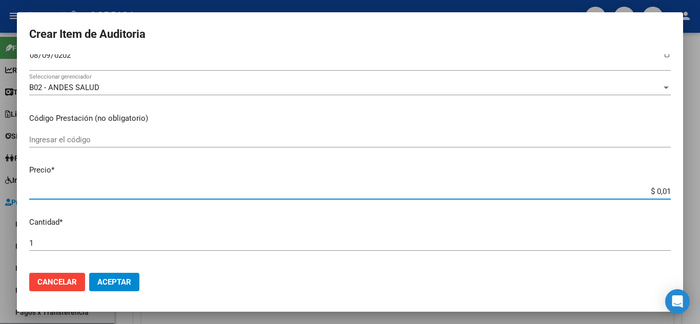
type input "$ 0,12"
type input "$ 1,20"
type input "$ 12,00"
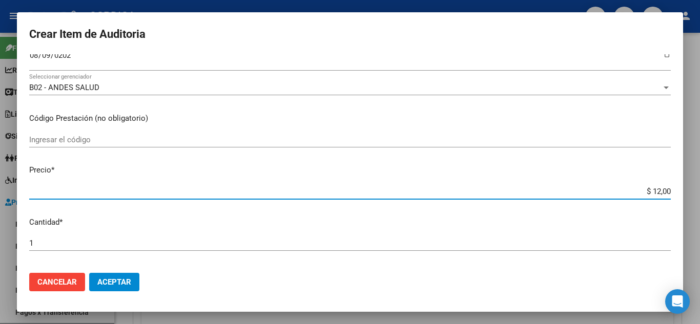
type input "$ 120,00"
type input "$ 1.200,00"
type input "$ 12.000,00"
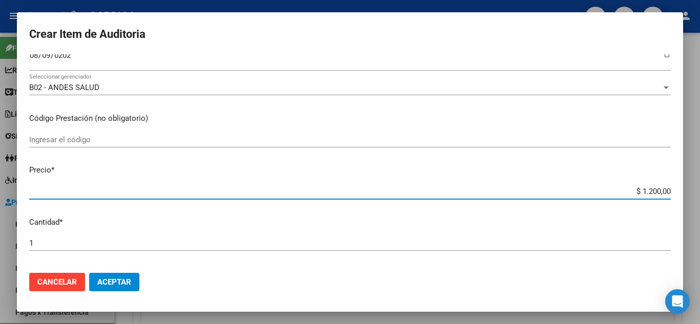
type input "$ 12.000,00"
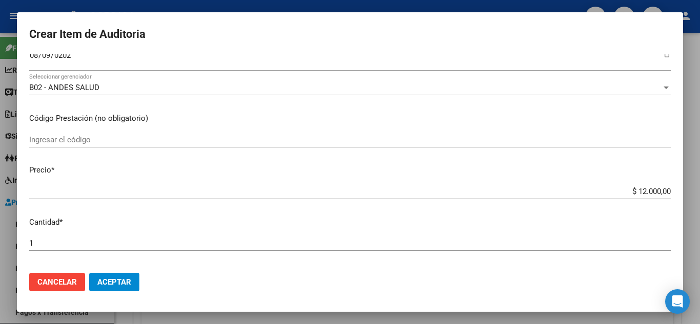
click at [315, 145] on div "Ingresar el código" at bounding box center [350, 139] width 642 height 15
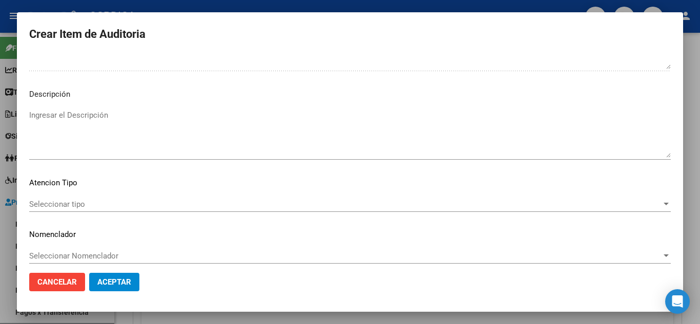
scroll to position [624, 0]
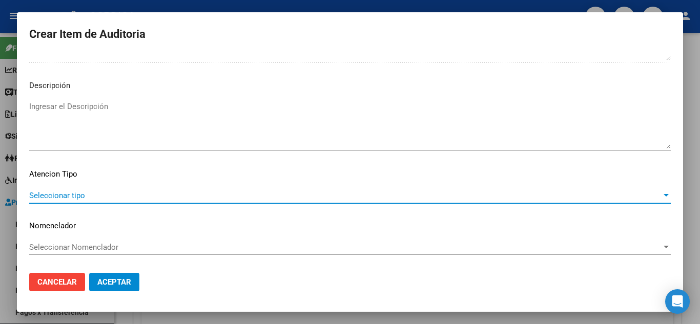
click at [100, 195] on span "Seleccionar tipo" at bounding box center [345, 195] width 633 height 9
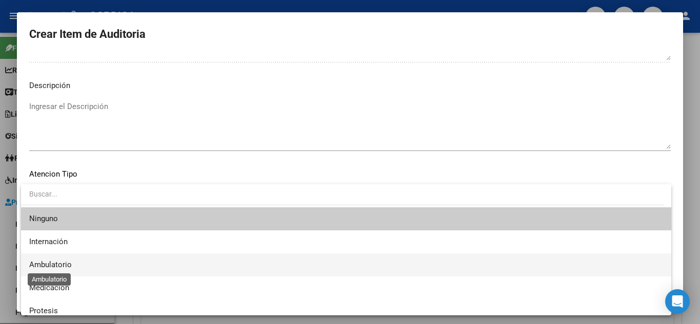
click at [71, 265] on span "Ambulatorio" at bounding box center [50, 264] width 43 height 9
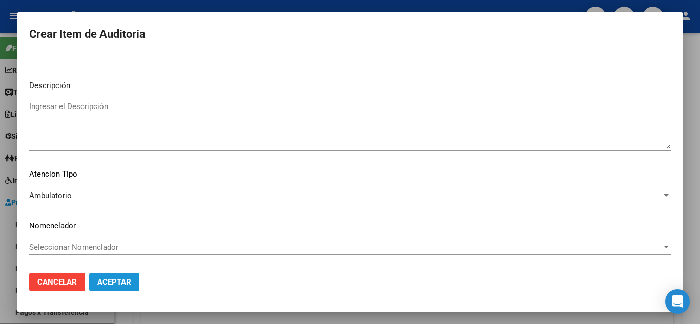
click at [128, 282] on span "Aceptar" at bounding box center [114, 282] width 34 height 9
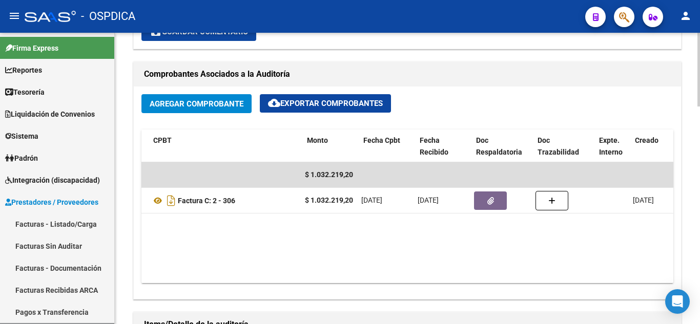
scroll to position [0, 182]
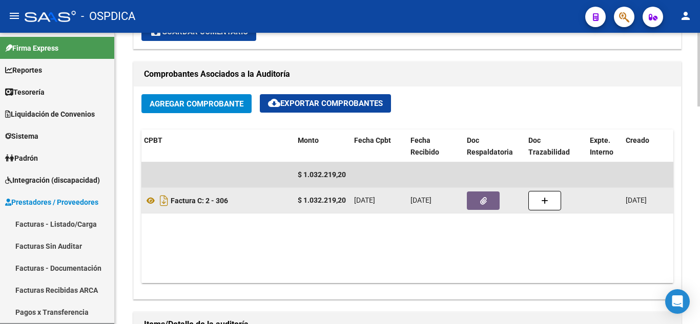
click at [489, 198] on button "button" at bounding box center [483, 201] width 33 height 18
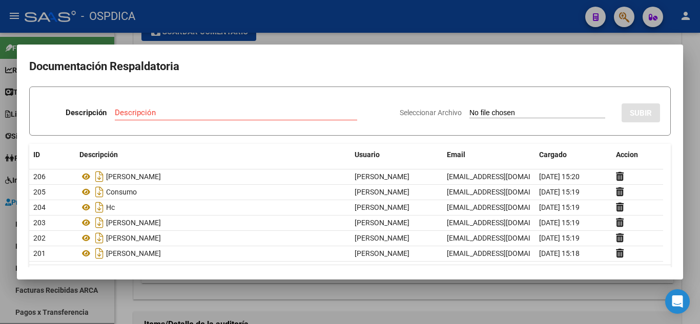
click at [511, 112] on input "Seleccionar Archivo" at bounding box center [538, 114] width 136 height 10
click at [530, 113] on input "Seleccionar Archivo" at bounding box center [538, 114] width 136 height 10
type input "C:\fakepath\Reporte_listado_encuentro_29422.zip"
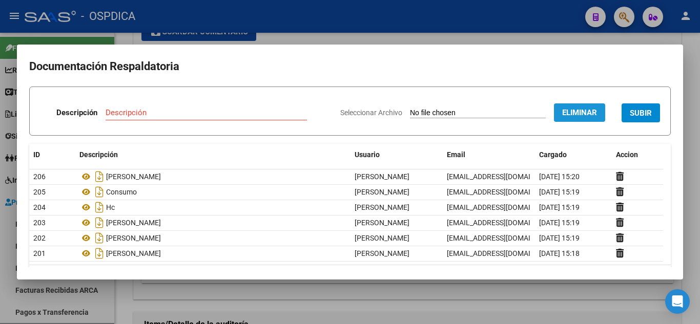
click at [563, 111] on span "Eliminar" at bounding box center [579, 112] width 35 height 9
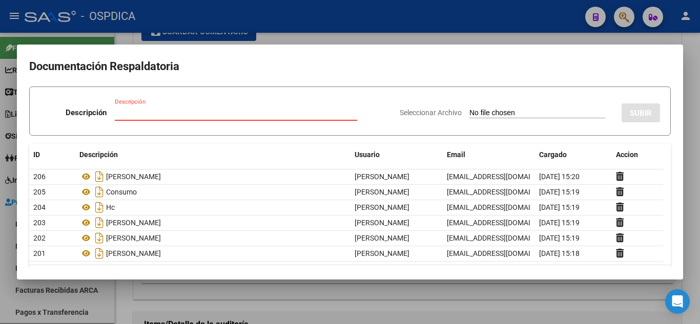
click at [194, 114] on input "Descripción" at bounding box center [236, 112] width 242 height 9
type input "a"
type input "Avila"
click at [543, 111] on input "Seleccionar Archivo" at bounding box center [538, 114] width 136 height 10
type input "C:\fakepath\avila thiago.pdf"
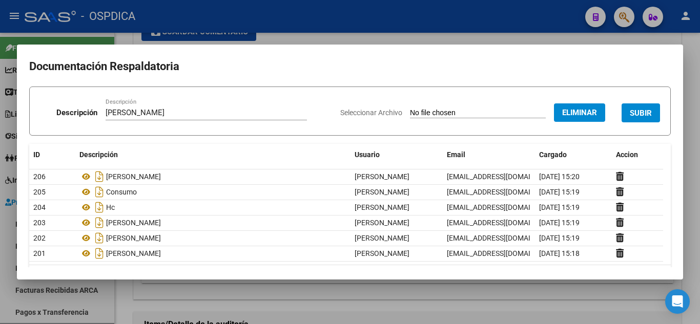
click at [647, 111] on button "SUBIR" at bounding box center [641, 113] width 38 height 19
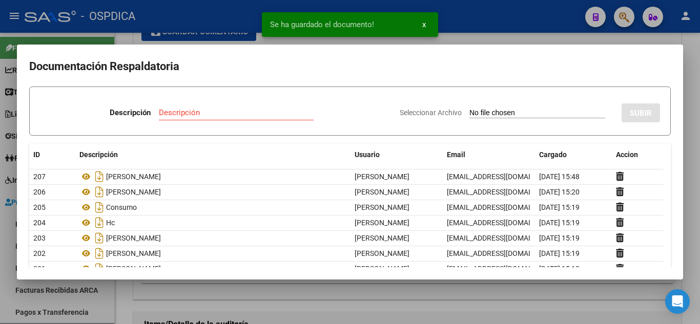
click at [499, 109] on input "Seleccionar Archivo" at bounding box center [538, 114] width 136 height 10
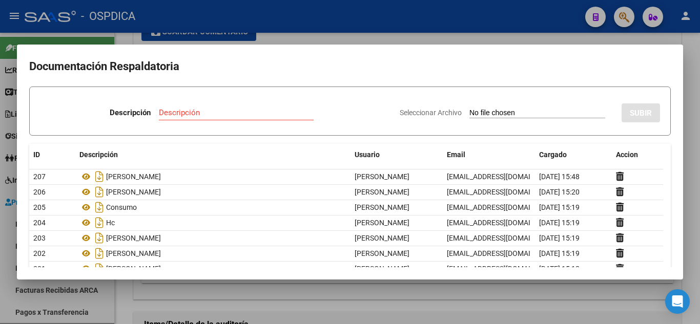
type input "C:\fakepath\008.pdf"
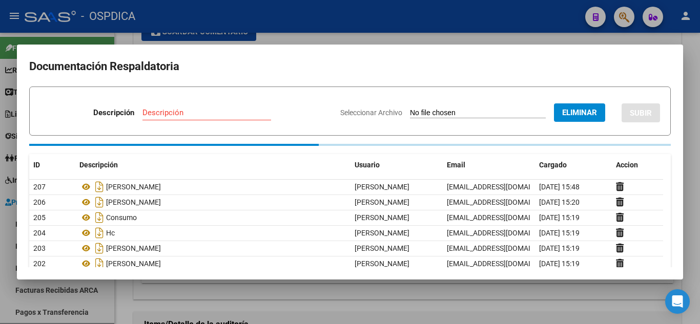
click at [168, 111] on input "Descripción" at bounding box center [207, 112] width 129 height 9
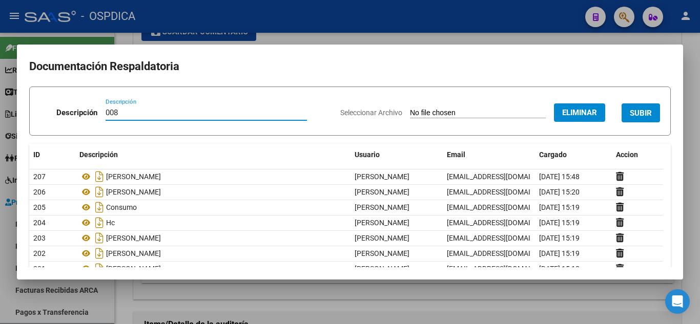
type input "008"
click at [321, 92] on form "Descripción 008 Descripción Seleccionar Archivo Eliminar SUBIR" at bounding box center [350, 111] width 642 height 49
click at [646, 108] on button "SUBIR" at bounding box center [641, 113] width 38 height 19
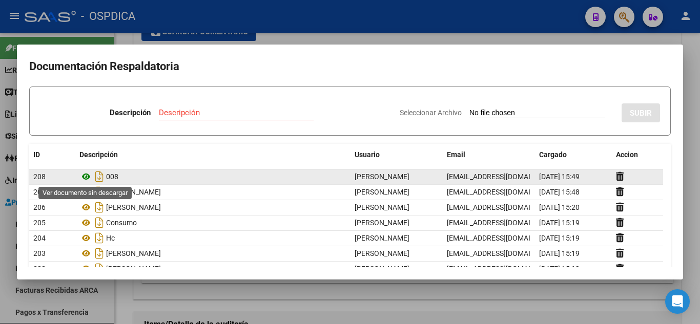
click at [80, 182] on icon at bounding box center [85, 177] width 13 height 12
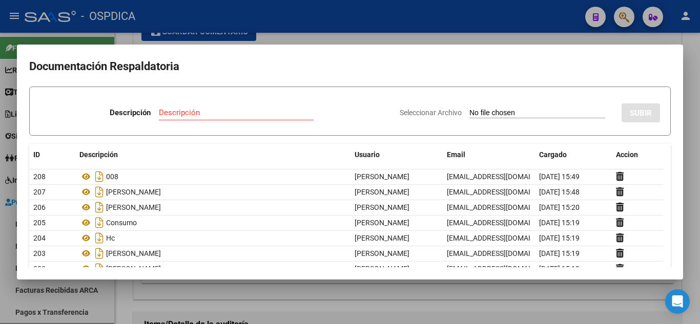
click at [513, 114] on input "Seleccionar Archivo" at bounding box center [538, 114] width 136 height 10
type input "C:\fakepath\navarro liam.pdf"
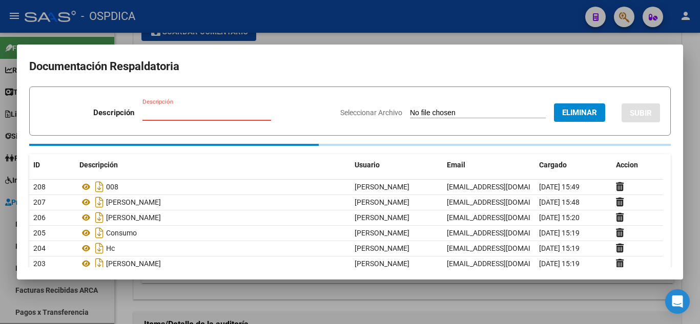
click at [186, 116] on input "Descripción" at bounding box center [207, 112] width 129 height 9
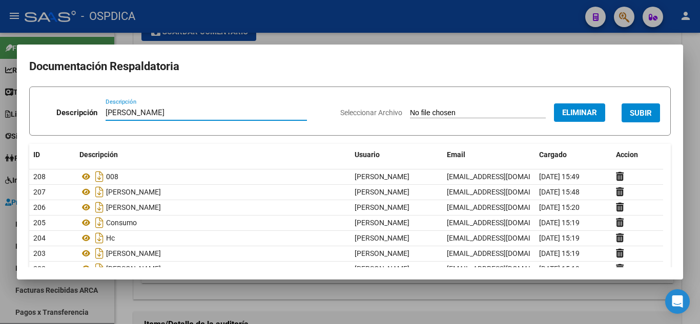
type input "Nvarro"
click at [632, 109] on span "SUBIR" at bounding box center [641, 113] width 22 height 9
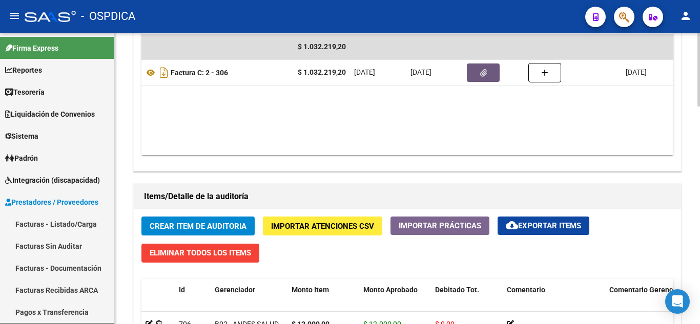
scroll to position [615, 0]
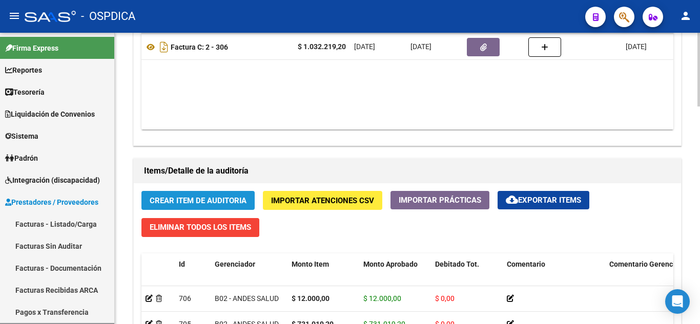
click at [234, 202] on span "Crear Item de Auditoria" at bounding box center [198, 200] width 97 height 9
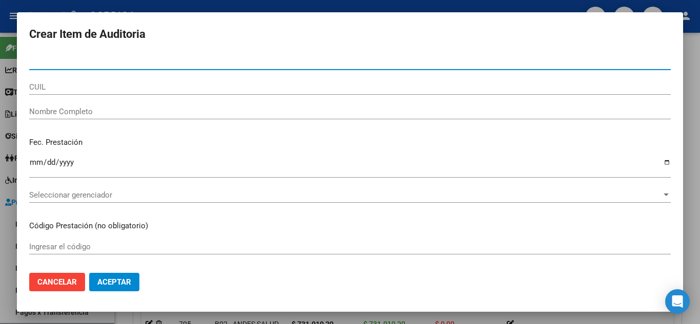
click at [123, 64] on input "Nro Documento" at bounding box center [350, 61] width 642 height 9
click at [67, 65] on input "58017" at bounding box center [350, 61] width 642 height 9
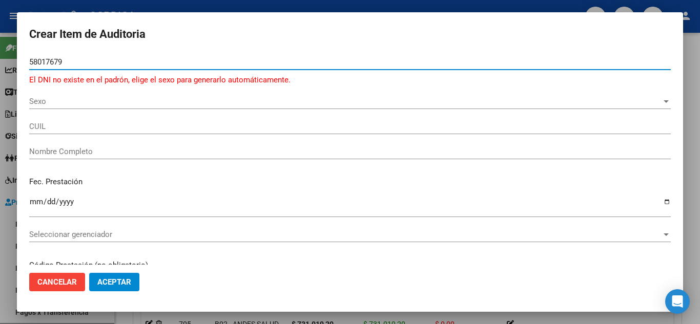
drag, startPoint x: 80, startPoint y: 60, endPoint x: 9, endPoint y: 54, distance: 72.0
click at [9, 54] on div "Crear Item de Auditoria 58017679 Nro Documento El DNI no existe en el padrón, e…" at bounding box center [350, 162] width 700 height 324
click at [73, 59] on input "58017" at bounding box center [350, 61] width 642 height 9
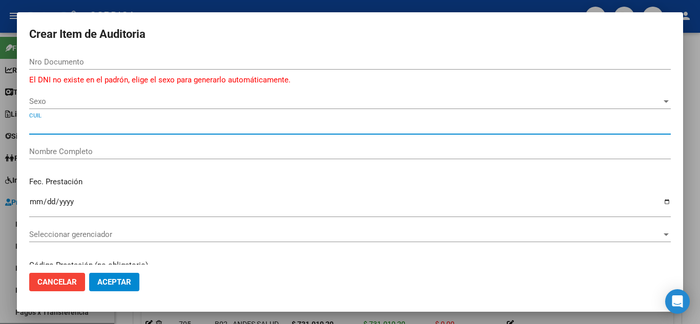
click at [45, 130] on input "CUIL" at bounding box center [350, 126] width 642 height 9
paste input "20580176799"
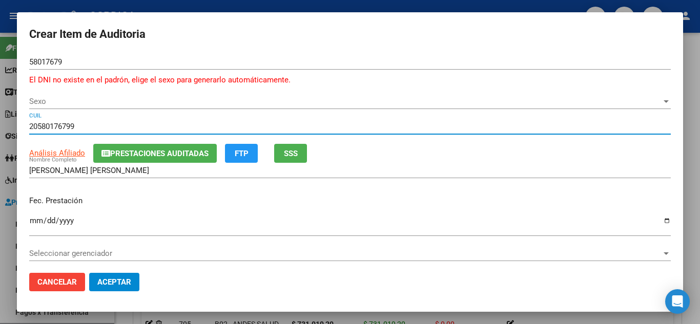
click at [35, 220] on input "Ingresar la fecha" at bounding box center [350, 225] width 642 height 16
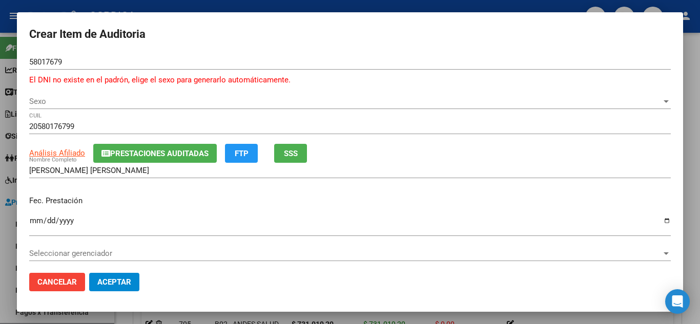
click at [347, 208] on div "Fec. Prestación 2024-08-09 Ingresar la fecha" at bounding box center [350, 217] width 642 height 58
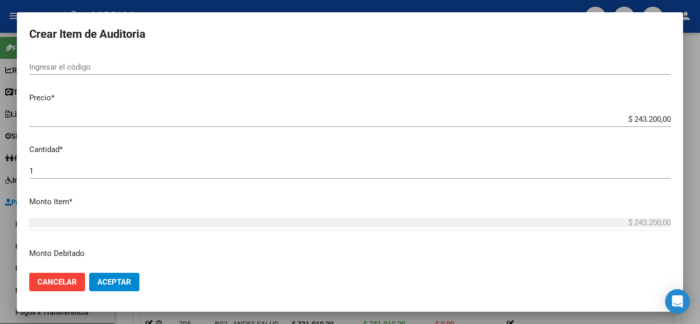
scroll to position [256, 0]
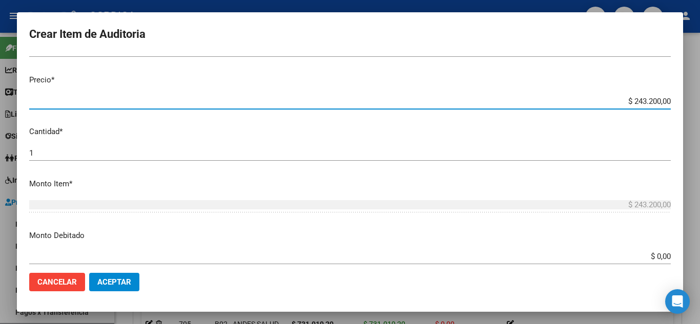
drag, startPoint x: 625, startPoint y: 101, endPoint x: 670, endPoint y: 101, distance: 44.6
click at [670, 101] on app-form-text-field "Precio * $ 243.200,00 Ingresar el precio" at bounding box center [354, 90] width 650 height 32
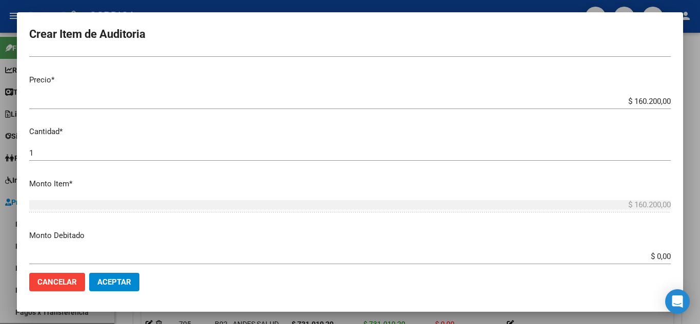
click at [290, 230] on p "Monto Debitado" at bounding box center [350, 236] width 642 height 12
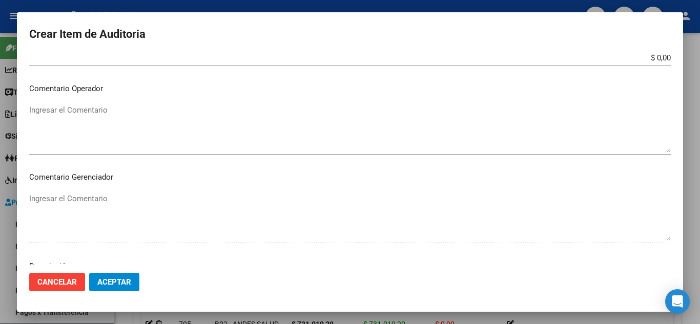
scroll to position [636, 0]
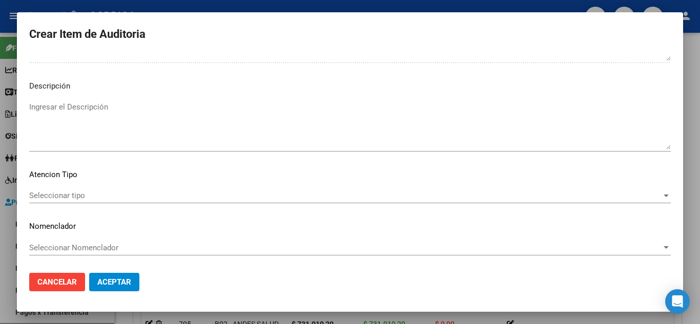
click at [85, 198] on span "Seleccionar tipo" at bounding box center [345, 195] width 633 height 9
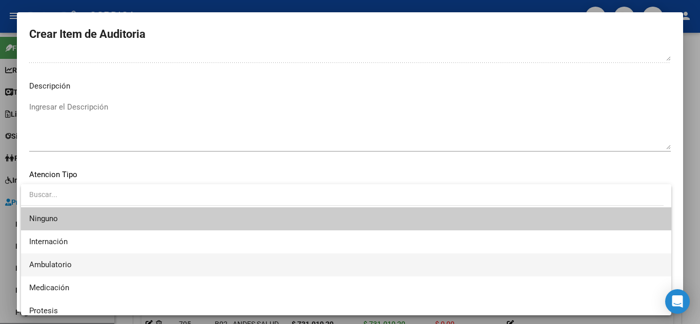
click at [76, 268] on span "Ambulatorio" at bounding box center [346, 265] width 634 height 23
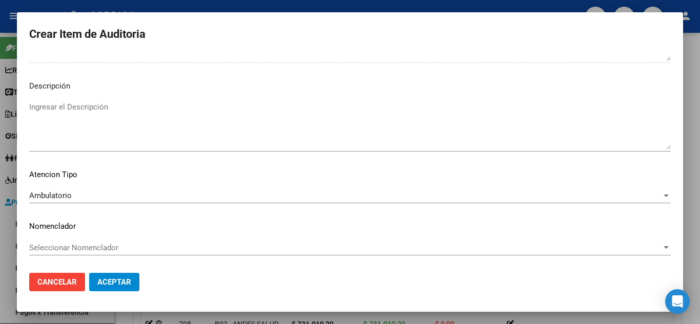
click at [317, 235] on mat-dialog-content "58017679 Nro Documento El DNI no existe en el padrón, elige el sexo para genera…" at bounding box center [350, 159] width 666 height 211
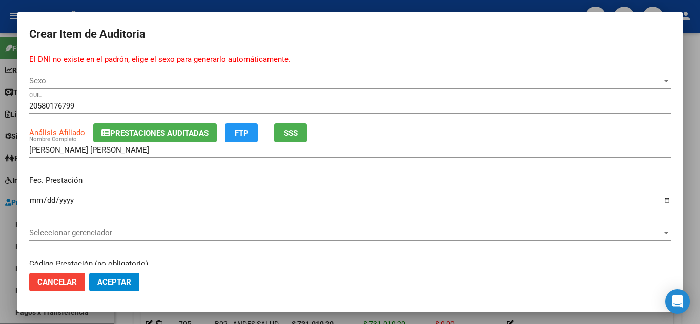
scroll to position [0, 0]
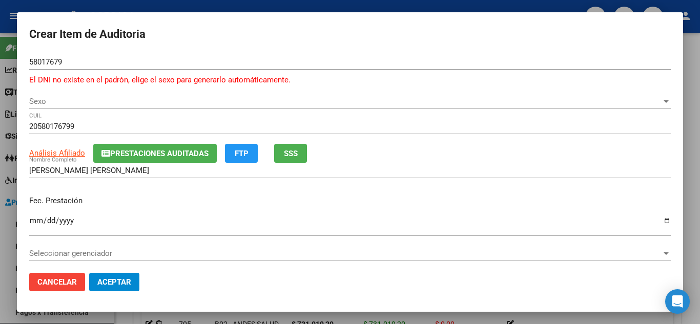
click at [267, 99] on span "Sexo" at bounding box center [345, 101] width 633 height 9
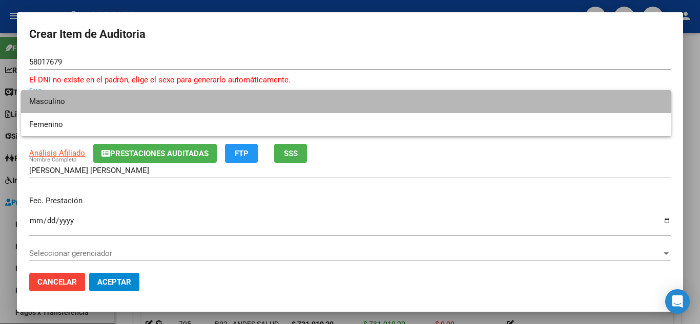
click at [68, 94] on span "Masculino" at bounding box center [346, 101] width 634 height 23
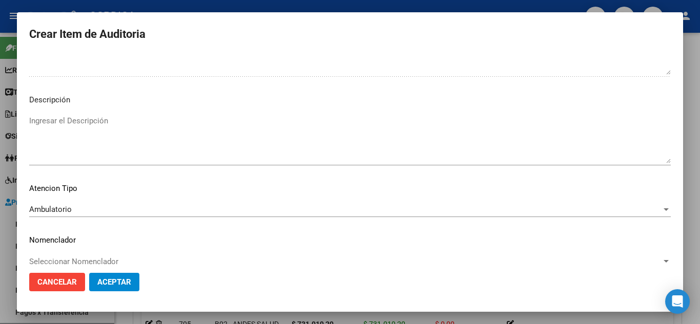
scroll to position [636, 0]
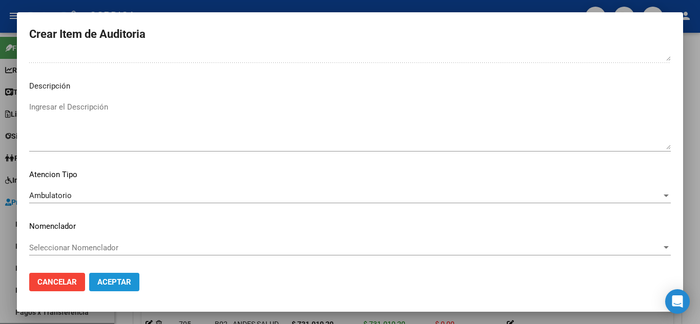
click at [101, 279] on span "Aceptar" at bounding box center [114, 282] width 34 height 9
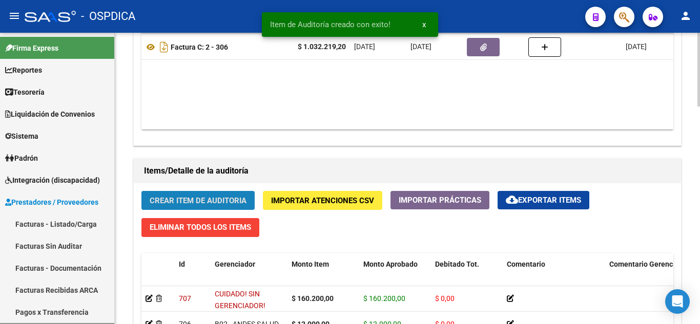
click at [200, 198] on span "Crear Item de Auditoria" at bounding box center [198, 200] width 97 height 9
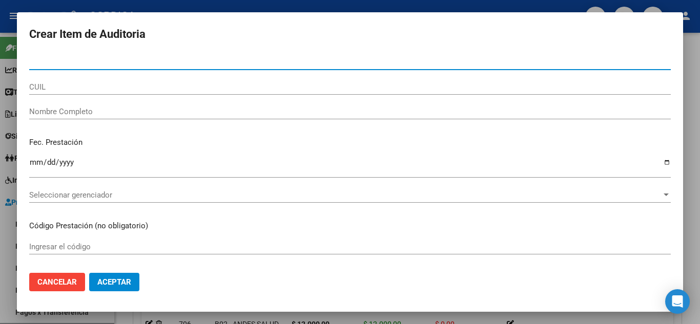
click at [67, 62] on input "Nro Documento" at bounding box center [350, 61] width 642 height 9
click at [102, 61] on input "549228" at bounding box center [350, 61] width 642 height 9
click at [72, 65] on input "5492281" at bounding box center [350, 61] width 642 height 9
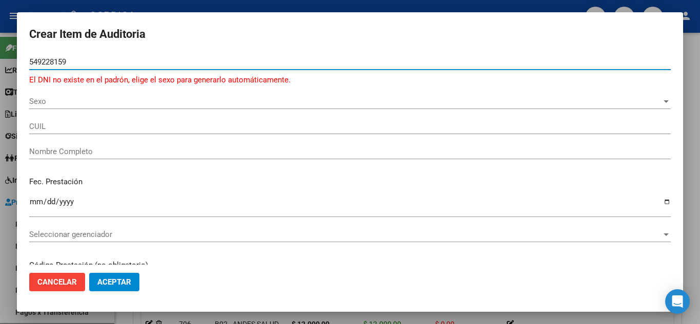
drag, startPoint x: 77, startPoint y: 62, endPoint x: 15, endPoint y: 48, distance: 63.6
click at [15, 48] on div "Crear Item de Auditoria 549228159 Nro Documento El DNI no existe en el padrón, …" at bounding box center [350, 162] width 700 height 324
click at [68, 62] on input "Nro Documento" at bounding box center [350, 61] width 642 height 9
click at [104, 65] on input "5492" at bounding box center [350, 61] width 642 height 9
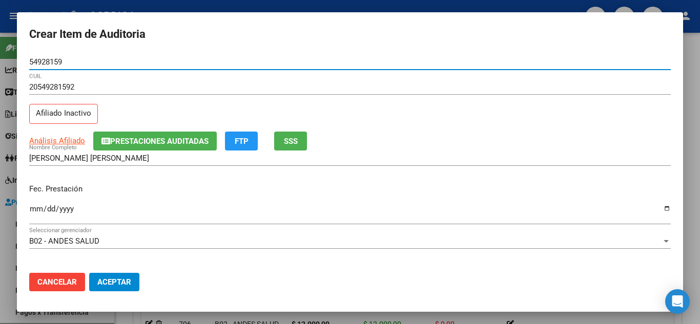
drag, startPoint x: 56, startPoint y: 60, endPoint x: 24, endPoint y: 58, distance: 31.8
click at [24, 58] on mat-dialog-content "54928159 Nro Documento 20549281592 CUIL Afiliado Inactivo Análisis Afiliado Pre…" at bounding box center [350, 159] width 666 height 211
click at [35, 208] on input "Ingresar la fecha" at bounding box center [350, 213] width 642 height 16
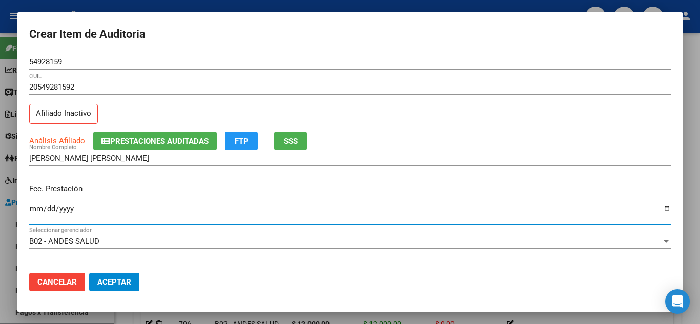
click at [346, 179] on div "Fec. Prestación 2024-08-23 Ingresar la fecha" at bounding box center [350, 205] width 642 height 58
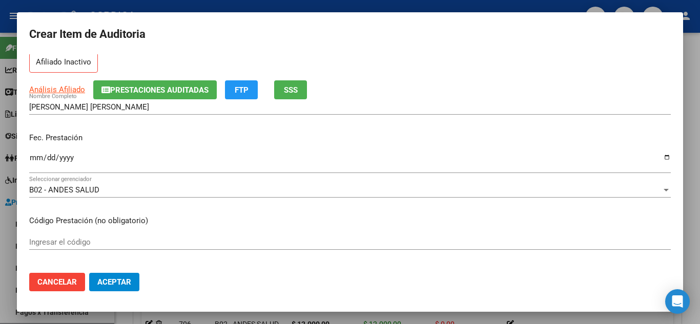
scroll to position [103, 0]
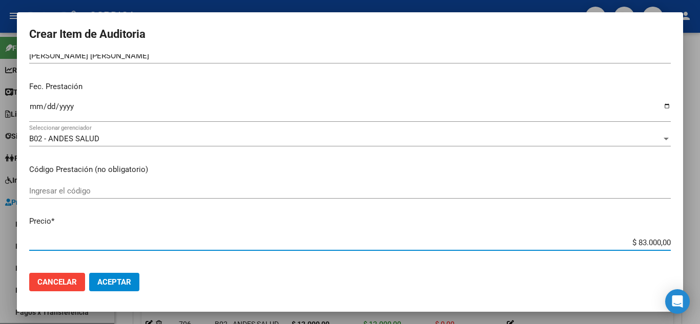
drag, startPoint x: 630, startPoint y: 241, endPoint x: 682, endPoint y: 242, distance: 51.8
click at [682, 242] on mat-dialog-content "54928159 Nro Documento 20549281592 CUIL Afiliado Inactivo Análisis Afiliado Pre…" at bounding box center [350, 159] width 666 height 211
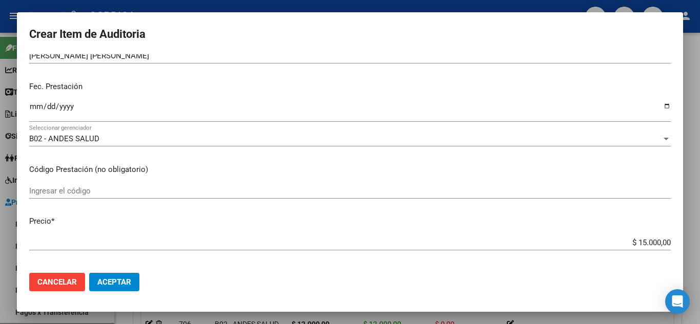
click at [515, 180] on mat-dialog-content "54928159 Nro Documento 20549281592 CUIL Afiliado Inactivo Análisis Afiliado Pre…" at bounding box center [350, 159] width 666 height 211
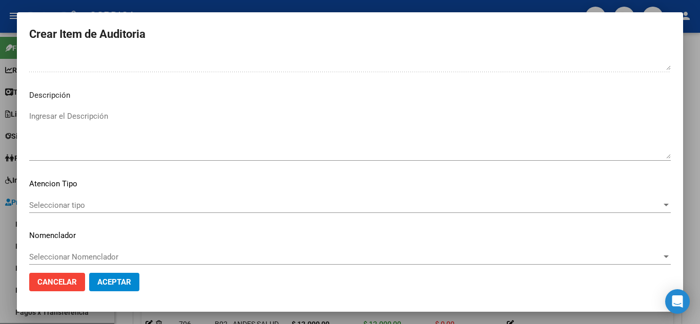
scroll to position [615, 0]
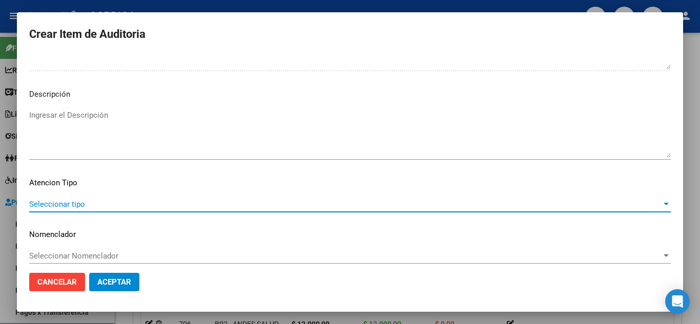
click at [85, 201] on span "Seleccionar tipo" at bounding box center [345, 204] width 633 height 9
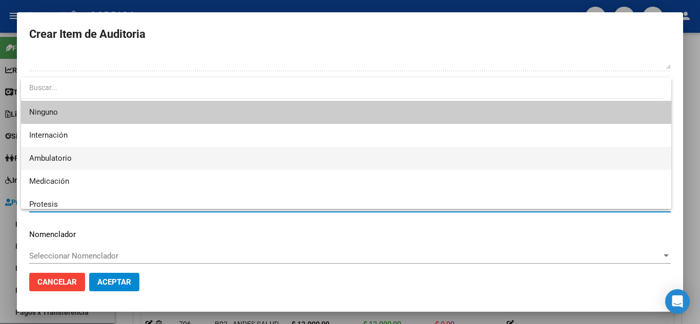
click at [87, 160] on span "Ambulatorio" at bounding box center [346, 158] width 634 height 23
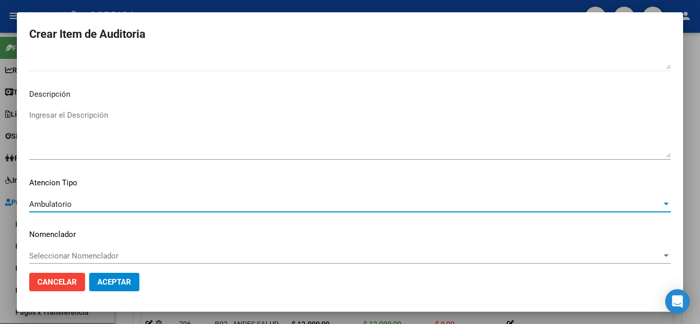
click at [309, 239] on p "Nomenclador" at bounding box center [350, 235] width 642 height 12
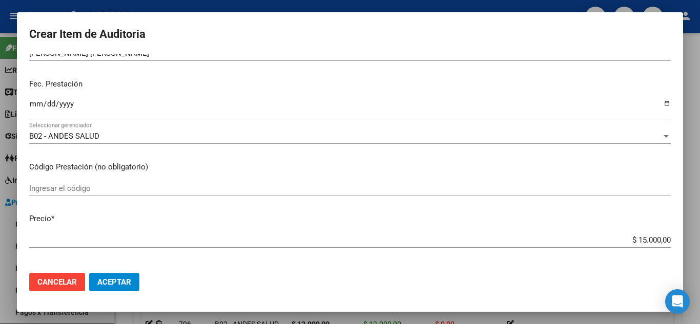
scroll to position [0, 0]
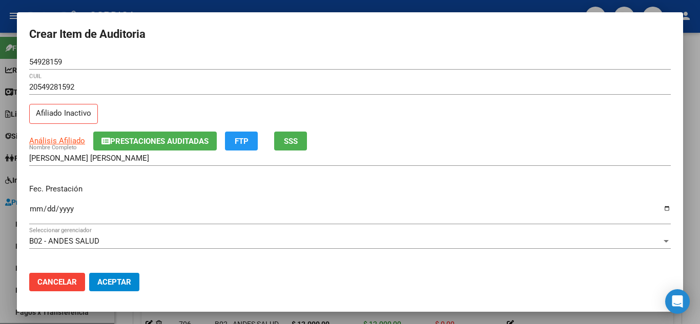
click at [109, 280] on span "Aceptar" at bounding box center [114, 282] width 34 height 9
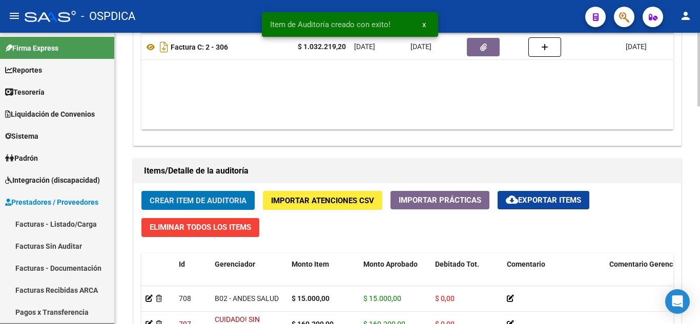
click at [232, 204] on span "Crear Item de Auditoria" at bounding box center [198, 200] width 97 height 9
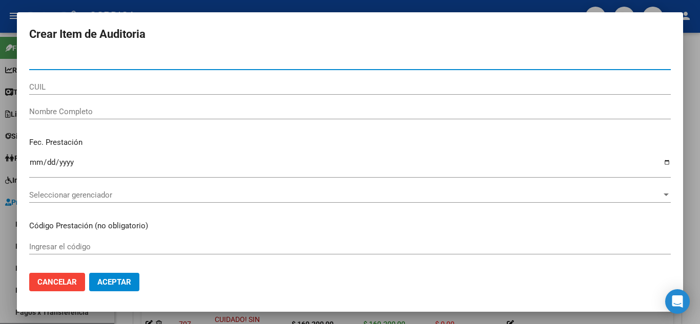
click at [90, 65] on input "Nro Documento" at bounding box center [350, 61] width 642 height 9
paste input "54928159"
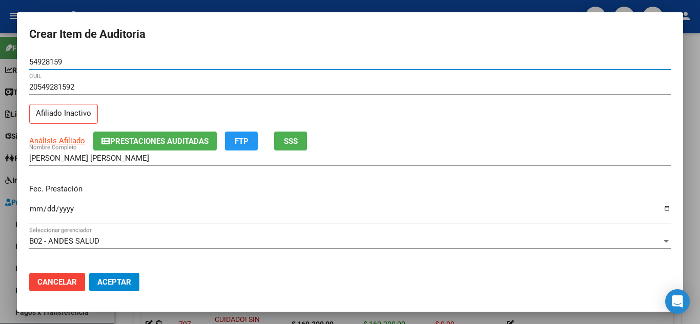
click at [31, 207] on input "Ingresar la fecha" at bounding box center [350, 213] width 642 height 16
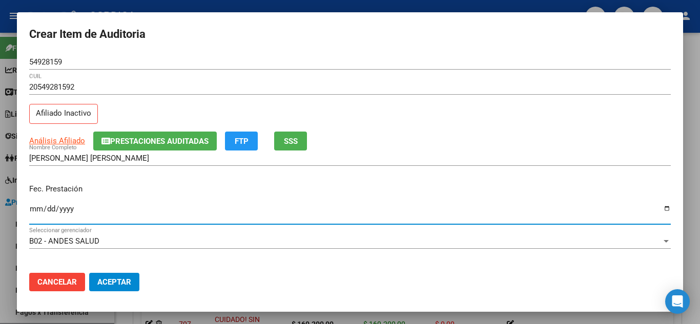
click at [200, 200] on div "Fec. Prestación 2024-02-09 Ingresar la fecha" at bounding box center [350, 205] width 642 height 58
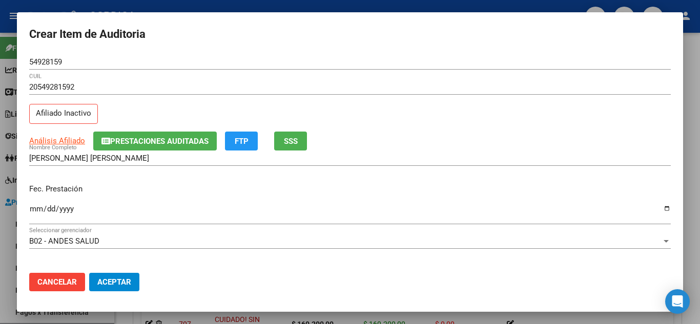
click at [421, 179] on div "Fec. Prestación 2024-02-09 Ingresar la fecha" at bounding box center [350, 205] width 642 height 58
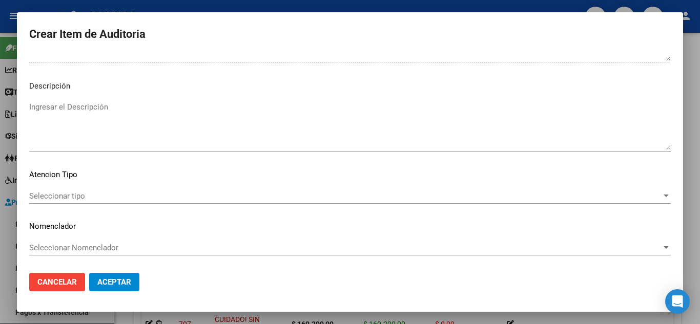
scroll to position [624, 0]
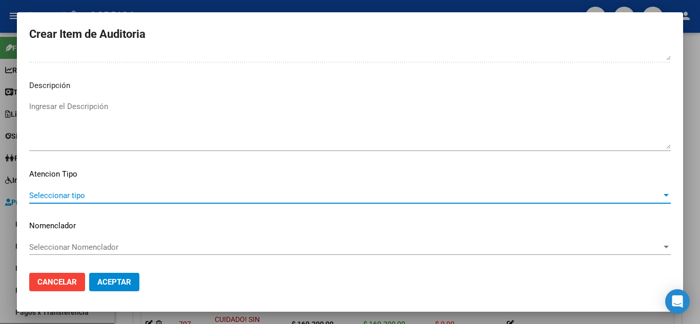
click at [104, 196] on span "Seleccionar tipo" at bounding box center [345, 195] width 633 height 9
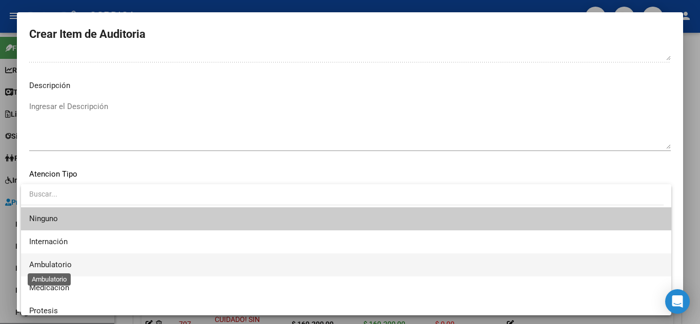
click at [65, 260] on span "Ambulatorio" at bounding box center [50, 264] width 43 height 9
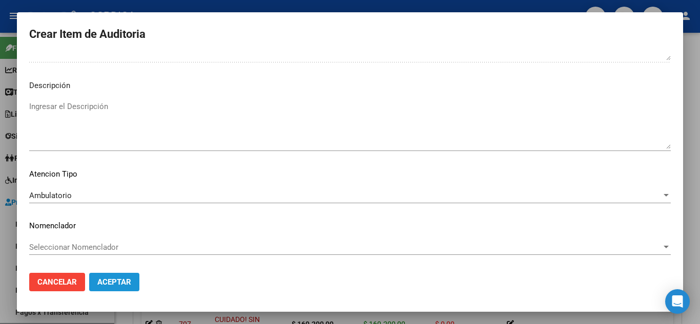
click at [129, 285] on span "Aceptar" at bounding box center [114, 282] width 34 height 9
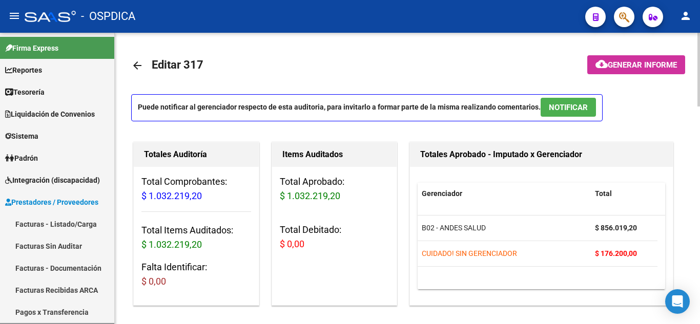
scroll to position [410, 0]
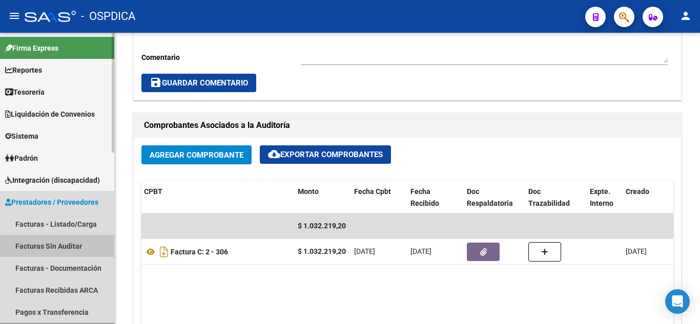
click at [46, 247] on link "Facturas Sin Auditar" at bounding box center [57, 246] width 114 height 22
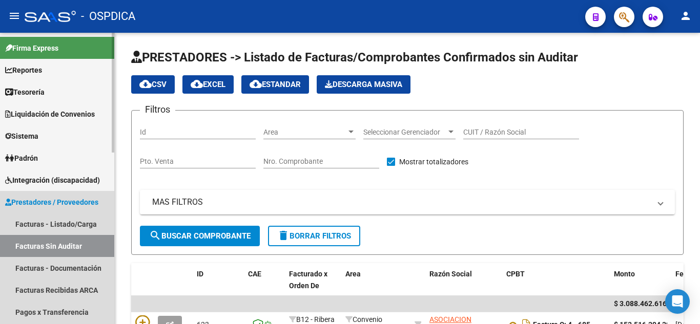
click at [78, 247] on link "Facturas Sin Auditar" at bounding box center [57, 246] width 114 height 22
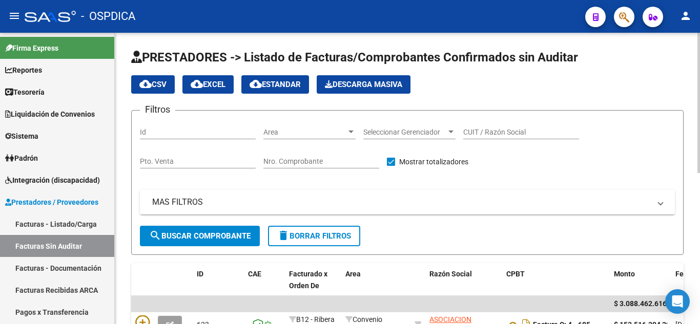
click at [318, 130] on span "Area" at bounding box center [304, 132] width 83 height 9
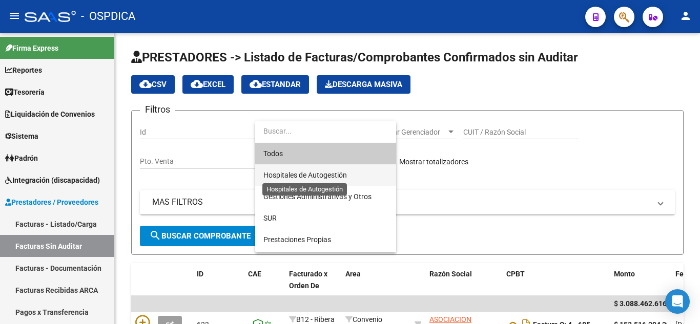
click at [319, 176] on span "Hospitales de Autogestión" at bounding box center [305, 175] width 84 height 8
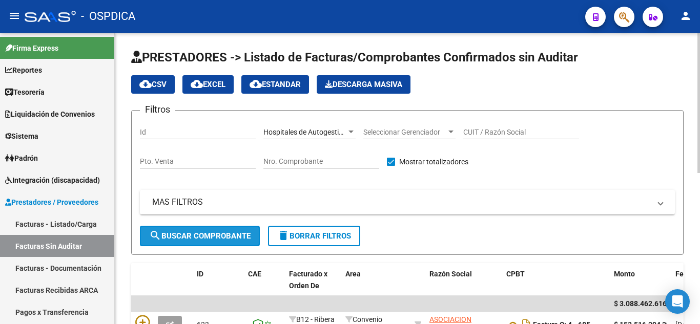
click at [218, 232] on span "search Buscar Comprobante" at bounding box center [199, 236] width 101 height 9
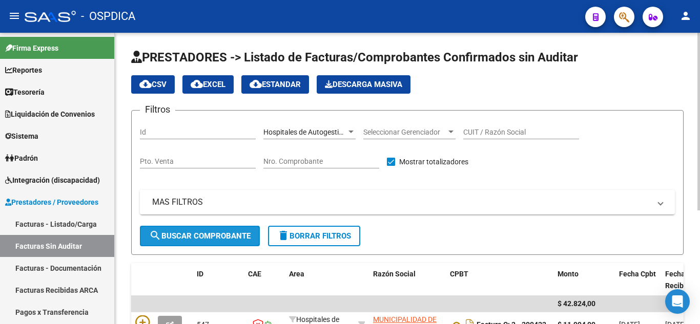
click at [232, 241] on button "search Buscar Comprobante" at bounding box center [200, 236] width 120 height 21
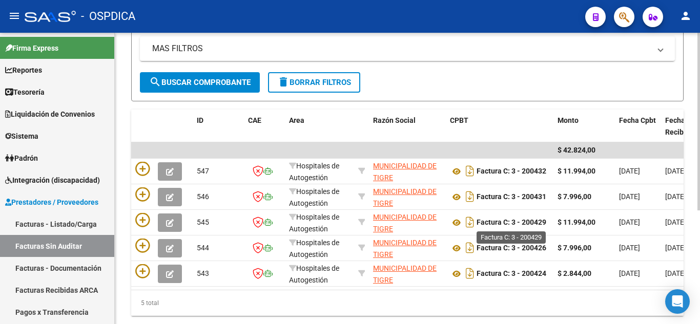
scroll to position [187, 0]
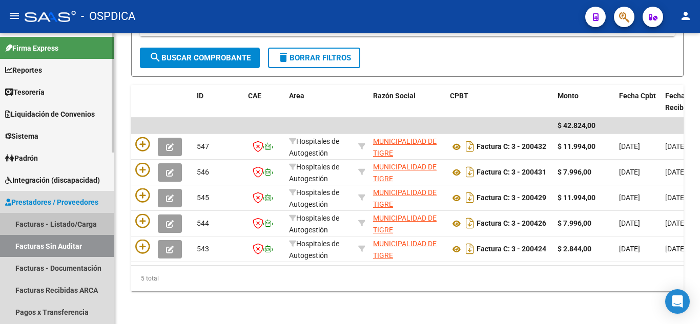
click at [57, 225] on link "Facturas - Listado/Carga" at bounding box center [57, 224] width 114 height 22
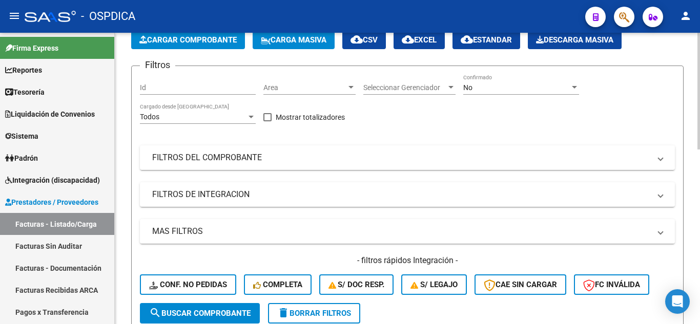
scroll to position [51, 0]
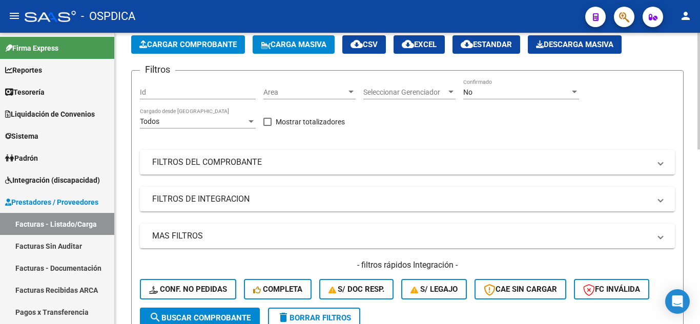
click at [329, 94] on span "Area" at bounding box center [304, 92] width 83 height 9
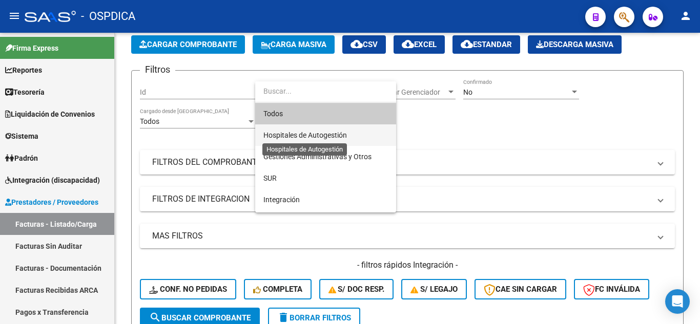
click at [333, 133] on span "Hospitales de Autogestión" at bounding box center [305, 135] width 84 height 8
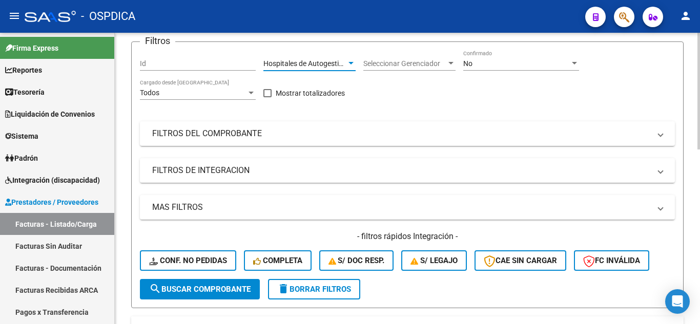
scroll to position [103, 0]
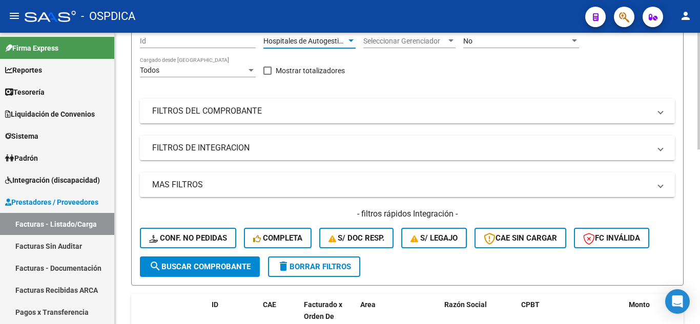
click at [228, 270] on span "search Buscar Comprobante" at bounding box center [199, 266] width 101 height 9
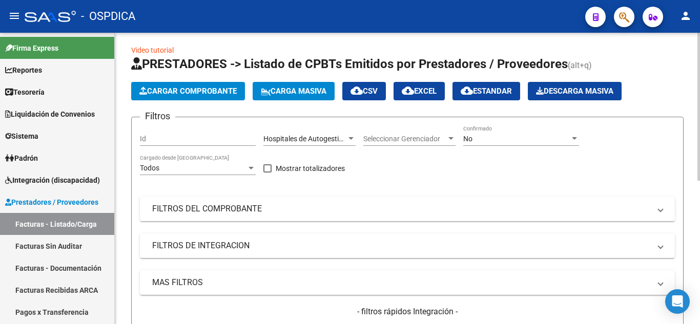
scroll to position [0, 0]
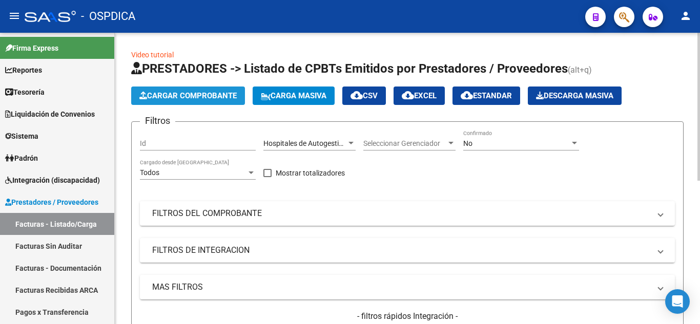
click at [227, 95] on span "Cargar Comprobante" at bounding box center [187, 95] width 97 height 9
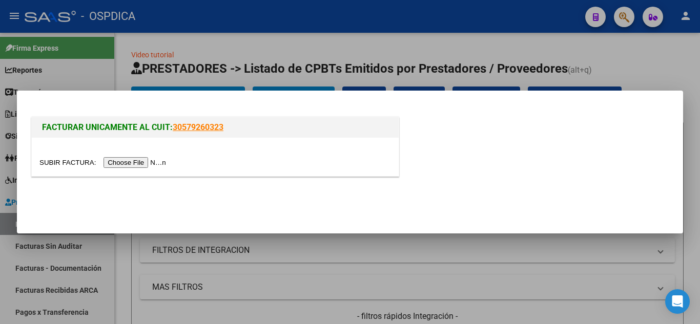
click at [148, 163] on input "file" at bounding box center [104, 162] width 130 height 11
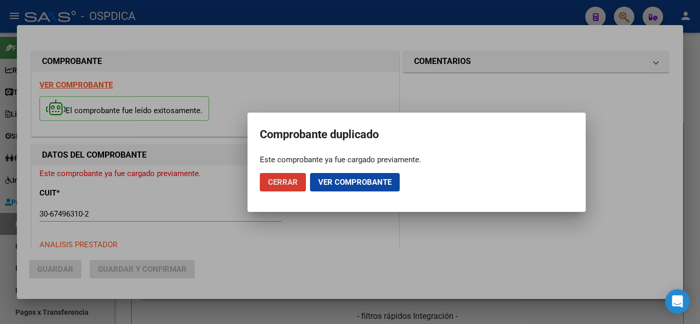
click at [355, 178] on span "Ver comprobante" at bounding box center [354, 182] width 73 height 9
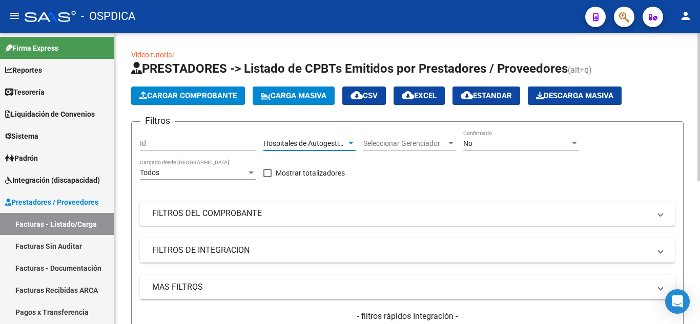
click at [341, 143] on span "Hospitales de Autogestión" at bounding box center [305, 143] width 84 height 8
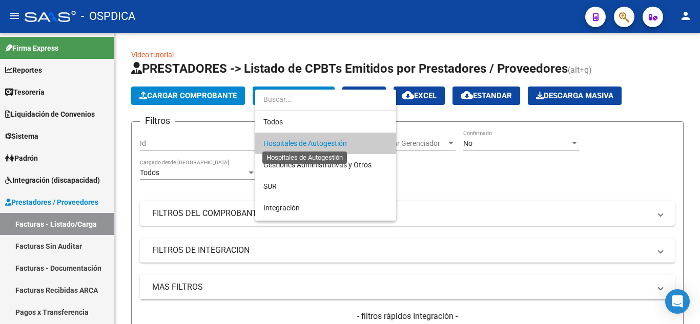
click at [345, 144] on span "Hospitales de Autogestión" at bounding box center [305, 143] width 84 height 8
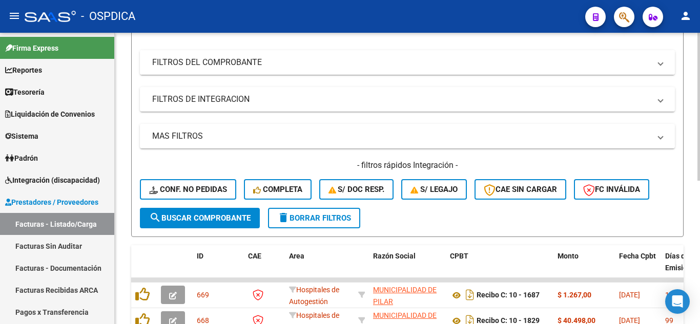
scroll to position [154, 0]
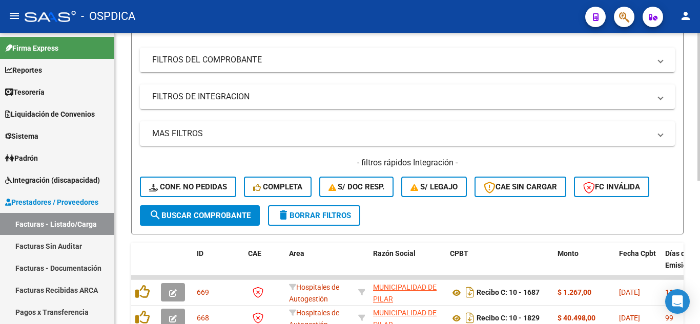
click at [223, 218] on span "search Buscar Comprobante" at bounding box center [199, 215] width 101 height 9
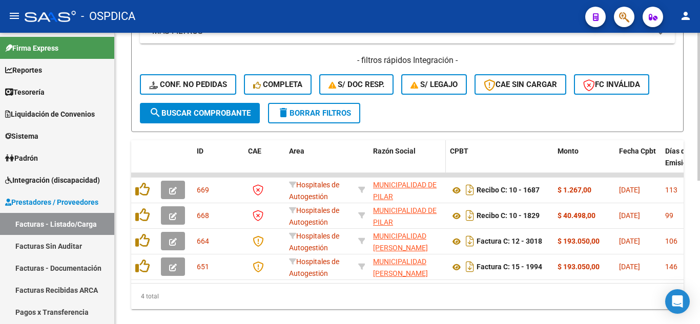
scroll to position [0, 0]
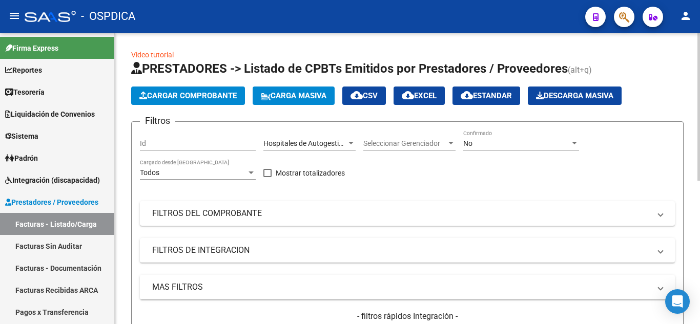
click at [200, 99] on span "Cargar Comprobante" at bounding box center [187, 95] width 97 height 9
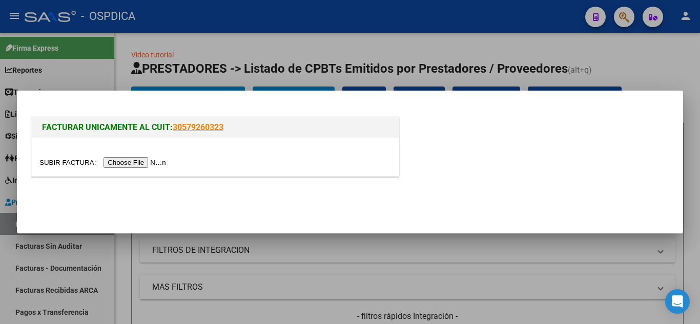
click at [146, 164] on input "file" at bounding box center [104, 162] width 130 height 11
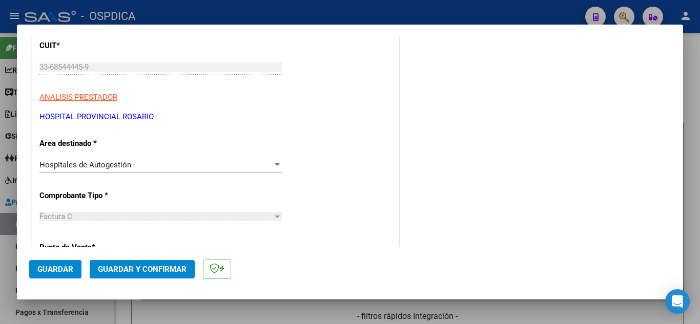
scroll to position [154, 0]
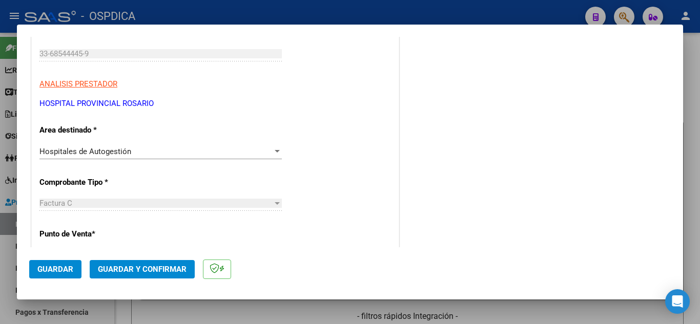
click at [442, 141] on div "COMENTARIOS Comentarios De la Obra Social: Comentarios de la Obra Social (no vi…" at bounding box center [536, 317] width 270 height 846
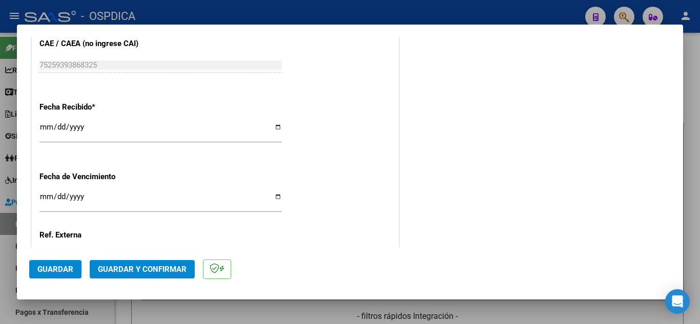
scroll to position [564, 0]
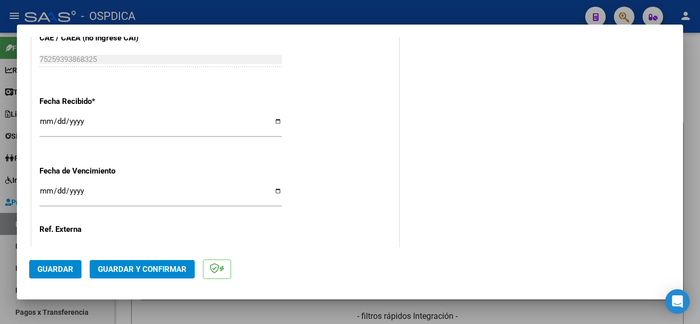
click at [141, 270] on span "Guardar y Confirmar" at bounding box center [142, 269] width 89 height 9
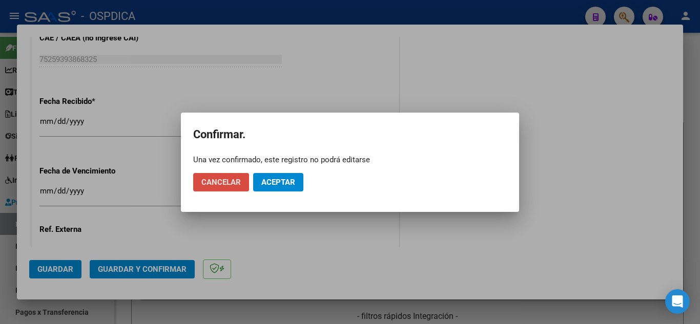
click at [229, 178] on span "Cancelar" at bounding box center [220, 182] width 39 height 9
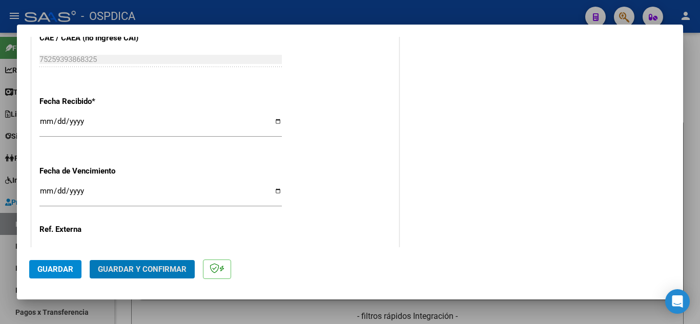
click at [44, 190] on input "Ingresar la fecha" at bounding box center [160, 195] width 242 height 16
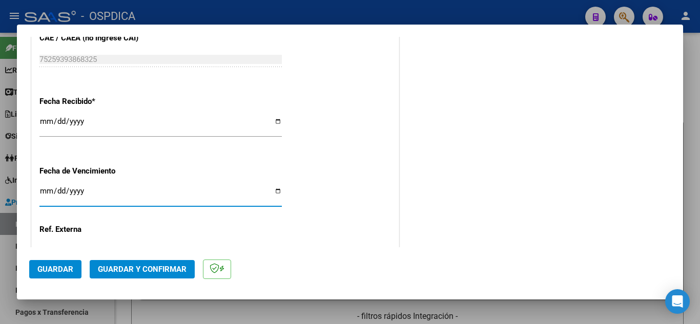
click at [363, 140] on div "Fecha Recibido * 2025-08-14 Ingresar la fecha" at bounding box center [215, 117] width 352 height 58
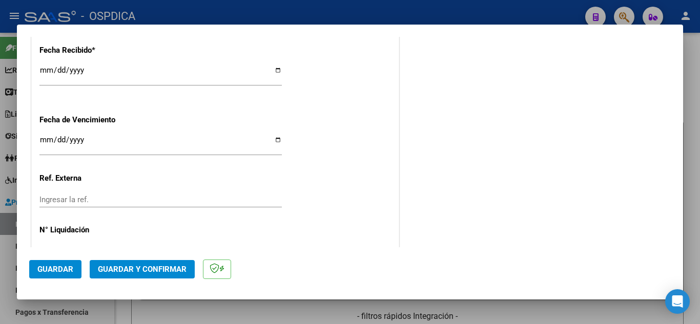
scroll to position [647, 0]
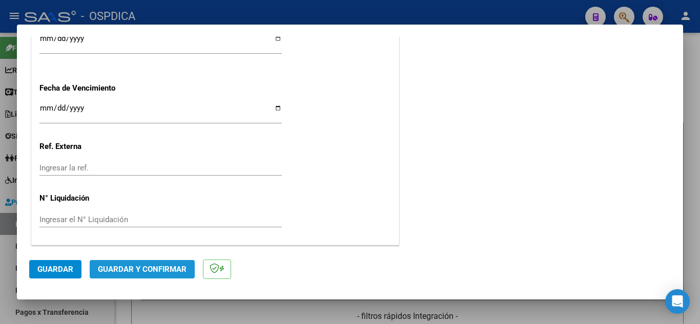
click at [153, 266] on span "Guardar y Confirmar" at bounding box center [142, 269] width 89 height 9
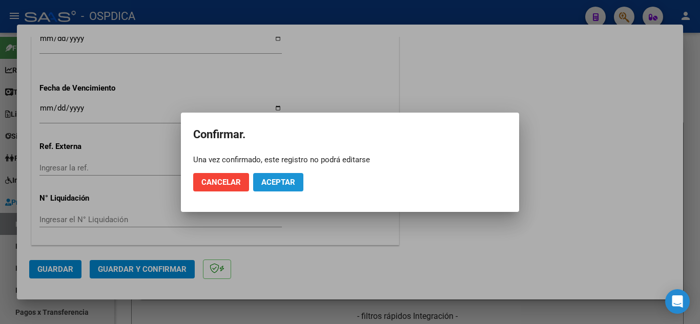
click at [295, 185] on button "Aceptar" at bounding box center [278, 182] width 50 height 18
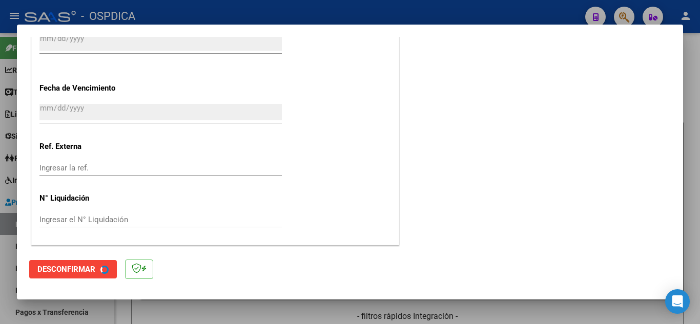
scroll to position [0, 0]
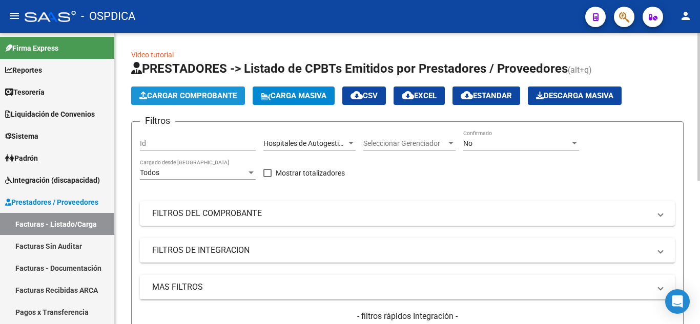
click at [224, 94] on span "Cargar Comprobante" at bounding box center [187, 95] width 97 height 9
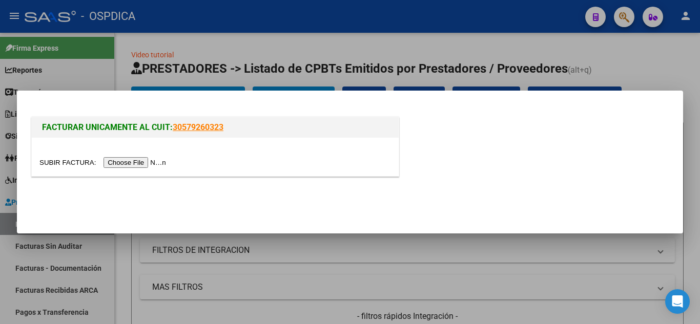
click at [143, 160] on input "file" at bounding box center [104, 162] width 130 height 11
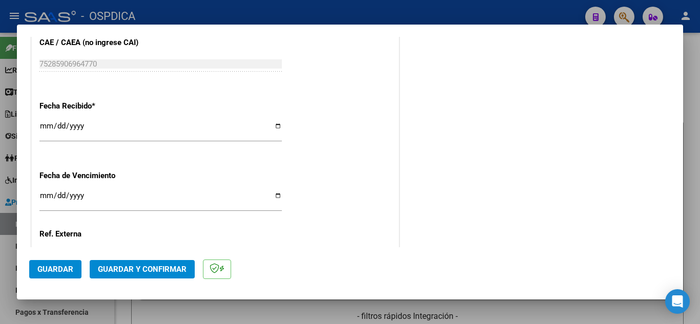
scroll to position [564, 0]
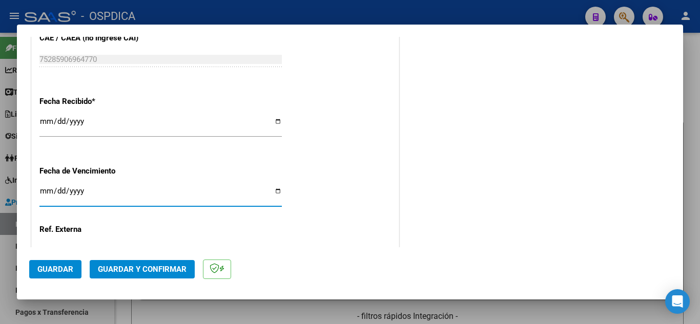
click at [44, 187] on input "Ingresar la fecha" at bounding box center [160, 195] width 242 height 16
click at [48, 118] on input "2025-08-14" at bounding box center [160, 125] width 242 height 16
click at [39, 188] on input "Ingresar la fecha" at bounding box center [160, 195] width 242 height 16
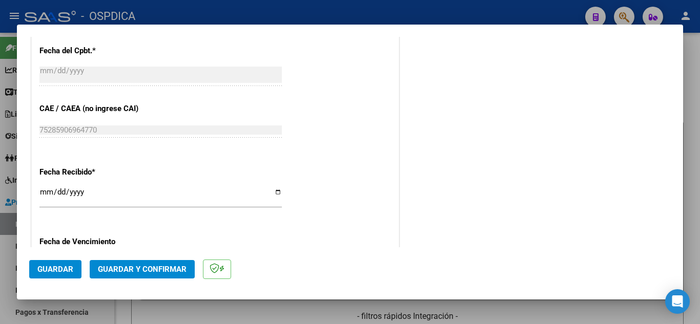
scroll to position [647, 0]
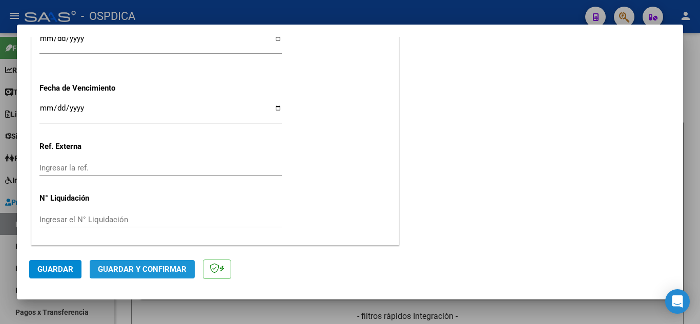
click at [170, 269] on span "Guardar y Confirmar" at bounding box center [142, 269] width 89 height 9
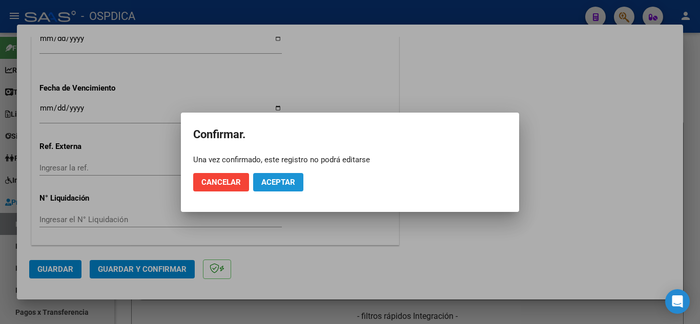
click at [297, 178] on button "Aceptar" at bounding box center [278, 182] width 50 height 18
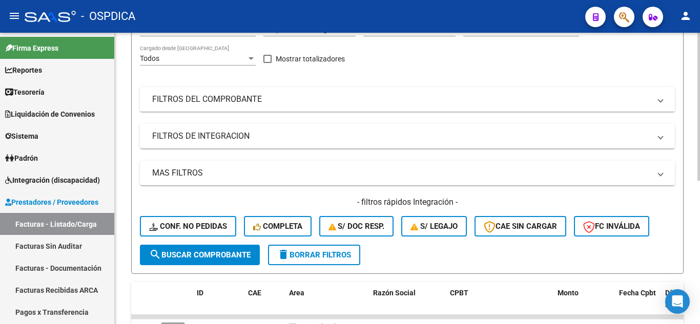
scroll to position [0, 0]
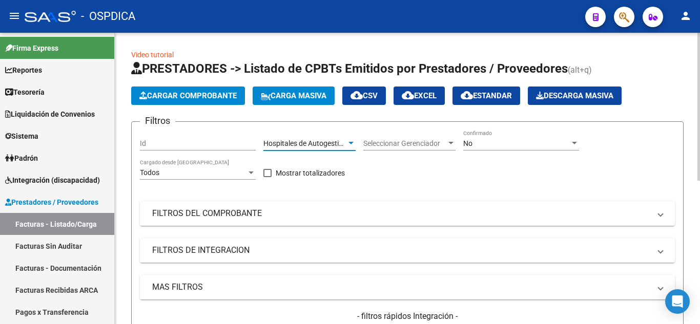
click at [319, 146] on span "Hospitales de Autogestión" at bounding box center [305, 143] width 84 height 8
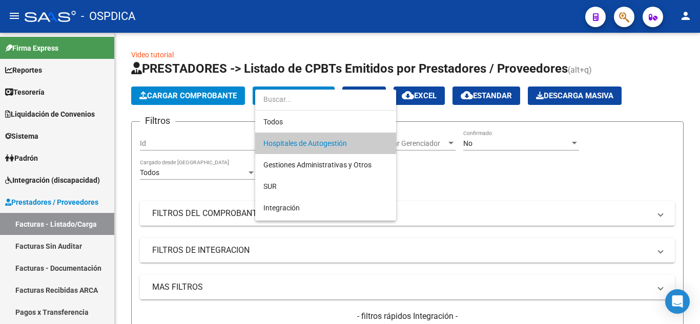
click at [349, 145] on span "Hospitales de Autogestión" at bounding box center [325, 144] width 125 height 22
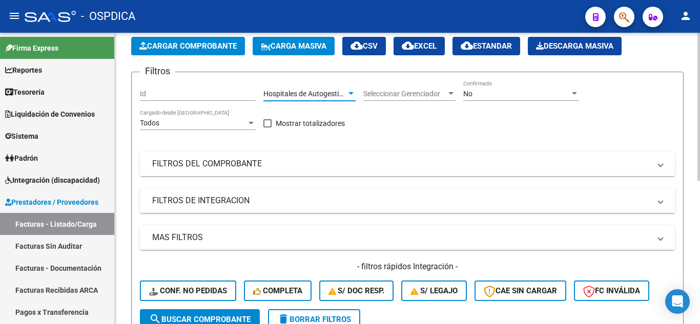
scroll to position [154, 0]
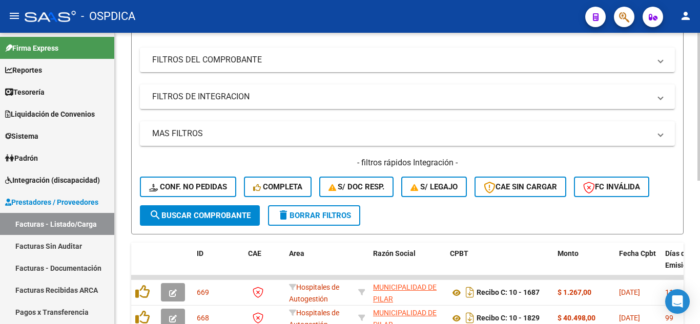
click at [218, 213] on span "search Buscar Comprobante" at bounding box center [199, 215] width 101 height 9
click at [68, 245] on link "Facturas Sin Auditar" at bounding box center [57, 246] width 114 height 22
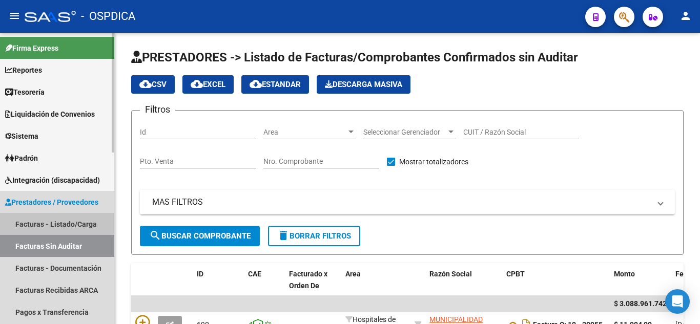
click at [51, 220] on link "Facturas - Listado/Carga" at bounding box center [57, 224] width 114 height 22
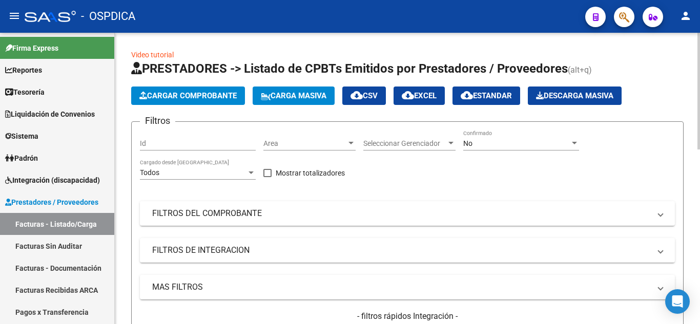
click at [307, 140] on span "Area" at bounding box center [304, 143] width 83 height 9
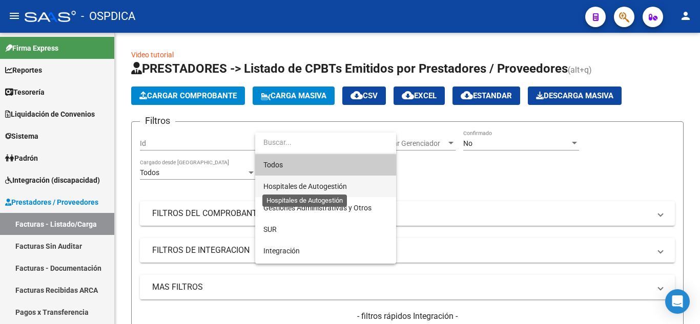
click at [325, 185] on span "Hospitales de Autogestión" at bounding box center [305, 186] width 84 height 8
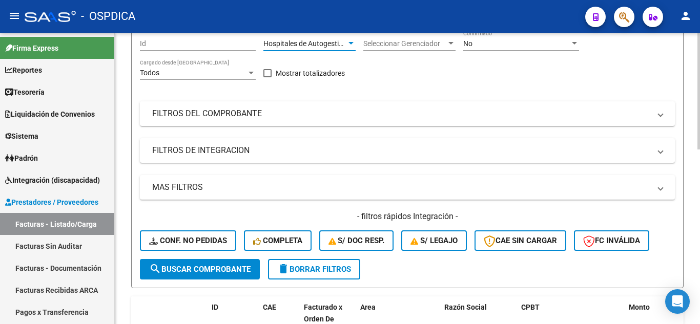
scroll to position [103, 0]
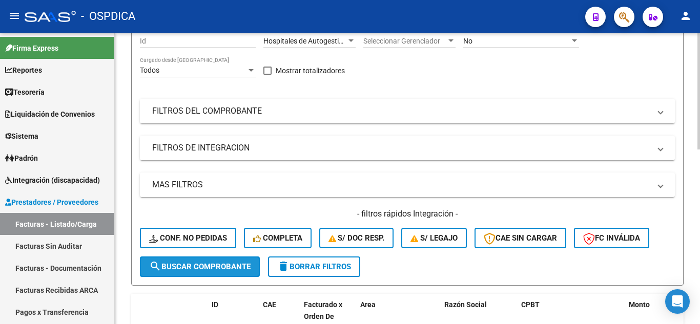
click at [192, 260] on button "search Buscar Comprobante" at bounding box center [200, 267] width 120 height 21
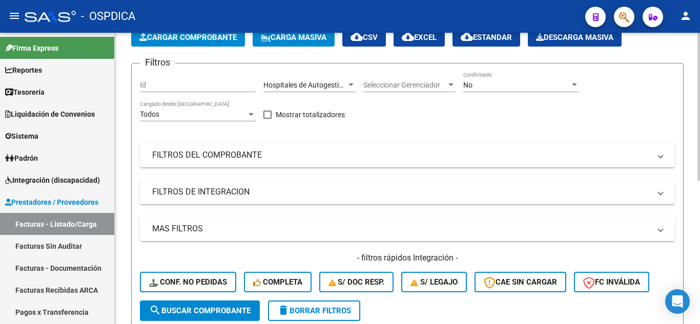
scroll to position [0, 0]
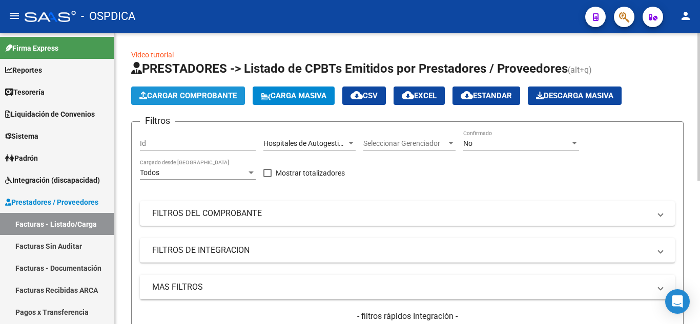
click at [213, 95] on span "Cargar Comprobante" at bounding box center [187, 95] width 97 height 9
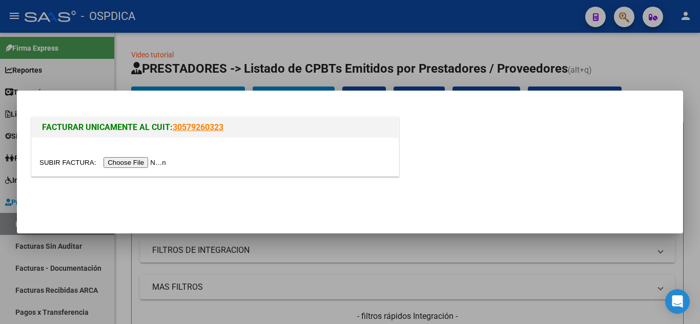
click at [145, 164] on input "file" at bounding box center [104, 162] width 130 height 11
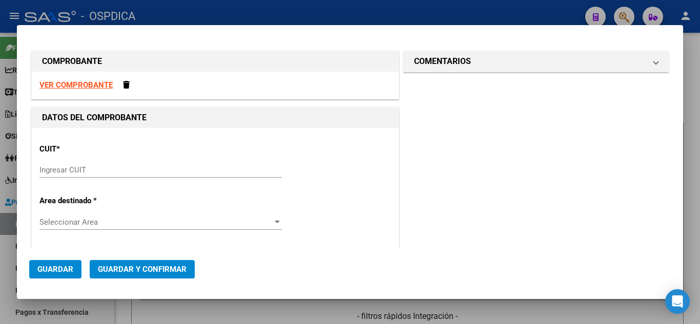
click at [200, 181] on div "Ingresar CUIT" at bounding box center [160, 175] width 242 height 25
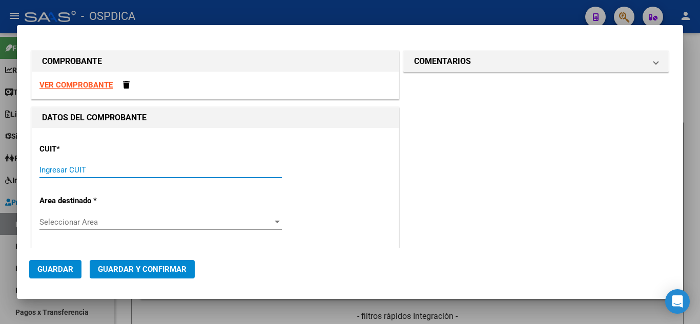
click at [200, 173] on input "Ingresar CUIT" at bounding box center [160, 170] width 242 height 9
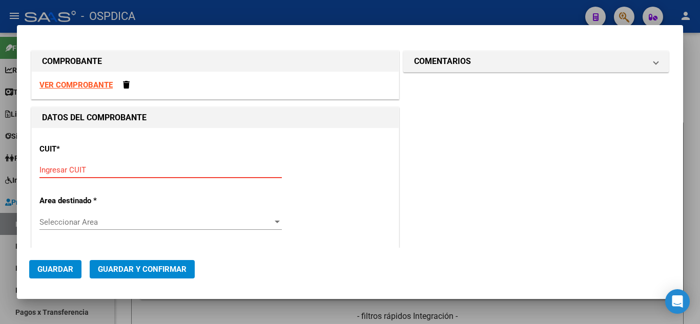
click at [209, 173] on input "Ingresar CUIT" at bounding box center [160, 170] width 242 height 9
click at [196, 170] on input "30-99900" at bounding box center [160, 170] width 242 height 9
click at [99, 169] on input "30-99900315" at bounding box center [160, 170] width 242 height 9
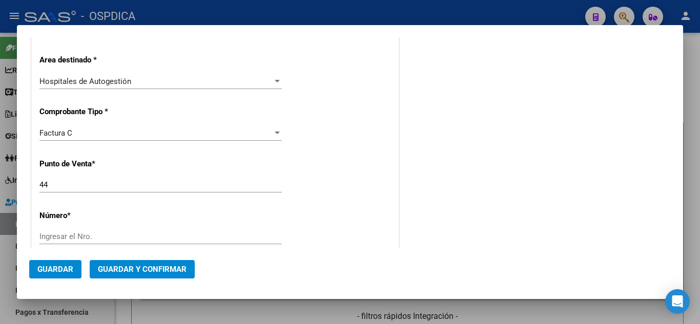
scroll to position [205, 0]
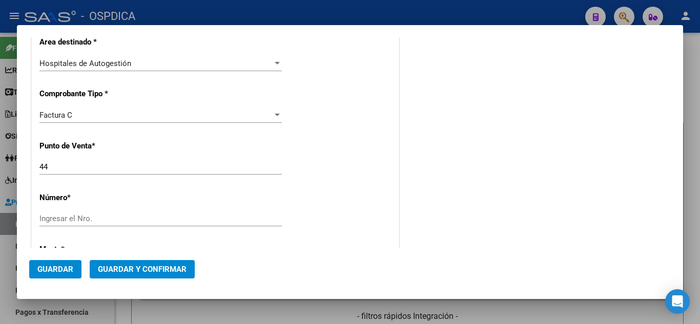
click at [156, 169] on input "44" at bounding box center [160, 167] width 242 height 9
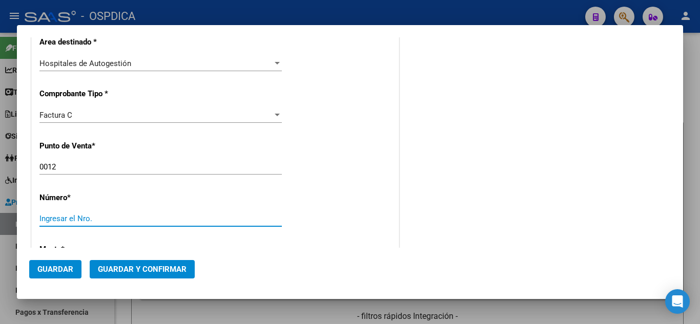
click at [194, 217] on input "Ingresar el Nro." at bounding box center [160, 218] width 242 height 9
click at [376, 198] on div "CUIT * 30-99900315-6 Ingresar CUIT ANALISIS PRESTADOR MUNICIPALIDAD DE ROSARIO …" at bounding box center [215, 286] width 367 height 727
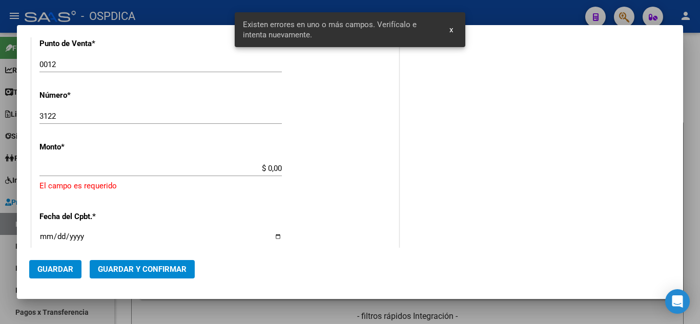
scroll to position [329, 0]
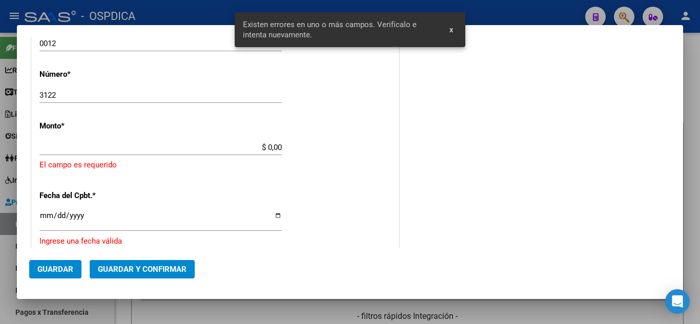
click at [273, 147] on input "$ 0,00" at bounding box center [160, 147] width 242 height 9
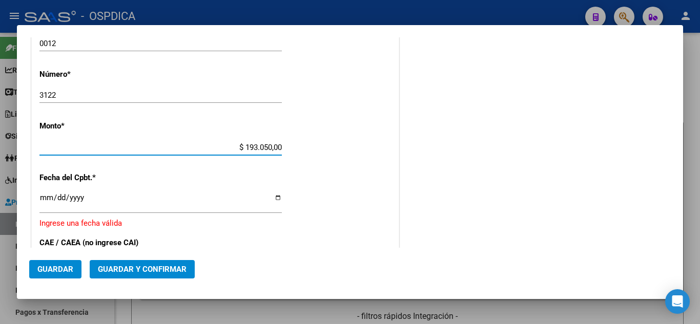
click at [42, 195] on input "Ingresar la fecha" at bounding box center [160, 202] width 242 height 16
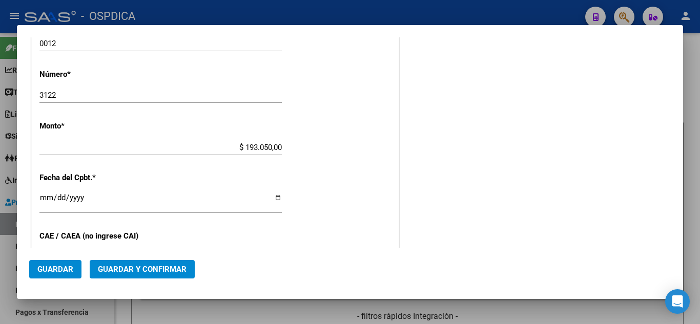
click at [330, 182] on div "CUIT * 30-99900315-6 Ingresar CUIT ANALISIS PRESTADOR MUNICIPALIDAD DE ROSARIO …" at bounding box center [215, 163] width 367 height 727
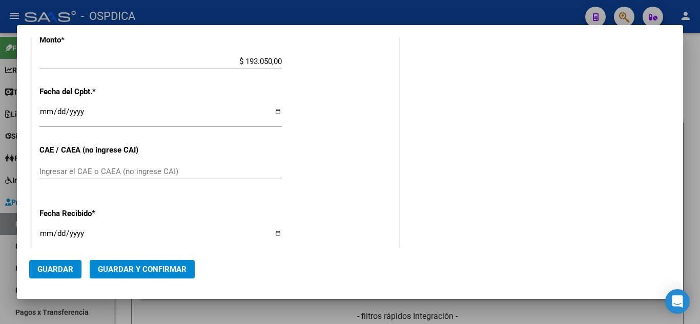
scroll to position [431, 0]
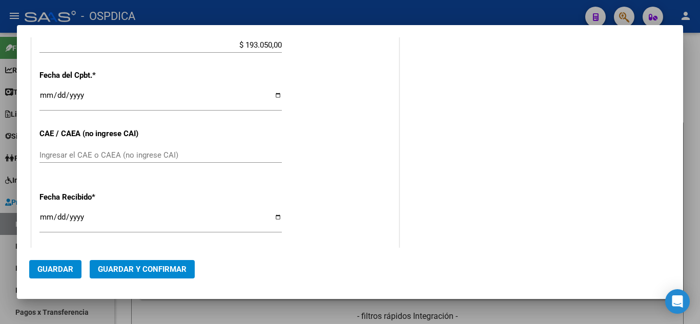
click at [134, 154] on input "Ingresar el CAE o CAEA (no ingrese CAI)" at bounding box center [160, 155] width 242 height 9
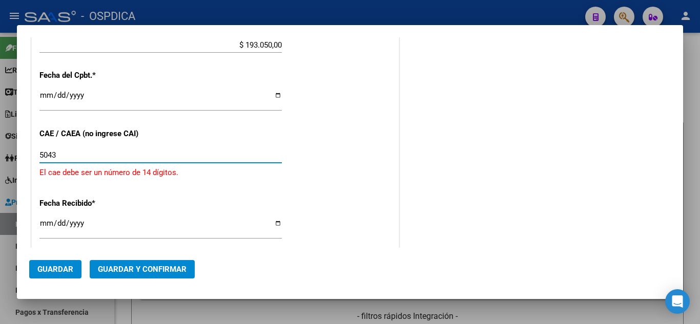
click at [205, 154] on input "5043" at bounding box center [160, 155] width 242 height 9
click at [213, 151] on input "50436209" at bounding box center [160, 155] width 242 height 9
click at [212, 153] on input "504362097029" at bounding box center [160, 155] width 242 height 9
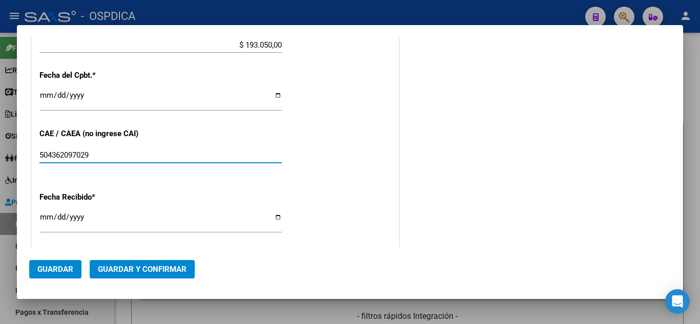
drag, startPoint x: 111, startPoint y: 156, endPoint x: 37, endPoint y: 146, distance: 74.1
click at [37, 146] on div "CUIT * 30-99900315-6 Ingresar CUIT ANALISIS PRESTADOR MUNICIPALIDAD DE ROSARIO …" at bounding box center [215, 60] width 367 height 727
click at [454, 157] on div "COMENTARIOS Comentarios De la Obra Social: Comentarios de la Obra Social (no vi…" at bounding box center [536, 22] width 270 height 808
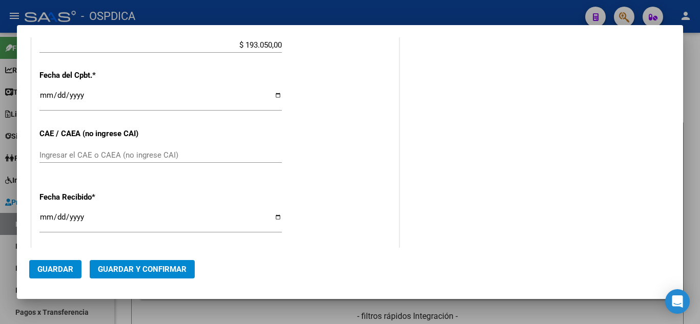
click at [45, 215] on input "2025-08-14" at bounding box center [160, 221] width 242 height 16
click at [329, 197] on div "Fecha Recibido * 2025-08-07 Ingresar la fecha" at bounding box center [215, 213] width 352 height 58
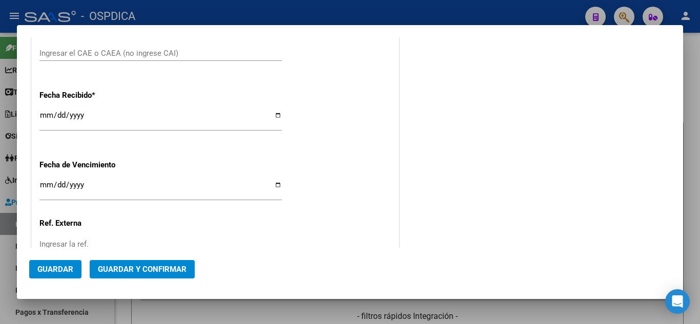
scroll to position [534, 0]
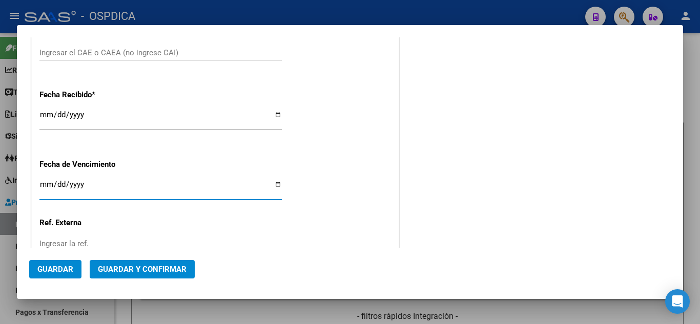
click at [45, 181] on input "Ingresar la fecha" at bounding box center [160, 188] width 242 height 16
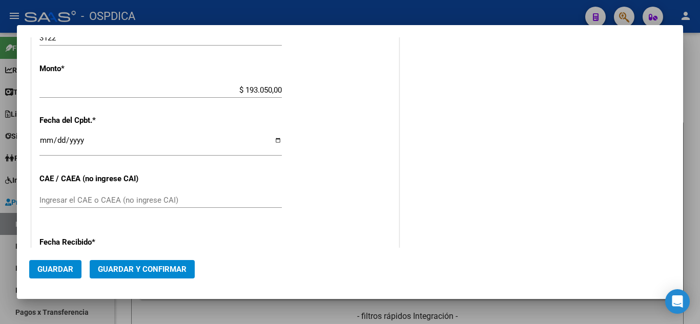
scroll to position [410, 0]
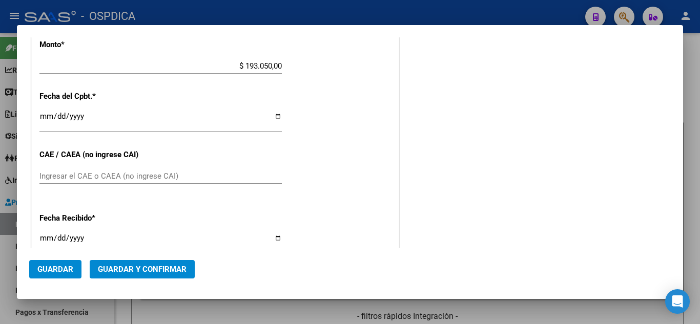
click at [543, 179] on div "COMENTARIOS Comentarios De la Obra Social: Comentarios de la Obra Social (no vi…" at bounding box center [536, 43] width 270 height 808
click at [66, 269] on span "Guardar" at bounding box center [55, 269] width 36 height 9
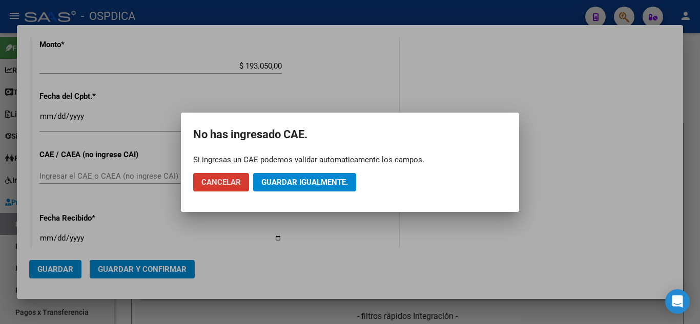
click at [337, 182] on span "Guardar igualmente." at bounding box center [304, 182] width 87 height 9
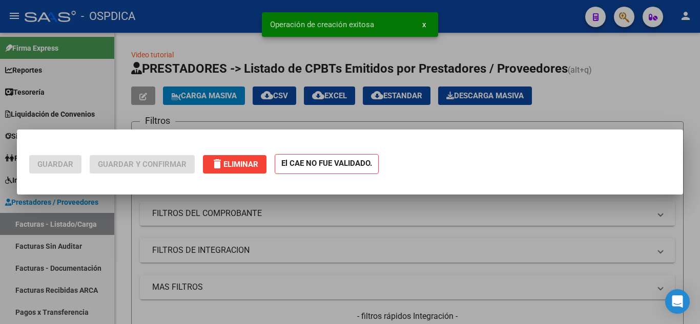
scroll to position [0, 0]
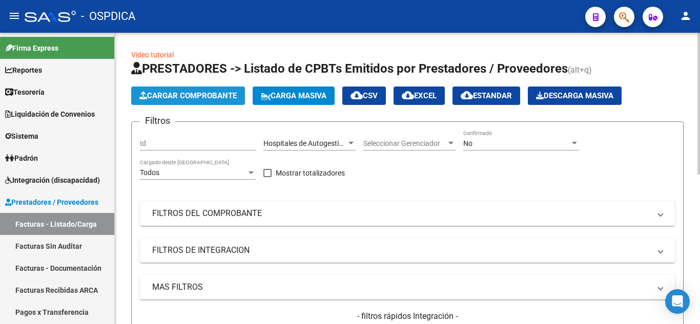
click at [220, 96] on span "Cargar Comprobante" at bounding box center [187, 95] width 97 height 9
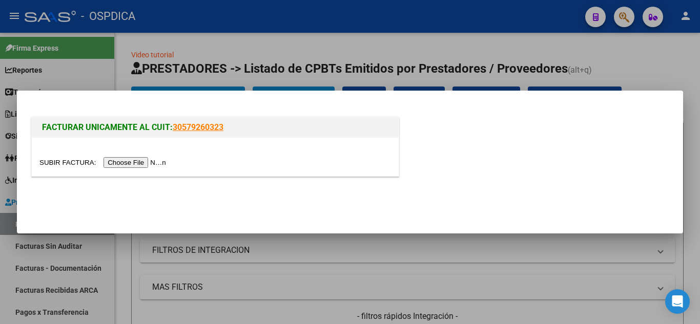
click at [169, 163] on input "file" at bounding box center [104, 162] width 130 height 11
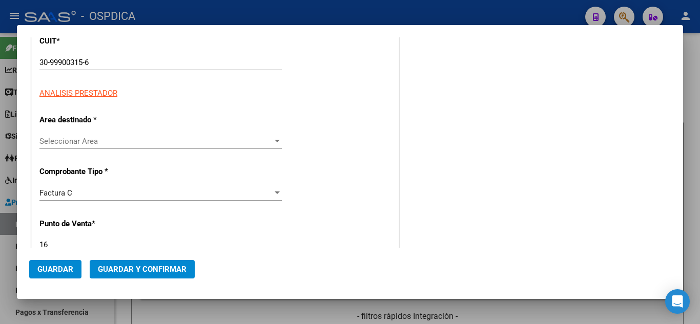
scroll to position [154, 0]
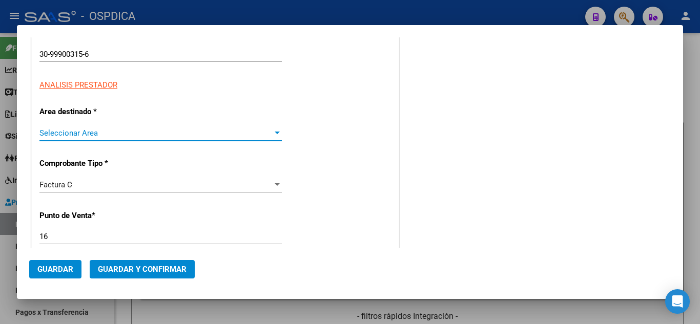
click at [220, 133] on span "Seleccionar Area" at bounding box center [155, 133] width 233 height 9
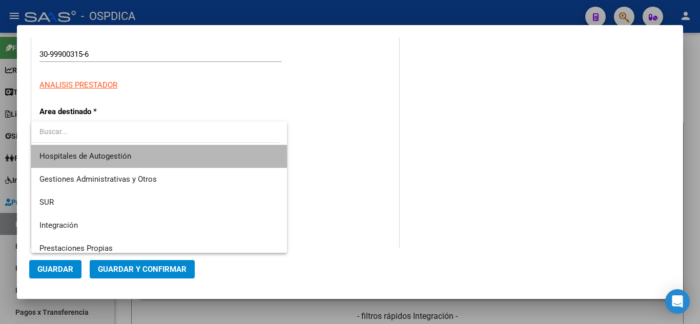
click at [181, 151] on span "Hospitales de Autogestión" at bounding box center [158, 156] width 239 height 23
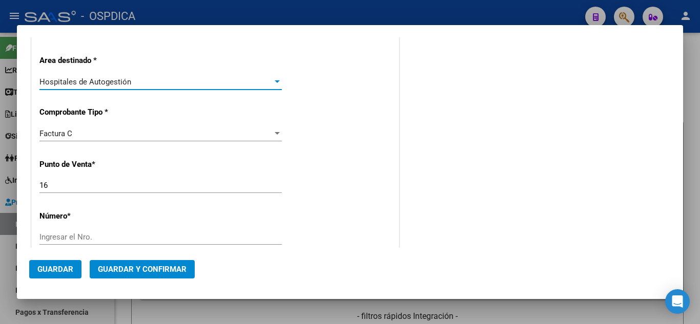
scroll to position [256, 0]
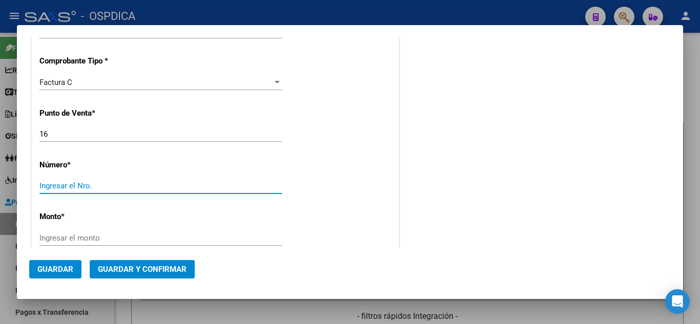
click at [133, 190] on input "Ingresar el Nro." at bounding box center [160, 185] width 242 height 9
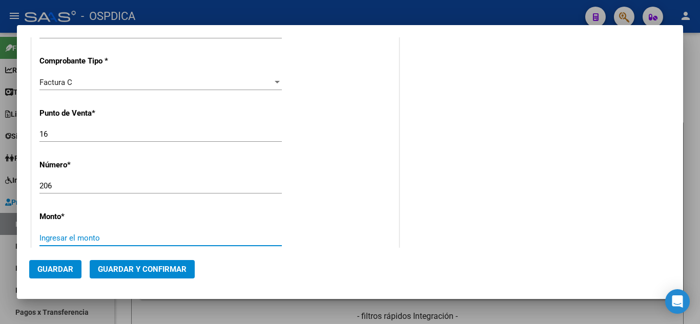
click at [252, 240] on input "Ingresar el monto" at bounding box center [160, 238] width 242 height 9
click at [174, 237] on input "Ingresar el monto" at bounding box center [160, 238] width 242 height 9
click at [472, 236] on div "COMENTARIOS Comentarios De la Obra Social: Comentarios de la Obra Social (no vi…" at bounding box center [536, 205] width 270 height 827
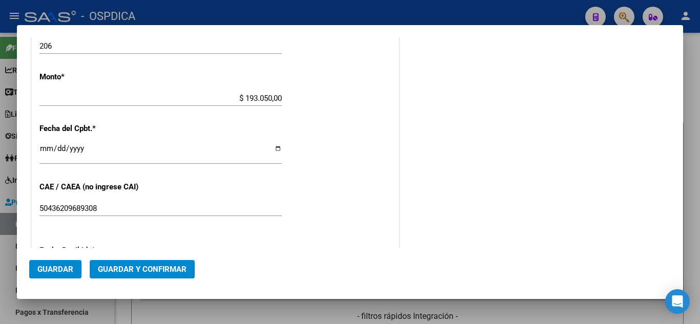
scroll to position [410, 0]
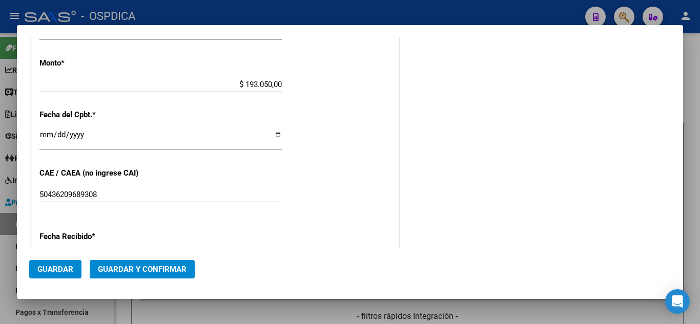
click at [42, 133] on input "Ingresar la fecha" at bounding box center [160, 139] width 242 height 16
click at [376, 147] on div "CUIT * 30-99900315-6 Ingresar CUIT ANALISIS PRESTADOR Area destinado * Hospital…" at bounding box center [215, 108] width 367 height 707
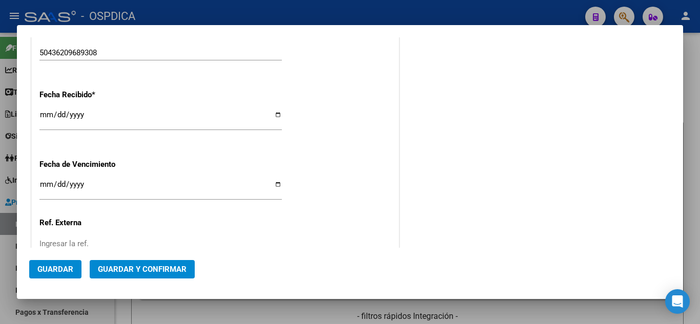
scroll to position [564, 0]
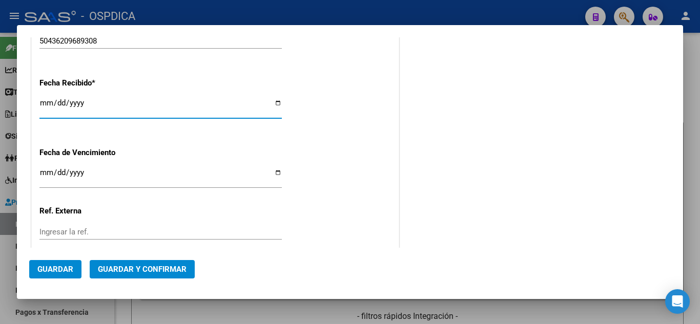
click at [43, 103] on input "2025-08-14" at bounding box center [160, 107] width 242 height 16
click at [337, 107] on div "Fecha Recibido * 2025-08-07 Ingresar la fecha" at bounding box center [215, 99] width 352 height 58
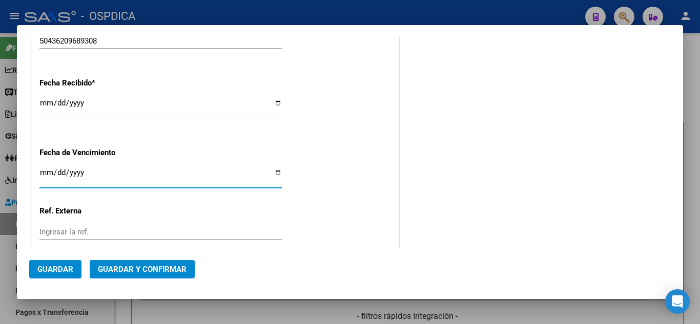
click at [45, 172] on input "Ingresar la fecha" at bounding box center [160, 177] width 242 height 16
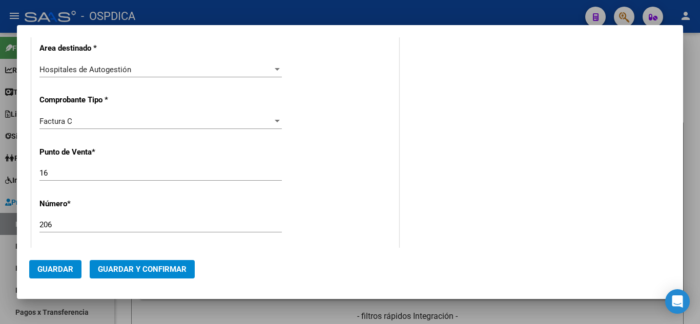
scroll to position [166, 0]
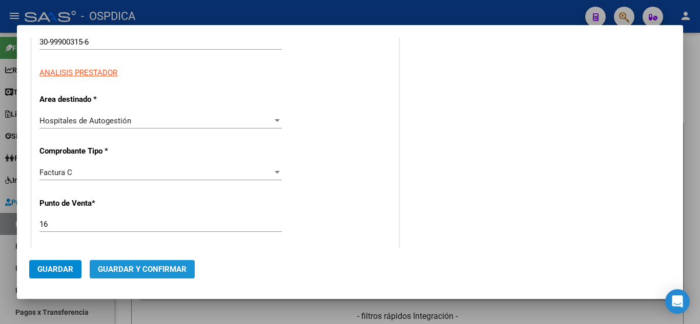
click at [159, 269] on span "Guardar y Confirmar" at bounding box center [142, 269] width 89 height 9
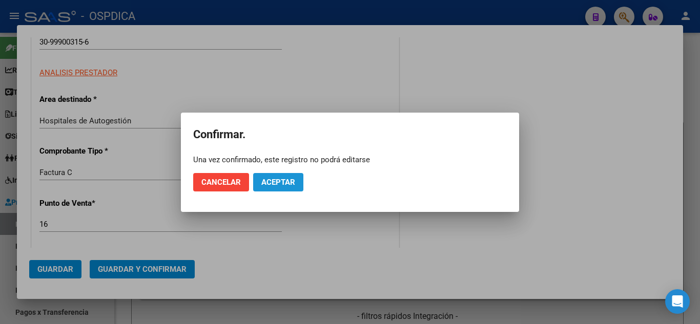
click at [274, 179] on span "Aceptar" at bounding box center [278, 182] width 34 height 9
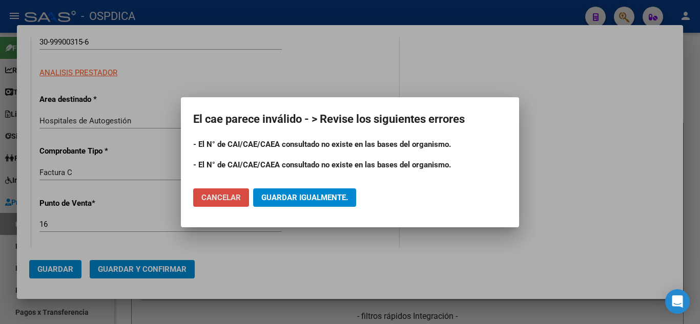
click at [220, 195] on span "Cancelar" at bounding box center [220, 197] width 39 height 9
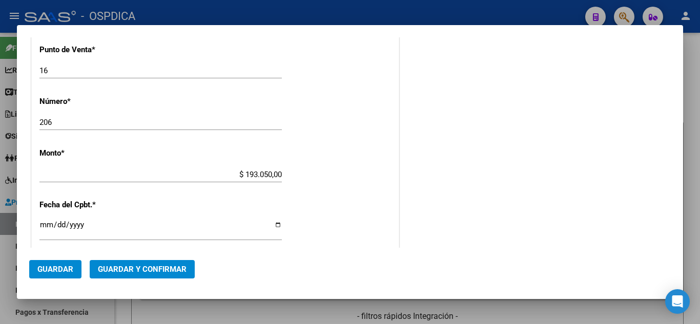
scroll to position [371, 0]
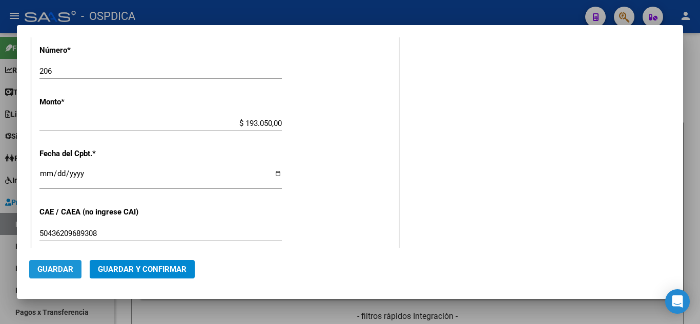
click at [56, 269] on span "Guardar" at bounding box center [55, 269] width 36 height 9
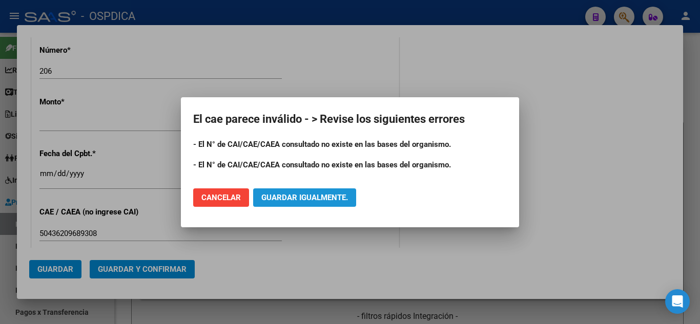
click at [335, 201] on span "Guardar igualmente." at bounding box center [304, 197] width 87 height 9
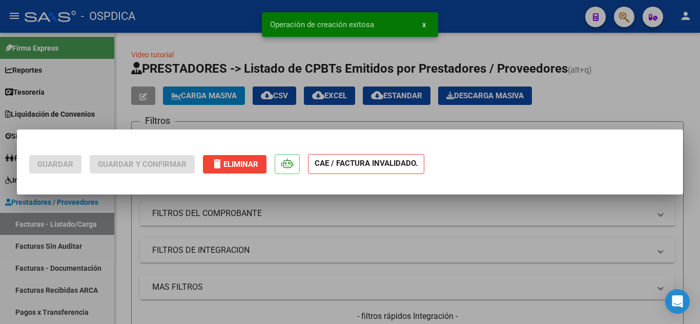
scroll to position [0, 0]
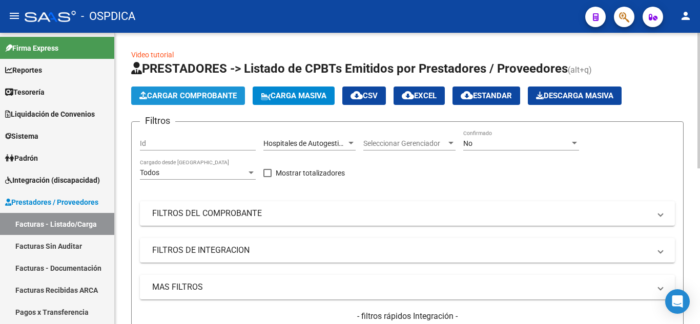
click at [234, 101] on button "Cargar Comprobante" at bounding box center [188, 96] width 114 height 18
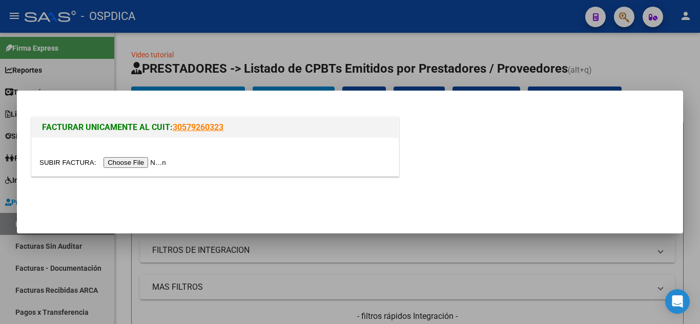
click at [137, 162] on input "file" at bounding box center [104, 162] width 130 height 11
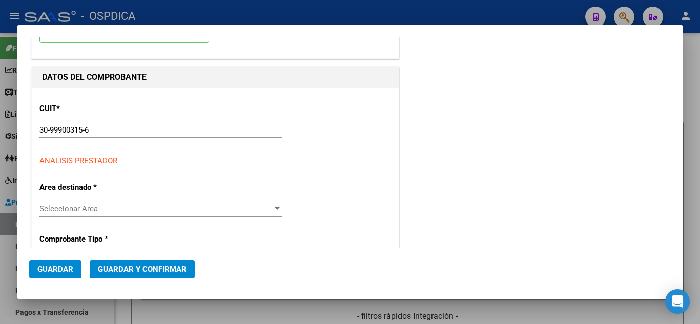
scroll to position [103, 0]
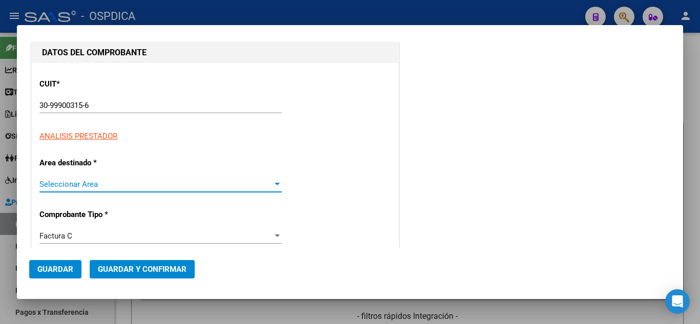
click at [277, 184] on div at bounding box center [277, 184] width 9 height 8
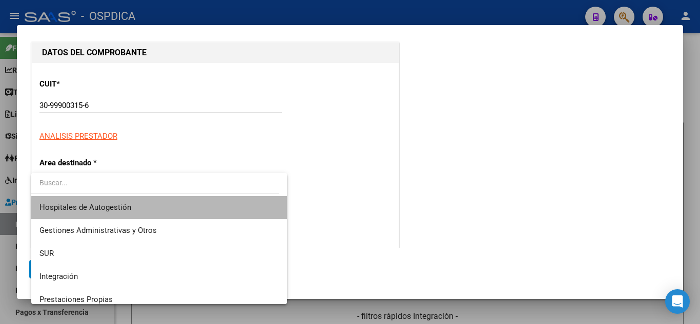
click at [210, 211] on span "Hospitales de Autogestión" at bounding box center [158, 207] width 239 height 23
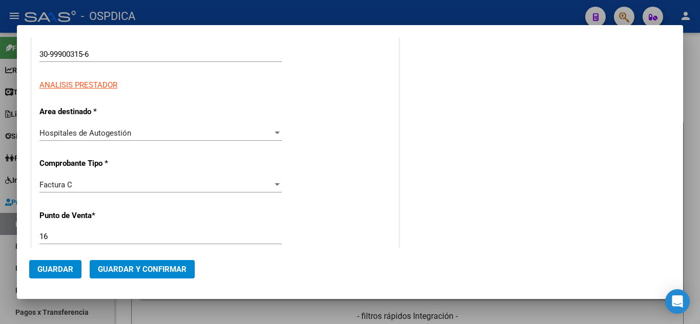
scroll to position [205, 0]
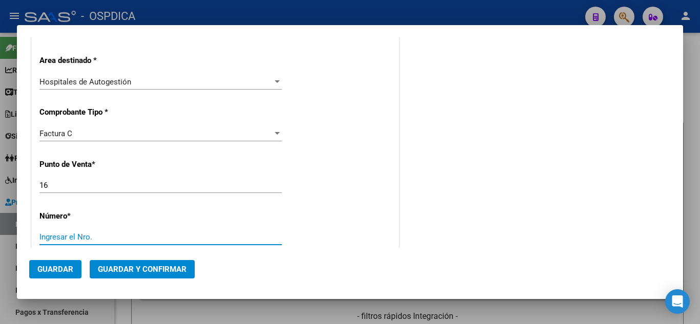
click at [238, 237] on input "Ingresar el Nro." at bounding box center [160, 237] width 242 height 9
click at [320, 193] on div "CUIT * 30-99900315-6 Ingresar CUIT ANALISIS PRESTADOR Area destinado * Hospital…" at bounding box center [215, 314] width 367 height 707
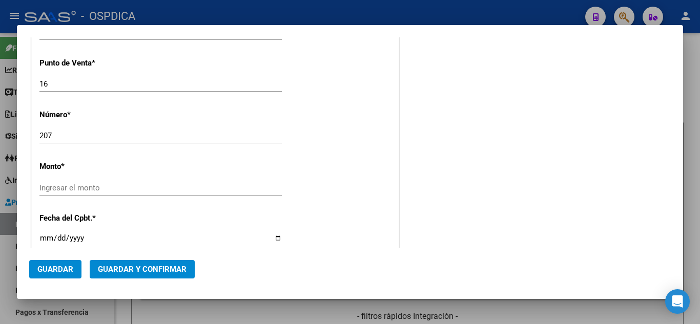
scroll to position [308, 0]
click at [182, 189] on input "Ingresar el monto" at bounding box center [160, 186] width 242 height 9
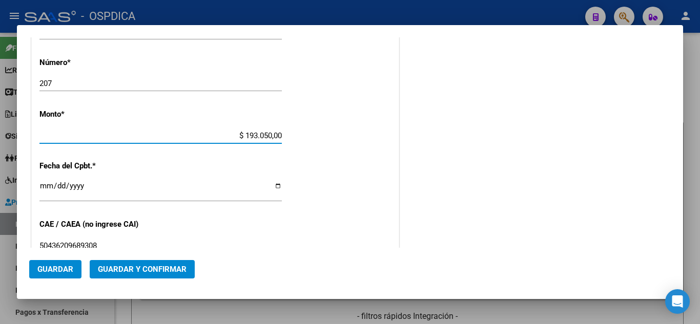
scroll to position [410, 0]
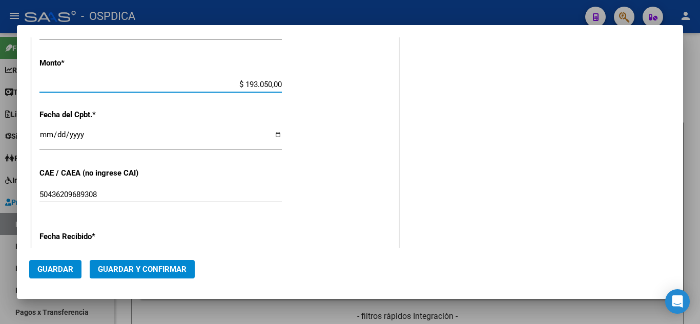
click at [46, 129] on div "Ingresar la fecha" at bounding box center [160, 140] width 242 height 22
click at [388, 186] on div "CUIT * 30-99900315-6 Ingresar CUIT ANALISIS PRESTADOR Area destinado * Hospital…" at bounding box center [215, 108] width 367 height 707
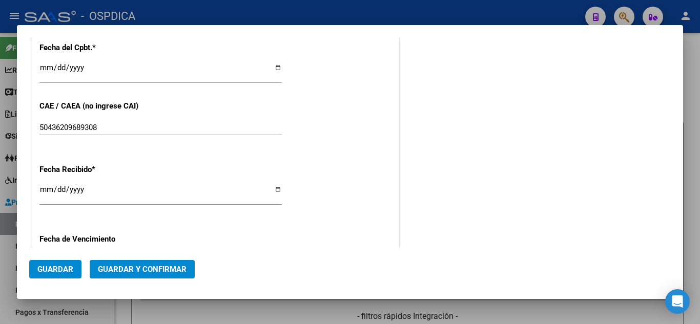
scroll to position [513, 0]
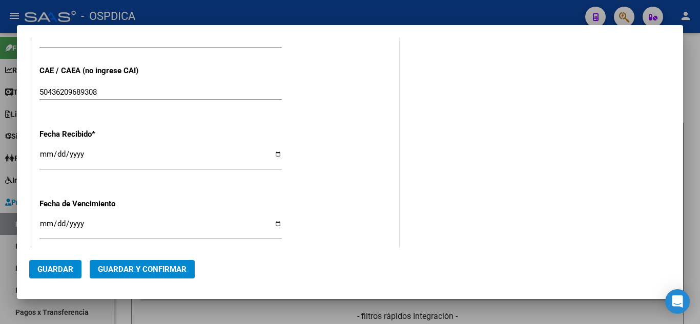
click at [45, 153] on input "2025-08-14" at bounding box center [160, 158] width 242 height 16
click at [38, 222] on div "CUIT * 30-99900315-6 Ingresar CUIT ANALISIS PRESTADOR Area destinado * Hospital…" at bounding box center [215, 6] width 367 height 707
click at [46, 220] on input "Ingresar la fecha" at bounding box center [160, 228] width 242 height 16
click at [364, 189] on div "CUIT * 30-99900315-6 Ingresar CUIT ANALISIS PRESTADOR Area destinado * Hospital…" at bounding box center [215, 6] width 367 height 707
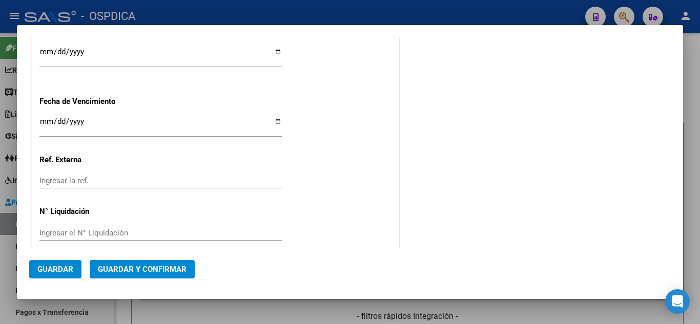
scroll to position [627, 0]
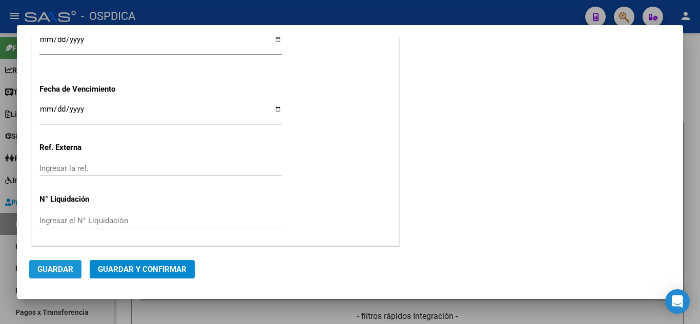
click at [59, 267] on span "Guardar" at bounding box center [55, 269] width 36 height 9
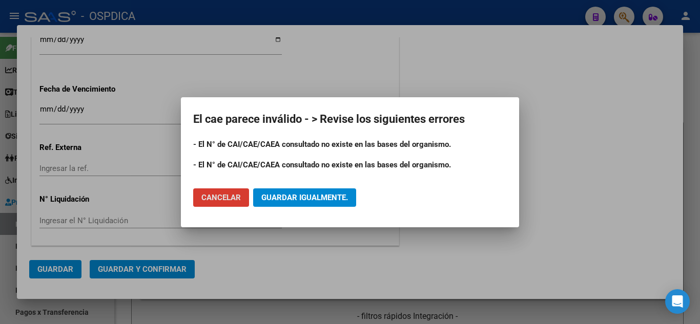
click at [319, 199] on span "Guardar igualmente." at bounding box center [304, 197] width 87 height 9
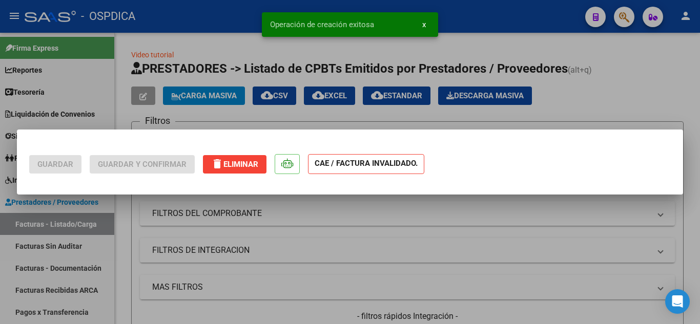
scroll to position [0, 0]
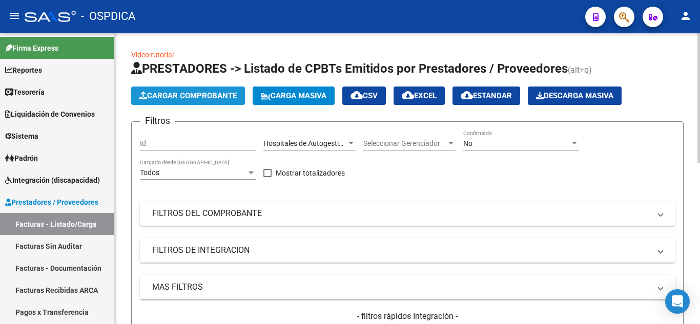
click at [230, 97] on span "Cargar Comprobante" at bounding box center [187, 95] width 97 height 9
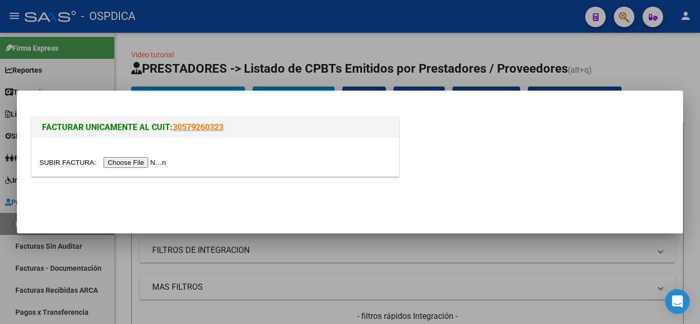
click at [147, 161] on input "file" at bounding box center [104, 162] width 130 height 11
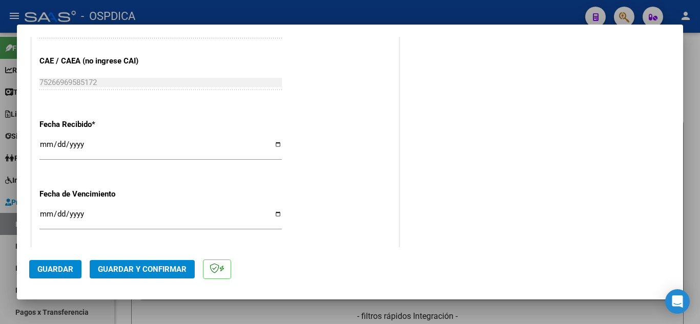
scroll to position [564, 0]
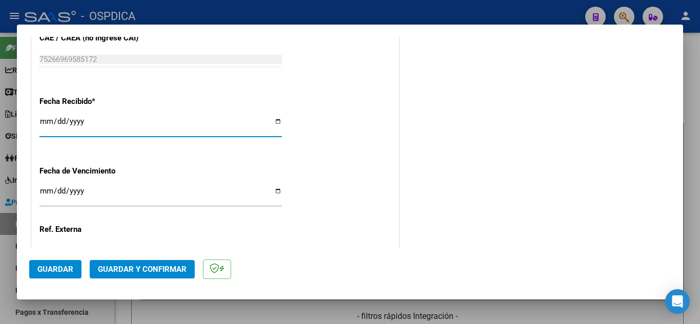
click at [45, 118] on input "2025-08-14" at bounding box center [160, 125] width 242 height 16
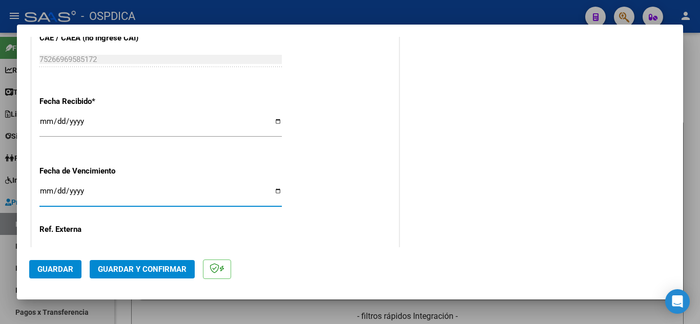
click at [45, 187] on input "Ingresar la fecha" at bounding box center [160, 195] width 242 height 16
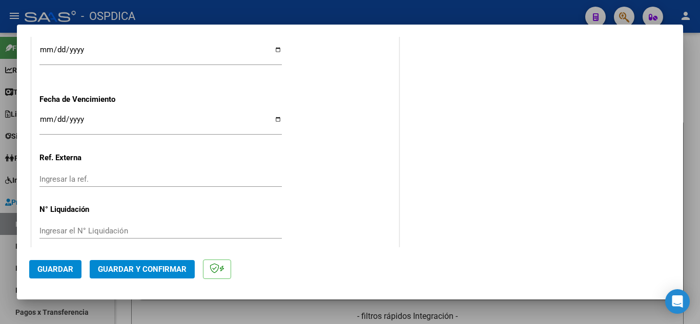
scroll to position [647, 0]
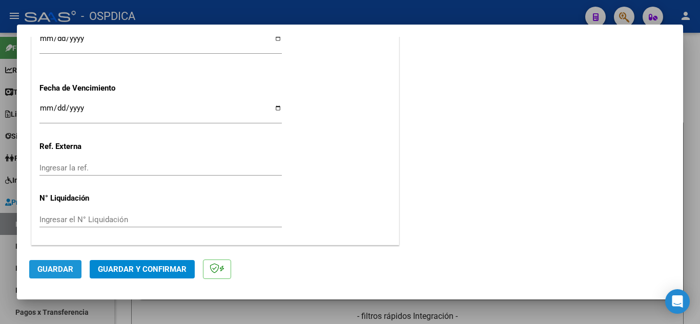
click at [46, 271] on span "Guardar" at bounding box center [55, 269] width 36 height 9
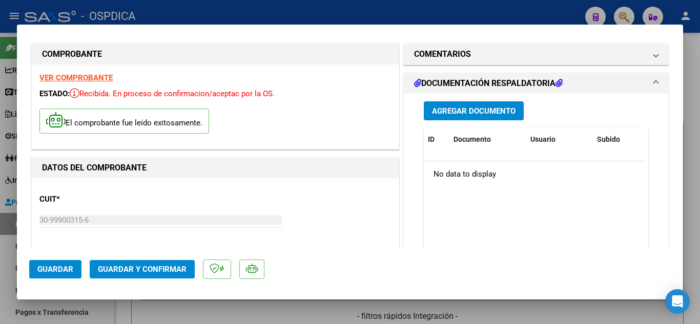
scroll to position [0, 0]
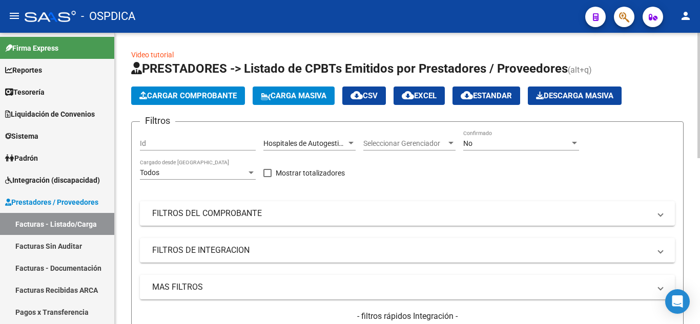
click at [214, 98] on span "Cargar Comprobante" at bounding box center [187, 95] width 97 height 9
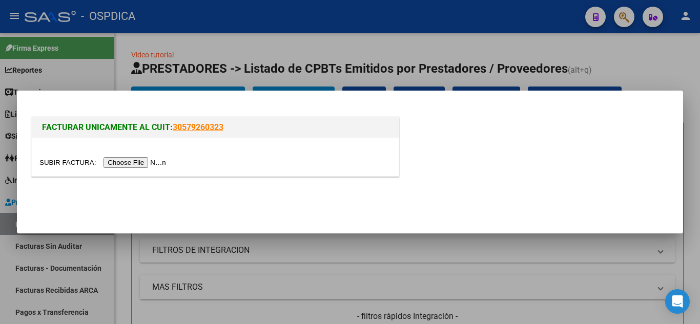
click at [143, 162] on input "file" at bounding box center [104, 162] width 130 height 11
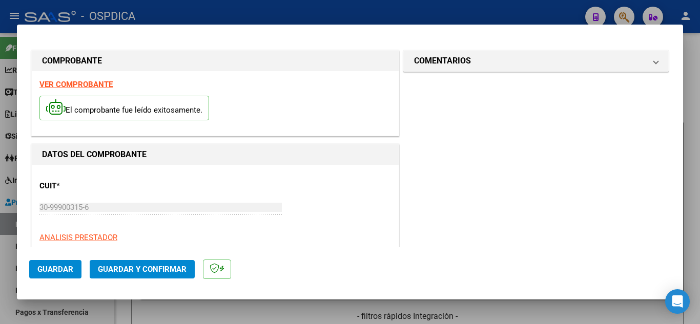
click at [317, 198] on div "CUIT * 30-99900315-6 Ingresar CUIT ANALISIS PRESTADOR MUNICIPALIDAD DE ROSARIO …" at bounding box center [215, 218] width 352 height 90
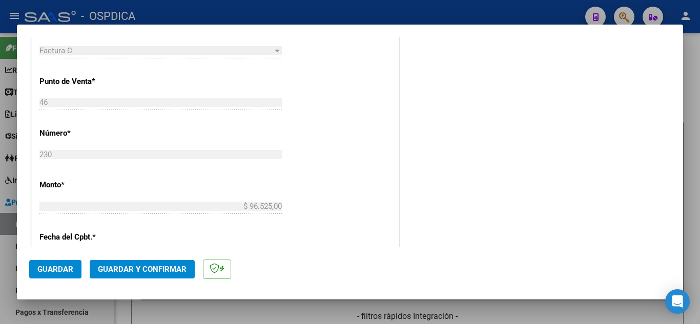
scroll to position [308, 0]
click at [363, 211] on div "CUIT * 30-99900315-6 Ingresar CUIT ANALISIS PRESTADOR MUNICIPALIDAD DE ROSARIO …" at bounding box center [215, 220] width 367 height 727
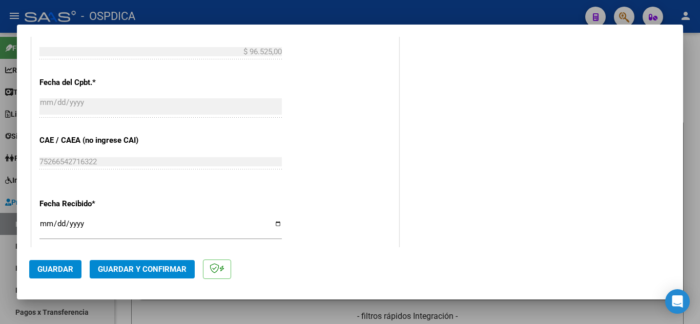
scroll to position [513, 0]
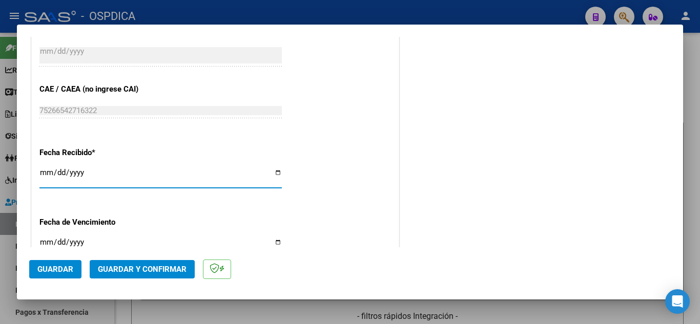
click at [48, 171] on input "2025-08-14" at bounding box center [160, 177] width 242 height 16
click at [44, 242] on input "Ingresar la fecha" at bounding box center [160, 246] width 242 height 16
click at [367, 215] on div "CUIT * 30-99900315-6 Ingresar CUIT ANALISIS PRESTADOR MUNICIPALIDAD DE ROSARIO …" at bounding box center [215, 15] width 367 height 727
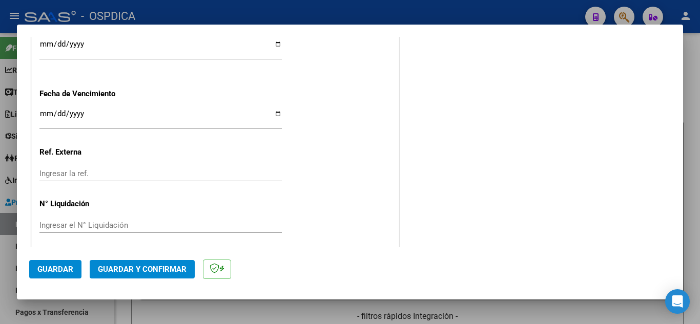
scroll to position [647, 0]
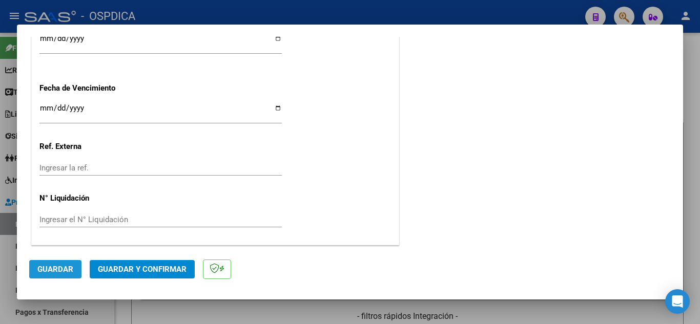
click at [53, 270] on span "Guardar" at bounding box center [55, 269] width 36 height 9
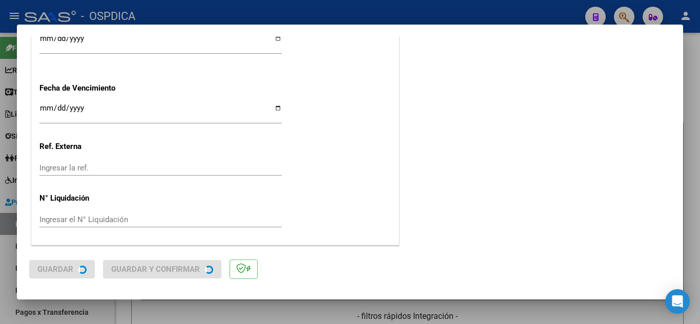
scroll to position [0, 0]
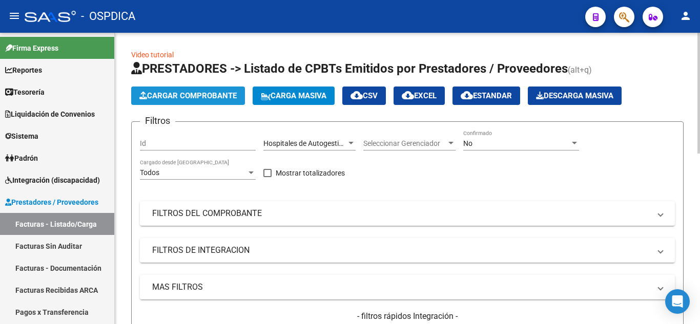
click at [224, 97] on span "Cargar Comprobante" at bounding box center [187, 95] width 97 height 9
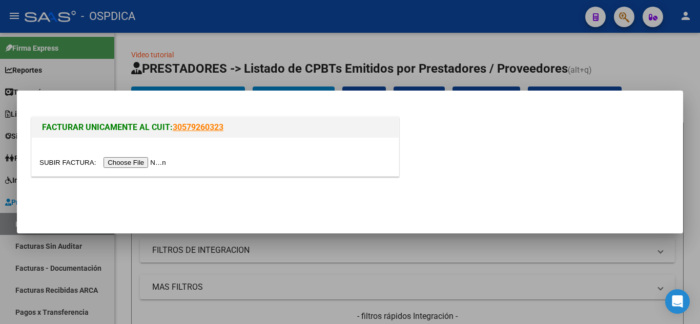
click at [156, 160] on input "file" at bounding box center [104, 162] width 130 height 11
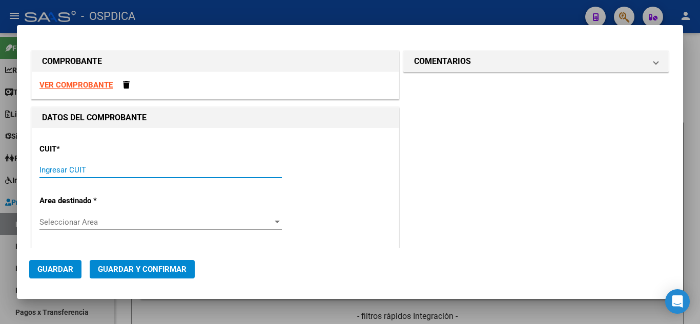
click at [210, 173] on input "Ingresar CUIT" at bounding box center [160, 170] width 242 height 9
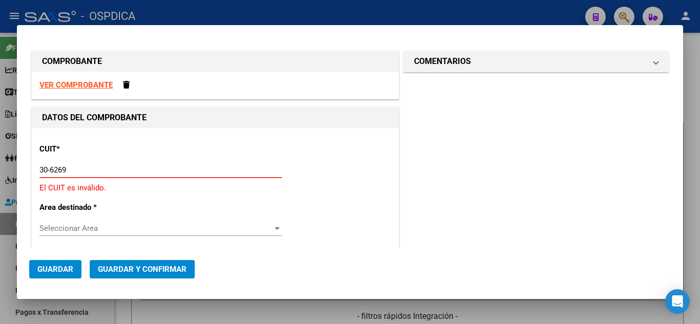
click at [163, 168] on input "30-6269" at bounding box center [160, 170] width 242 height 9
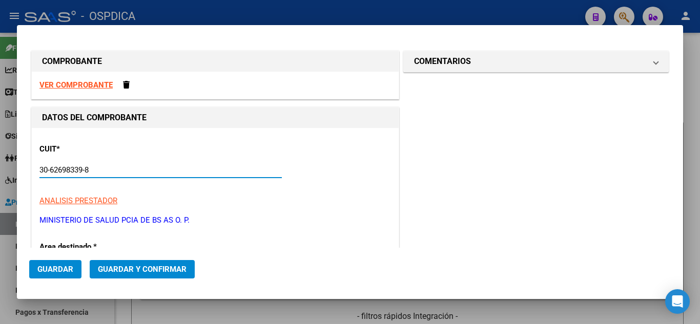
click at [312, 202] on p "ANALISIS PRESTADOR" at bounding box center [215, 201] width 352 height 12
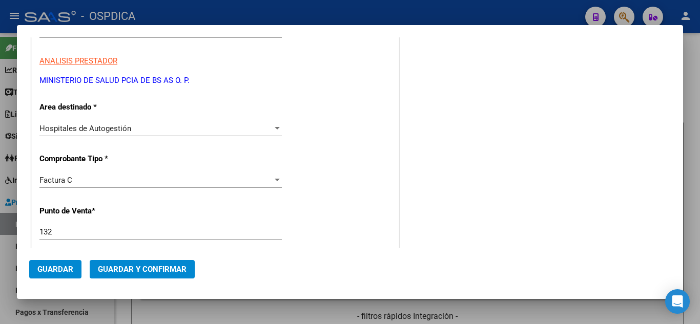
scroll to position [205, 0]
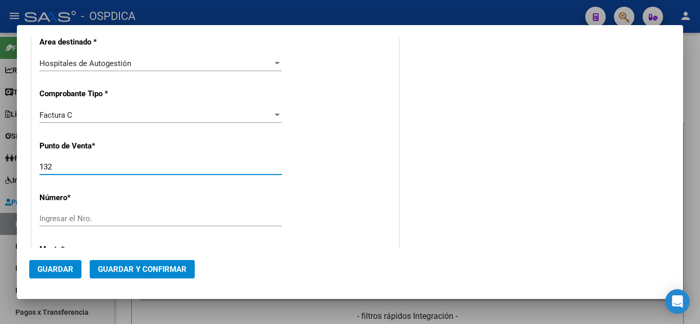
drag, startPoint x: 69, startPoint y: 167, endPoint x: 33, endPoint y: 158, distance: 37.4
click at [33, 158] on div "CUIT * 30-62698339-8 Ingresar CUIT ANALISIS PRESTADOR MINISTERIO DE SALUD PCIA …" at bounding box center [215, 286] width 367 height 727
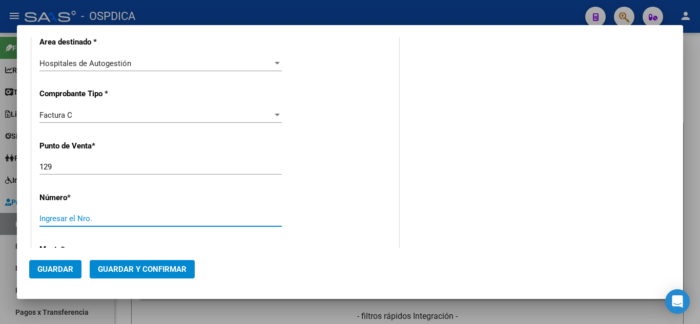
click at [240, 221] on input "Ingresar el Nro." at bounding box center [160, 218] width 242 height 9
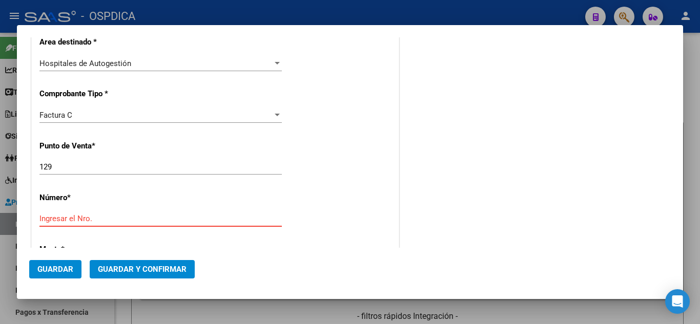
click at [137, 218] on input "Ingresar el Nro." at bounding box center [160, 218] width 242 height 9
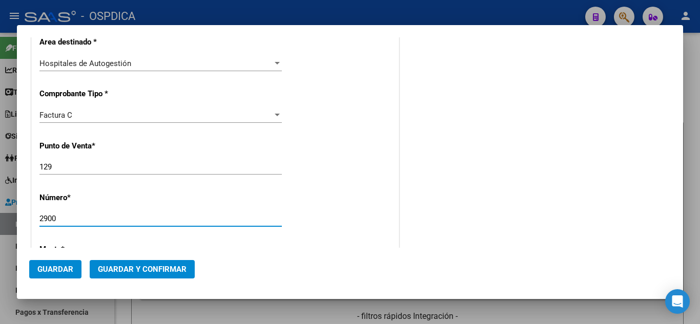
click at [320, 204] on div "CUIT * 30-62698339-8 Ingresar CUIT ANALISIS PRESTADOR MINISTERIO DE SALUD PCIA …" at bounding box center [215, 286] width 367 height 727
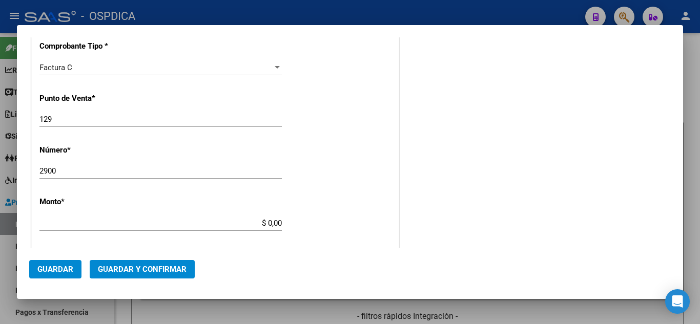
scroll to position [308, 0]
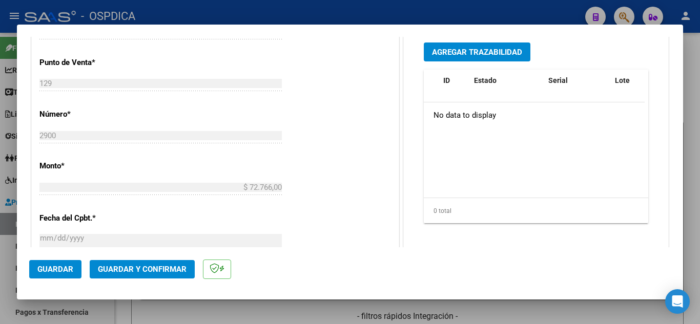
click at [337, 208] on div "CUIT * 30-62698339-8 Ingresar CUIT ANALISIS PRESTADOR MINISTERIO DE SALUD PCIA …" at bounding box center [215, 203] width 367 height 727
click at [352, 204] on div "CUIT * 30-62698339-8 Ingresar CUIT ANALISIS PRESTADOR MINISTERIO DE SALUD PCIA …" at bounding box center [215, 203] width 367 height 727
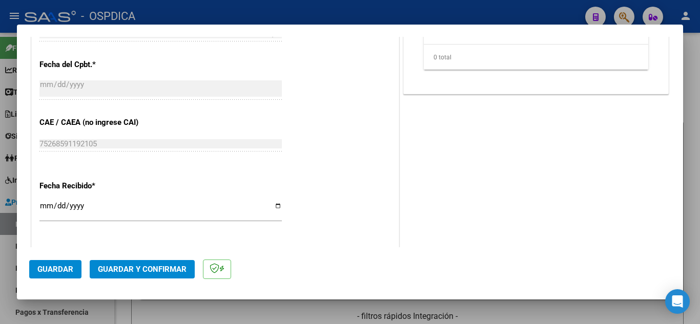
scroll to position [513, 0]
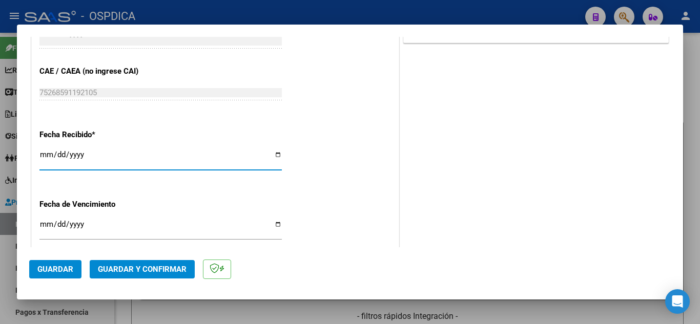
click at [43, 155] on input "2025-08-14" at bounding box center [160, 159] width 242 height 16
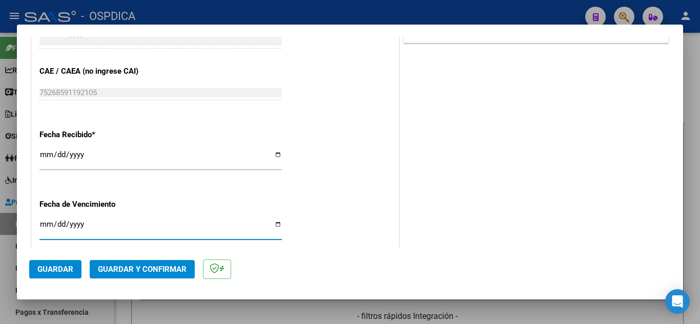
click at [44, 224] on input "Ingresar la fecha" at bounding box center [160, 228] width 242 height 16
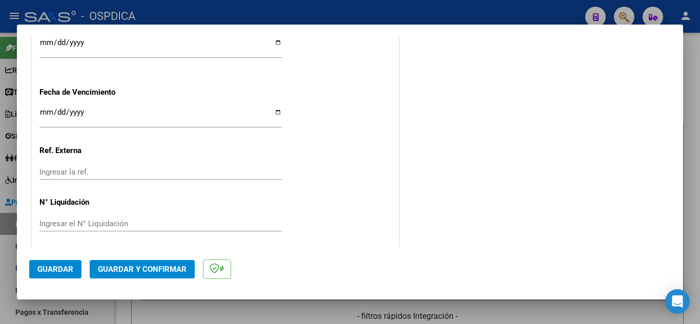
scroll to position [629, 0]
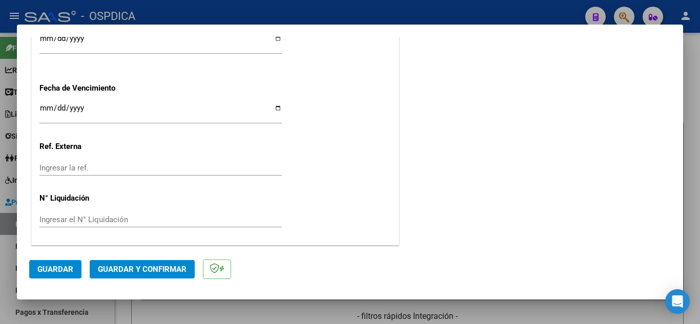
click at [59, 274] on span "Guardar" at bounding box center [55, 269] width 36 height 9
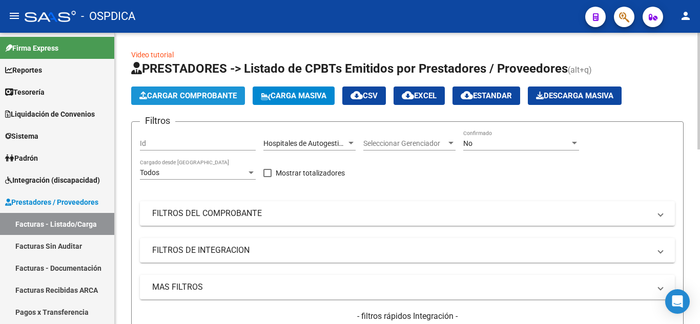
click at [230, 96] on span "Cargar Comprobante" at bounding box center [187, 95] width 97 height 9
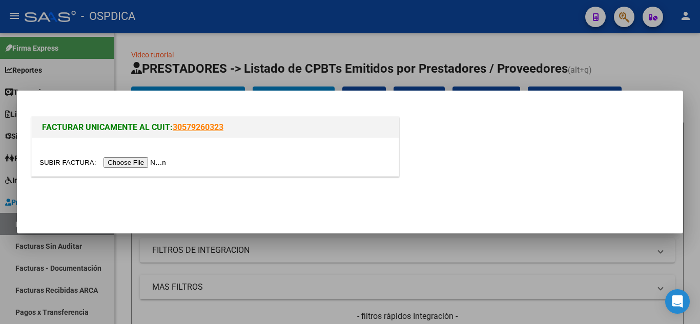
click at [159, 164] on input "file" at bounding box center [104, 162] width 130 height 11
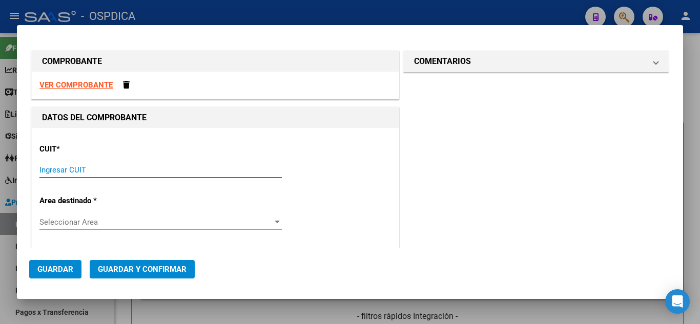
click at [163, 174] on input "Ingresar CUIT" at bounding box center [160, 170] width 242 height 9
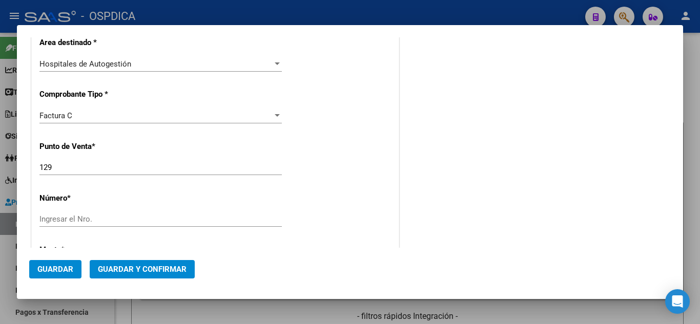
scroll to position [205, 0]
click at [146, 172] on input "129" at bounding box center [160, 167] width 242 height 9
click at [149, 218] on input "Ingresar el Nro." at bounding box center [160, 218] width 242 height 9
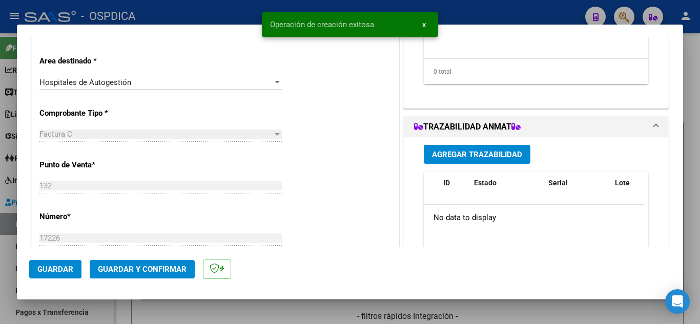
click at [358, 206] on div "CUIT * 30-62698339-8 Ingresar CUIT ANALISIS PRESTADOR MINISTERIO DE SALUD PCIA …" at bounding box center [215, 305] width 367 height 727
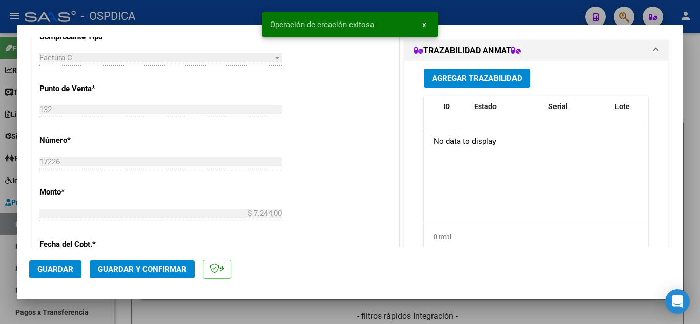
scroll to position [308, 0]
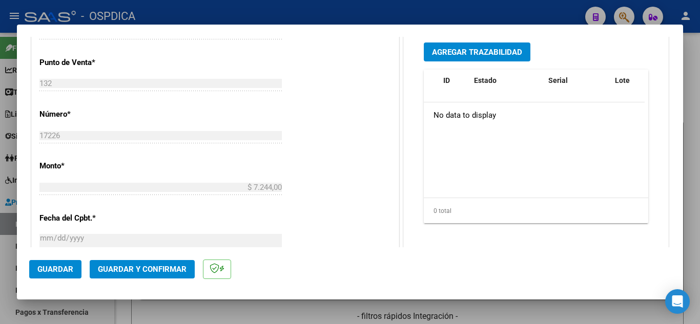
click at [358, 206] on div "CUIT * 30-62698339-8 Ingresar CUIT ANALISIS PRESTADOR MINISTERIO DE SALUD PCIA …" at bounding box center [215, 203] width 367 height 727
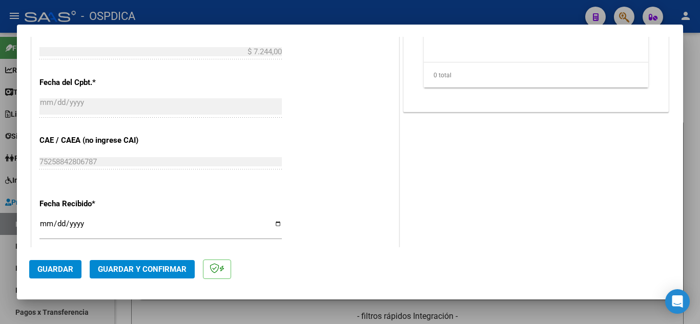
scroll to position [461, 0]
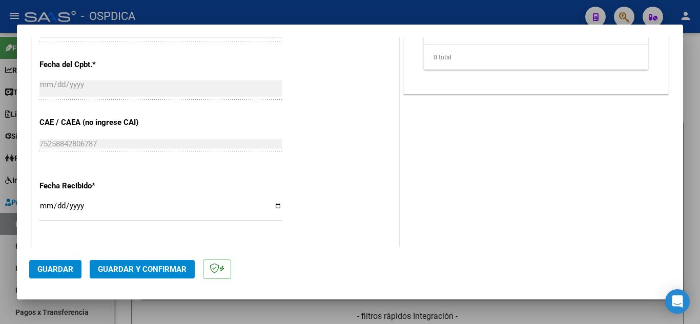
click at [44, 206] on input "2025-08-14" at bounding box center [160, 210] width 242 height 16
click at [369, 196] on div "Fecha Recibido * 2025-08-07 Ingresar la fecha" at bounding box center [215, 202] width 352 height 58
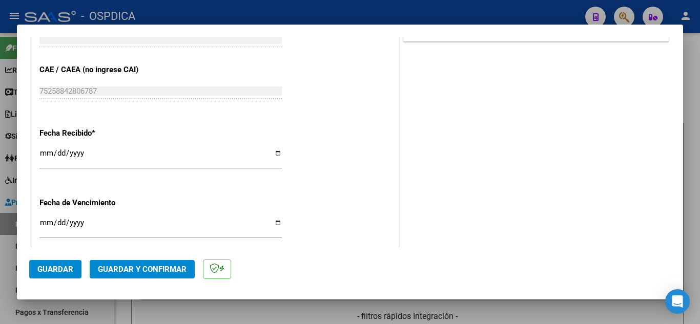
scroll to position [564, 0]
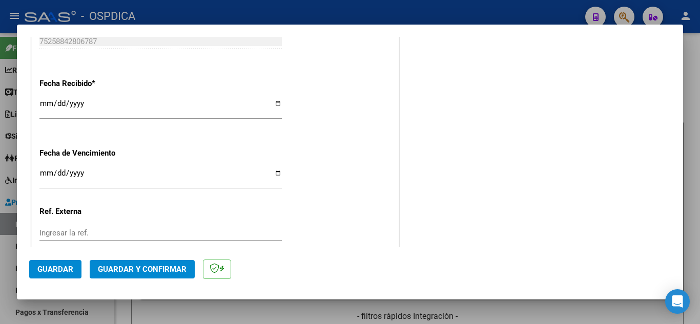
click at [47, 170] on input "Ingresar la fecha" at bounding box center [160, 177] width 242 height 16
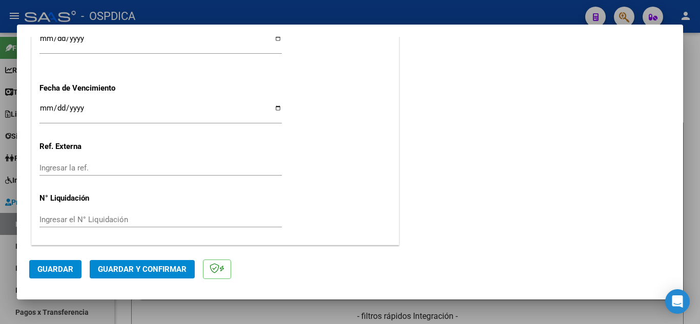
click at [57, 268] on span "Guardar" at bounding box center [55, 269] width 36 height 9
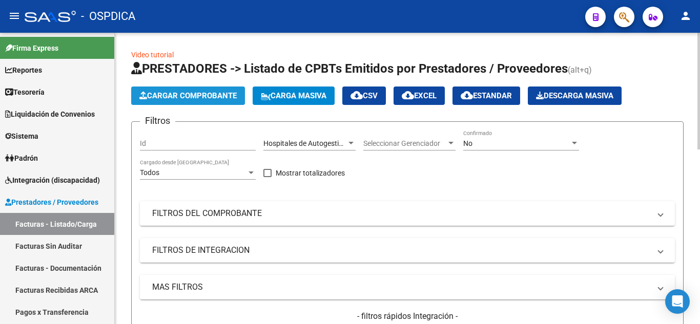
click at [208, 96] on span "Cargar Comprobante" at bounding box center [187, 95] width 97 height 9
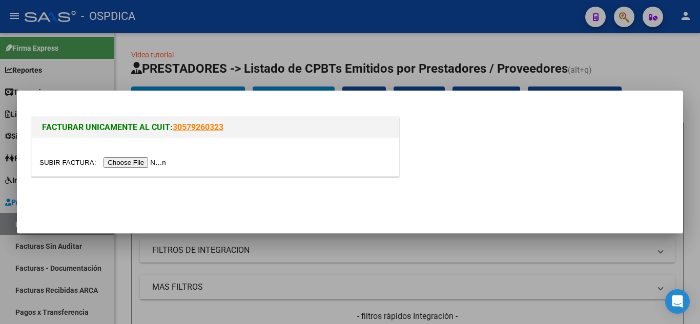
click at [155, 164] on input "file" at bounding box center [104, 162] width 130 height 11
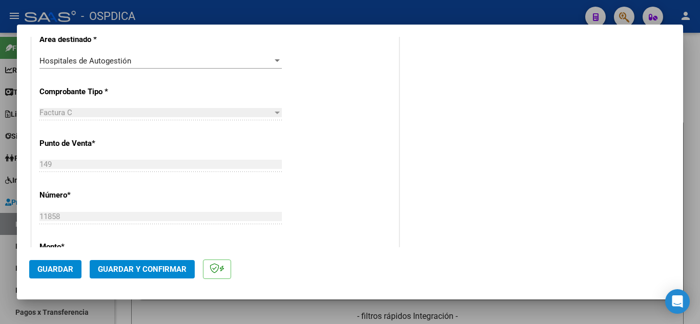
scroll to position [256, 0]
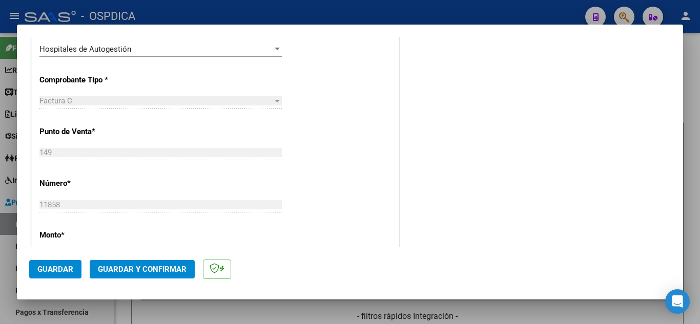
click at [428, 233] on div "COMENTARIOS Comentarios De la Obra Social: Comentarios de la Obra Social (no vi…" at bounding box center [536, 215] width 270 height 846
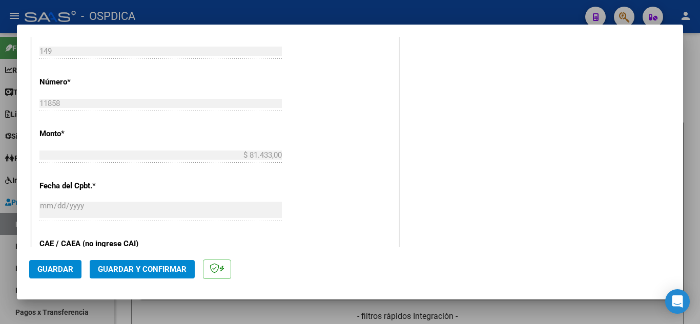
scroll to position [359, 0]
click at [431, 222] on div "COMENTARIOS Comentarios De la Obra Social: Comentarios de la Obra Social (no vi…" at bounding box center [536, 112] width 270 height 846
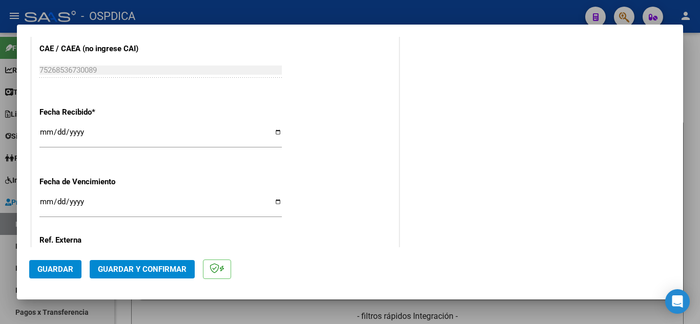
scroll to position [564, 0]
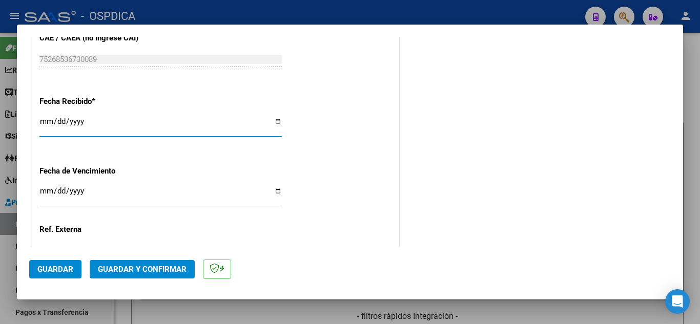
click at [44, 119] on input "2025-08-14" at bounding box center [160, 125] width 242 height 16
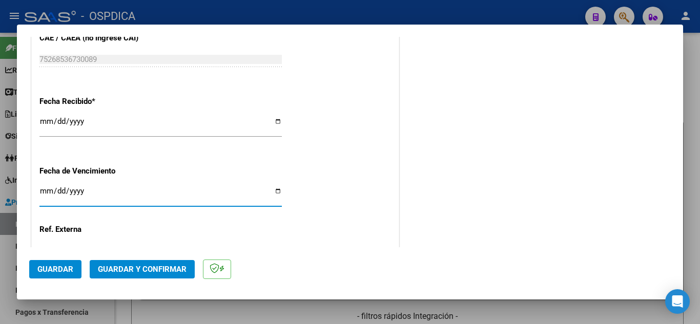
click at [41, 189] on input "Ingresar la fecha" at bounding box center [160, 195] width 242 height 16
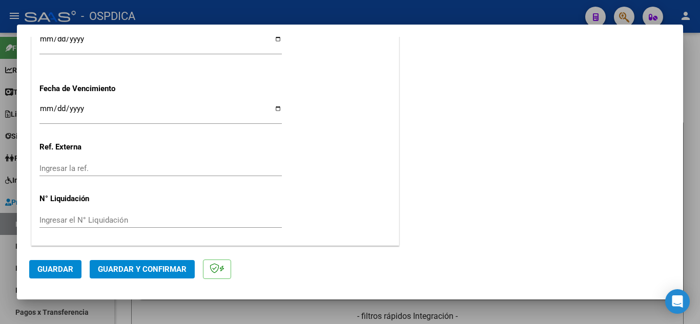
scroll to position [647, 0]
click at [54, 268] on span "Guardar" at bounding box center [55, 269] width 36 height 9
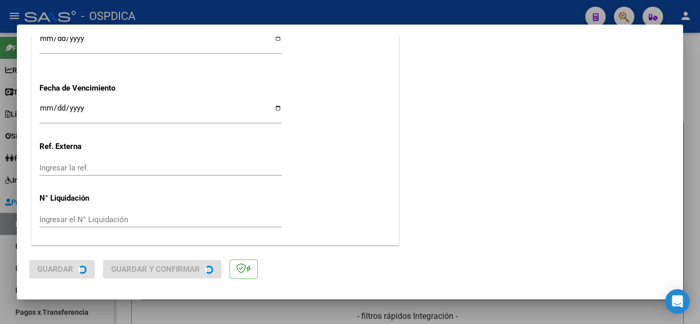
scroll to position [0, 0]
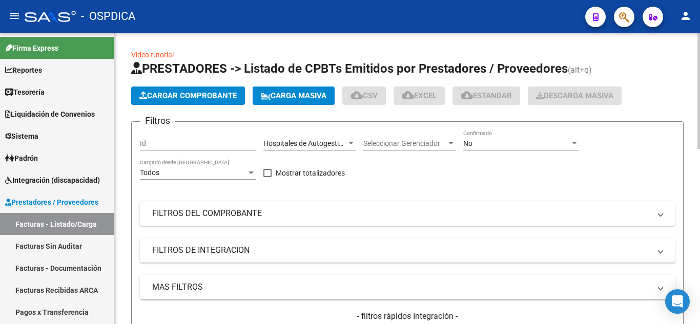
click at [207, 99] on span "Cargar Comprobante" at bounding box center [187, 95] width 97 height 9
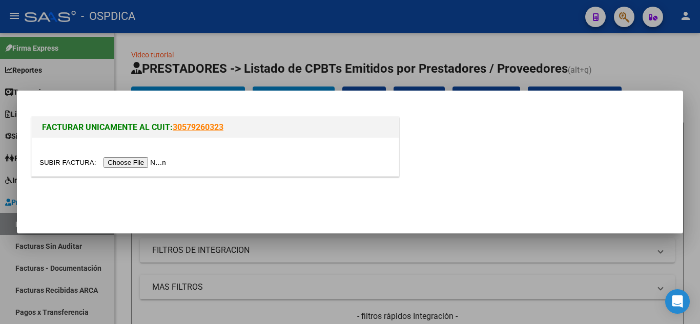
click at [147, 163] on input "file" at bounding box center [104, 162] width 130 height 11
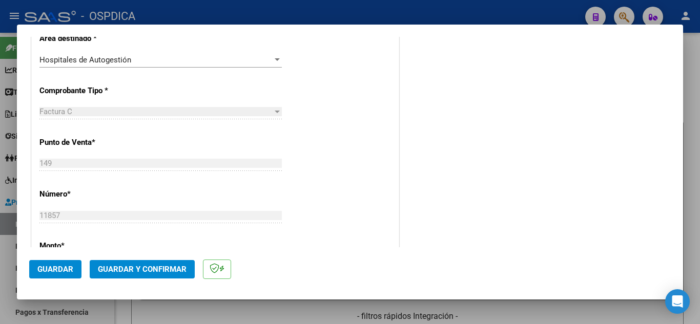
scroll to position [256, 0]
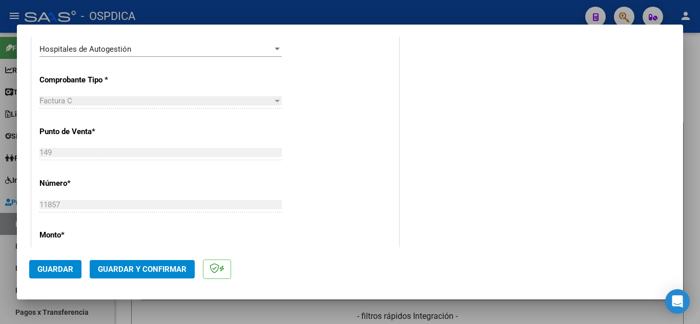
click at [401, 198] on div "COMENTARIOS Comentarios De la Obra Social: Comentarios de la Obra Social (no vi…" at bounding box center [536, 215] width 270 height 846
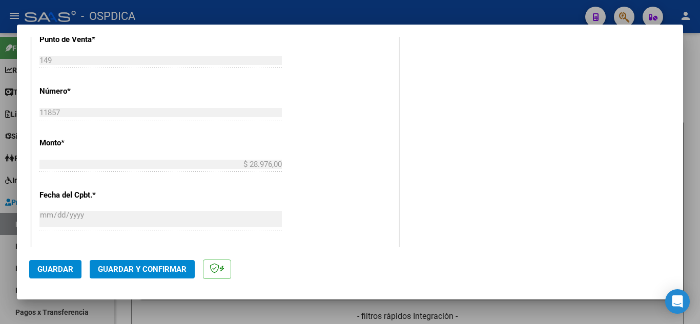
scroll to position [359, 0]
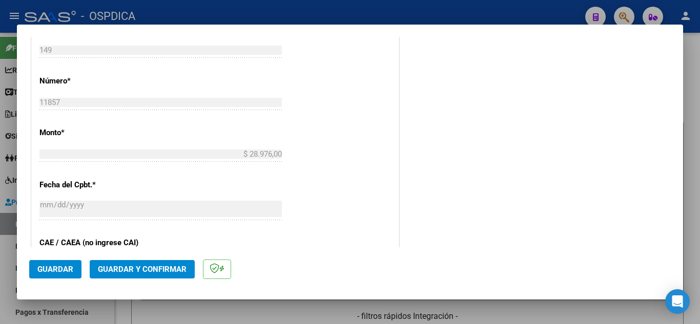
click at [470, 207] on div "COMENTARIOS Comentarios De la Obra Social: Comentarios de la Obra Social (no vi…" at bounding box center [536, 112] width 270 height 846
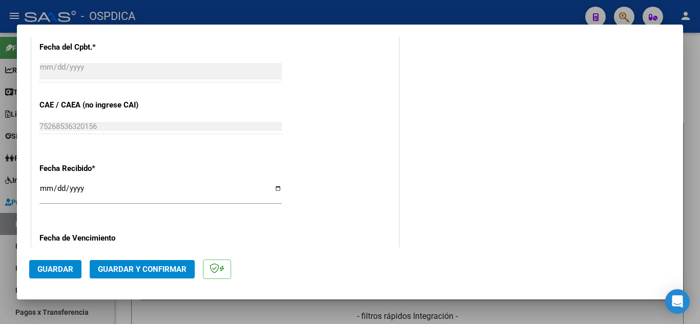
scroll to position [564, 0]
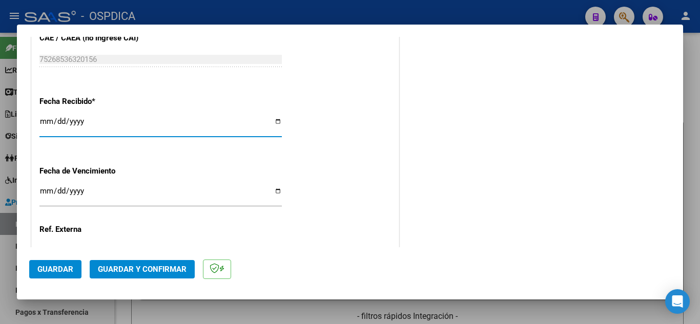
click at [45, 119] on input "2025-08-14" at bounding box center [160, 125] width 242 height 16
click at [48, 190] on input "Ingresar la fecha" at bounding box center [160, 195] width 242 height 16
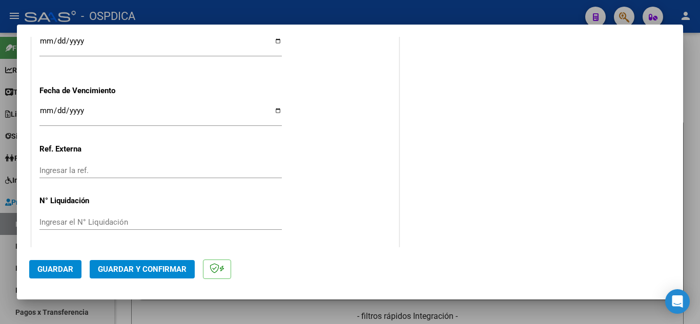
scroll to position [647, 0]
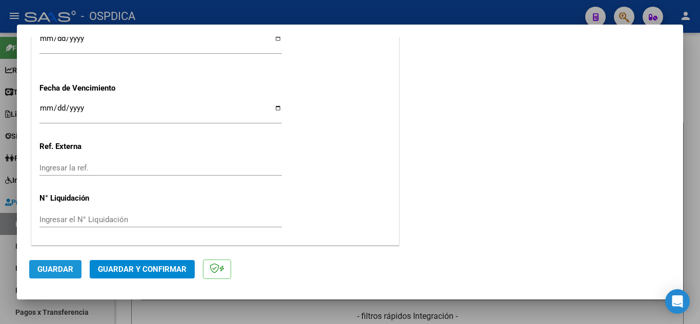
click at [74, 273] on button "Guardar" at bounding box center [55, 269] width 52 height 18
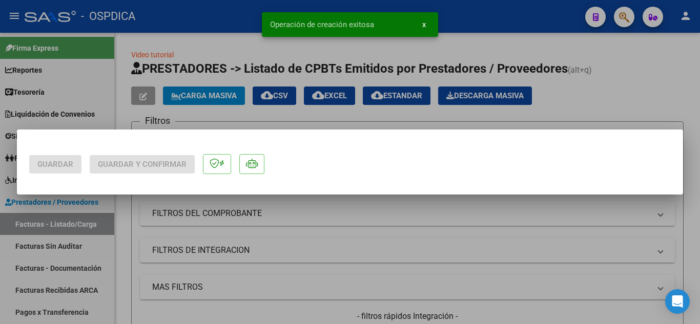
scroll to position [0, 0]
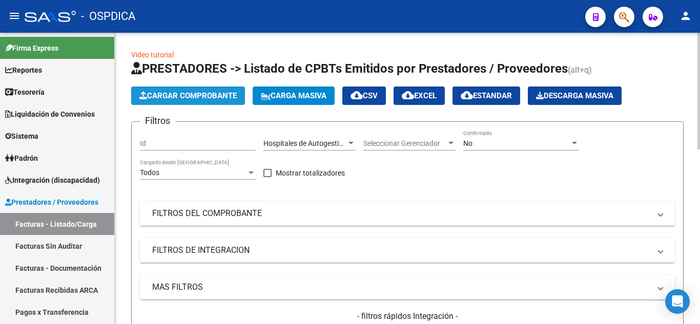
click at [194, 95] on span "Cargar Comprobante" at bounding box center [187, 95] width 97 height 9
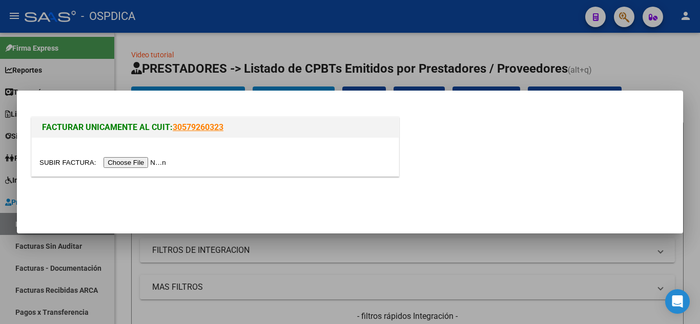
click at [549, 294] on div at bounding box center [350, 162] width 700 height 324
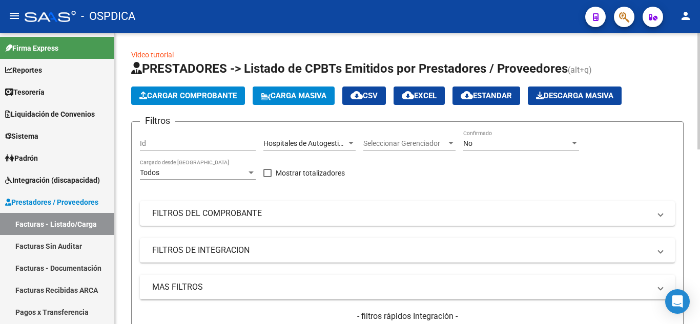
click at [221, 95] on span "Cargar Comprobante" at bounding box center [187, 95] width 97 height 9
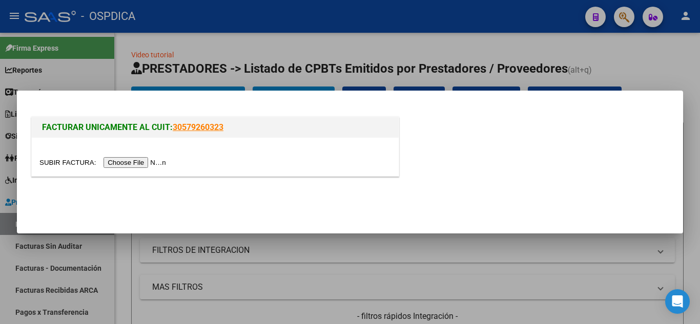
click at [145, 161] on input "file" at bounding box center [104, 162] width 130 height 11
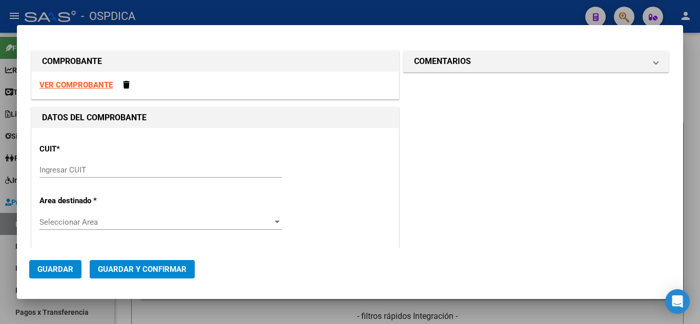
click at [212, 171] on input "Ingresar CUIT" at bounding box center [160, 170] width 242 height 9
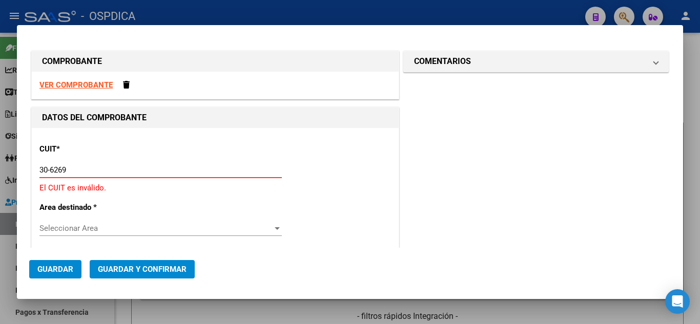
click at [198, 167] on input "30-6269" at bounding box center [160, 170] width 242 height 9
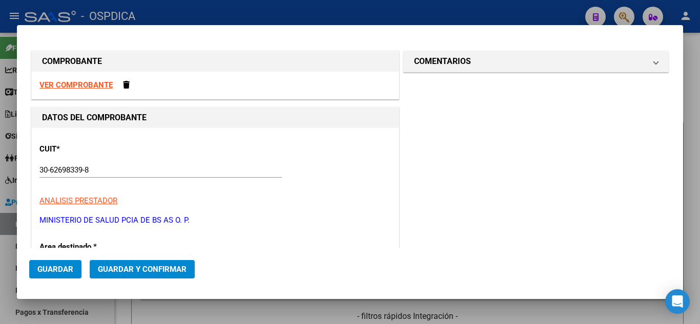
click at [380, 179] on div "CUIT * 30-62698339-8 Ingresar CUIT ANALISIS PRESTADOR MINISTERIO DE SALUD PCIA …" at bounding box center [215, 181] width 352 height 90
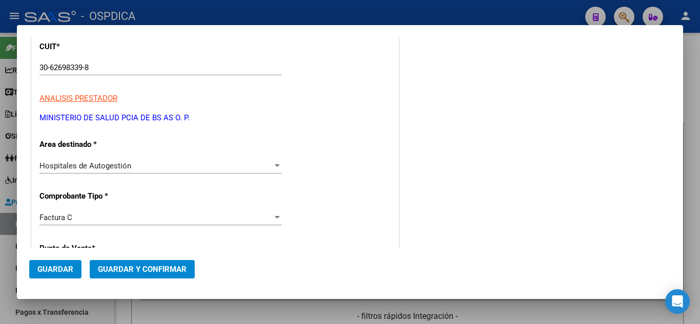
click at [273, 162] on div at bounding box center [277, 166] width 9 height 8
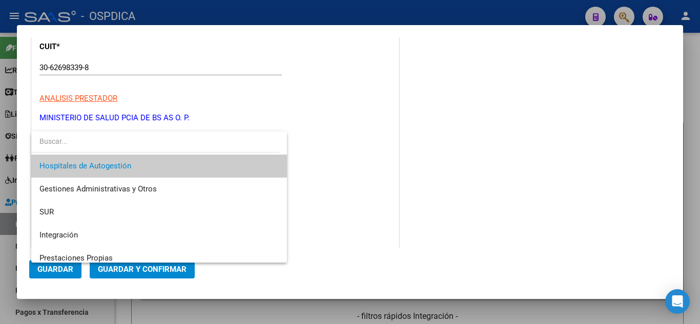
click at [259, 167] on span "Hospitales de Autogestión" at bounding box center [158, 166] width 239 height 23
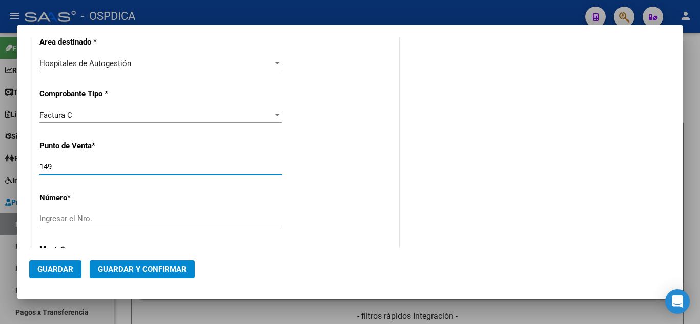
click at [116, 172] on input "149" at bounding box center [160, 167] width 242 height 9
click at [127, 217] on input "Ingresar el Nro." at bounding box center [160, 218] width 242 height 9
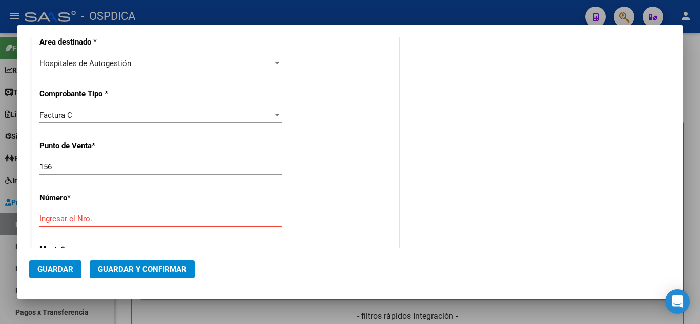
click at [238, 218] on input "Ingresar el Nro." at bounding box center [160, 218] width 242 height 9
click at [374, 226] on div "CUIT * 30-62698339-8 Ingresar CUIT ANALISIS PRESTADOR MINISTERIO DE SALUD PCIA …" at bounding box center [215, 286] width 367 height 727
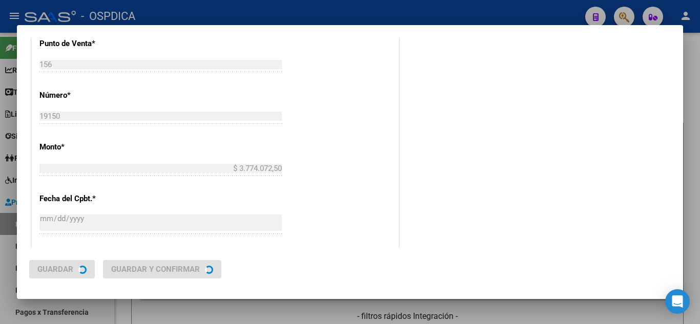
scroll to position [0, 0]
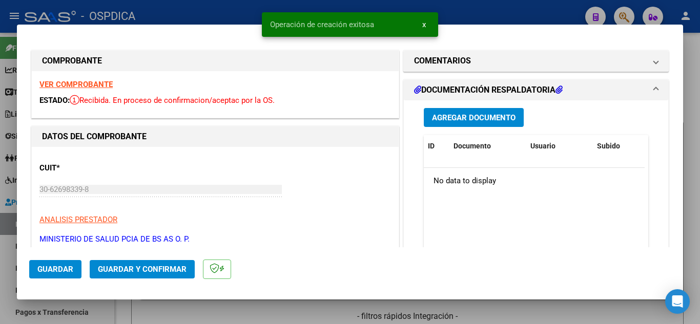
click at [406, 203] on div "Agregar Documento ID Documento Usuario Subido Acción No data to display 0 total…" at bounding box center [536, 206] width 265 height 213
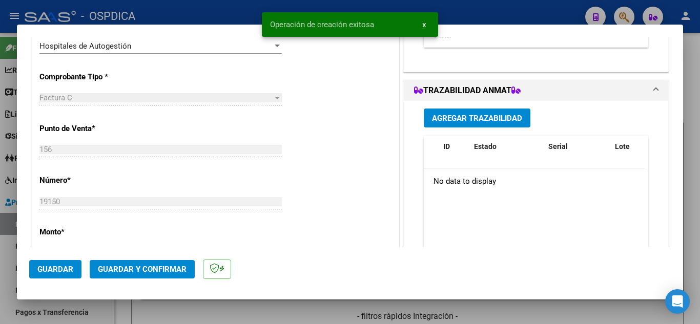
scroll to position [308, 0]
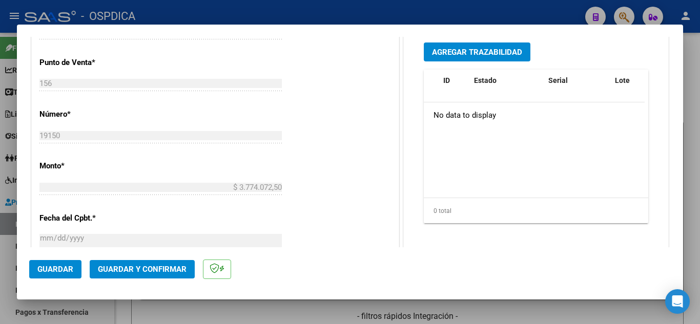
click at [394, 208] on div "CUIT * 30-62698339-8 Ingresar CUIT ANALISIS PRESTADOR MINISTERIO DE SALUD PCIA …" at bounding box center [215, 203] width 367 height 727
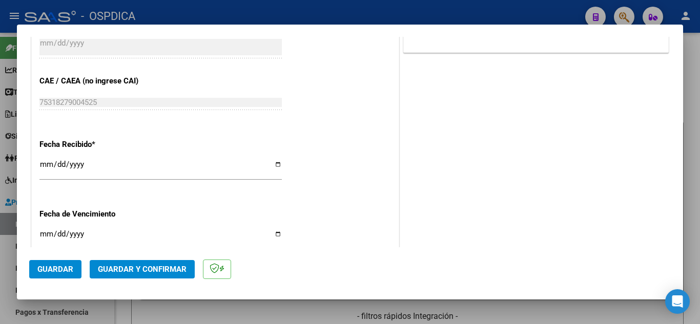
scroll to position [513, 0]
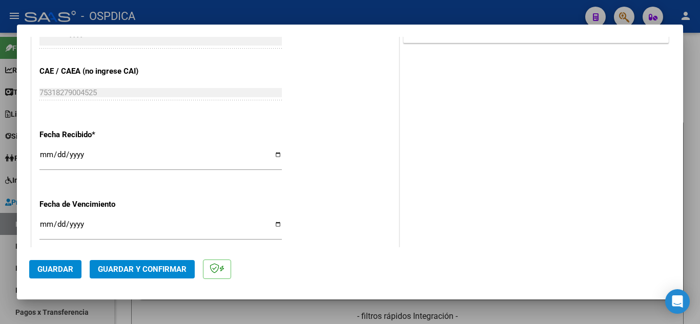
click at [46, 151] on input "2025-08-14" at bounding box center [160, 159] width 242 height 16
click at [49, 223] on input "Ingresar la fecha" at bounding box center [160, 228] width 242 height 16
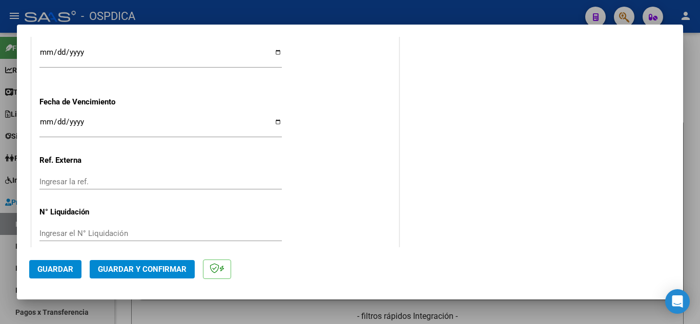
scroll to position [629, 0]
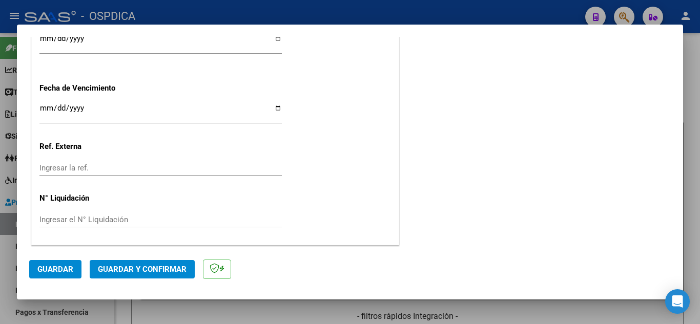
click at [45, 269] on span "Guardar" at bounding box center [55, 269] width 36 height 9
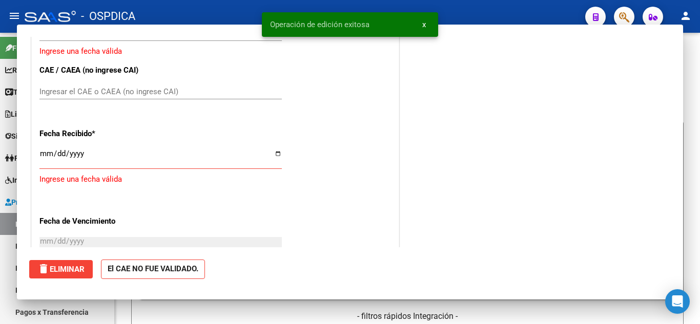
scroll to position [0, 0]
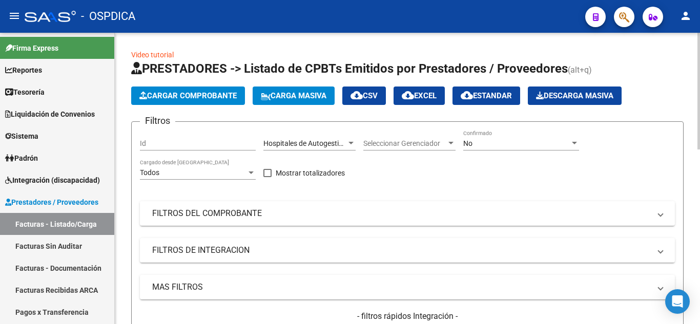
click at [649, 90] on div "Cargar Comprobante Carga Masiva cloud_download CSV cloud_download EXCEL cloud_d…" at bounding box center [407, 96] width 553 height 18
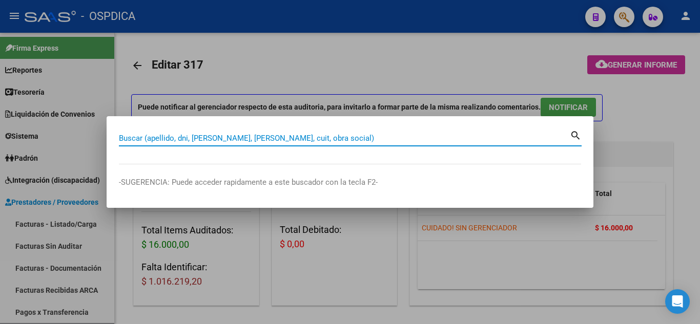
paste input "https://ospdica.saas.com.ar/prestadores/auditoria/edit/317"
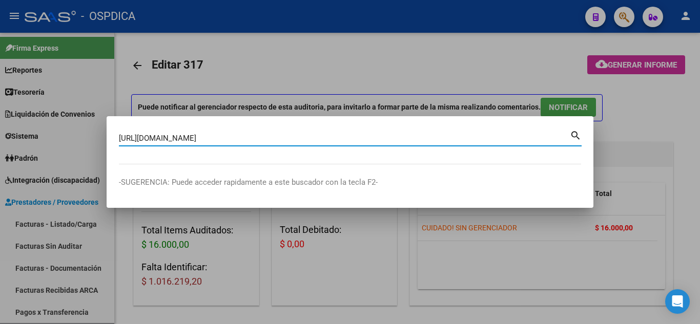
type input "https://ospdica.saas.com.ar/prestadores/auditoria/edit/317"
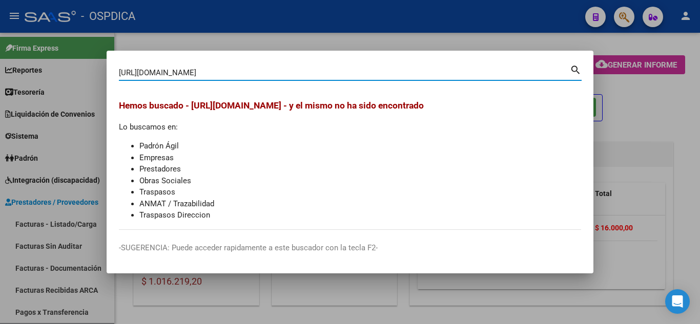
drag, startPoint x: 339, startPoint y: 72, endPoint x: 12, endPoint y: 78, distance: 327.1
click at [12, 78] on div "https://ospdica.saas.com.ar/prestadores/auditoria/edit/317 Buscar (apellido, dn…" at bounding box center [350, 162] width 700 height 324
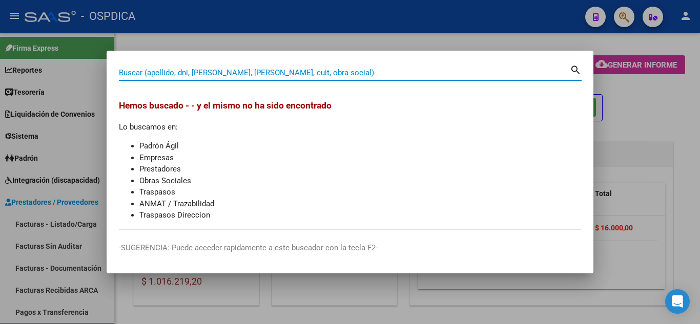
paste input "56798636"
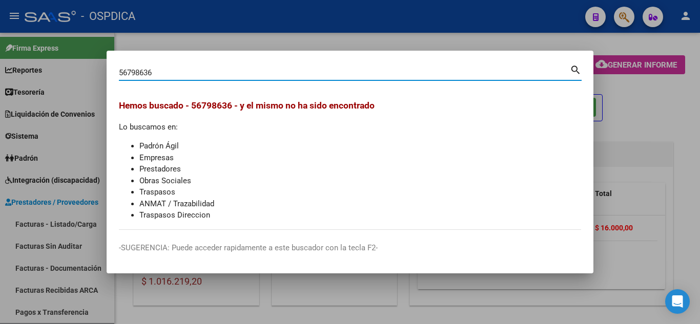
type input "56798636"
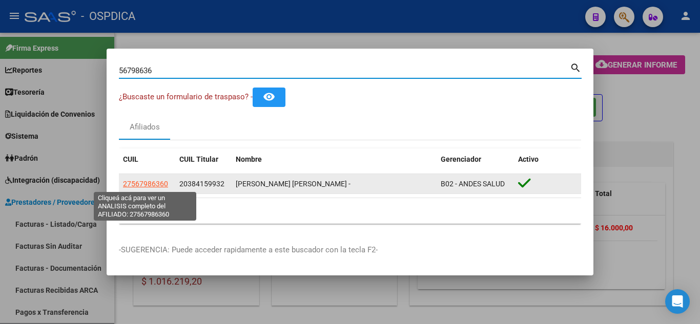
click at [138, 185] on span "27567986360" at bounding box center [145, 184] width 45 height 8
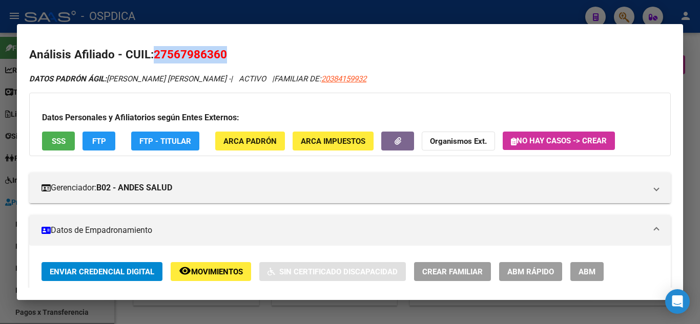
drag, startPoint x: 234, startPoint y: 54, endPoint x: 151, endPoint y: 55, distance: 83.1
click at [151, 55] on h2 "Análisis Afiliado - CUIL: 27567986360" at bounding box center [350, 54] width 642 height 17
copy h2 "27567986360"
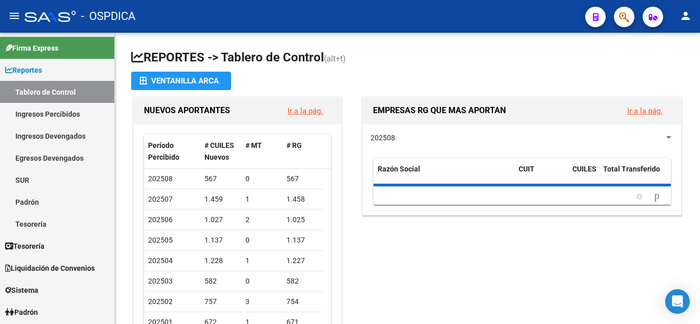
click at [618, 13] on button "button" at bounding box center [624, 17] width 21 height 21
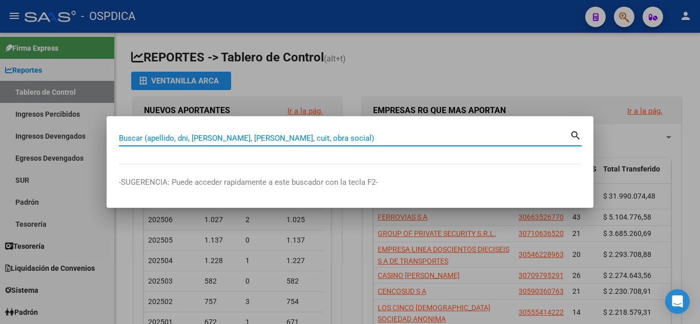
paste input "549258159"
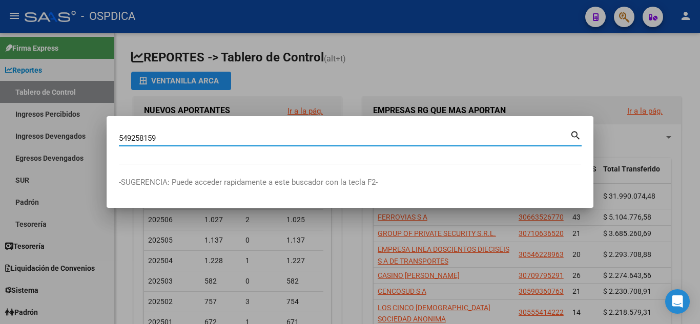
type input "549258159"
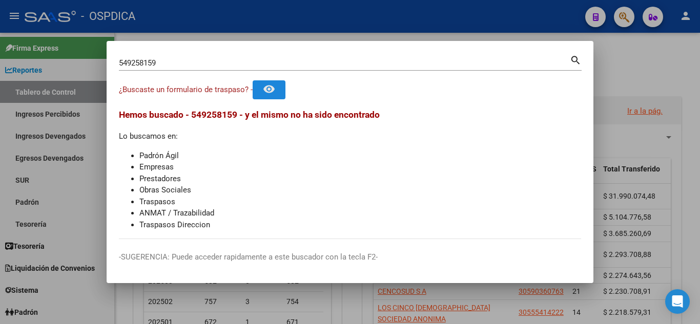
click at [273, 94] on mat-icon "remove_red_eye" at bounding box center [269, 89] width 12 height 12
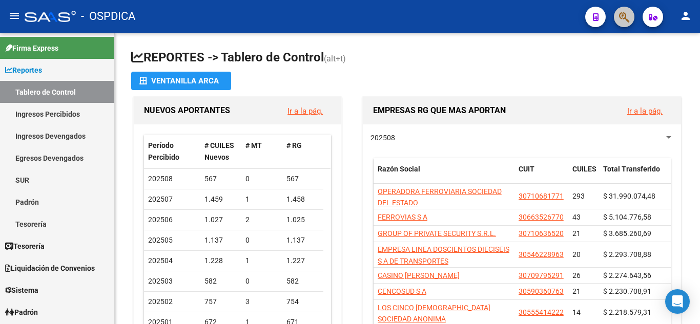
click at [631, 15] on button "button" at bounding box center [624, 17] width 21 height 21
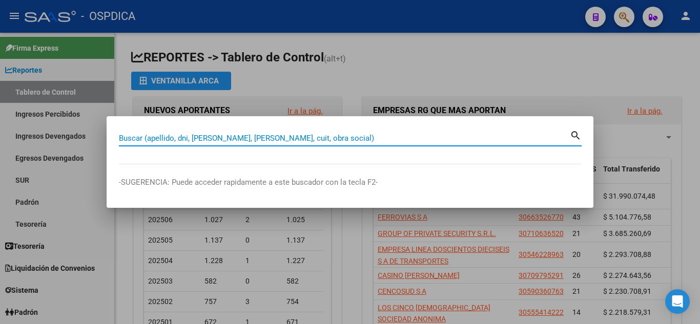
paste input "549258159"
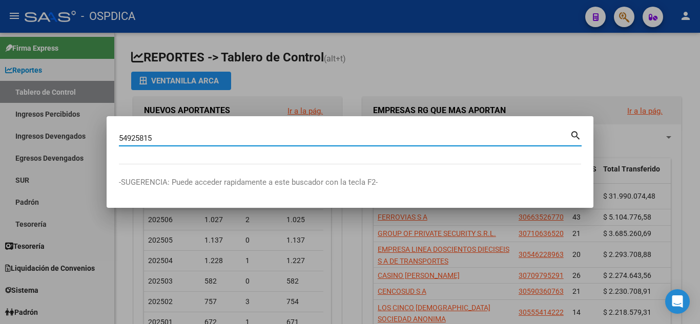
type input "54925815"
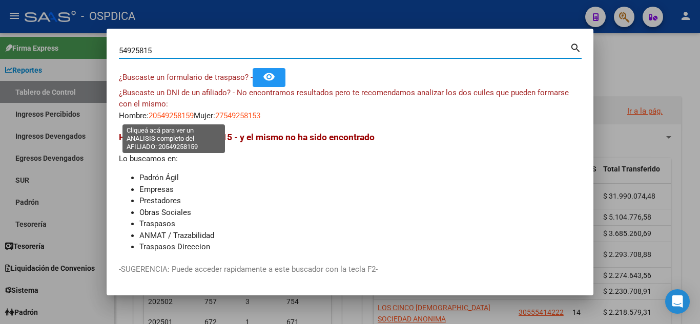
click at [179, 114] on span "20549258159" at bounding box center [171, 115] width 45 height 9
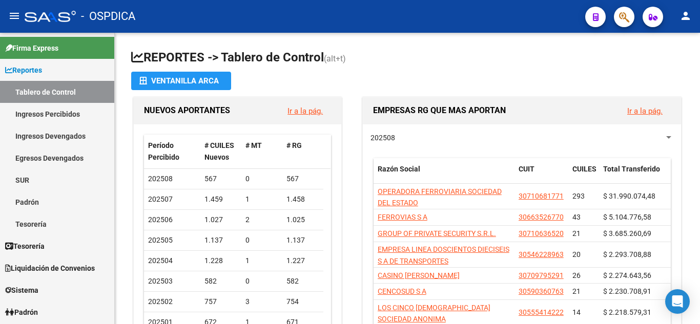
click at [621, 22] on icon "button" at bounding box center [624, 17] width 10 height 12
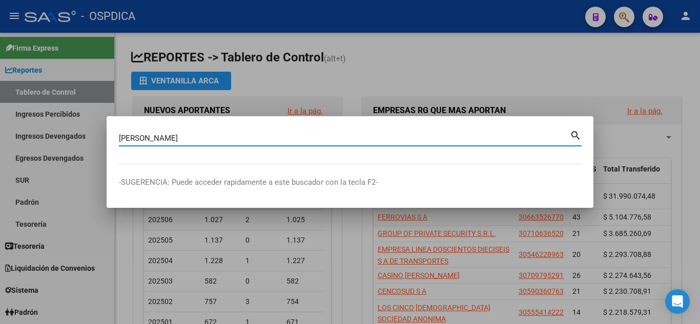
type input "[PERSON_NAME]"
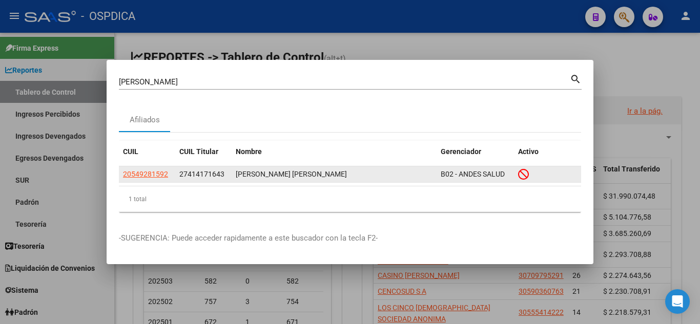
drag, startPoint x: 174, startPoint y: 174, endPoint x: 119, endPoint y: 173, distance: 54.9
click at [119, 173] on datatable-body-cell "20549281592" at bounding box center [147, 175] width 56 height 16
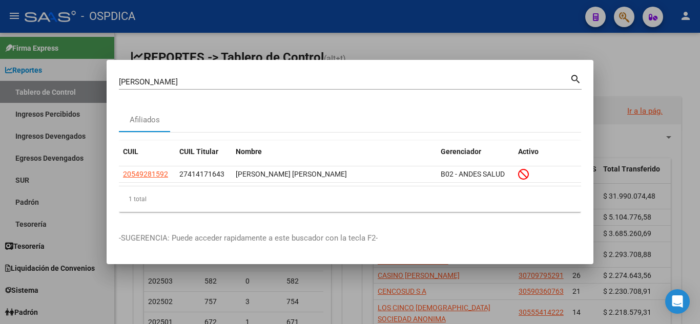
copy span "20549281592"
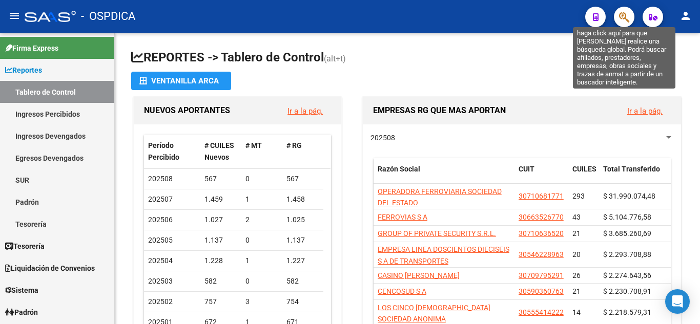
click at [624, 19] on icon "button" at bounding box center [624, 17] width 10 height 12
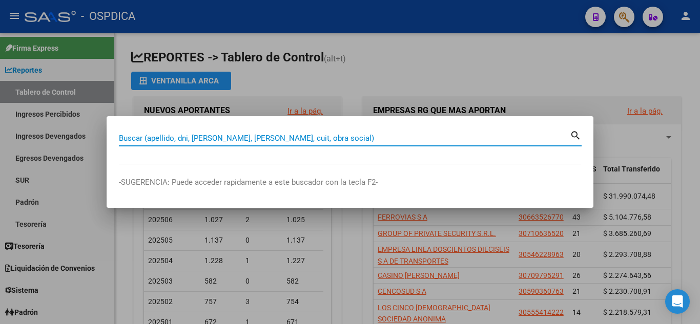
click at [303, 135] on input "Buscar (apellido, dni, [PERSON_NAME], [PERSON_NAME], cuit, obra social)" at bounding box center [344, 138] width 451 height 9
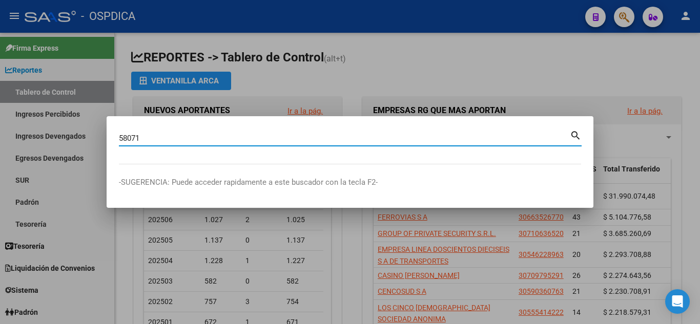
click at [209, 138] on input "58071" at bounding box center [344, 138] width 451 height 9
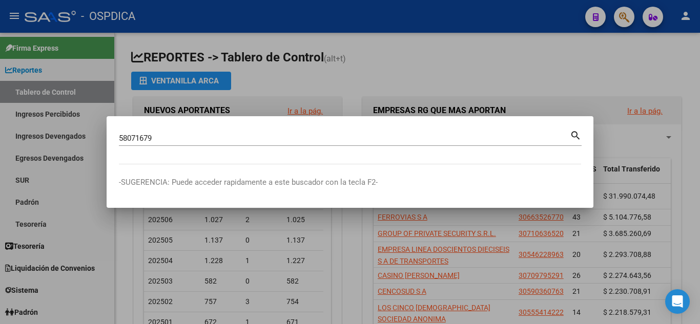
click at [579, 135] on mat-icon "search" at bounding box center [576, 135] width 12 height 12
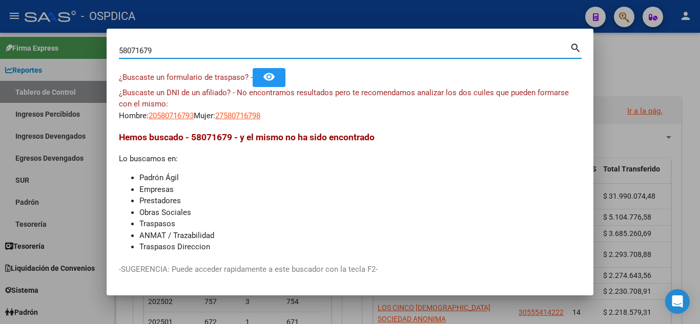
drag, startPoint x: 175, startPoint y: 51, endPoint x: 100, endPoint y: 40, distance: 75.6
click at [100, 40] on div "58071679 Buscar (apellido, dni, cuil, nro traspaso, cuit, obra social) search ¿…" at bounding box center [350, 162] width 700 height 324
click at [578, 47] on mat-icon "search" at bounding box center [576, 47] width 12 height 12
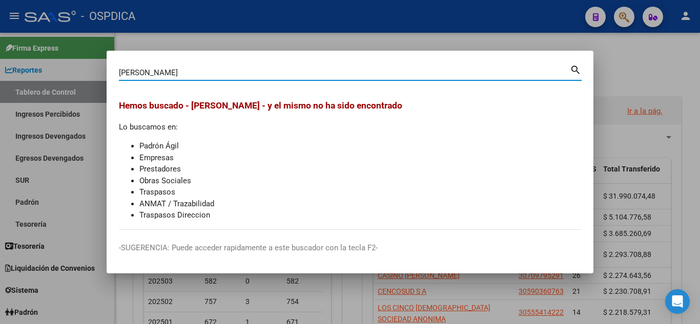
drag, startPoint x: 235, startPoint y: 77, endPoint x: 104, endPoint y: 62, distance: 132.6
click at [104, 62] on div "[PERSON_NAME] (apellido, dni, cuil, nro traspaso, cuit, obra social) search [PE…" at bounding box center [350, 162] width 700 height 324
click at [239, 75] on input "58017" at bounding box center [344, 72] width 451 height 9
type input "58017679"
click at [577, 71] on mat-icon "search" at bounding box center [576, 69] width 12 height 12
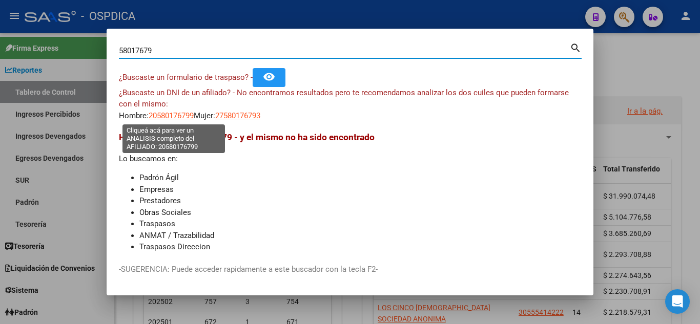
click at [160, 115] on span "20580176799" at bounding box center [171, 115] width 45 height 9
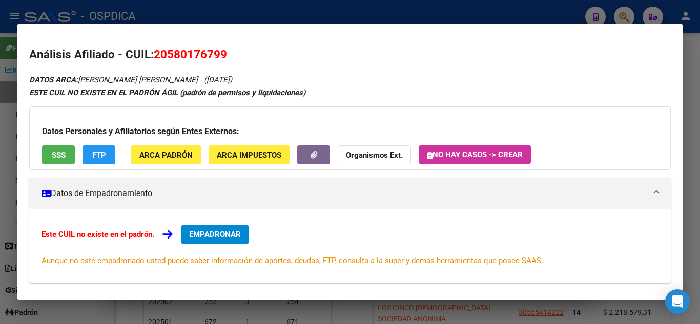
drag, startPoint x: 157, startPoint y: 54, endPoint x: 229, endPoint y: 57, distance: 72.4
click at [229, 57] on h2 "Análisis Afiliado - CUIL: 20580176799" at bounding box center [350, 54] width 642 height 17
copy span "20580176799"
